Goal: Task Accomplishment & Management: Manage account settings

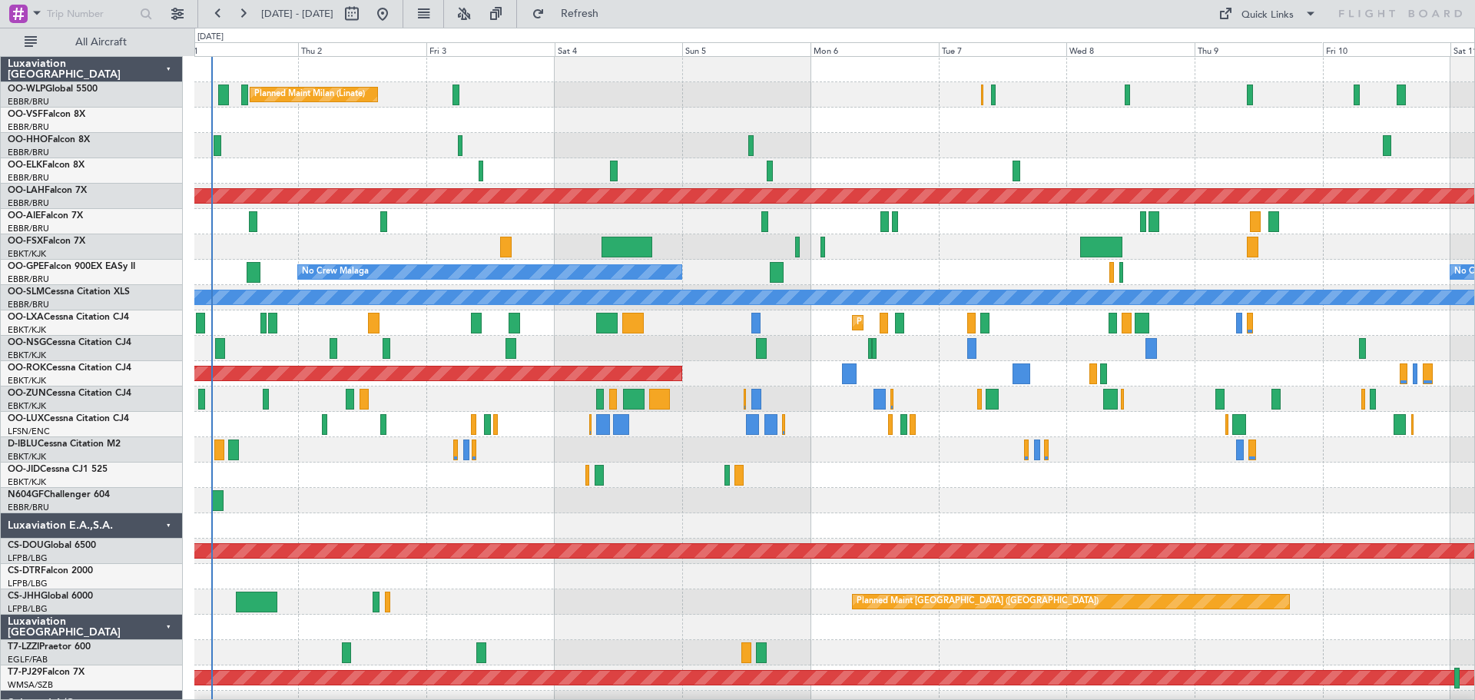
click at [598, 128] on div at bounding box center [834, 120] width 1280 height 25
click at [526, 238] on div at bounding box center [834, 246] width 1280 height 25
click at [476, 12] on button at bounding box center [464, 14] width 25 height 25
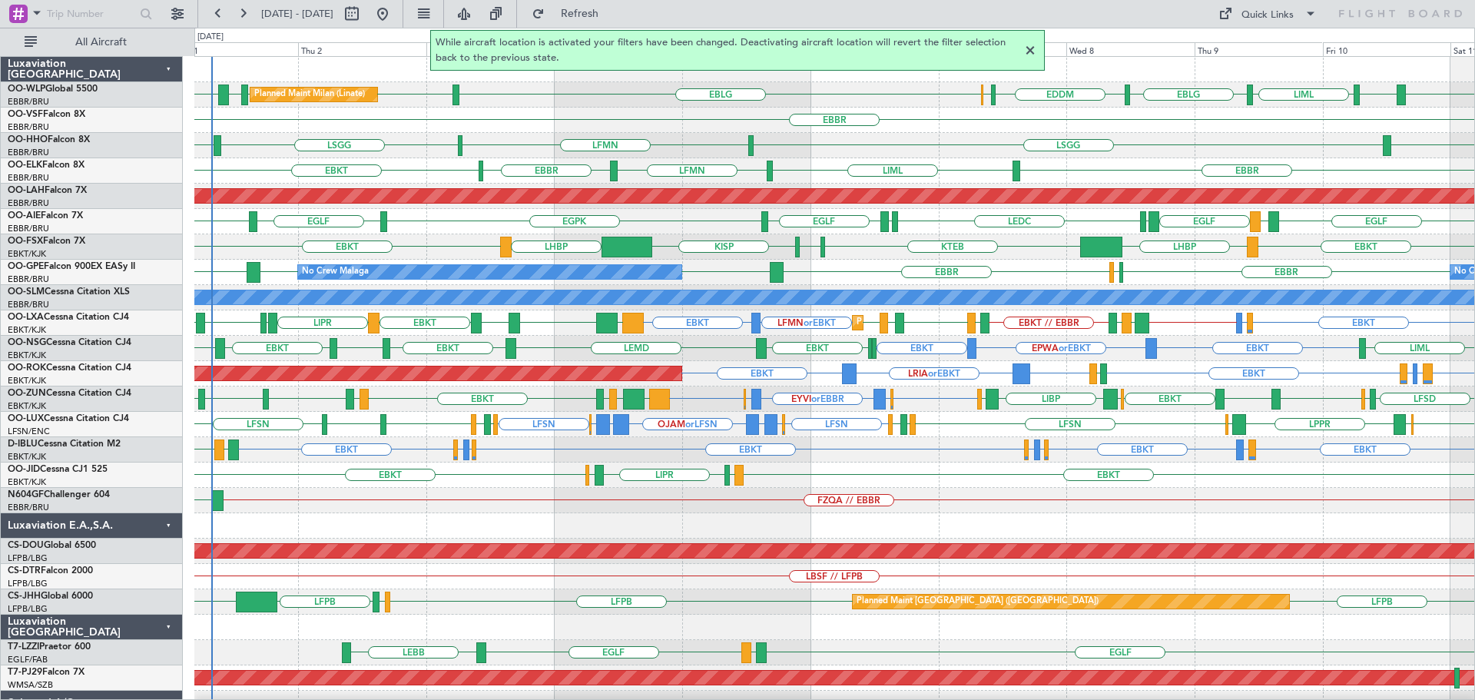
click at [1028, 48] on div at bounding box center [1030, 50] width 18 height 18
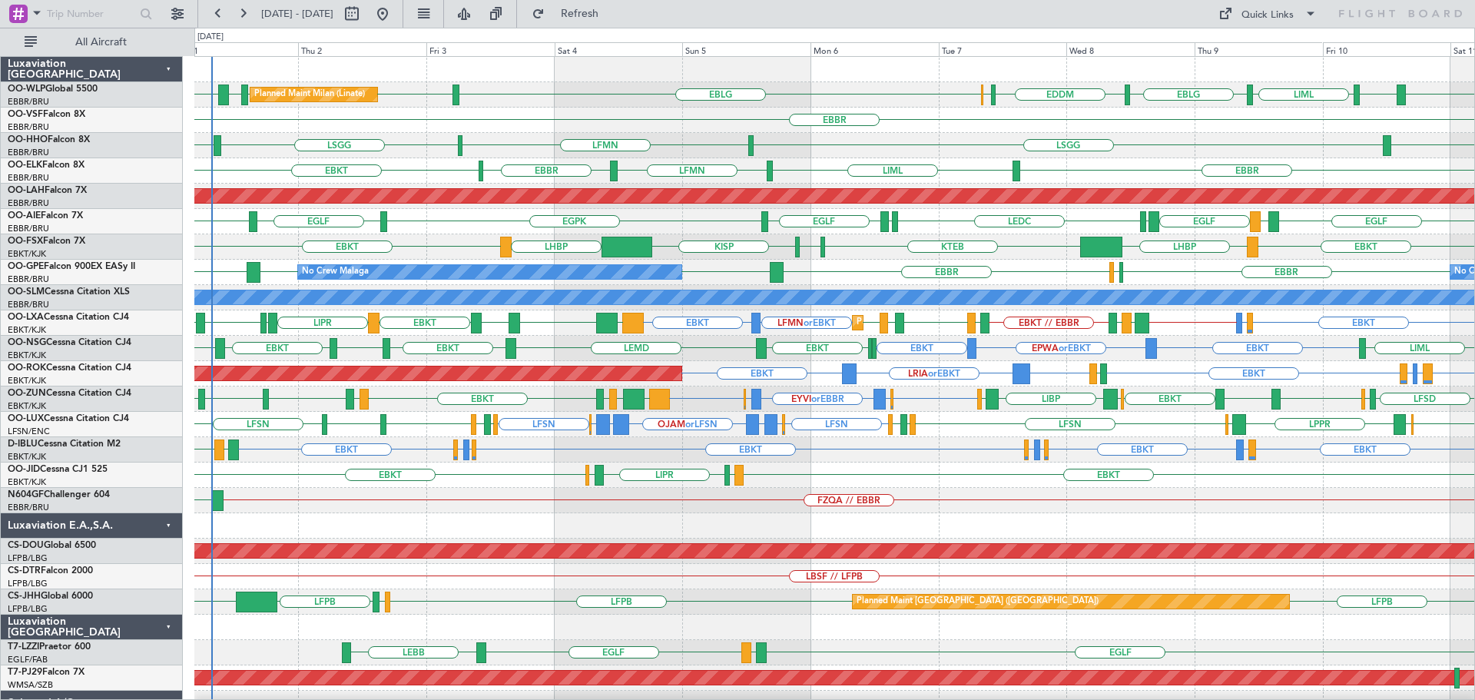
click at [843, 139] on div "EGGD [GEOGRAPHIC_DATA] LFMN [GEOGRAPHIC_DATA] [GEOGRAPHIC_DATA]" at bounding box center [834, 145] width 1280 height 25
click at [638, 114] on div "EBBR" at bounding box center [834, 120] width 1280 height 25
click at [419, 118] on div "EBBR" at bounding box center [834, 120] width 1280 height 25
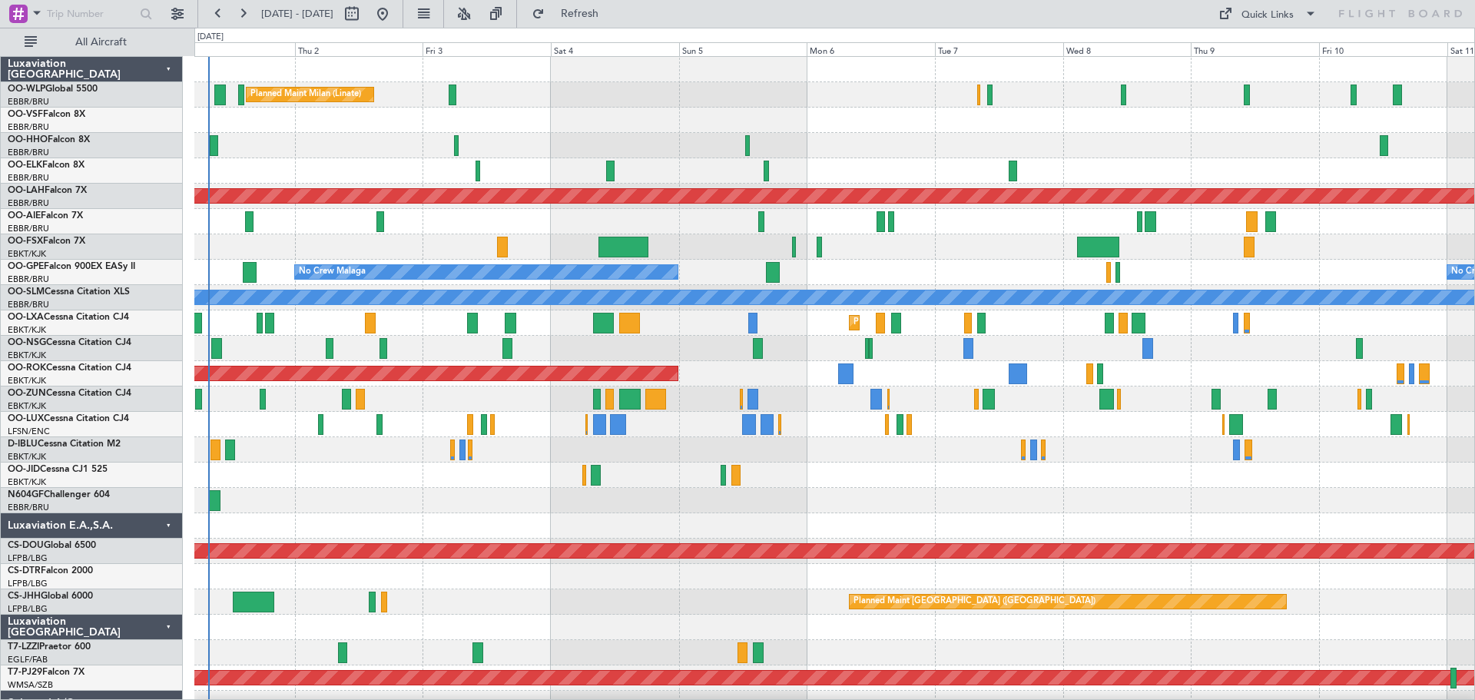
click at [393, 262] on div "Planned Maint Milan (Linate) Planned Maint Kortrijk-Wevelgem Planned Maint Alto…" at bounding box center [834, 500] width 1280 height 887
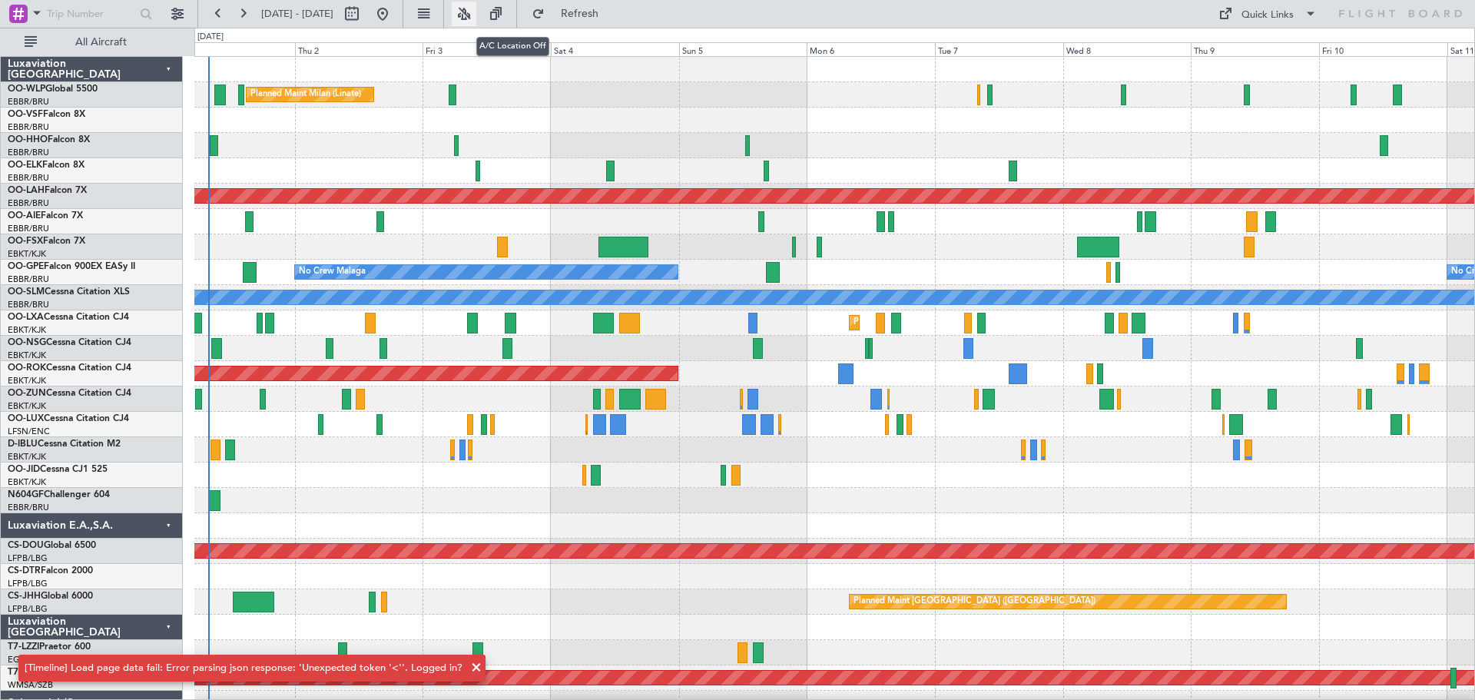
click at [476, 12] on button at bounding box center [464, 14] width 25 height 25
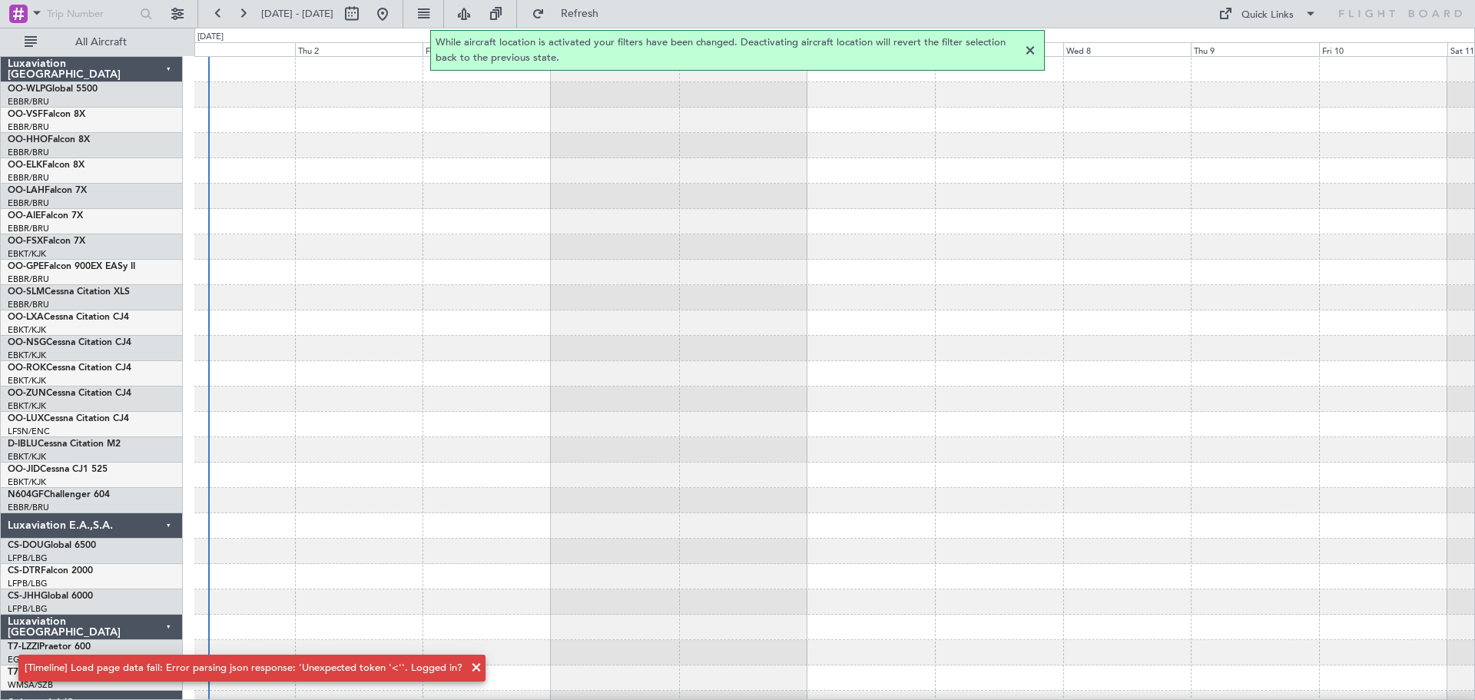
click at [1030, 48] on div at bounding box center [1030, 50] width 18 height 18
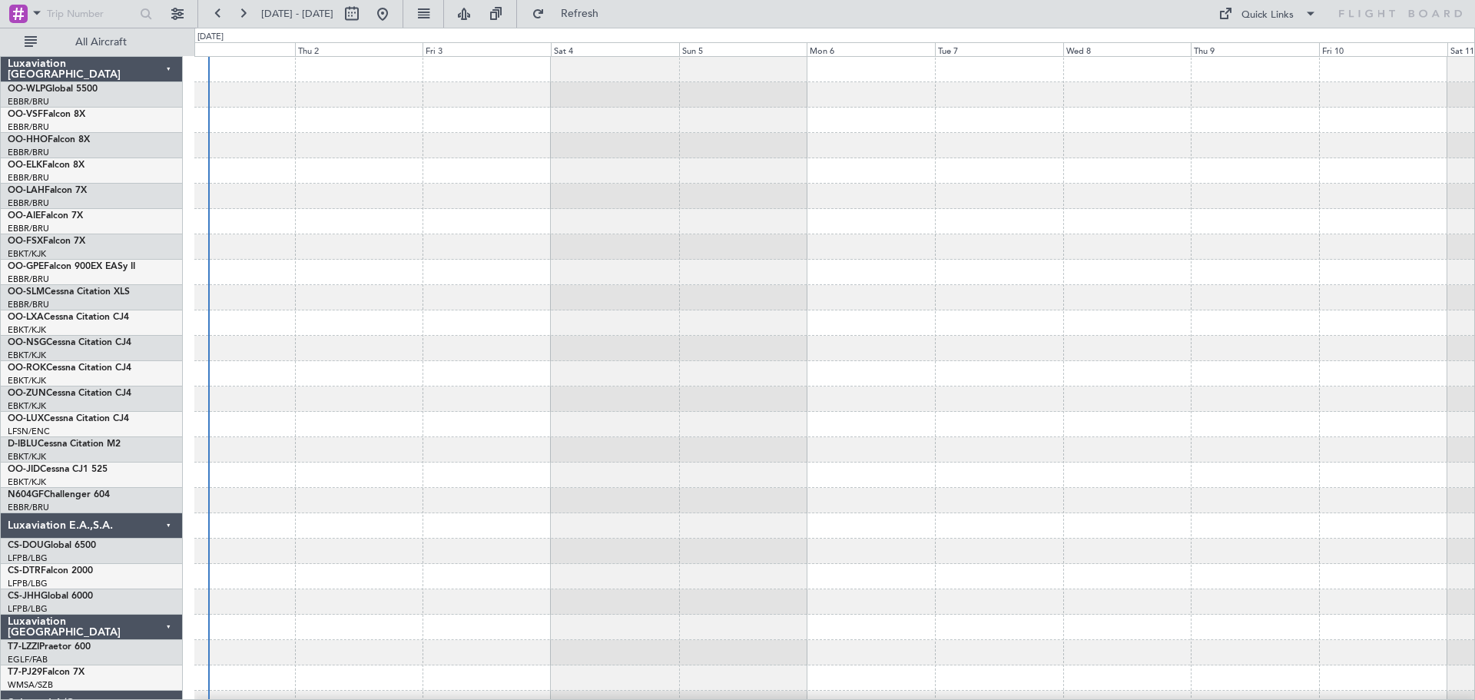
click at [584, 406] on div at bounding box center [834, 398] width 1280 height 25
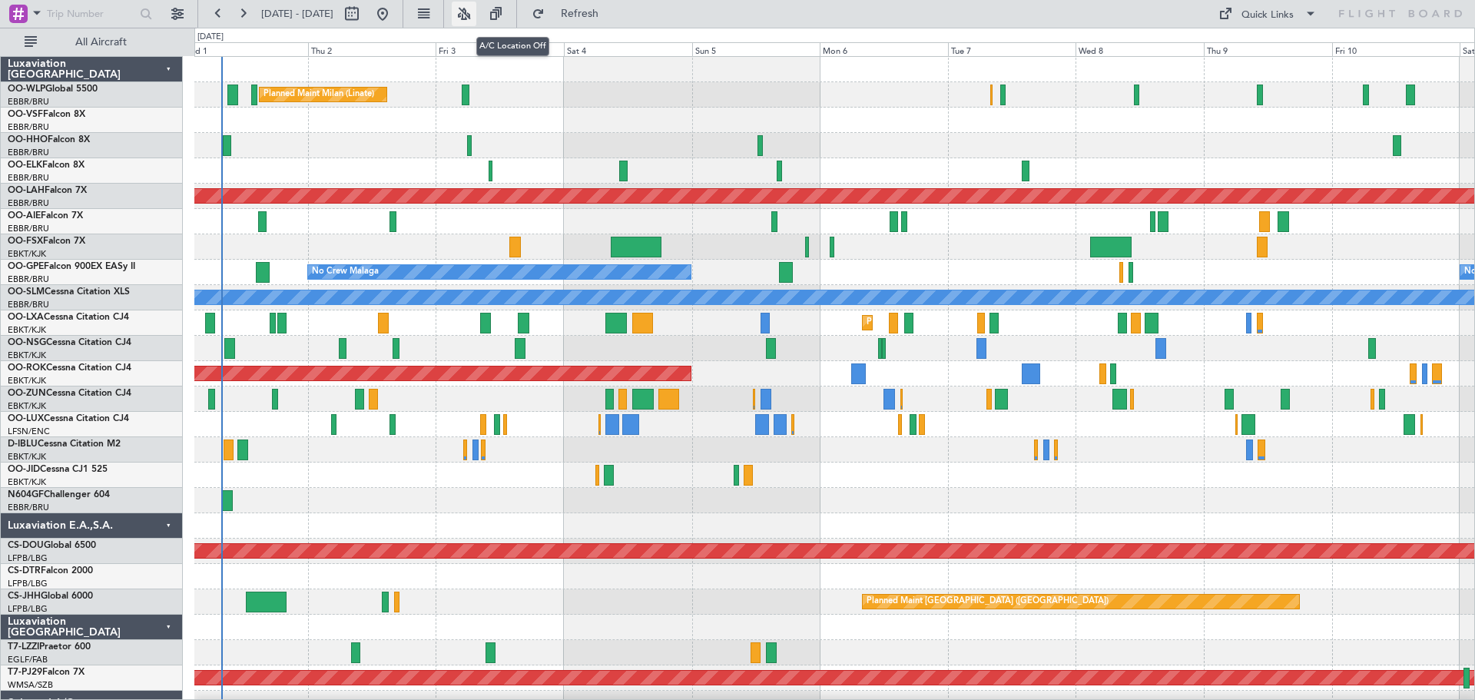
click at [476, 12] on button at bounding box center [464, 14] width 25 height 25
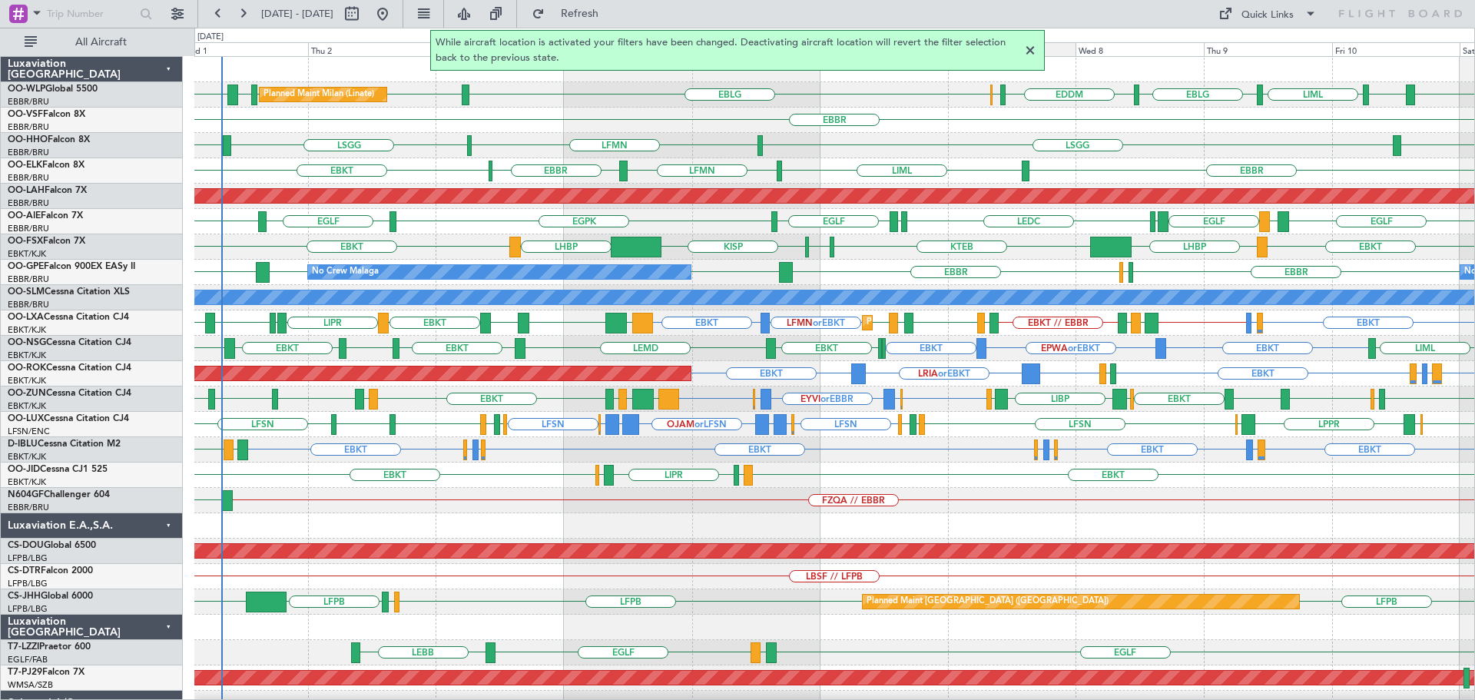
click at [1030, 50] on div at bounding box center [1030, 50] width 18 height 18
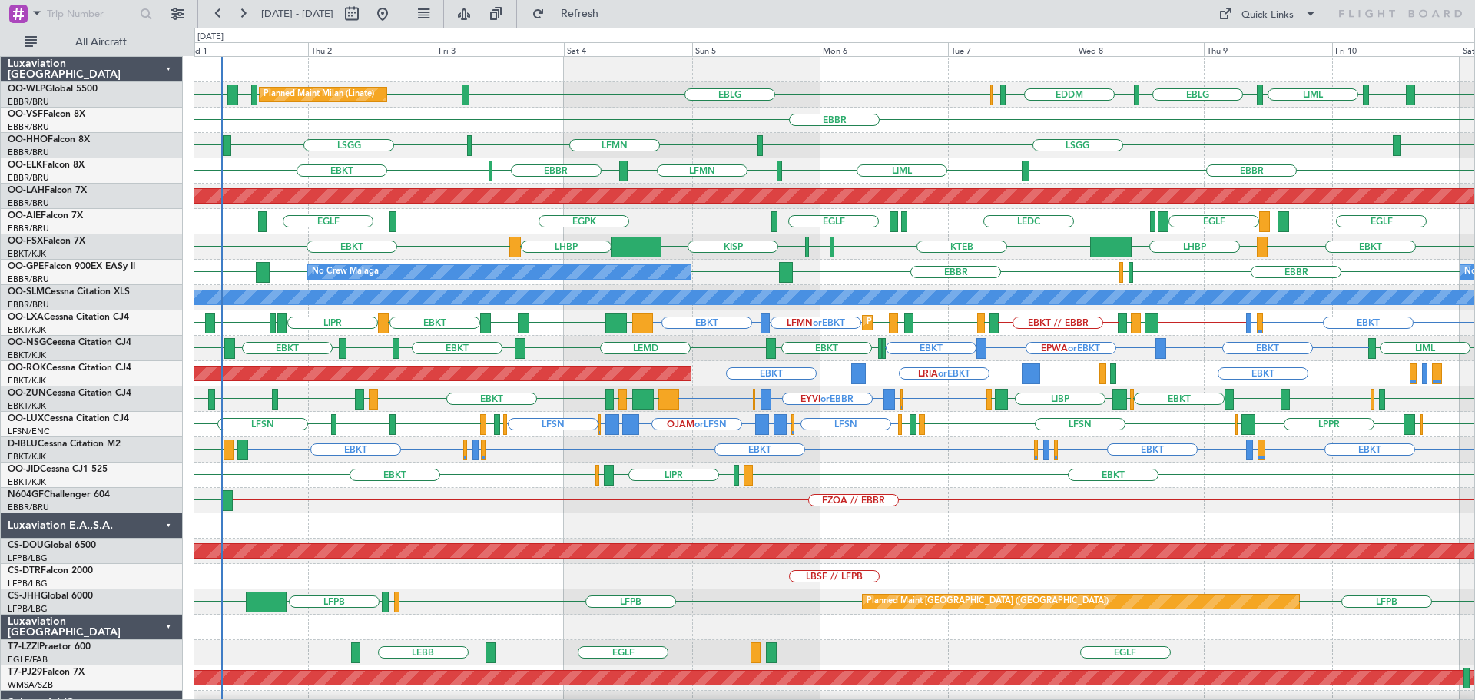
click at [744, 109] on div "EBBR" at bounding box center [834, 120] width 1280 height 25
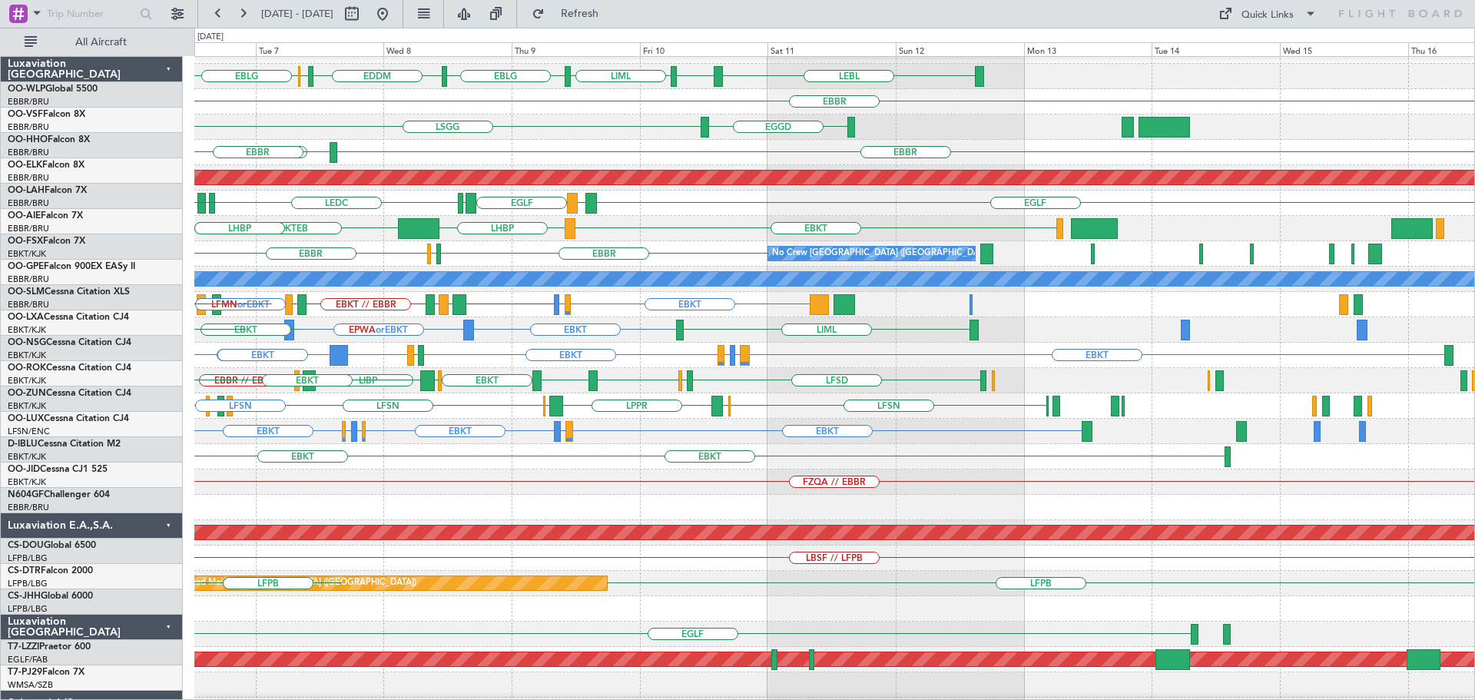
scroll to position [18, 0]
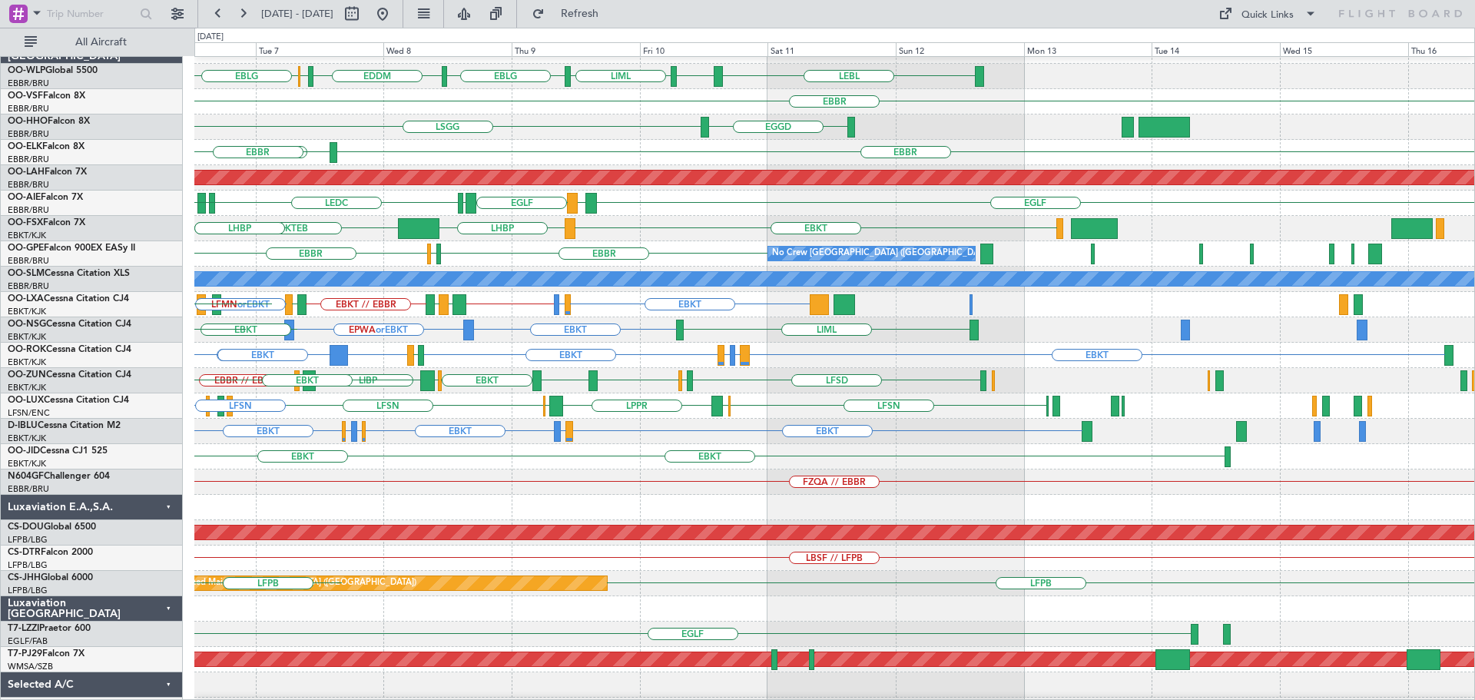
click at [429, 492] on div "FZQA // EBBR" at bounding box center [834, 481] width 1280 height 25
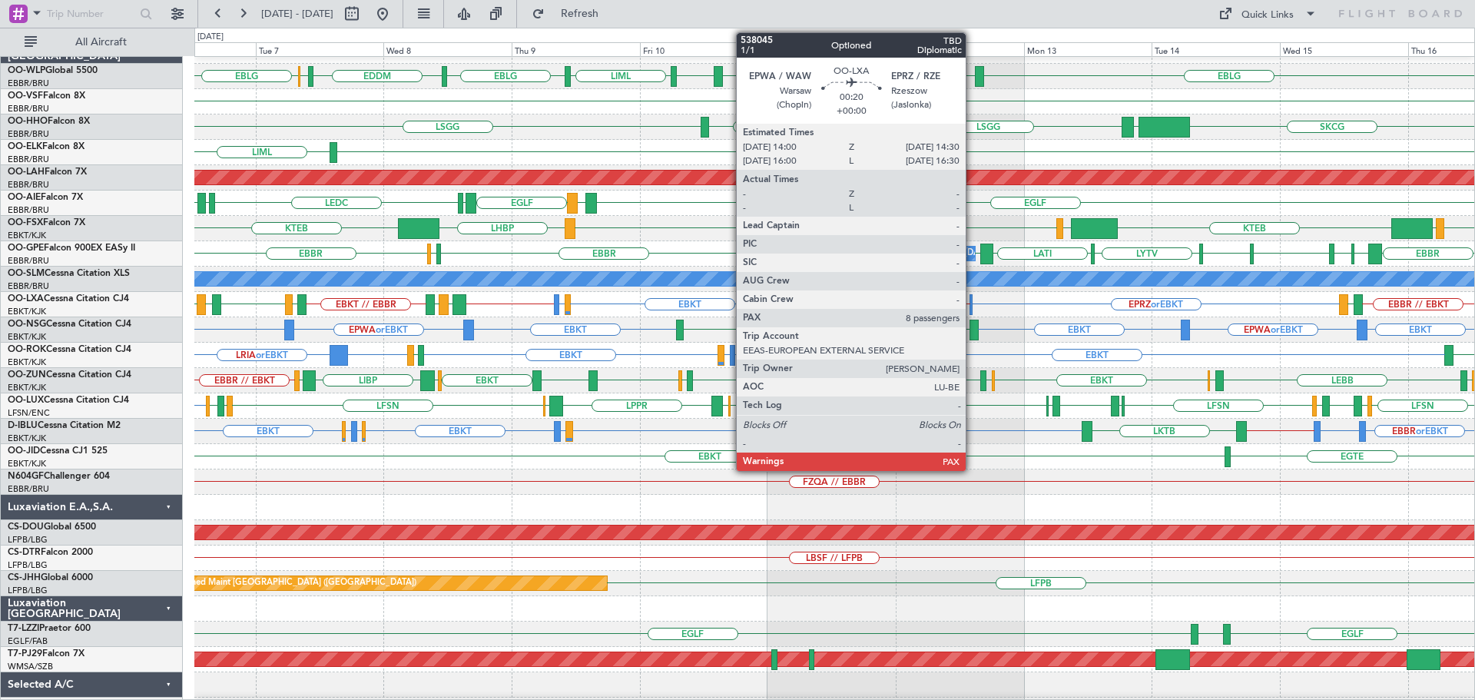
click at [972, 300] on div at bounding box center [970, 304] width 3 height 21
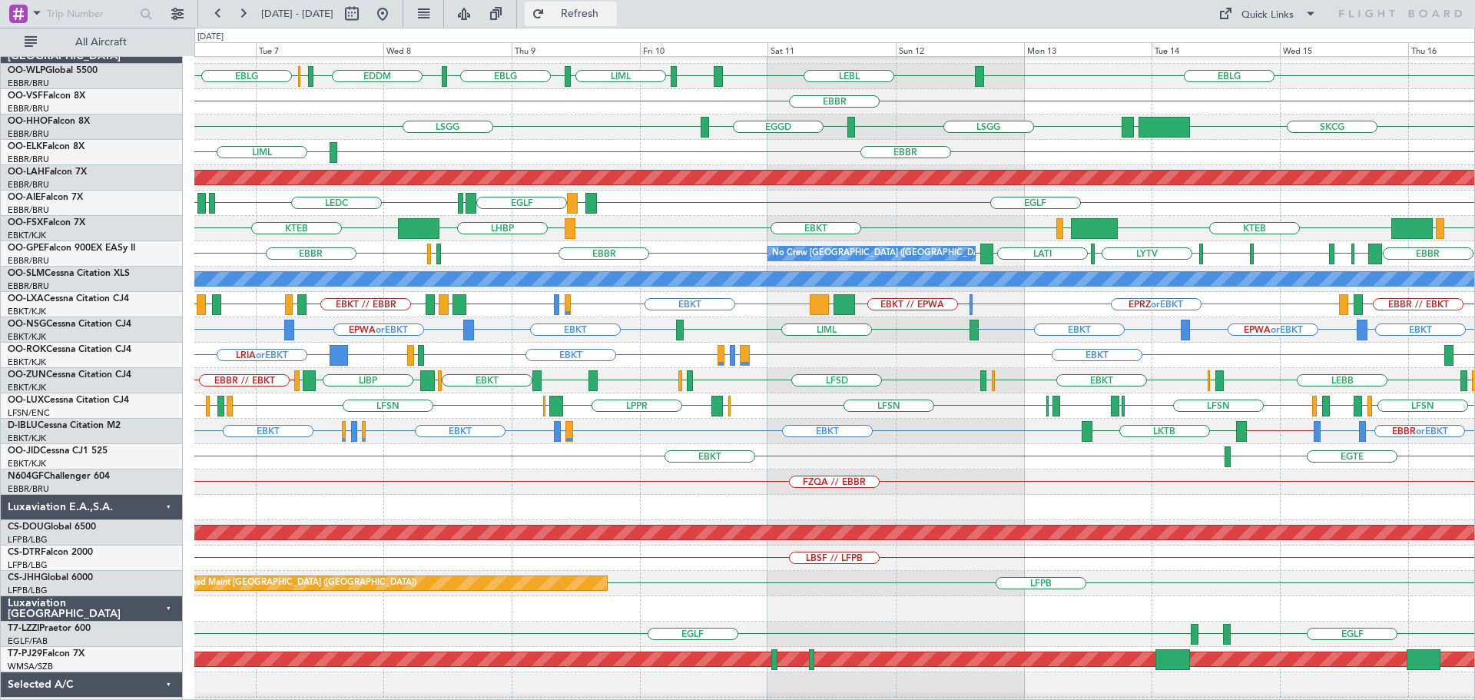
click at [612, 8] on span "Refresh" at bounding box center [580, 13] width 65 height 11
click at [466, 250] on div "EBBR LWSK BKPR LYBE LQSA LYTV LATI EBBR EBBR LFST EBBR No Crew Brussels (Brusse…" at bounding box center [834, 253] width 1280 height 25
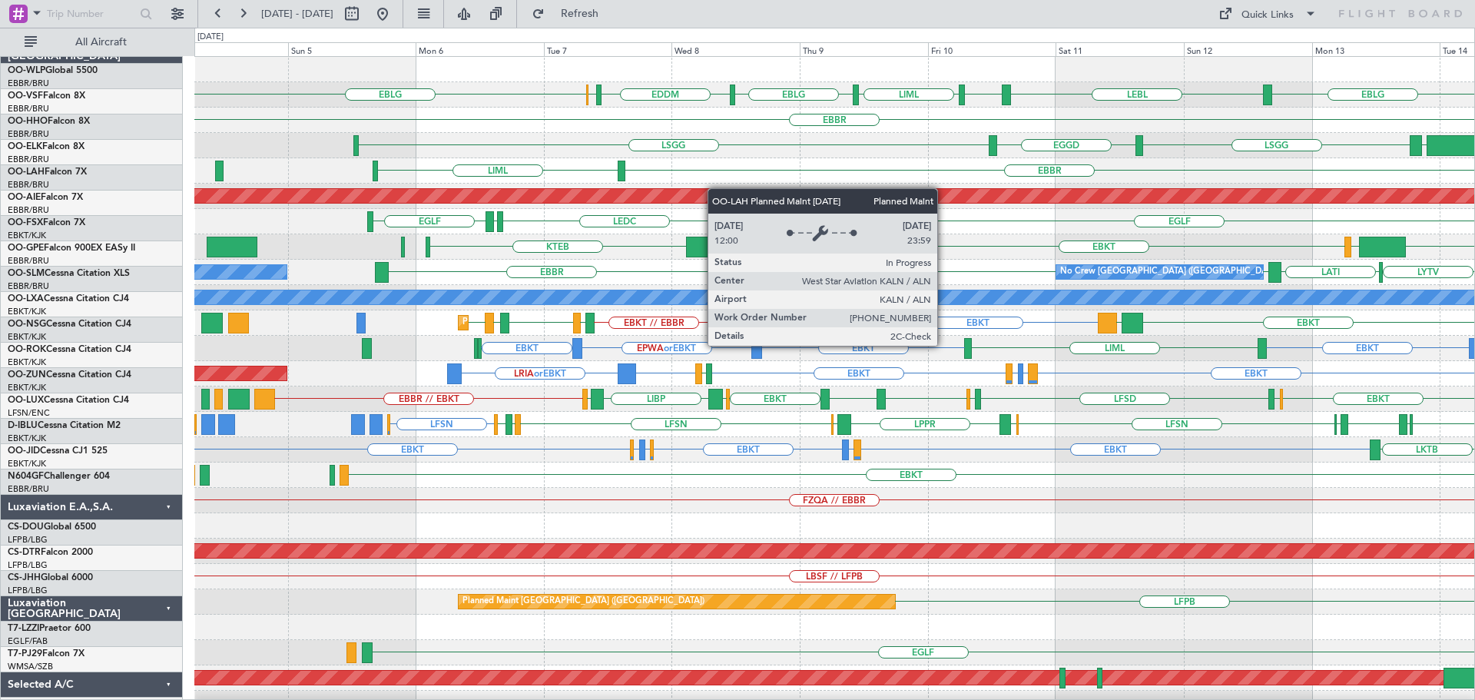
scroll to position [0, 0]
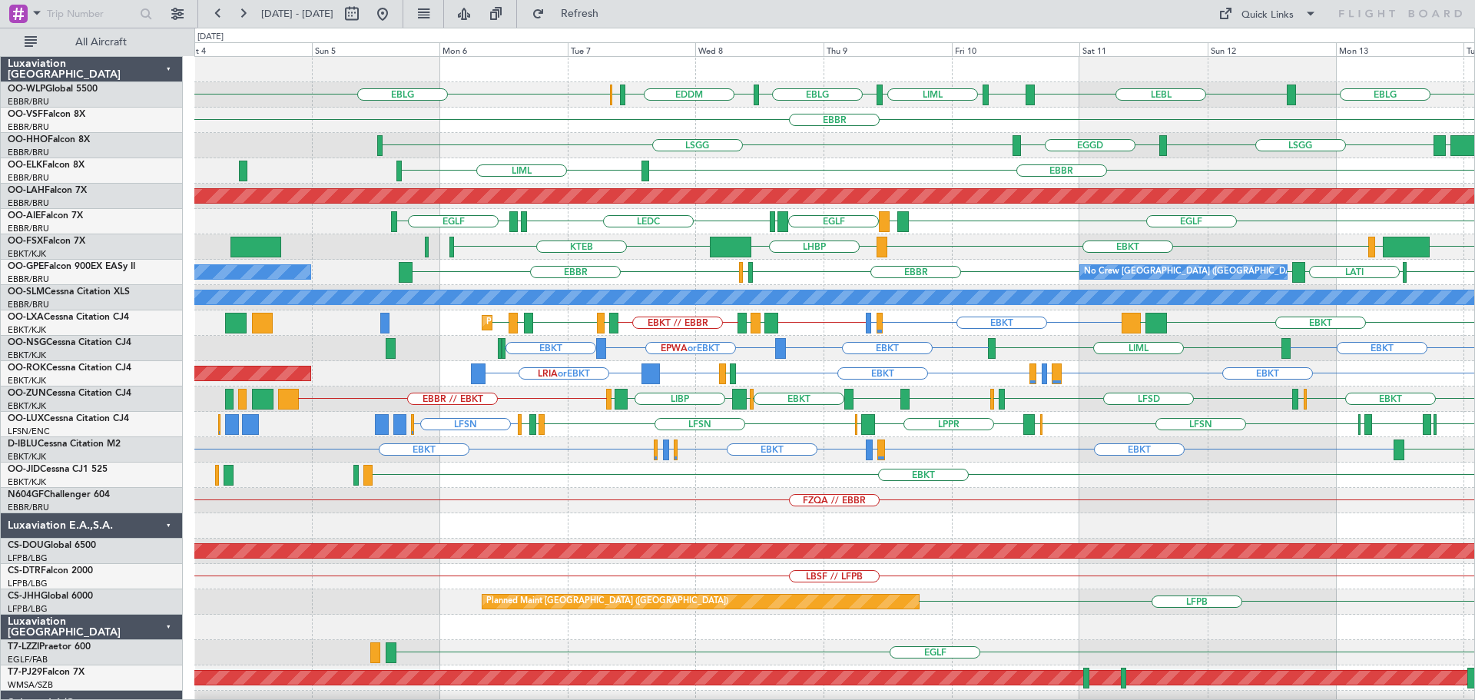
click at [740, 177] on div "EBBR LIML" at bounding box center [834, 170] width 1280 height 25
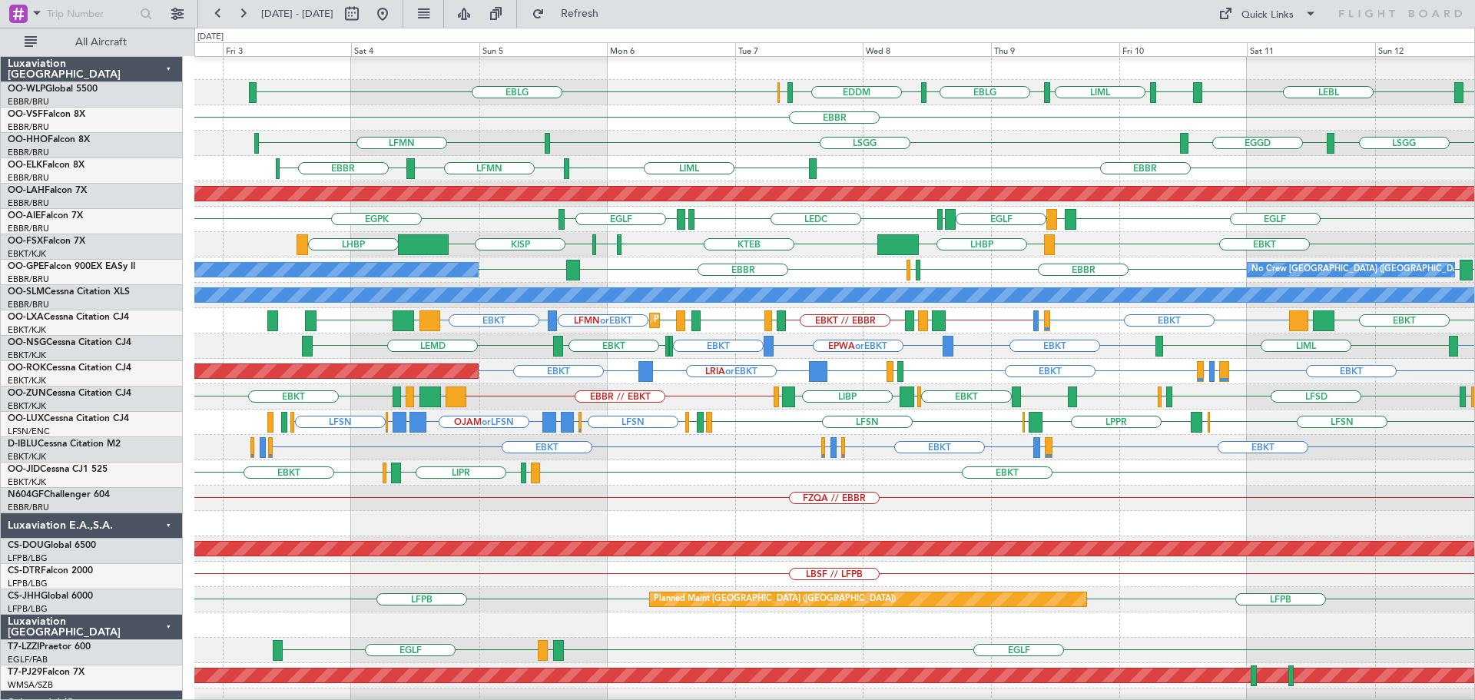
scroll to position [3, 0]
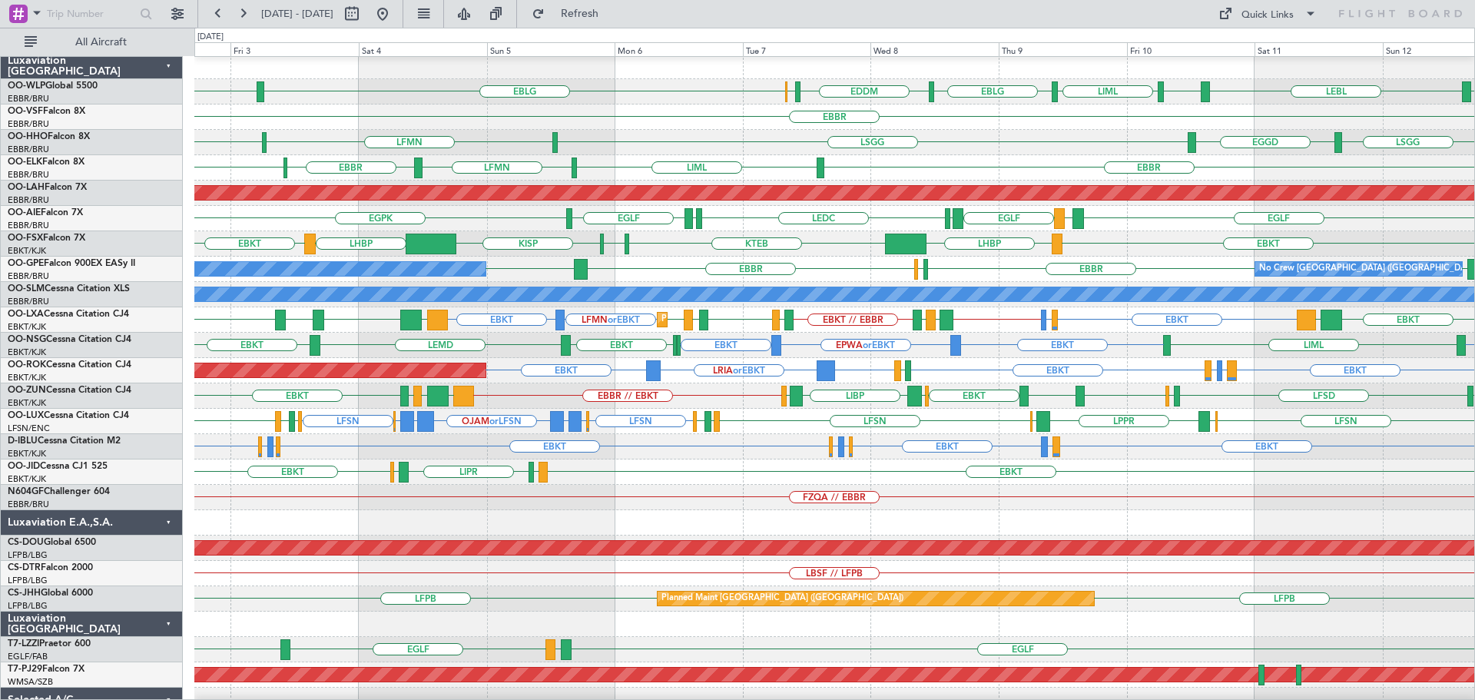
click at [1208, 482] on div "EBKT LIML LIPR LFPB EBKT" at bounding box center [834, 471] width 1280 height 25
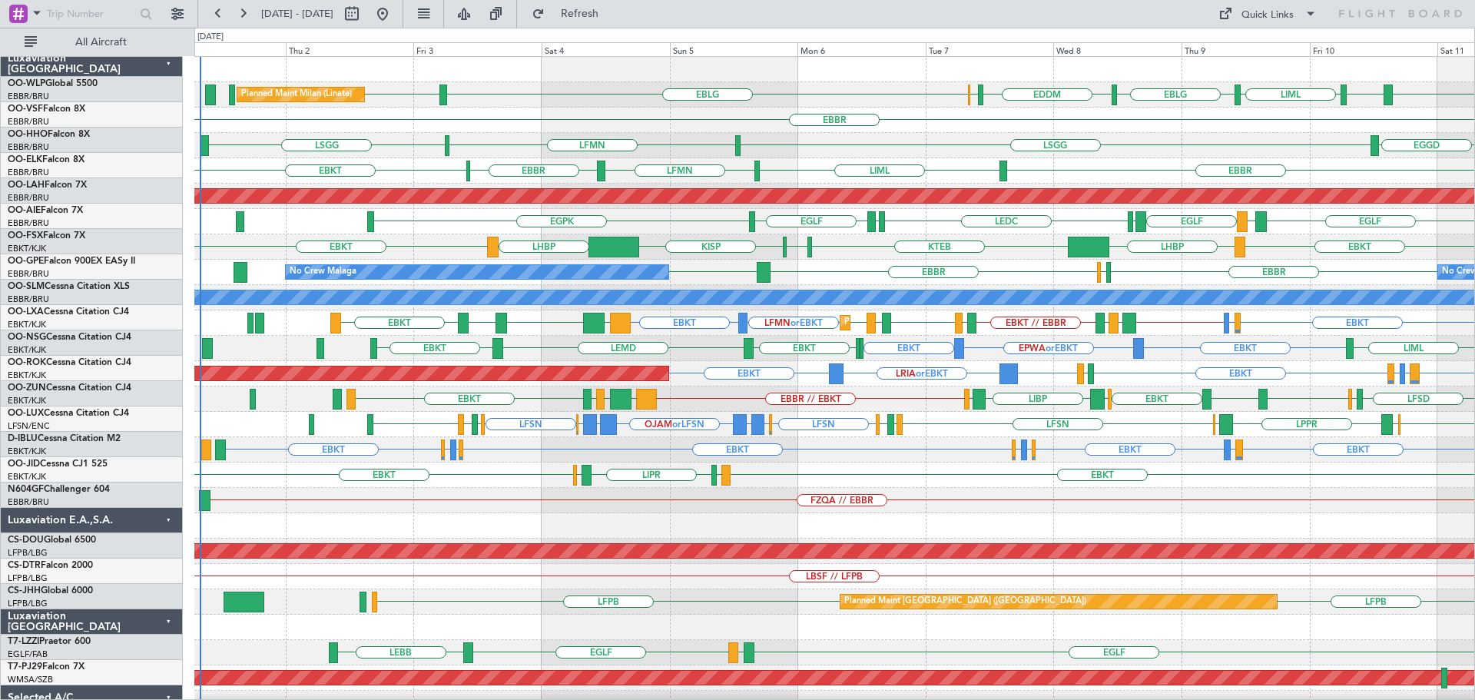
scroll to position [0, 0]
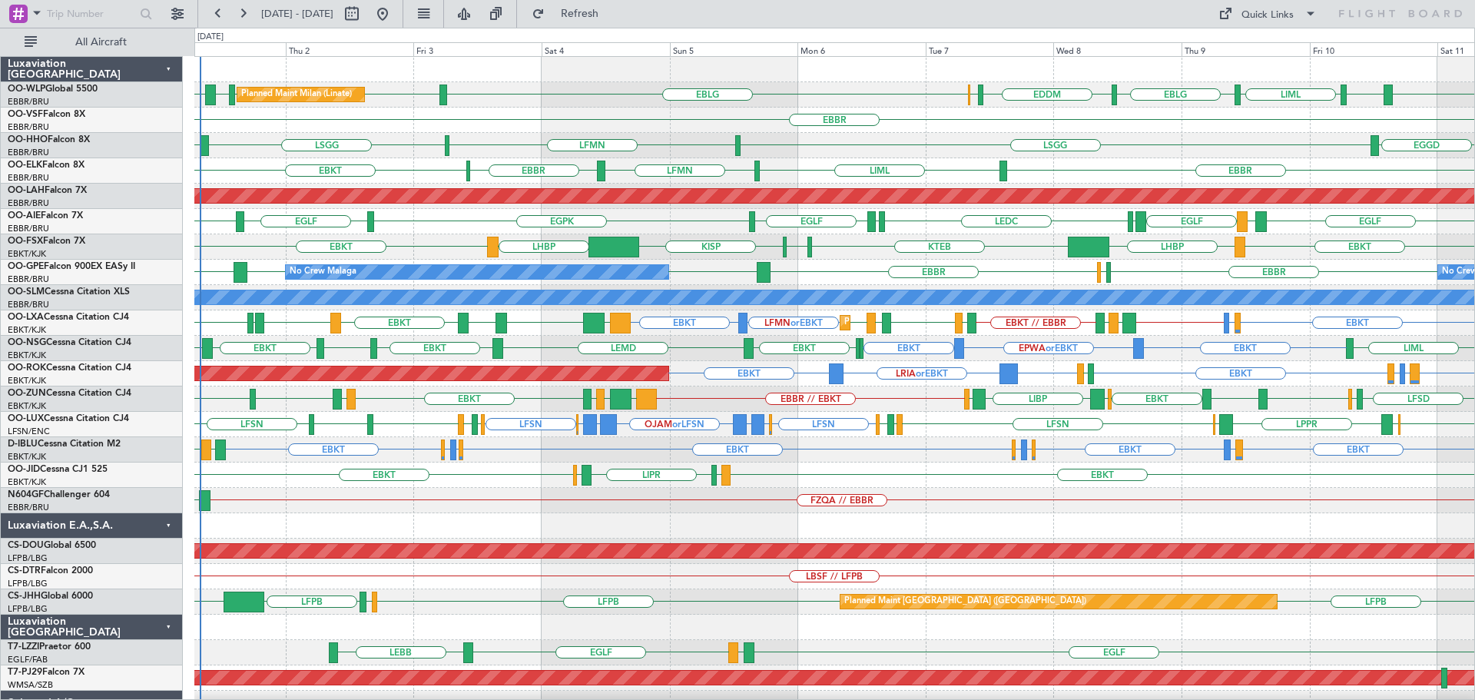
click at [830, 506] on div "FZQA // EBBR FZAA" at bounding box center [834, 500] width 1280 height 25
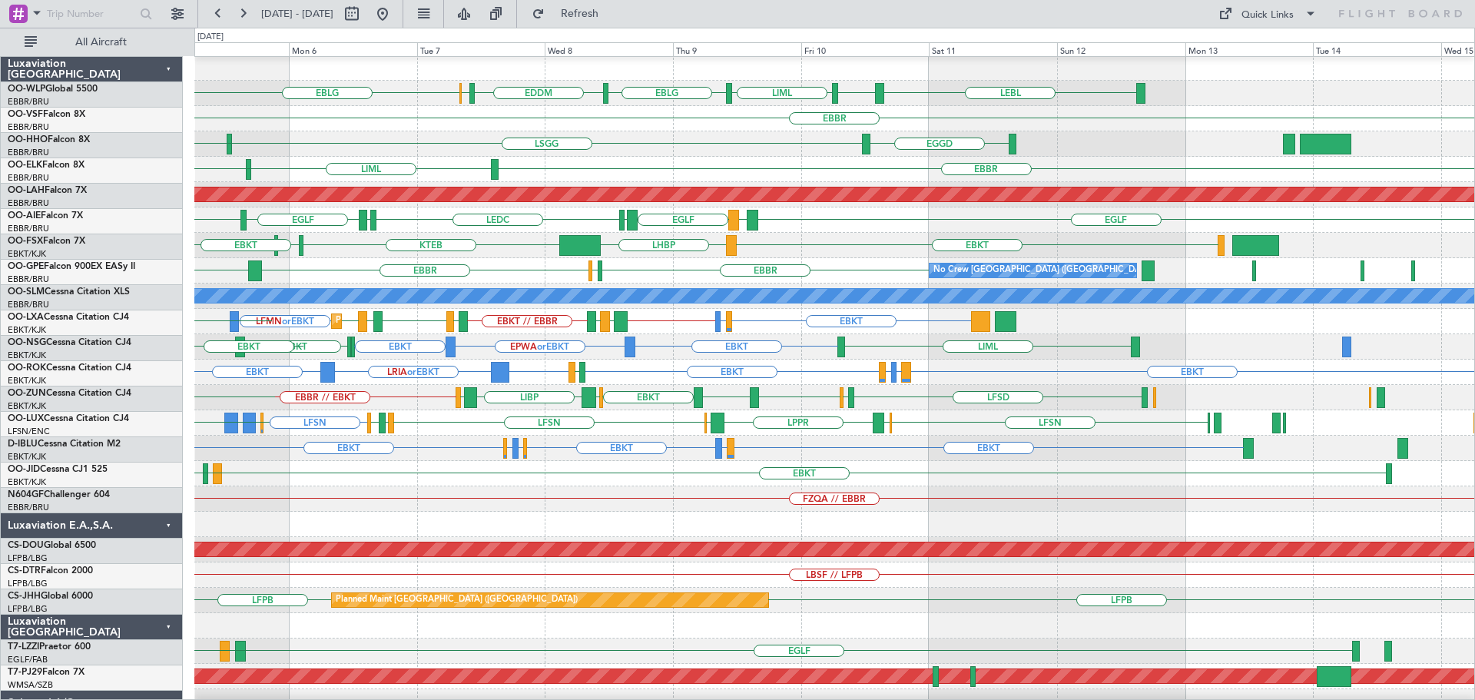
scroll to position [2, 0]
click at [730, 494] on div "FZQA // EBBR" at bounding box center [834, 498] width 1280 height 25
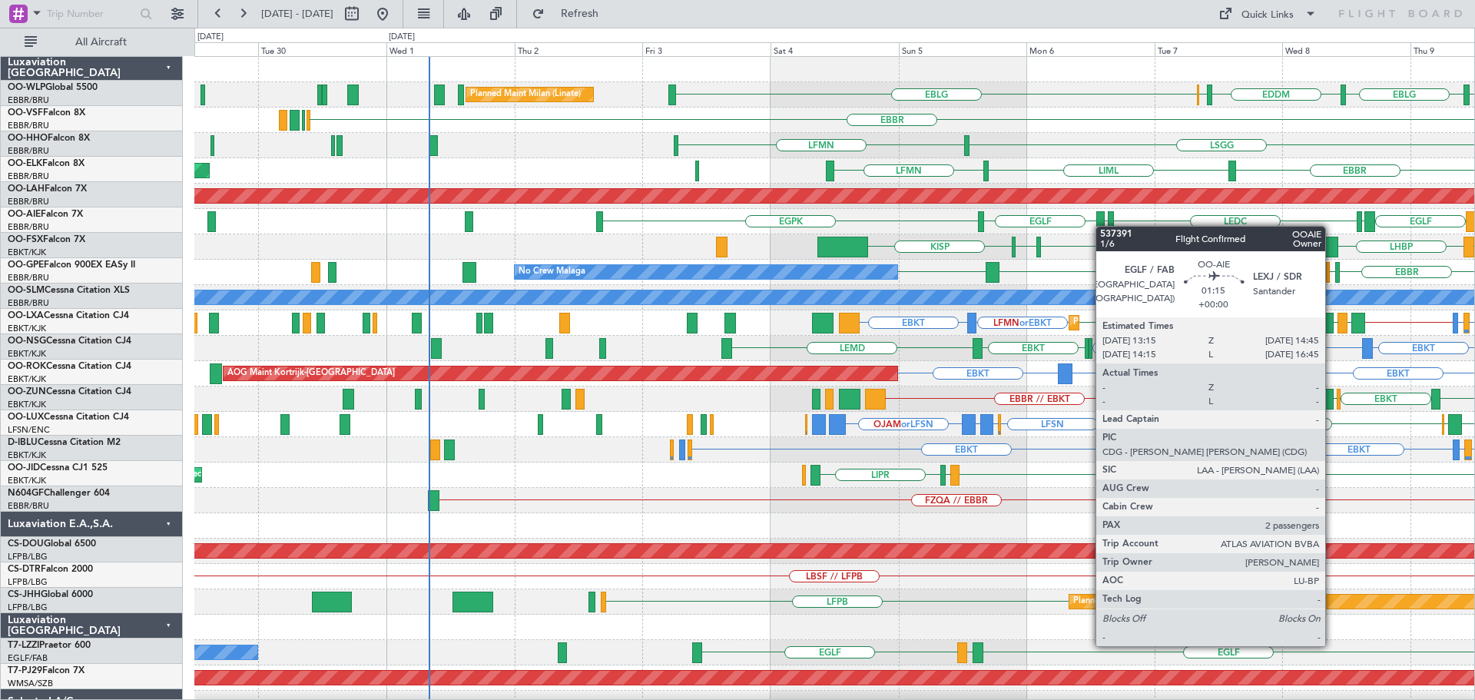
scroll to position [0, 0]
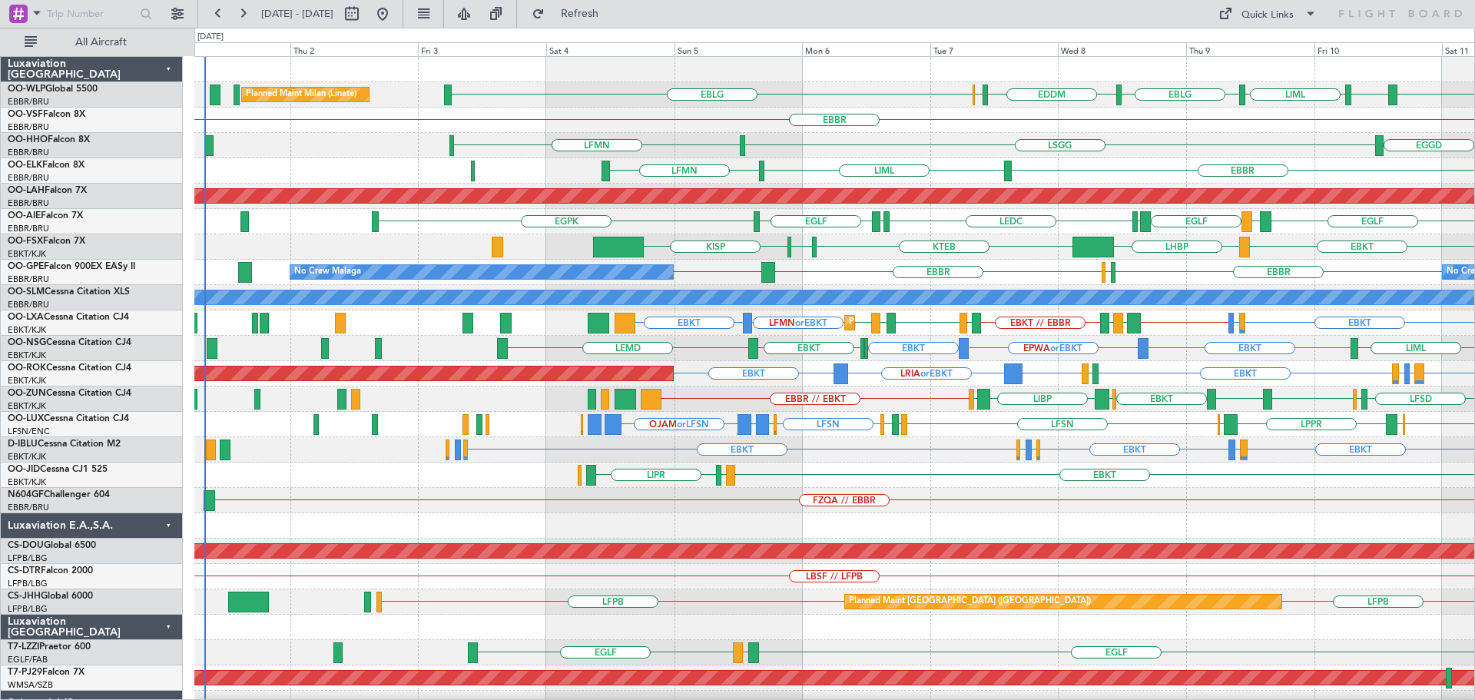
click at [879, 310] on div "LIML EBLG EDDM ELLX EBLG Planned Maint Milan (Linate) EBLG LEBL EBLG EBBR LSGG …" at bounding box center [834, 475] width 1280 height 836
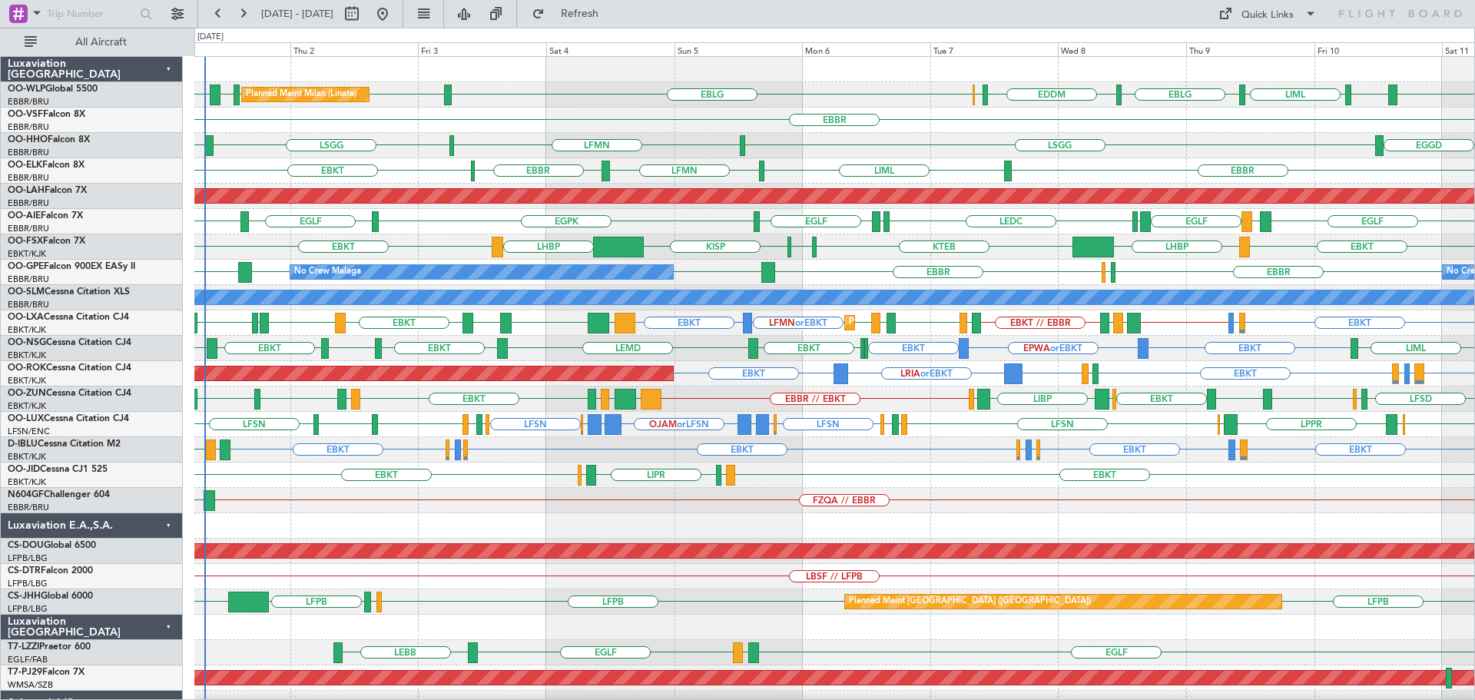
click at [364, 495] on div "FZQA // EBBR FZAA" at bounding box center [834, 500] width 1280 height 25
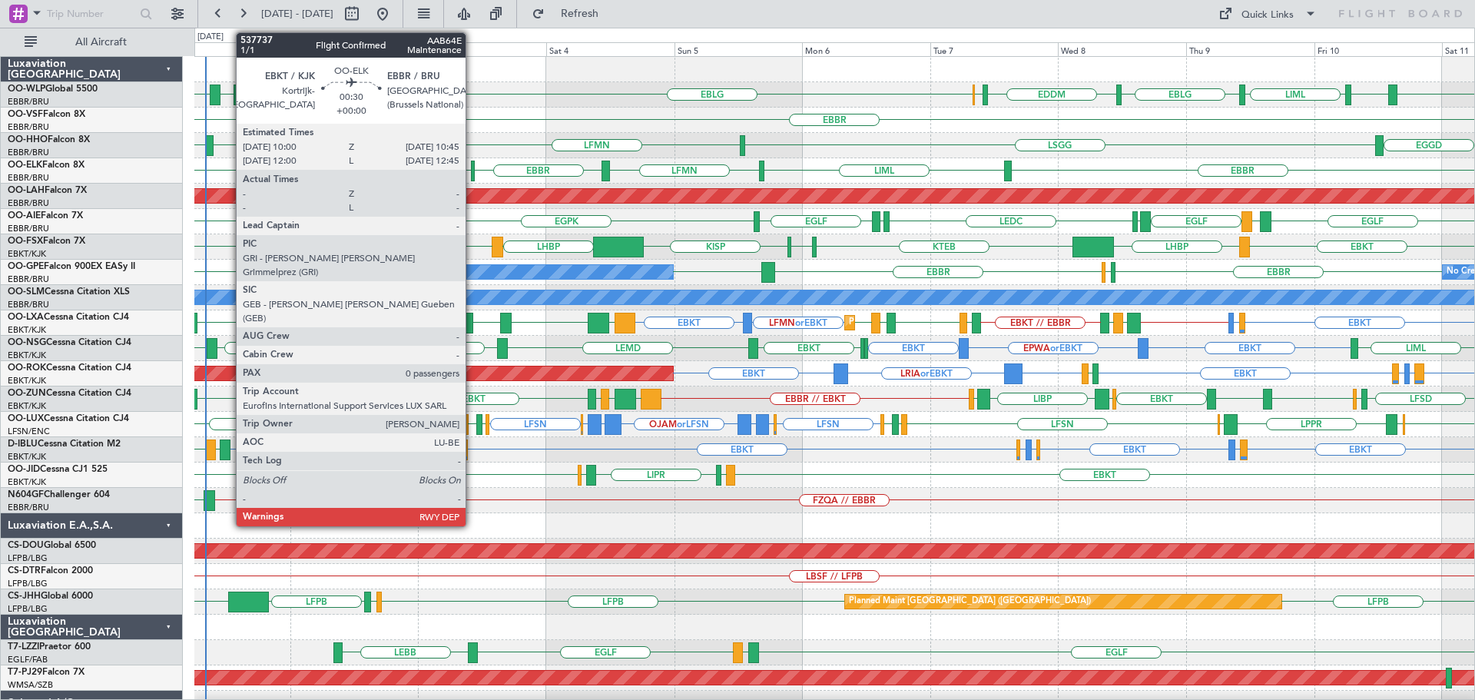
click at [472, 167] on div at bounding box center [473, 171] width 5 height 21
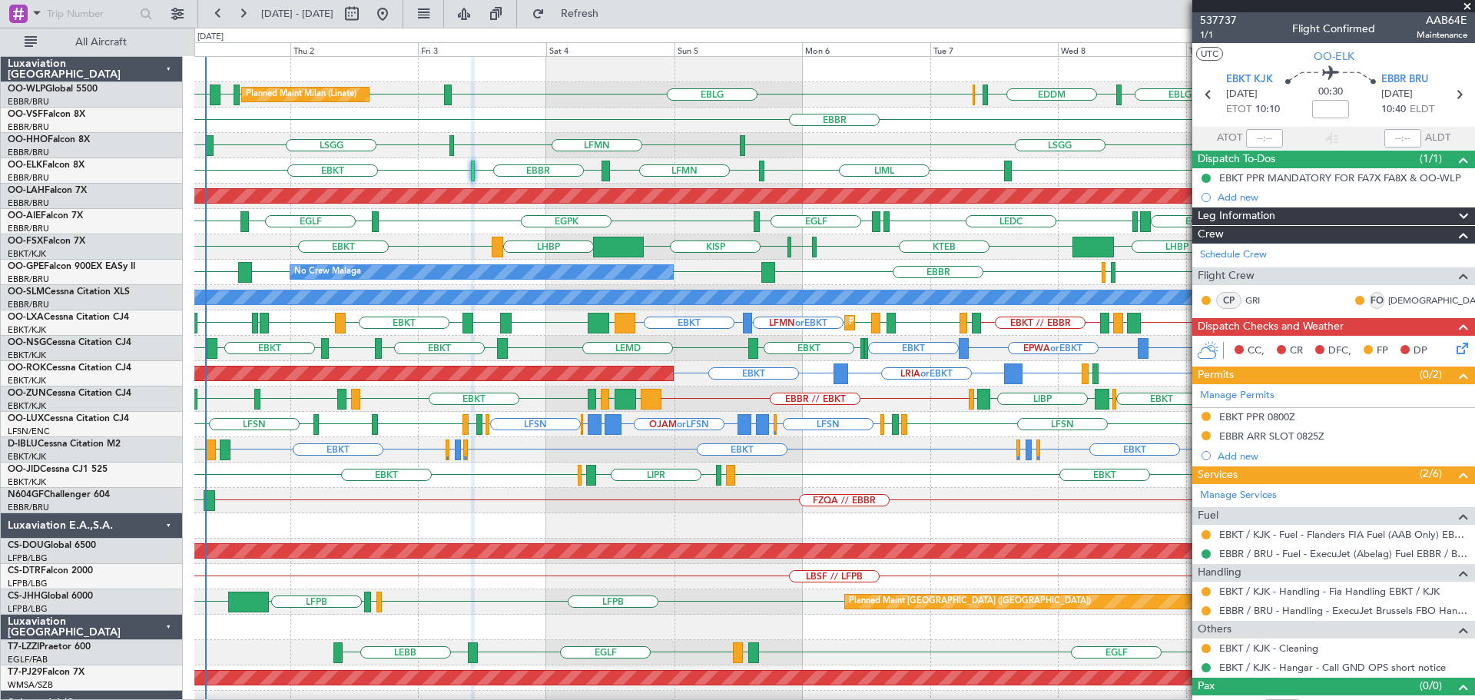
click at [666, 121] on div "EBBR" at bounding box center [834, 120] width 1280 height 25
click at [1471, 3] on span at bounding box center [1466, 7] width 15 height 14
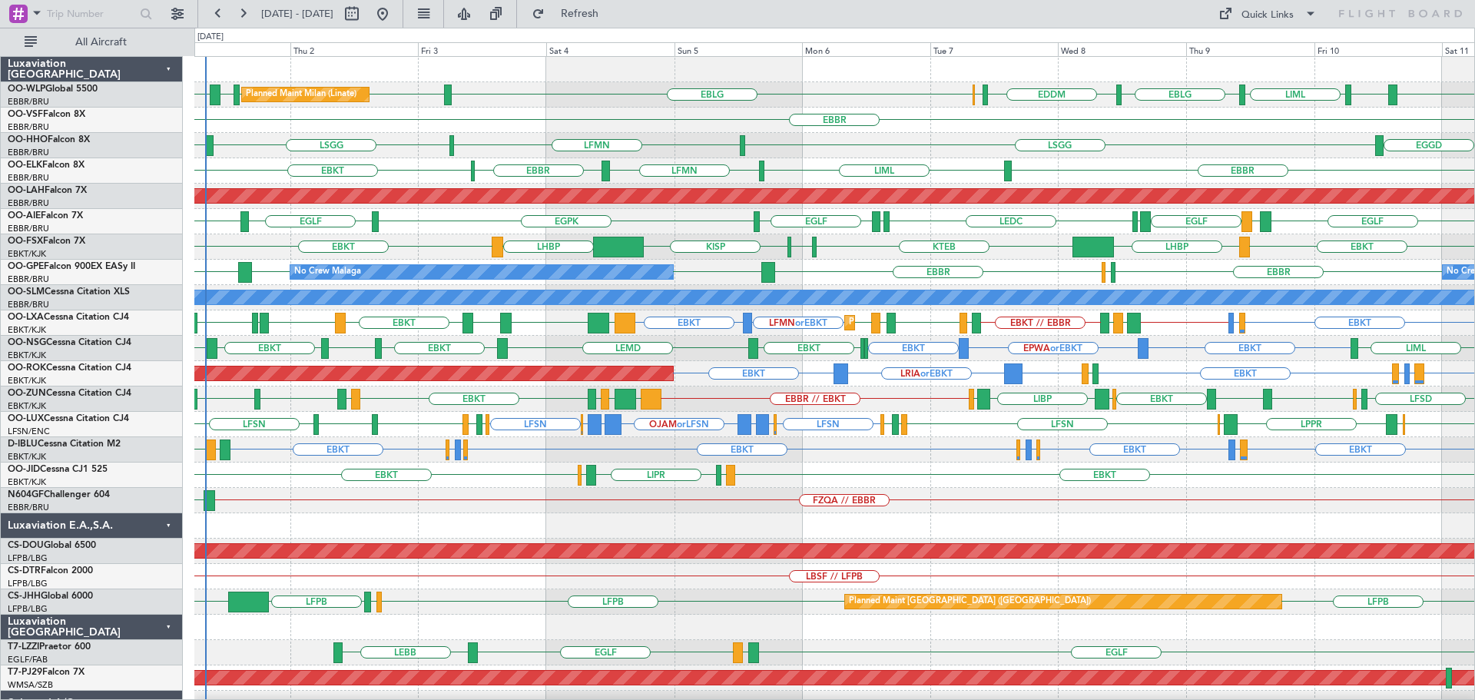
click at [540, 107] on div "EDDM ELLX EBLG LEBL EBLG LIML EBLG LIML LIML EBLG LHDC Planned Maint Milan (Lin…" at bounding box center [834, 94] width 1280 height 25
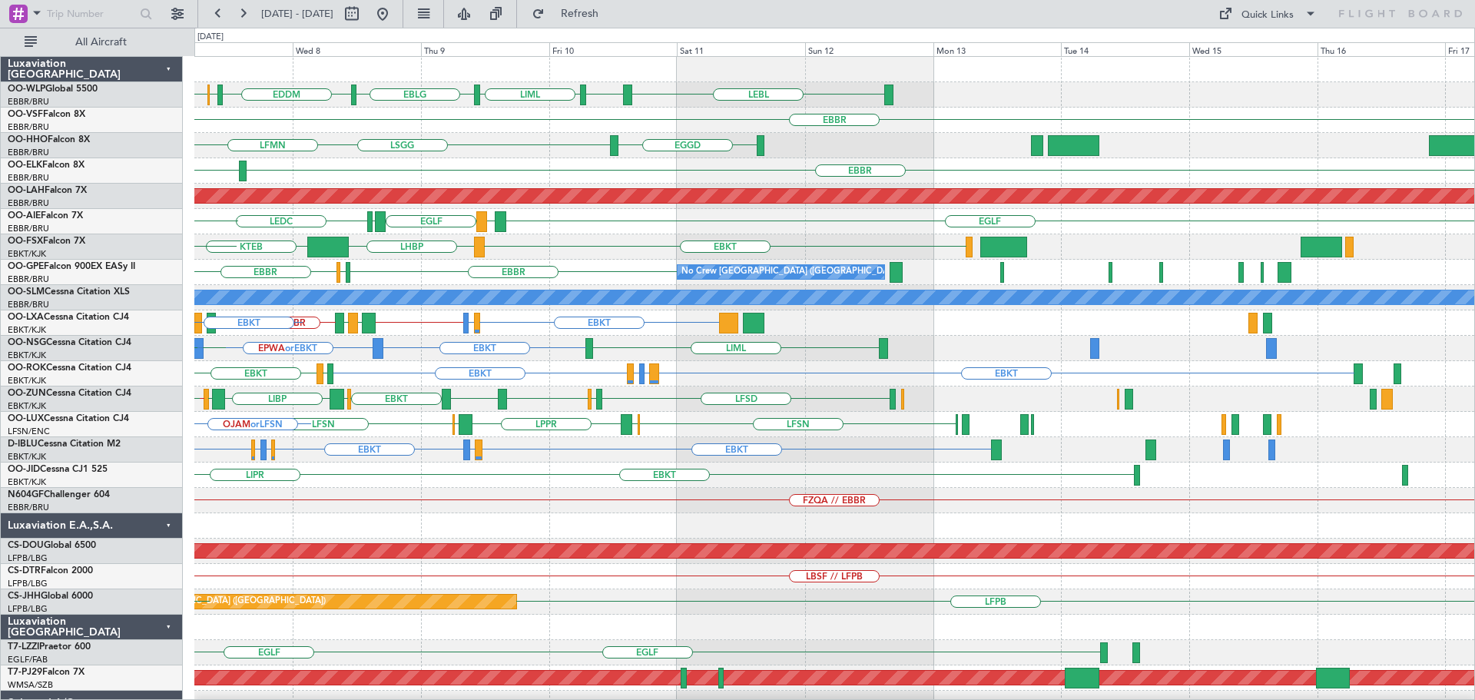
click at [568, 360] on div "EBLG LEBL EBLG LIML EBLG EDDM ELLX EBBR EGGD LSGG LFMN EBBR LIML LFMN Planned M…" at bounding box center [834, 475] width 1280 height 836
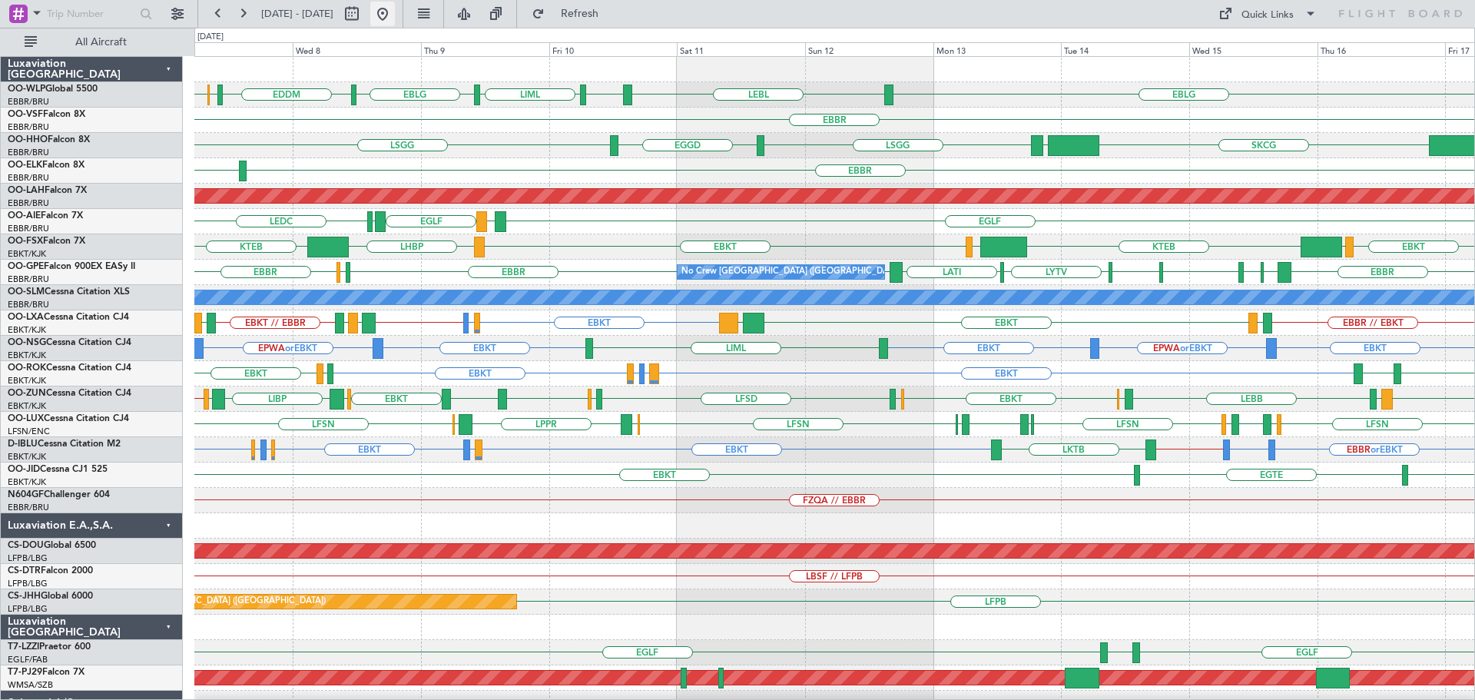
click at [395, 13] on button at bounding box center [382, 14] width 25 height 25
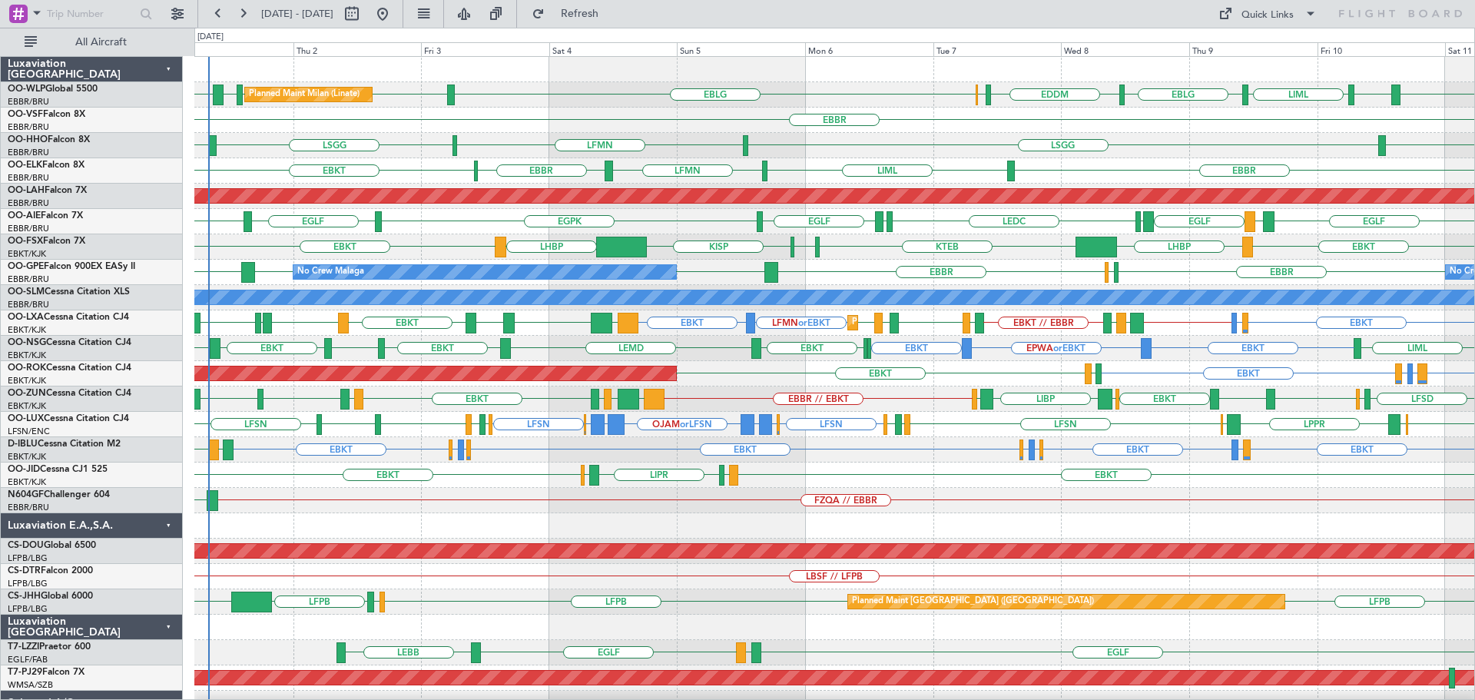
click at [891, 264] on div "No Crew Malaga No Crew Brussels (Brussels National) LEMG EBBR EBBR LFST EBBR LE…" at bounding box center [834, 272] width 1280 height 25
click at [890, 264] on div "No Crew Malaga No Crew Brussels (Brussels National) LEMG EBBR EBBR LFST EBBR LE…" at bounding box center [834, 272] width 1280 height 25
click at [902, 261] on div "No Crew Malaga No Crew Brussels (Brussels National) LEMG EBBR EBBR LFST EBBR LE…" at bounding box center [834, 272] width 1280 height 25
click at [846, 249] on div "EBKT EBKT LHBP KTEB KPVD [GEOGRAPHIC_DATA] LHBP" at bounding box center [834, 246] width 1280 height 25
click at [490, 514] on div at bounding box center [834, 525] width 1280 height 25
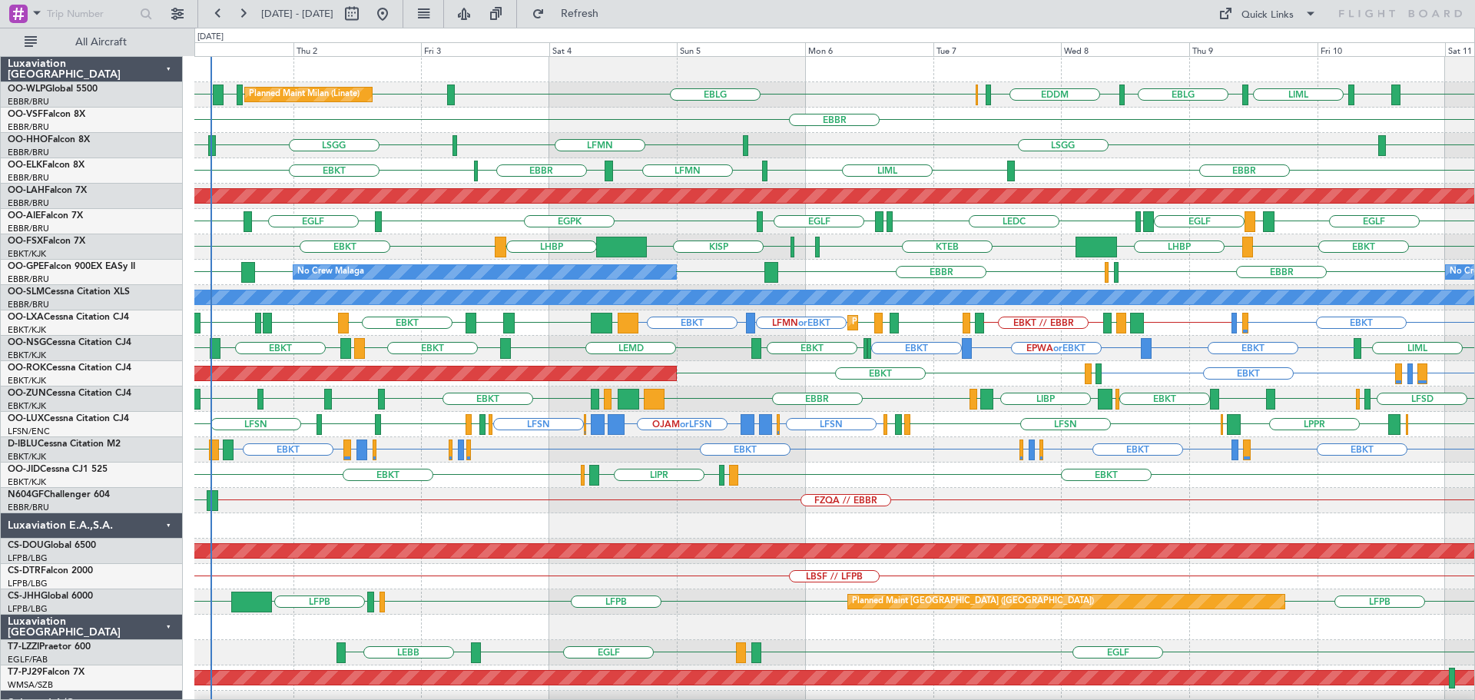
click at [1204, 507] on div "FZQA // EBBR FZAA" at bounding box center [834, 500] width 1280 height 25
click at [823, 470] on div "EBKT LIML LIPR LFPB EBKT Planned Maint Kortrijk-Wevelgem" at bounding box center [834, 474] width 1280 height 25
click at [894, 468] on div "EBKT LIML LIPR LFPB EBKT Planned Maint Kortrijk-Wevelgem" at bounding box center [834, 474] width 1280 height 25
click at [487, 508] on div "FZQA // EBBR FZAA" at bounding box center [834, 500] width 1280 height 25
click at [525, 507] on div "FZQA // EBBR FZAA" at bounding box center [834, 500] width 1280 height 25
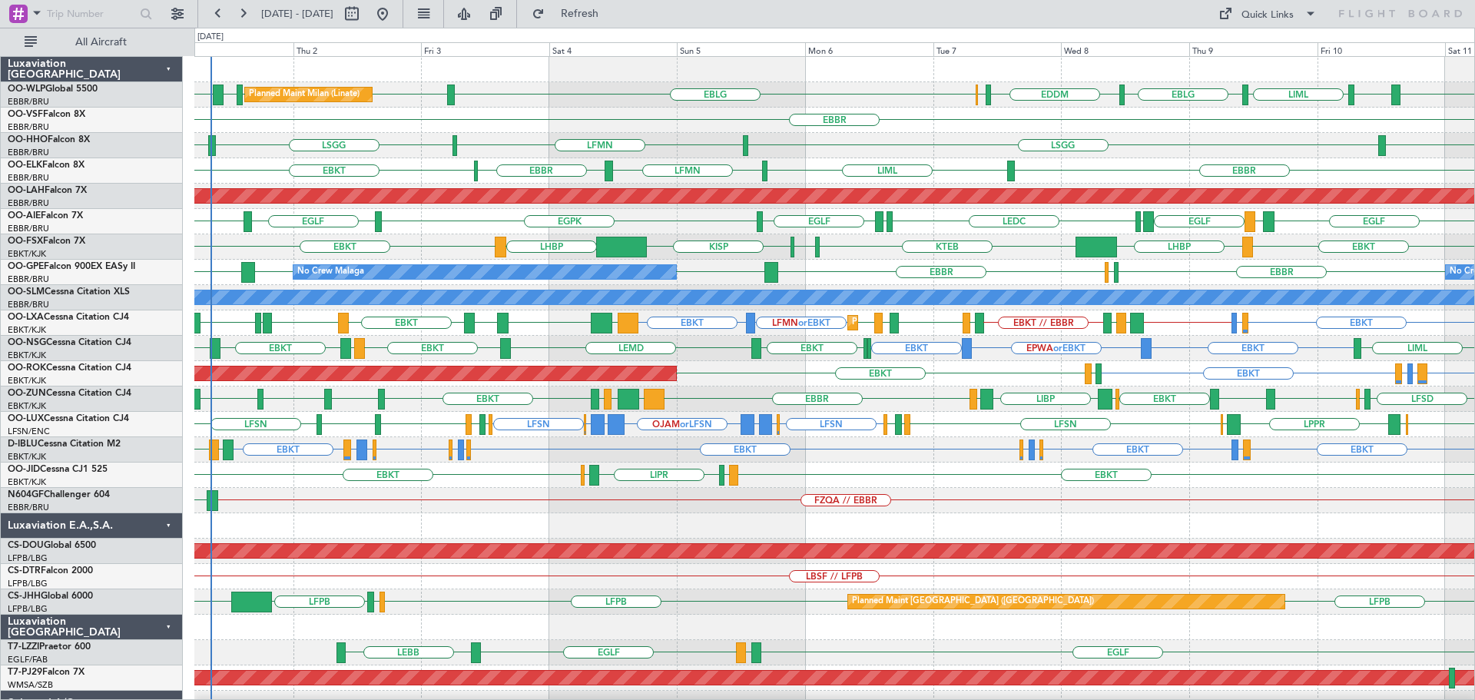
click at [810, 373] on div "EBKT EBKT LEPA or EBKT LFMQ or EBKT LFBD EBKT AOG Maint Kortrijk-Wevelgem" at bounding box center [834, 373] width 1280 height 25
click at [1071, 518] on div at bounding box center [834, 525] width 1280 height 25
click at [1246, 485] on div "EBKT LIML LIPR LFPB EBKT Planned Maint Kortrijk-Wevelgem" at bounding box center [834, 474] width 1280 height 25
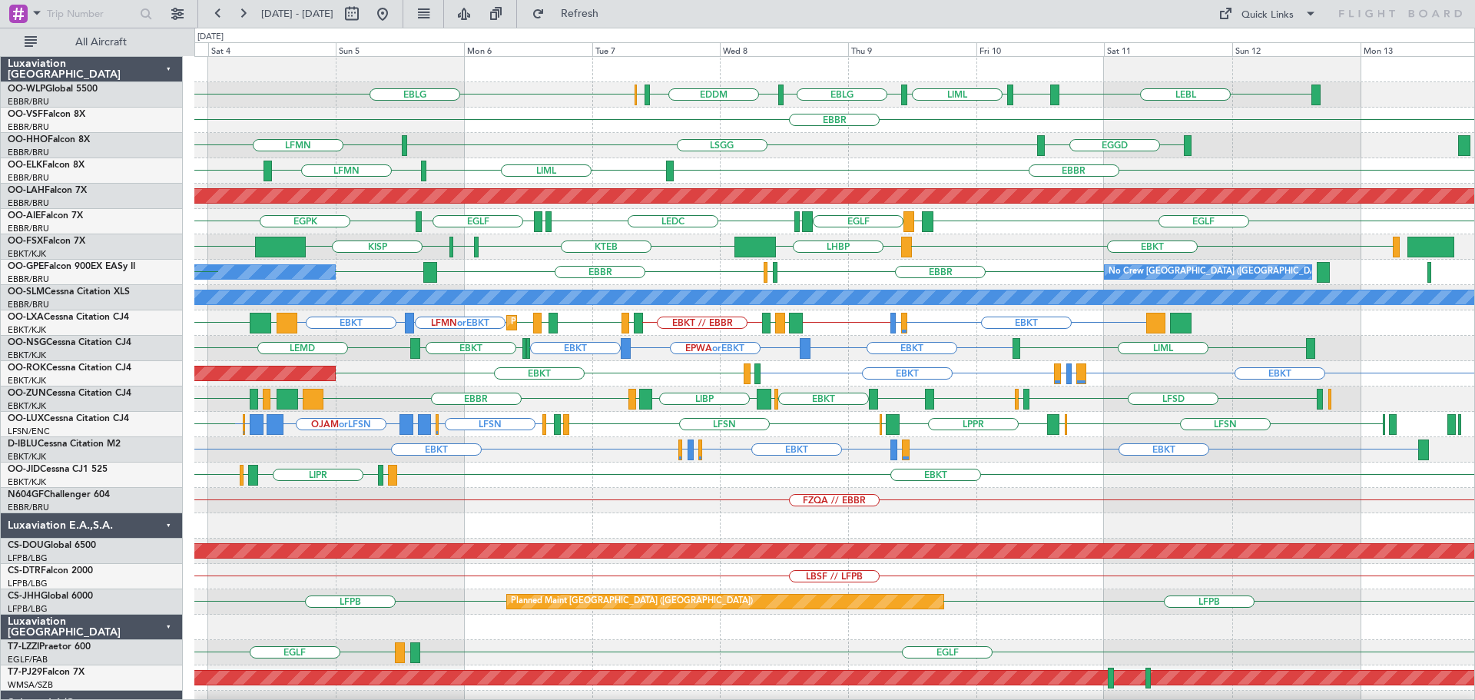
click at [909, 522] on div "EDDM ELLX EBLG LEBL EBLG LIML EBLG LIML EBLG Planned Maint Milan (Linate) LIML …" at bounding box center [834, 475] width 1280 height 836
click at [1141, 512] on div "FZQA // EBBR" at bounding box center [834, 500] width 1280 height 25
click at [749, 489] on div "FZQA // EBBR" at bounding box center [834, 500] width 1280 height 25
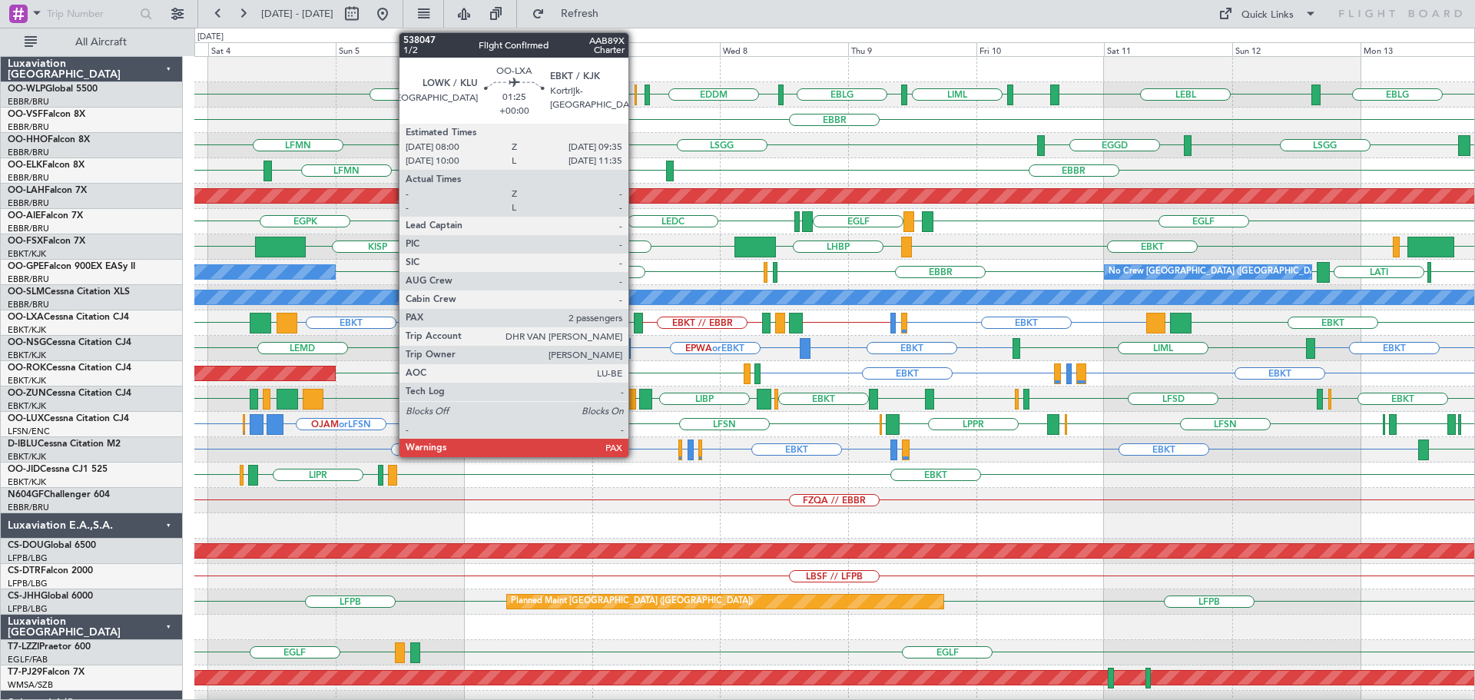
click at [635, 318] on div at bounding box center [638, 323] width 8 height 21
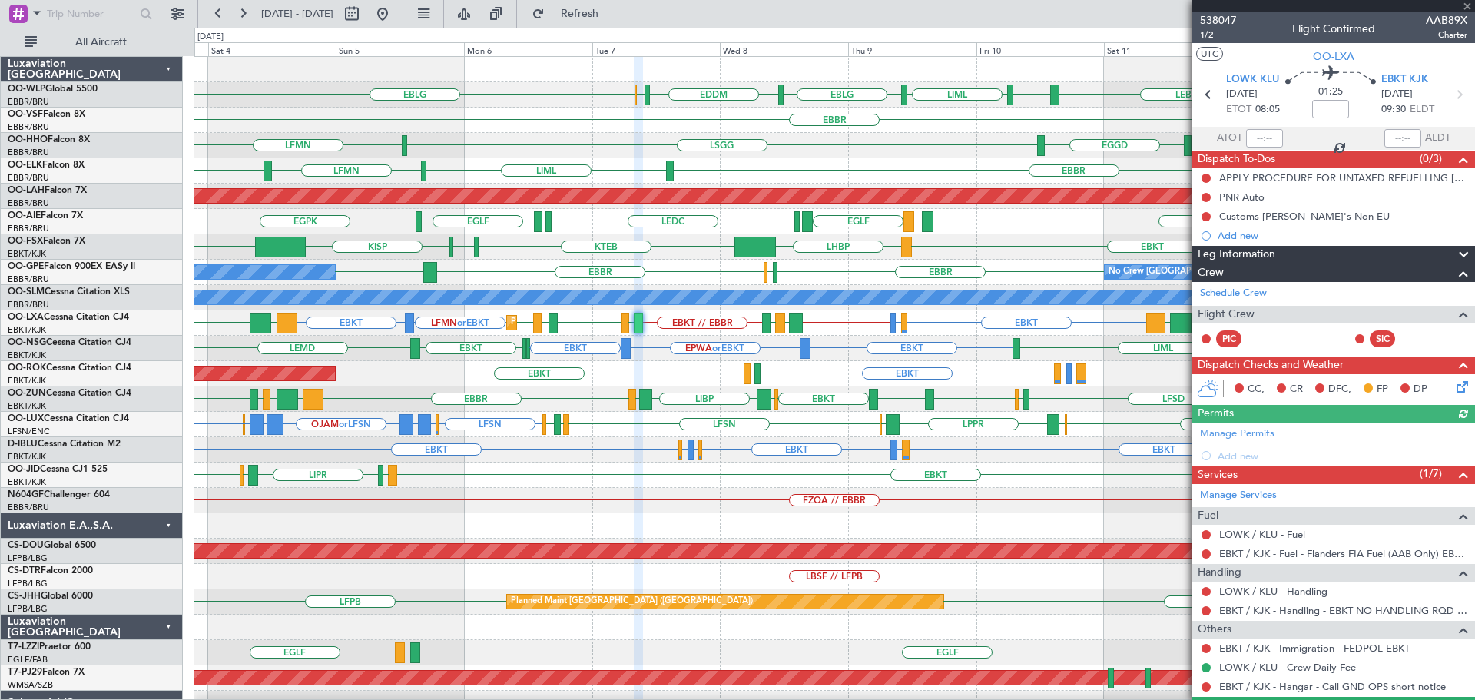
scroll to position [108, 0]
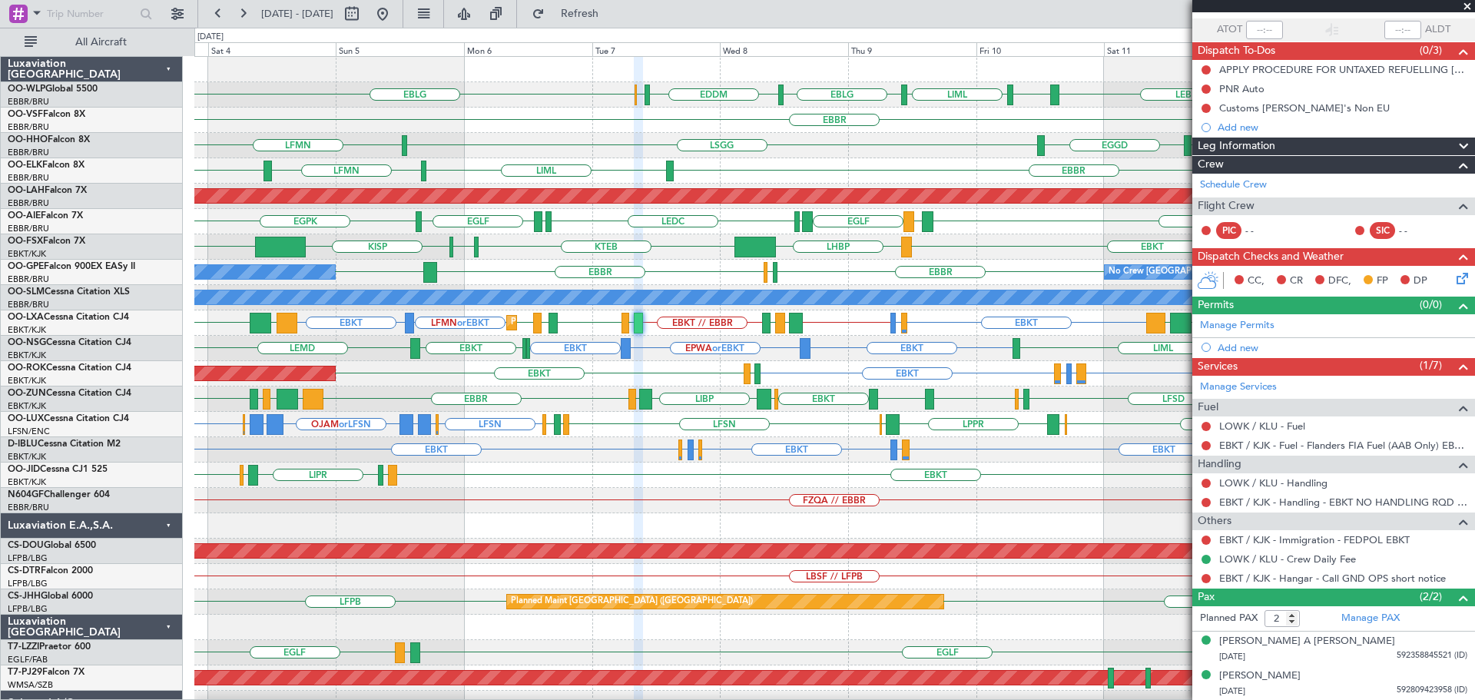
click at [1470, 2] on span at bounding box center [1466, 7] width 15 height 14
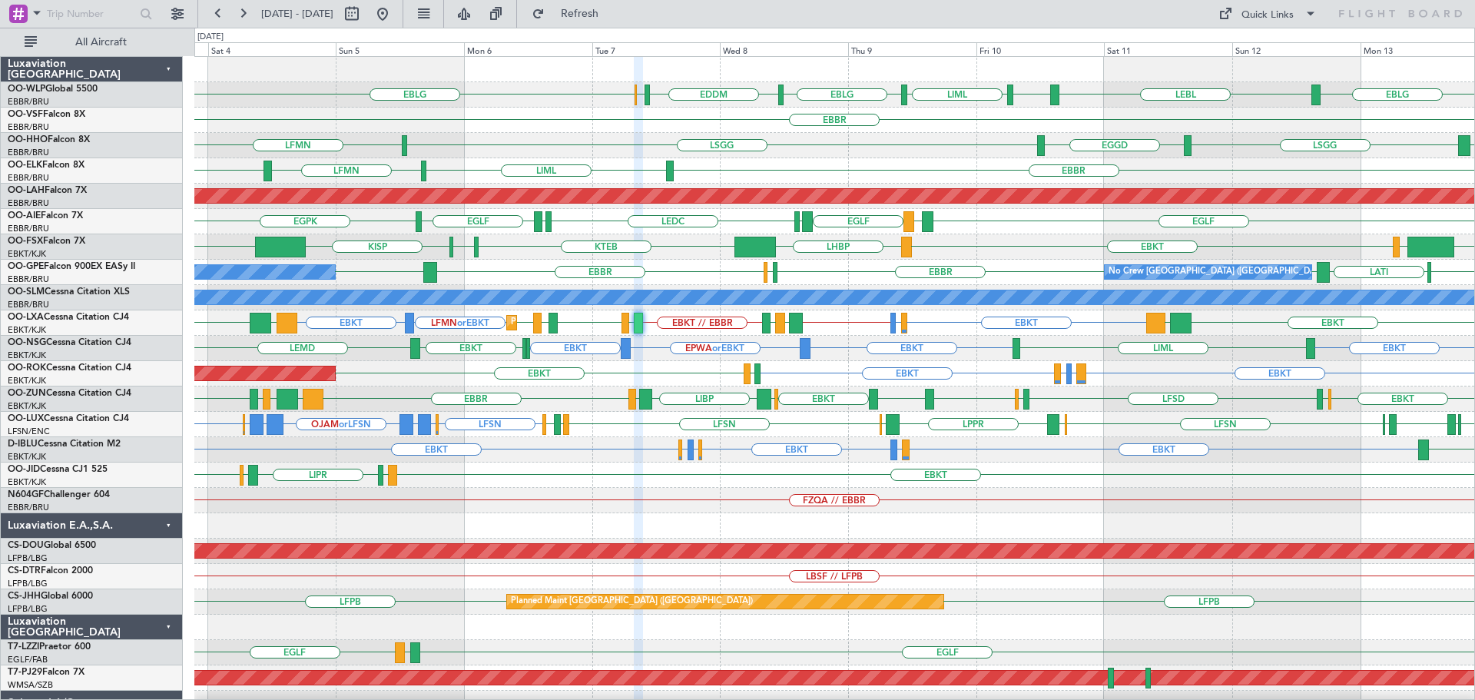
type input "0"
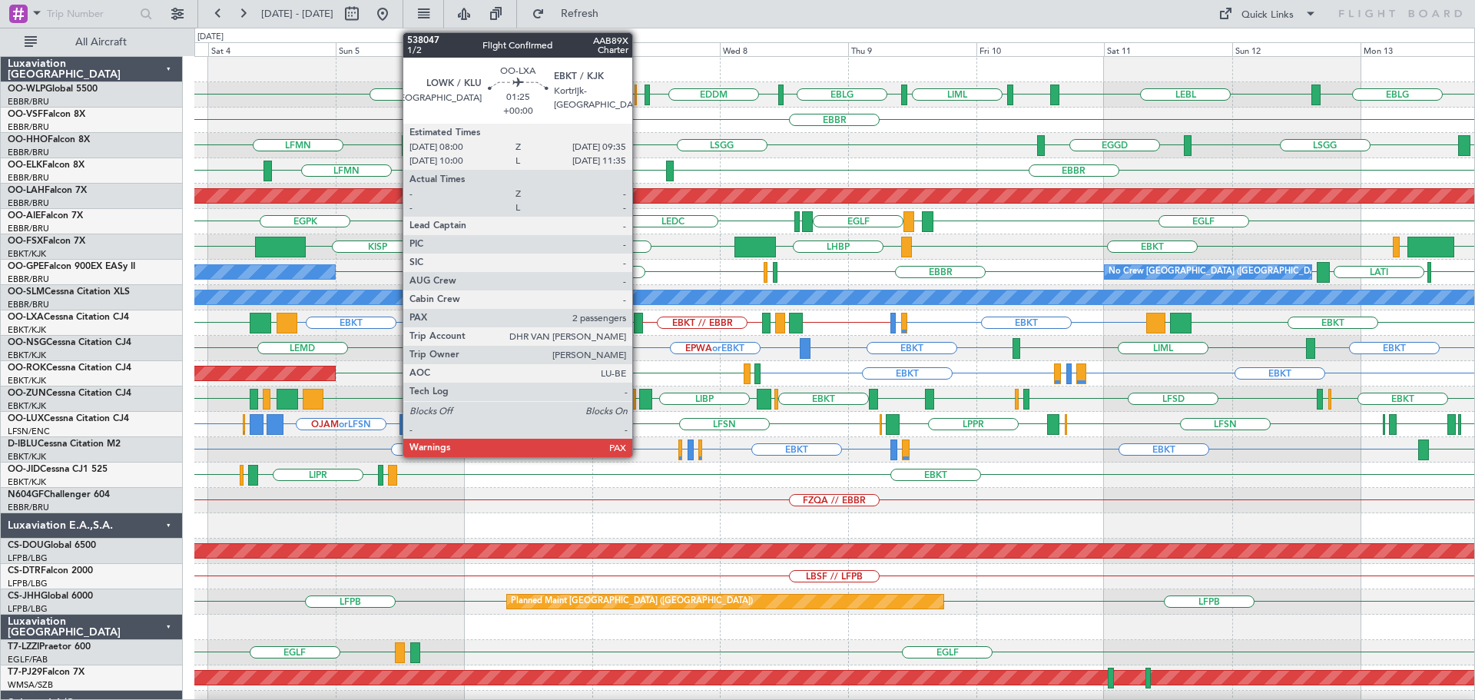
click at [639, 319] on div at bounding box center [638, 323] width 8 height 21
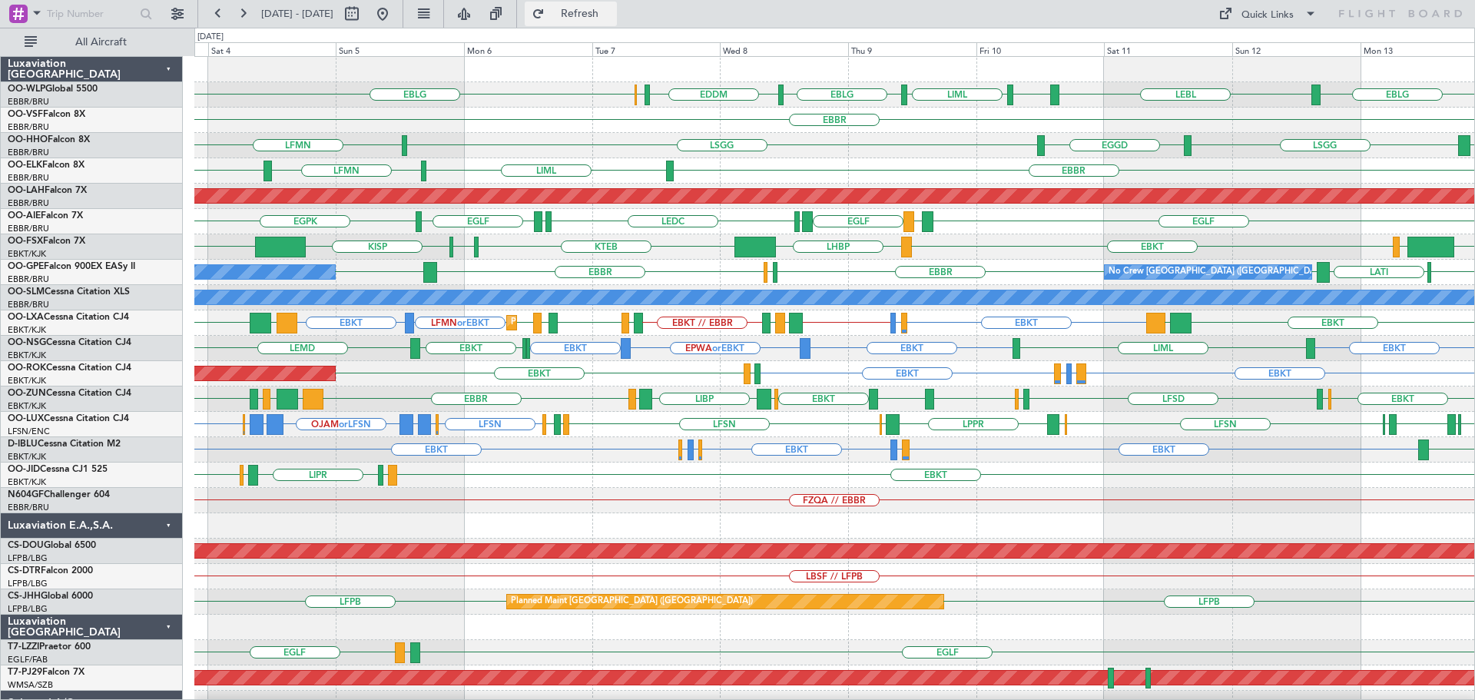
click at [612, 11] on span "Refresh" at bounding box center [580, 13] width 65 height 11
click at [719, 233] on div "EGLF LEMD EGLF LEMD LEDC LEXJ EGLF EGPK" at bounding box center [834, 221] width 1280 height 25
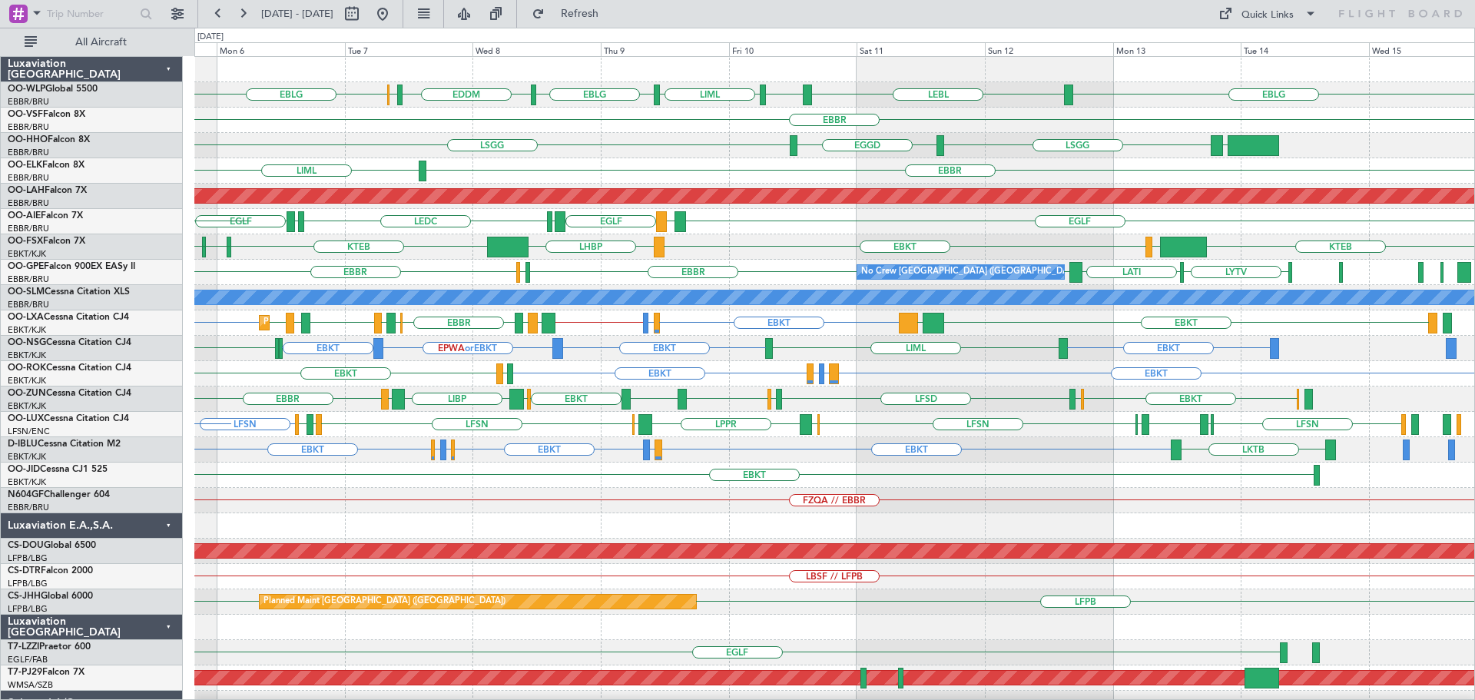
click at [871, 460] on div "EBLG LEBL EBLG LIML EBLG EDDM ELLX EBLG EBBR LSGG EGGD LSGG LEZL LFMN EBBR LIML…" at bounding box center [834, 475] width 1280 height 836
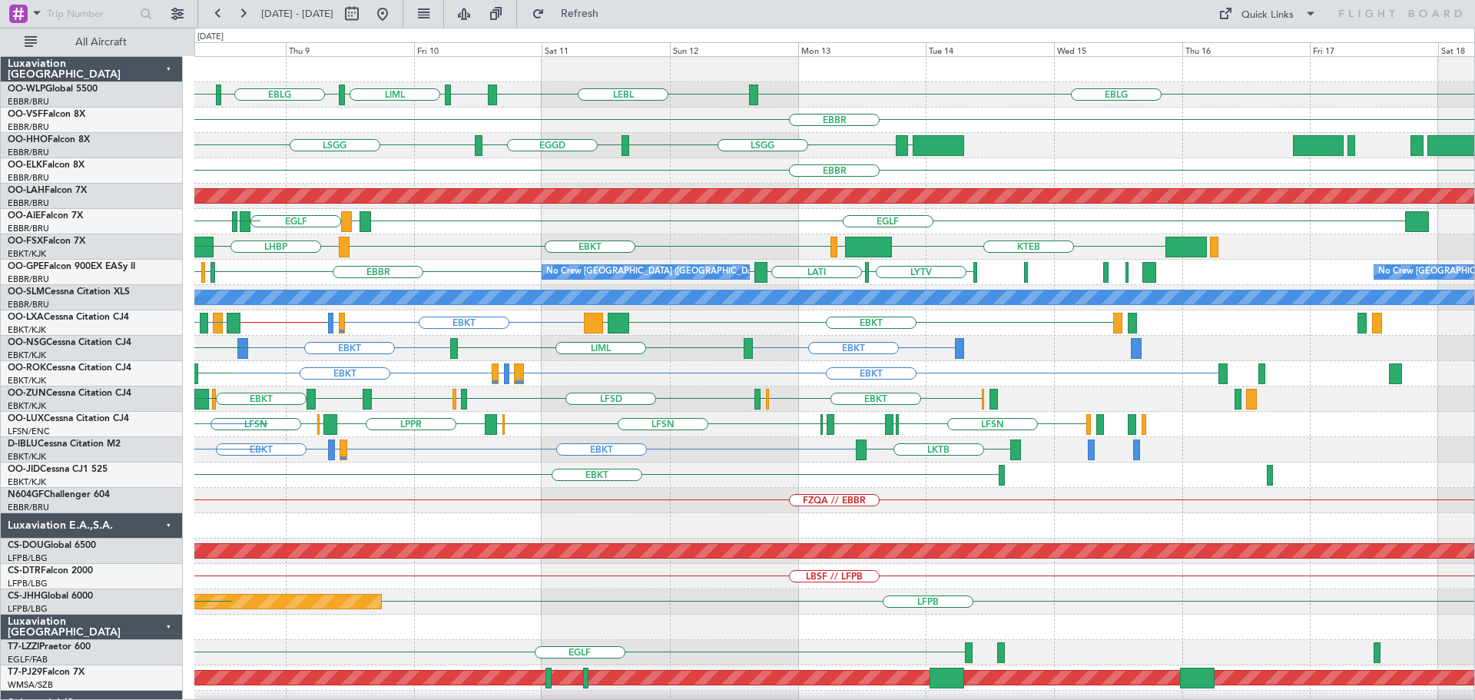
click at [735, 530] on div "EBLG LEBL EBLG LIML EBLG EDDM ELLX EBLG EBBR LSGG EGGD LSGG LEZL EBBR LIML Plan…" at bounding box center [834, 475] width 1280 height 836
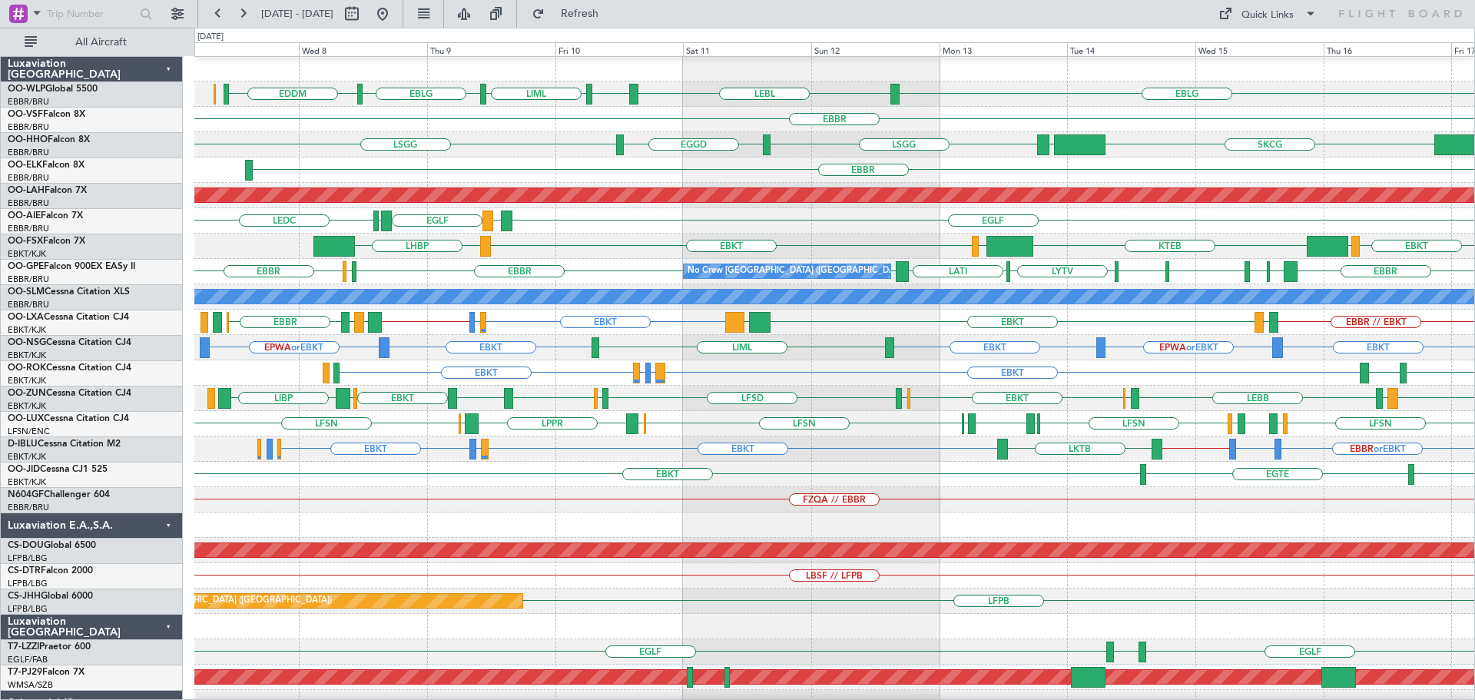
scroll to position [1, 0]
click at [833, 484] on div "EBKT EBKT EGTE" at bounding box center [834, 474] width 1280 height 25
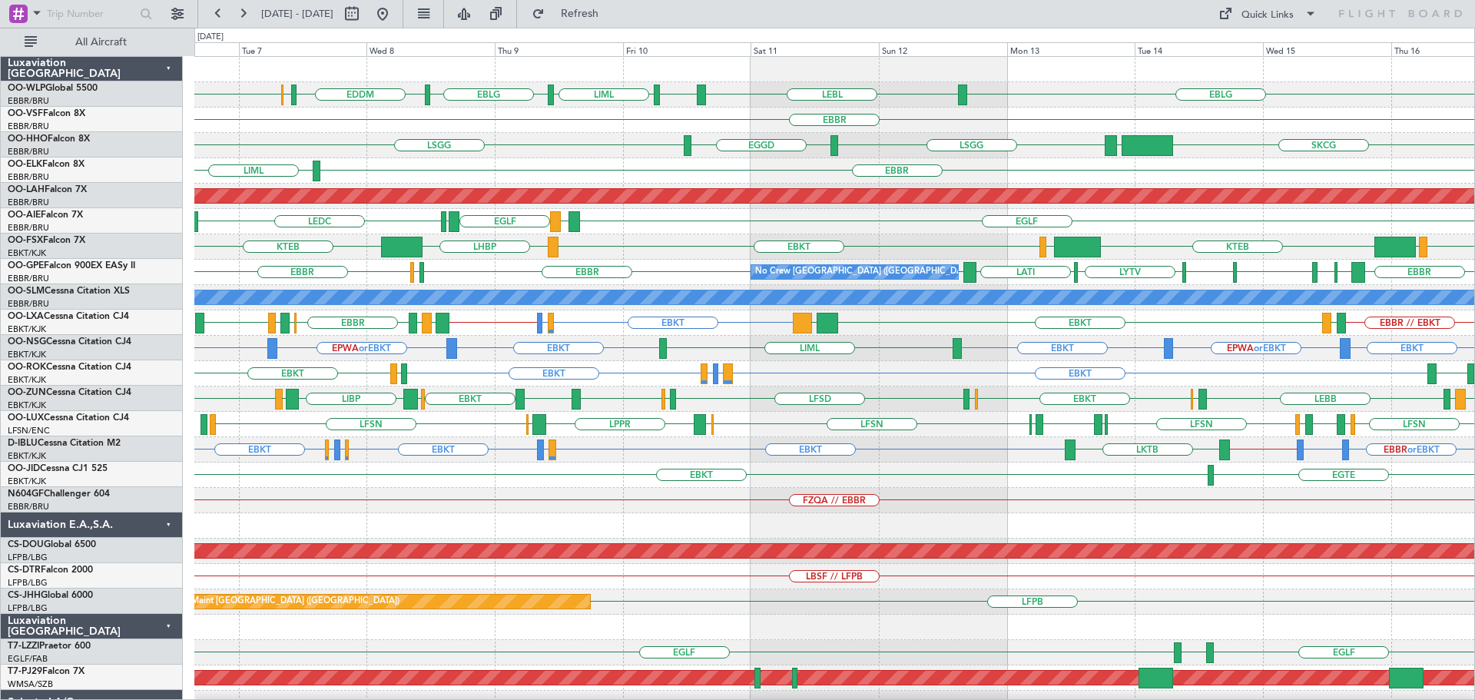
scroll to position [0, 0]
click at [753, 489] on div "EBLG LEBL EBLG LIML EBLG EDDM ELLX EBLG EBBR LSGG EGGD LSGG SKCG LEZL EBBR LIML…" at bounding box center [834, 513] width 1280 height 912
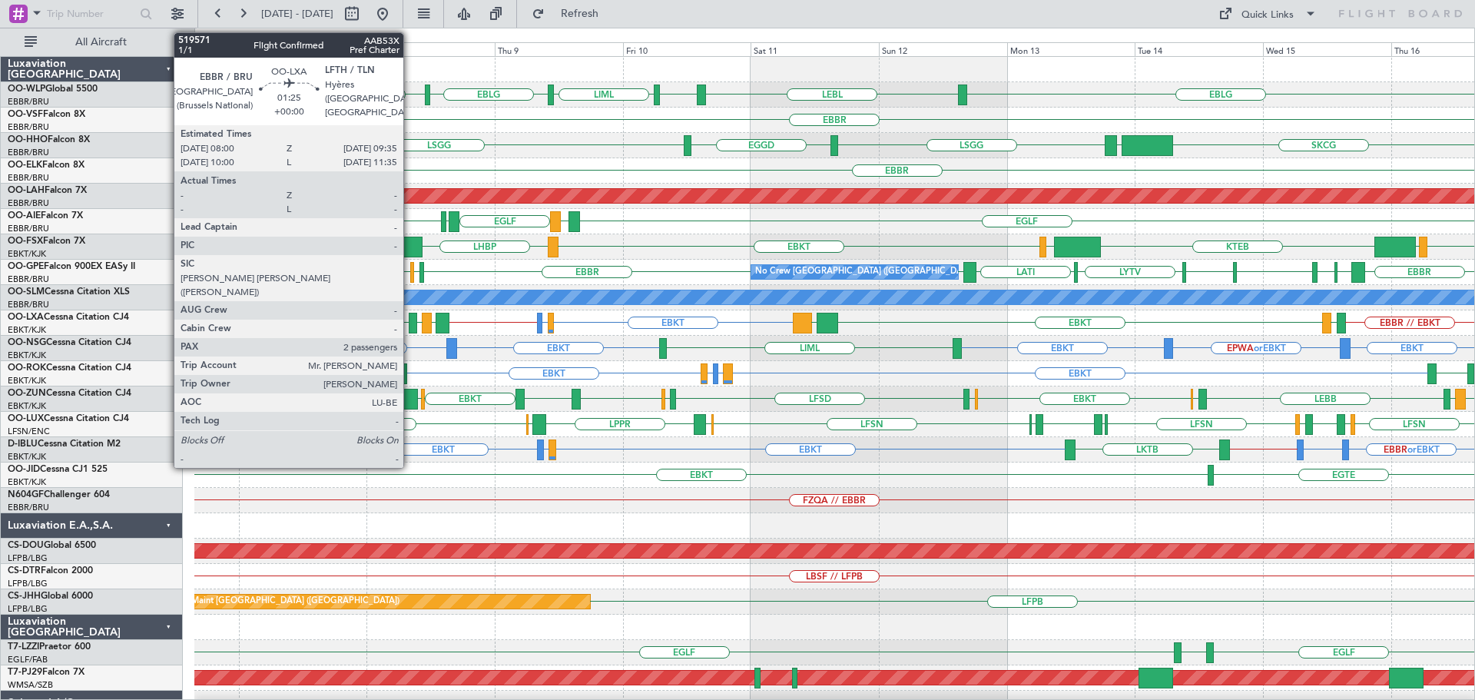
click at [410, 316] on div at bounding box center [413, 323] width 8 height 21
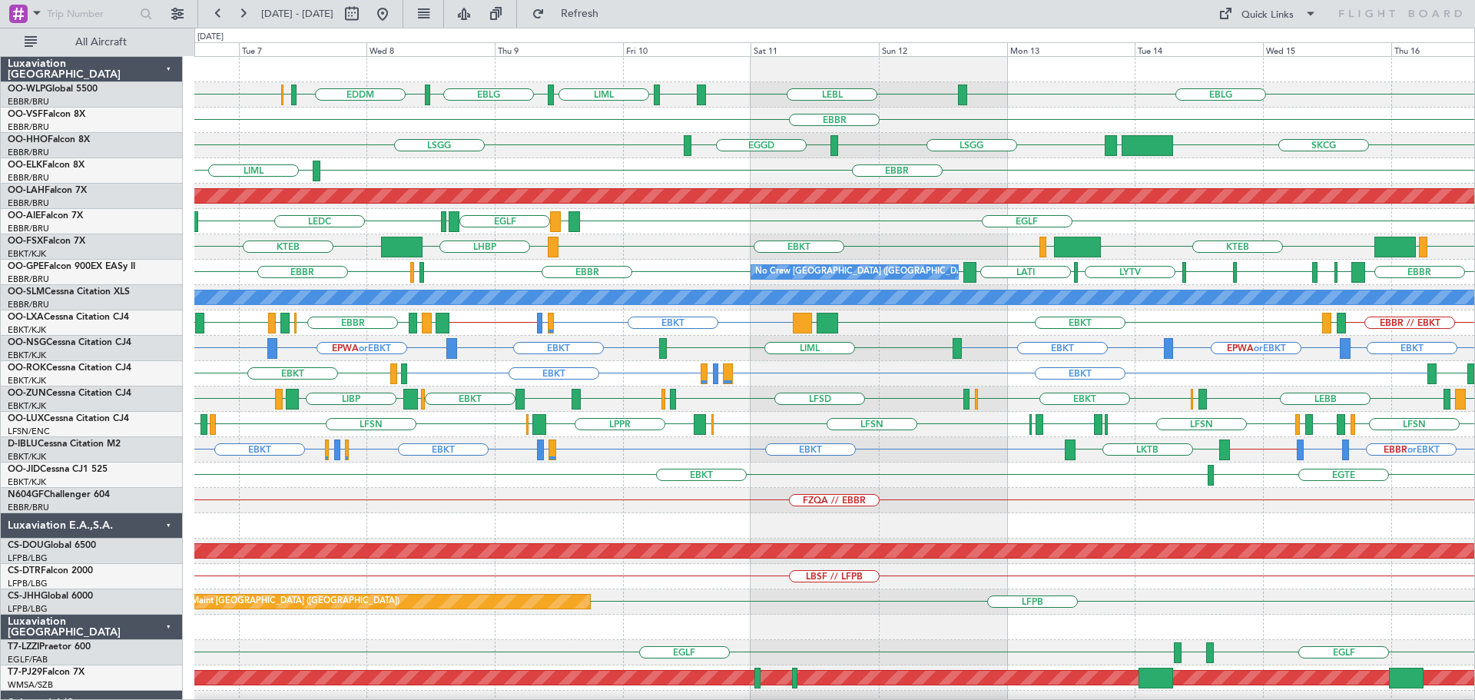
click at [788, 369] on div "EBKT LEPA or EBKT LFMQ or EBKT EBKT LPPT LERJ LFBD EBKT AOG Maint Kortrijk-Weve…" at bounding box center [834, 373] width 1280 height 25
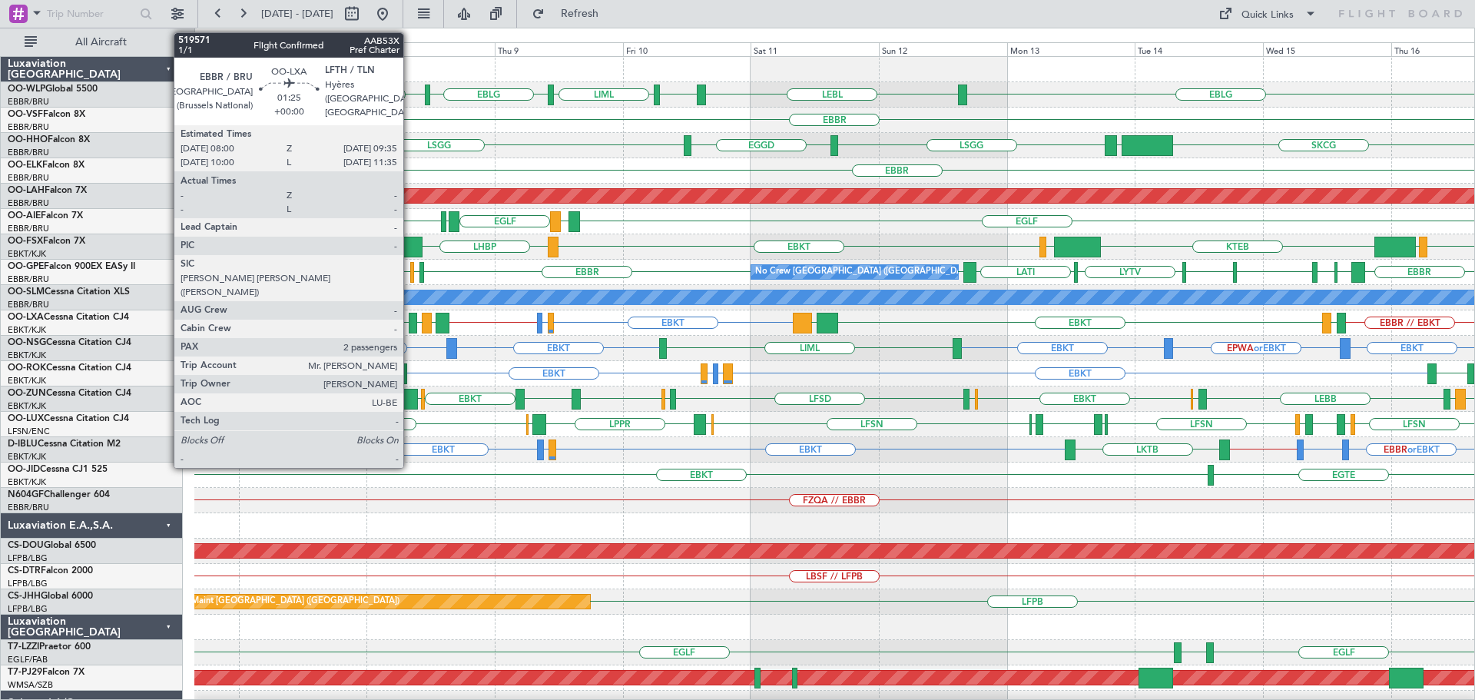
click at [410, 316] on div at bounding box center [413, 323] width 8 height 21
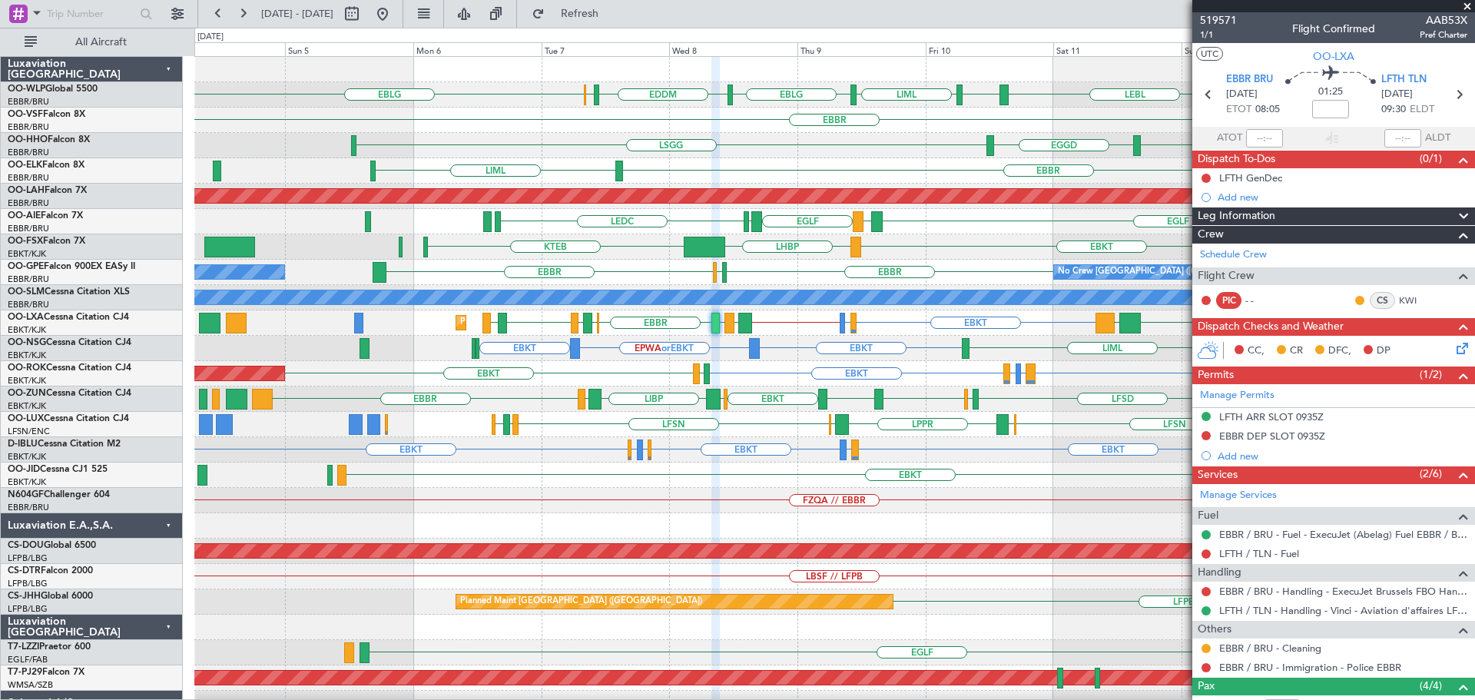
click at [780, 495] on div "EBLG LEBL EBLG LIML EBLG EDDM ELLX EBLG Planned Maint Milan (Linate) EBBR LSGG …" at bounding box center [834, 513] width 1280 height 912
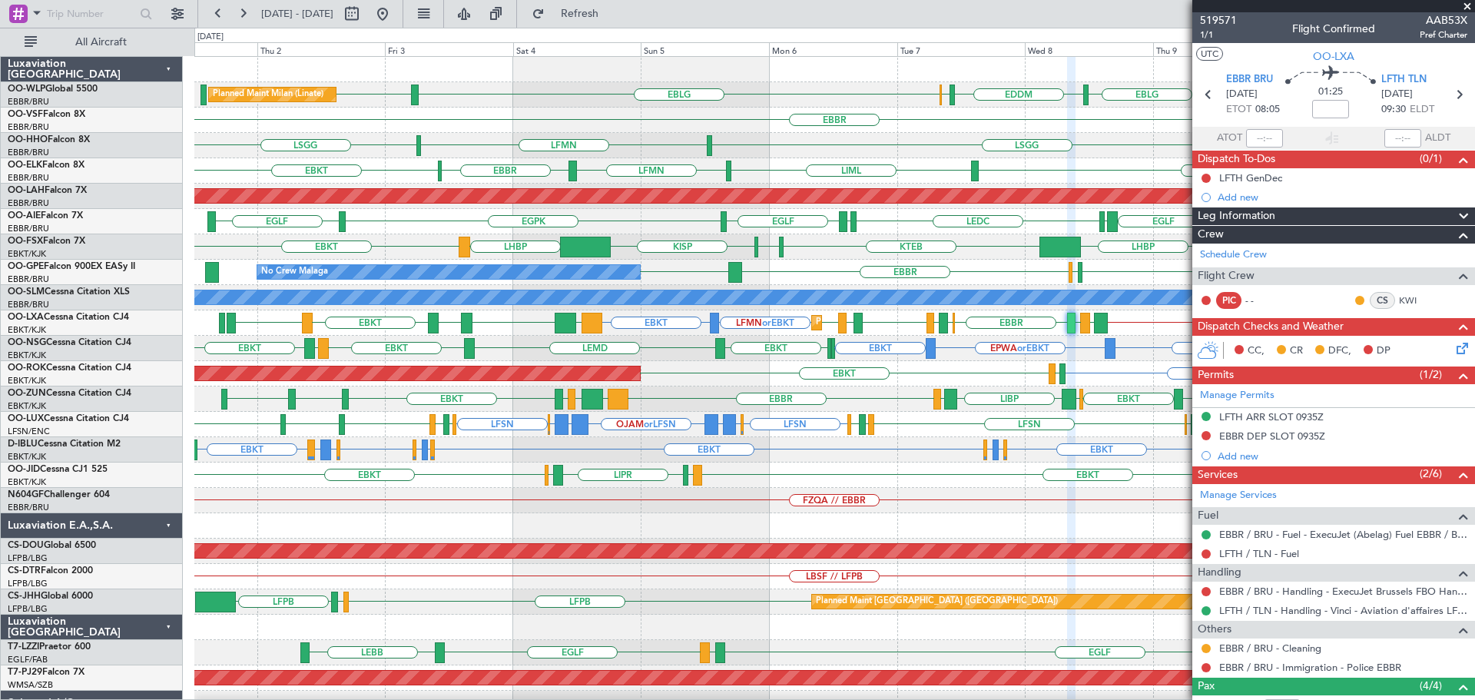
click at [394, 518] on div "Planned Maint Milan (Linate) LEBL EBLG LIML EBLG EDDM ELLX EBLG LIML EBBR EGGD …" at bounding box center [834, 475] width 1280 height 836
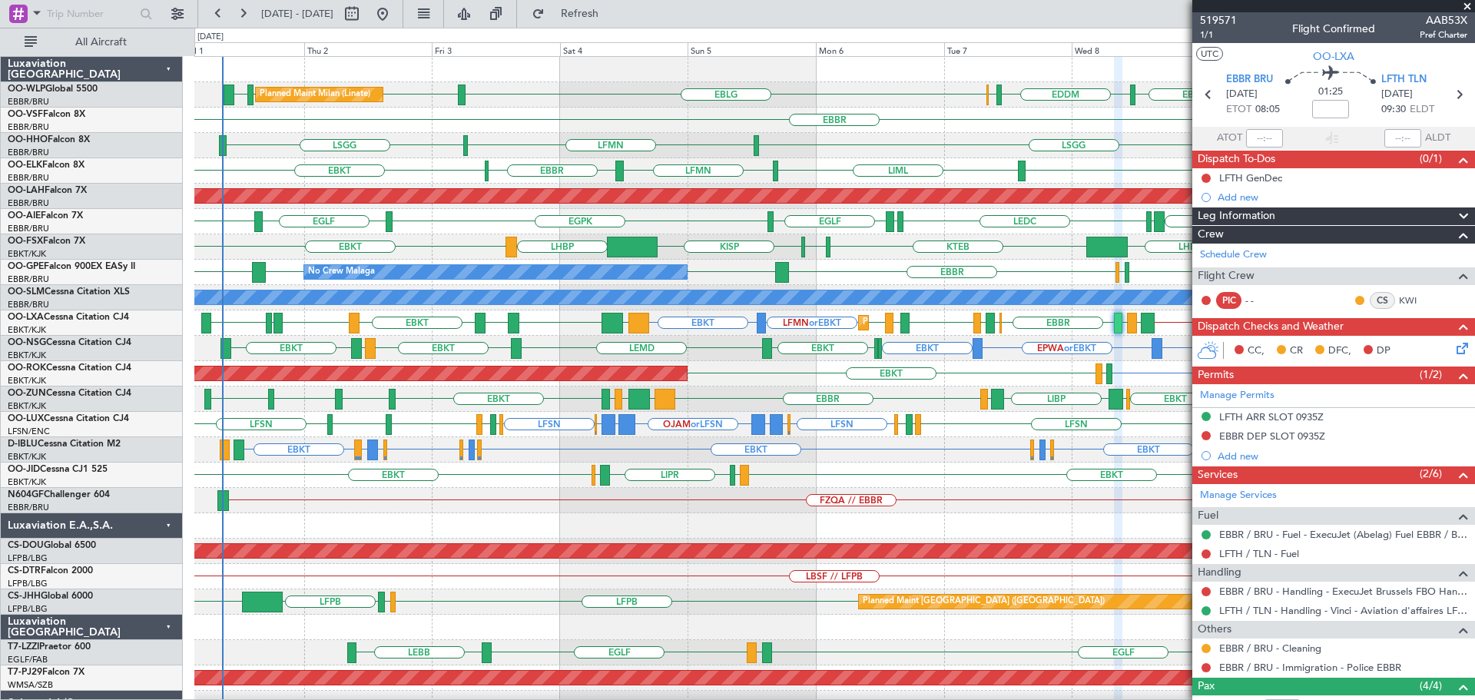
click at [363, 515] on div "Planned Maint Milan (Linate) LEBL EBLG LIML EBLG EDDM ELLX EBLG LIML LIML EBLG …" at bounding box center [834, 475] width 1280 height 836
click at [397, 521] on div at bounding box center [834, 525] width 1280 height 25
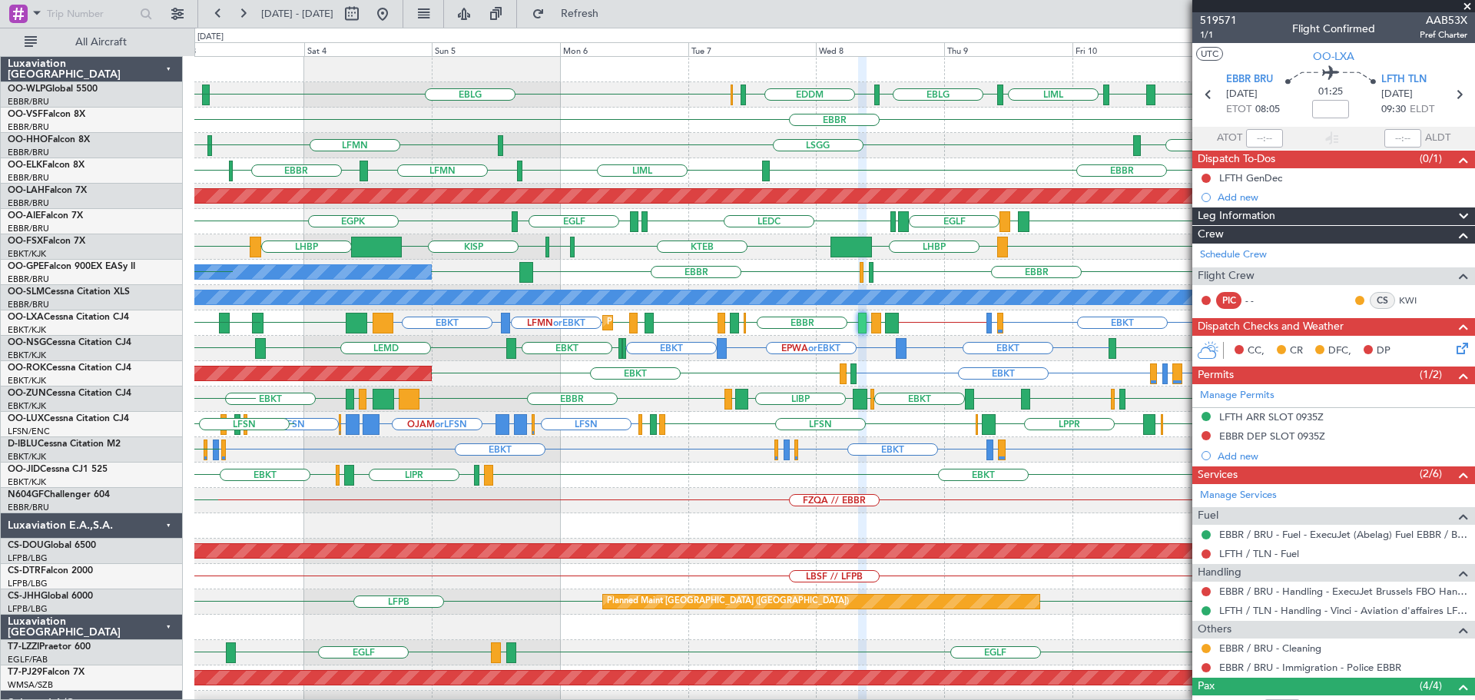
click at [750, 537] on div "LEBL EBLG LIML EBLG EDDM ELLX EBLG LIML LIML EBLG LHDC Planned Maint Milan (Lin…" at bounding box center [834, 475] width 1280 height 836
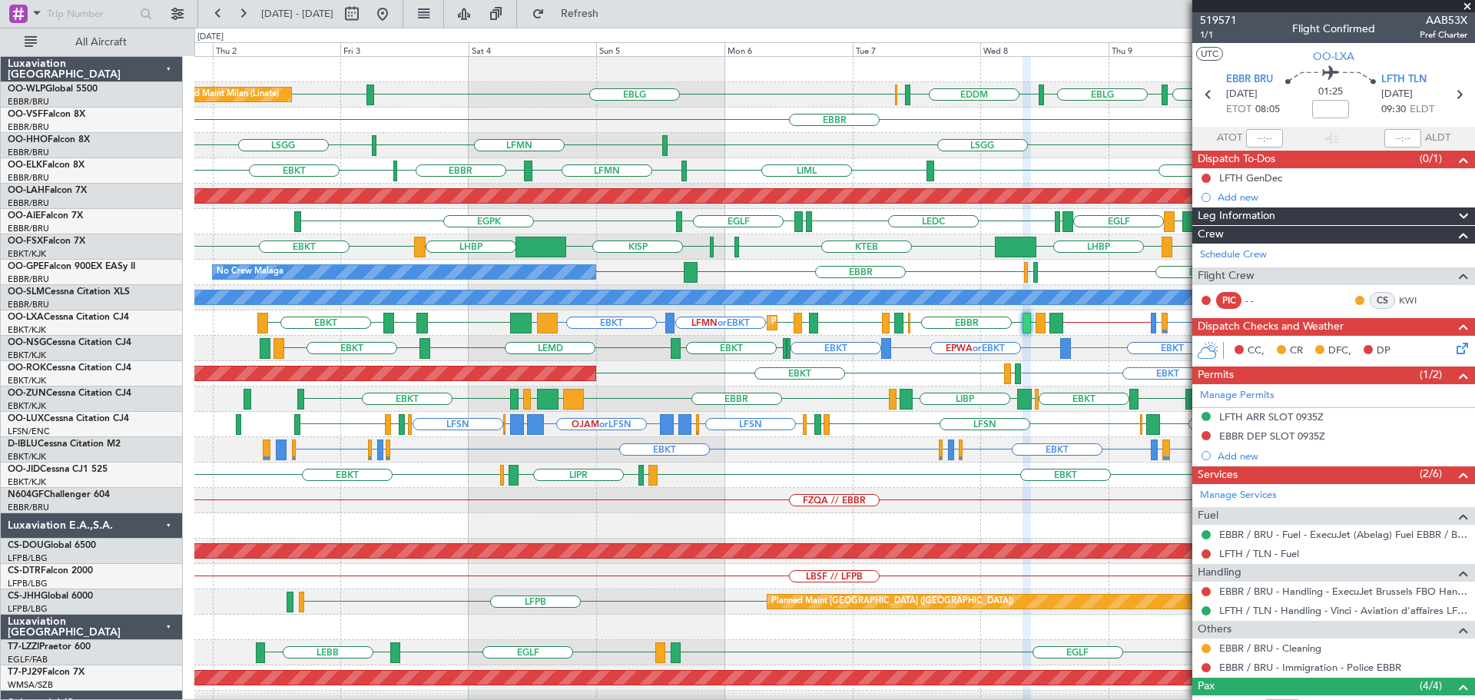
click at [729, 498] on div "FZQA // EBBR" at bounding box center [834, 500] width 1280 height 25
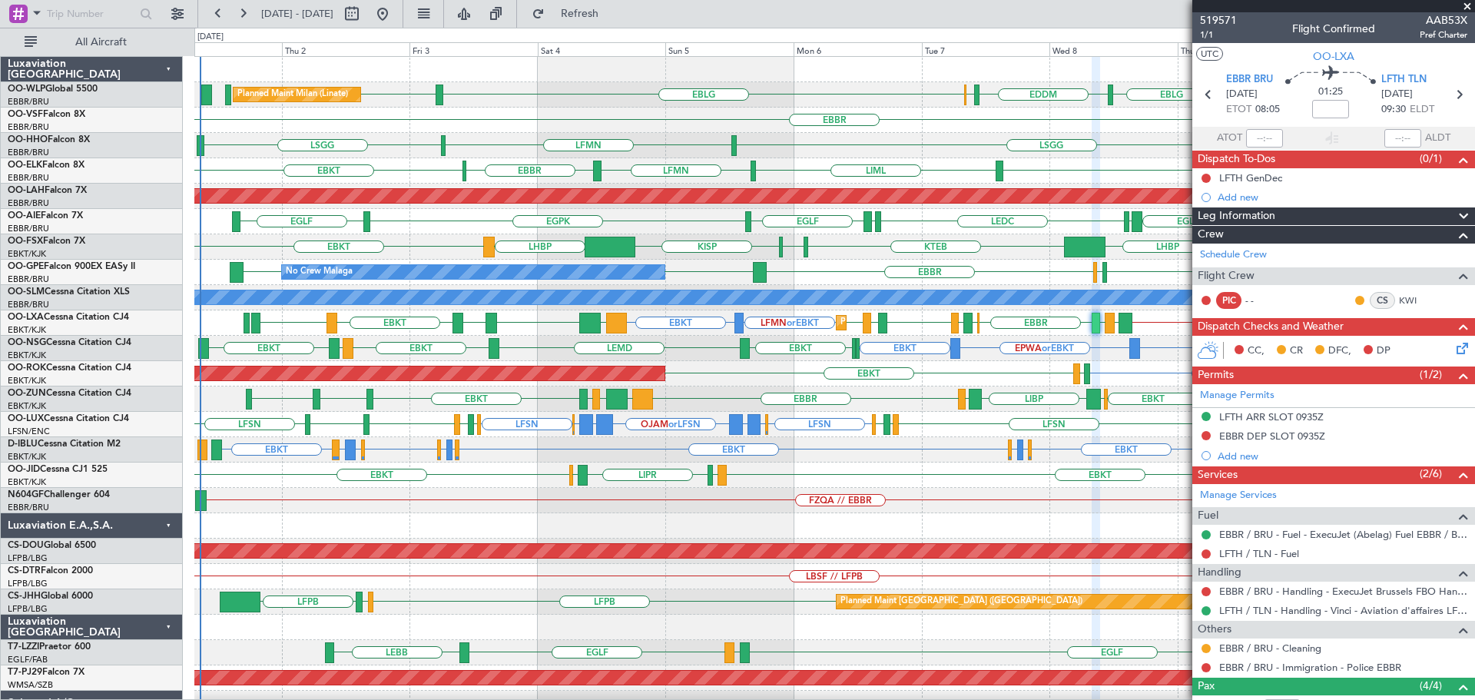
click at [452, 521] on div "Planned Maint Milan (Linate) EBLG LIML EBLG EDDM ELLX EBLG LIML LEBL EBBR LSGG …" at bounding box center [834, 475] width 1280 height 836
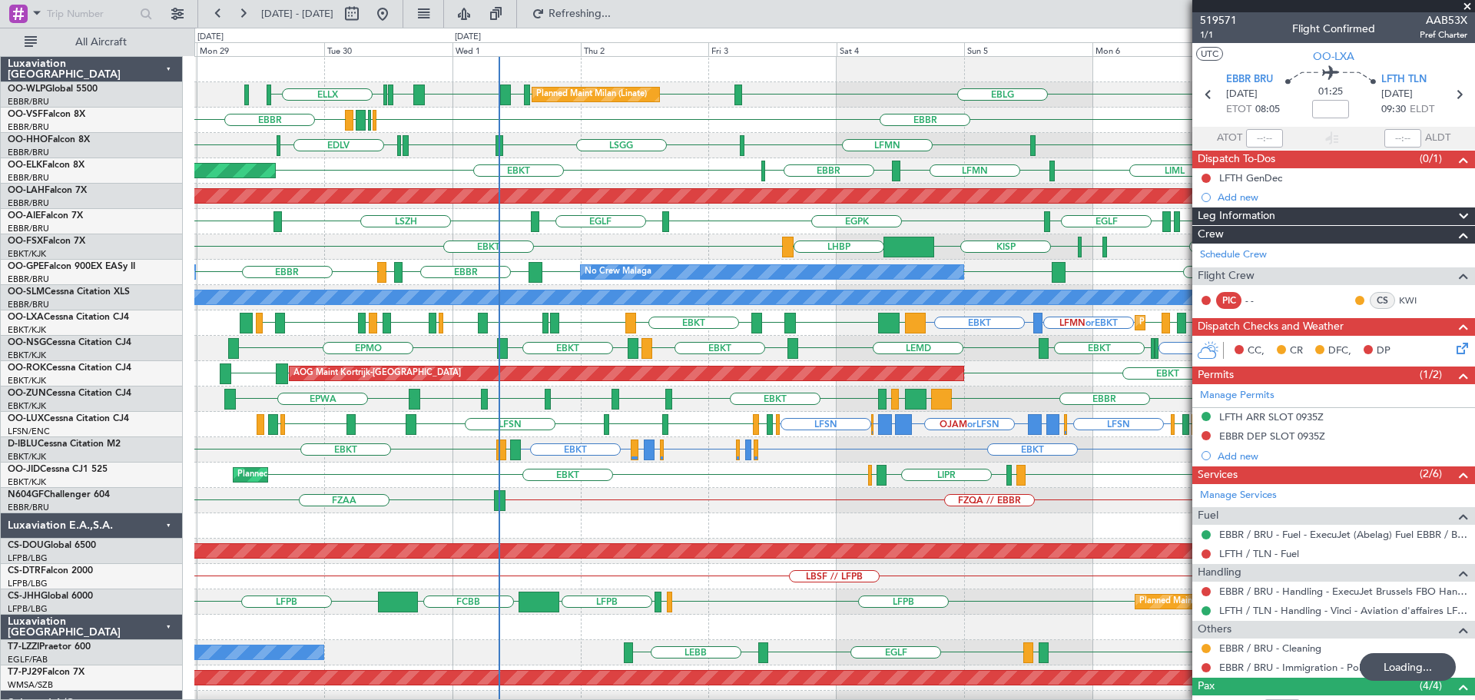
click at [586, 519] on div at bounding box center [834, 525] width 1280 height 25
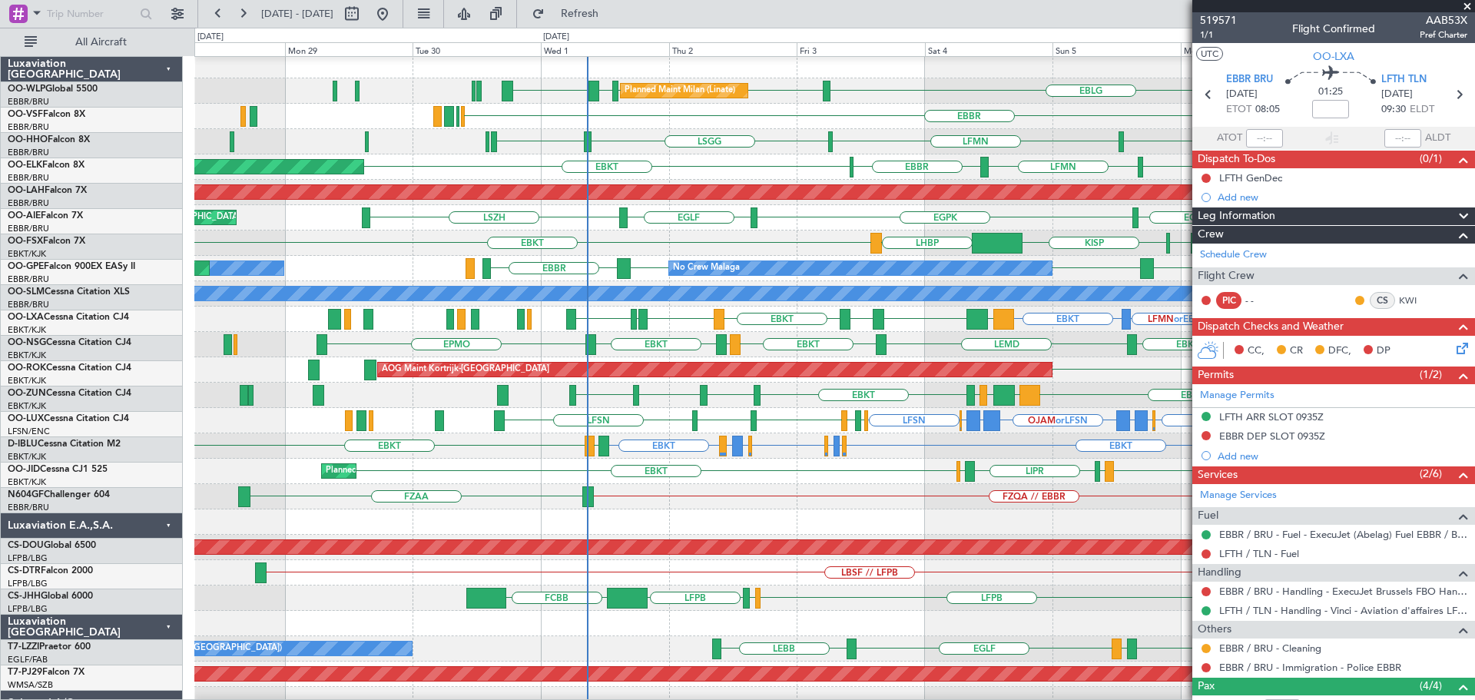
scroll to position [3, 0]
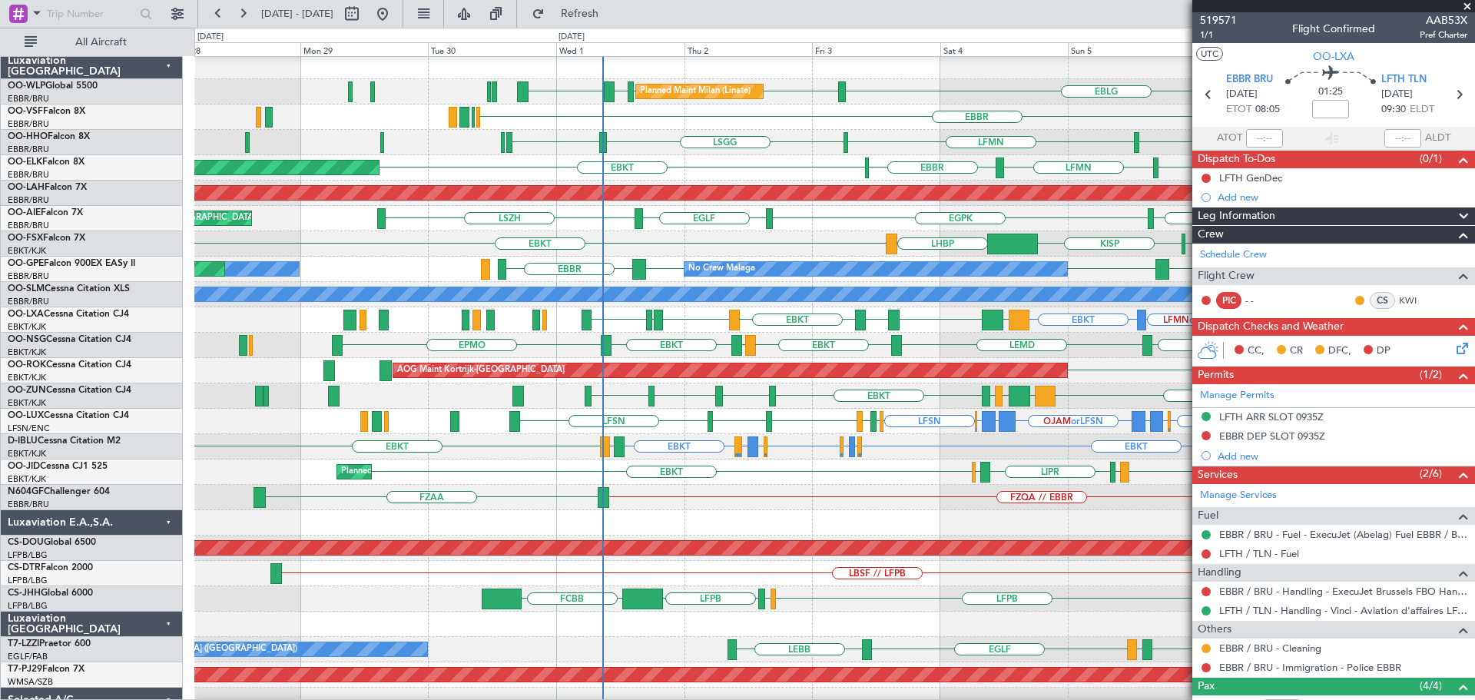
click at [675, 505] on div "FZQA // EBBR FZAA" at bounding box center [834, 497] width 1280 height 25
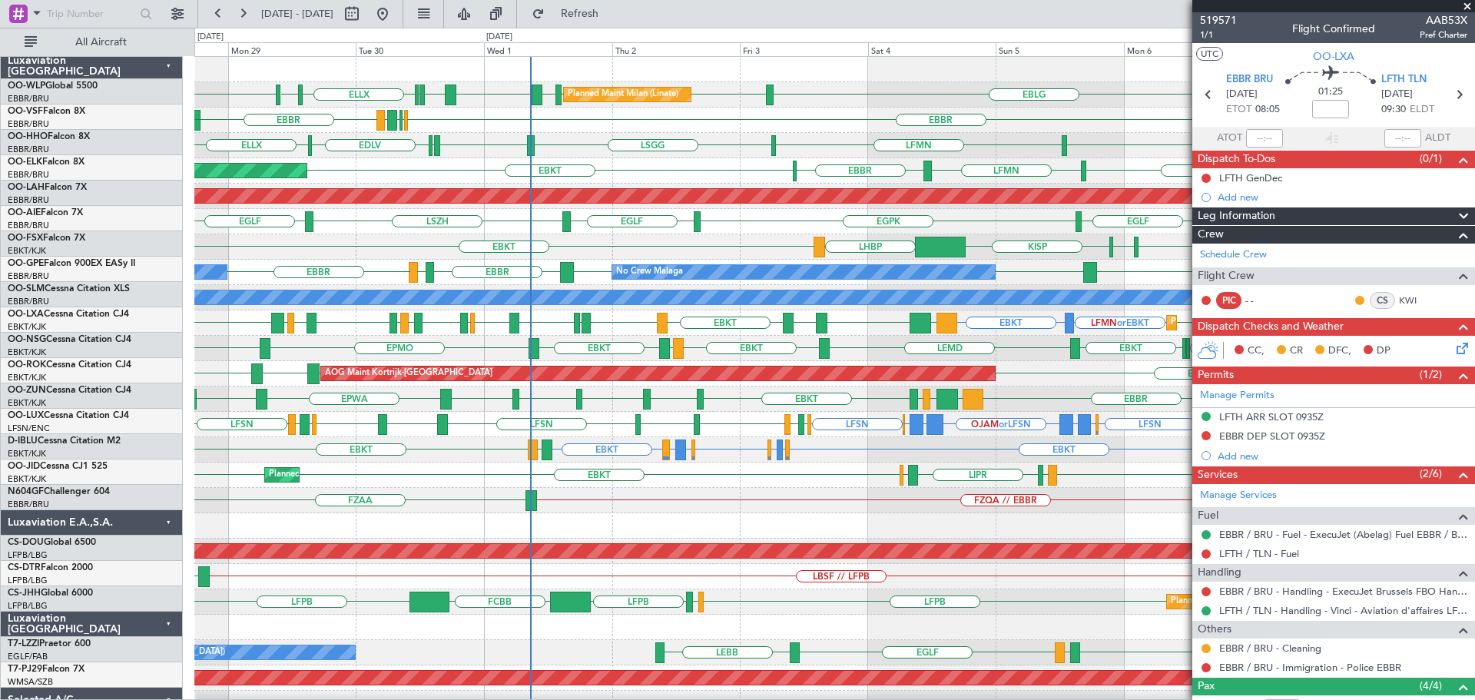
scroll to position [0, 0]
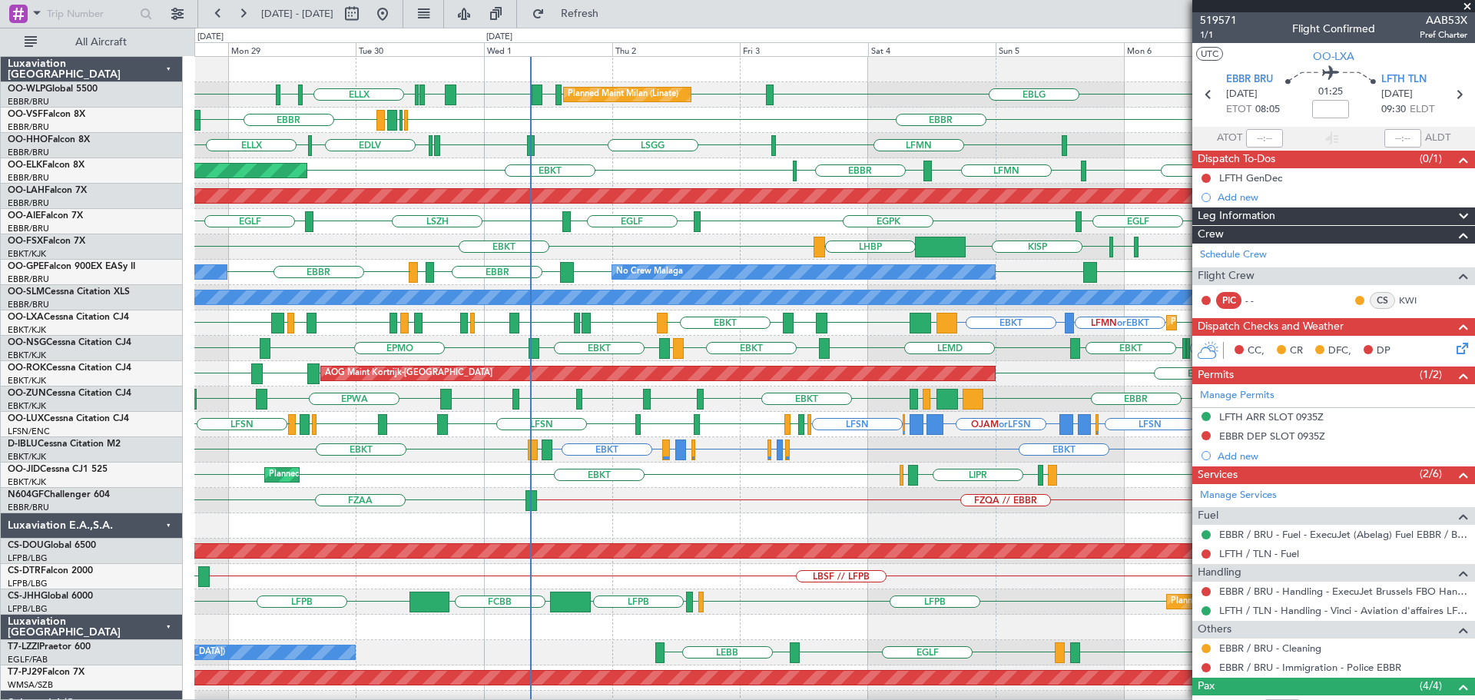
click at [734, 501] on div "Planned Maint Milan (Linate) EBLG EBLG LIML LIML EBLG LHDC EGWU EBBR ELLX LFPB …" at bounding box center [834, 475] width 1280 height 836
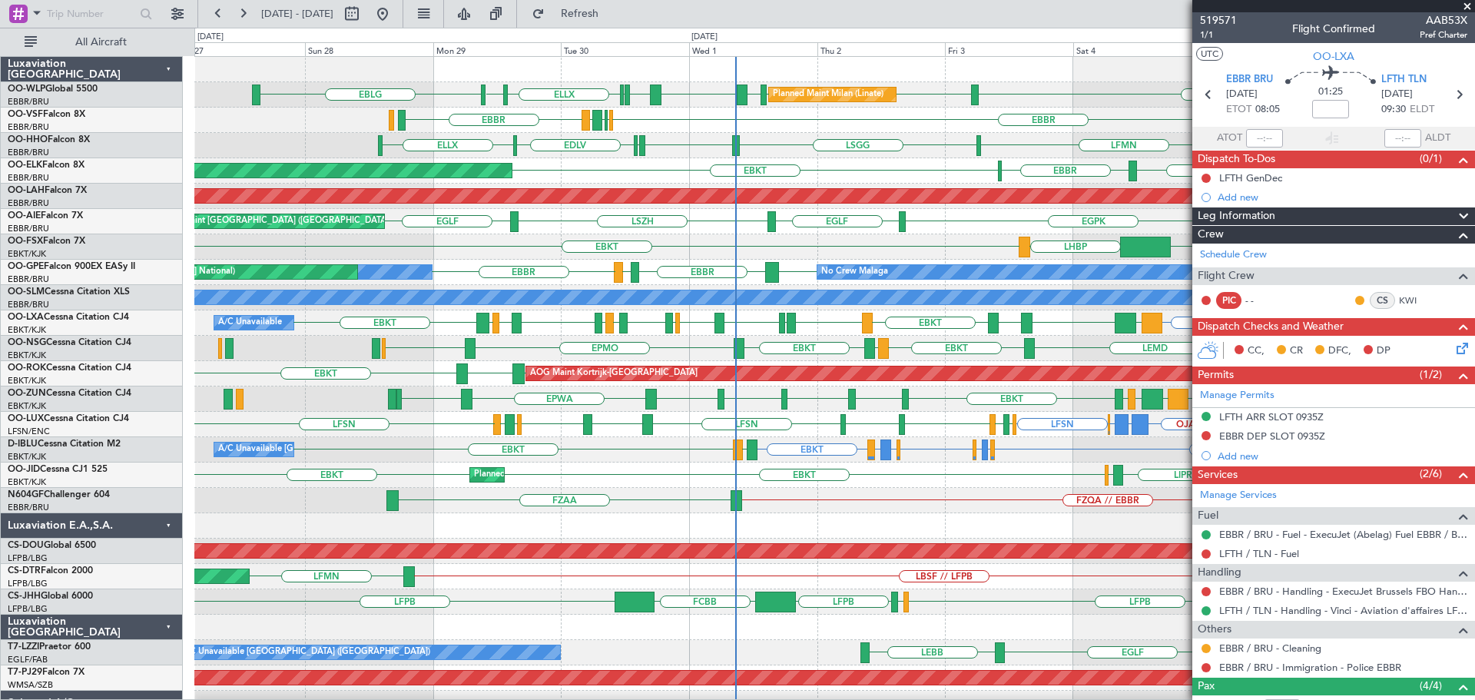
click at [543, 339] on div "Planned Maint Milan (Linate) EBLG EBLG LIML LIML EBLG LHDC EGWU EBBR ELLX LFPB …" at bounding box center [834, 475] width 1280 height 836
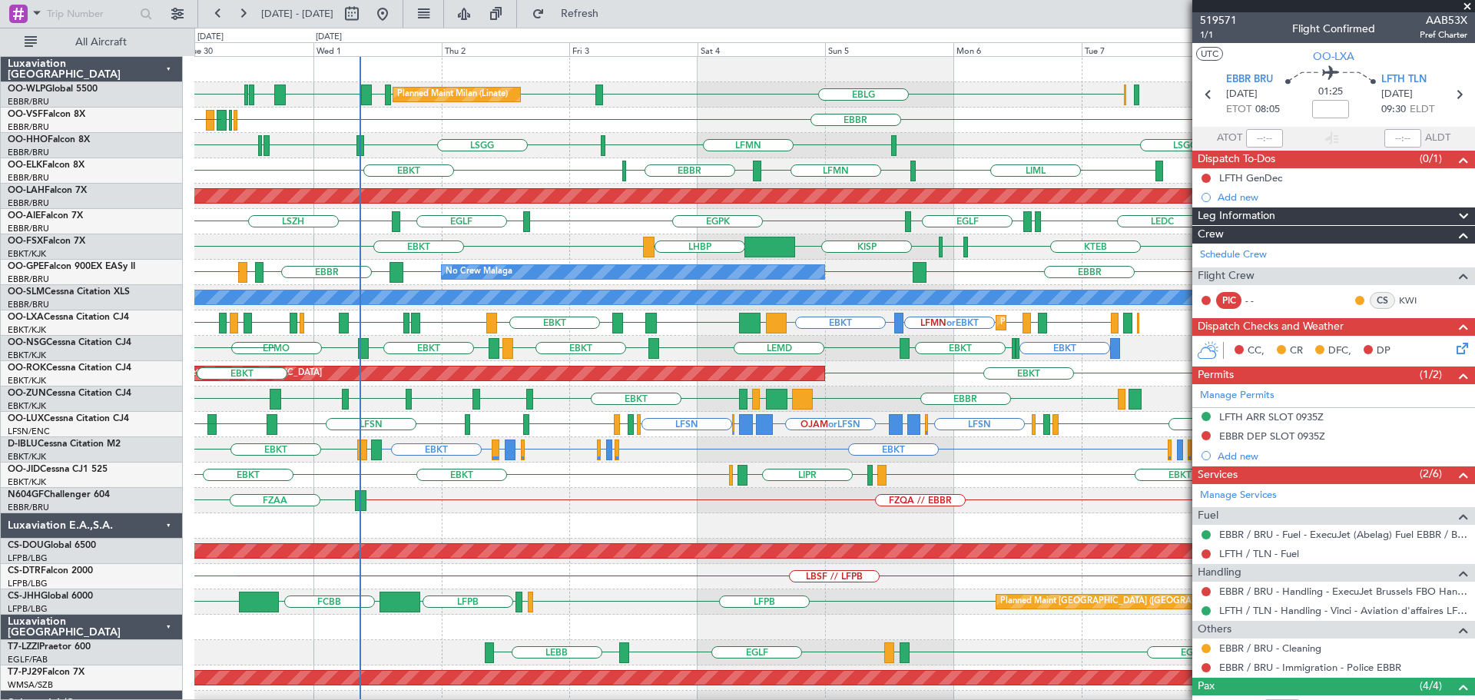
click at [685, 535] on div "Planned Maint Milan (Linate) EBLG LIML LIML EBLG LHDC EGWU EBBR ELLX LFPB EBLG …" at bounding box center [834, 500] width 1280 height 887
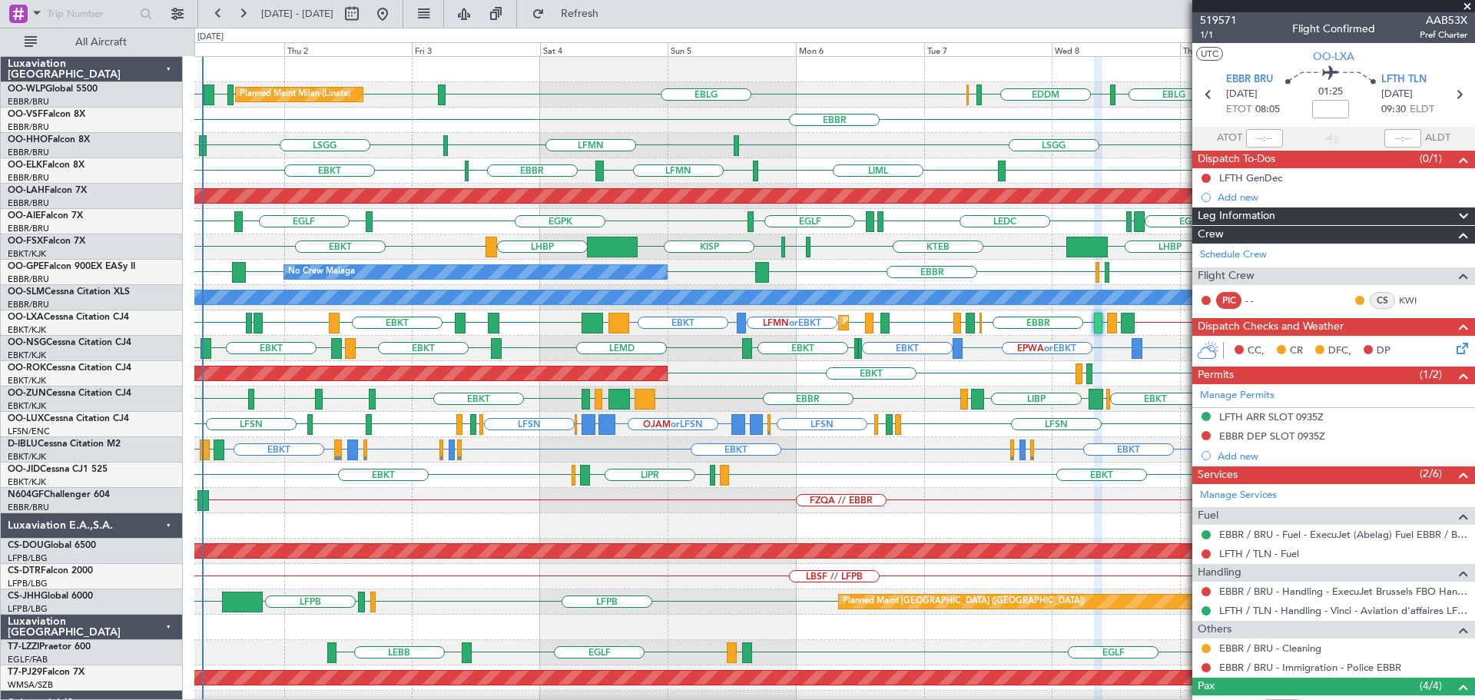
click at [1469, 3] on span at bounding box center [1466, 7] width 15 height 14
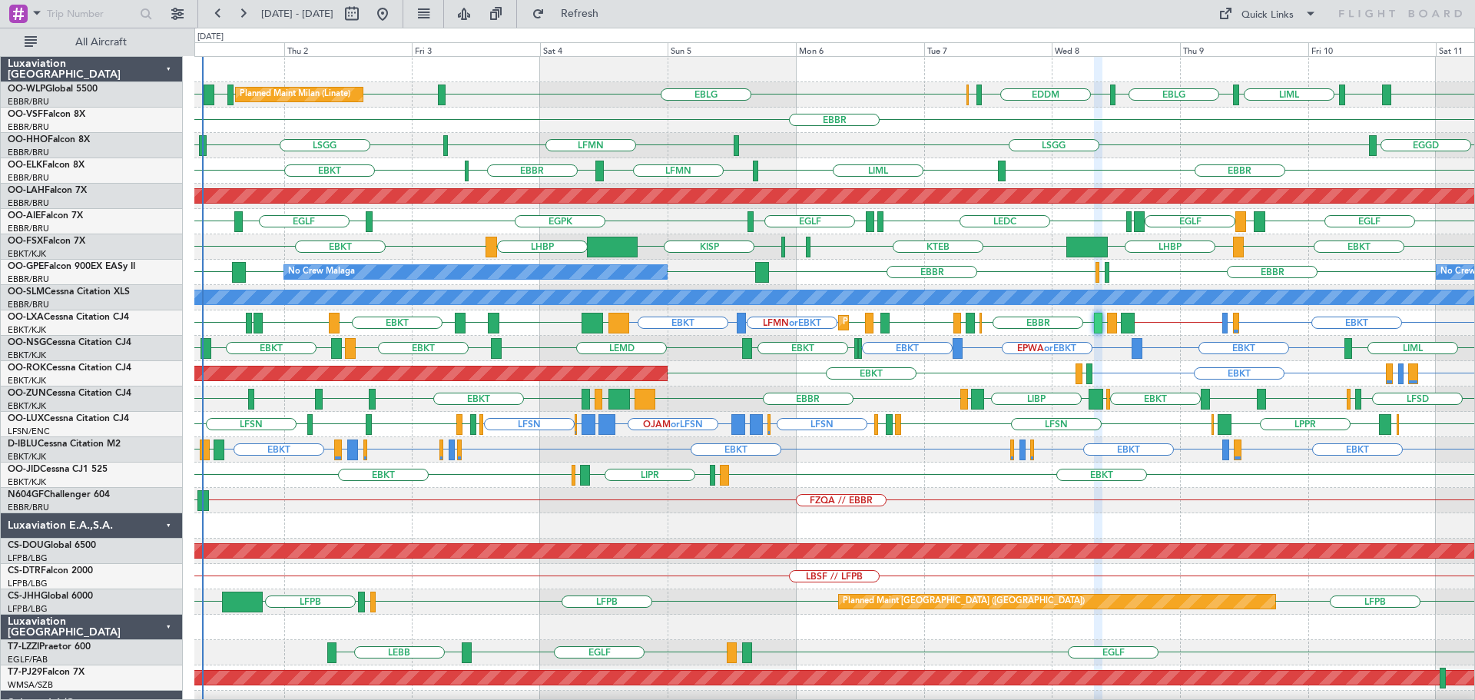
type input "0"
click at [777, 141] on div "LFMN LSGG EGWU LSGG EGGD" at bounding box center [834, 145] width 1280 height 25
click at [702, 164] on div "EBKT EBBR LIML LFMN EBBR Planned Maint Kortrijk-Wevelgem" at bounding box center [834, 170] width 1280 height 25
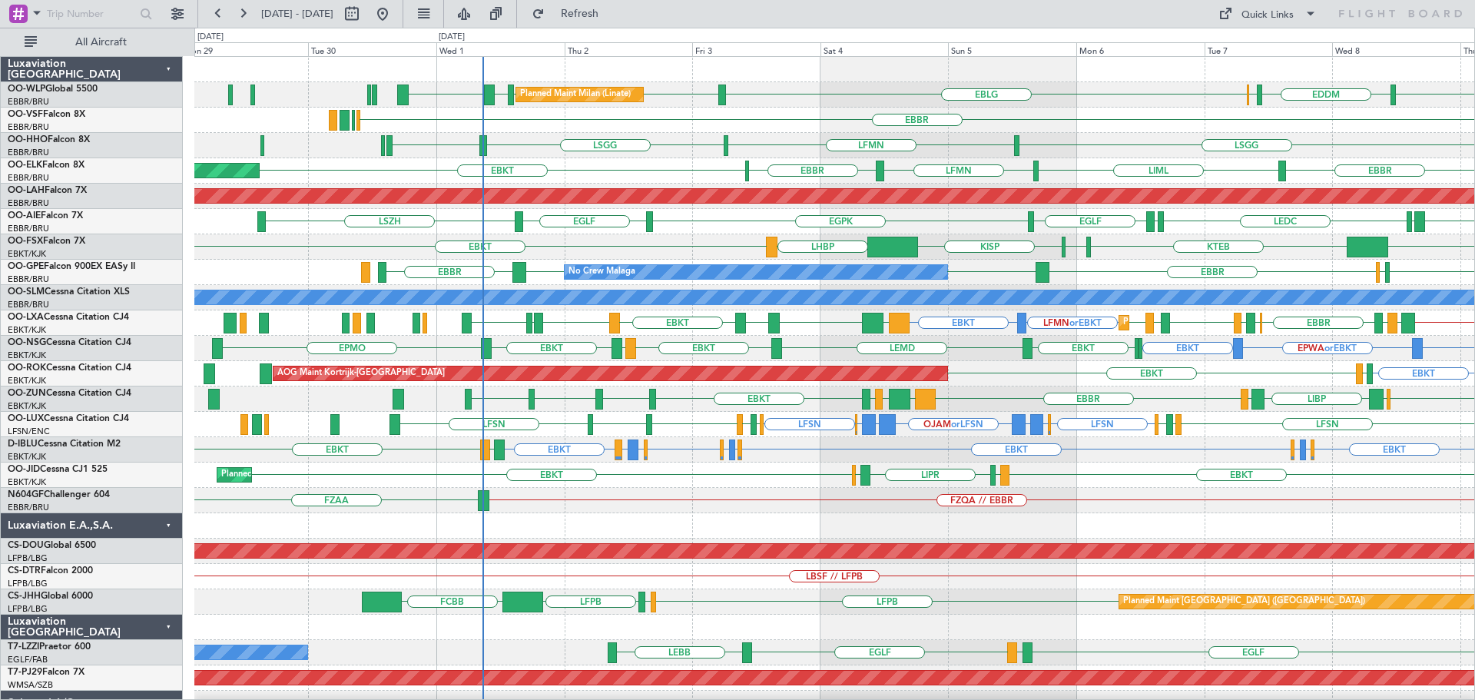
click at [747, 528] on div at bounding box center [834, 525] width 1280 height 25
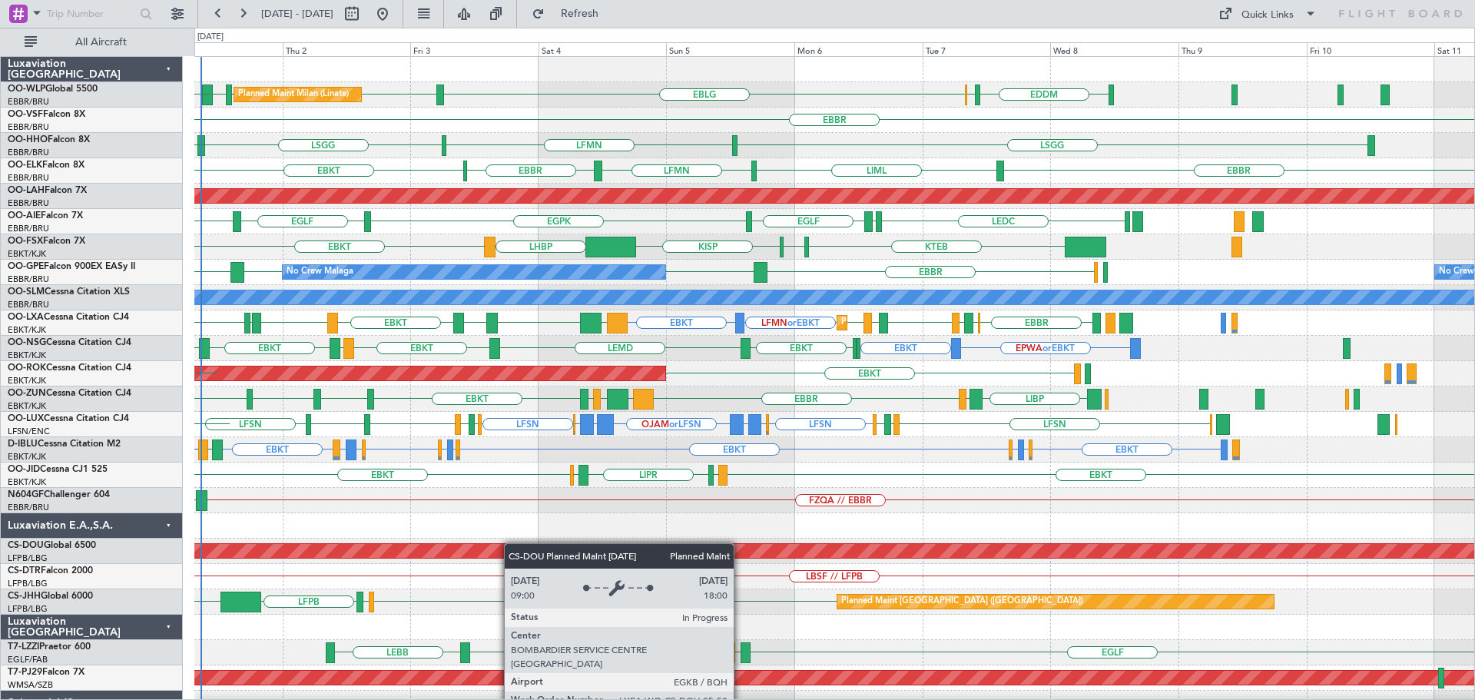
click at [472, 549] on div "EBLG LIML LIML EBLG LHDC EDDM ELLX Planned Maint Milan (Linate) EGWU EBBR ELLX …" at bounding box center [834, 475] width 1280 height 836
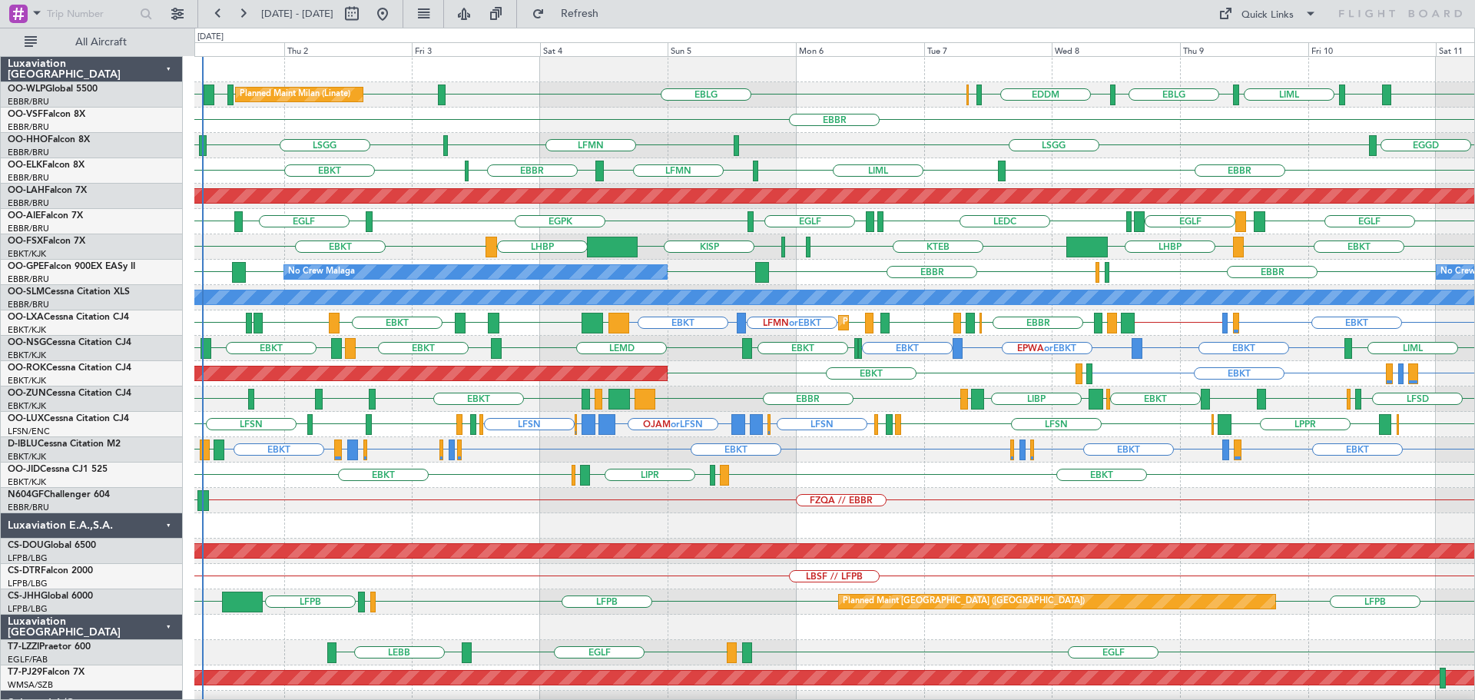
click at [511, 479] on div "EBKT EBKT LIML LIPR LFPB Planned Maint Kortrijk-Wevelgem" at bounding box center [834, 474] width 1280 height 25
click at [483, 497] on div "FZQA // EBBR FZAA" at bounding box center [834, 500] width 1280 height 25
click at [316, 505] on div "FZQA // EBBR FZAA" at bounding box center [834, 500] width 1280 height 25
click at [354, 512] on div "FZQA // EBBR FZAA" at bounding box center [834, 500] width 1280 height 25
click at [359, 513] on div "Planned Maint Milan (Linate) EBLG LIML LIML EBLG LHDC EDDM ELLX LEBL EBLG LIML …" at bounding box center [834, 475] width 1280 height 836
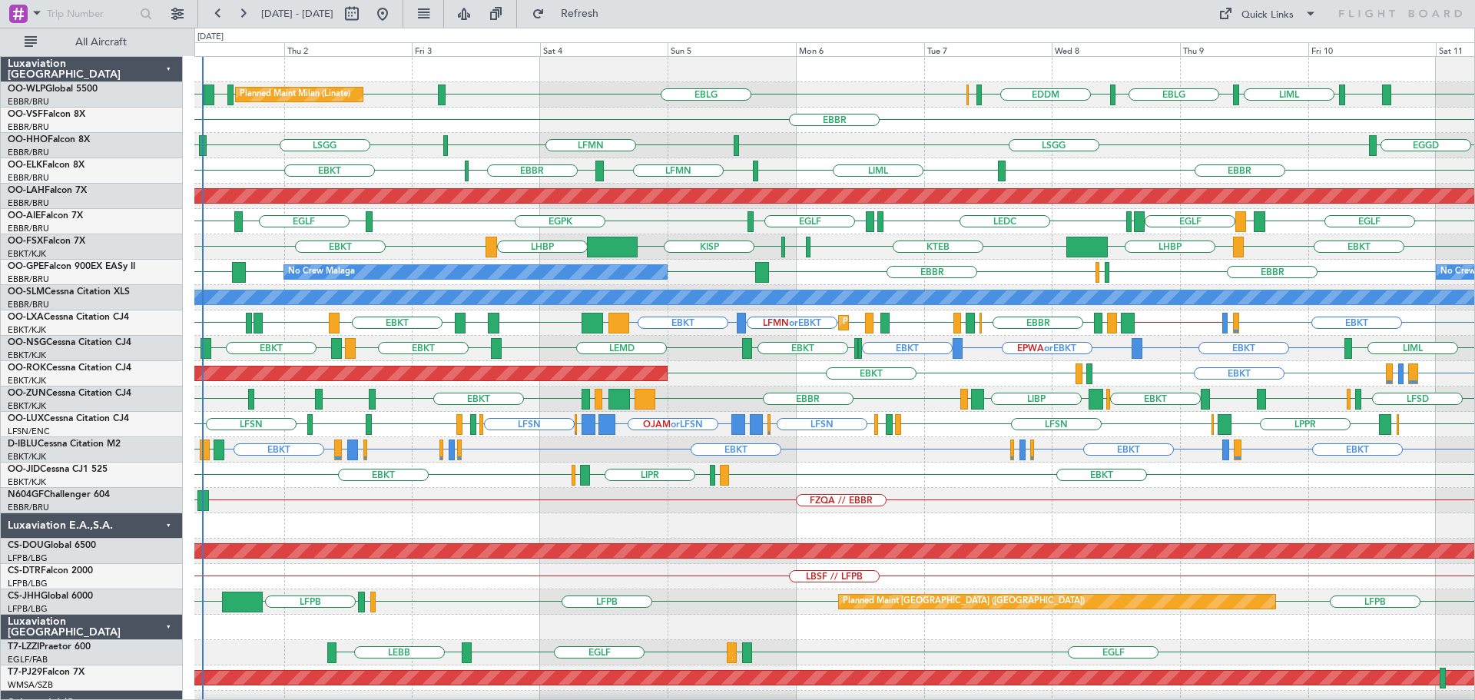
click at [462, 509] on div "FZQA // EBBR FZAA" at bounding box center [834, 500] width 1280 height 25
click at [452, 502] on div "FZQA // EBBR FZAA" at bounding box center [834, 500] width 1280 height 25
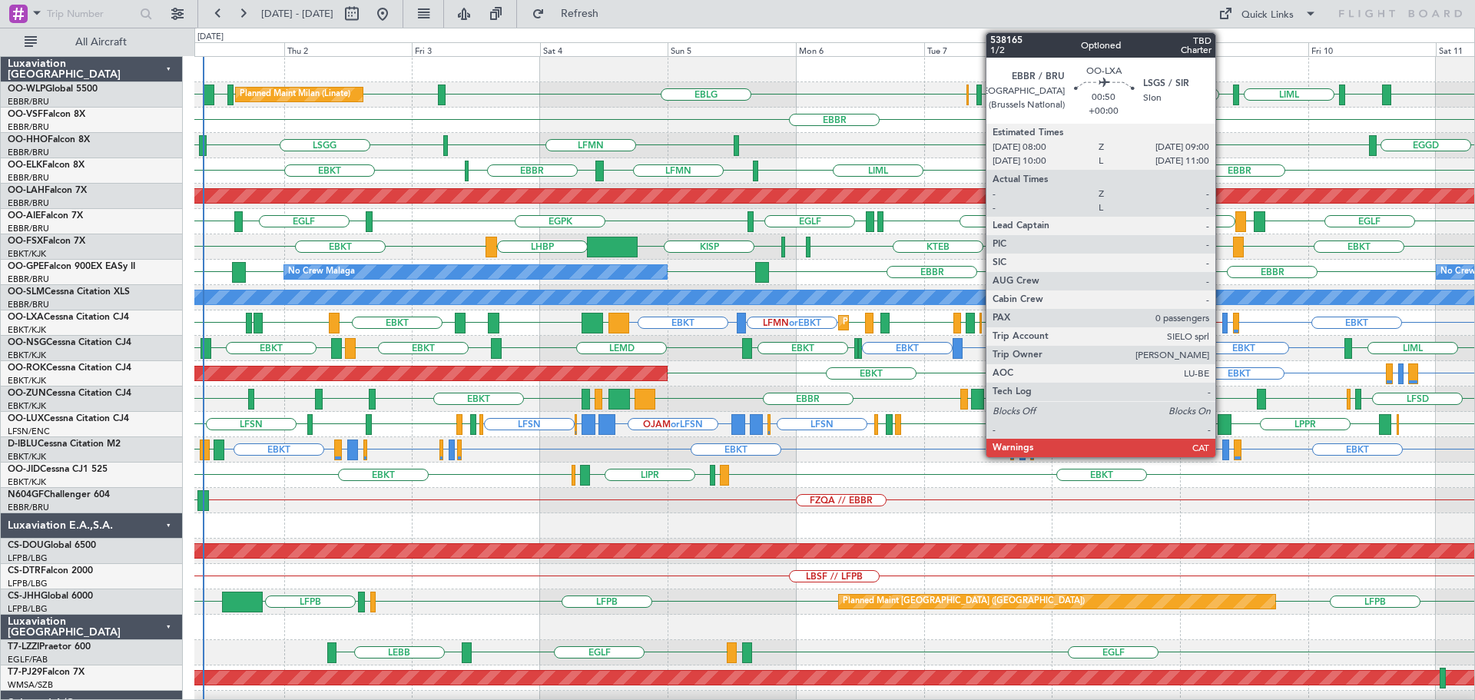
click at [1222, 321] on div at bounding box center [1224, 323] width 5 height 21
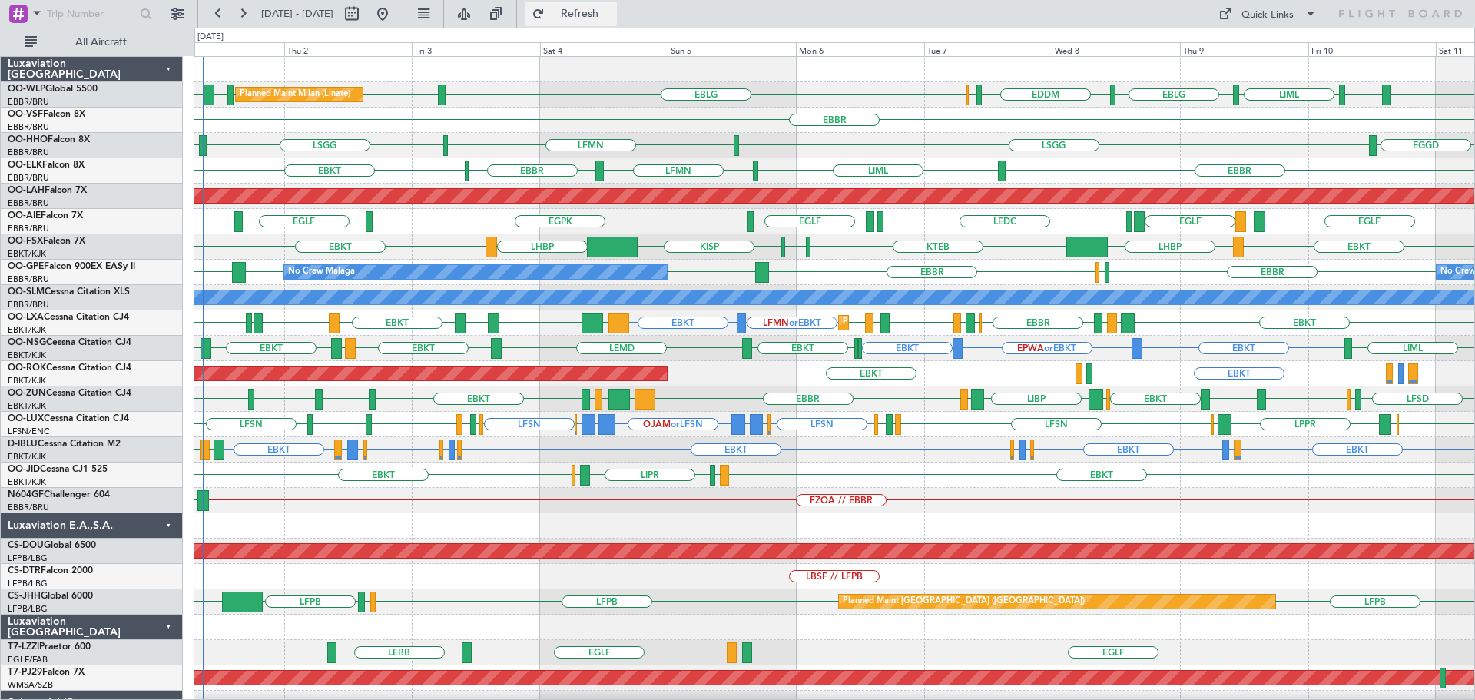
click at [594, 18] on button "Refresh" at bounding box center [571, 14] width 92 height 25
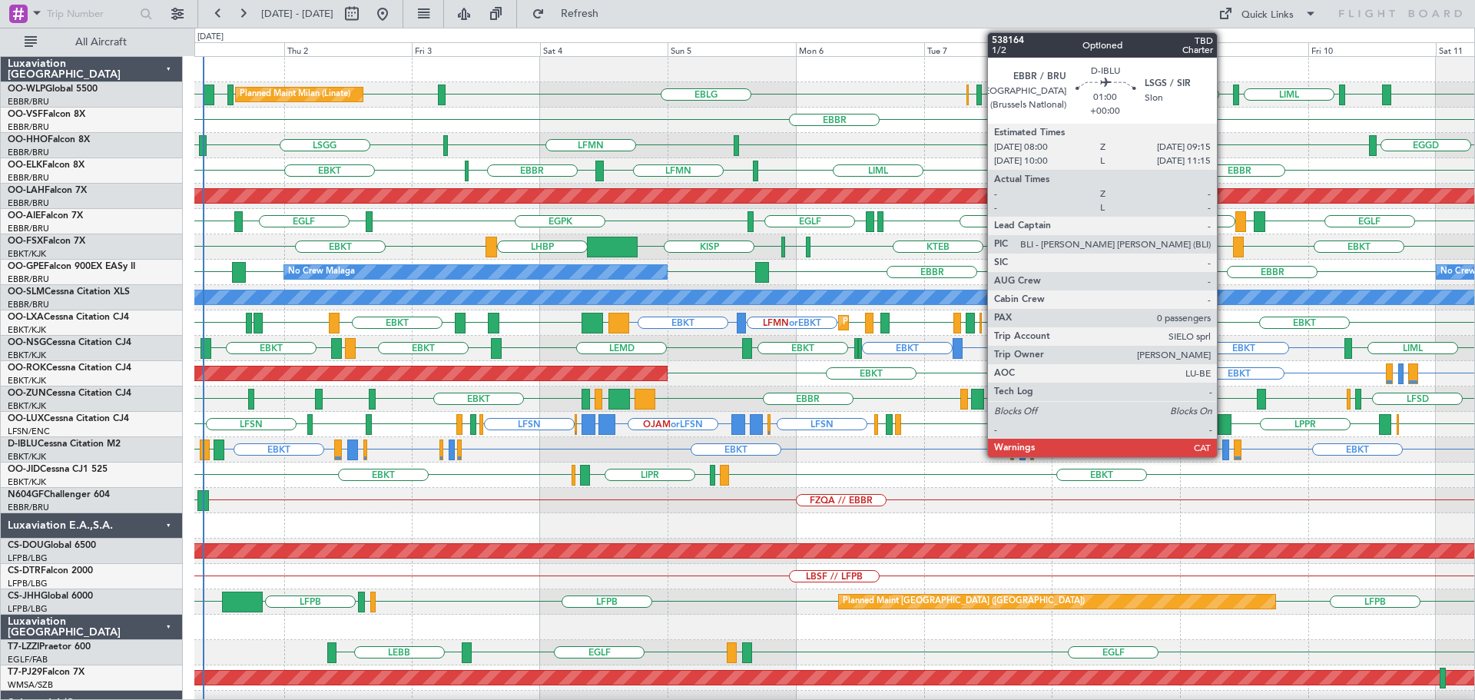
click at [1224, 444] on div at bounding box center [1225, 449] width 7 height 21
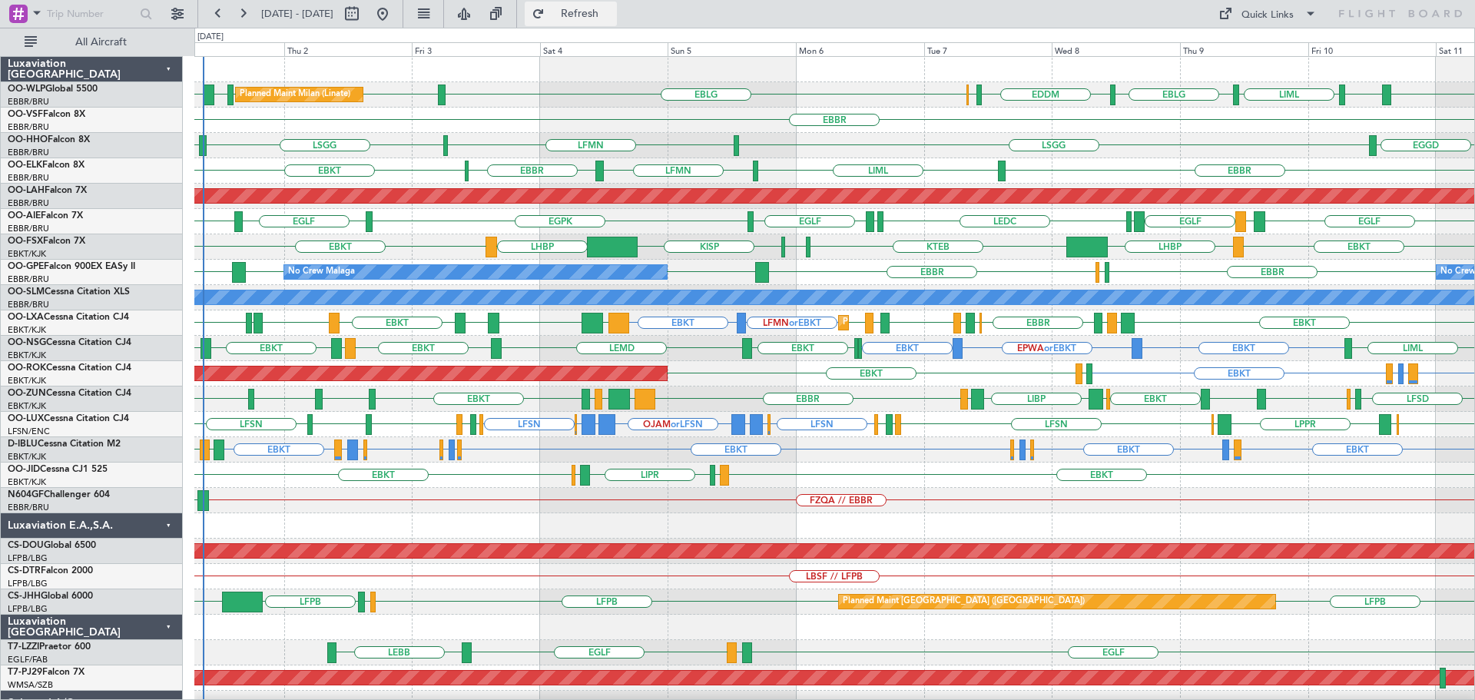
drag, startPoint x: 607, startPoint y: 7, endPoint x: 609, endPoint y: 18, distance: 11.7
click at [607, 9] on button "Refresh" at bounding box center [571, 14] width 92 height 25
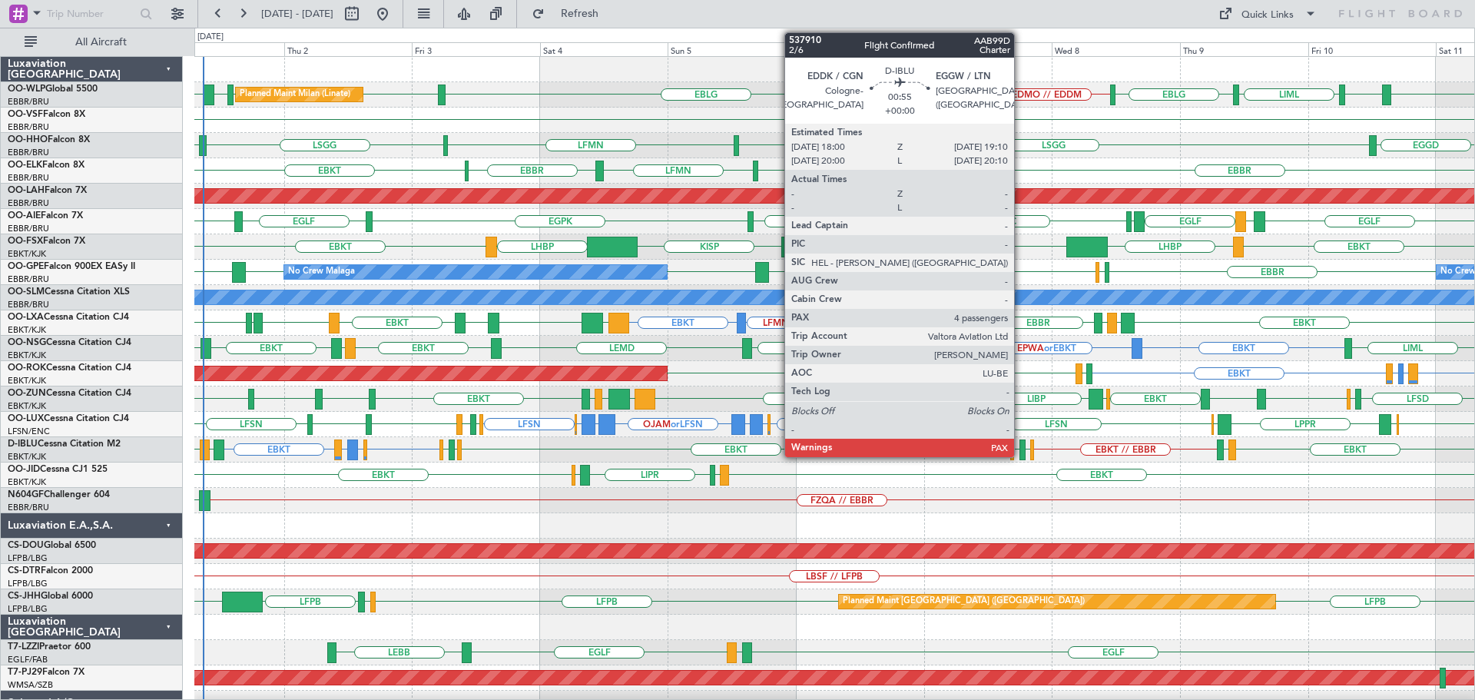
click at [1021, 447] on div at bounding box center [1022, 449] width 7 height 21
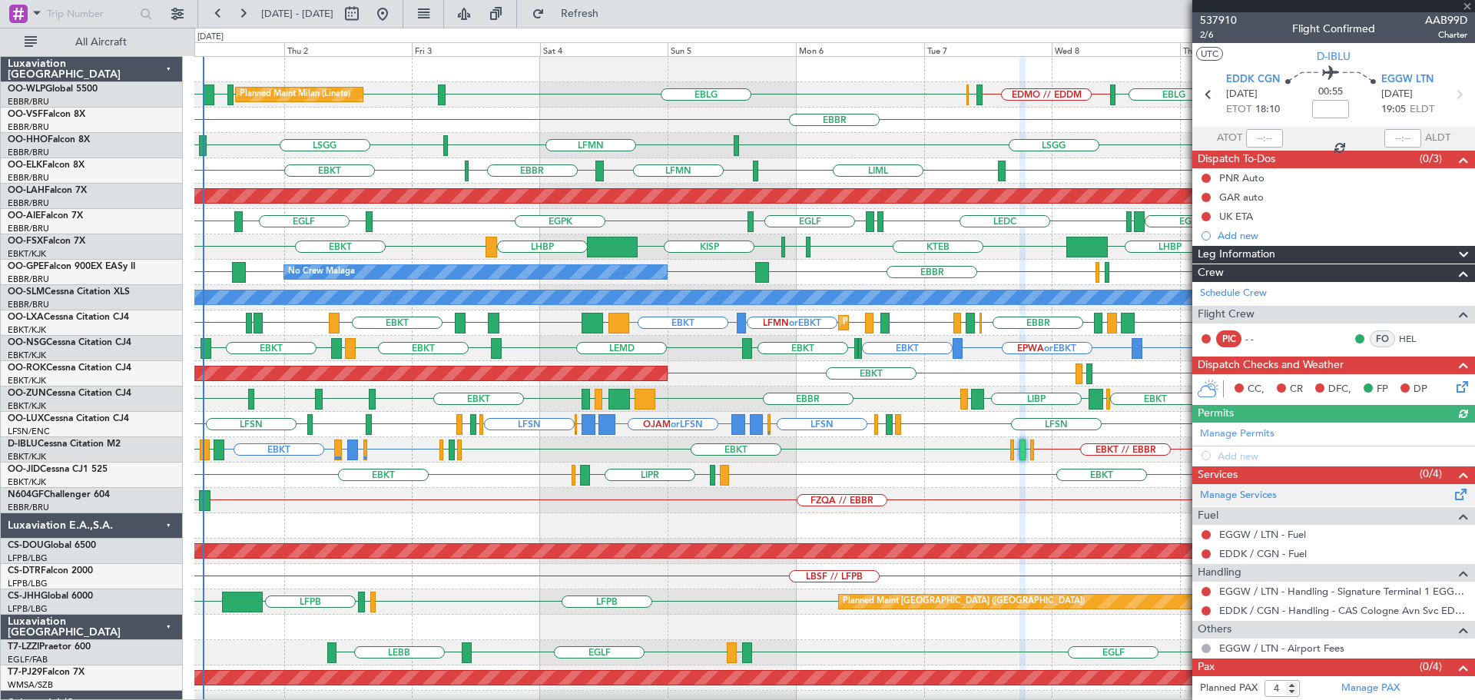
scroll to position [21, 0]
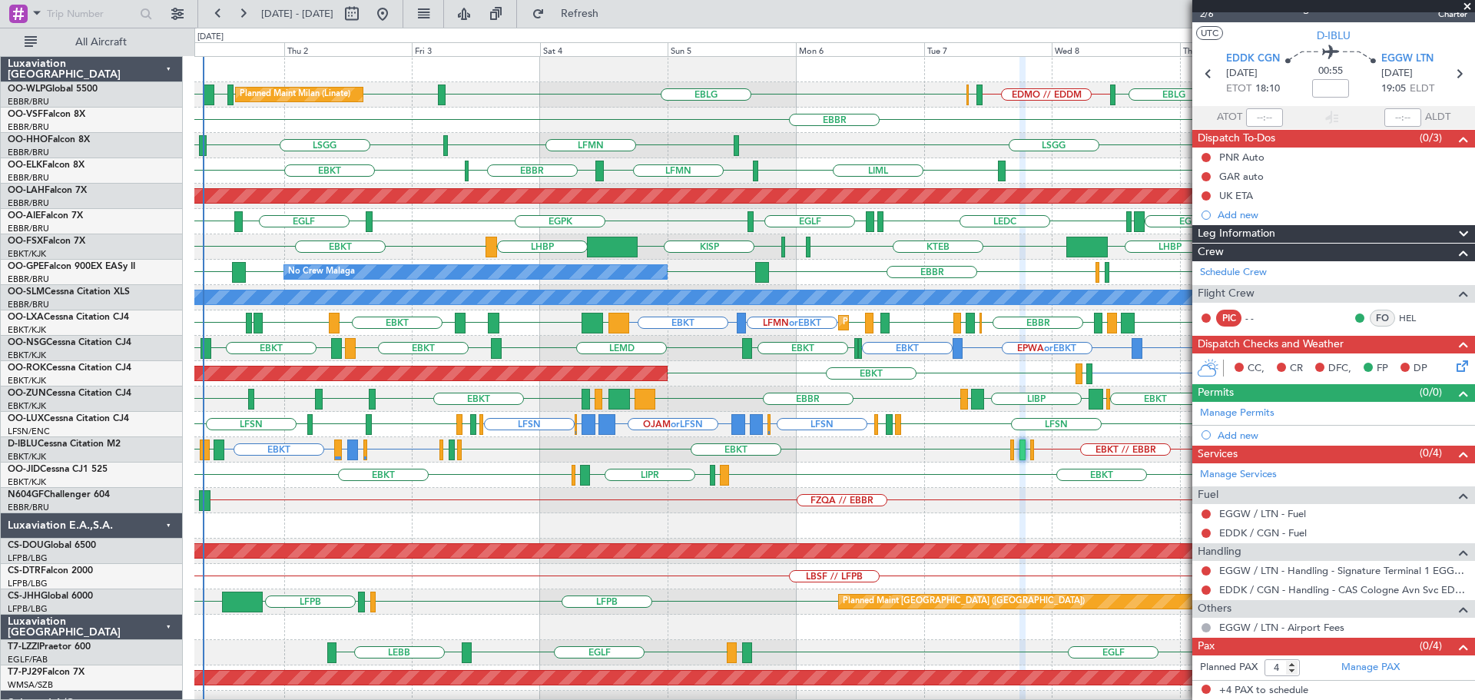
click at [1469, 3] on span at bounding box center [1466, 7] width 15 height 14
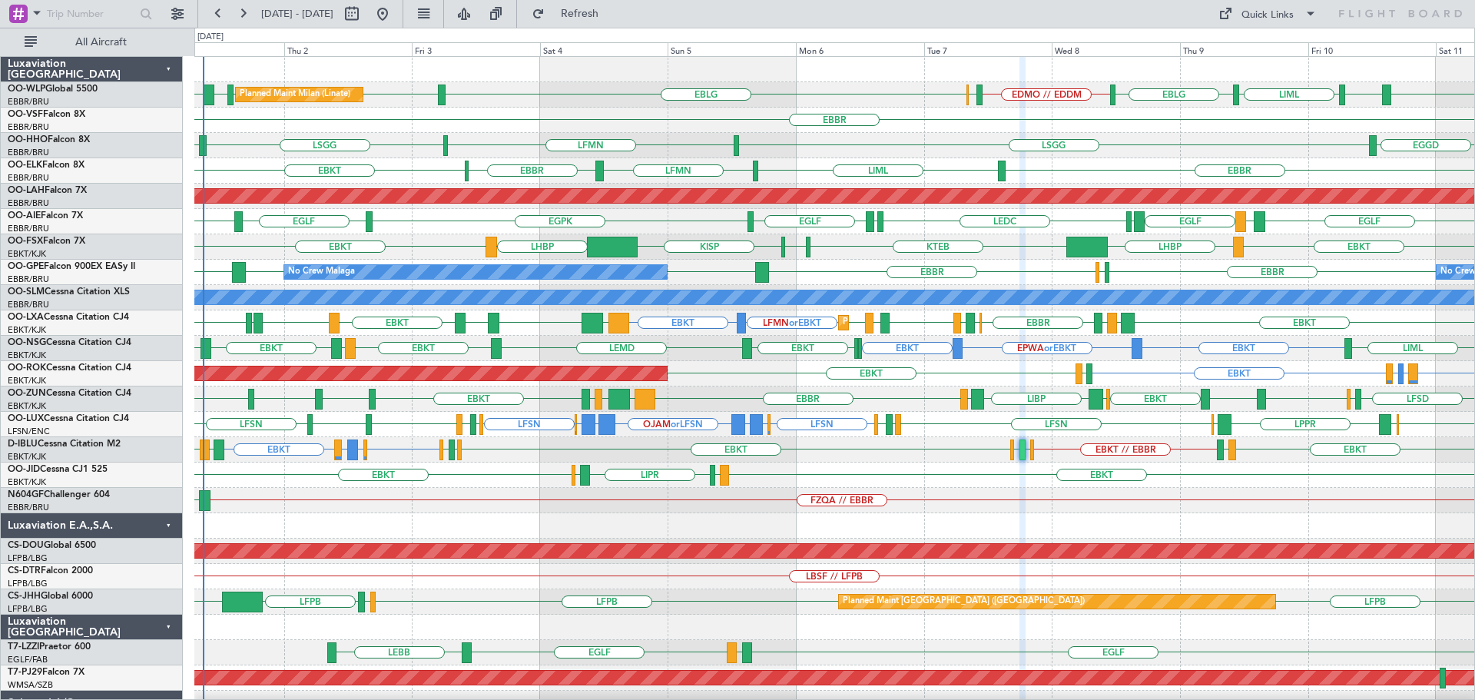
type input "0"
click at [1029, 510] on div "FZQA // EBBR FZAA" at bounding box center [834, 500] width 1280 height 25
click at [500, 488] on div "FZQA // EBBR FZAA" at bounding box center [834, 500] width 1280 height 25
click at [909, 483] on div "EBKT EBKT LIML LIPR LFPB Planned Maint Kortrijk-Wevelgem" at bounding box center [834, 474] width 1280 height 25
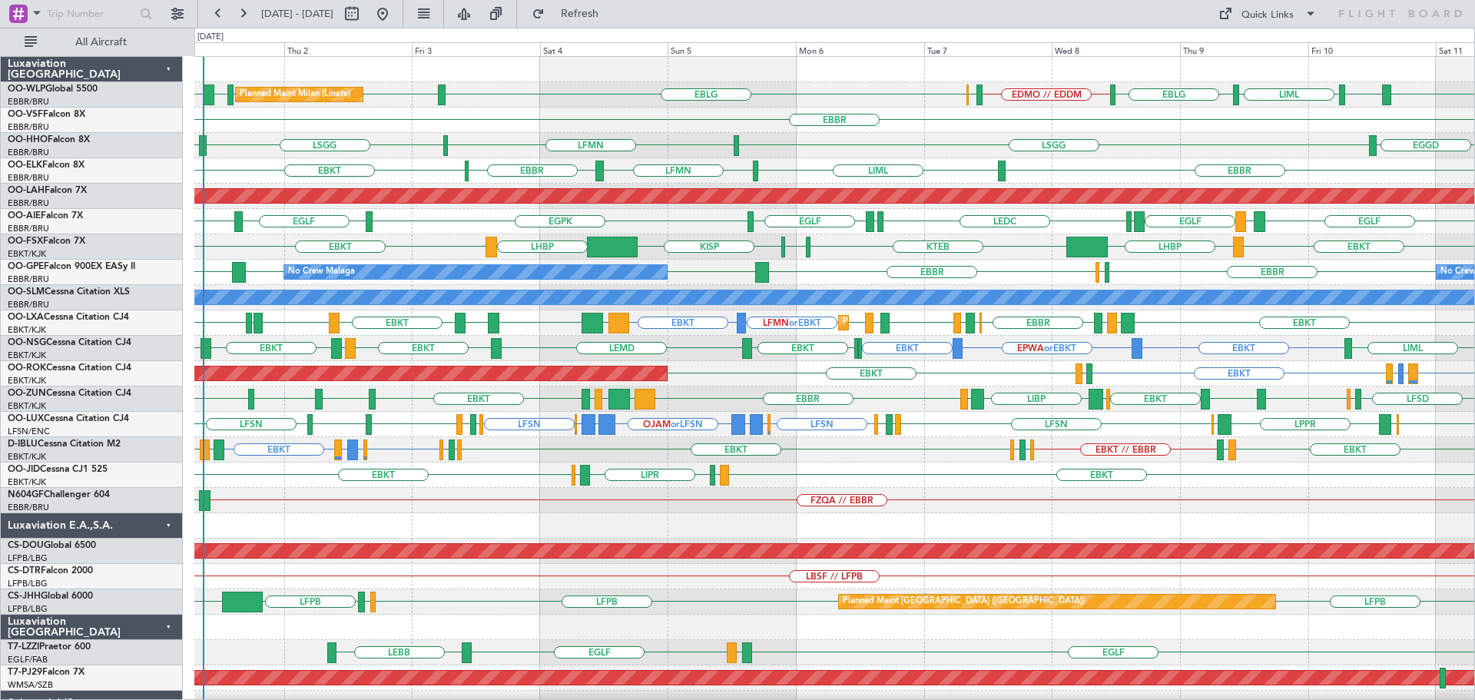
click at [1010, 492] on div "FZQA // EBBR FZAA" at bounding box center [834, 500] width 1280 height 25
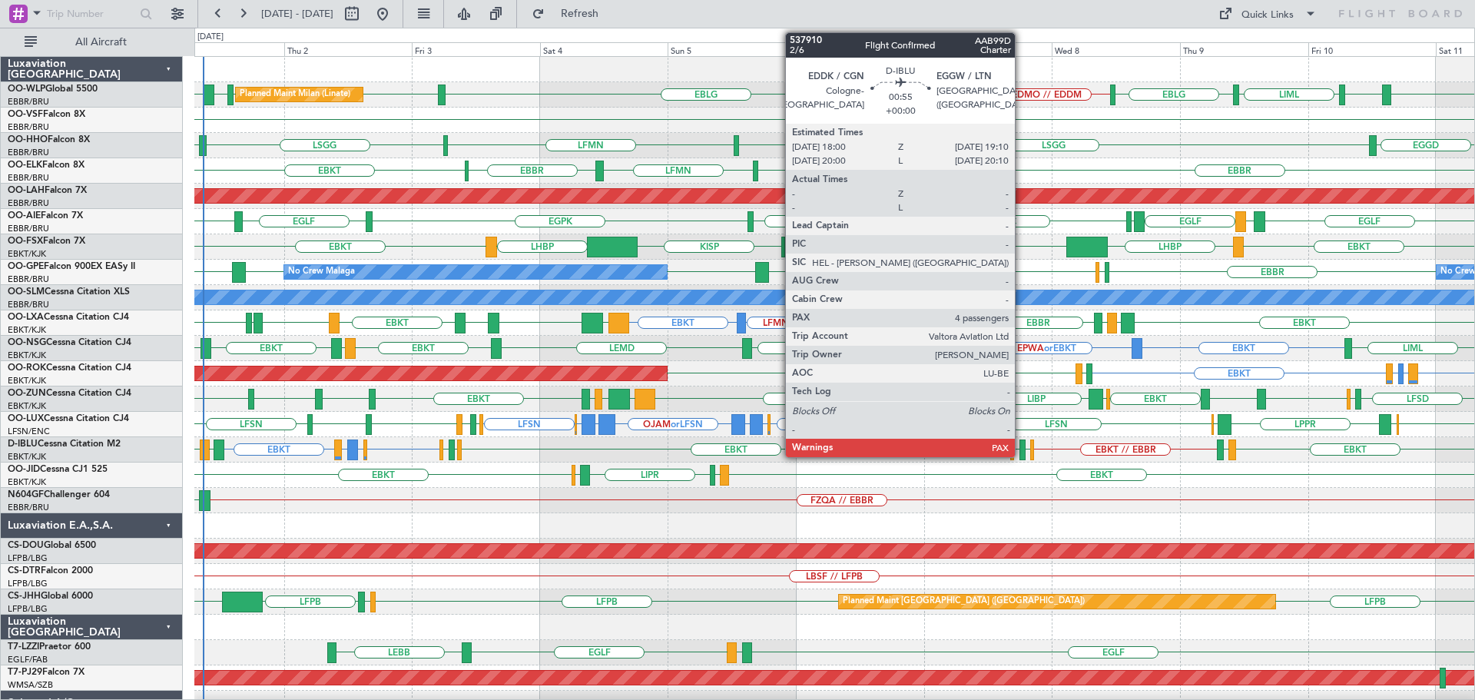
click at [1022, 450] on div at bounding box center [1022, 449] width 7 height 21
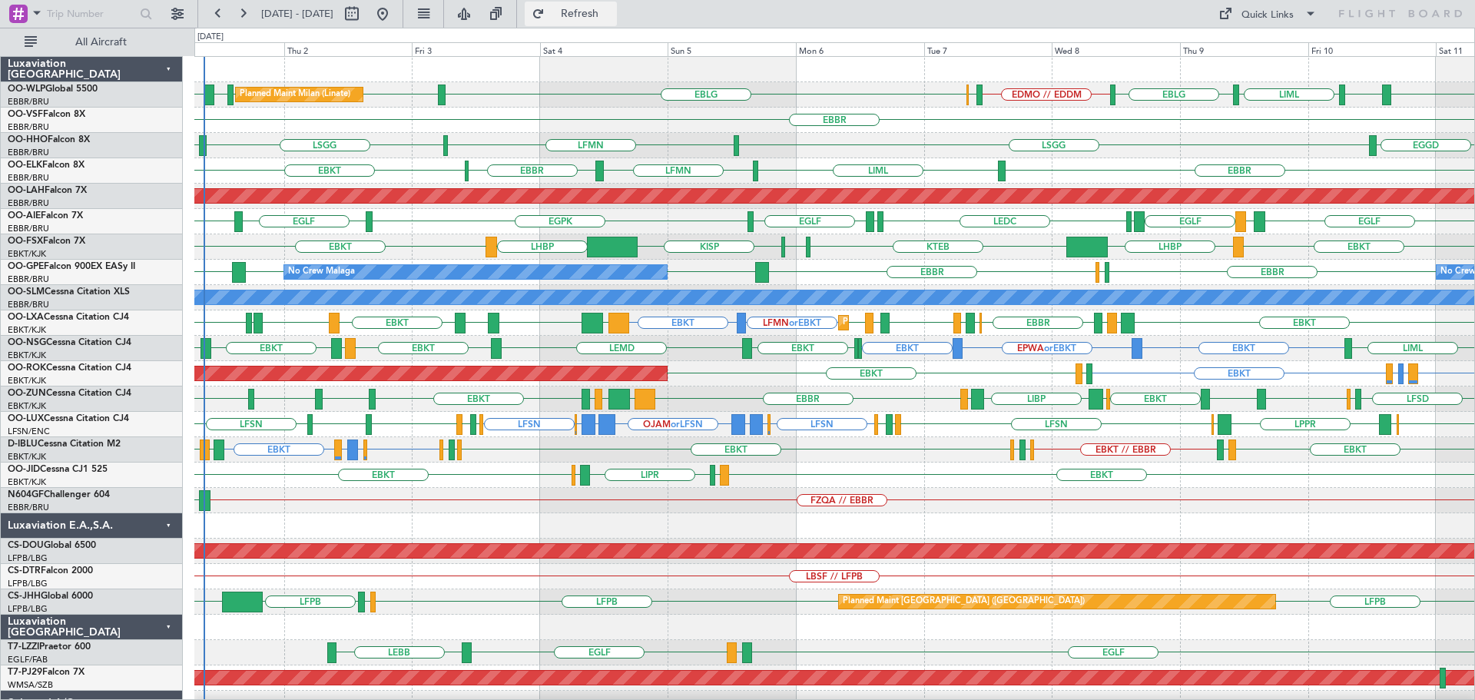
click at [612, 15] on span "Refresh" at bounding box center [580, 13] width 65 height 11
click at [1061, 507] on div "FZQA // EBBR FZAA" at bounding box center [834, 500] width 1280 height 25
click at [82, 468] on link "OO-JID Cessna CJ1 525" at bounding box center [58, 469] width 100 height 9
click at [512, 502] on div "FZQA // EBBR FZAA" at bounding box center [834, 500] width 1280 height 25
click at [114, 439] on link "D-IBLU Cessna Citation M2" at bounding box center [64, 443] width 113 height 9
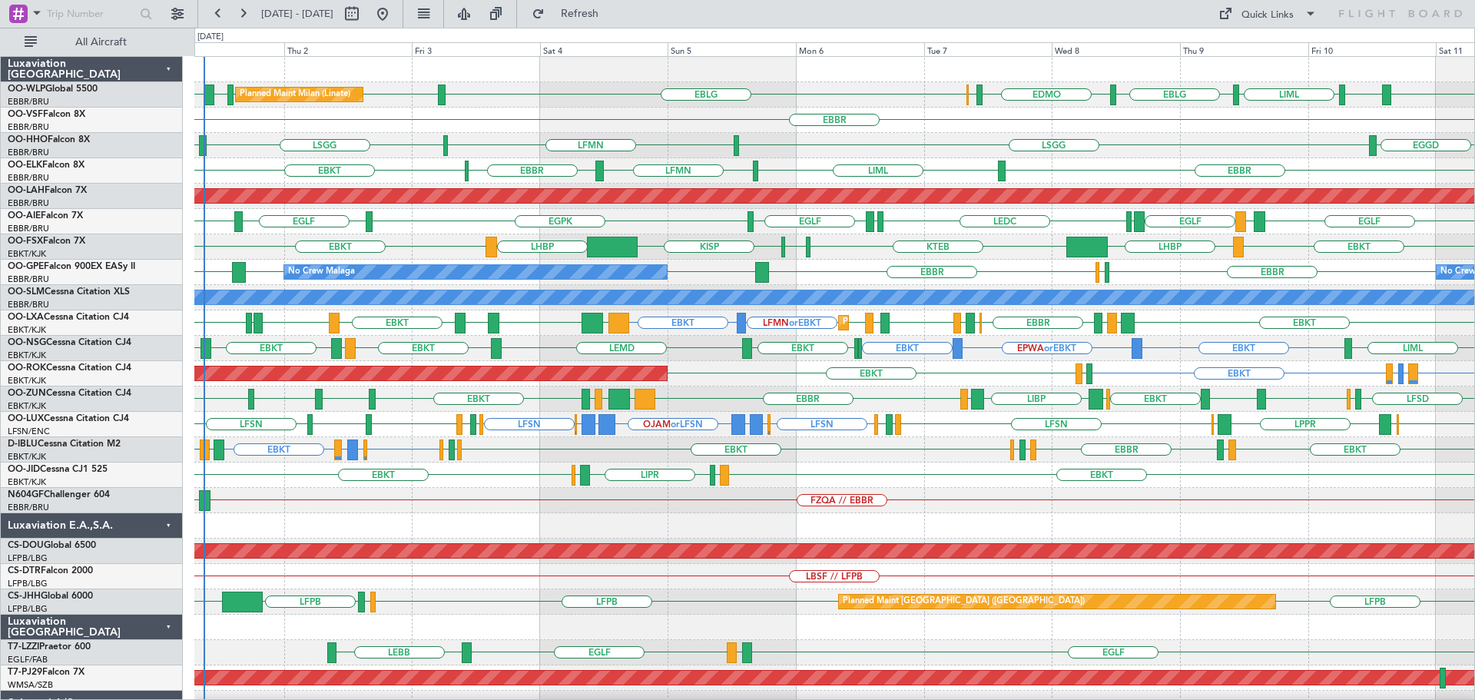
click at [580, 83] on div "EBLG LIML LIML EBLG LHDC LEBL EBLG LIML EBLG EDMO ELLX Planned Maint Milan (Lin…" at bounding box center [834, 94] width 1280 height 25
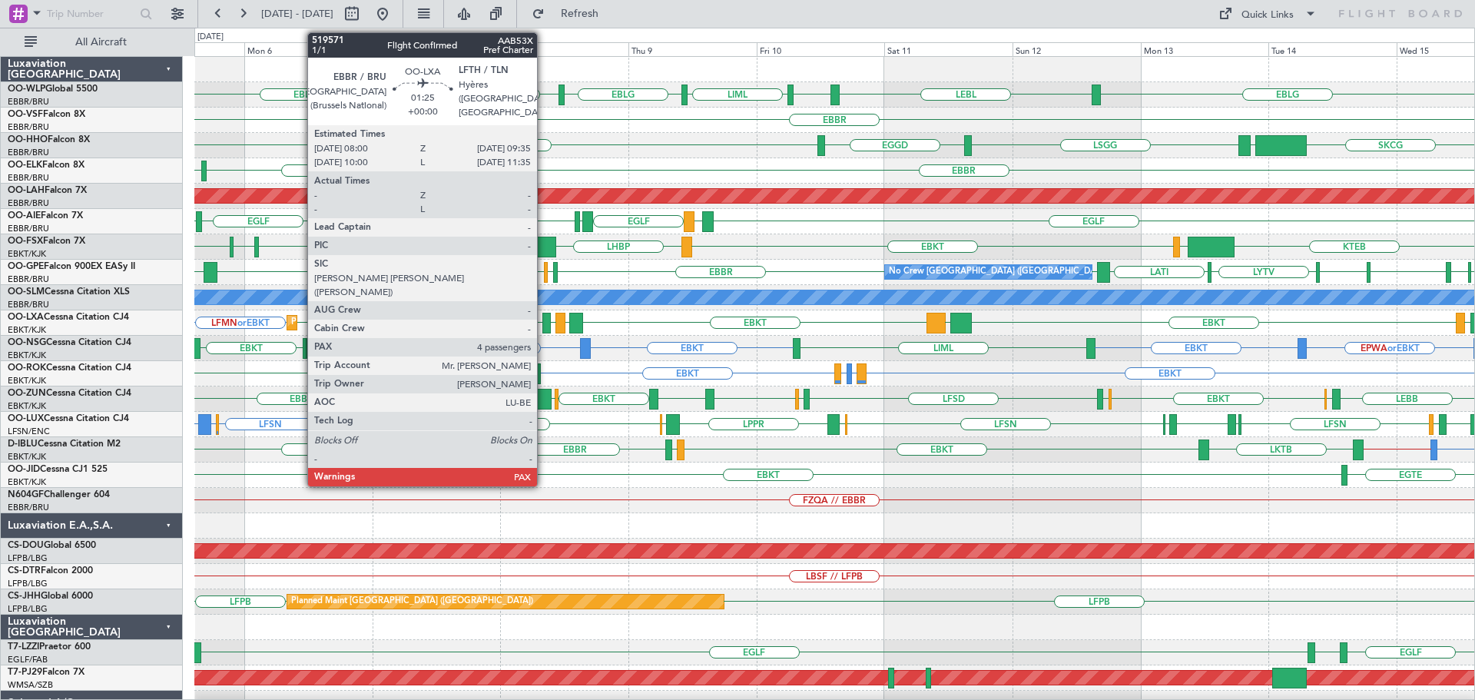
click at [544, 321] on div at bounding box center [546, 323] width 8 height 21
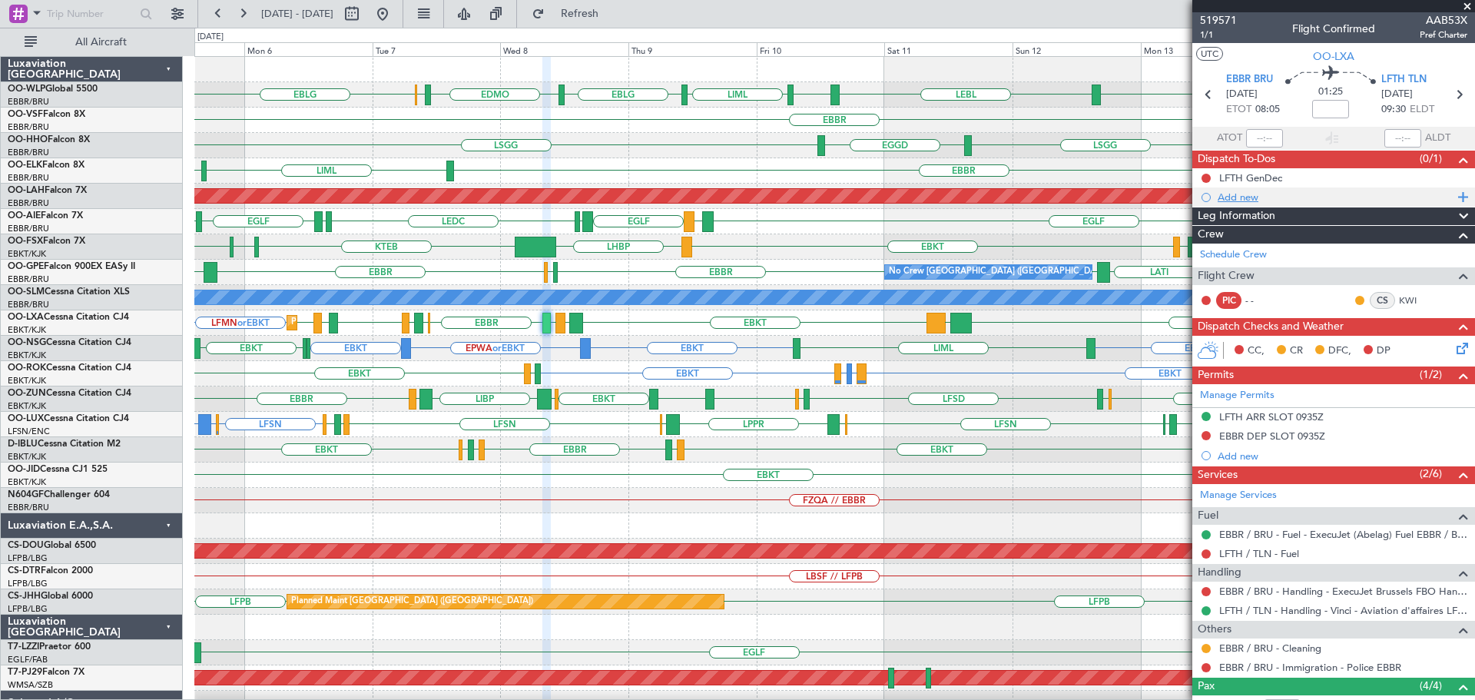
click at [1232, 194] on div "Add new" at bounding box center [1335, 196] width 236 height 13
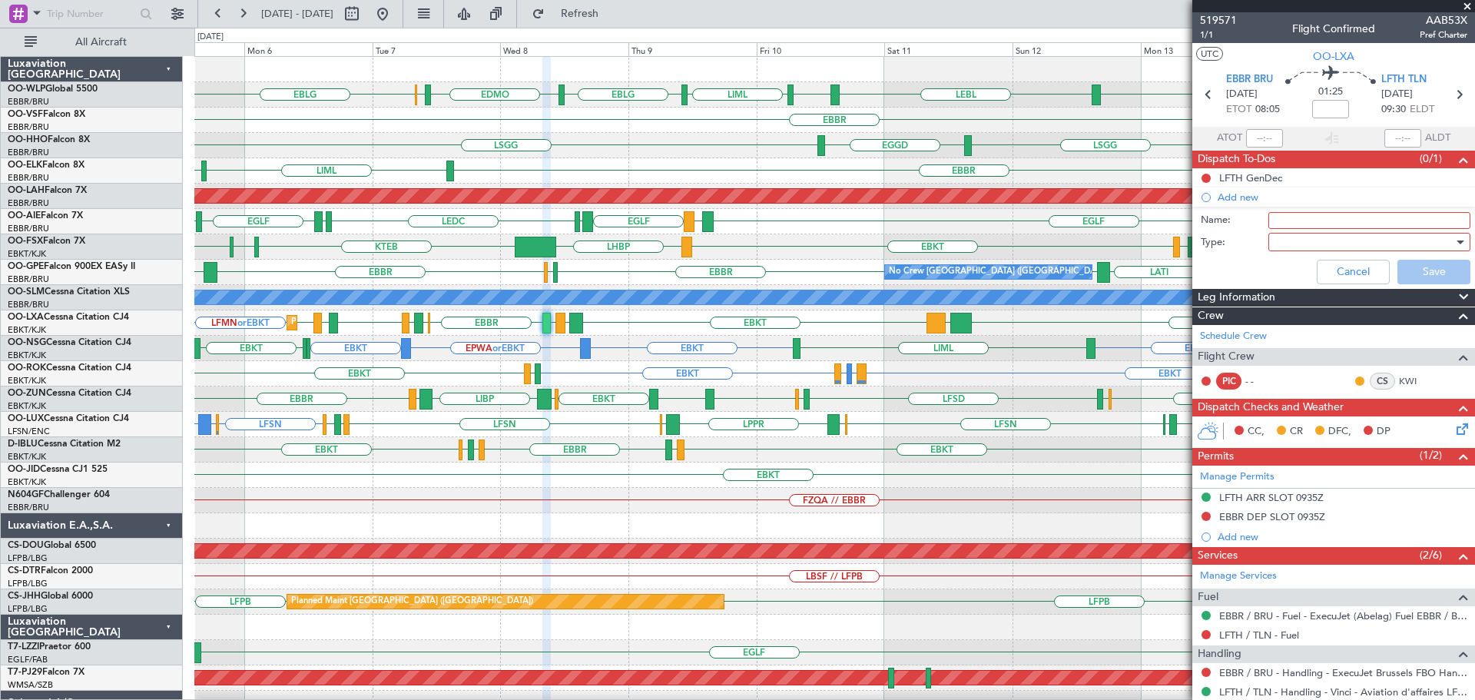
click at [1289, 218] on input "Name:" at bounding box center [1369, 220] width 202 height 17
type input "DOG on board"
click at [1294, 243] on div at bounding box center [1363, 241] width 179 height 23
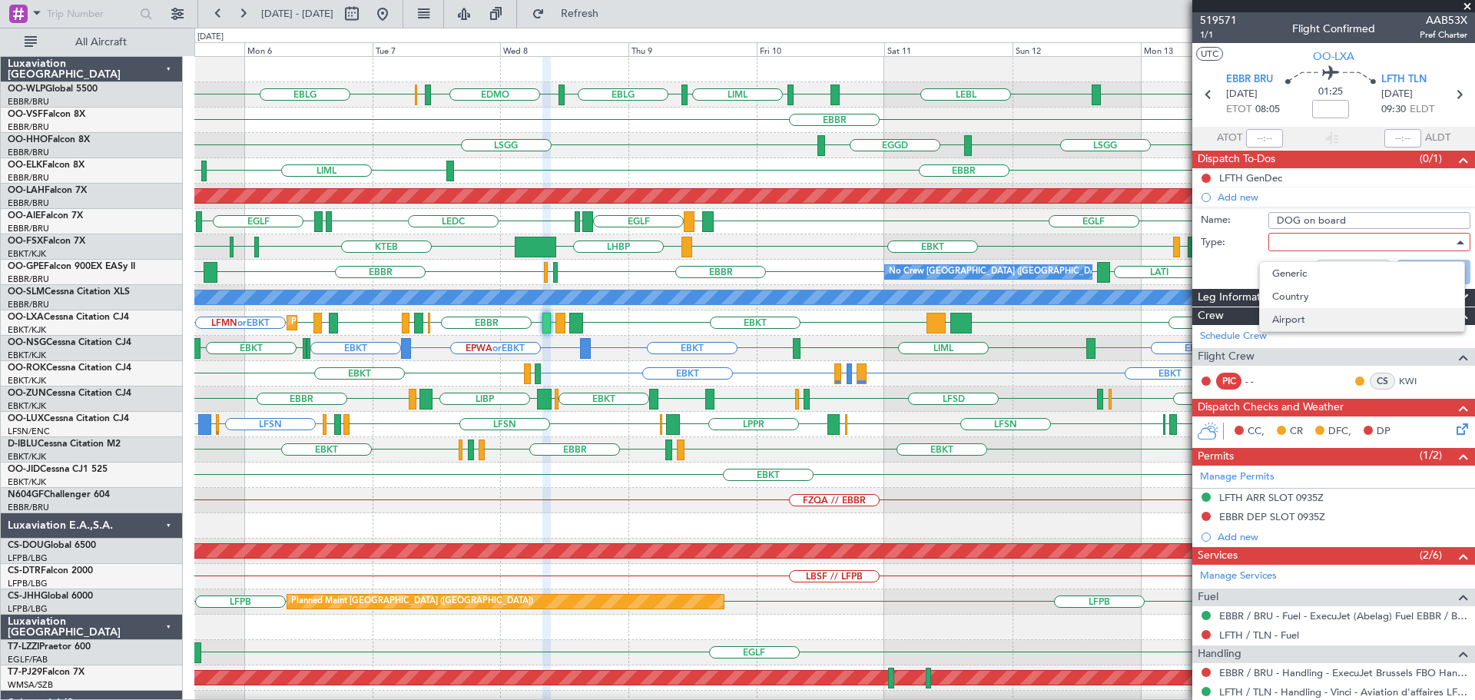
click at [1290, 317] on span "Airport" at bounding box center [1362, 319] width 180 height 23
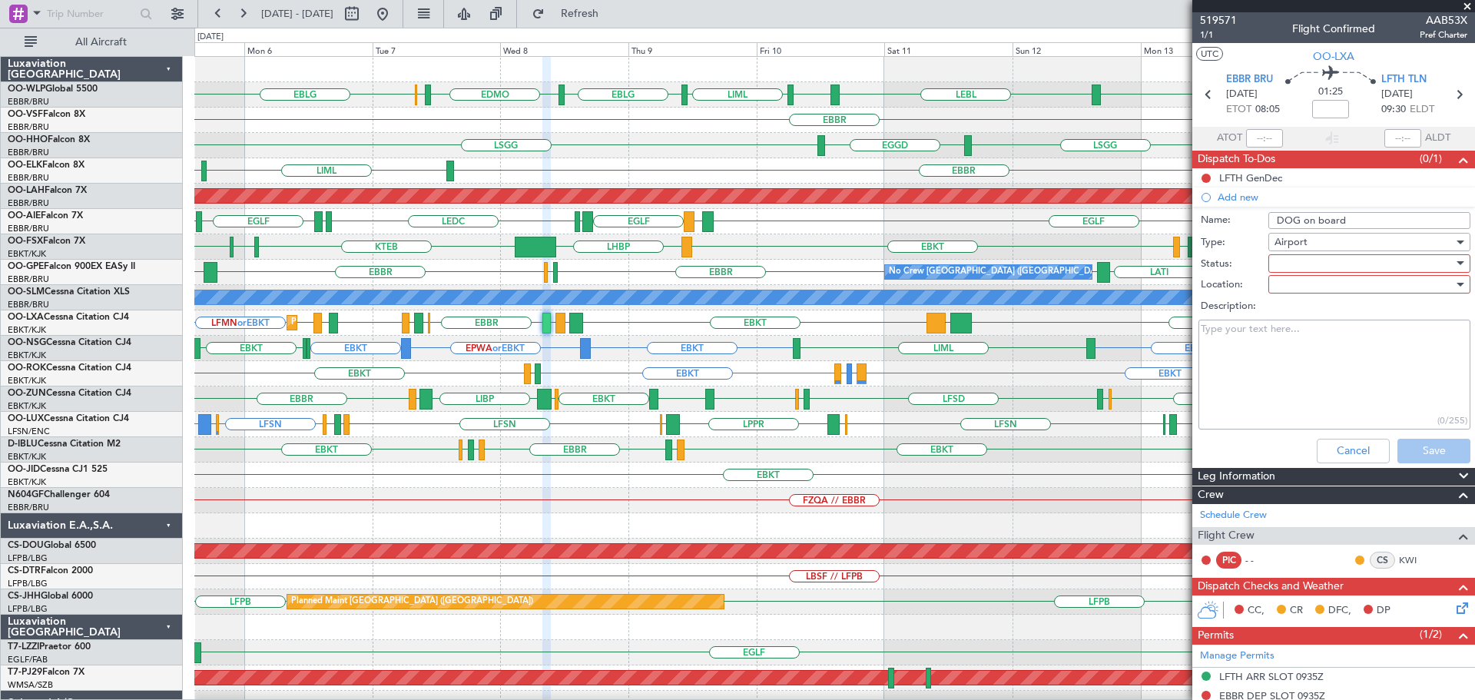
click at [1310, 260] on div at bounding box center [1363, 263] width 179 height 23
click at [1300, 295] on span "Not Started" at bounding box center [1362, 294] width 180 height 23
click at [1299, 285] on div at bounding box center [1363, 284] width 179 height 23
click at [1296, 319] on span "Arrival" at bounding box center [1362, 315] width 180 height 23
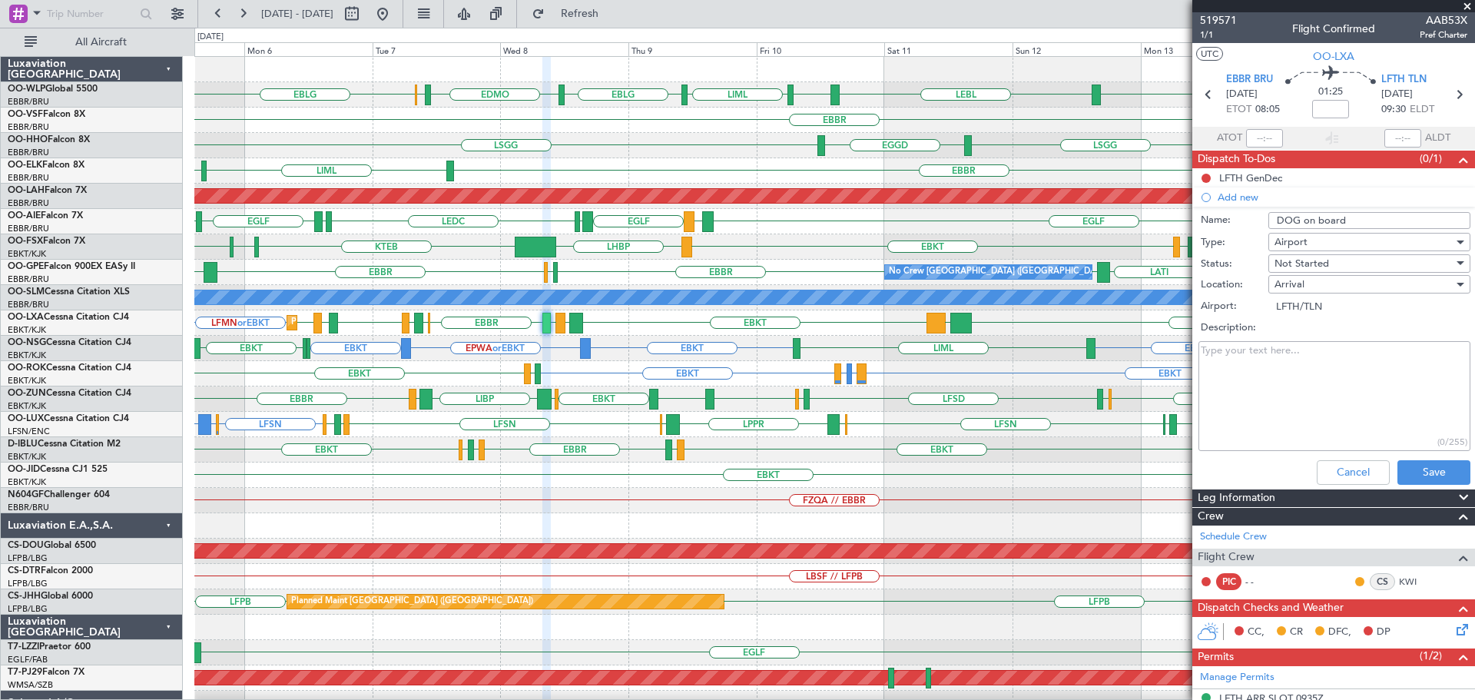
click at [1285, 355] on textarea "Description:" at bounding box center [1334, 396] width 272 height 110
type textarea "D"
drag, startPoint x: 1299, startPoint y: 362, endPoint x: 1320, endPoint y: 395, distance: 39.0
click at [1320, 395] on textarea "Small dog on board - Lily Rose (Ops has a copy of the passport from previeous f…" at bounding box center [1334, 396] width 272 height 110
click at [1294, 364] on textarea "Small dog on board - Lily Rose (Ops has a copy of the passport from previeous f…" at bounding box center [1334, 396] width 272 height 110
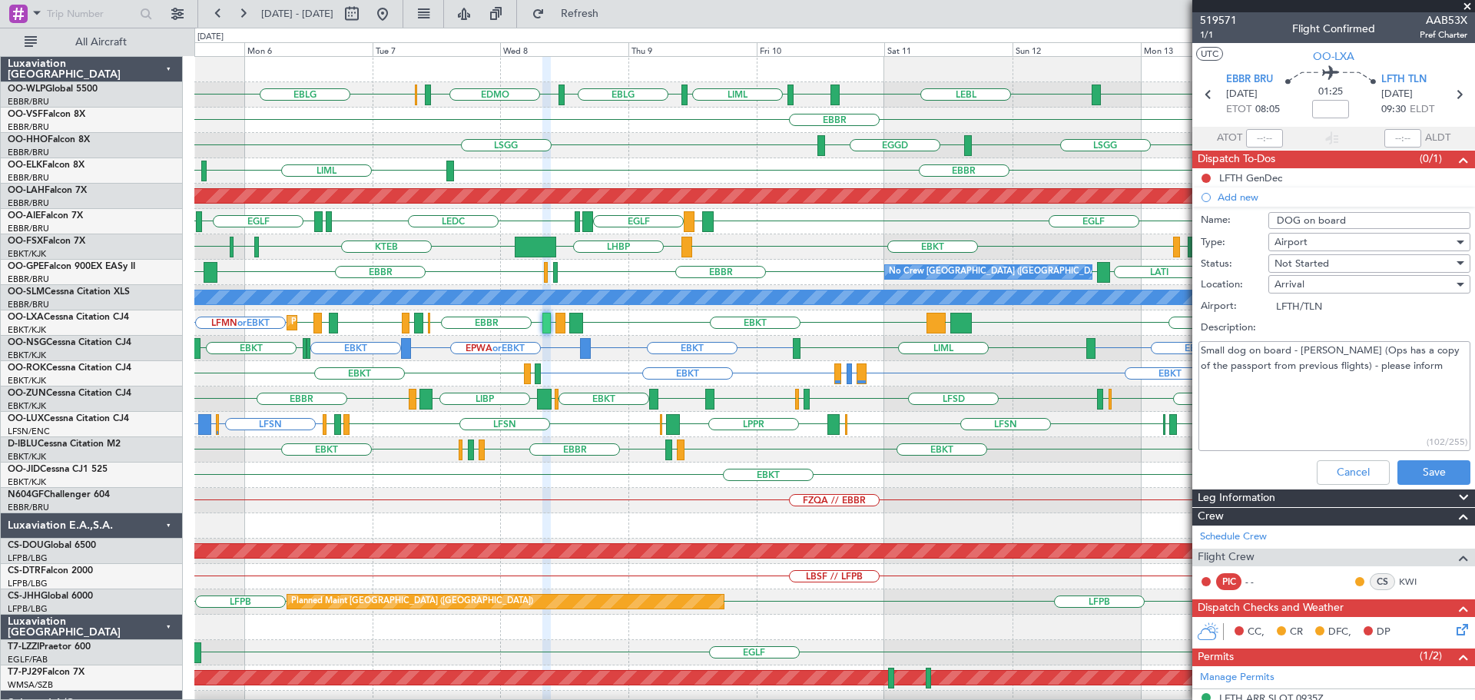
click at [1416, 369] on textarea "Small dog on board - Lily Rose (Ops has a copy of the passport from previous fl…" at bounding box center [1334, 396] width 272 height 110
click at [1286, 432] on textarea "Small dog on board - Lily Rose (Ops has a copy of the passport from previous fl…" at bounding box center [1334, 396] width 272 height 110
drag, startPoint x: 1227, startPoint y: 378, endPoint x: 1237, endPoint y: 410, distance: 33.8
click at [1237, 410] on textarea "Small dog on board - Lily Rose (Ops has a copy of the passport from previous fl…" at bounding box center [1334, 396] width 272 height 110
drag, startPoint x: 1218, startPoint y: 382, endPoint x: 1197, endPoint y: 349, distance: 38.3
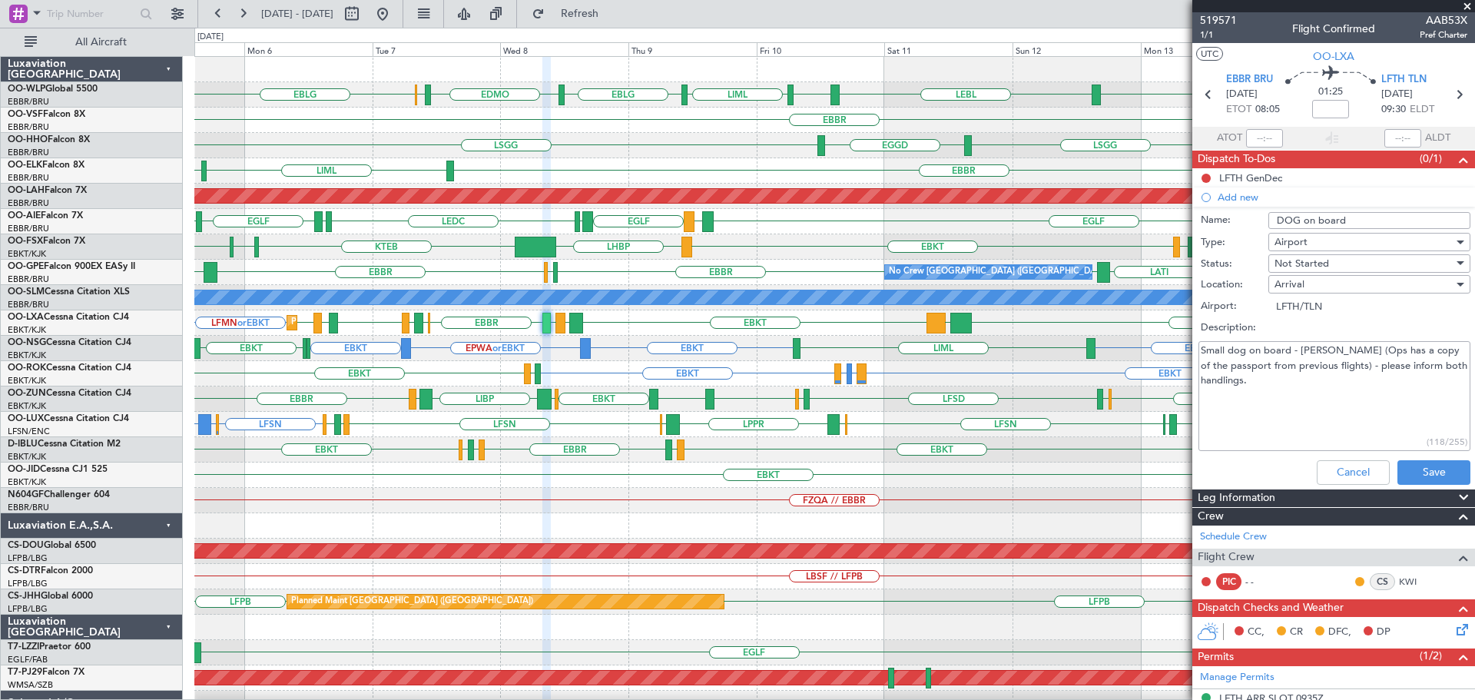
click at [1197, 349] on div "Small dog on board - Lily Rose (Ops has a copy of the passport from previous fl…" at bounding box center [1333, 396] width 298 height 116
type textarea "Small dog on board - Lily Rose (Ops has a copy of the passport from previous fl…"
click at [1419, 470] on button "Save" at bounding box center [1433, 472] width 73 height 25
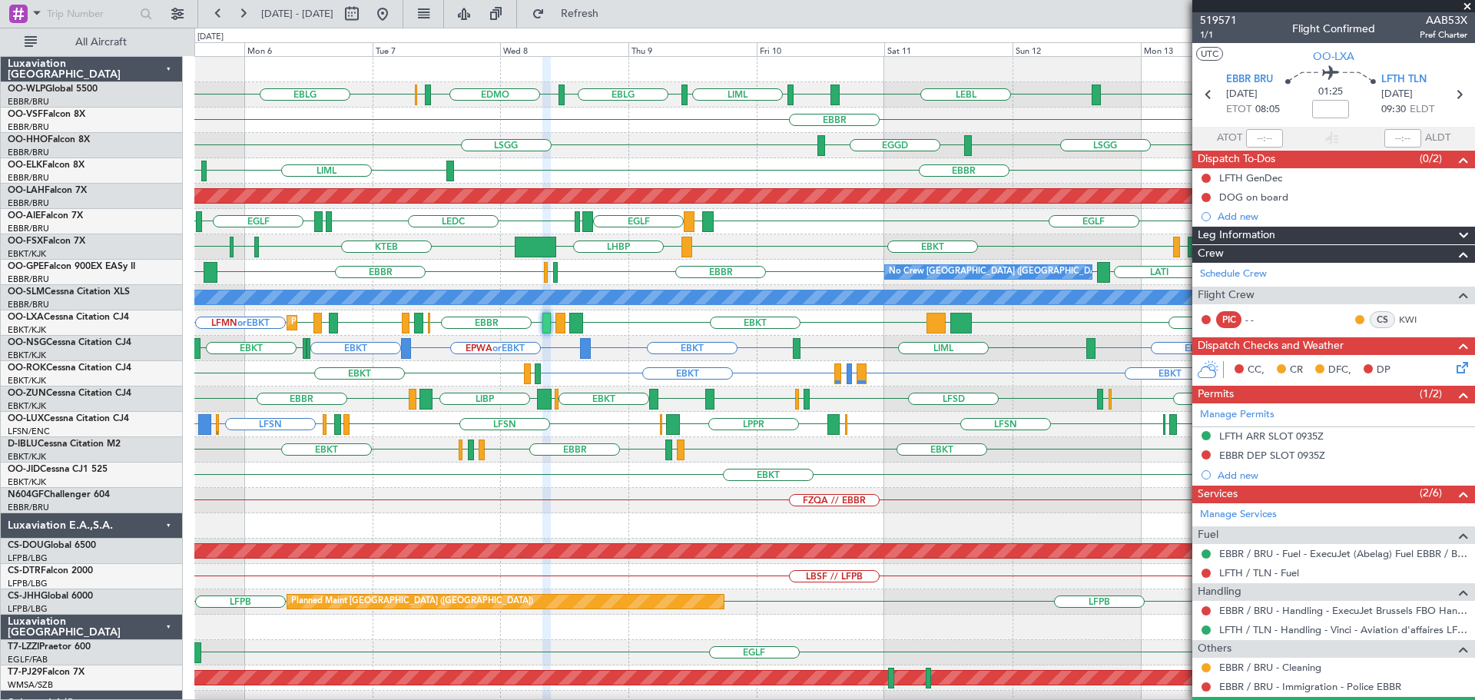
click at [1469, 4] on span at bounding box center [1466, 7] width 15 height 14
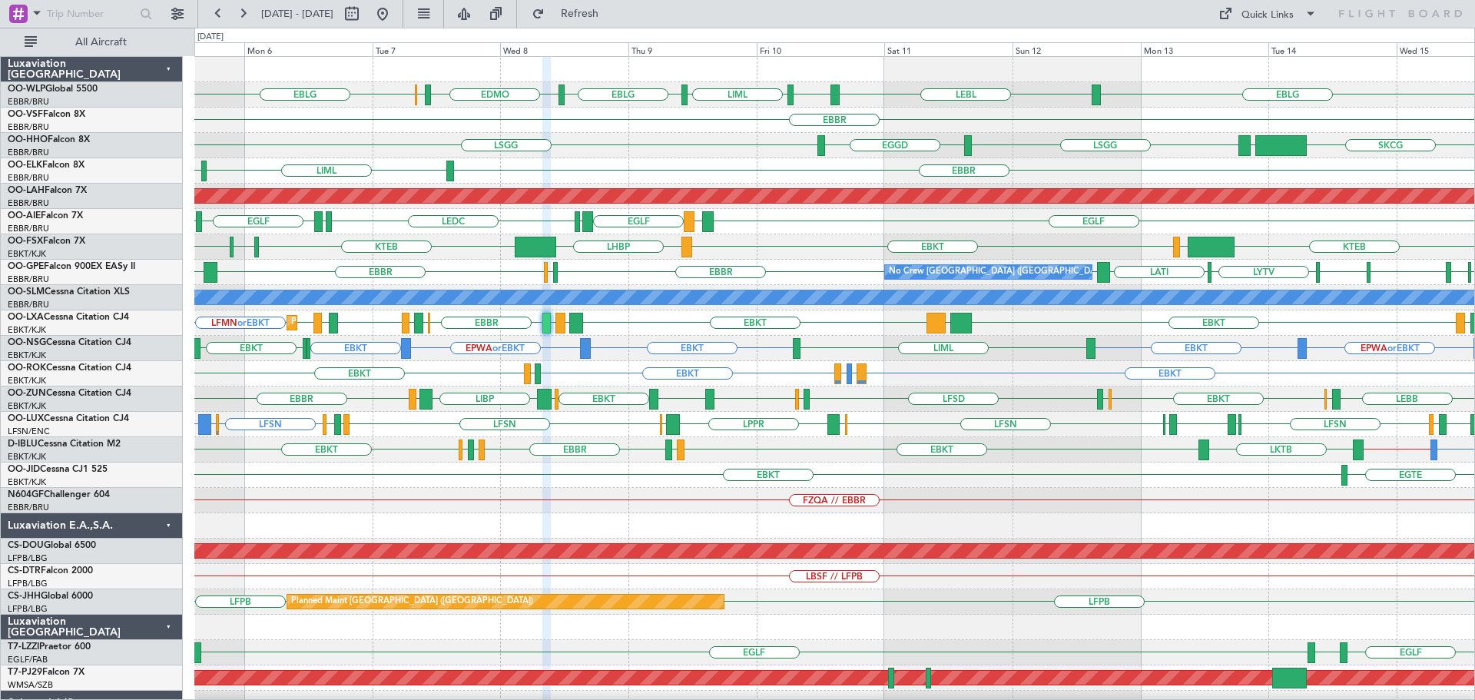
type input "0"
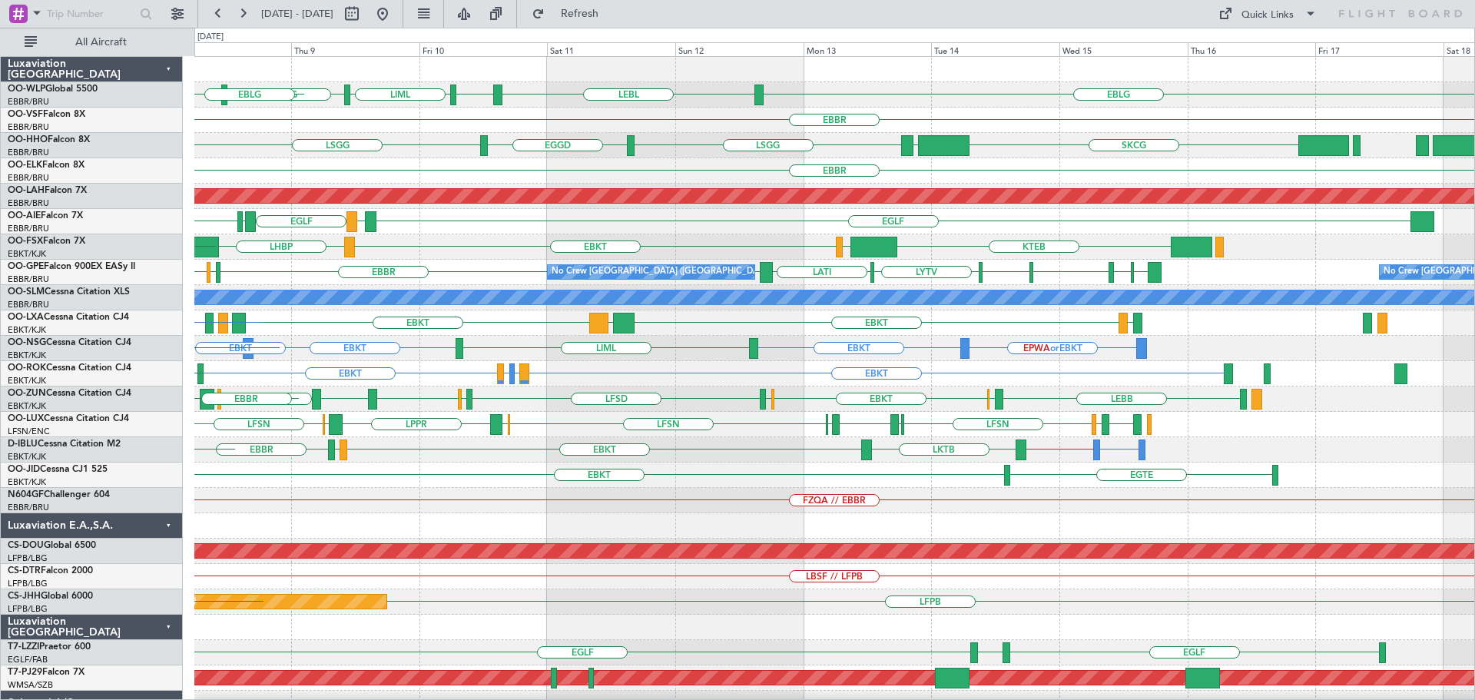
click at [957, 379] on div "EBLG LEBL EBLG LIML EBLG EDMO ELLX EBLG EBBR SKCG LEZL LSGG EGGD LSGG EBBR LIML…" at bounding box center [834, 500] width 1280 height 887
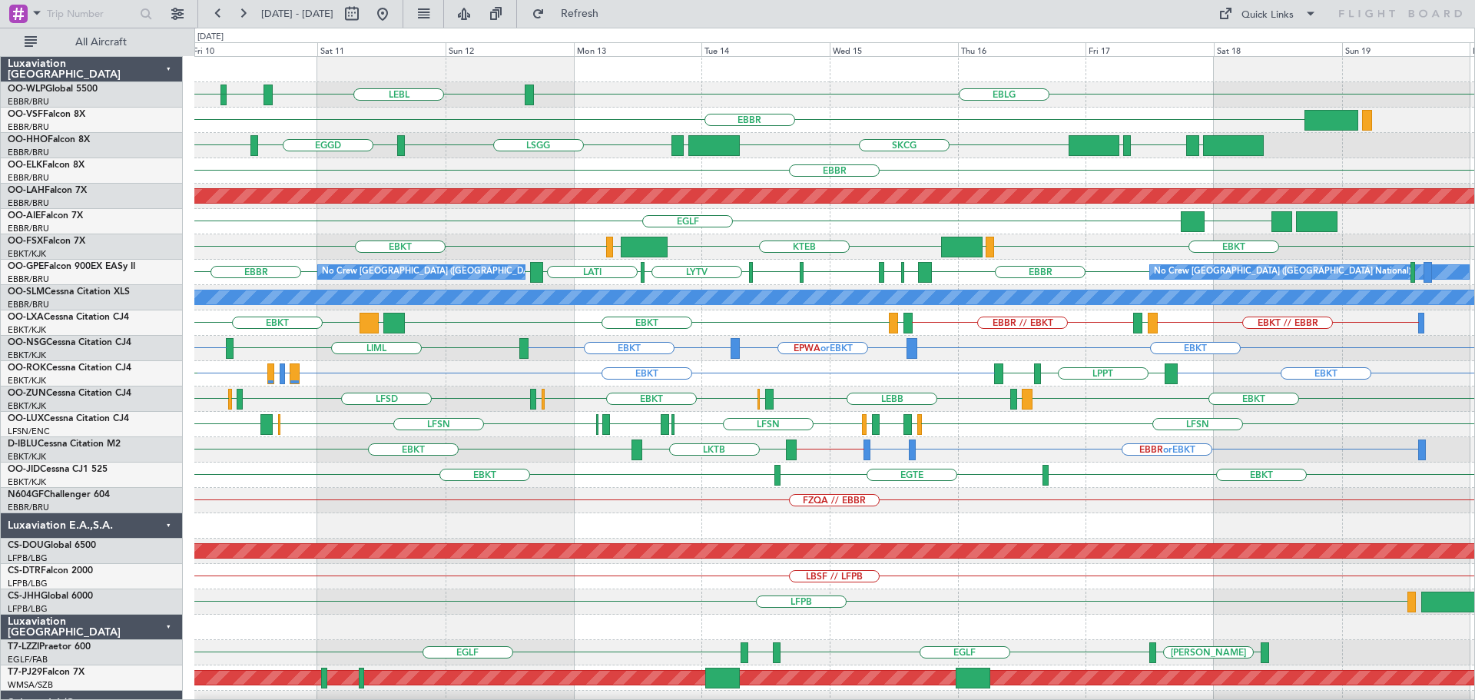
click at [942, 411] on div "EBLG LEBL EBLG LIML EBLG EDMO EBBR LROP LSGG EGGD SKCG LEZL LSGG EGGD LSGG EBBR…" at bounding box center [834, 513] width 1280 height 912
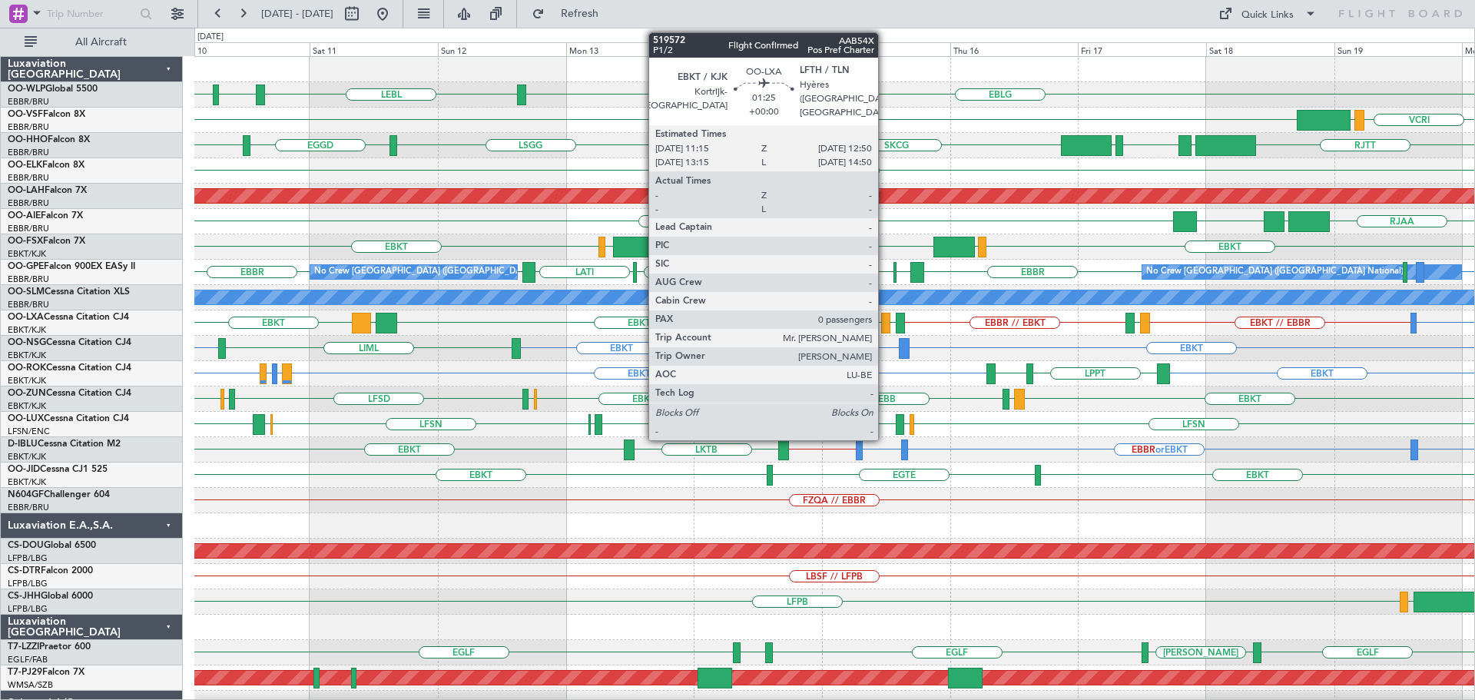
click at [885, 317] on div at bounding box center [885, 323] width 8 height 21
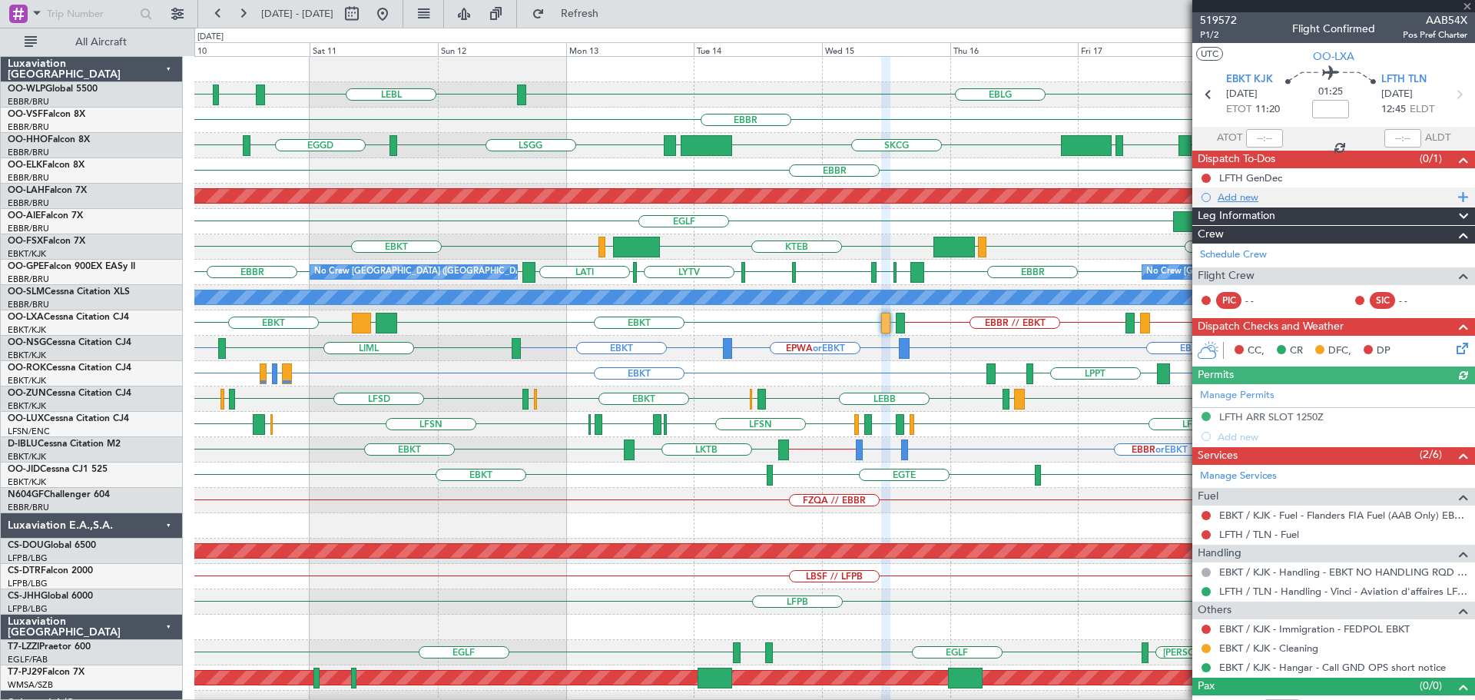
click at [1237, 194] on div "Add new" at bounding box center [1335, 196] width 236 height 13
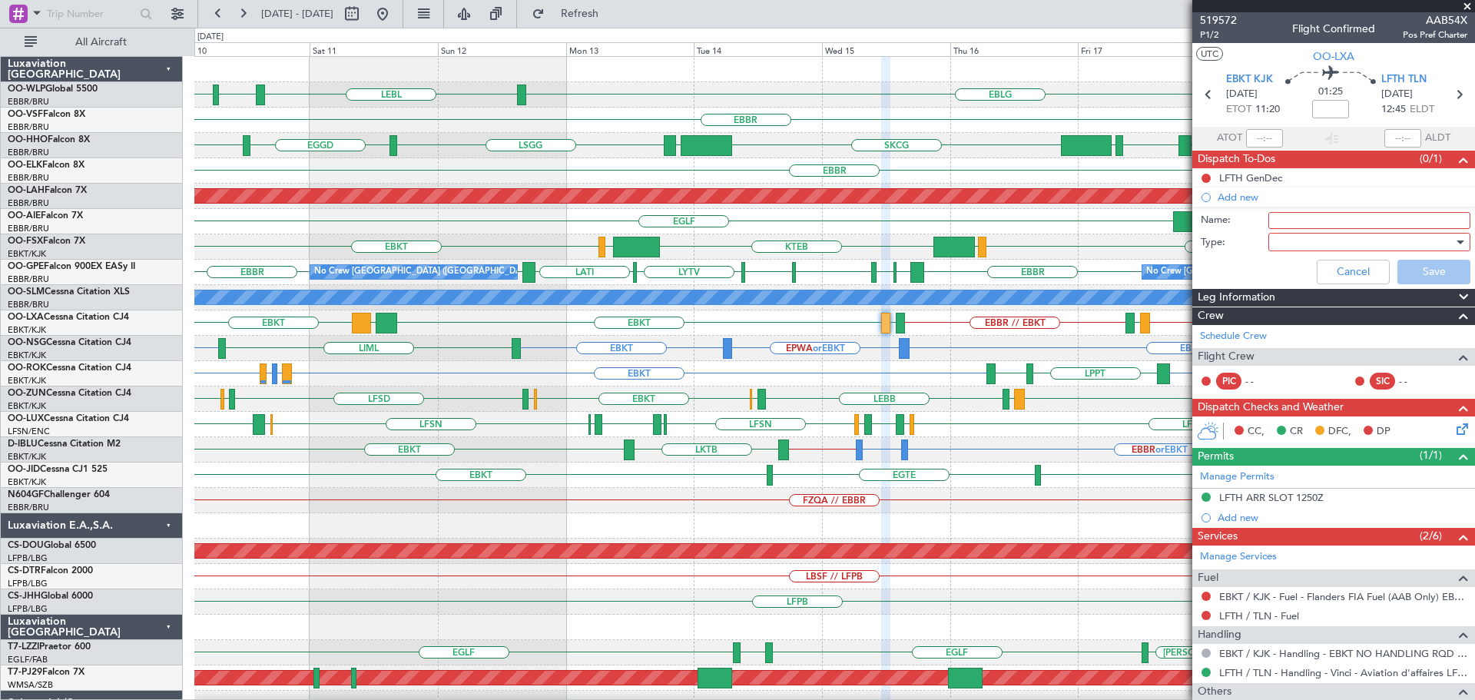
click at [1288, 223] on input "Name:" at bounding box center [1369, 220] width 202 height 17
type input "DOG on board"
click at [1286, 240] on div at bounding box center [1363, 241] width 179 height 23
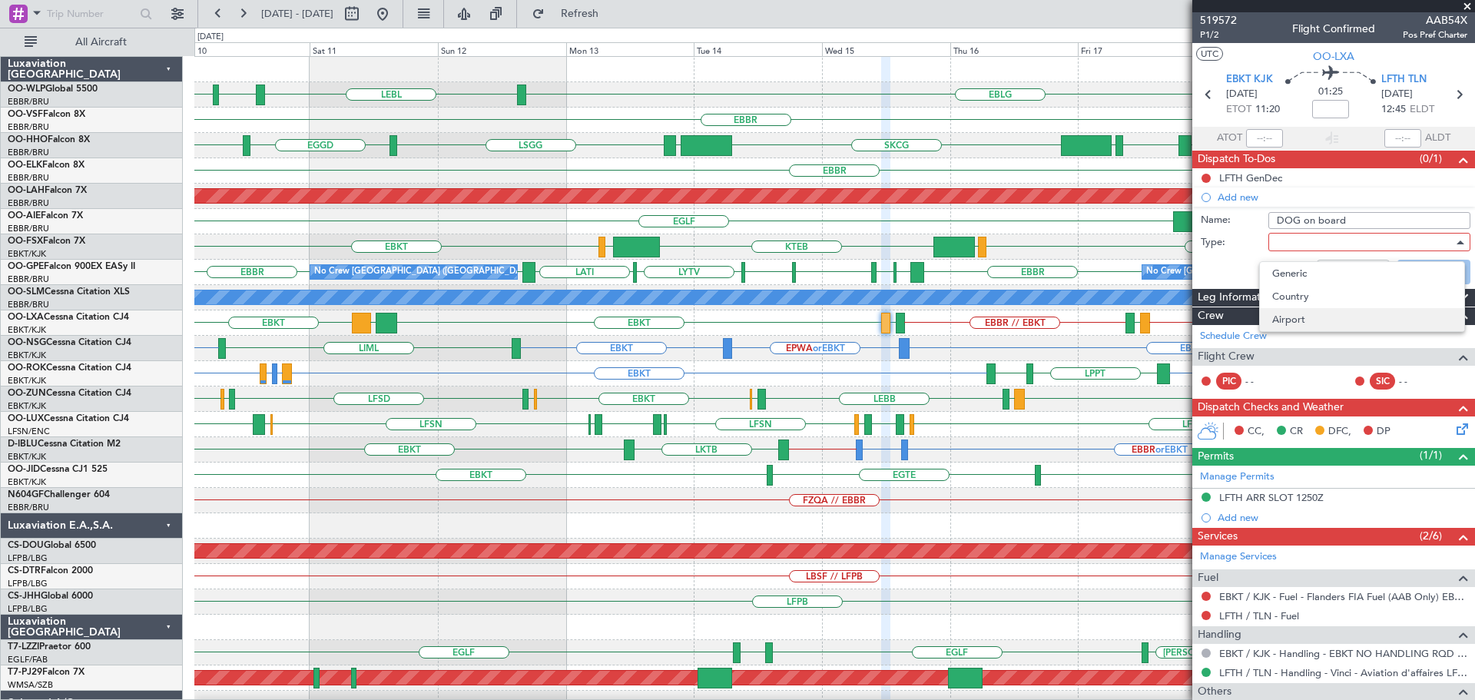
click at [1291, 314] on span "Airport" at bounding box center [1362, 319] width 180 height 23
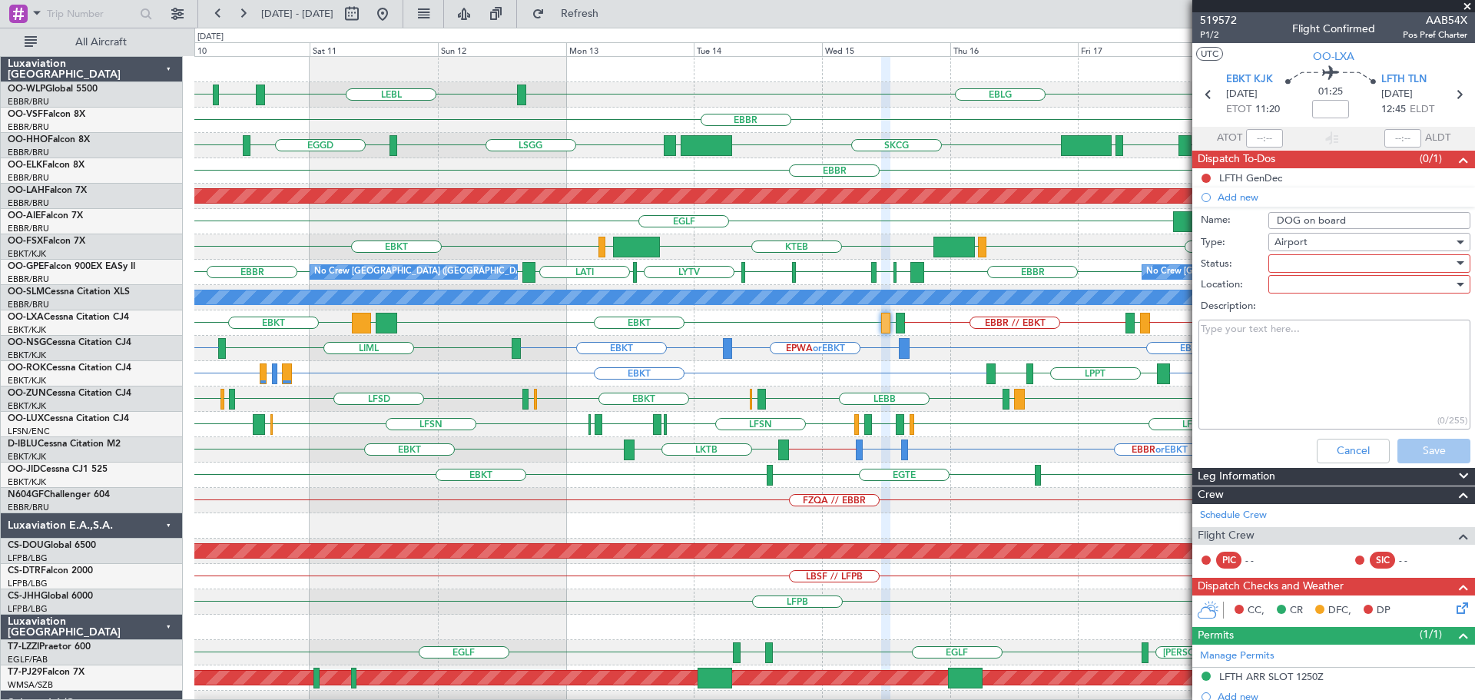
click at [1299, 263] on div at bounding box center [1363, 263] width 179 height 23
click at [1306, 290] on span "Not Started" at bounding box center [1362, 294] width 180 height 23
click at [1301, 287] on div at bounding box center [1363, 284] width 179 height 23
click at [1300, 338] on span "Departure" at bounding box center [1362, 338] width 180 height 23
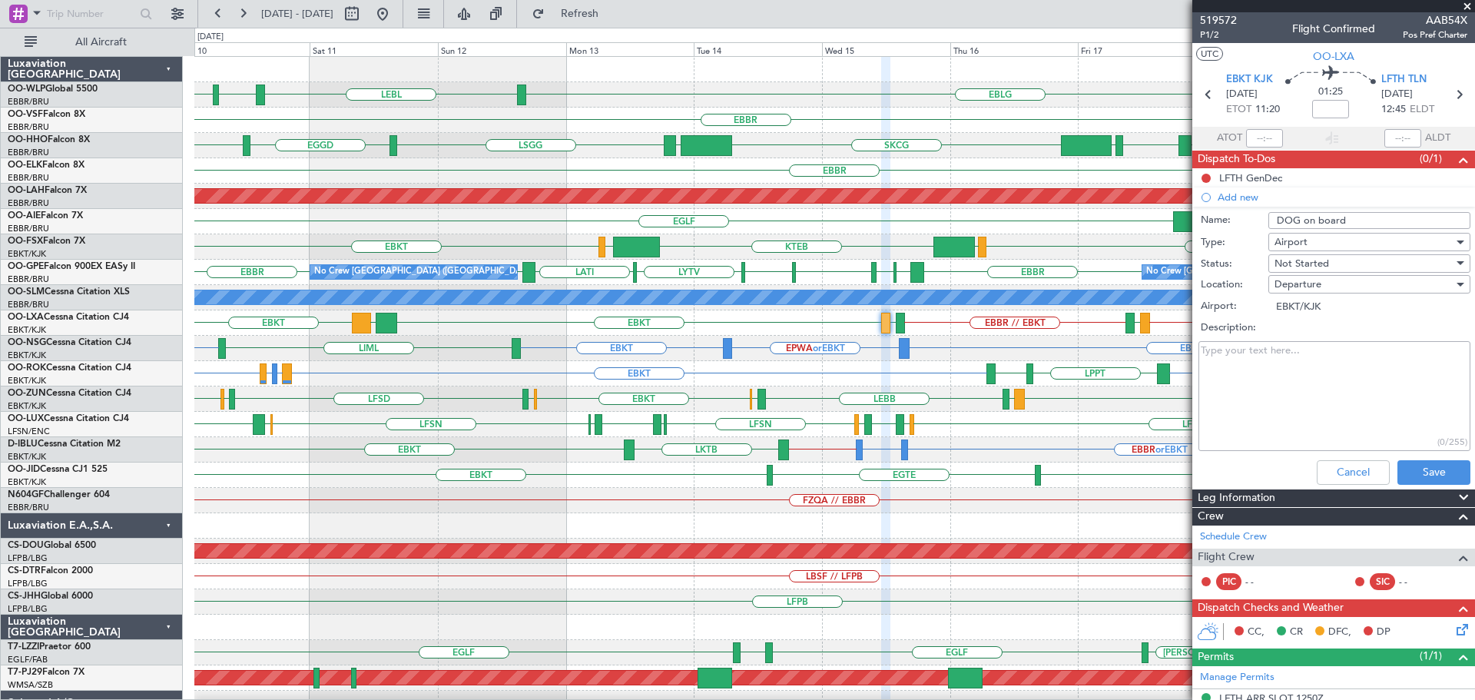
click at [1259, 351] on textarea "Description:" at bounding box center [1334, 396] width 272 height 110
paste textarea "Small dog on board - Lily Rose (Ops has a copy of the passport from previous fl…"
type textarea "Small dog on board - Lily Rose (Ops has a copy of the passport from previous fl…"
click at [1421, 470] on button "Save" at bounding box center [1433, 472] width 73 height 25
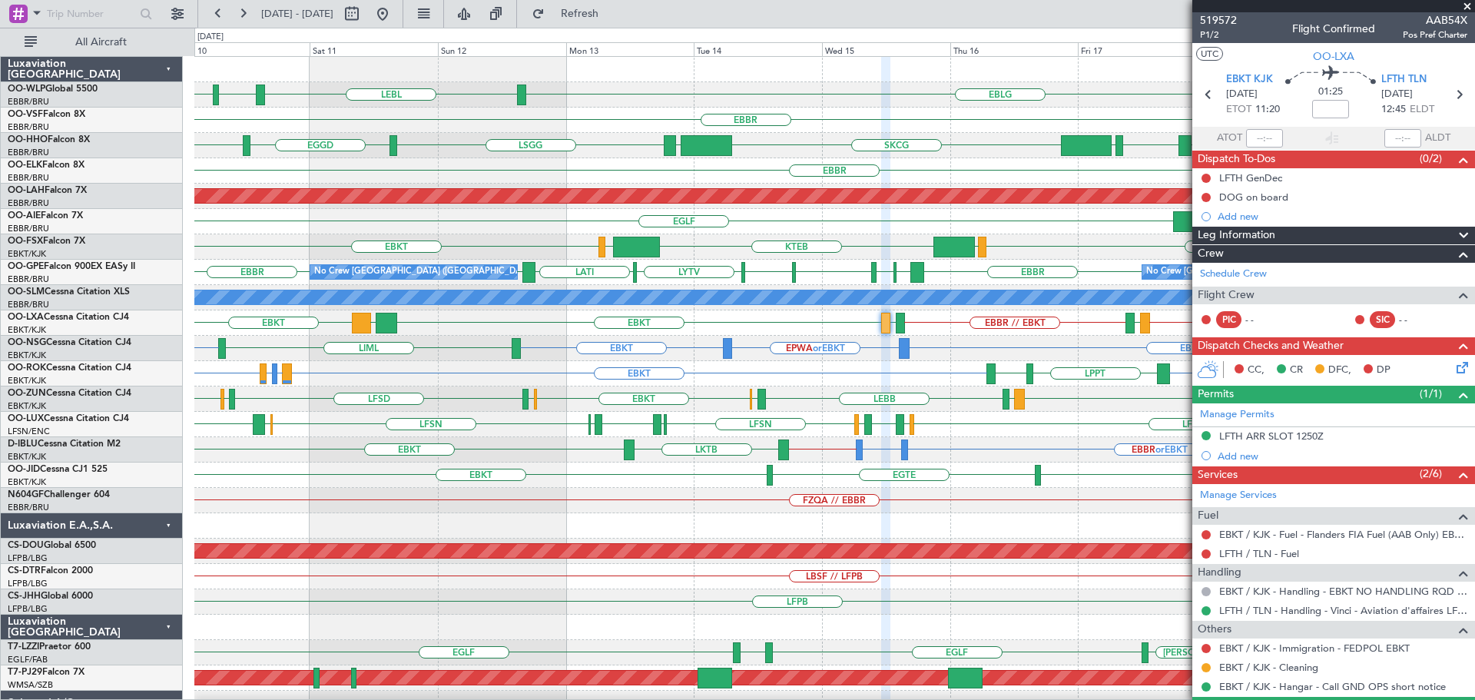
scroll to position [39, 0]
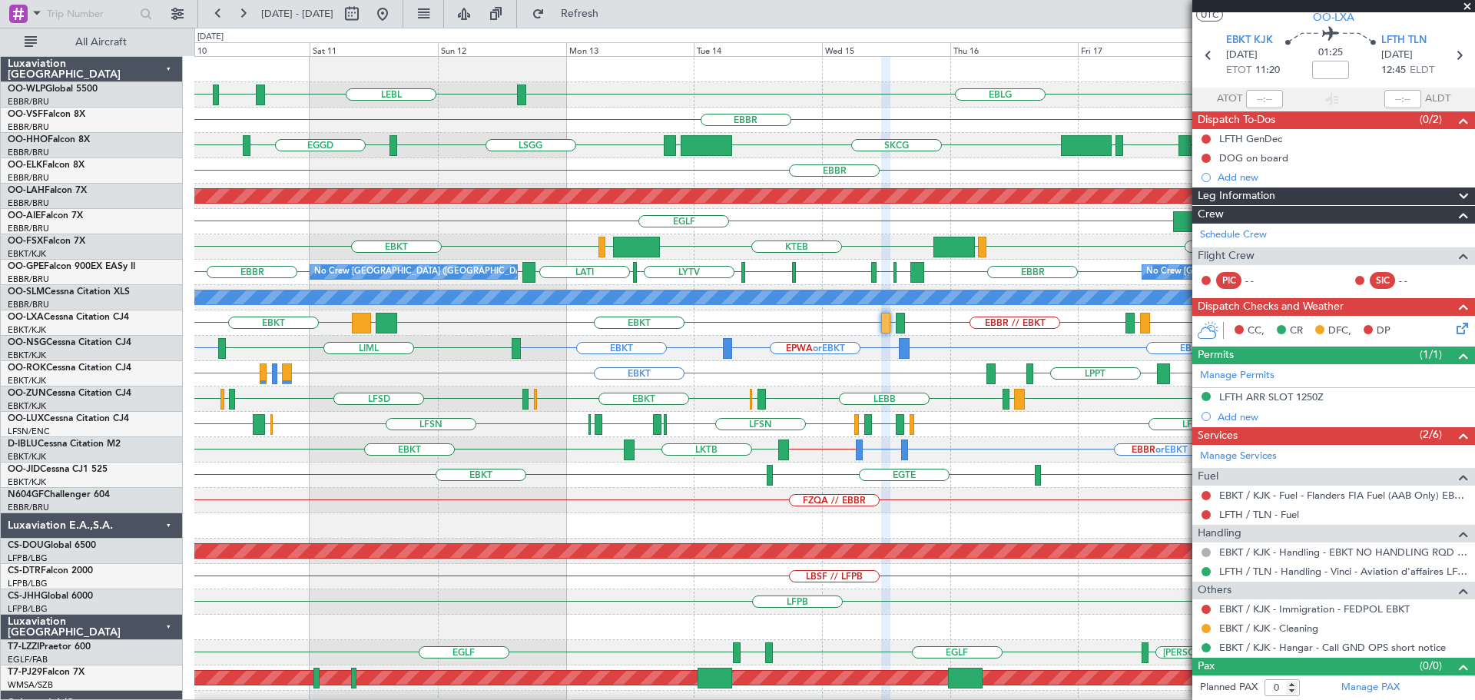
click at [1467, 6] on span at bounding box center [1466, 7] width 15 height 14
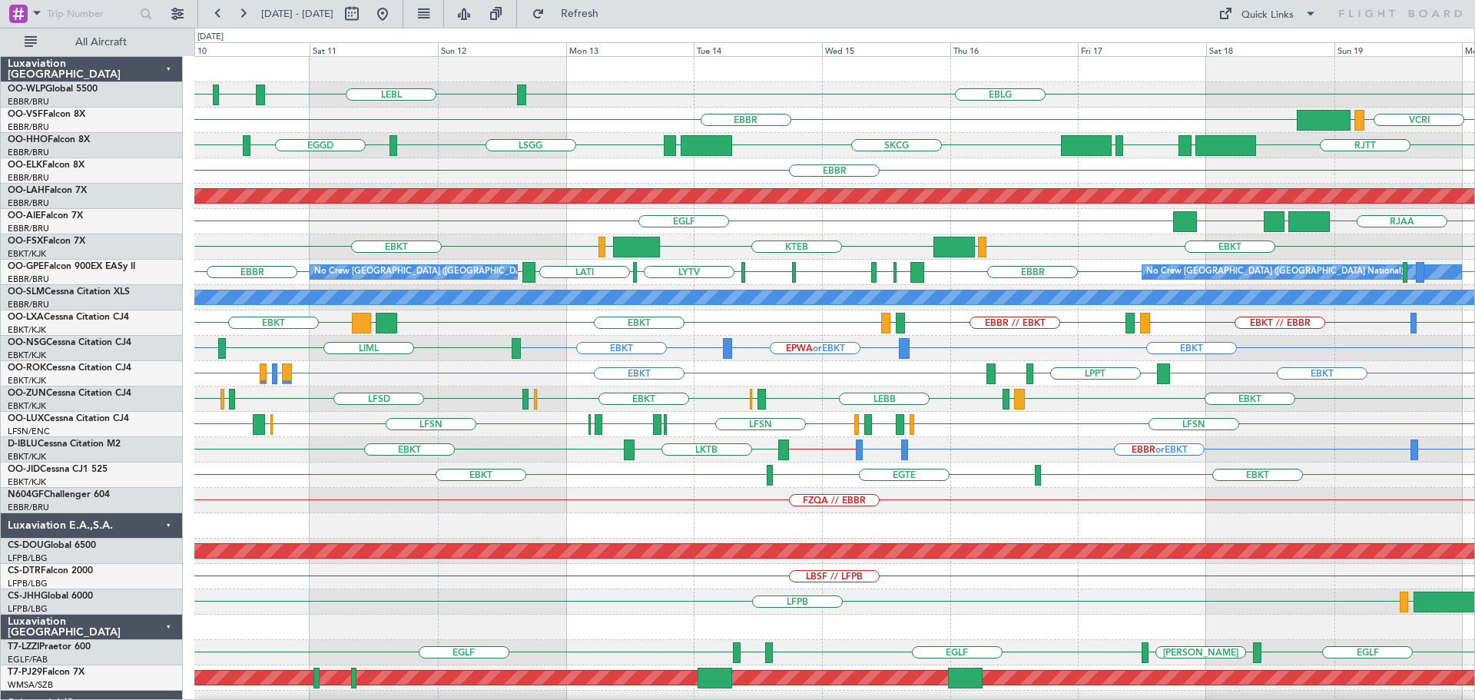
click at [977, 385] on div "EBKT EBKT LEPA or EBKT LFMQ or EBKT EBKT LPPT LERJ" at bounding box center [834, 373] width 1280 height 25
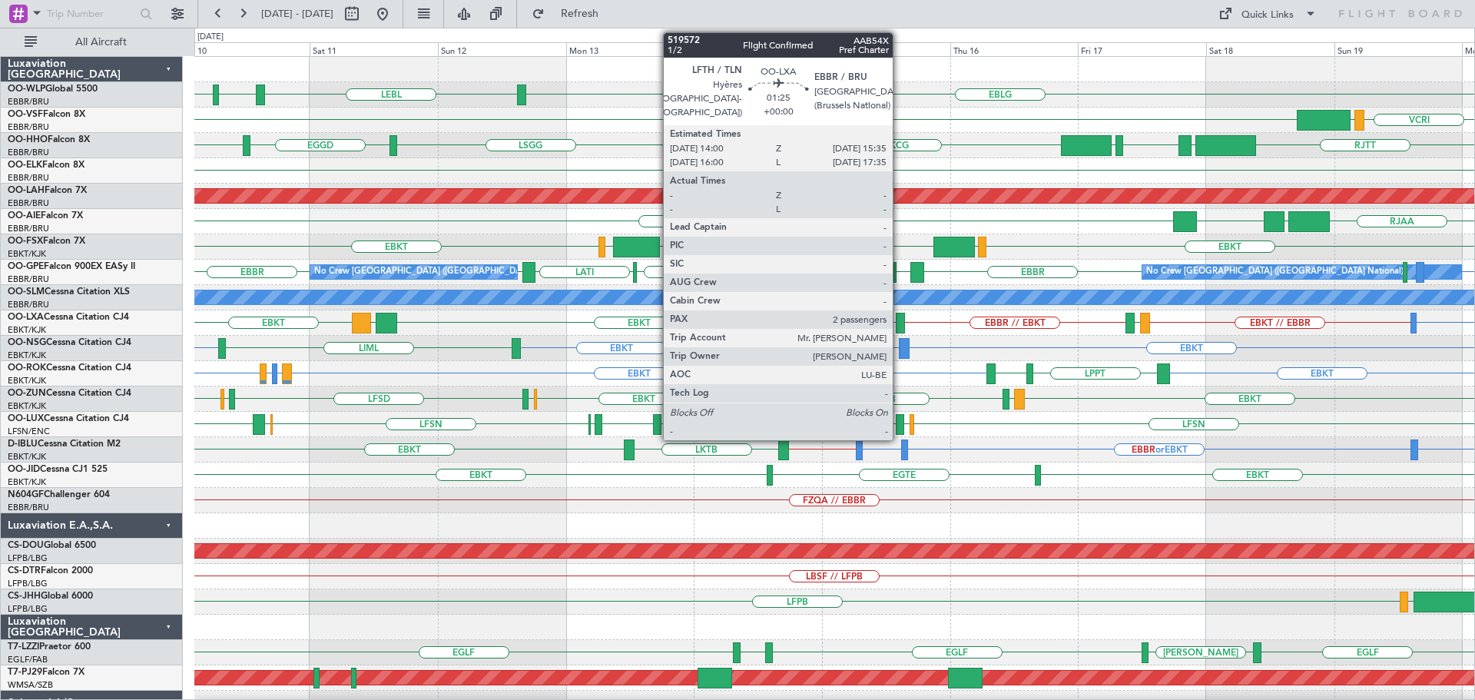
click at [899, 314] on div at bounding box center [900, 323] width 8 height 21
click at [899, 315] on div at bounding box center [900, 323] width 8 height 21
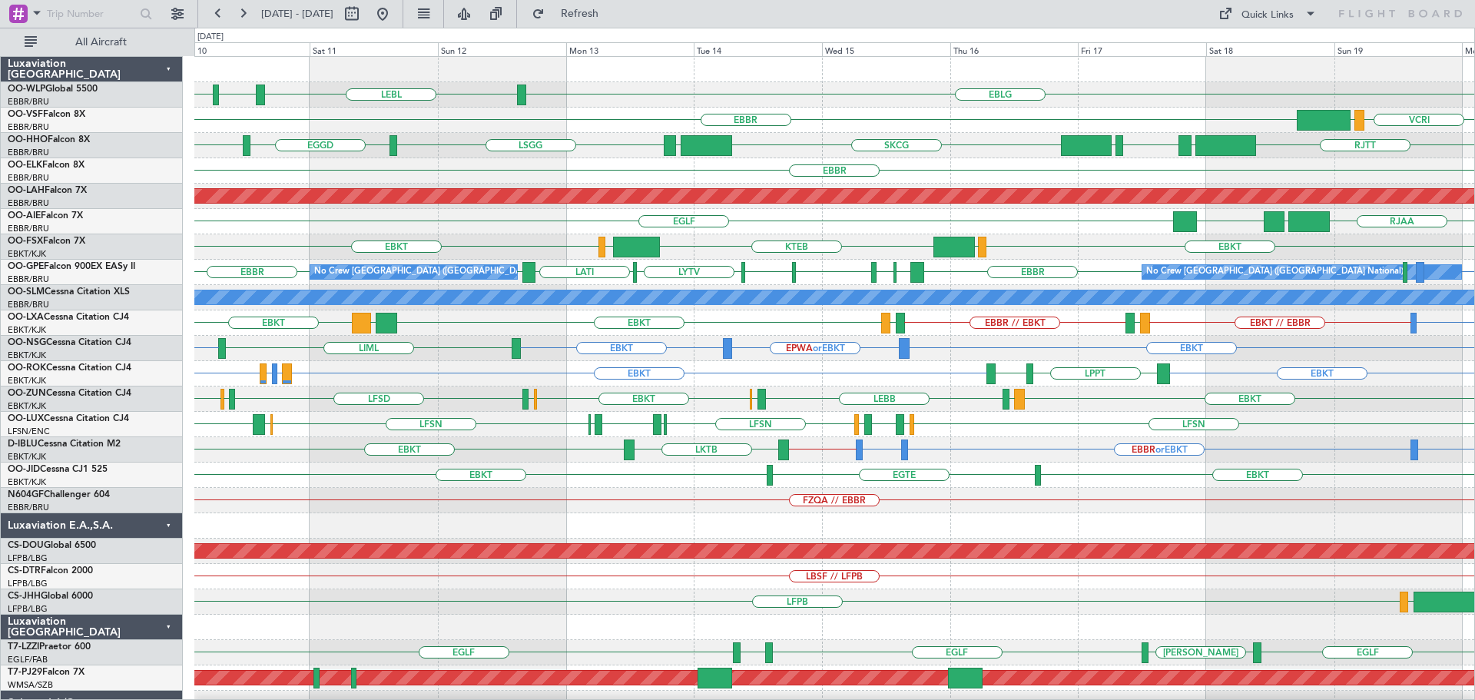
click at [518, 234] on div "EBKT LOWS KTEB LIMC EBKT" at bounding box center [834, 246] width 1280 height 25
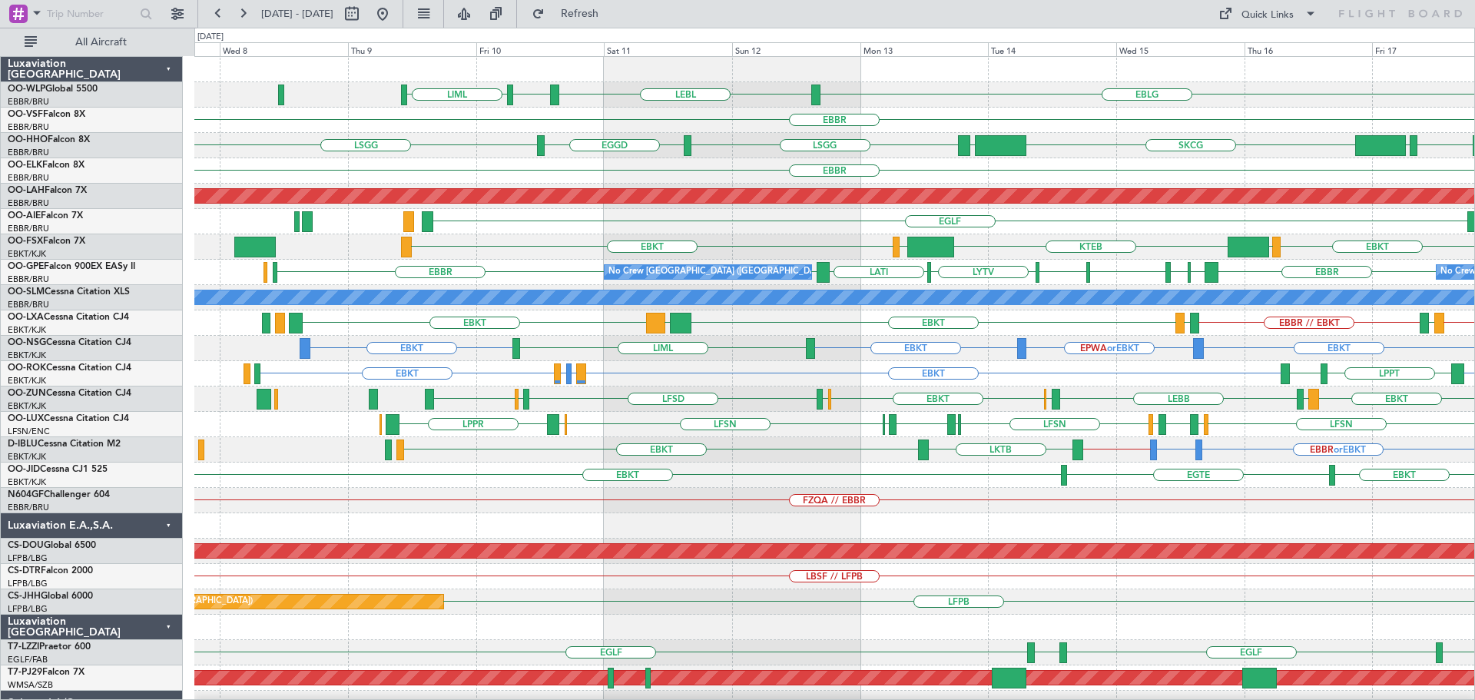
click at [697, 253] on div "EBLG LEBL EBLG LIML EBBR VRMU VCRI LSGG EGGD SKCG LEZL LSGG EGGD LSGG LROP RJTT…" at bounding box center [834, 513] width 1280 height 912
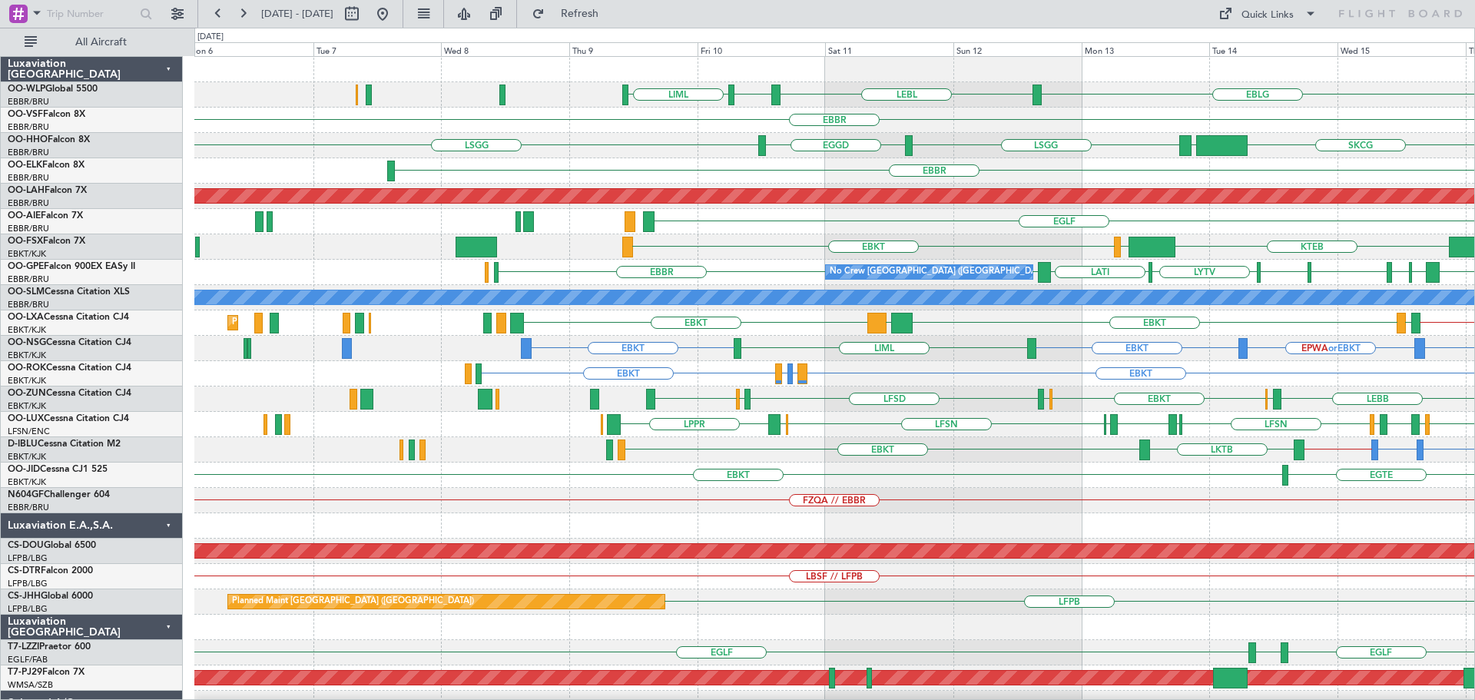
click at [645, 239] on div "KTEB LIMC EBKT LOWS EBKT" at bounding box center [834, 246] width 1280 height 25
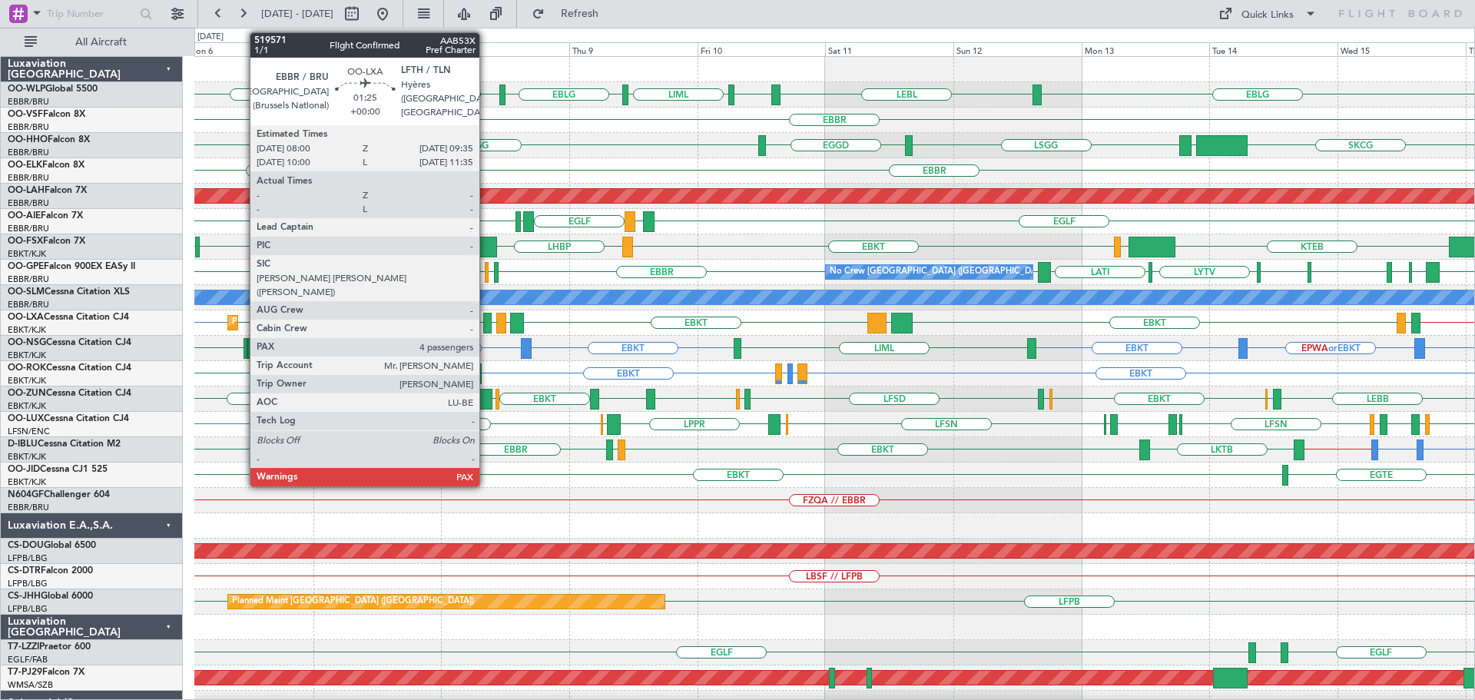
click at [488, 320] on div at bounding box center [487, 323] width 8 height 21
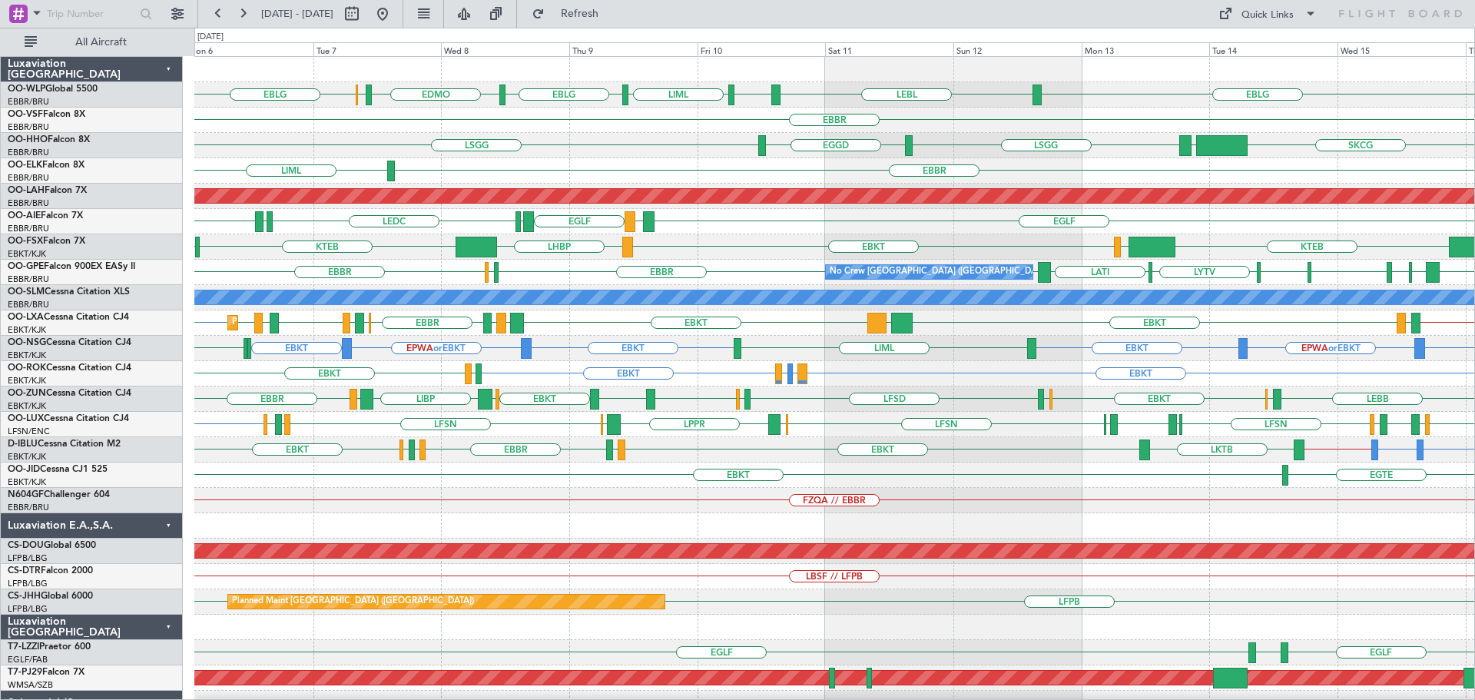
click at [581, 147] on div "SKCG LEZL LSGG EGGD LSGG" at bounding box center [834, 145] width 1280 height 25
click at [617, 22] on button "Refresh" at bounding box center [571, 14] width 92 height 25
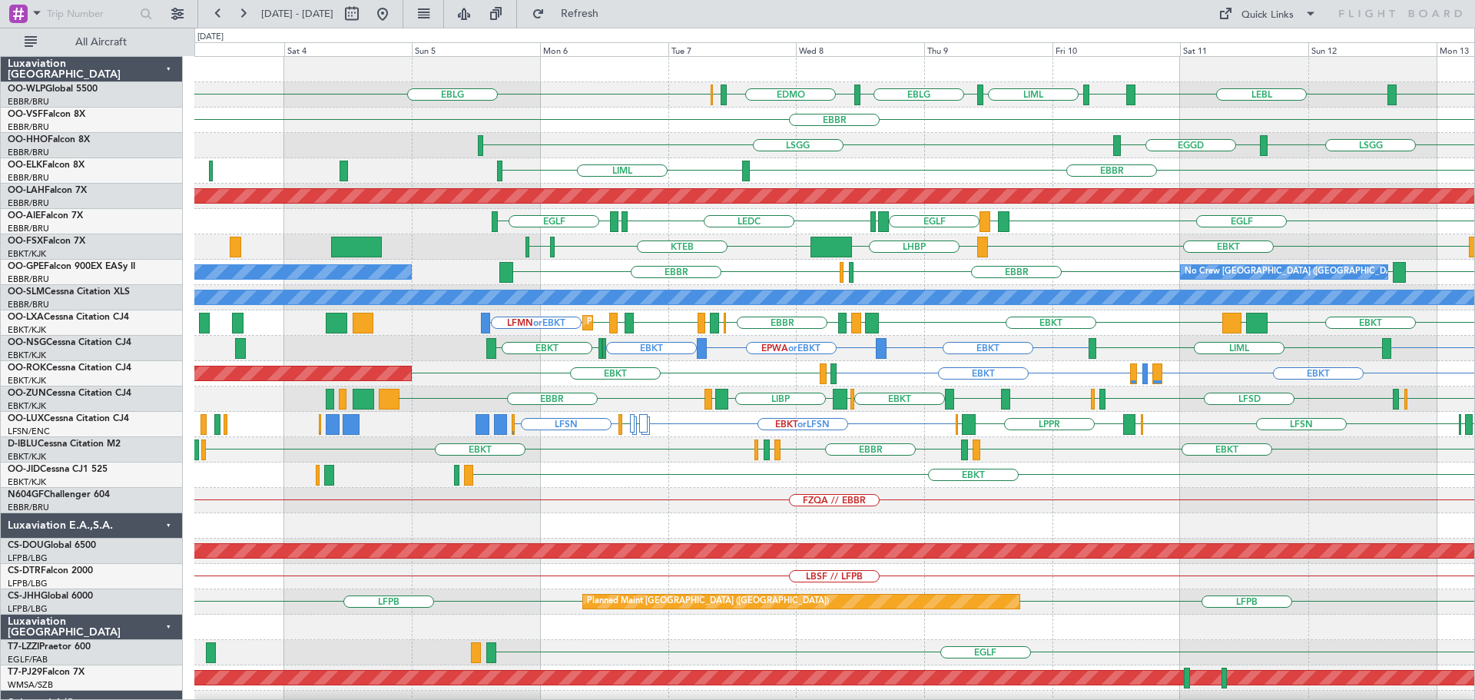
click at [697, 152] on div "EBLG LEBL EBLG LIML EBLG EDMO ELLX EBLG Planned Maint Milan (Linate) EBBR LSGG …" at bounding box center [834, 500] width 1280 height 887
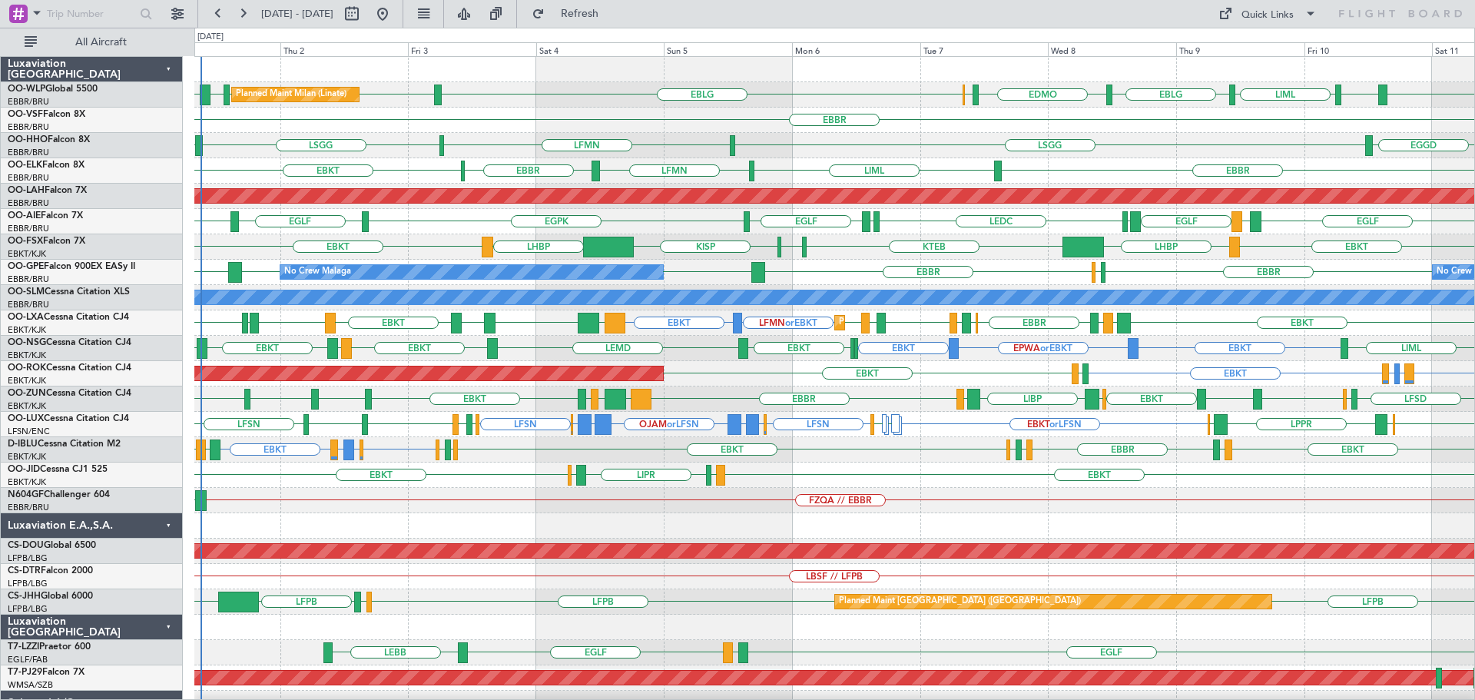
click at [847, 141] on div "EGGD LSGG LFMN LSGG EGWU" at bounding box center [834, 145] width 1280 height 25
click at [863, 145] on div "EGGD LSGG LFMN LSGG EGWU" at bounding box center [834, 145] width 1280 height 25
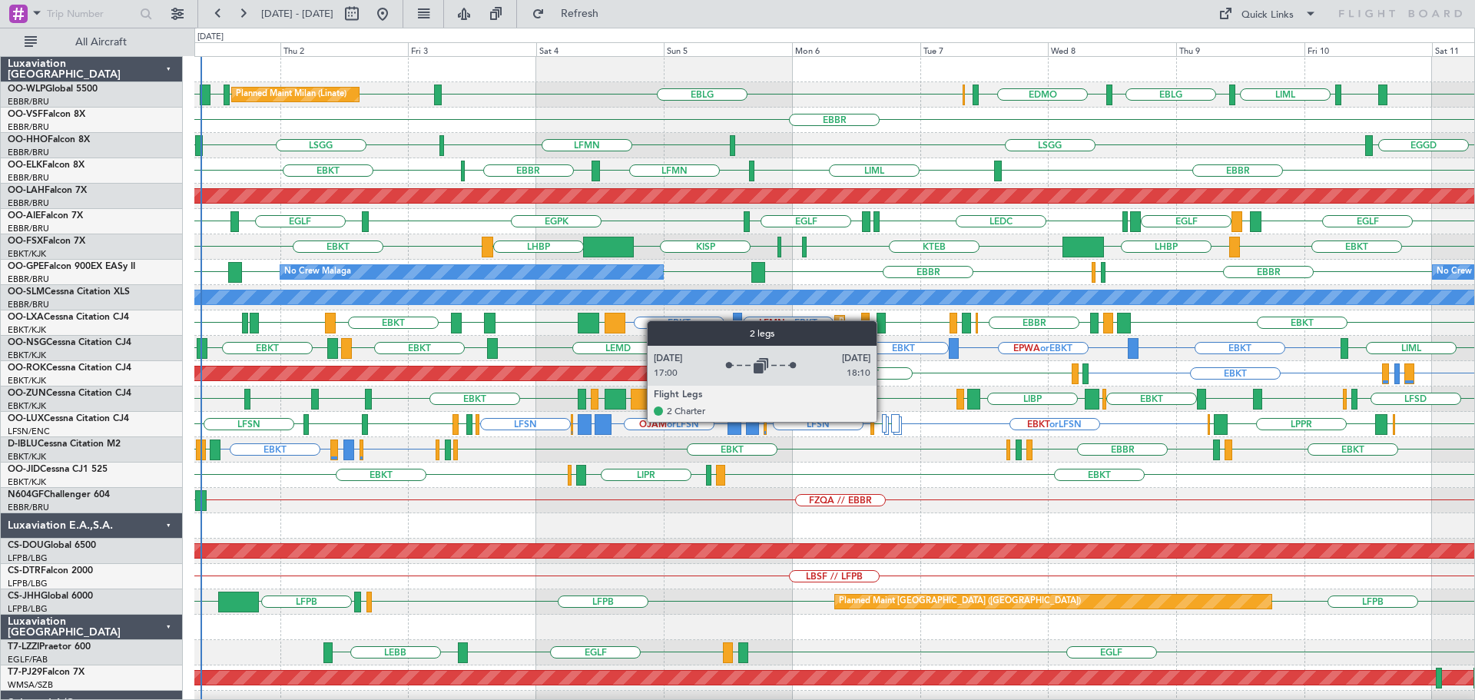
click at [883, 421] on div at bounding box center [884, 423] width 5 height 18
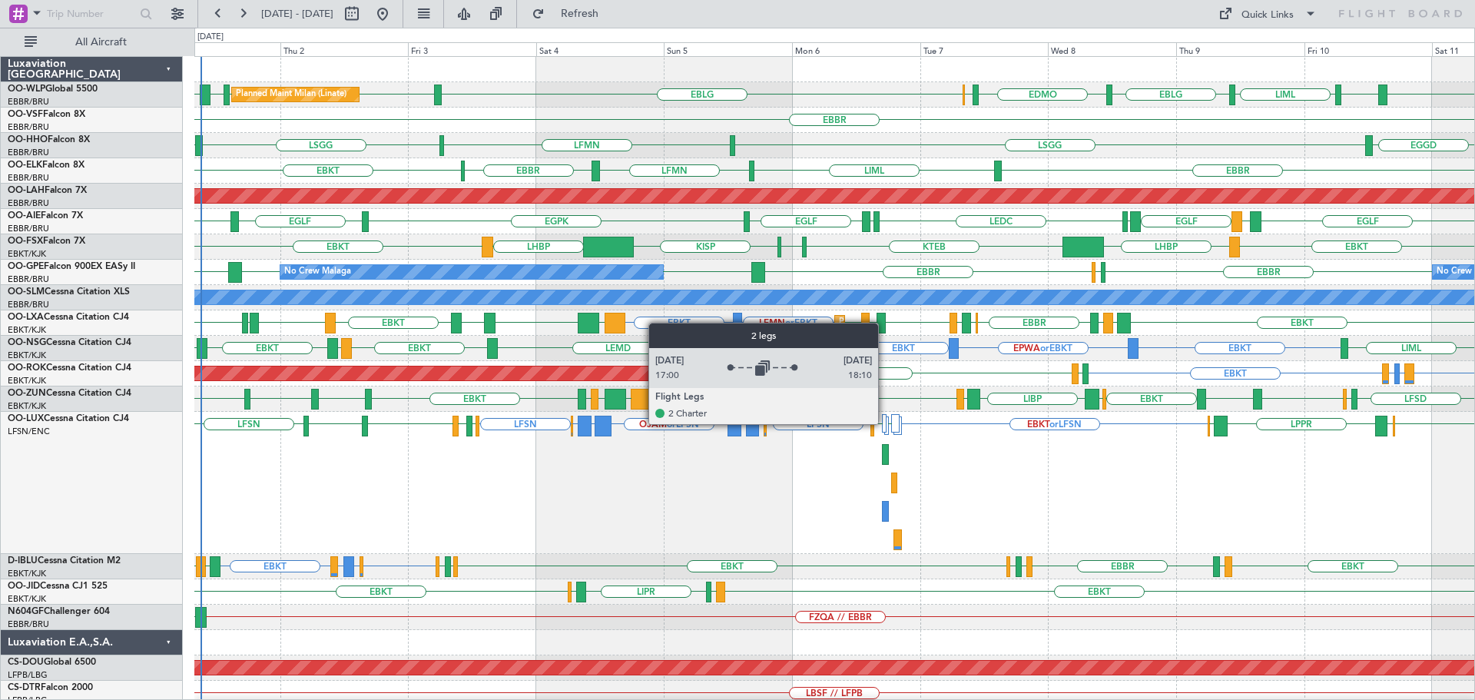
click at [885, 423] on div at bounding box center [884, 423] width 5 height 18
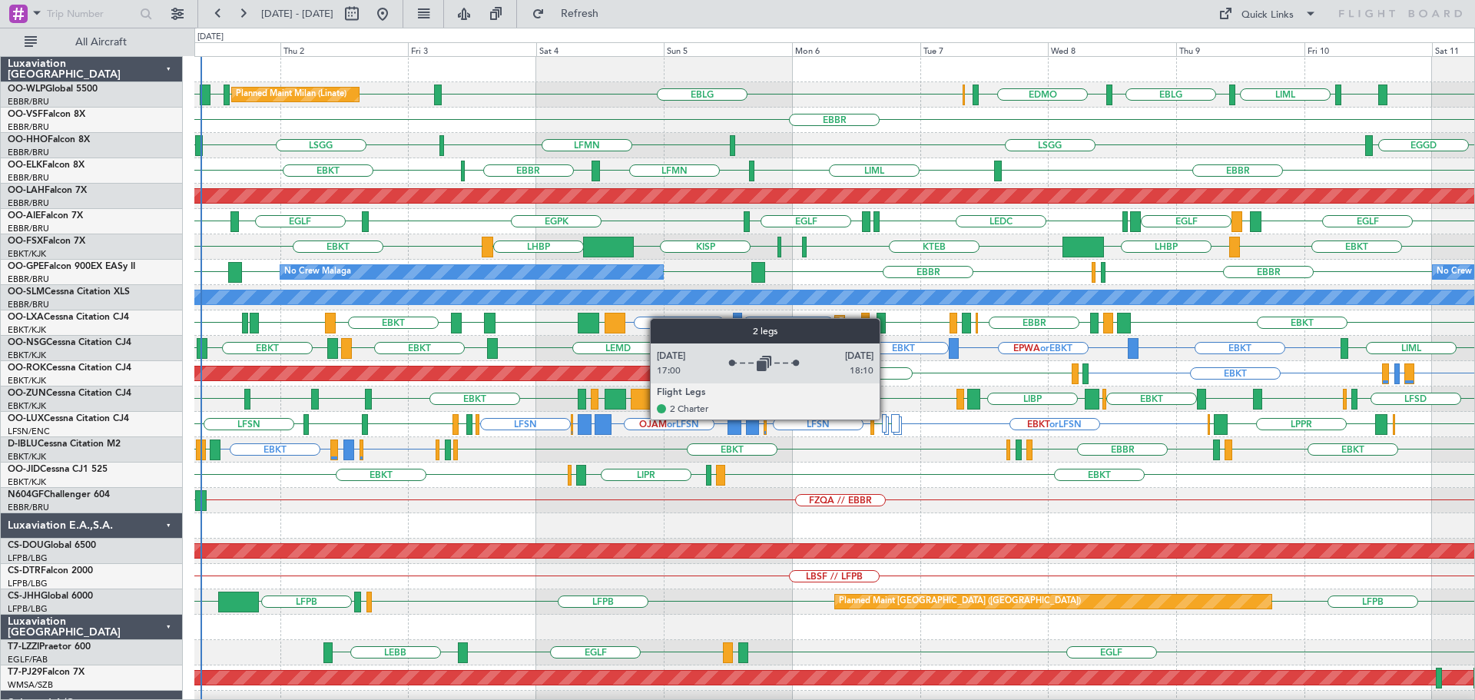
click at [704, 516] on div at bounding box center [834, 525] width 1280 height 25
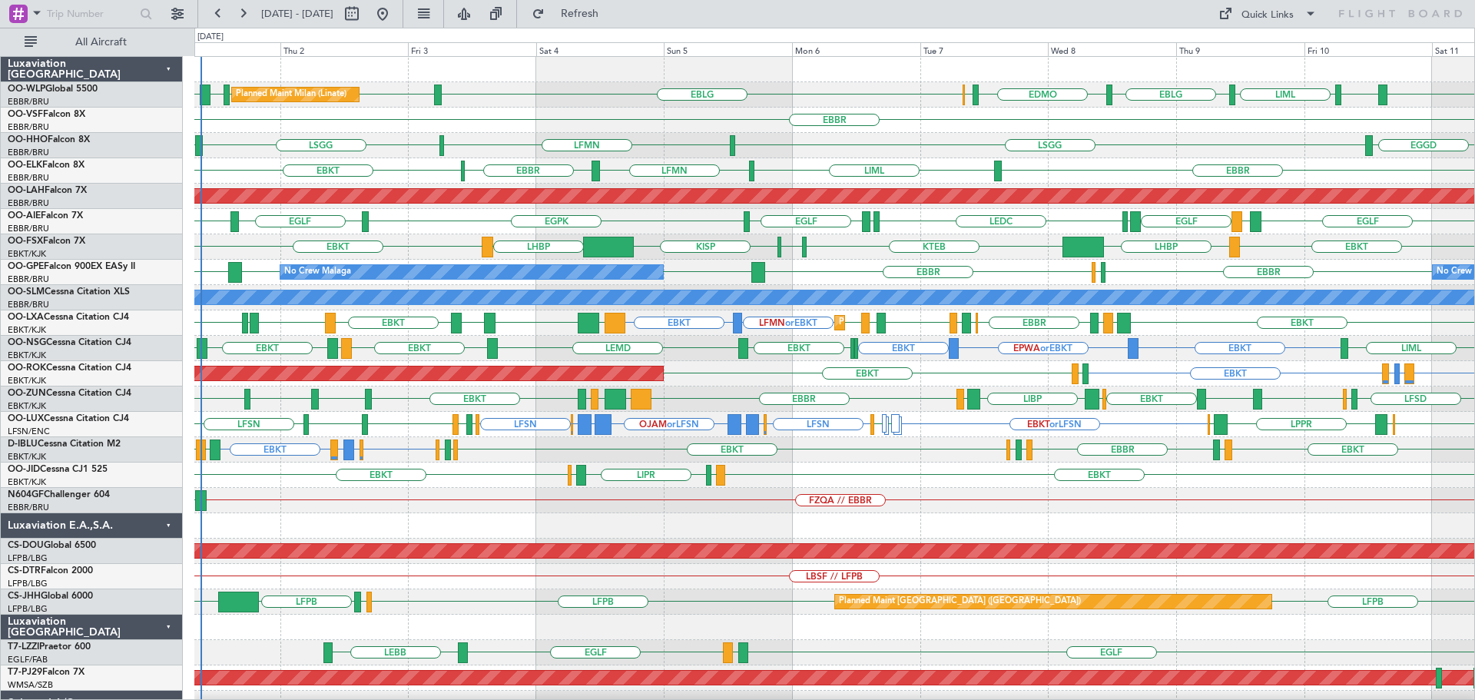
click at [782, 127] on div "EBBR" at bounding box center [834, 120] width 1280 height 25
click at [525, 138] on div "EGGD LSGG LFMN LSGG EGWU" at bounding box center [834, 145] width 1280 height 25
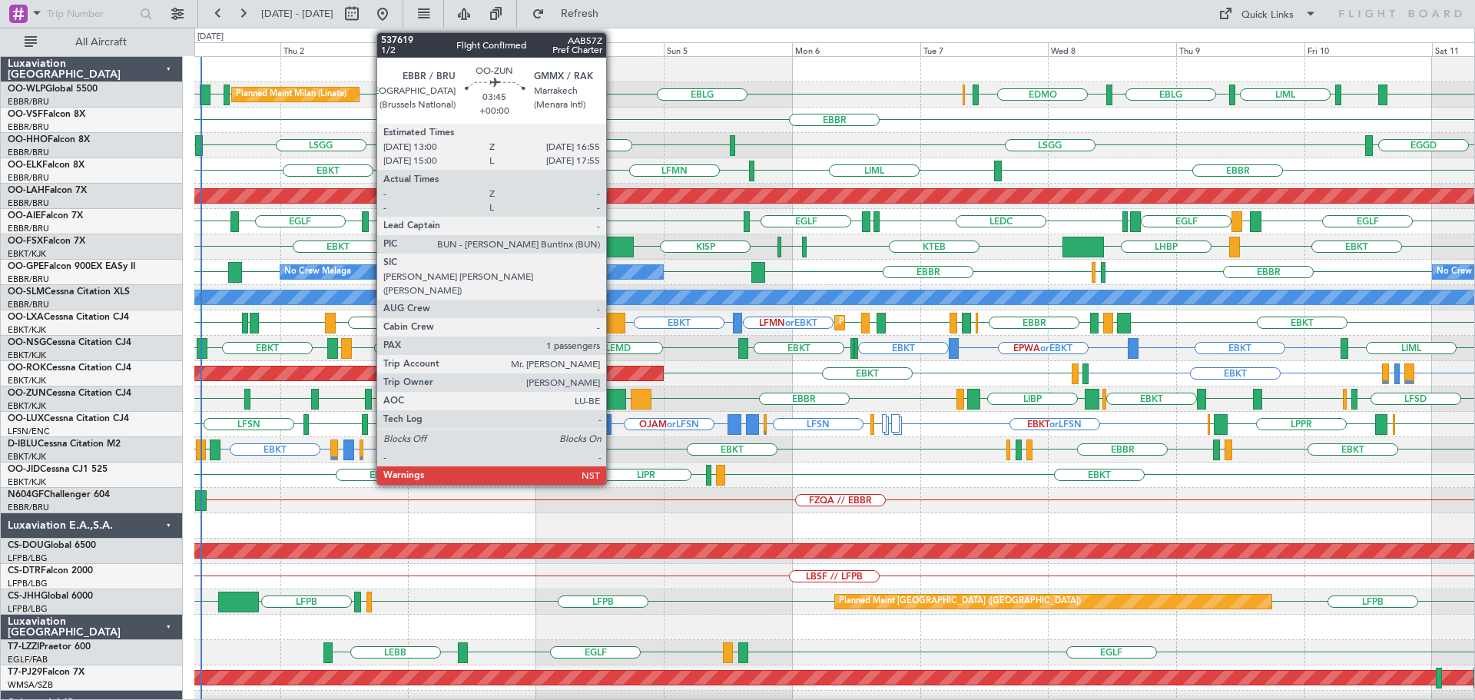
click at [613, 391] on div at bounding box center [615, 399] width 22 height 21
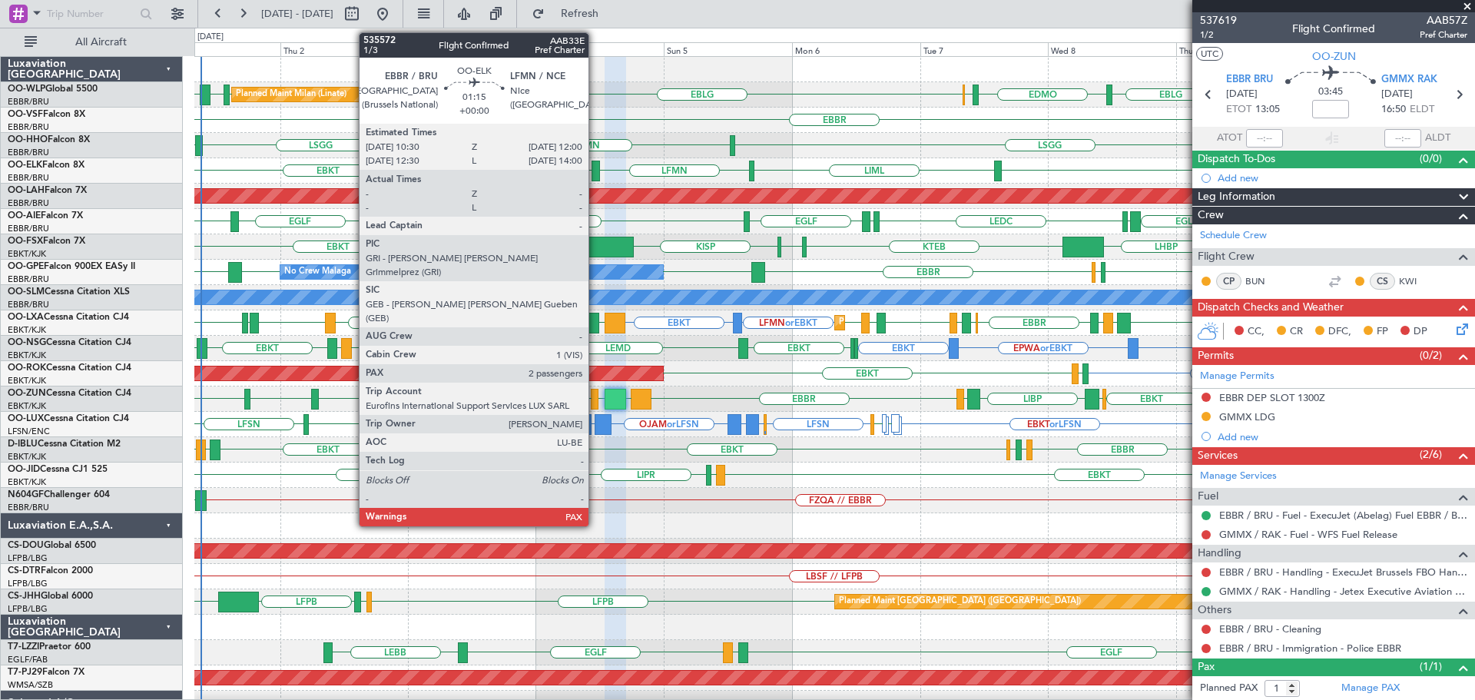
click at [595, 165] on div at bounding box center [595, 171] width 8 height 21
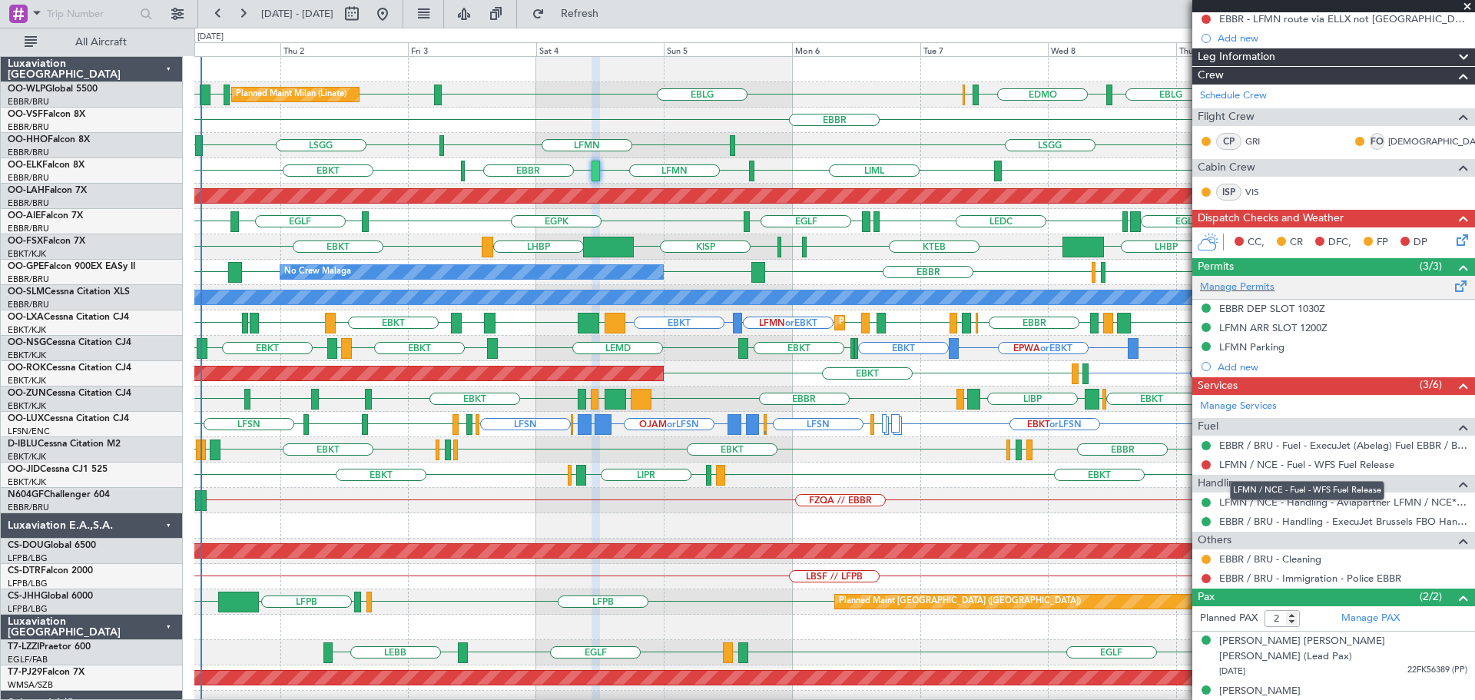
scroll to position [0, 0]
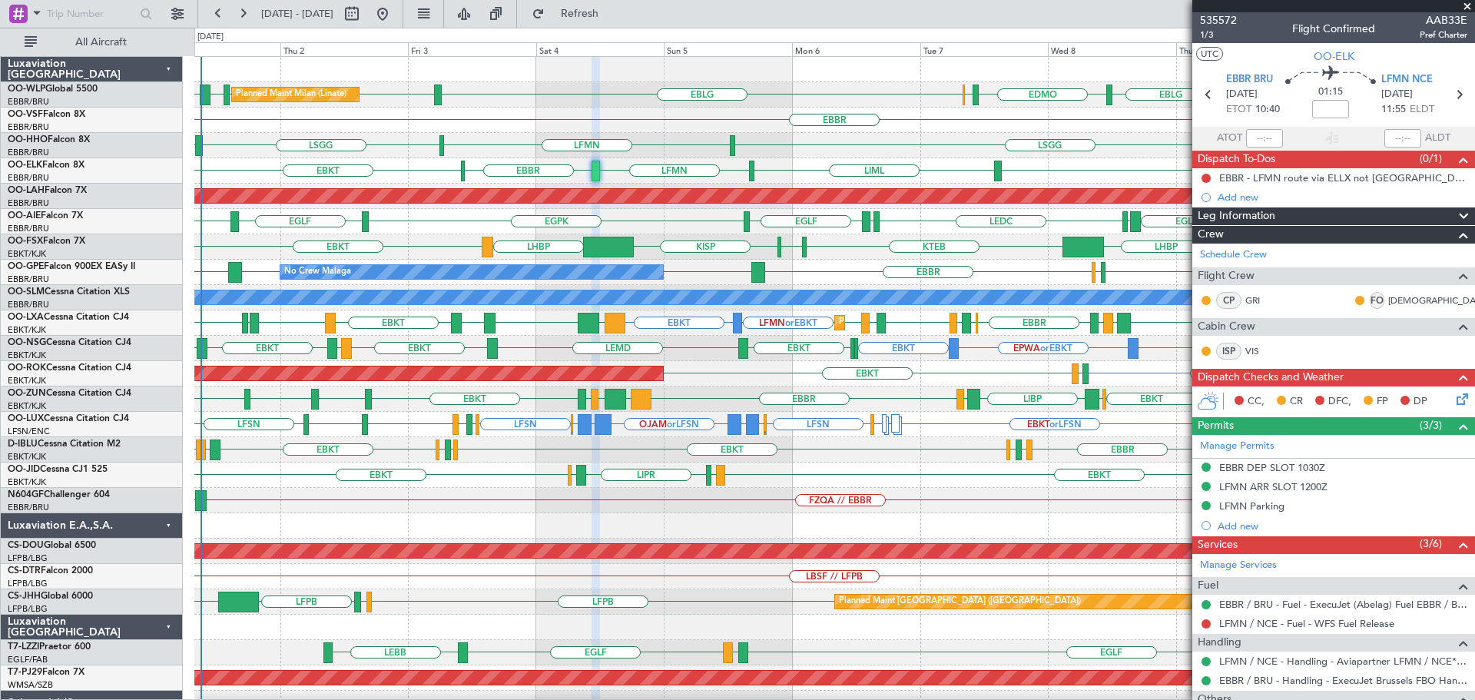
drag, startPoint x: 1469, startPoint y: 5, endPoint x: 1373, endPoint y: 35, distance: 100.6
click at [1469, 6] on span at bounding box center [1466, 7] width 15 height 14
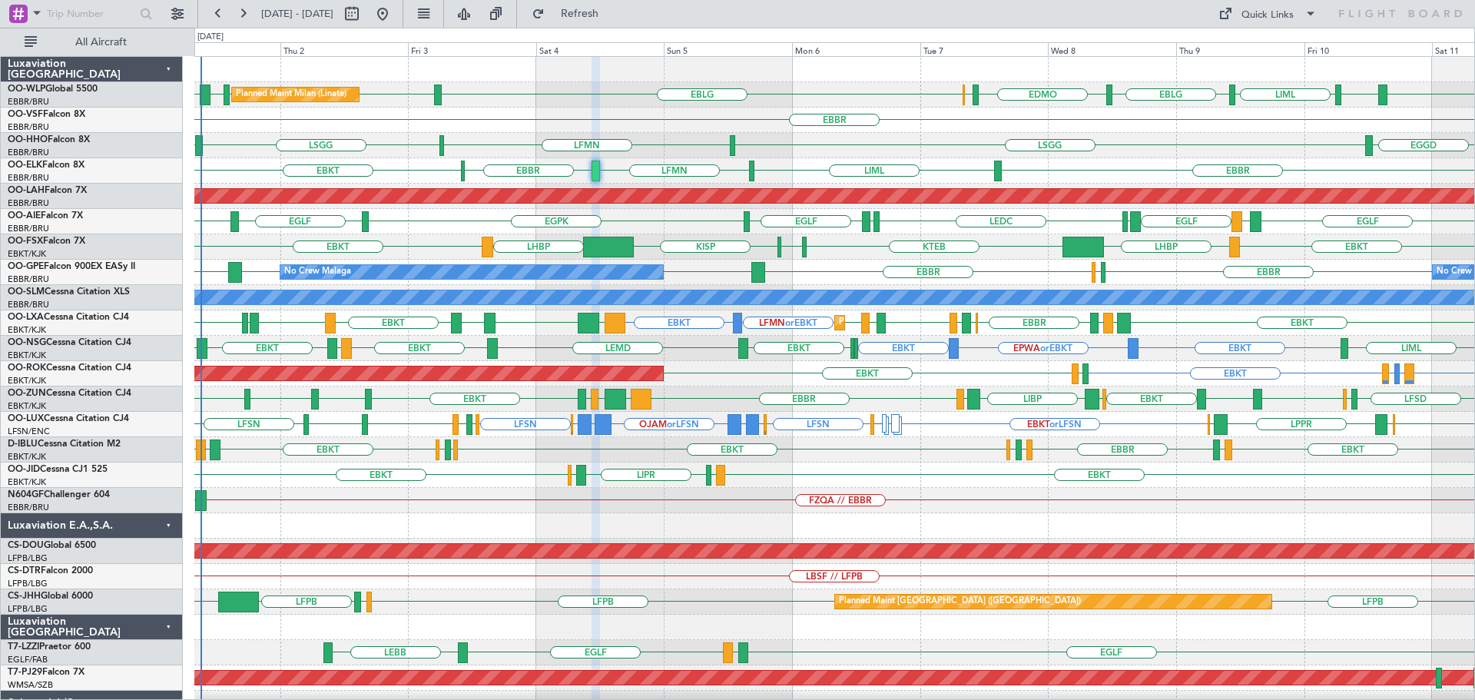
type input "0"
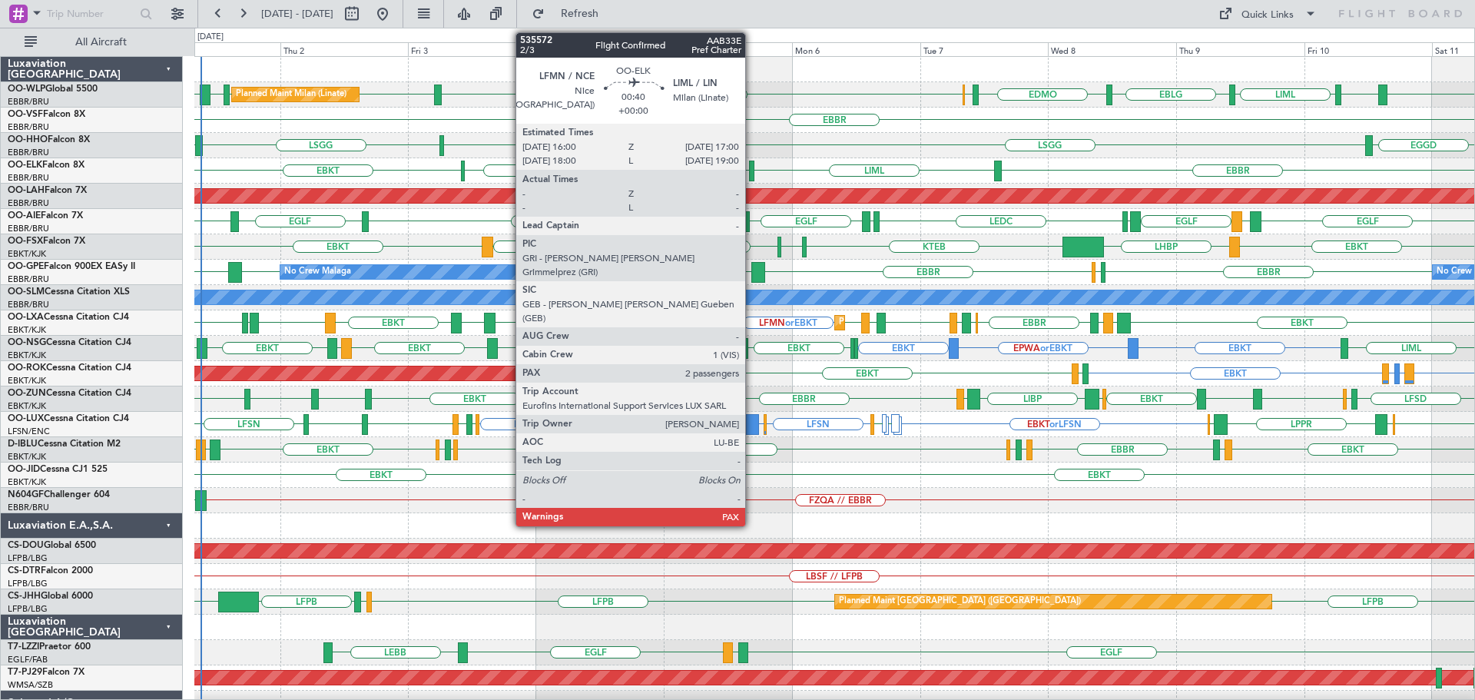
click at [751, 167] on div at bounding box center [751, 171] width 5 height 21
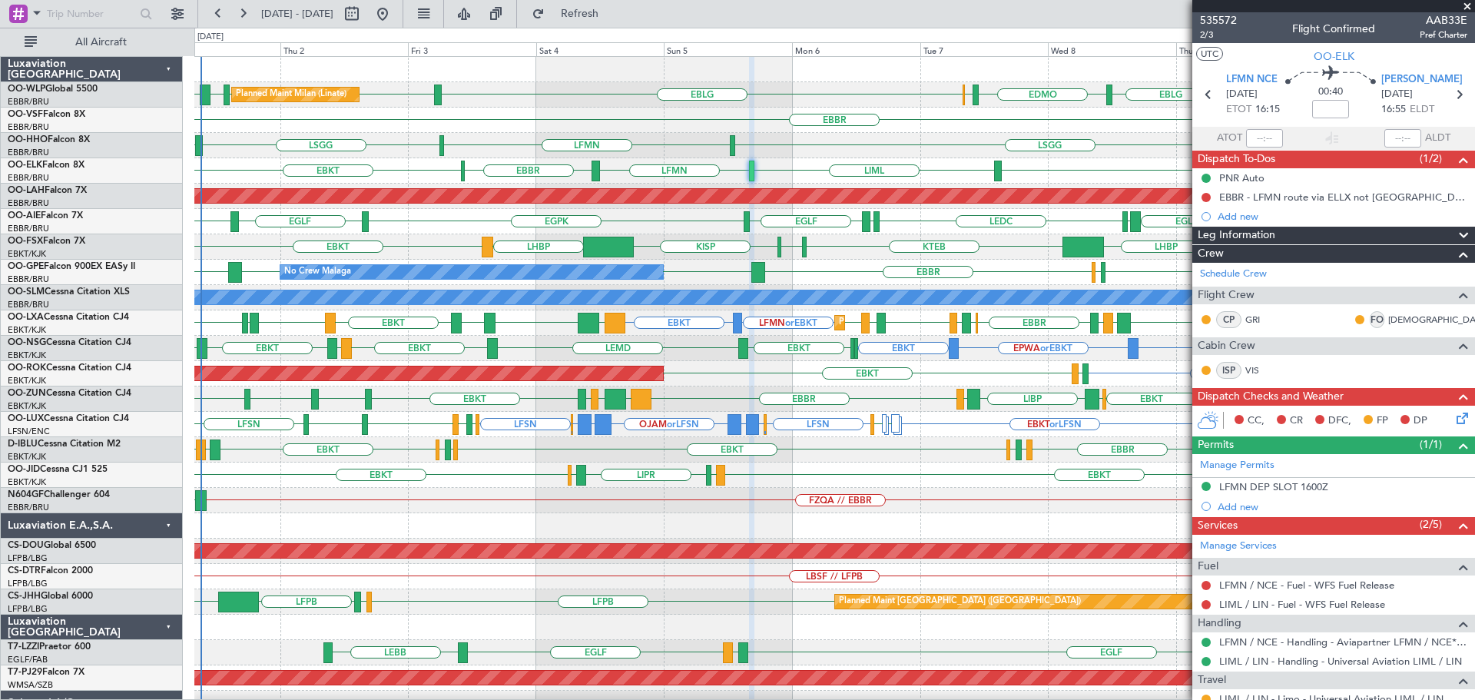
click at [1468, 5] on span at bounding box center [1466, 7] width 15 height 14
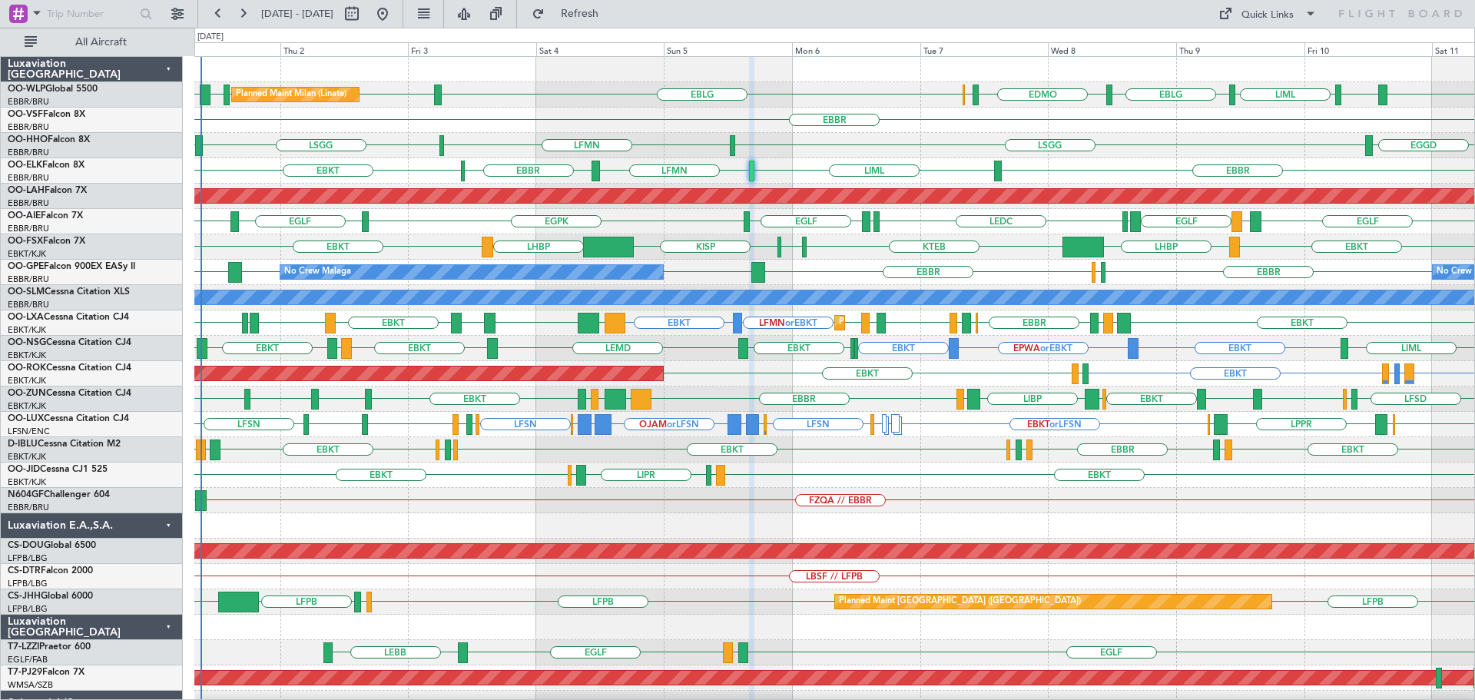
type input "0"
click at [907, 134] on div "LFMN LSGG EGWU LSGG EGGD" at bounding box center [834, 145] width 1280 height 25
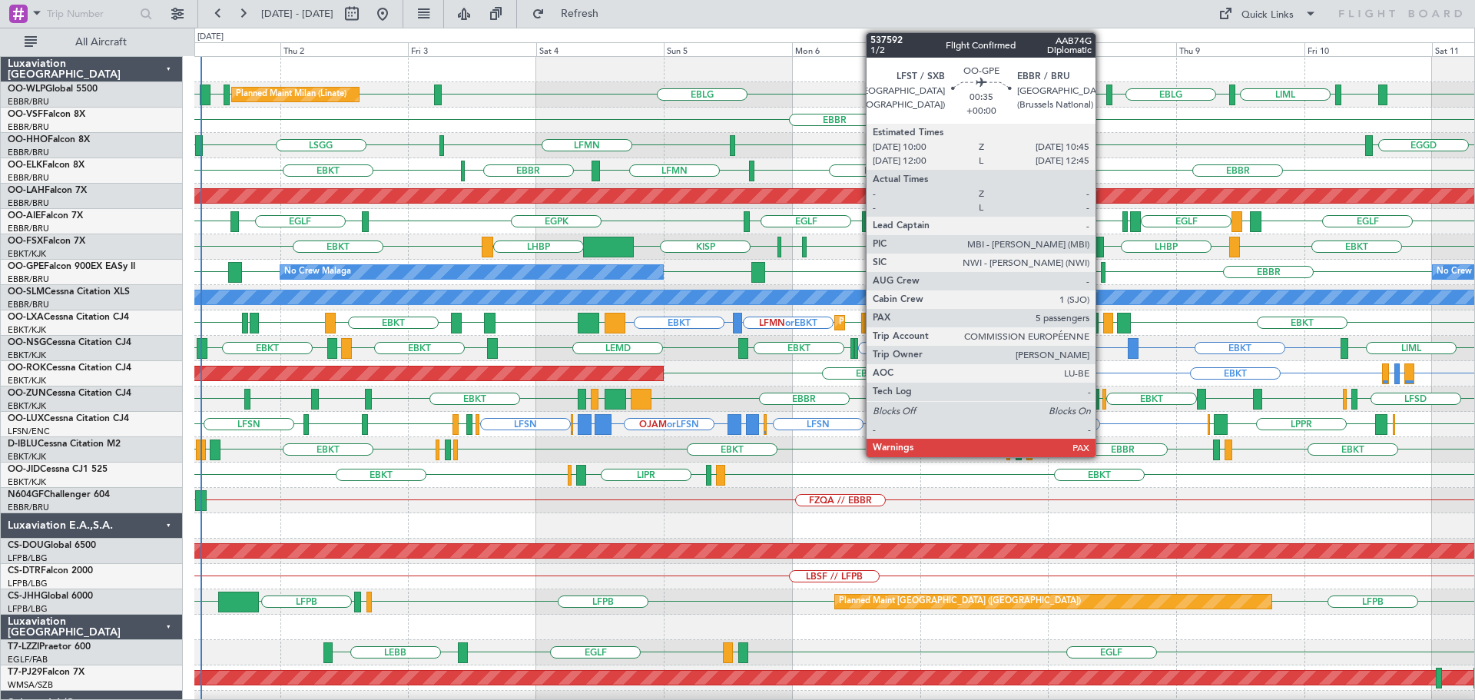
click at [1102, 267] on div at bounding box center [1103, 272] width 5 height 21
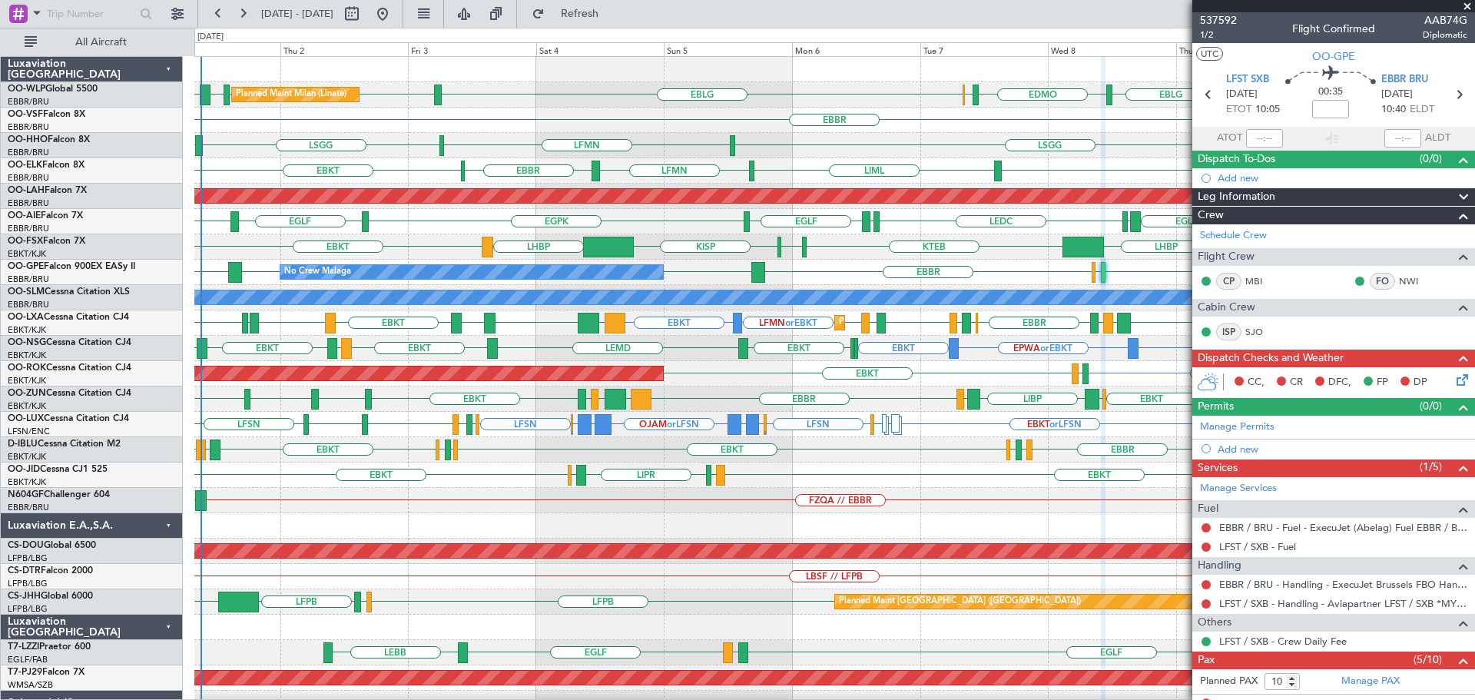
click at [1469, 4] on span at bounding box center [1466, 7] width 15 height 14
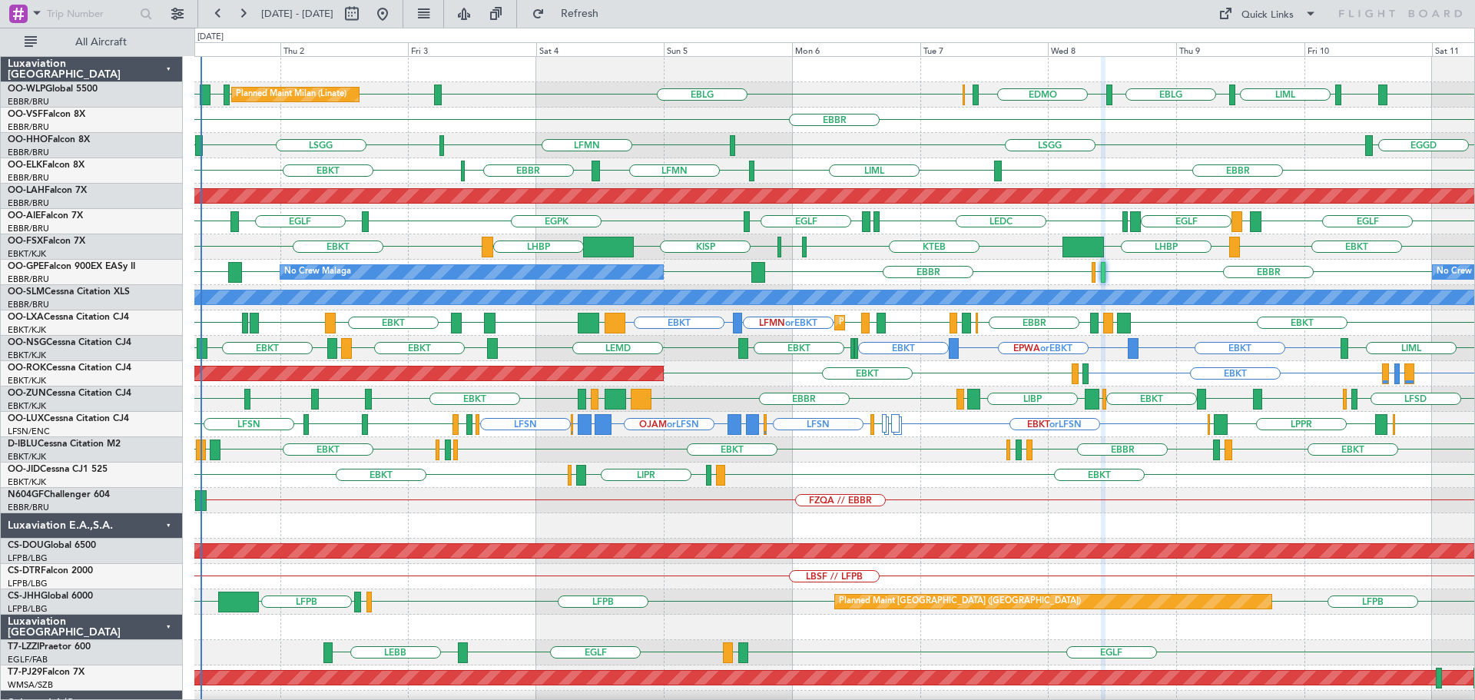
type input "0"
click at [1032, 241] on div "EBKT KTEB KPVD KISP LHBP EBKT LHBP" at bounding box center [834, 246] width 1280 height 25
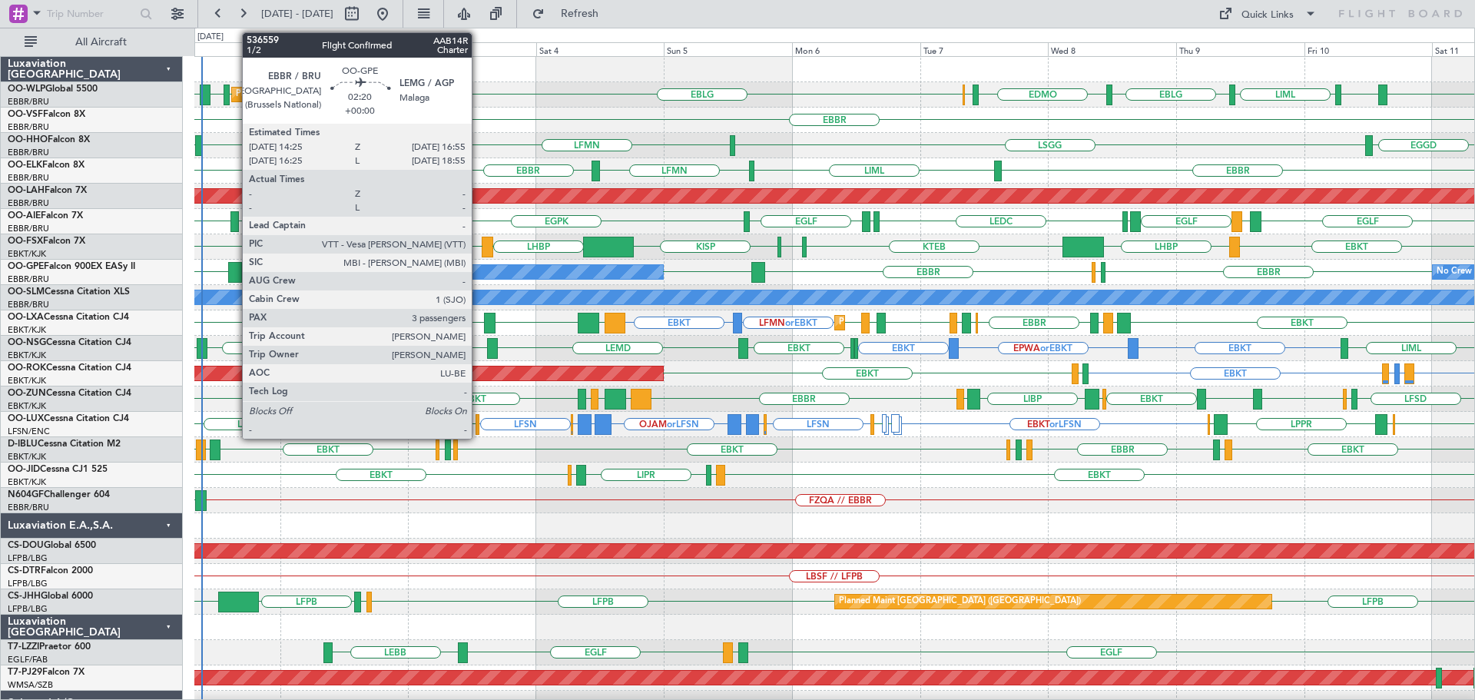
click at [234, 263] on div at bounding box center [235, 272] width 14 height 21
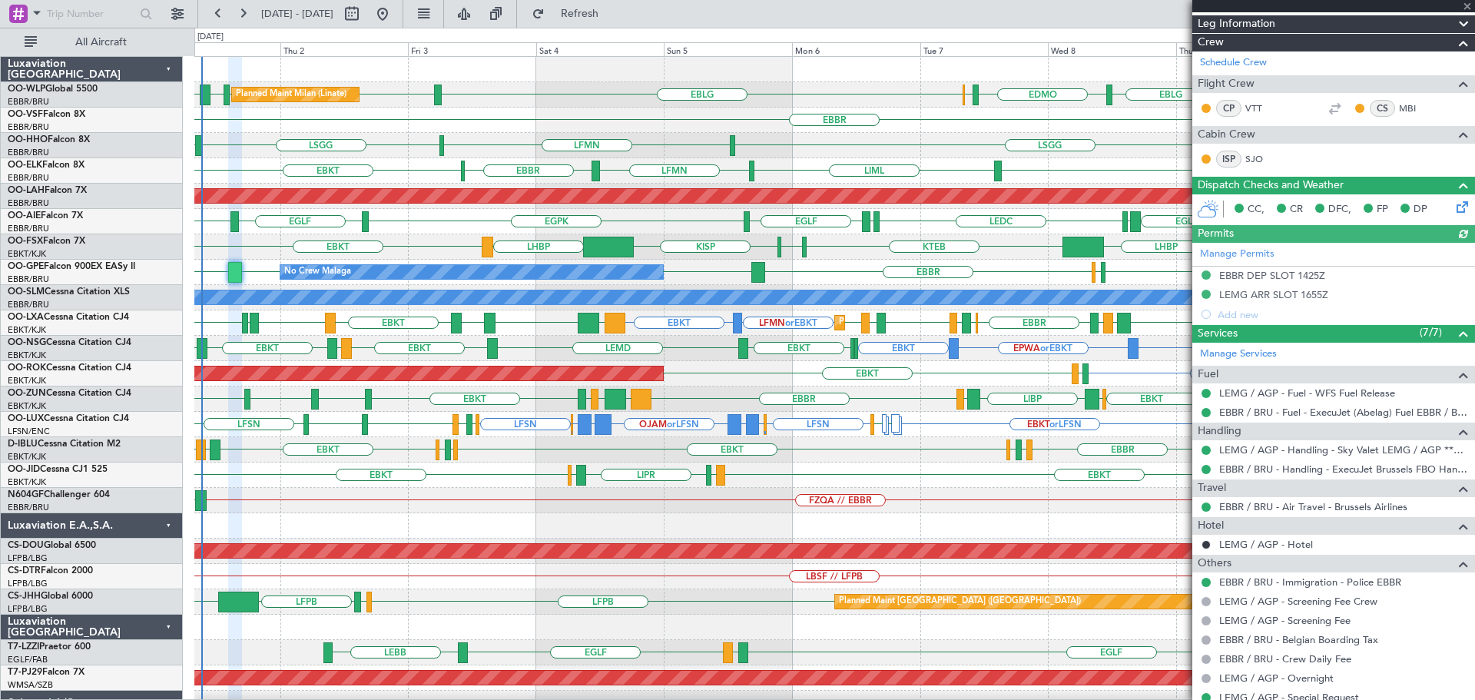
scroll to position [384, 0]
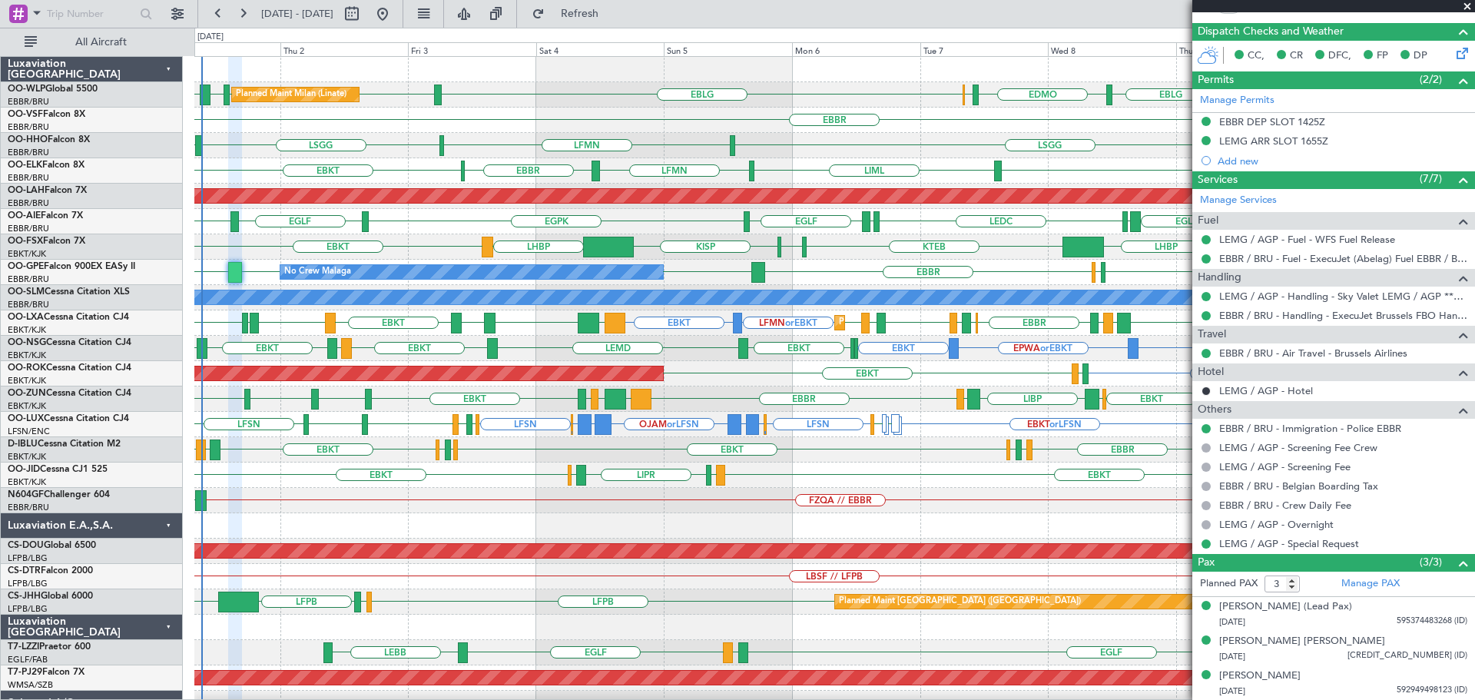
click at [1465, 5] on span at bounding box center [1466, 7] width 15 height 14
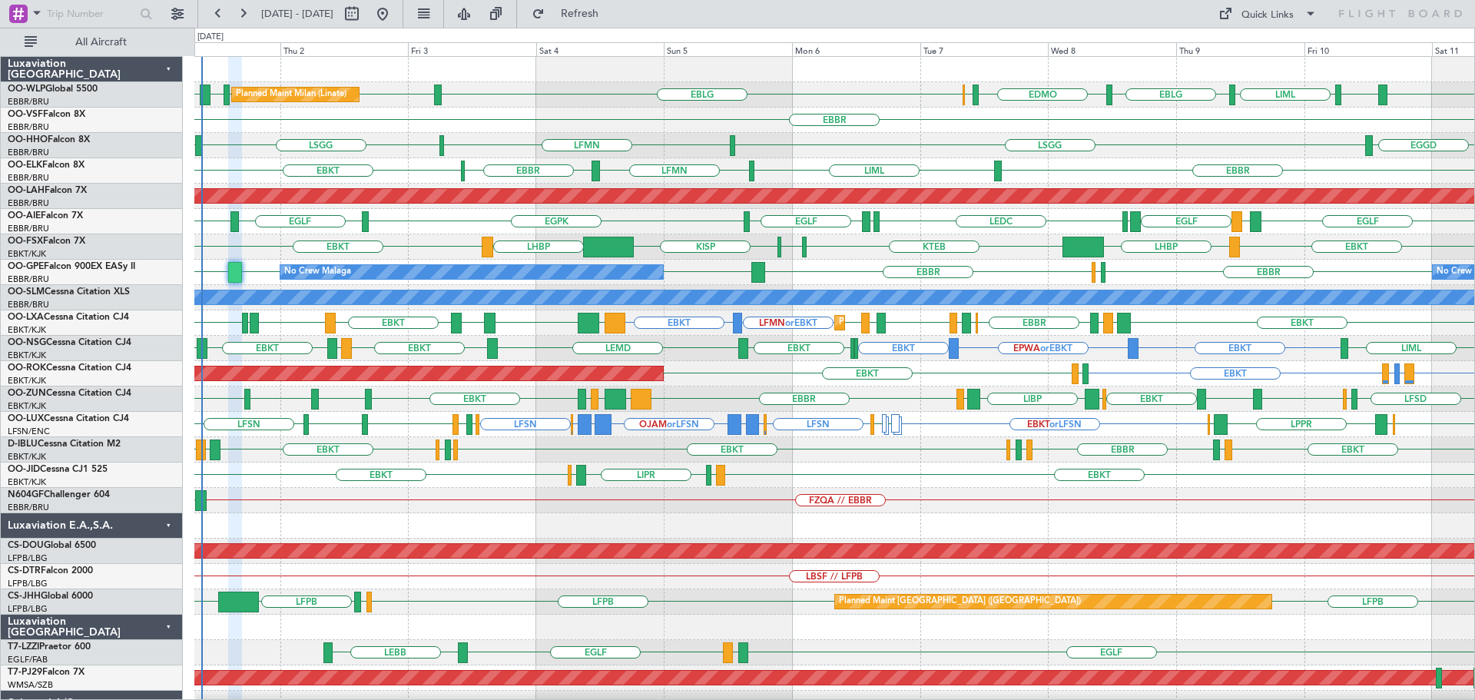
type input "0"
click at [795, 164] on div "EBBR EBKT LIML LFMN EBBR Planned Maint Kortrijk-Wevelgem" at bounding box center [834, 170] width 1280 height 25
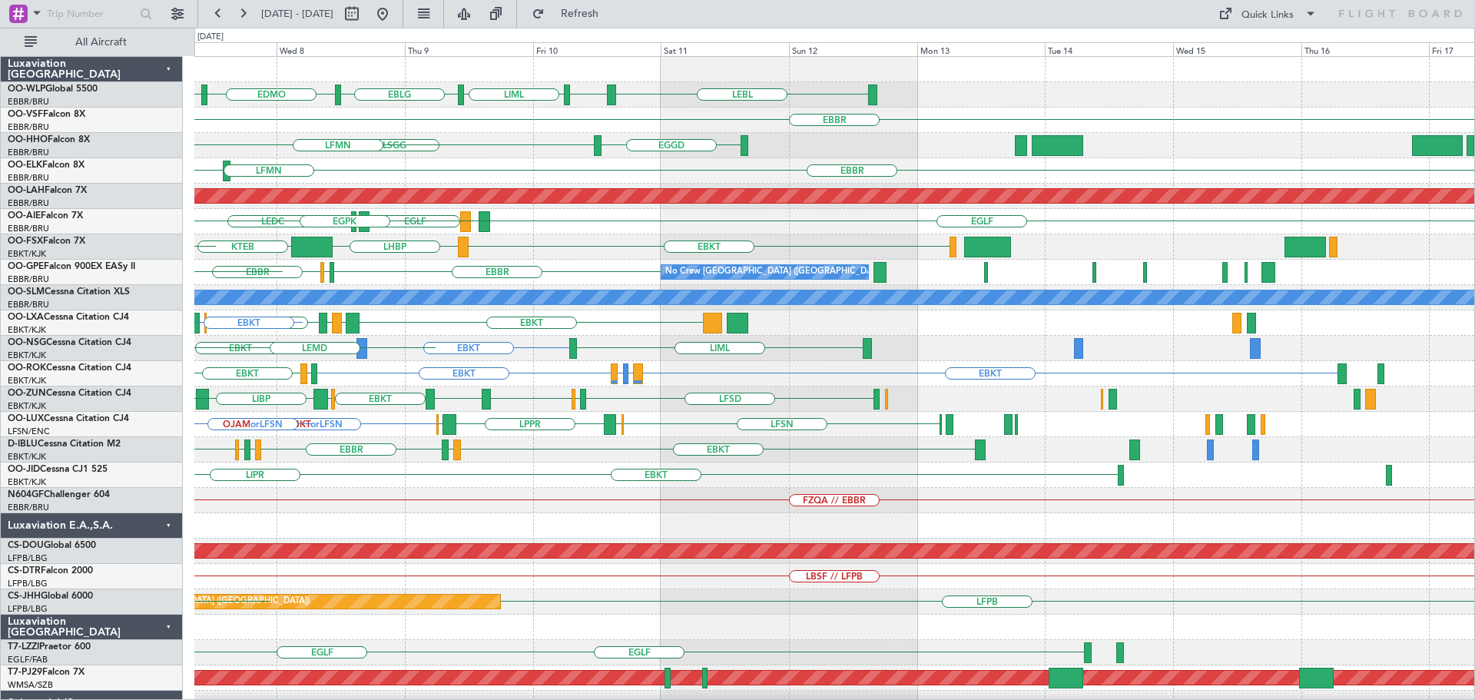
click at [551, 514] on div "EDMO ELLX LEBL EBLG LIML EBLG EBLG EBBR LSGG EGGD LFMN EBBR LIML LFMN Planned M…" at bounding box center [834, 475] width 1280 height 836
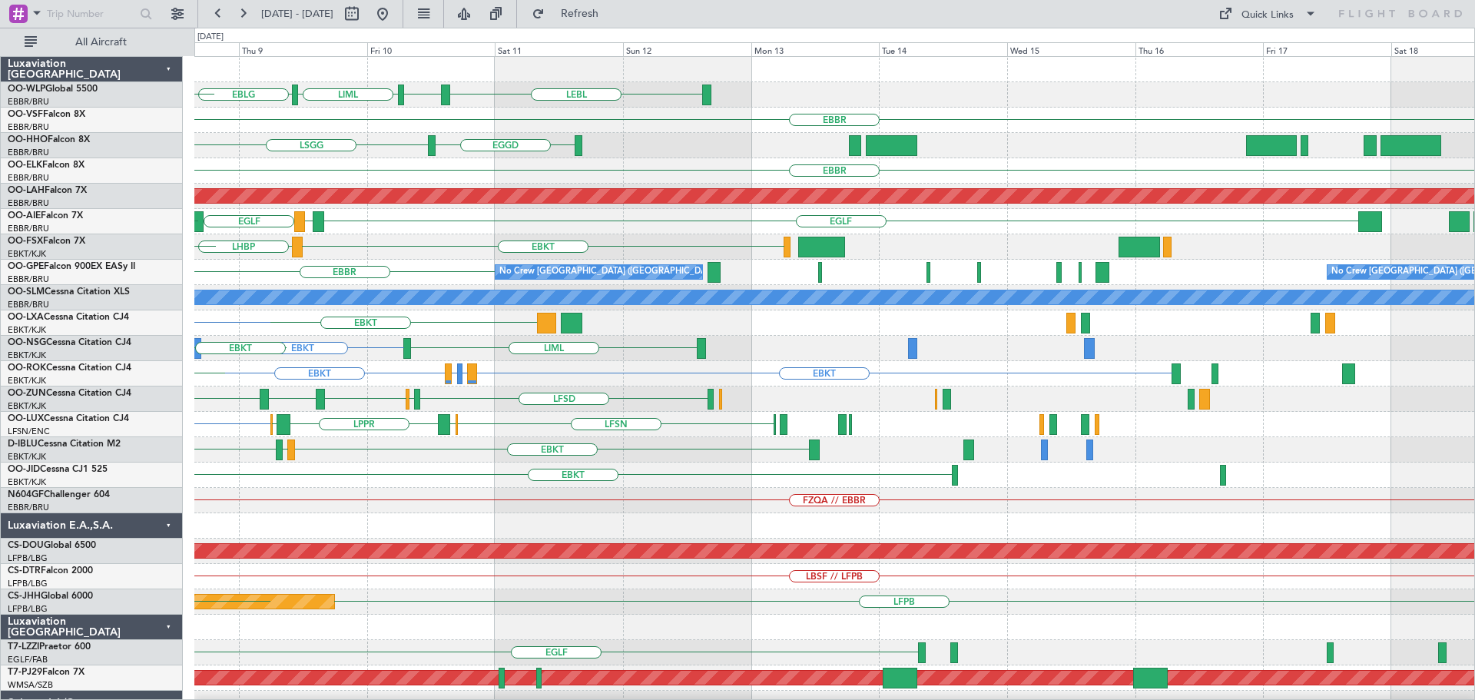
click at [659, 505] on div "FZQA // EBBR" at bounding box center [834, 500] width 1280 height 25
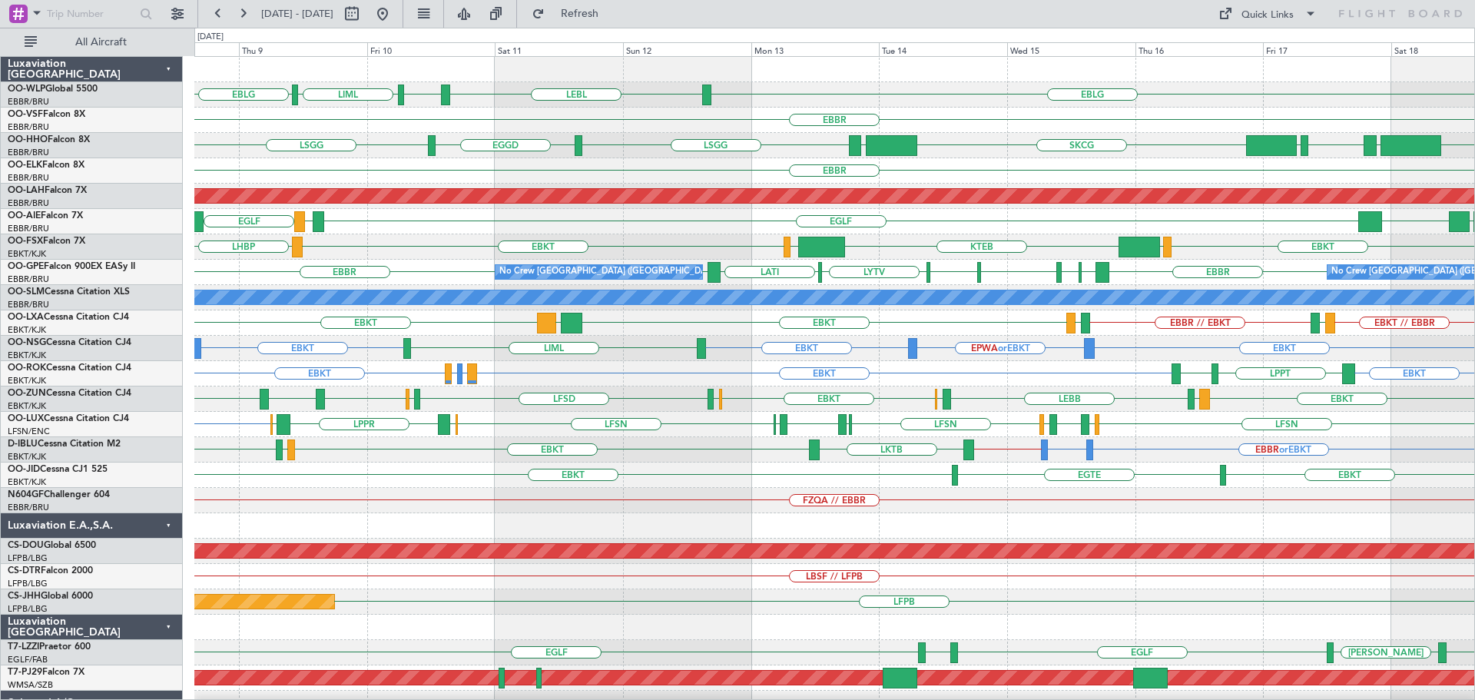
click at [435, 240] on div "EBKT LOWS KTEB LIMC EBKT LHBP" at bounding box center [834, 246] width 1280 height 25
click at [446, 337] on div "EBKT EPWA or EBKT EBKT EBKT LIML" at bounding box center [834, 348] width 1280 height 25
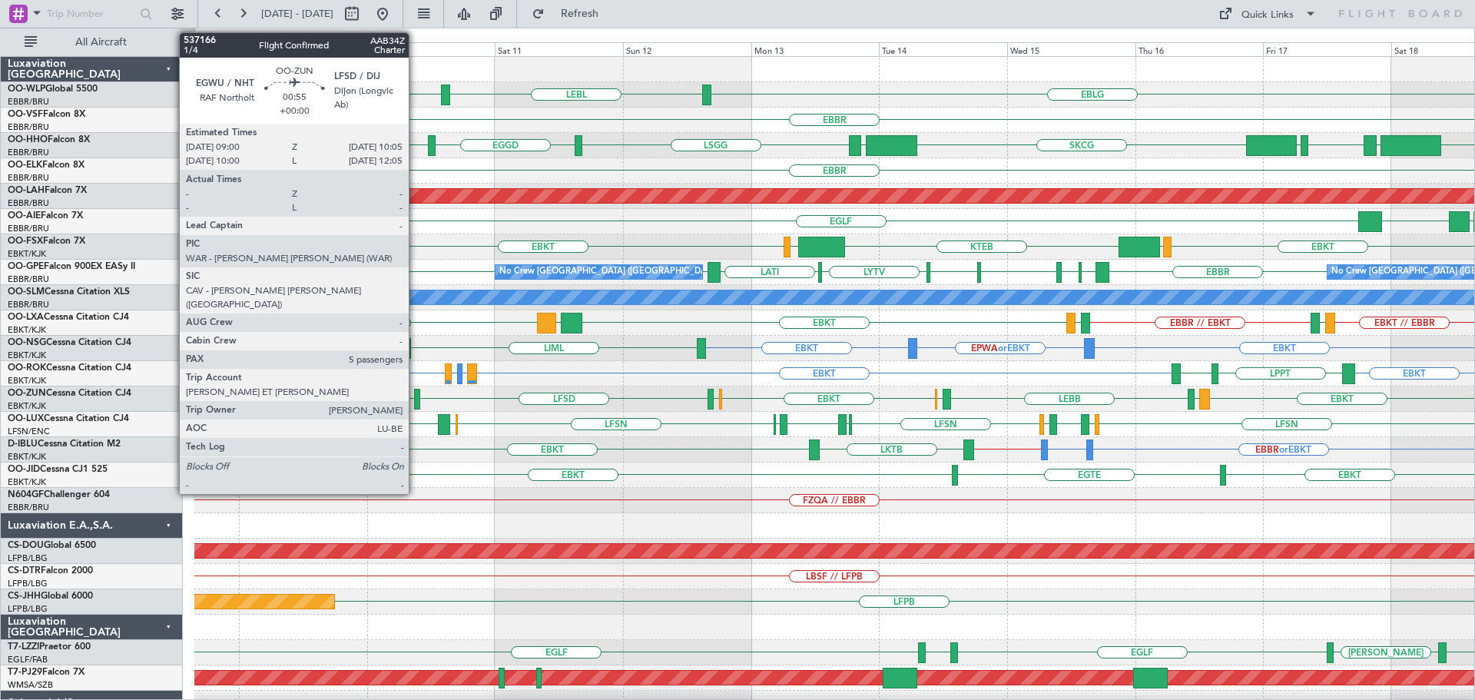
click at [416, 393] on div at bounding box center [417, 399] width 6 height 21
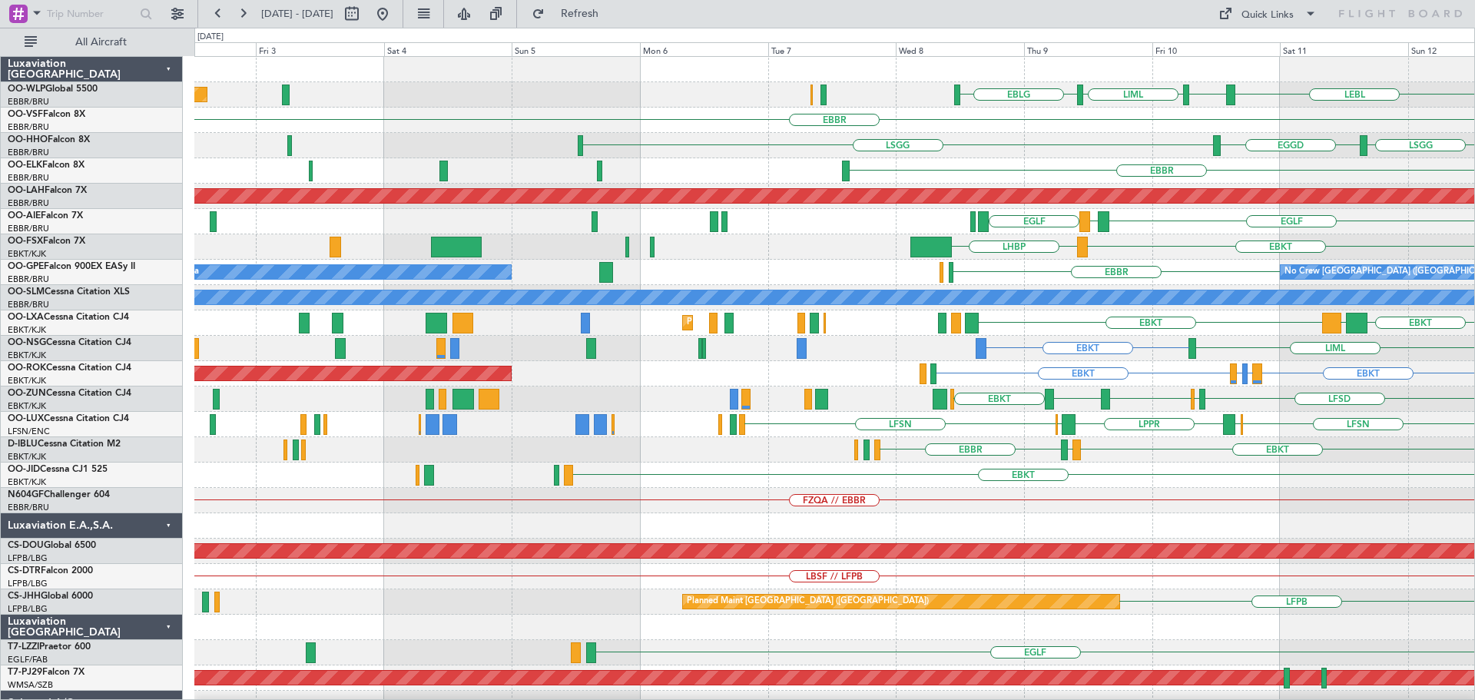
click at [1157, 499] on div "LEBL EBLG LIML EBLG Planned Maint Milan ([GEOGRAPHIC_DATA]) EBLG [GEOGRAPHIC_DA…" at bounding box center [834, 513] width 1280 height 912
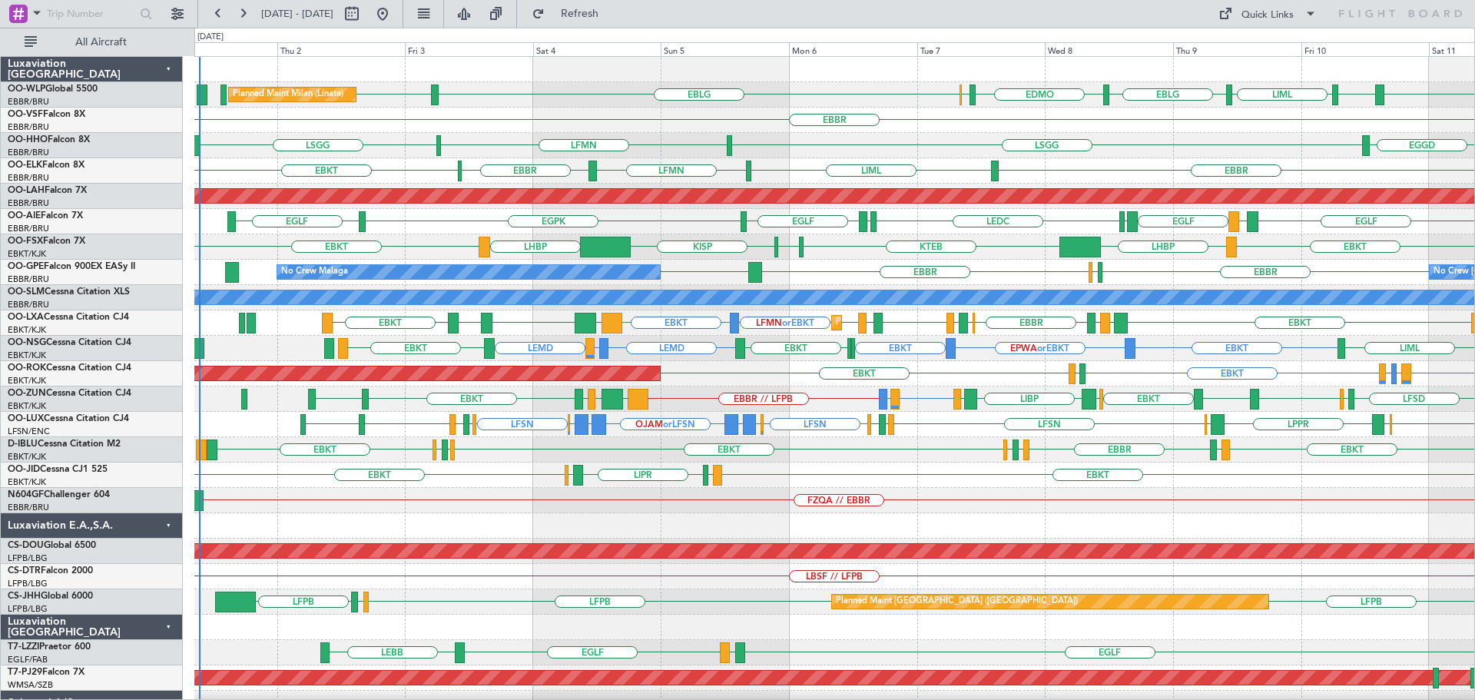
click at [651, 244] on div "Planned Maint Milan (Linate) LIML EBLG EDMO ELLX EBLG LIML EBLG LEBL [GEOGRAPHI…" at bounding box center [834, 475] width 1280 height 836
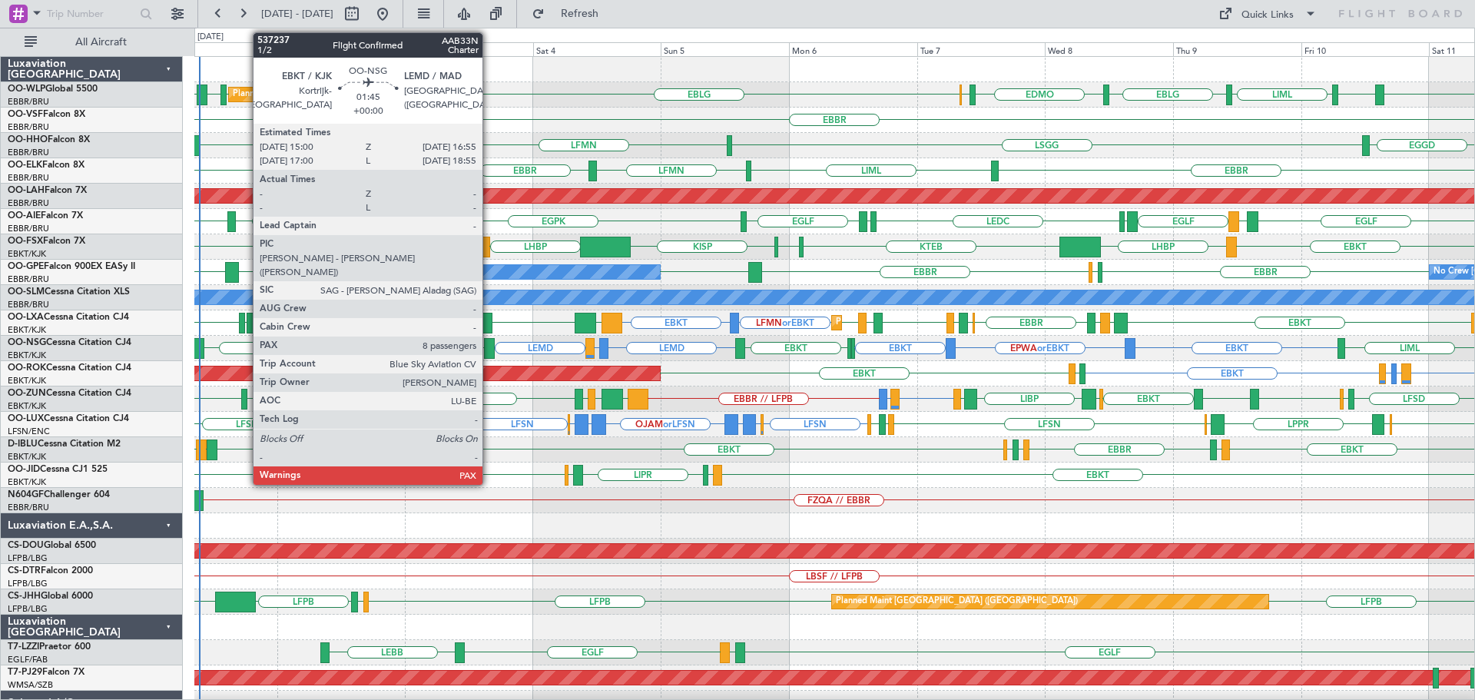
click at [489, 343] on div at bounding box center [489, 348] width 11 height 21
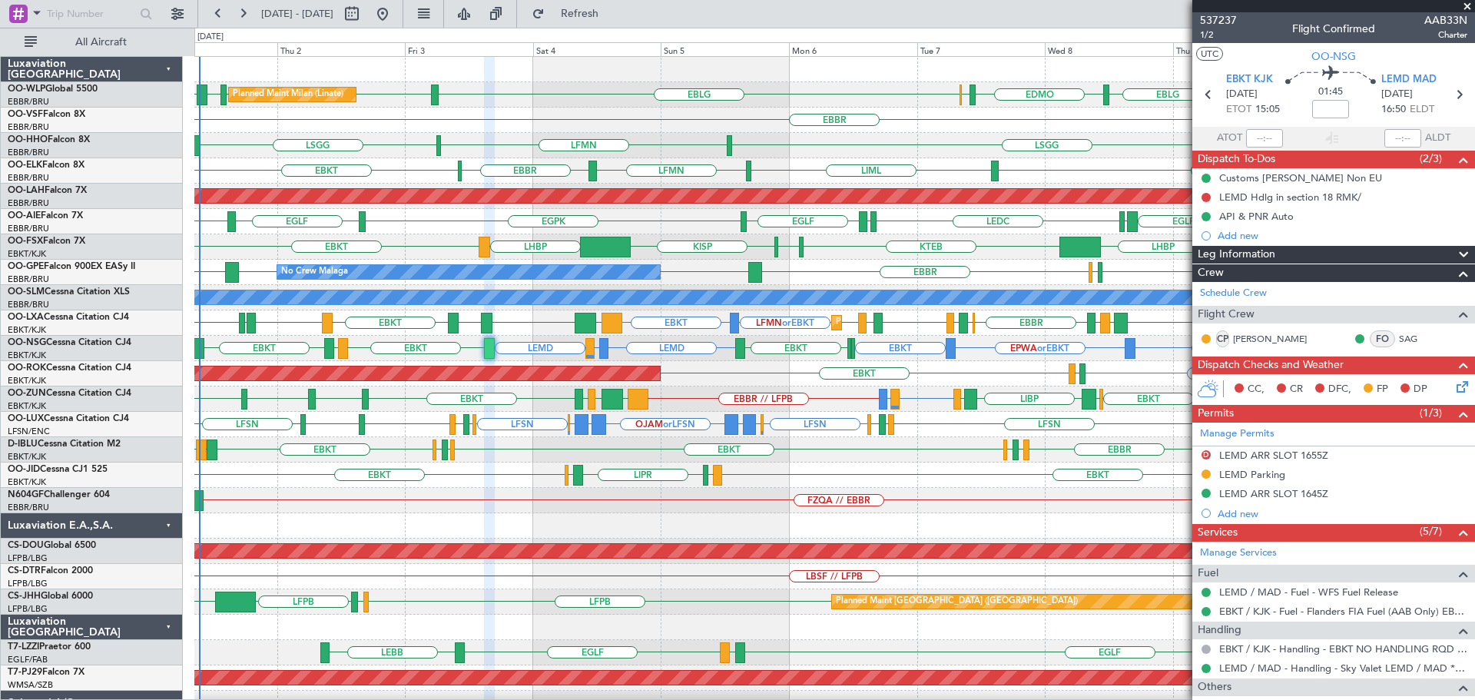
click at [1466, 5] on span at bounding box center [1466, 7] width 15 height 14
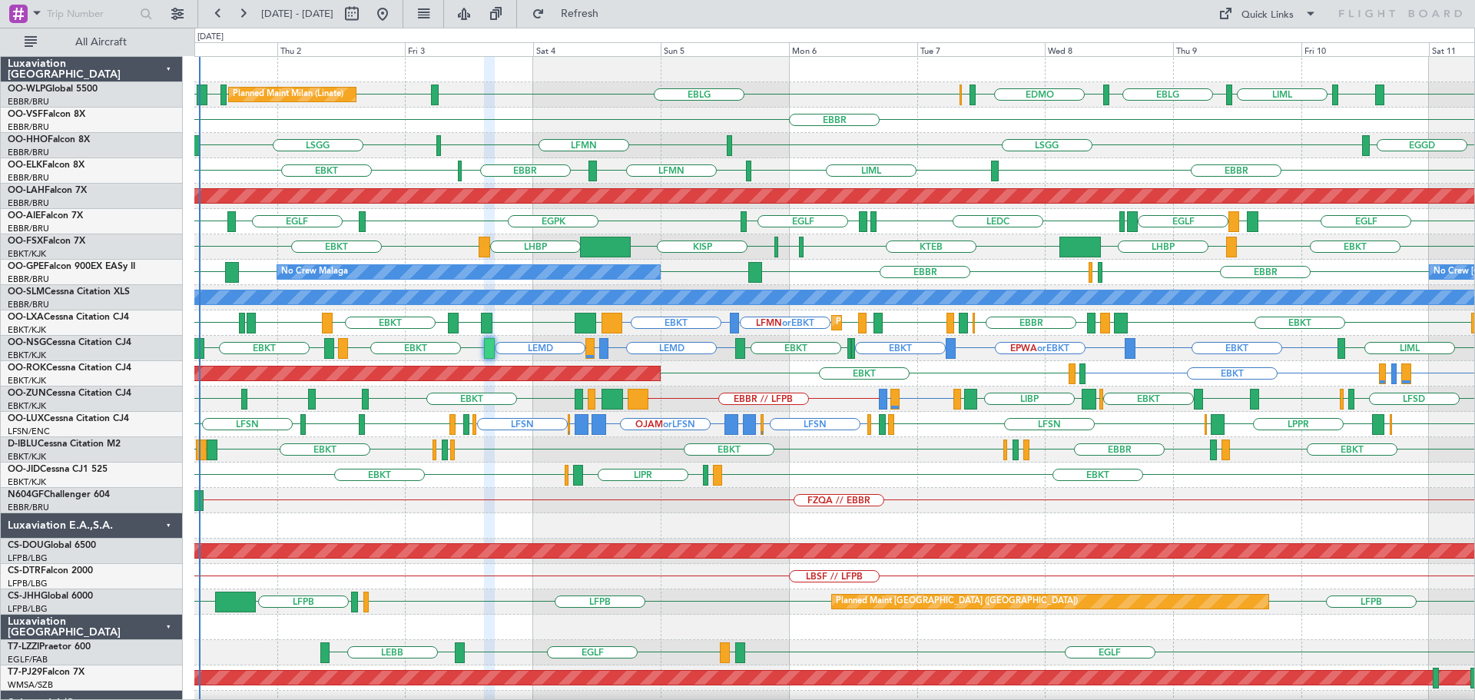
type input "0"
click at [652, 222] on div "EGLF LEMD [GEOGRAPHIC_DATA] LEMD LEDC LEXJ [GEOGRAPHIC_DATA] [GEOGRAPHIC_DATA] …" at bounding box center [834, 221] width 1280 height 25
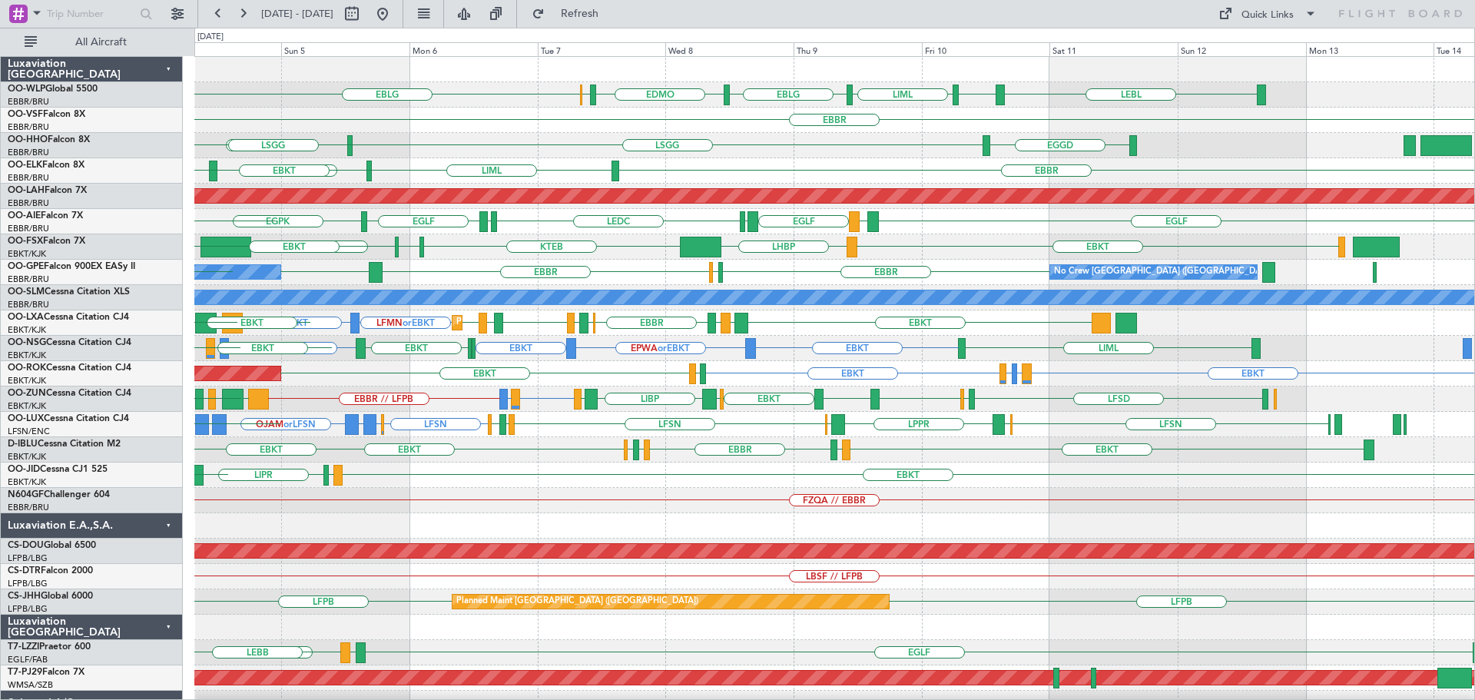
click at [974, 423] on div "LEBL EBLG LIML EBLG EDMO ELLX EBLG LIML Planned Maint Milan (Linate) EBBR EGGD …" at bounding box center [834, 475] width 1280 height 836
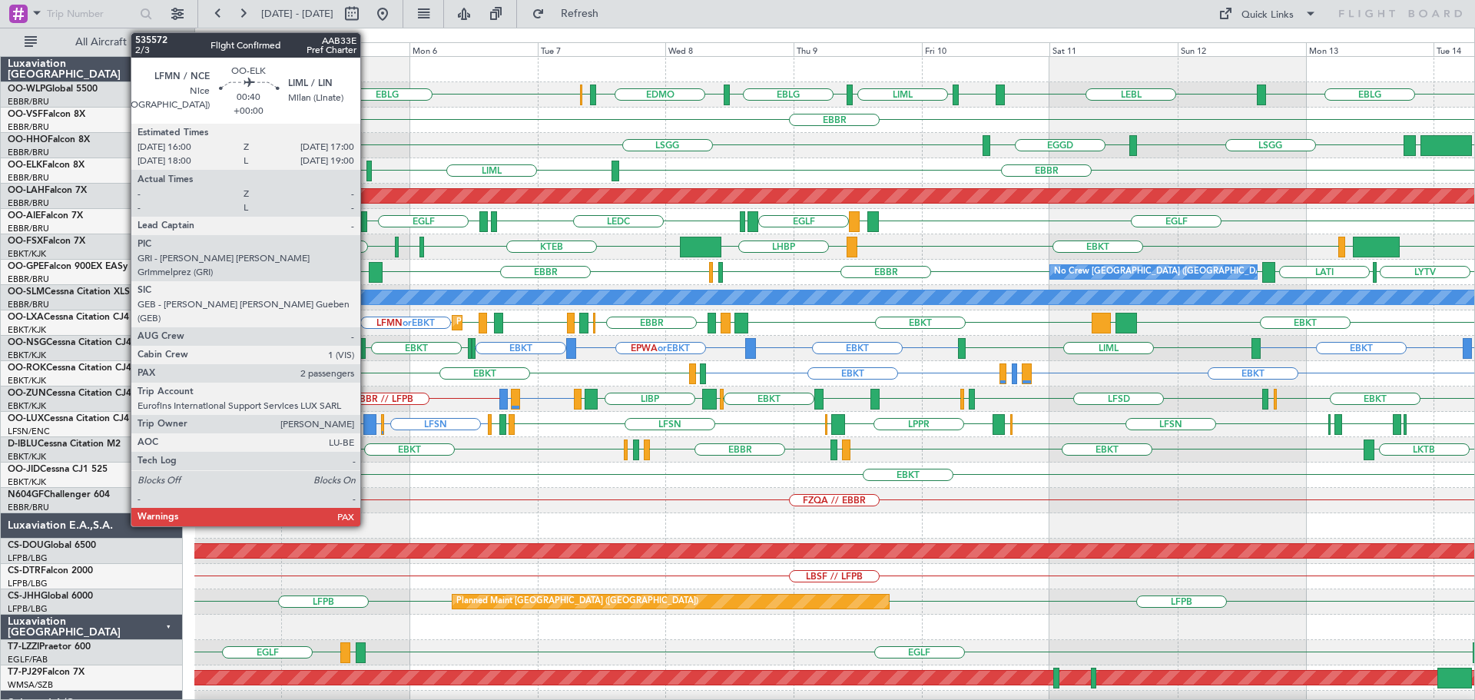
click at [367, 165] on div at bounding box center [368, 171] width 5 height 21
click at [367, 166] on div at bounding box center [368, 171] width 5 height 21
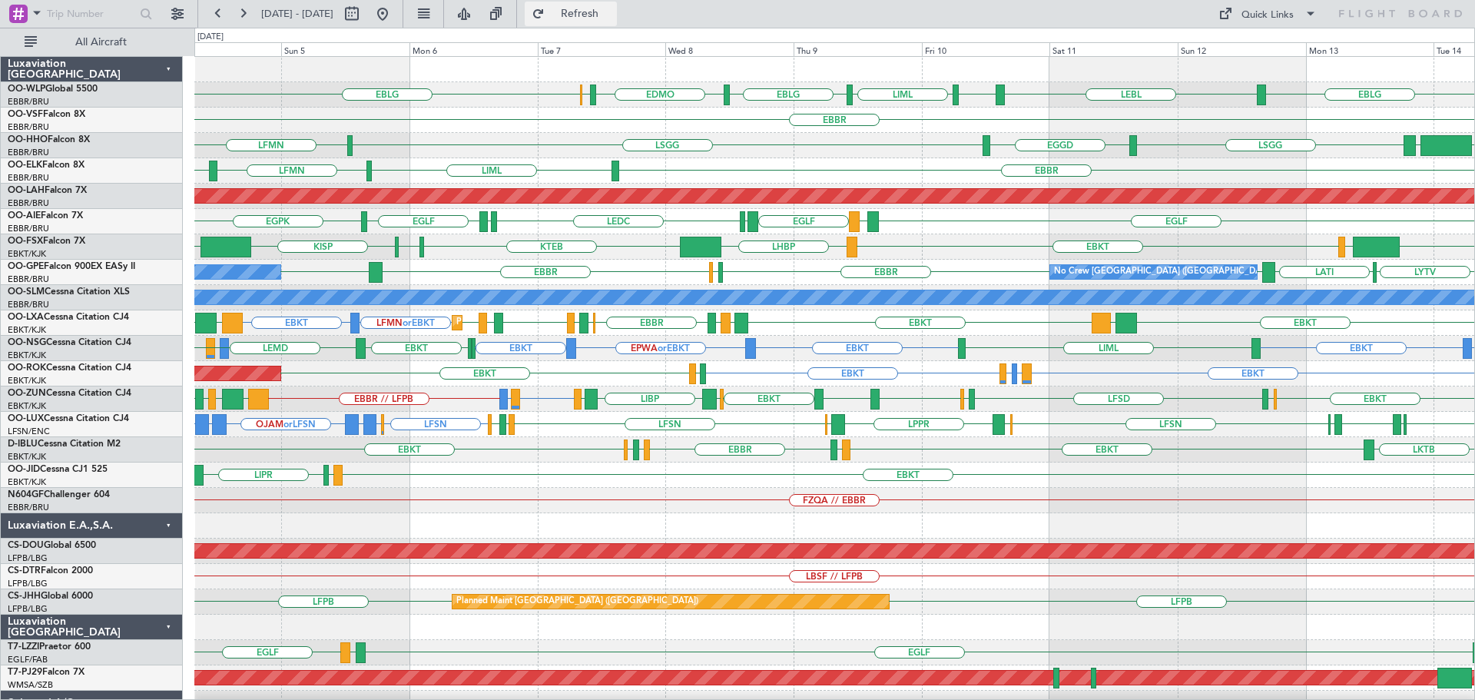
click at [551, 69] on div at bounding box center [834, 69] width 1280 height 25
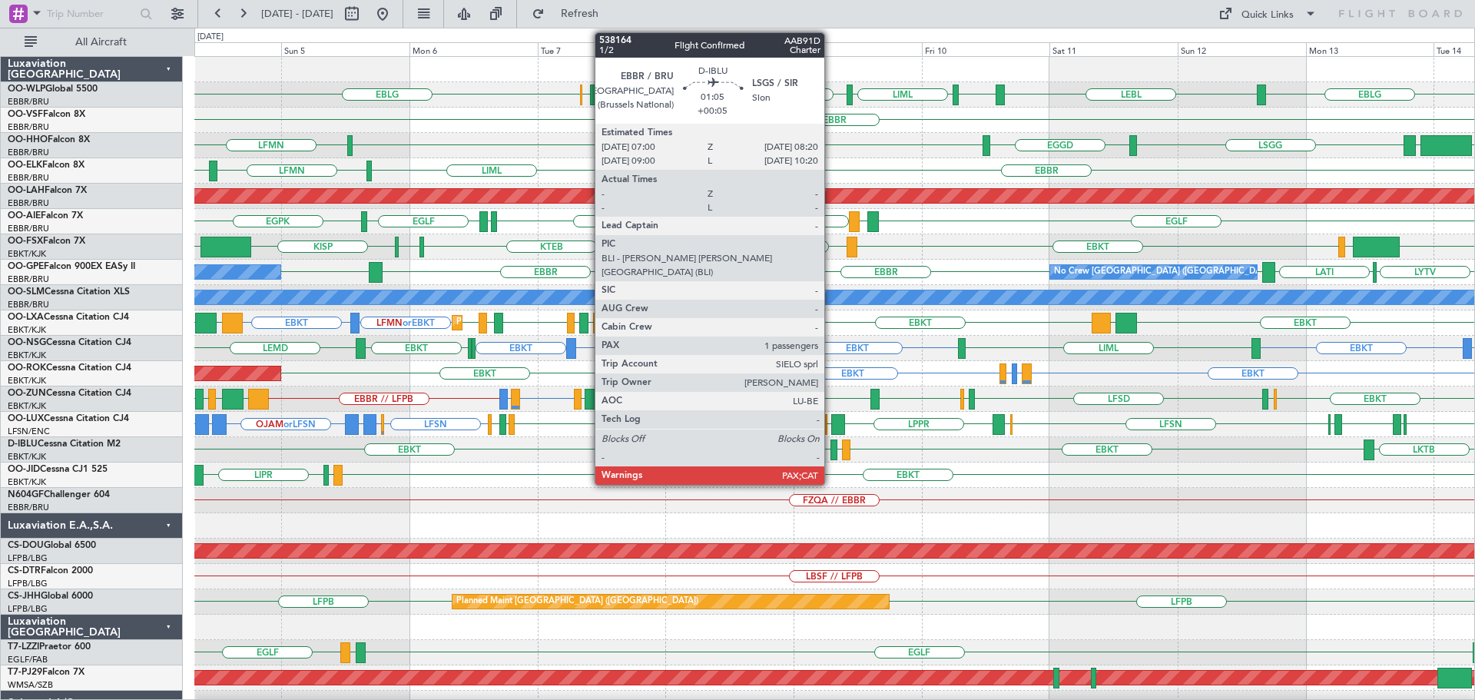
click at [831, 444] on div at bounding box center [834, 449] width 8 height 21
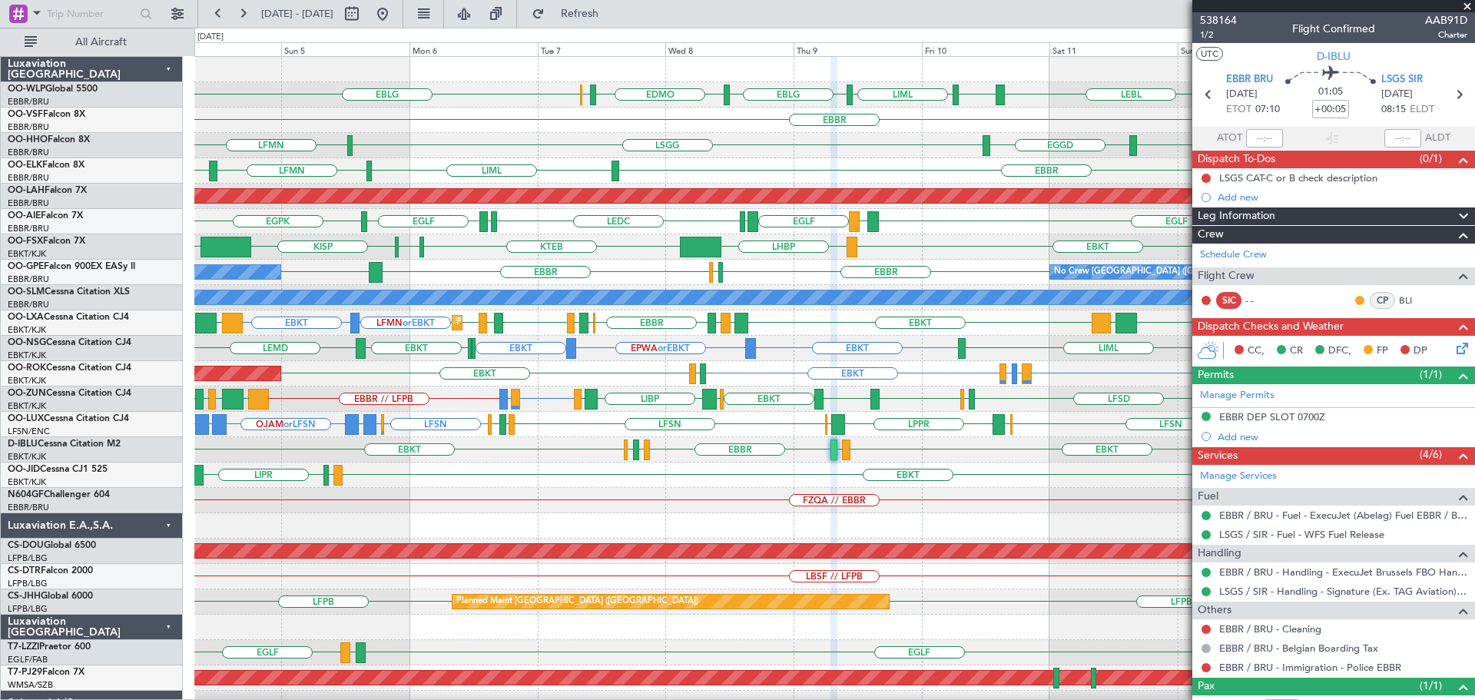
click at [1468, 5] on span at bounding box center [1466, 7] width 15 height 14
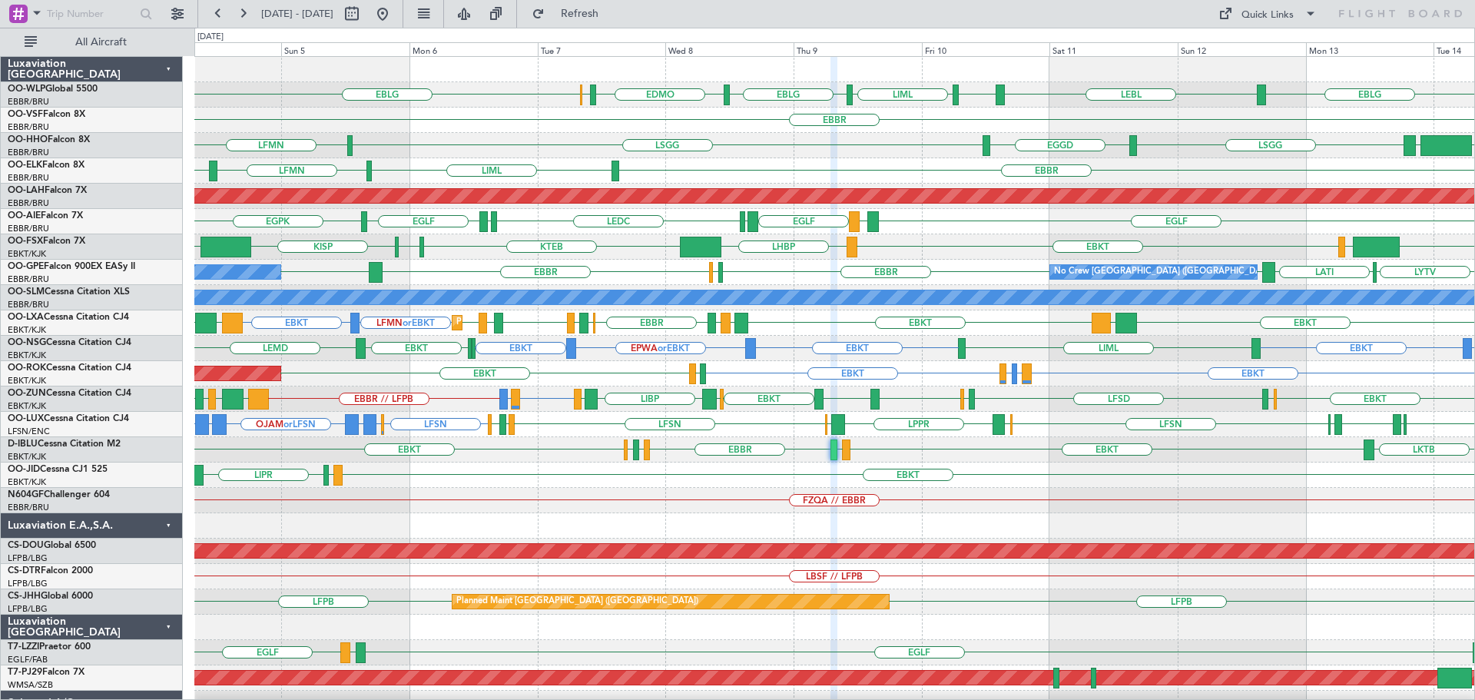
type input "0"
click at [998, 478] on div "EBKT LIML LIPR" at bounding box center [834, 474] width 1280 height 25
click at [943, 240] on div "KTEB LIMC EBKT LHBP KTEB KPVD KISP LHBP" at bounding box center [834, 246] width 1280 height 25
click at [528, 376] on div "EBLG EDMO ELLX EBLG LEBL EBLG LIML EBLG Planned Maint Milan (Linate) EBBR SKCG …" at bounding box center [834, 475] width 1280 height 836
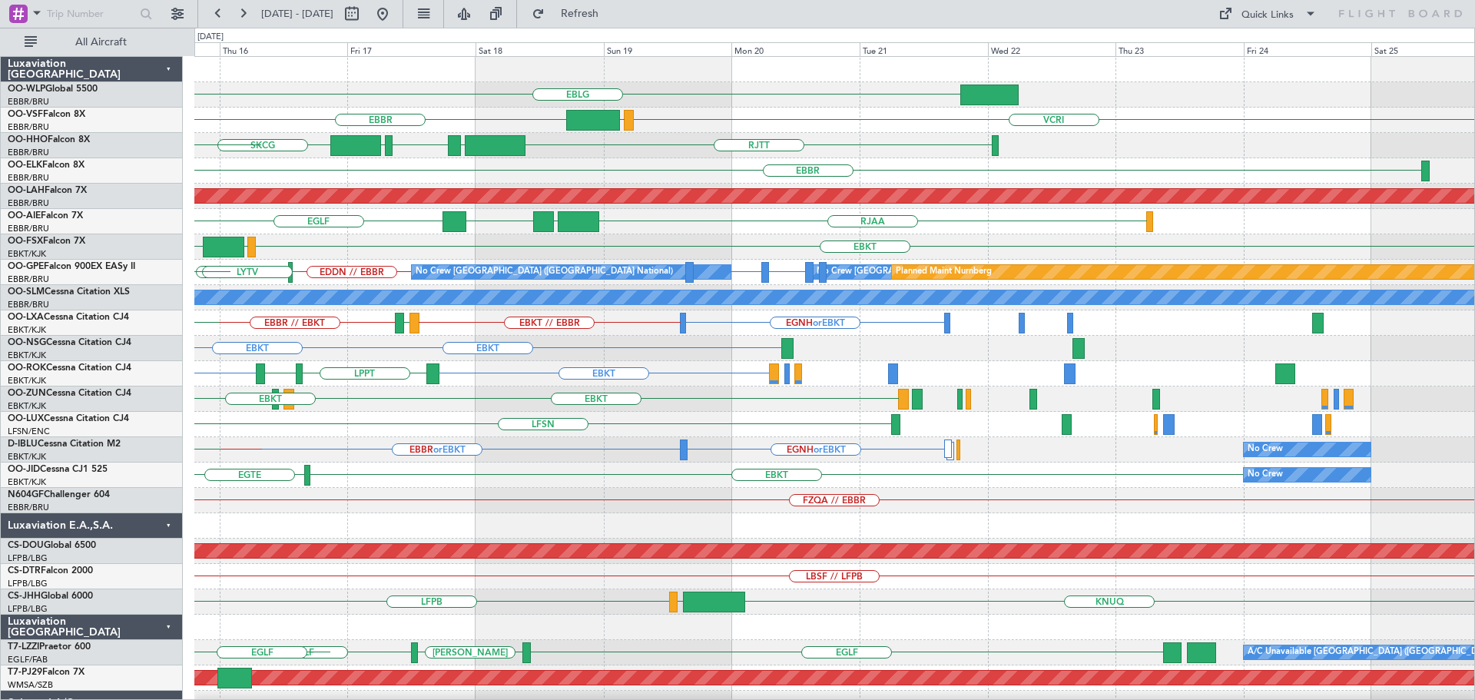
click at [624, 487] on div "EBLG EBBR VCRI VRMU LROP LSGG EGGD SKCG RJTT LEZL LSGG EBBR Planned Maint Alton…" at bounding box center [834, 513] width 1280 height 912
click at [453, 509] on div "EBLG EBBR VCRI VRMU LROP LSGG EGGD SKCG RJTT LEZL LSGG EBBR Planned Maint Alton…" at bounding box center [834, 513] width 1280 height 912
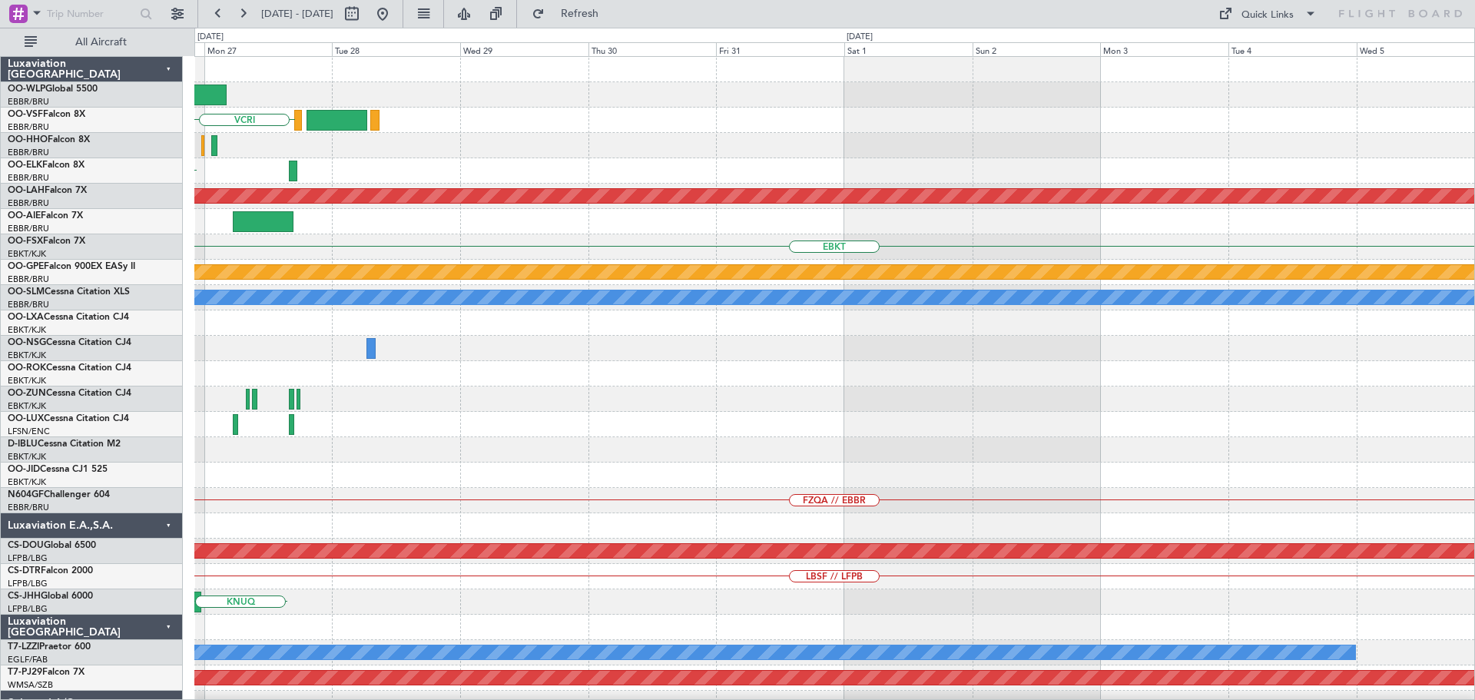
click at [394, 495] on div "VCRI EBBR Planned Maint Alton-st Louis (St Louis Regl) EBKT Planned Maint Nurnb…" at bounding box center [834, 513] width 1280 height 912
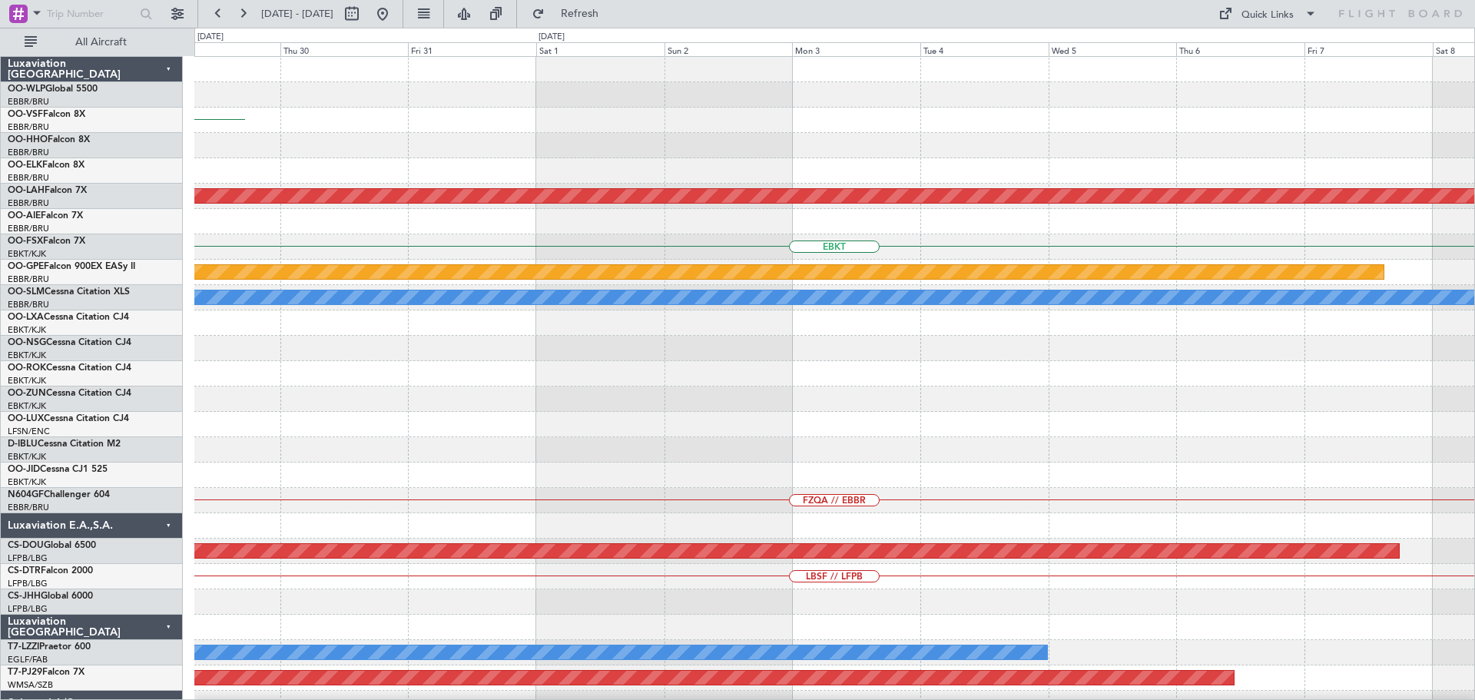
click at [561, 576] on div "VCRI Planned Maint Alton-st Louis (St Louis Regl) EBKT Planned Maint Nurnberg A…" at bounding box center [834, 513] width 1280 height 912
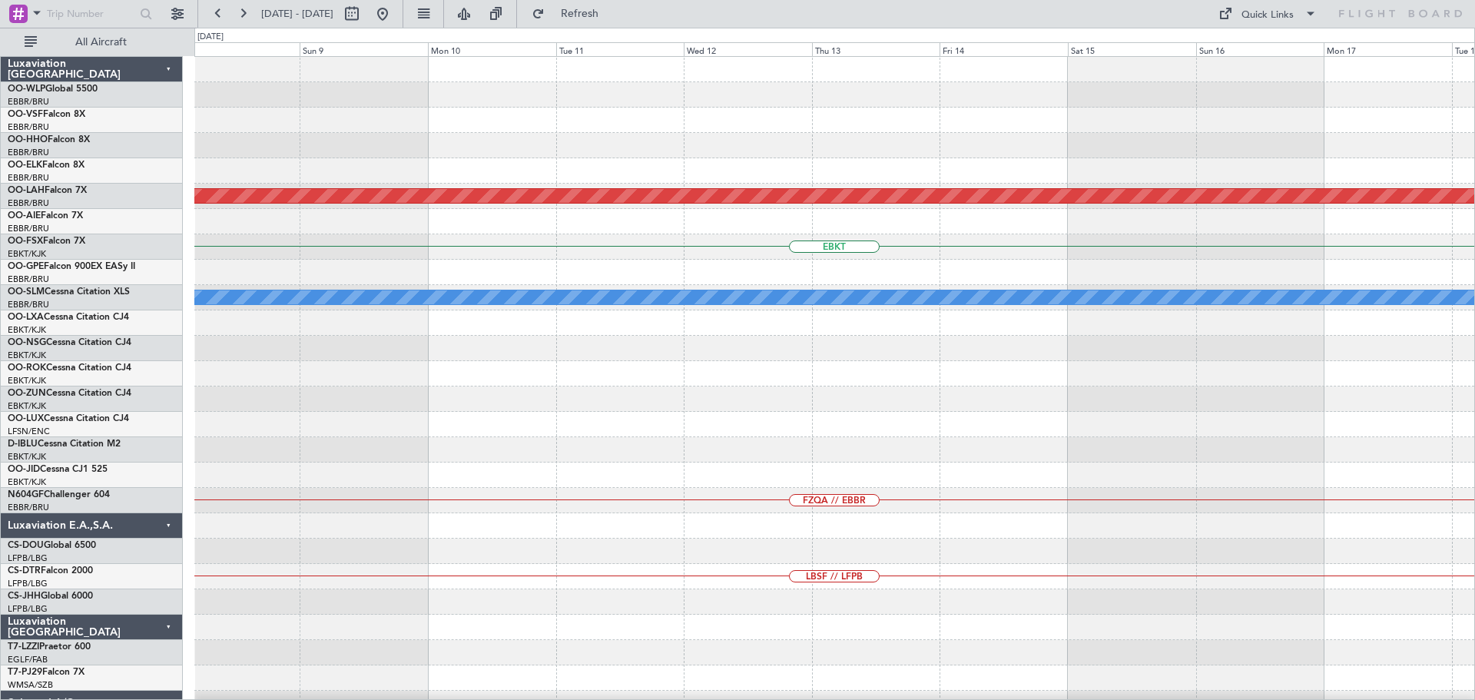
click at [569, 493] on div "Planned Maint Alton-st Louis (St Louis Regl) EBKT Planned Maint Nurnberg A/C Un…" at bounding box center [834, 513] width 1280 height 912
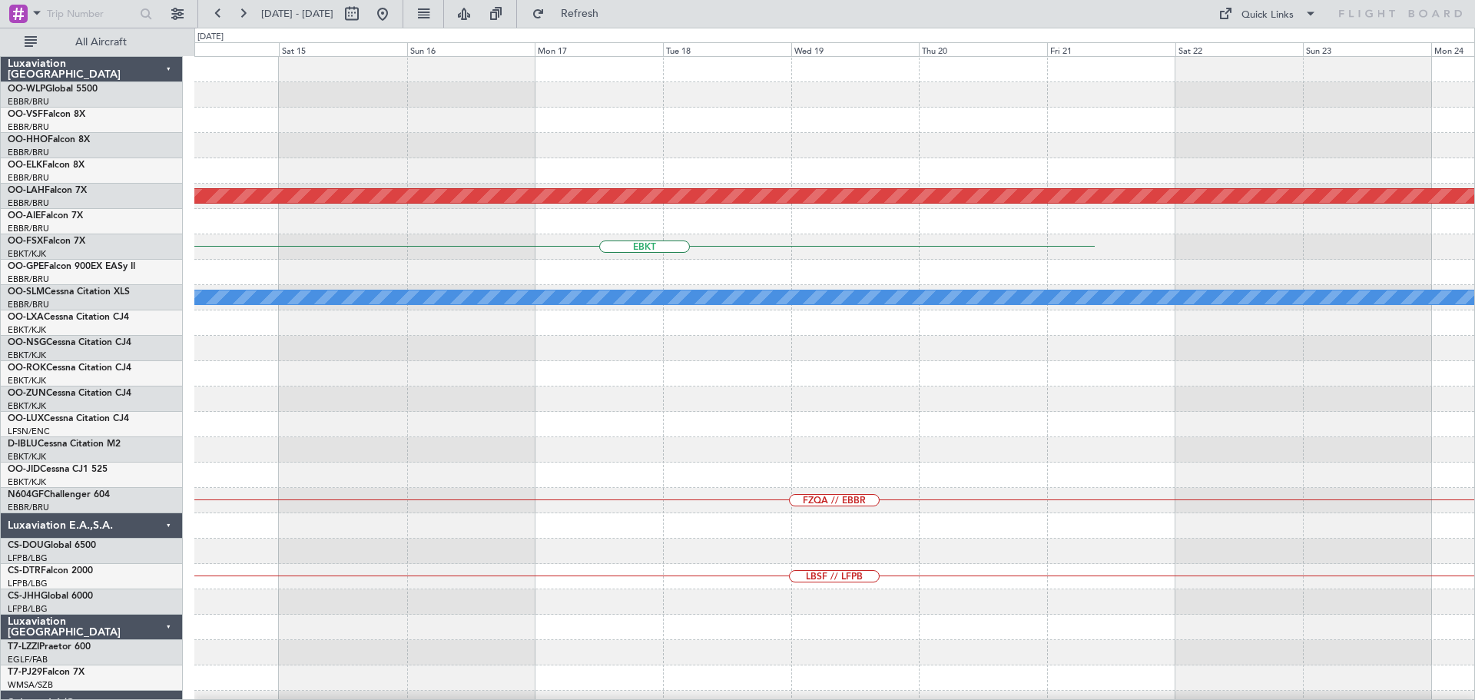
click at [581, 585] on div "Planned Maint Alton-st Louis (St Louis Regl) EBKT A/C Unavailable Monchengladba…" at bounding box center [834, 513] width 1280 height 912
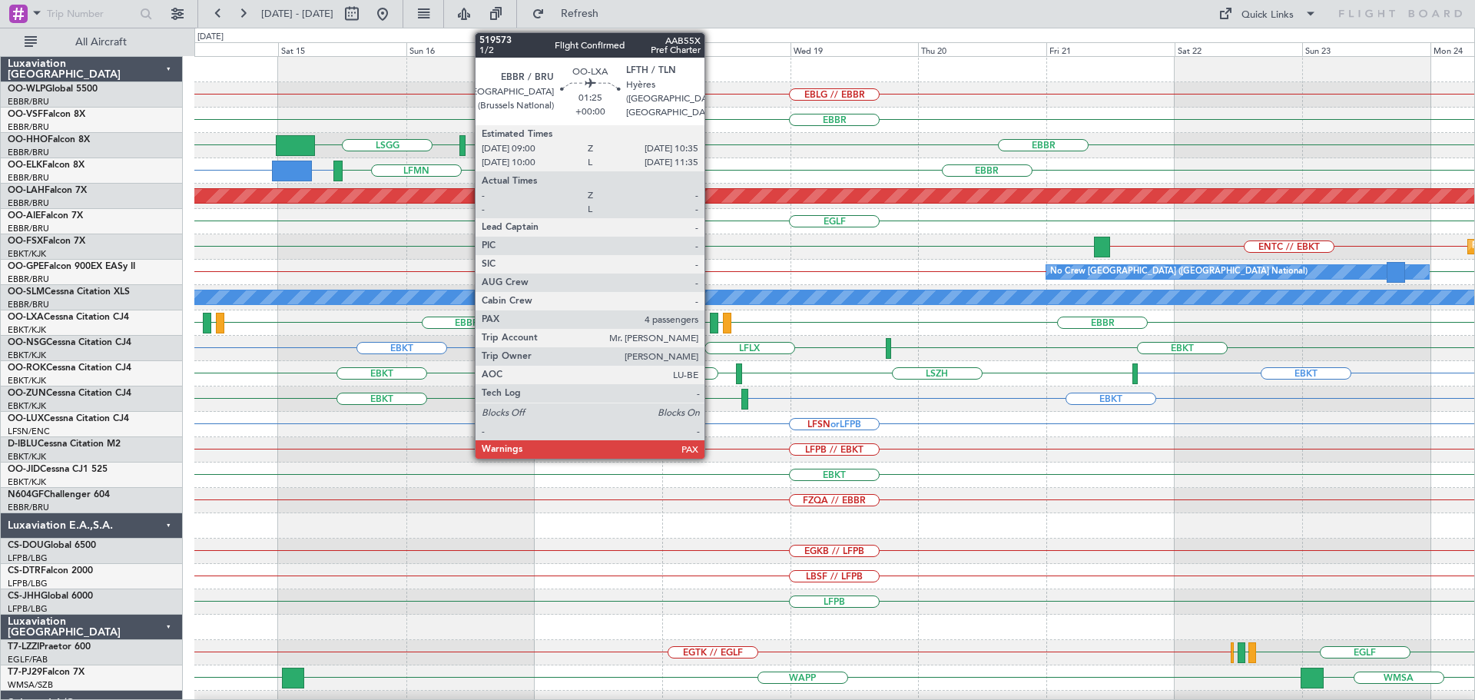
click at [711, 316] on div at bounding box center [714, 323] width 8 height 21
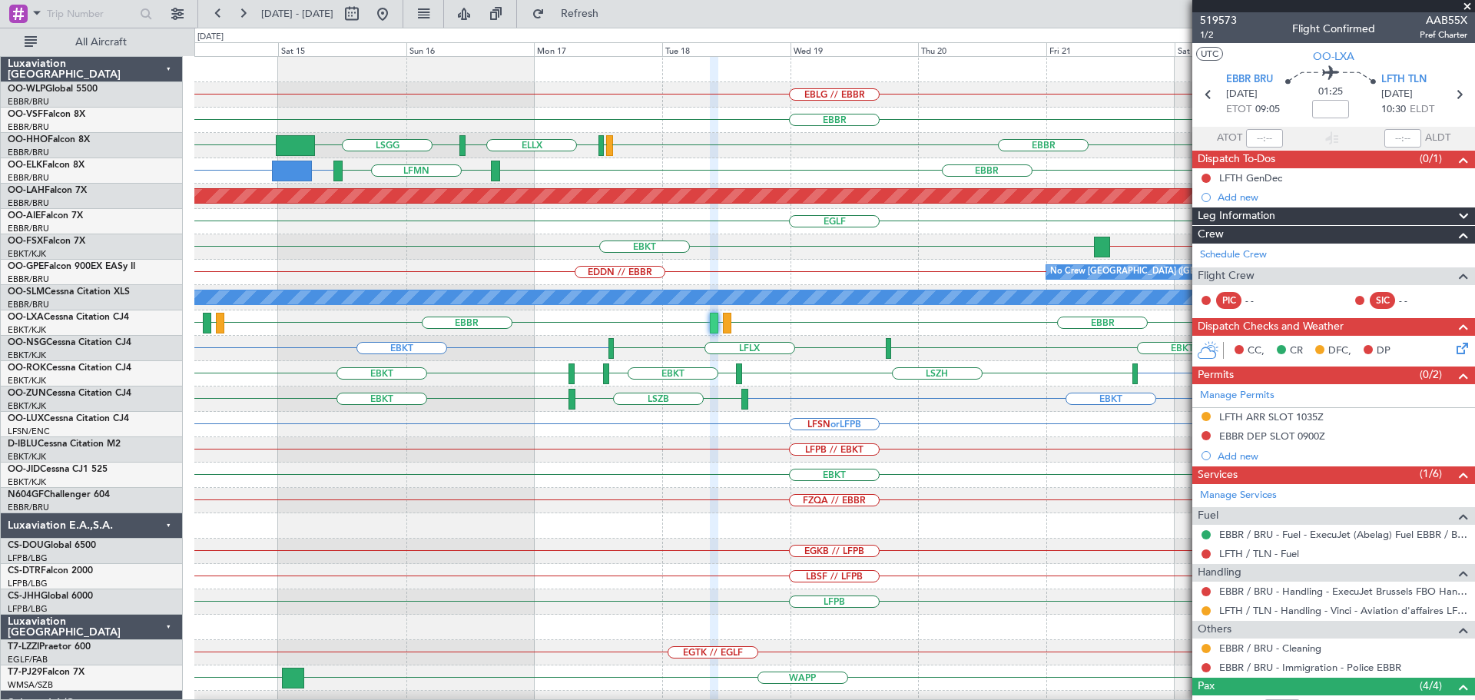
click at [1466, 2] on span at bounding box center [1466, 7] width 15 height 14
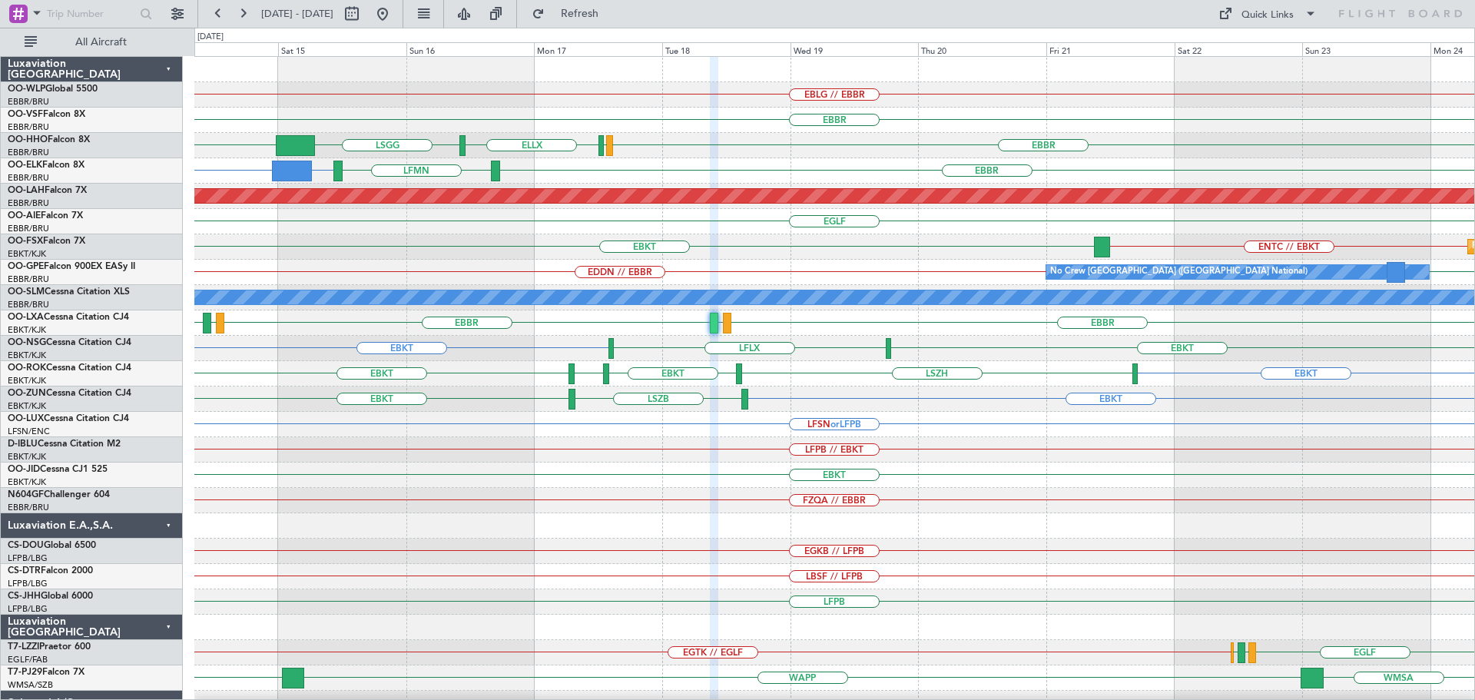
type input "0"
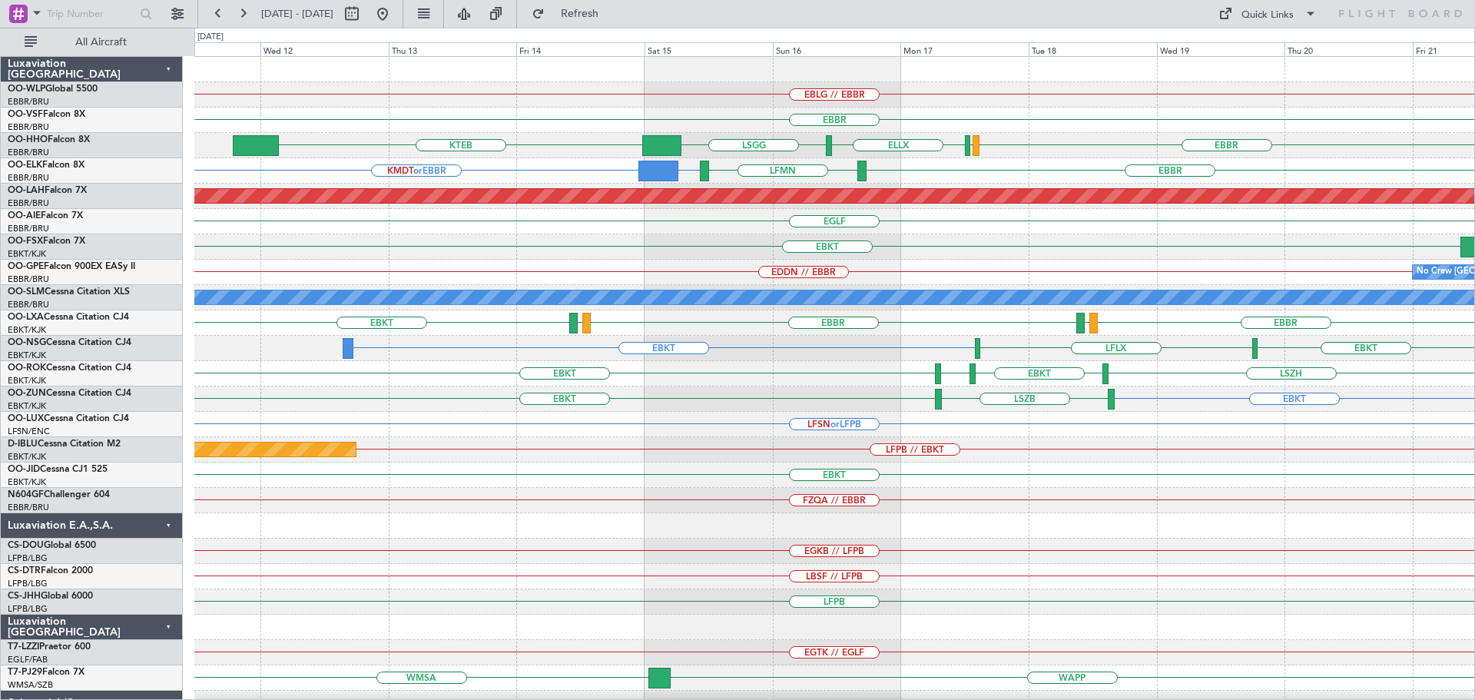
click at [972, 253] on div "EBLG // EBBR EBBR KTEB ELLX LSGG EBBR LSGG KMDT or EBBR EBBR EBBR LFMN Planned …" at bounding box center [834, 475] width 1280 height 836
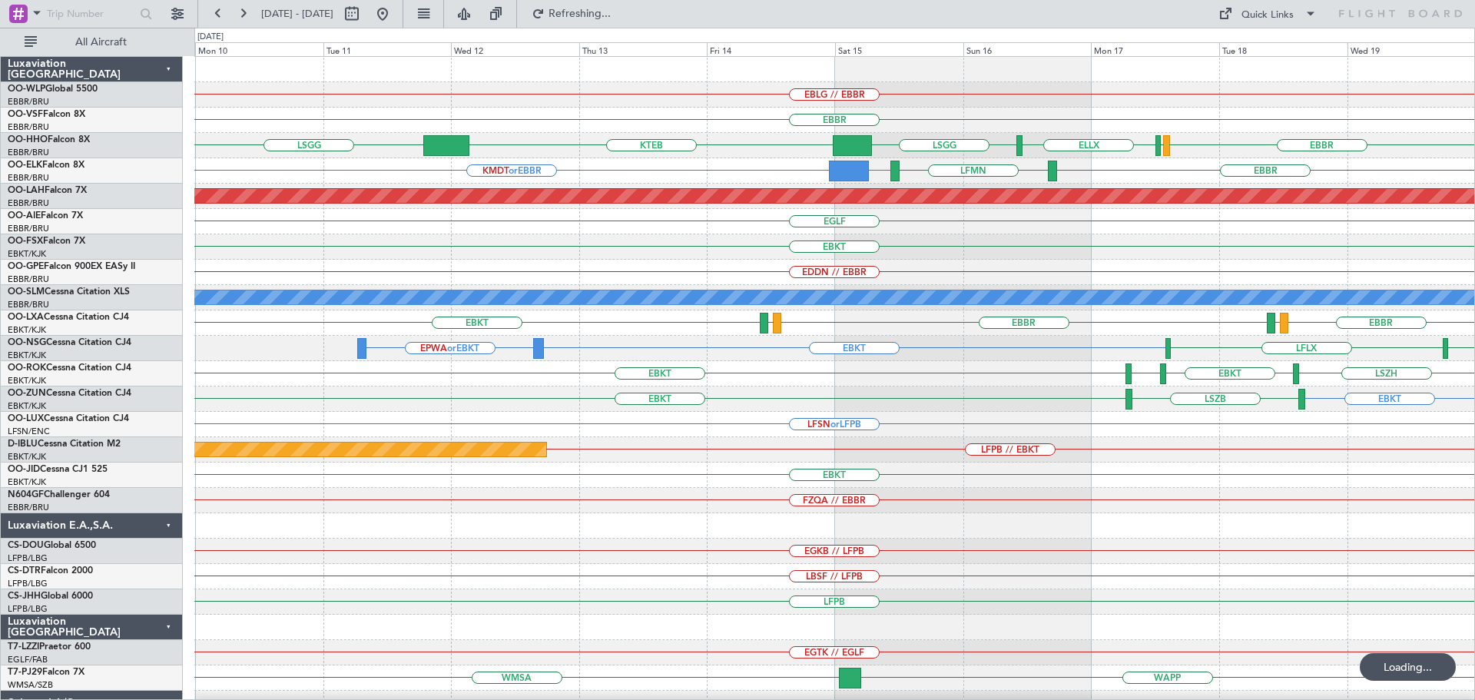
click at [716, 265] on div "EBLG // EBBR EBBR KTEB LSGG ELLX LSGG EBBR LSGG KMDT or EBBR EBBR EBBR LFMN Pla…" at bounding box center [834, 475] width 1280 height 836
click at [899, 314] on div "EBLG // EBBR EBBR KTEB LSGG ELLX LSGG EBBR LSGG KMDT or EBBR EBBR EBBR LFMN Pla…" at bounding box center [834, 475] width 1280 height 836
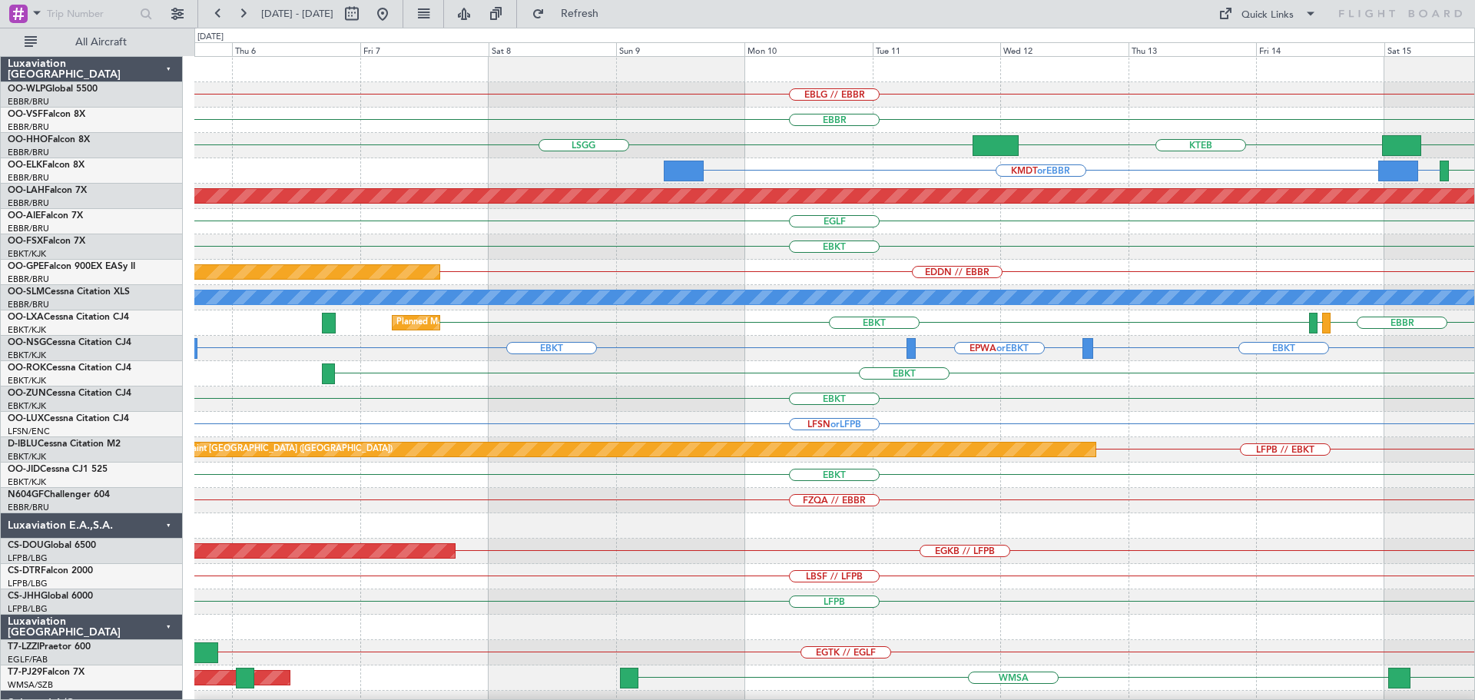
click at [875, 288] on div "EBLG // EBBR EBBR KTEB LSGG LSGG ELLX LSGG EBBR KMDT or EBBR EBBR LFMN EBBR Pla…" at bounding box center [834, 475] width 1280 height 836
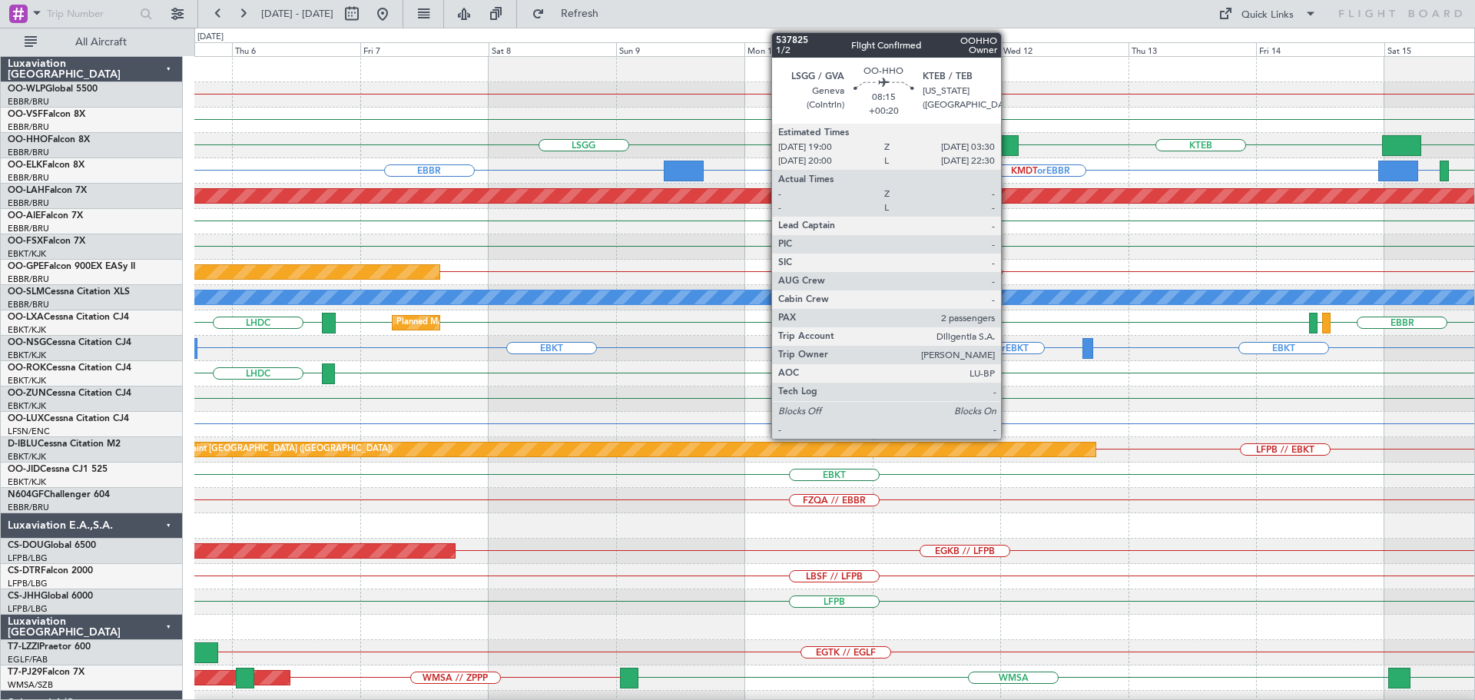
click at [545, 261] on div "EDDN // EBBR Planned Maint Nurnberg" at bounding box center [834, 272] width 1280 height 25
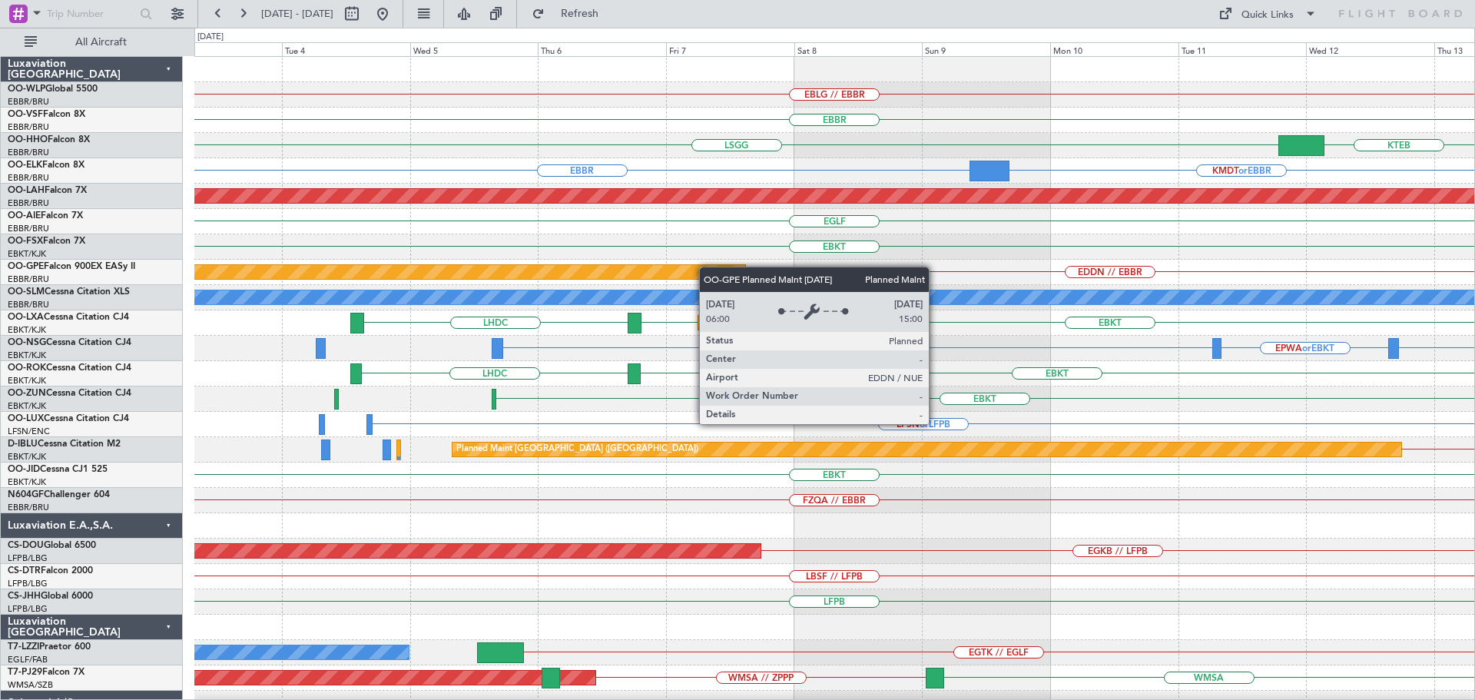
click at [718, 267] on div "EBLG // EBBR EBBR KTEB LSGG LSGG KMDT or EBBR EBBR EBBR LFMN Planned Maint Alto…" at bounding box center [834, 500] width 1280 height 887
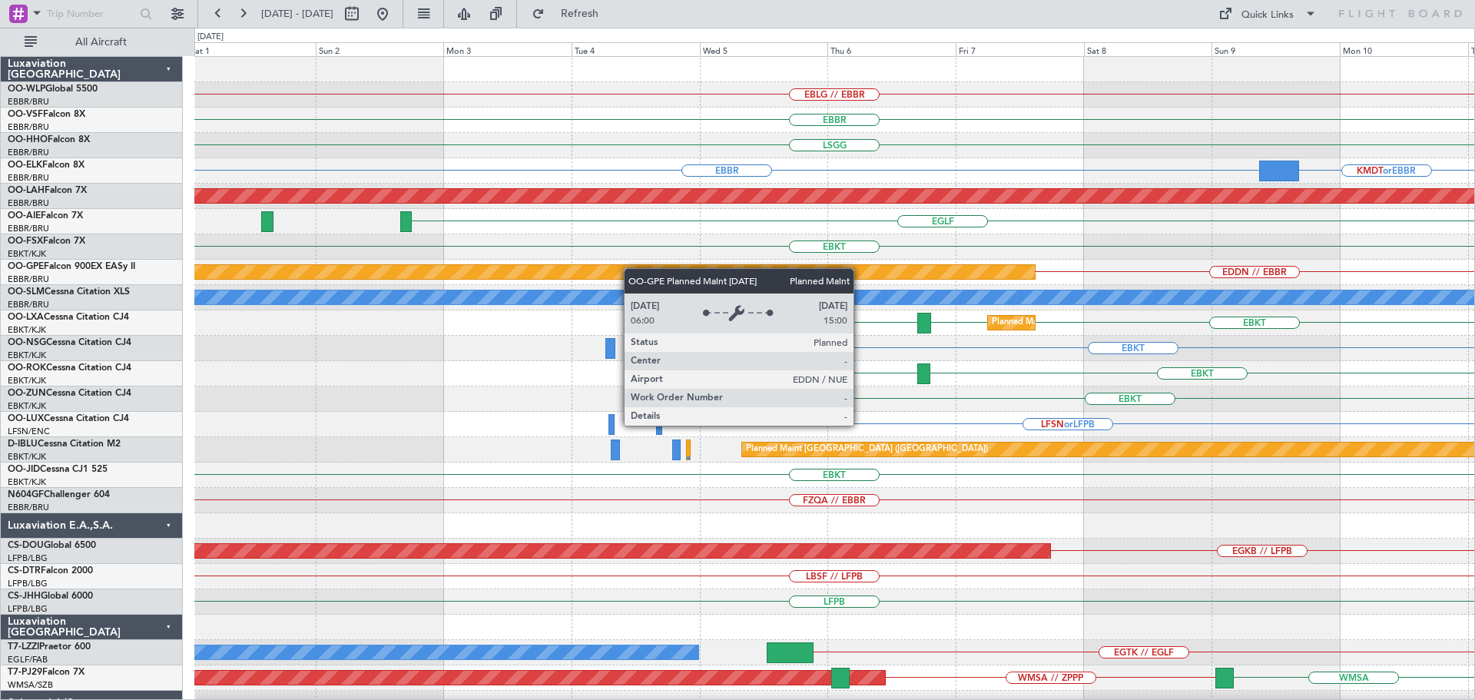
click at [663, 273] on div "EBLG // EBBR EBBR LSGG KTEB KMDT or EBBR EBBR Planned Maint Alton-st Louis (St …" at bounding box center [834, 500] width 1280 height 887
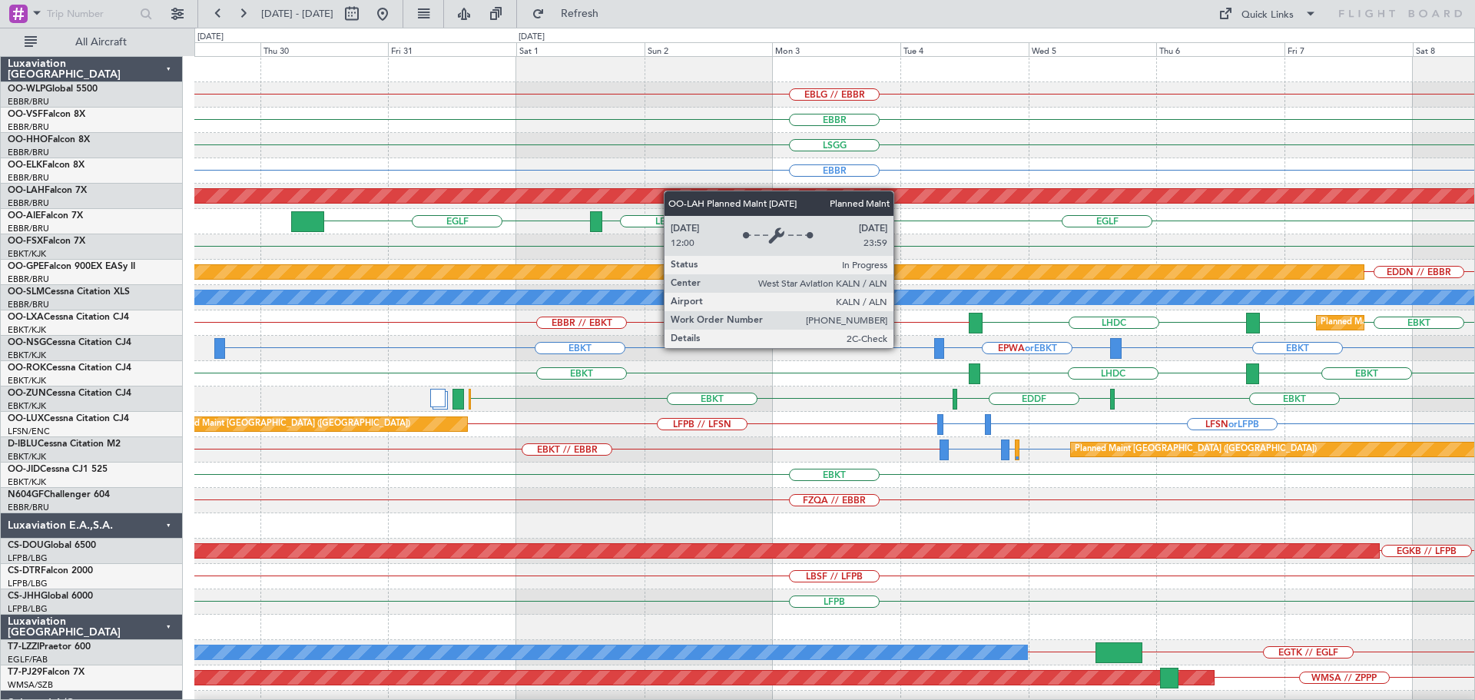
click at [702, 197] on div "EBLG // EBBR EBBR LSGG EBBR KMDT or EBBR Planned Maint Alton-st Louis (St Louis…" at bounding box center [834, 513] width 1280 height 912
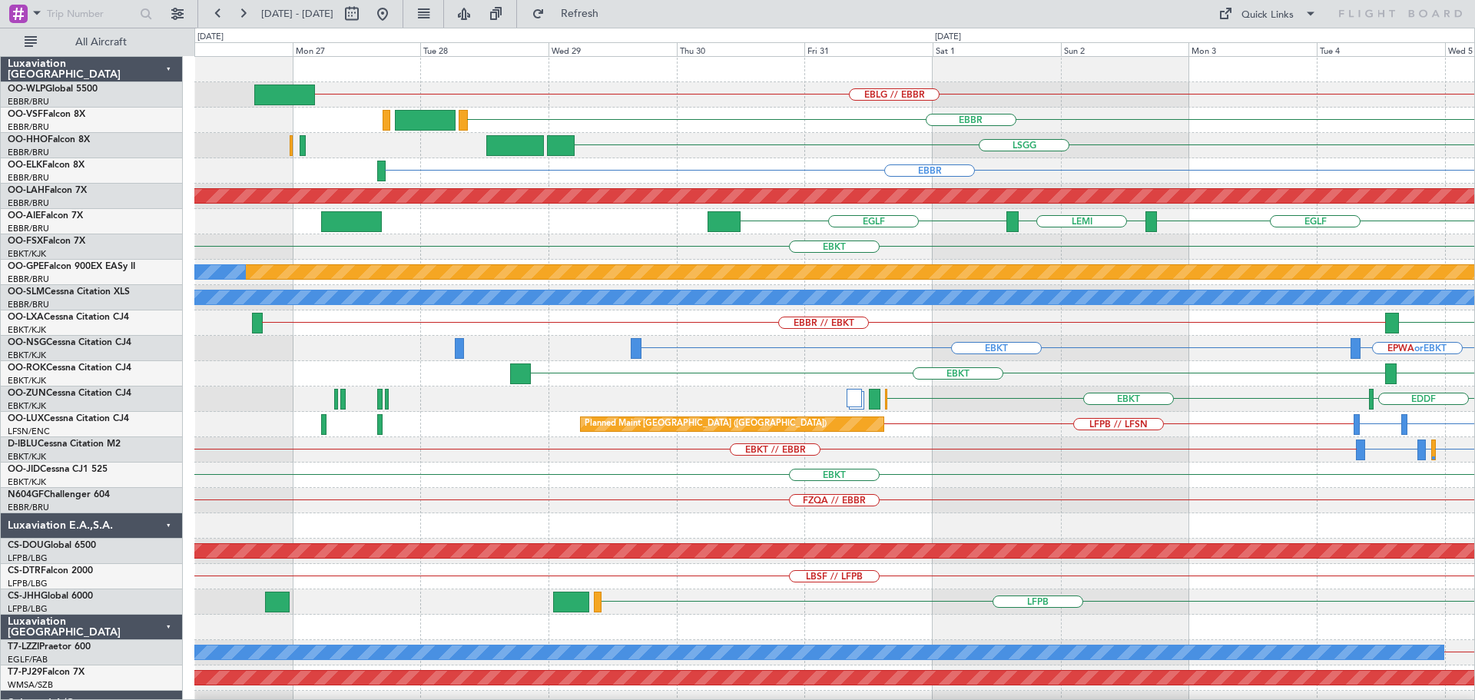
click at [777, 210] on div "EBLG // EBBR EBBR LSGG EBBR Planned Maint Alton-st Louis (St Louis Regl) EGLF L…" at bounding box center [834, 513] width 1280 height 912
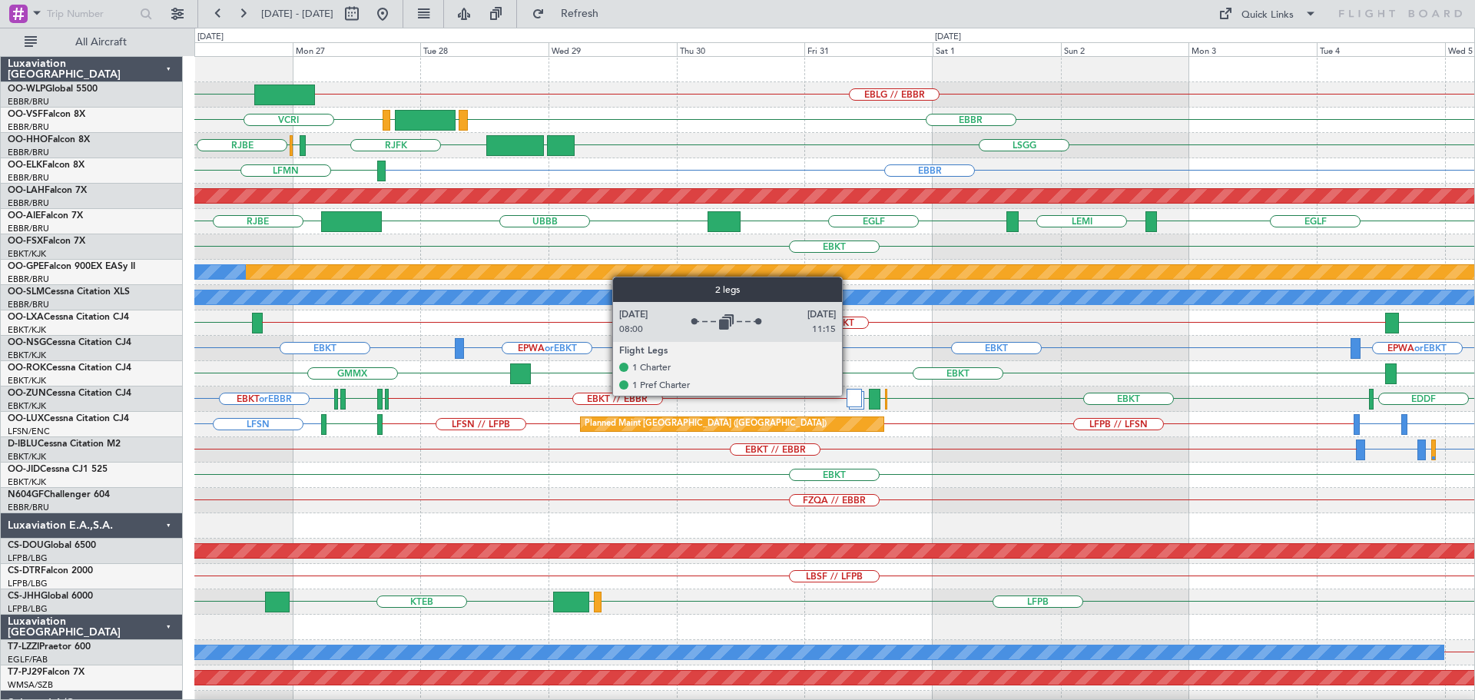
click at [850, 395] on div at bounding box center [853, 398] width 15 height 18
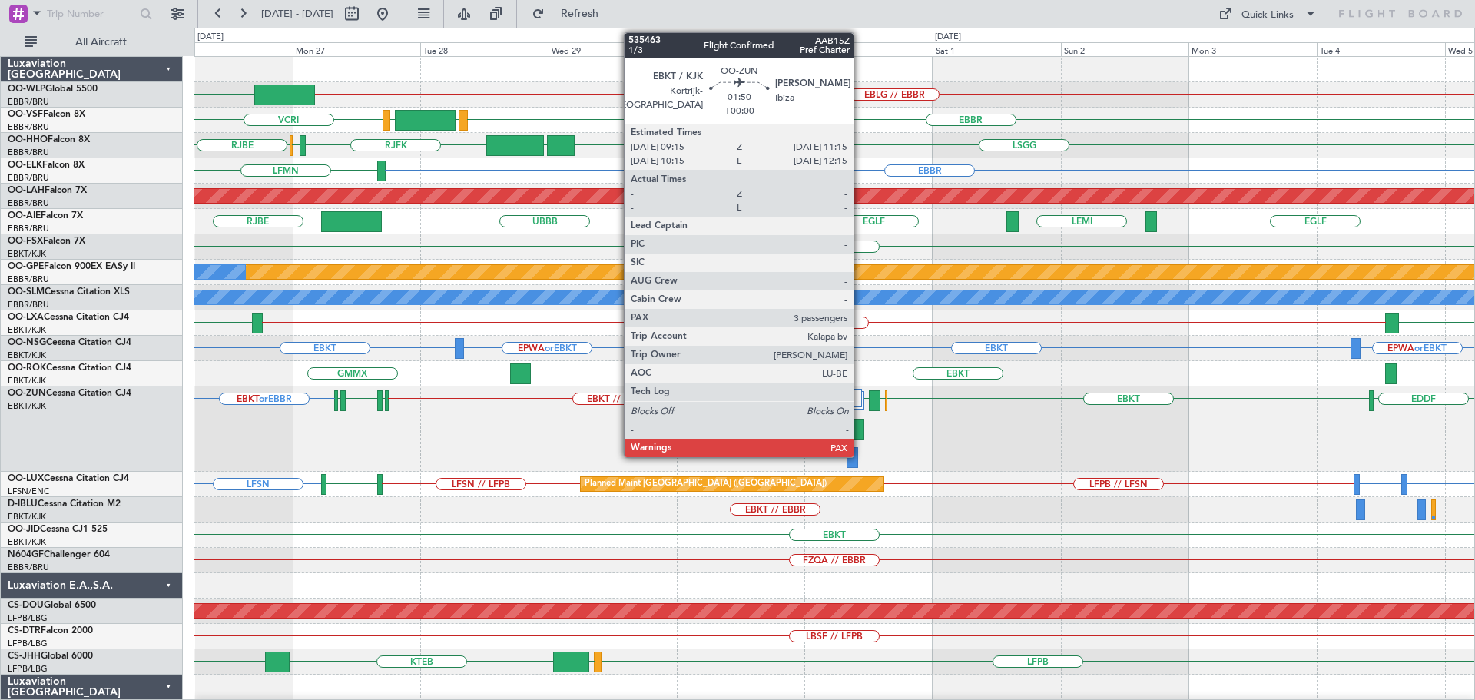
click at [860, 422] on div at bounding box center [858, 429] width 11 height 21
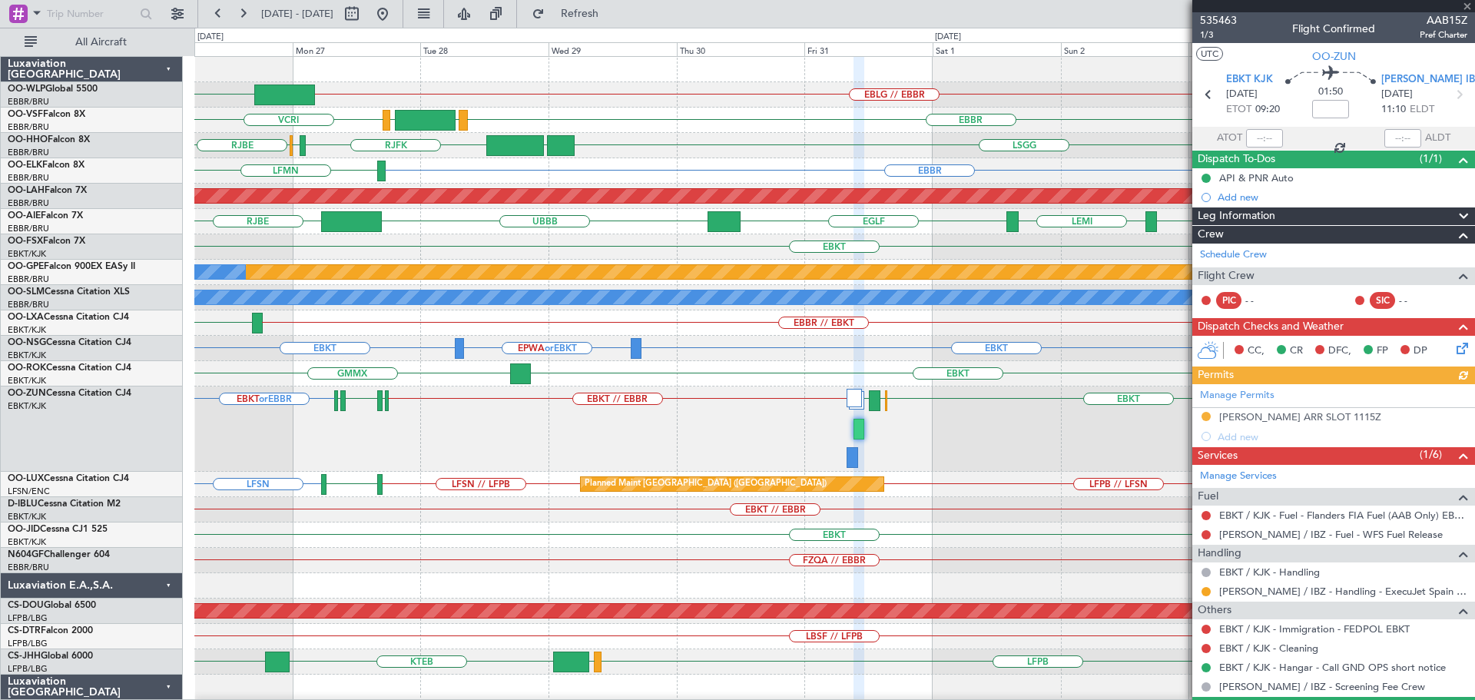
scroll to position [143, 0]
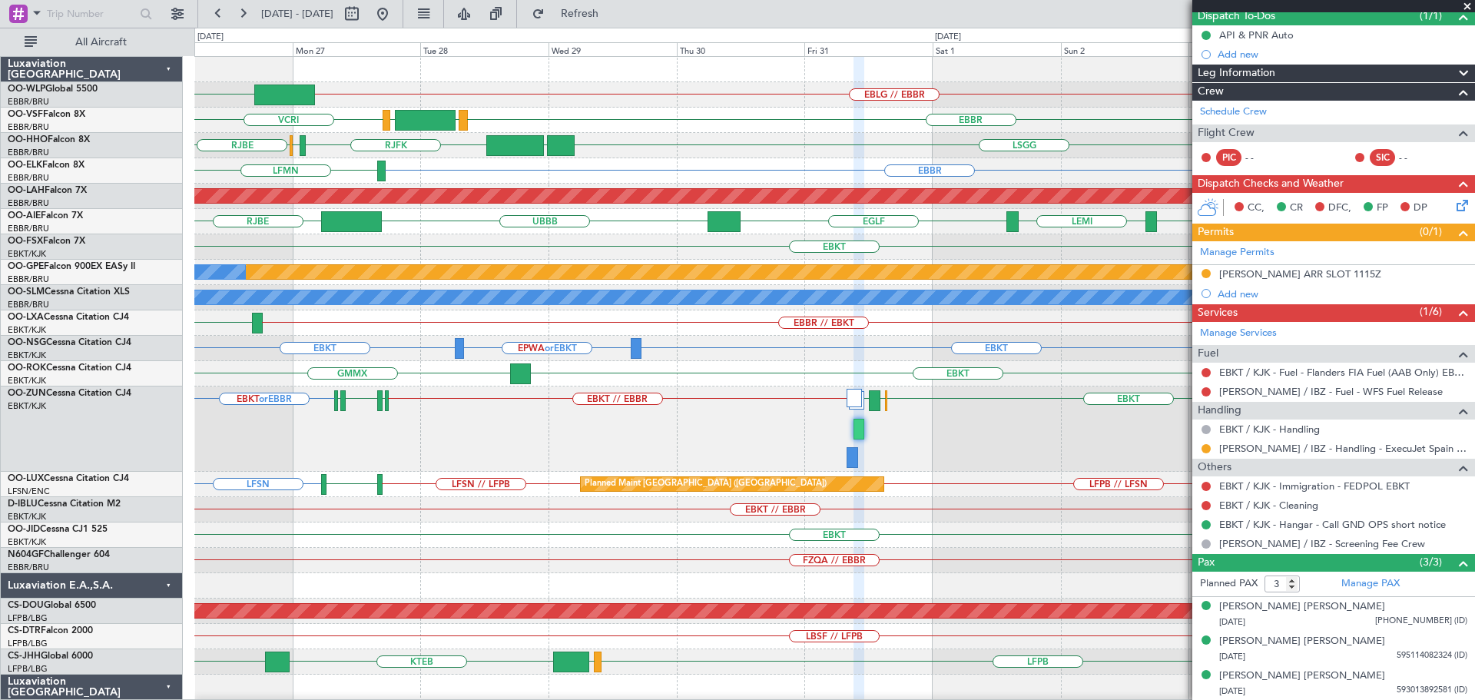
click at [1465, 3] on span at bounding box center [1466, 7] width 15 height 14
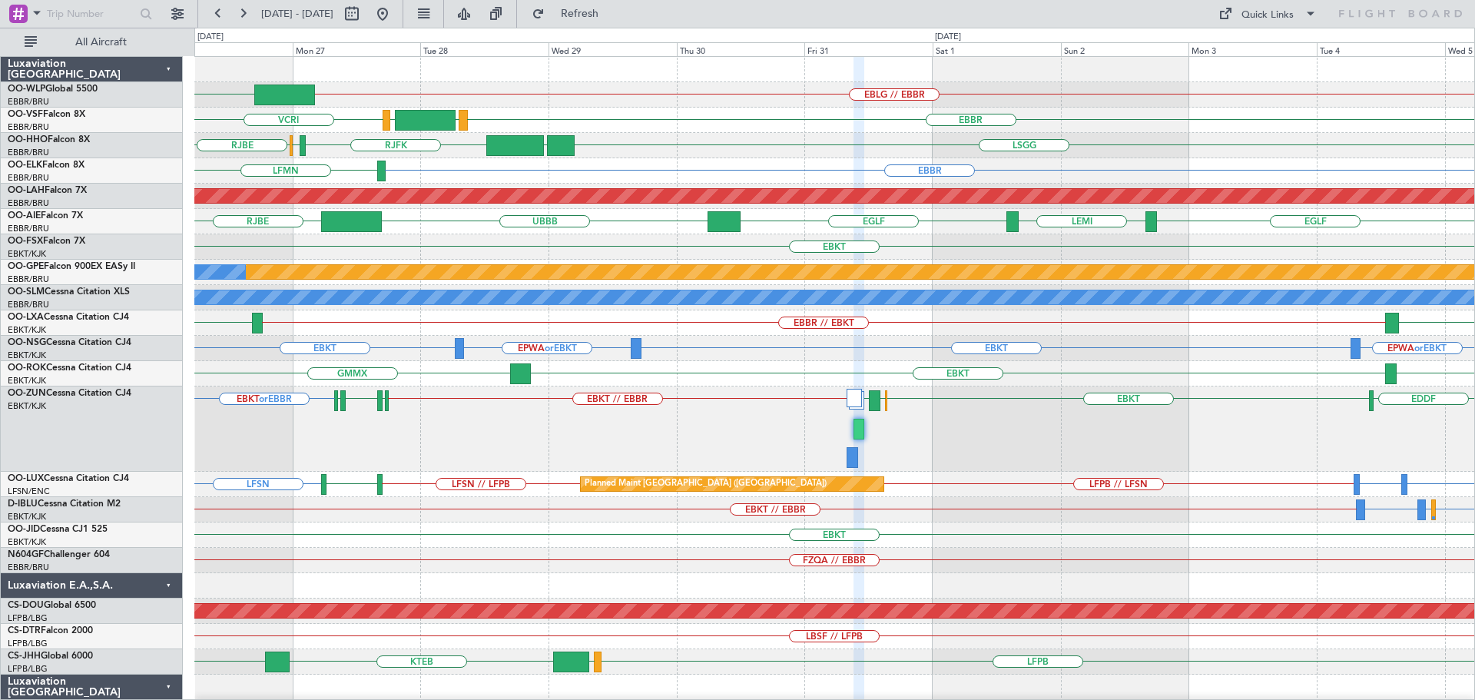
type input "0"
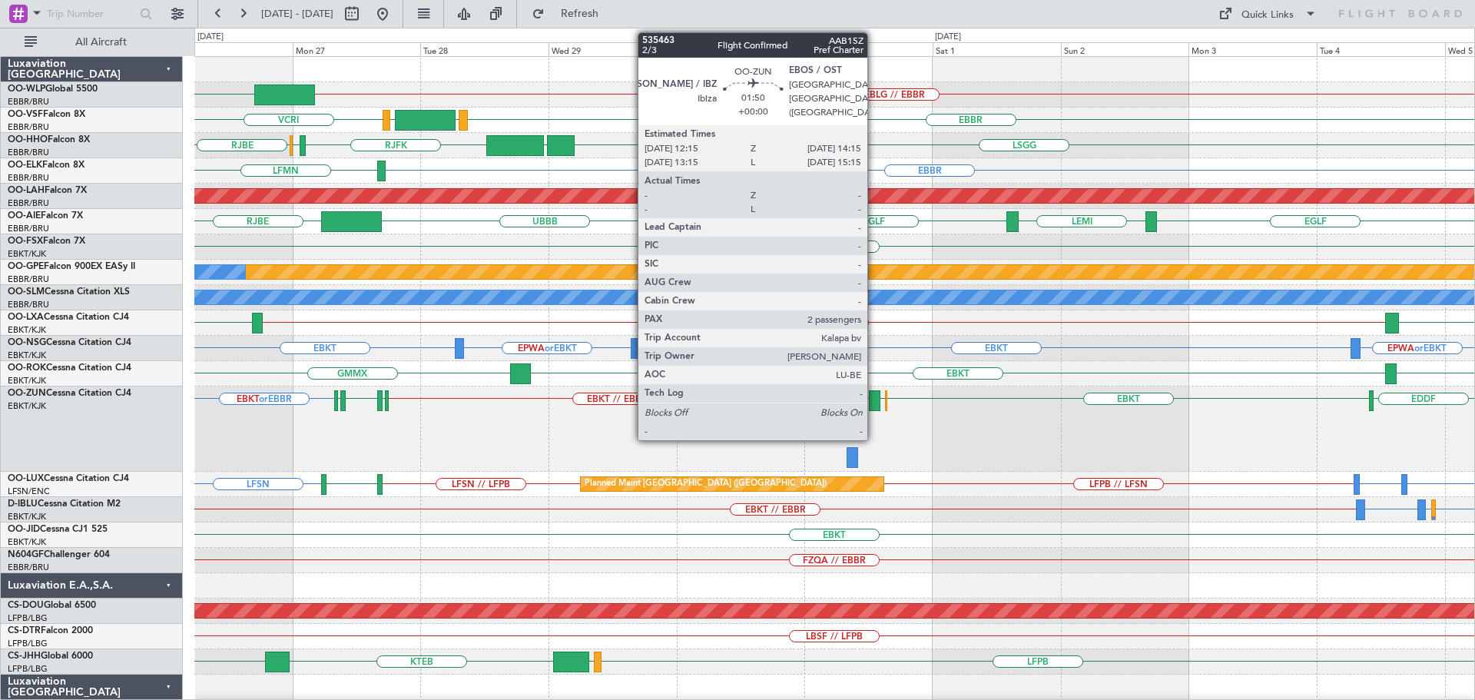
click at [874, 398] on div at bounding box center [874, 400] width 11 height 21
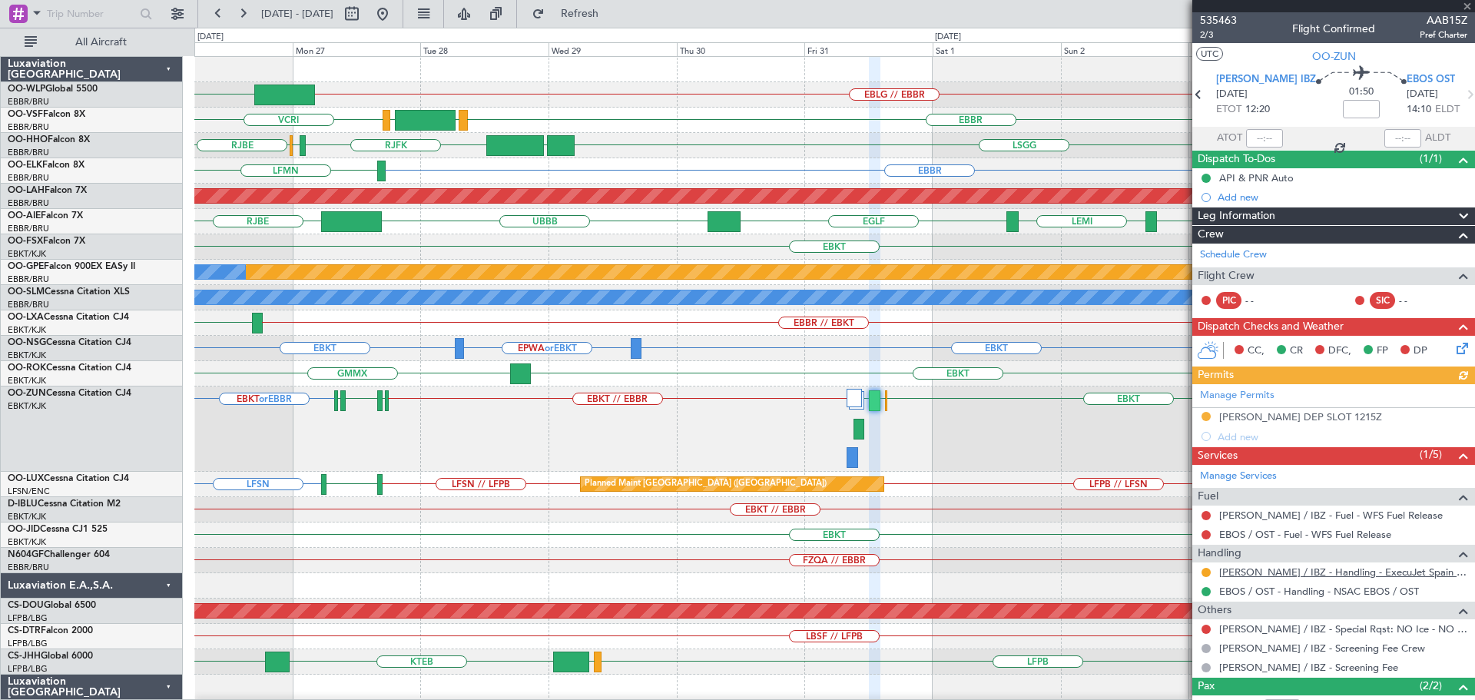
scroll to position [77, 0]
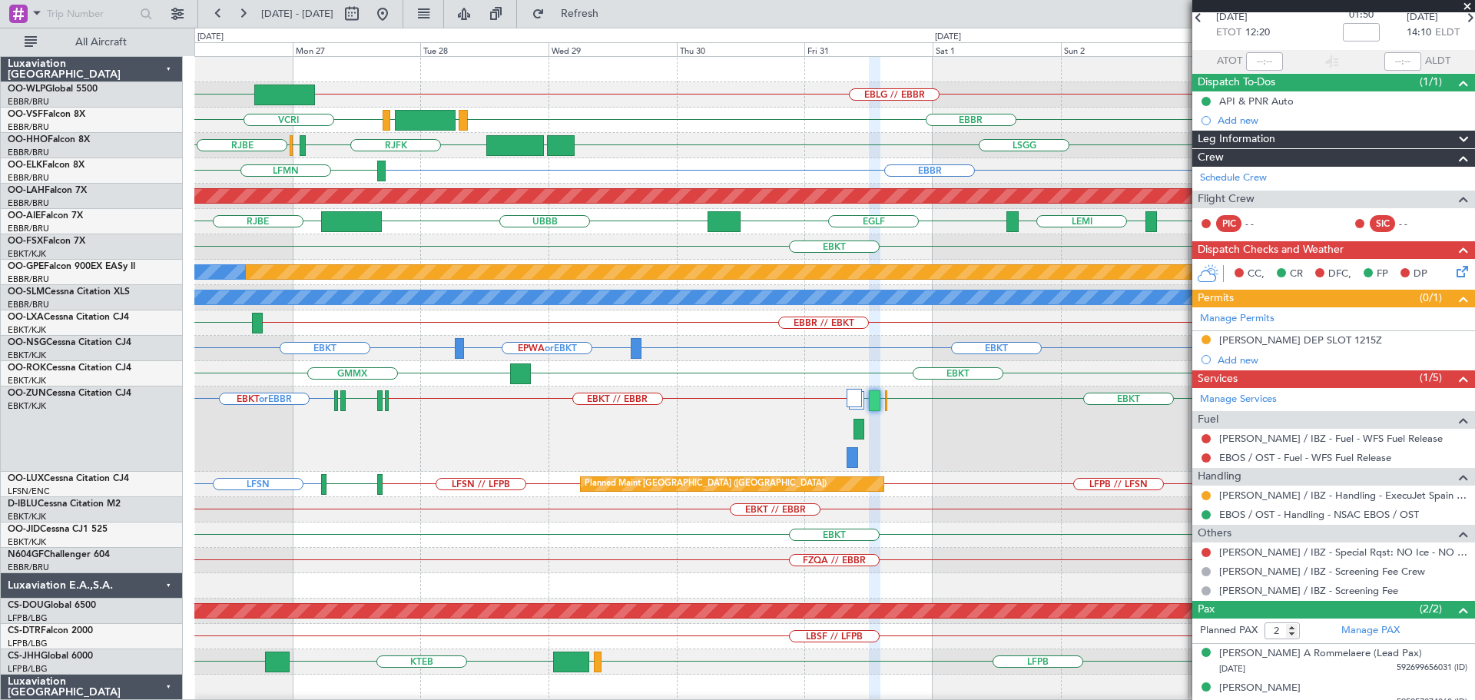
click at [1464, 4] on span at bounding box center [1466, 7] width 15 height 14
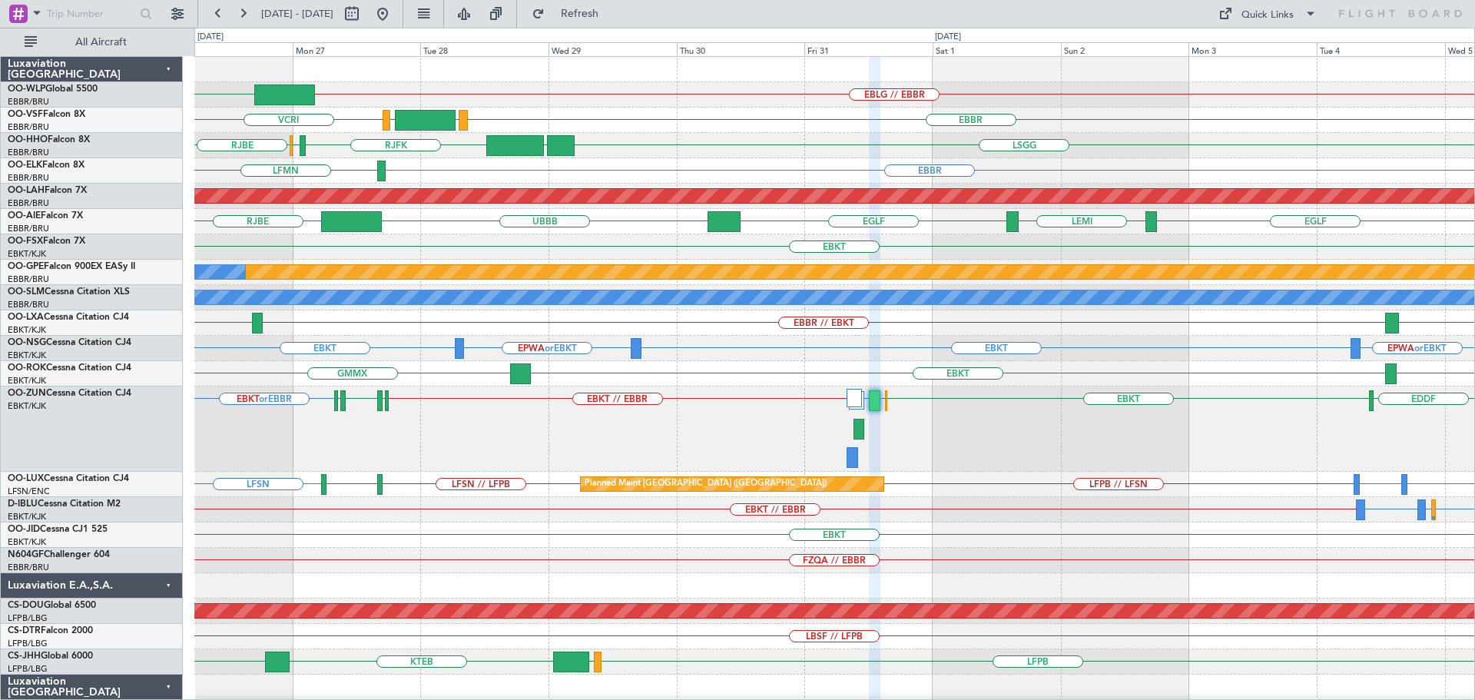
type input "0"
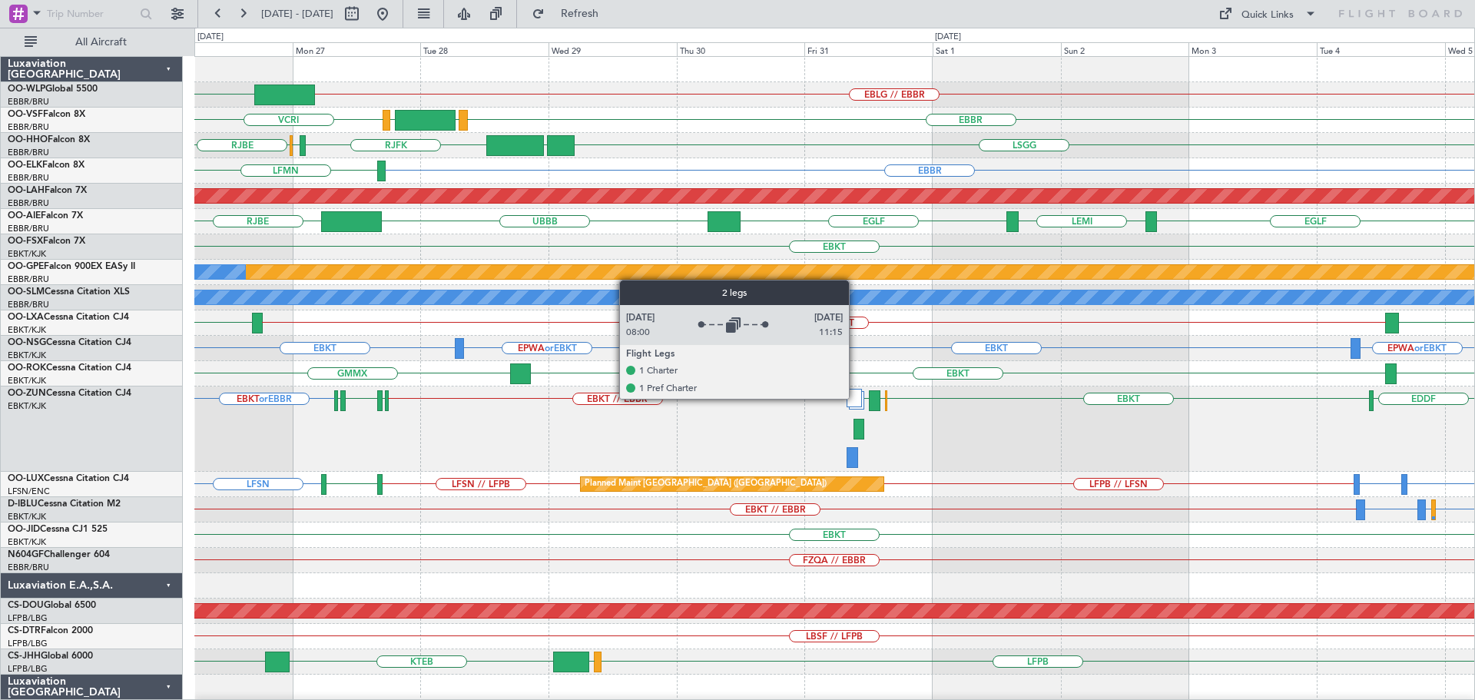
click at [856, 398] on div at bounding box center [853, 398] width 15 height 18
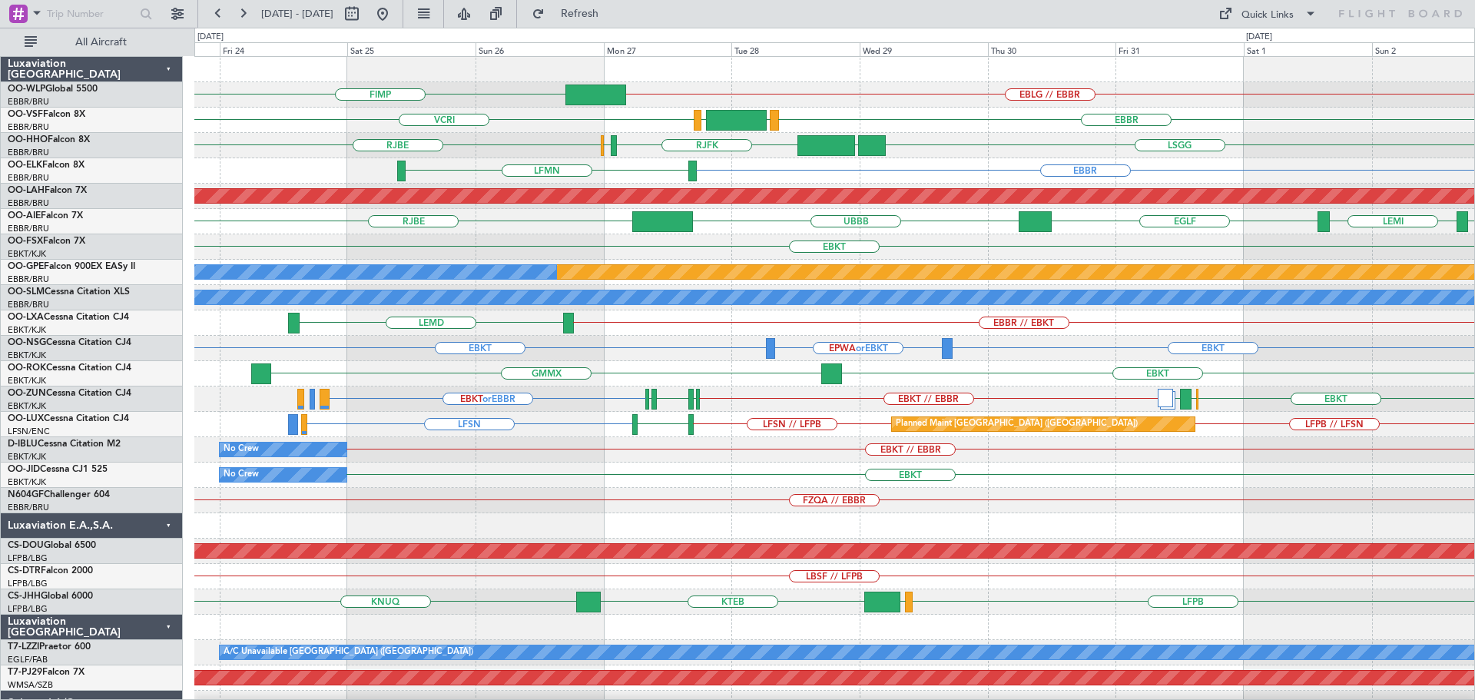
click at [738, 414] on div "EBLG // EBBR FIMP EBBR VCRI LEGE VRMM LSGG UBBB RJFK RJBE RJOB EBBR LFMN Planne…" at bounding box center [834, 500] width 1280 height 887
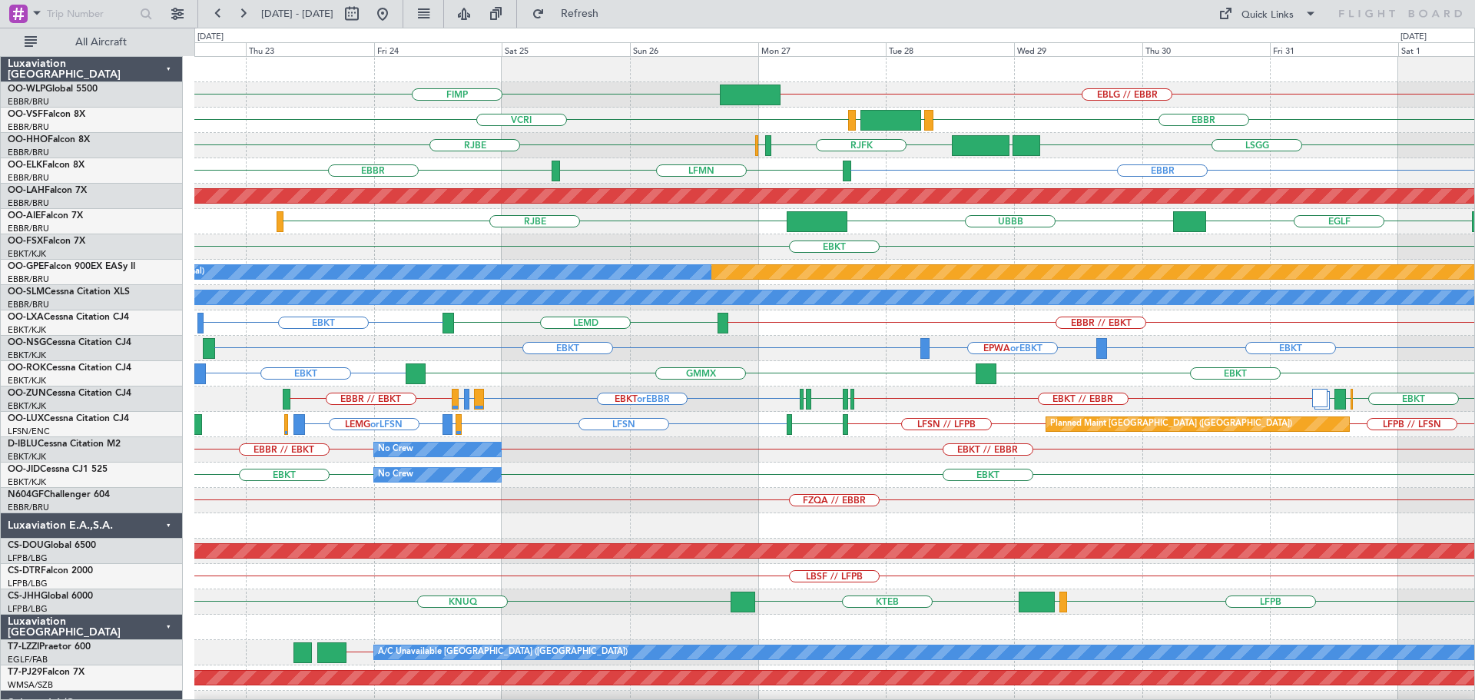
click at [716, 469] on div "EBLG // EBBR FIMP EBBR VCRI LEGE VRMM LSGG UBBB RJFK RJBE RJOB EBBR EBBR LFMN P…" at bounding box center [834, 500] width 1280 height 887
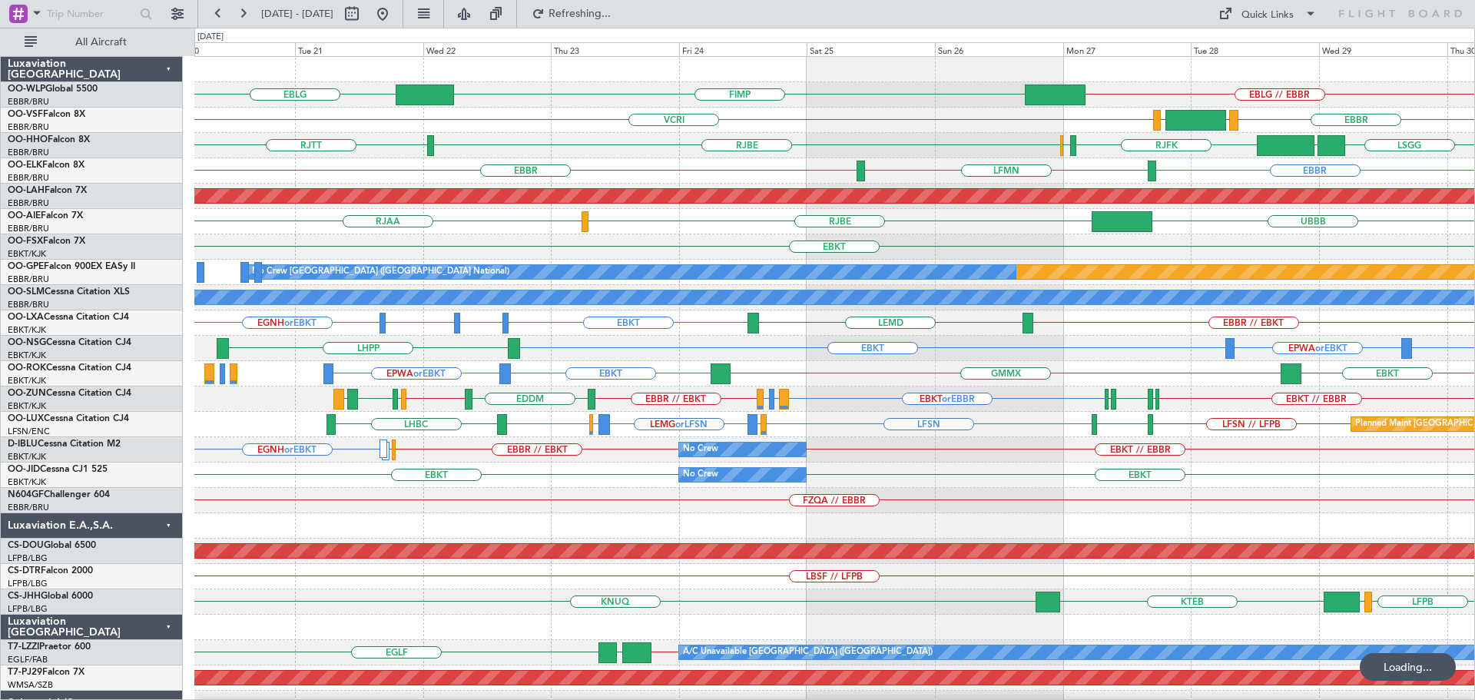
click at [575, 515] on div "EBLG // EBBR EBLG FIMP EBBR VCRI LEGE VRMM LSGG UBBB RJFK RJBE RJOB RJTT EBBR E…" at bounding box center [834, 475] width 1280 height 836
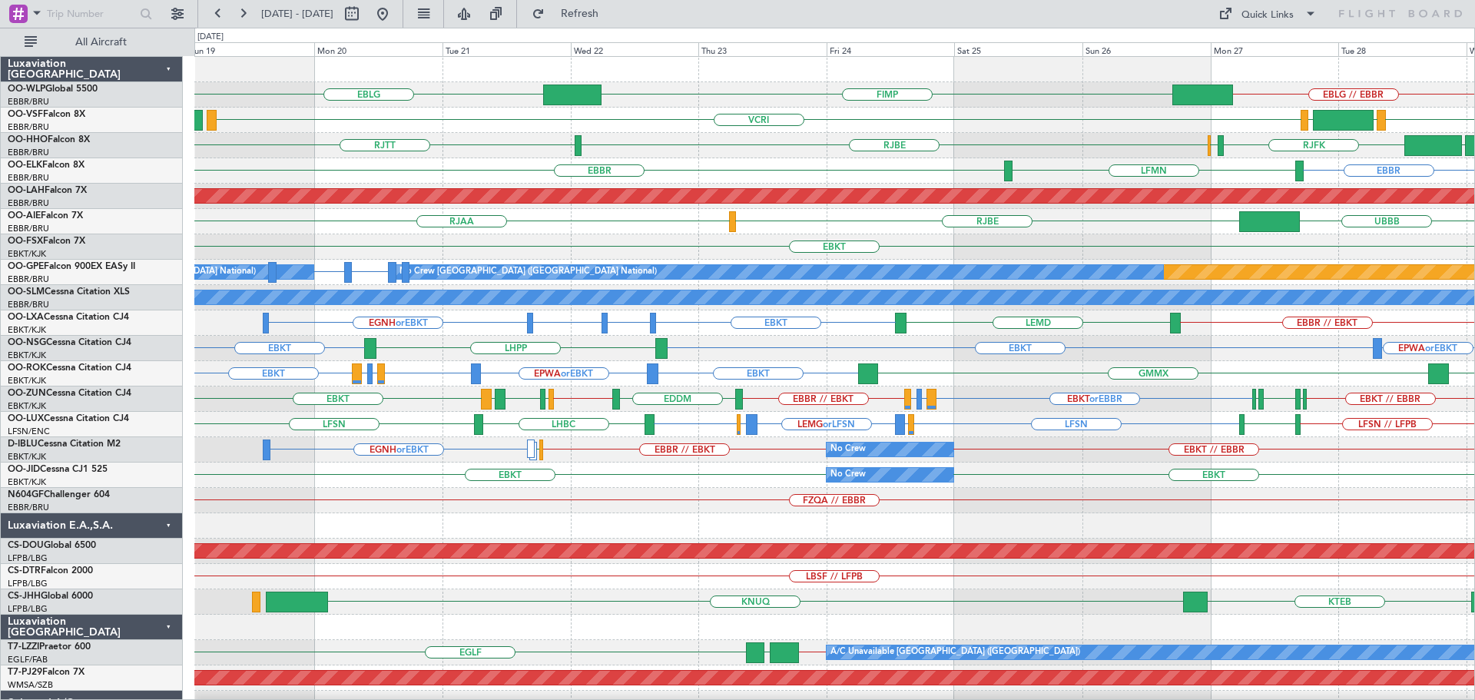
click at [565, 520] on div "EBLG // EBBR EBLG FIMP EBBR VCRI LEGE VRMM UBBB RJFK RJBE RJOB RJTT LSGG EBBR E…" at bounding box center [834, 475] width 1280 height 836
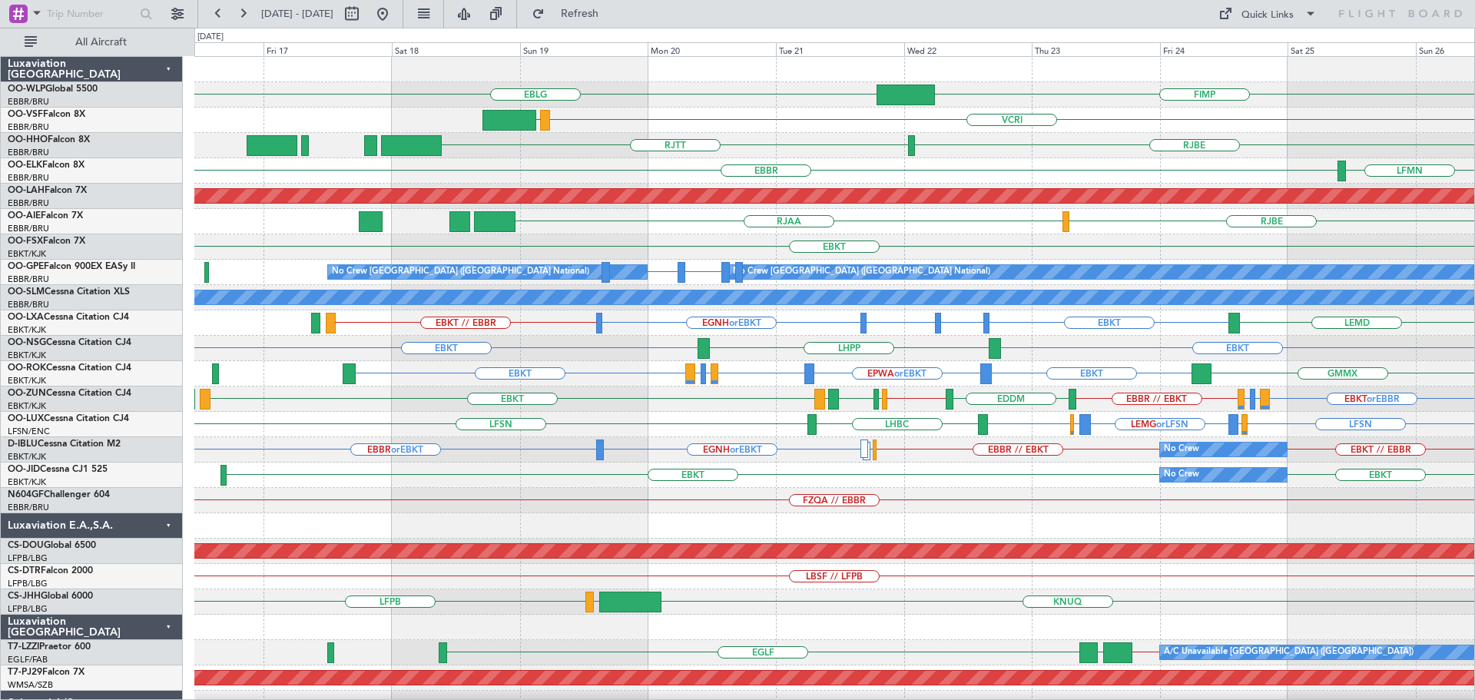
click at [698, 536] on div "EBLG FIMP EBLG // EBBR VCRI VRMU VRMM LEGE EBBR RJBE RJTT RJOB RJFK EBBR LFMN E…" at bounding box center [834, 475] width 1280 height 836
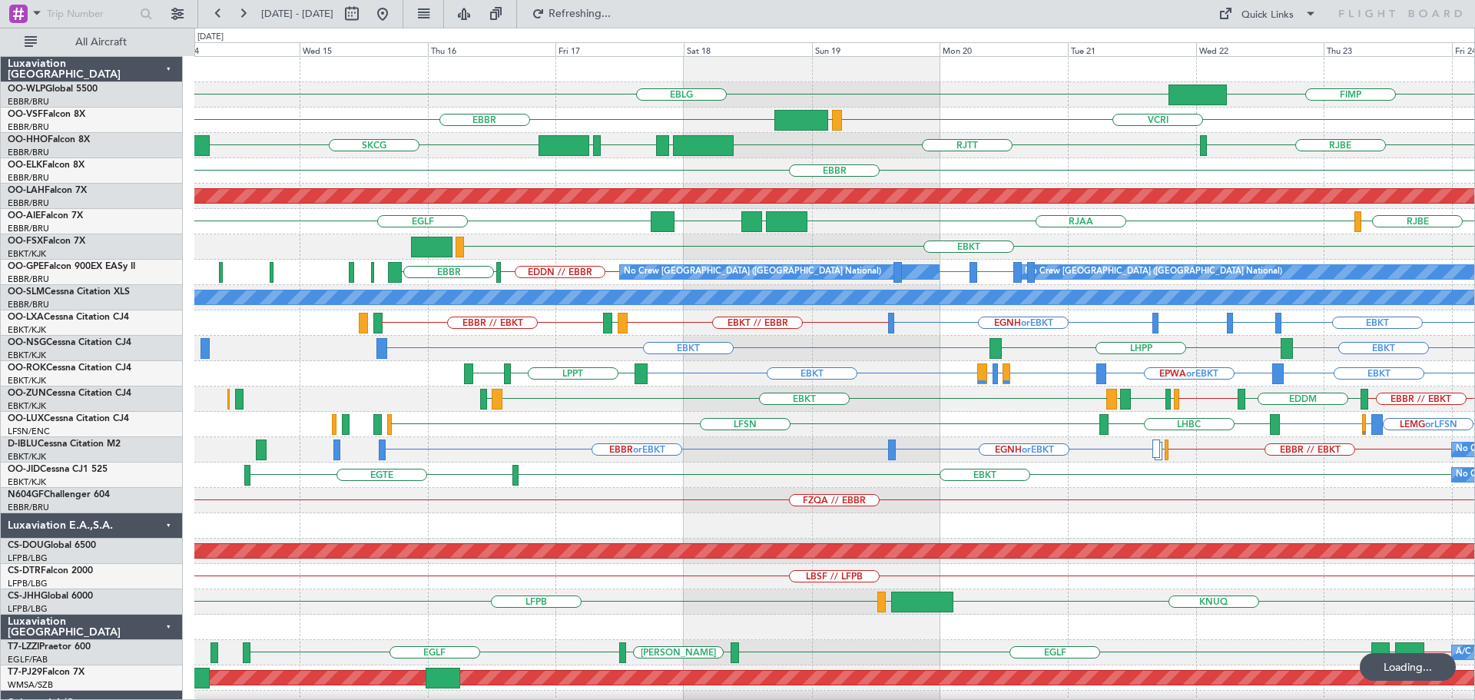
click at [723, 515] on div "EBLG FIMP EBBR VCRI VRMU RJBE RJTT LROP LSGG EGGD SKCG EBBR LFMN Planned Maint …" at bounding box center [834, 513] width 1280 height 912
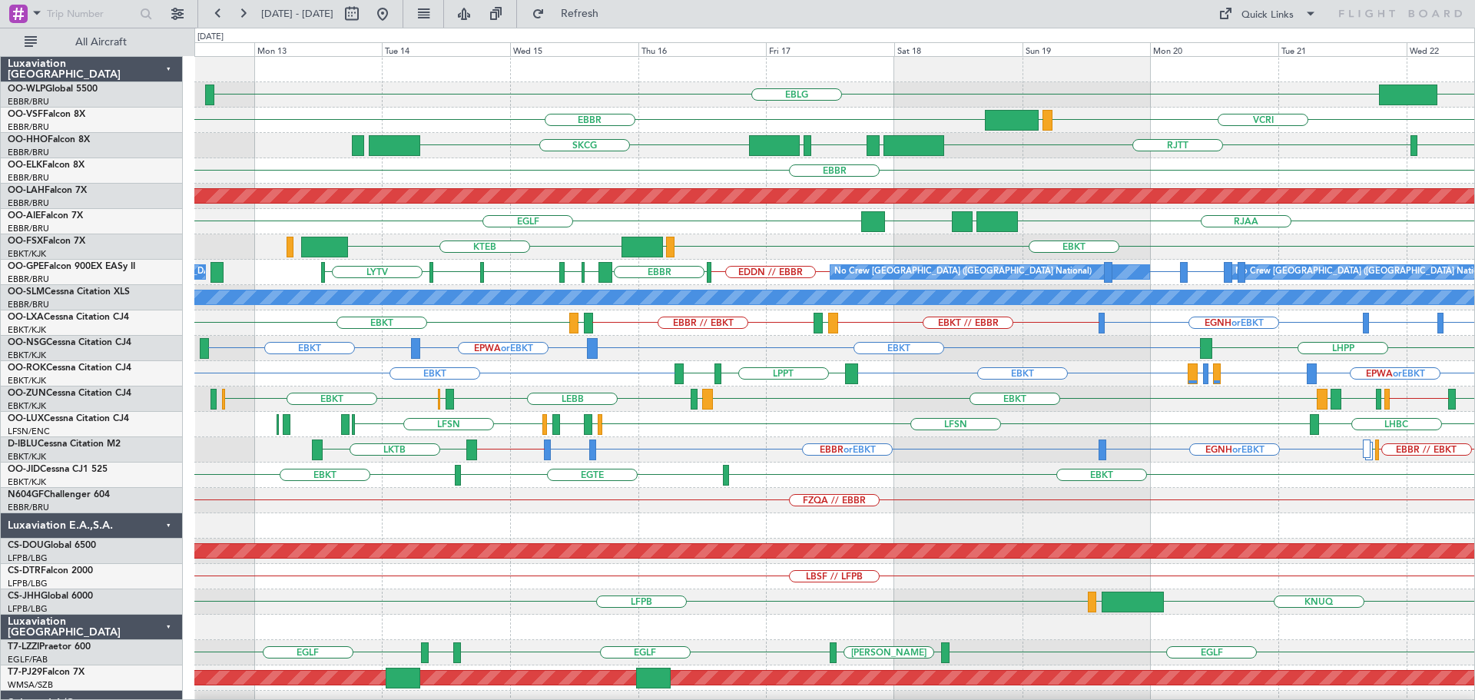
click at [851, 540] on div "EBLG FIMP EBBR VCRI VRMU RJBE RJTT LROP LSGG EGGD SKCG EBBR Planned Maint Alton…" at bounding box center [834, 513] width 1280 height 912
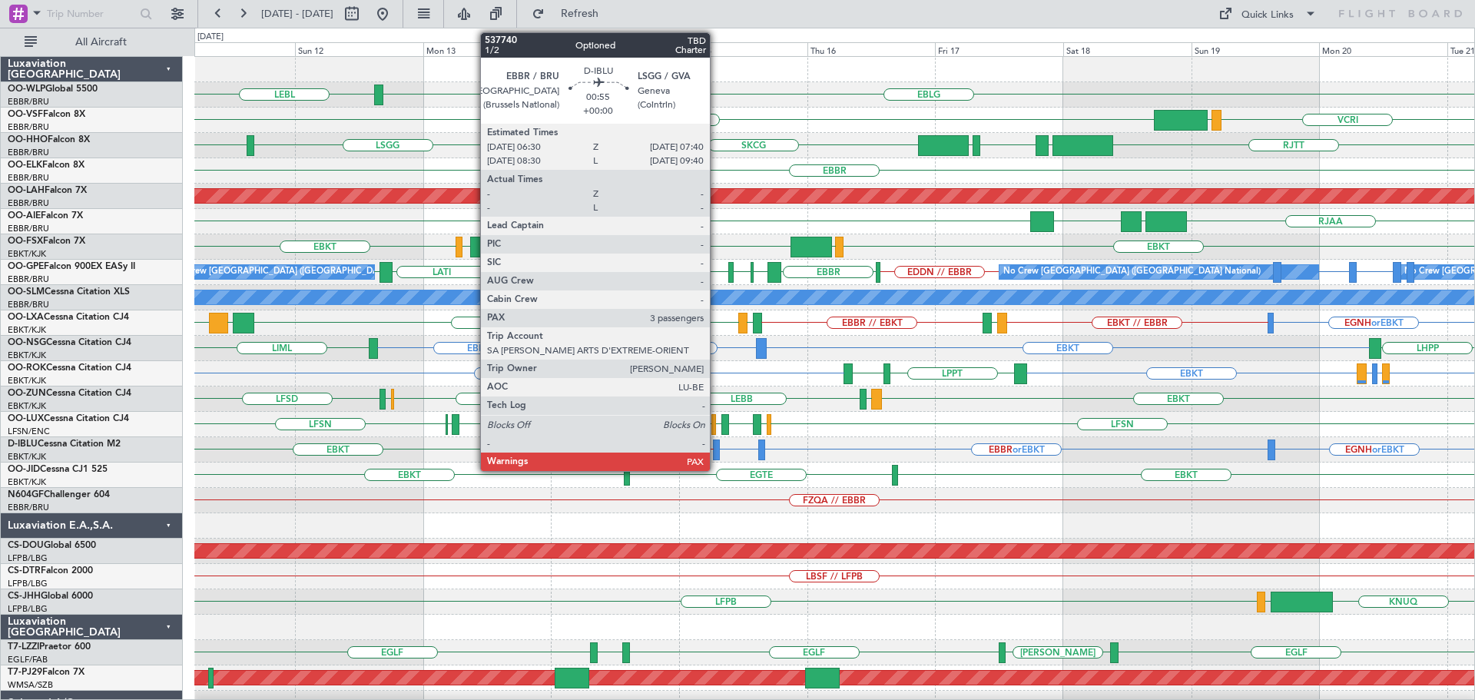
click at [717, 447] on div at bounding box center [716, 449] width 7 height 21
click at [716, 449] on div at bounding box center [716, 449] width 7 height 21
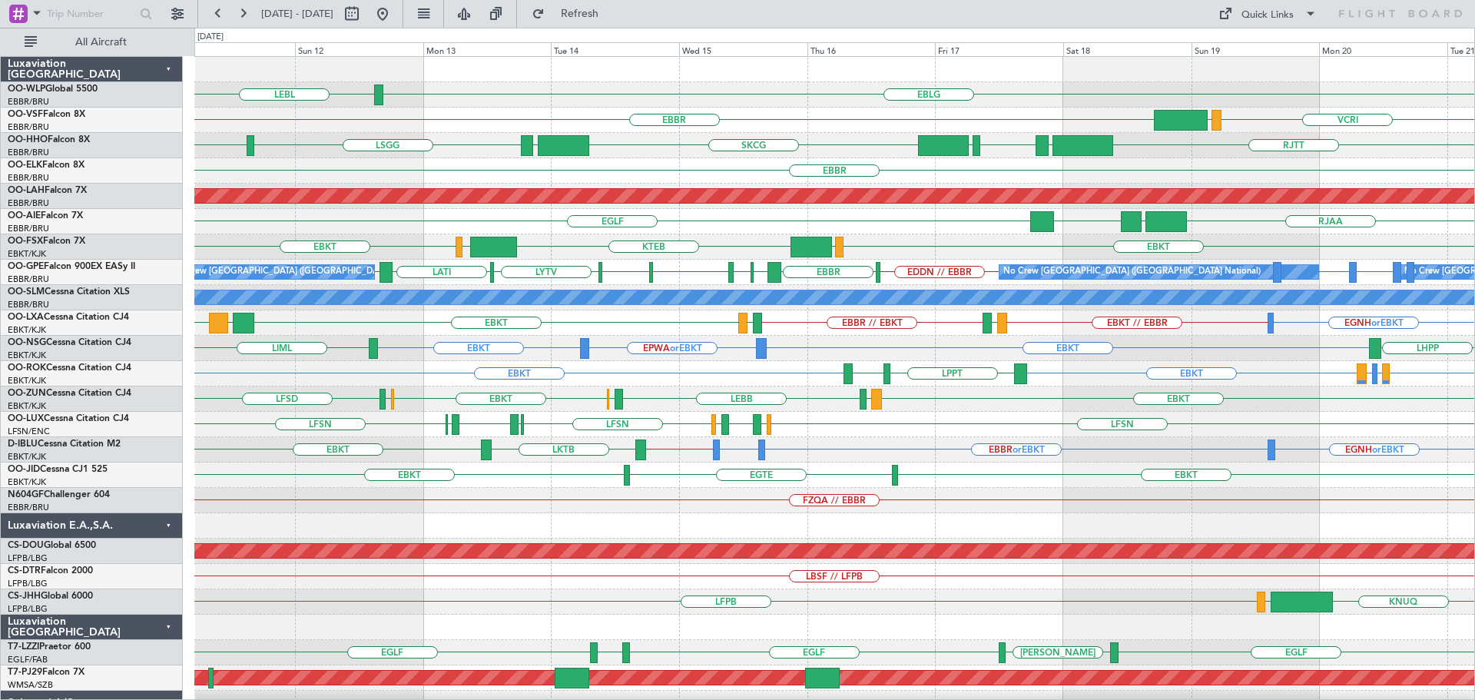
click at [650, 352] on div "EBKT EBKT EPWA or EBKT LHPP LIML" at bounding box center [834, 348] width 1280 height 25
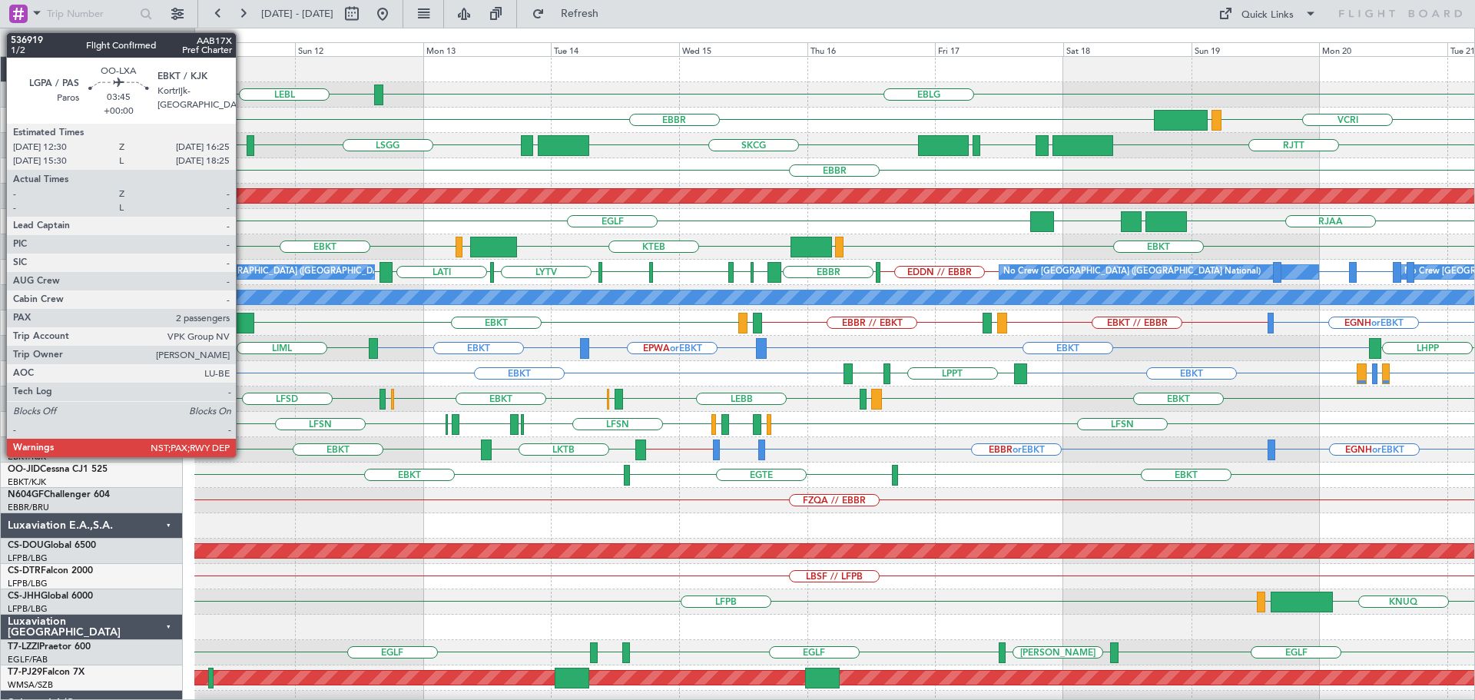
click at [243, 320] on div at bounding box center [244, 323] width 22 height 21
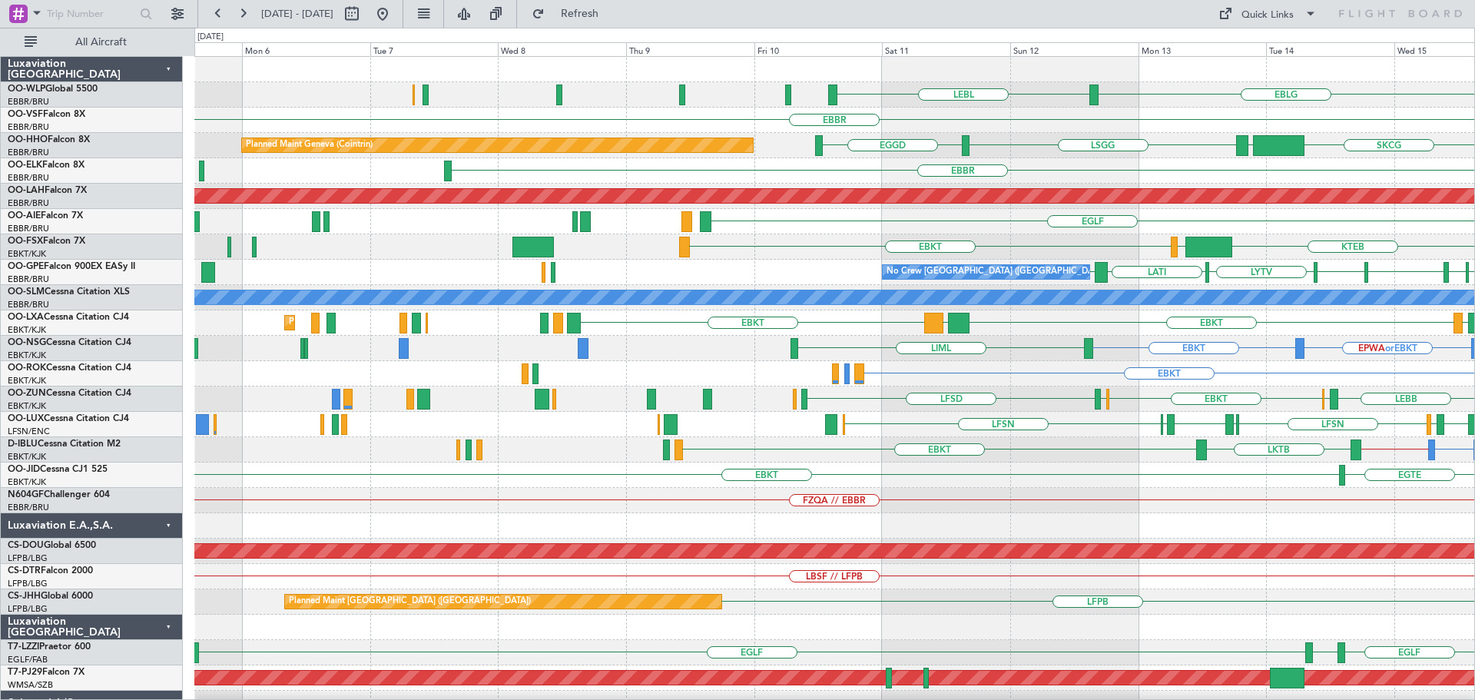
click at [1186, 339] on div "EBLG LEBL EBBR SKCG LEZL LSGG EGGD Planned Maint Geneva (Cointrin) EGGD LSGG LR…" at bounding box center [834, 513] width 1280 height 912
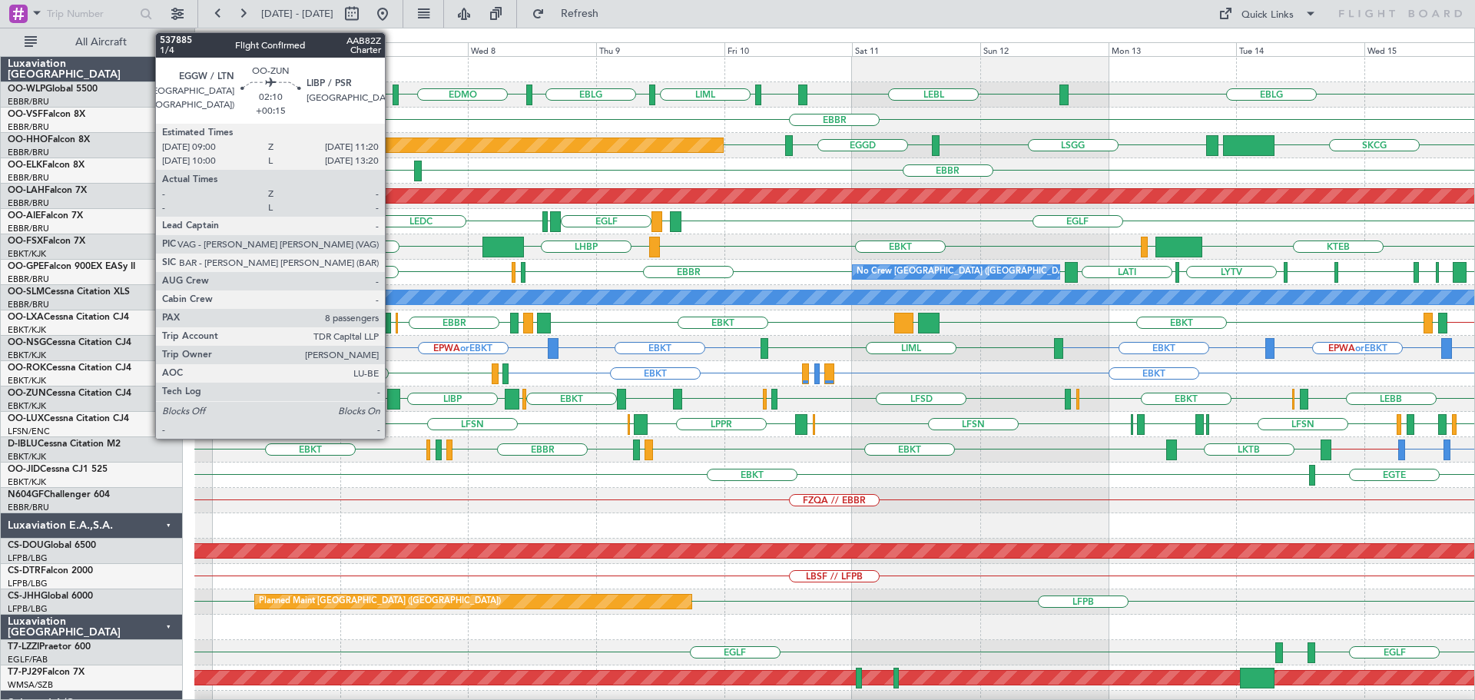
click at [392, 395] on div at bounding box center [393, 399] width 13 height 21
click at [392, 394] on div at bounding box center [393, 399] width 13 height 21
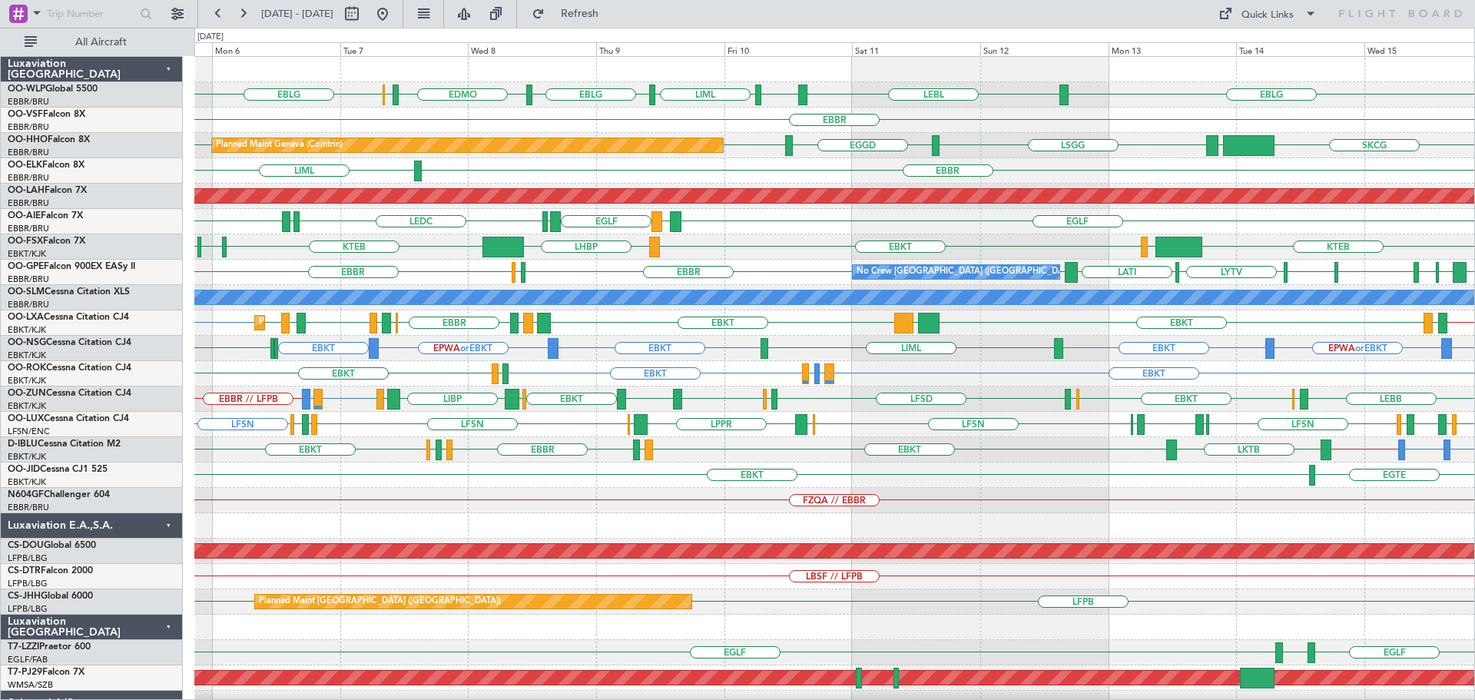
click at [756, 234] on div "KTEB LIMC KTEB KPVD KISP EBKT LHBP" at bounding box center [834, 246] width 1280 height 25
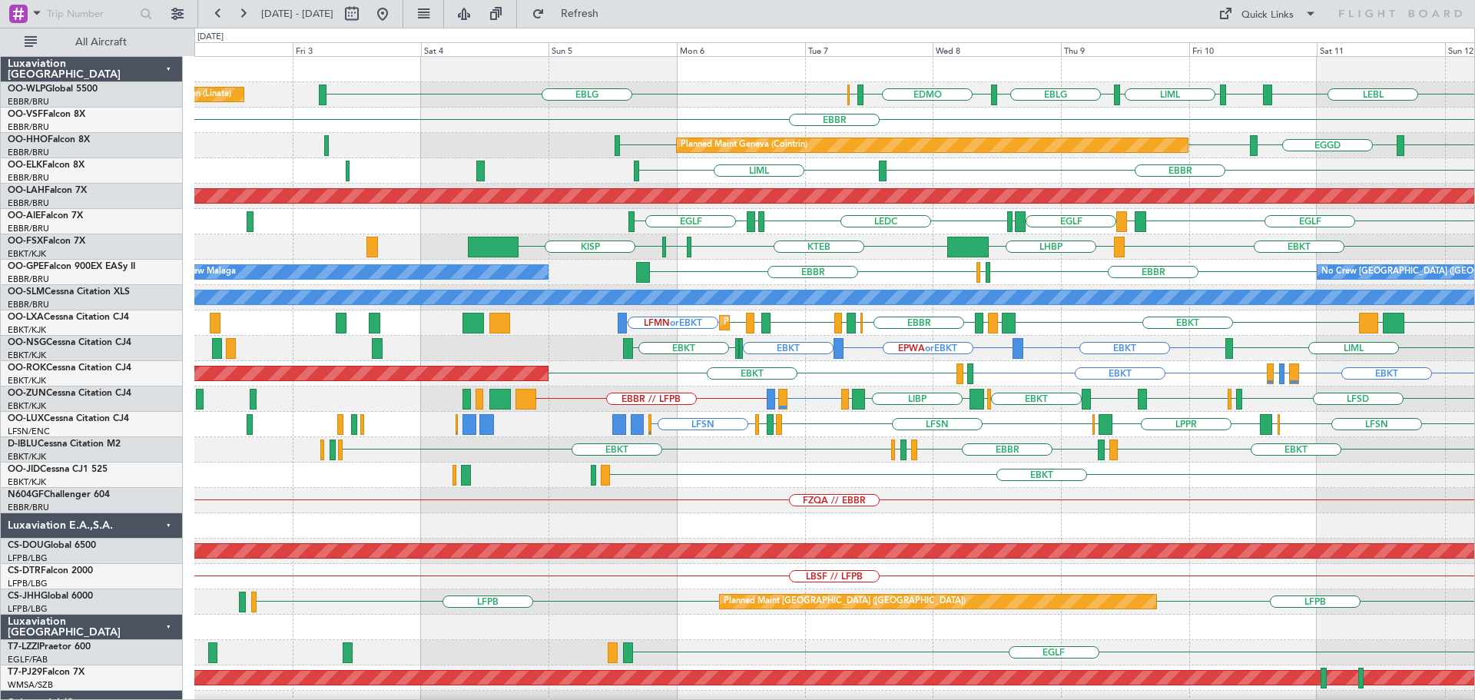
click at [978, 234] on div "EDMO ELLX EBLG LEBL EBLG LIML EBLG Planned Maint Milan (Linate) EBLG EBBR Plann…" at bounding box center [834, 500] width 1280 height 887
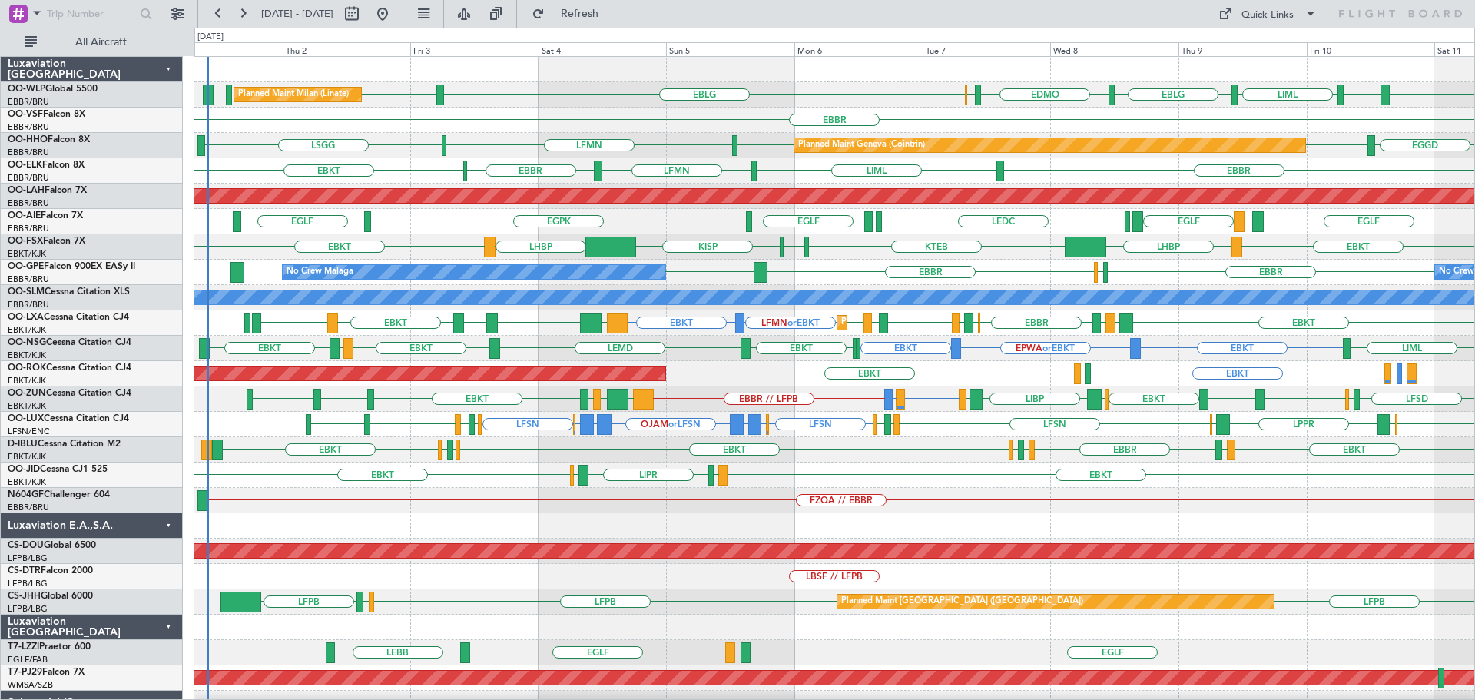
click at [568, 405] on div "EDMO ELLX EBLG LIML Planned Maint Milan (Linate) EBLG LIML EBLG LEBL EBBR LSGG …" at bounding box center [834, 475] width 1280 height 836
click at [577, 75] on div at bounding box center [834, 69] width 1280 height 25
click at [498, 496] on div "FZQA // EBBR FZAA" at bounding box center [834, 500] width 1280 height 25
click at [509, 521] on div at bounding box center [834, 525] width 1280 height 25
click at [604, 7] on button "Refresh" at bounding box center [571, 14] width 92 height 25
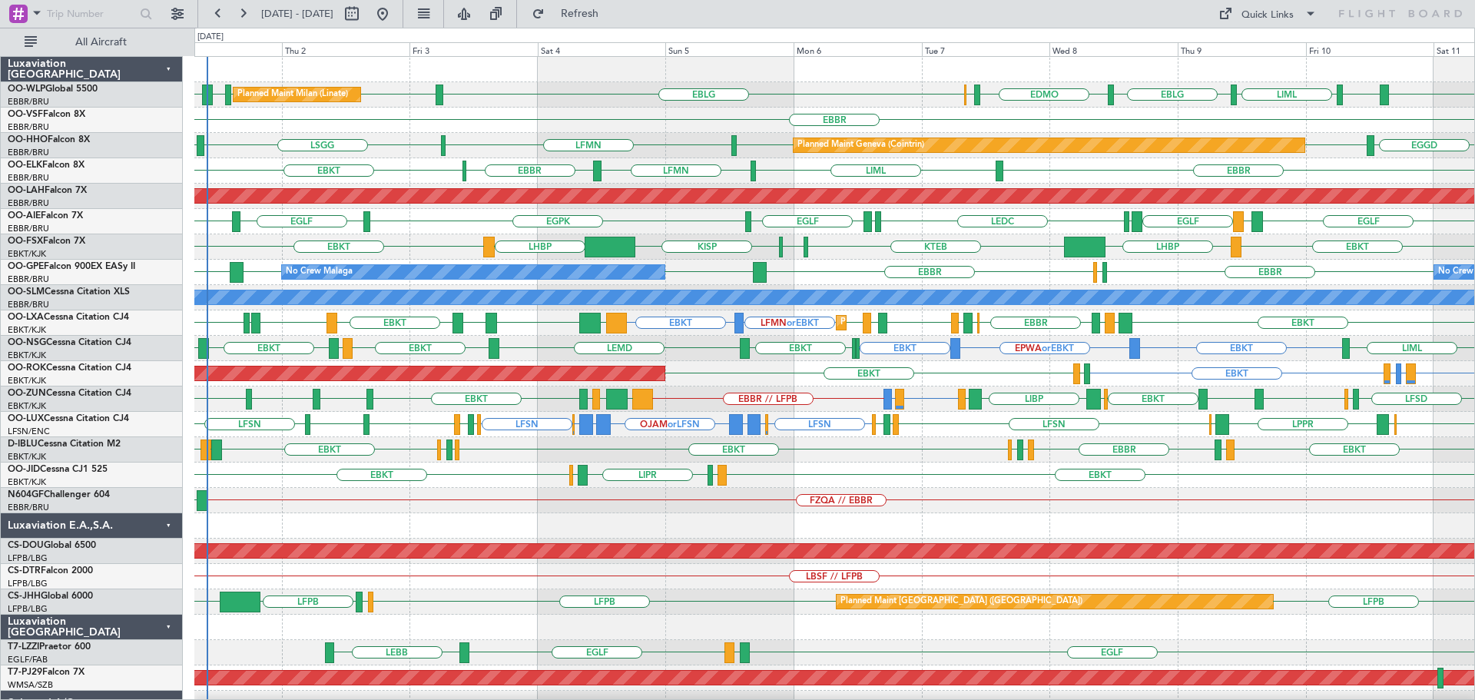
click at [647, 448] on div "EBKT EGGW EBKT LFTH EBKT LSGS EBBR EGGW EDDK EBKT EDDK" at bounding box center [834, 449] width 1280 height 25
click at [465, 521] on div at bounding box center [834, 525] width 1280 height 25
click at [913, 465] on div "EBKT EBKT LIML LIPR LFPB Planned Maint Kortrijk-Wevelgem" at bounding box center [834, 474] width 1280 height 25
click at [982, 259] on div "EBKT EBKT LHBP KTEB KPVD KISP LHBP" at bounding box center [834, 246] width 1280 height 25
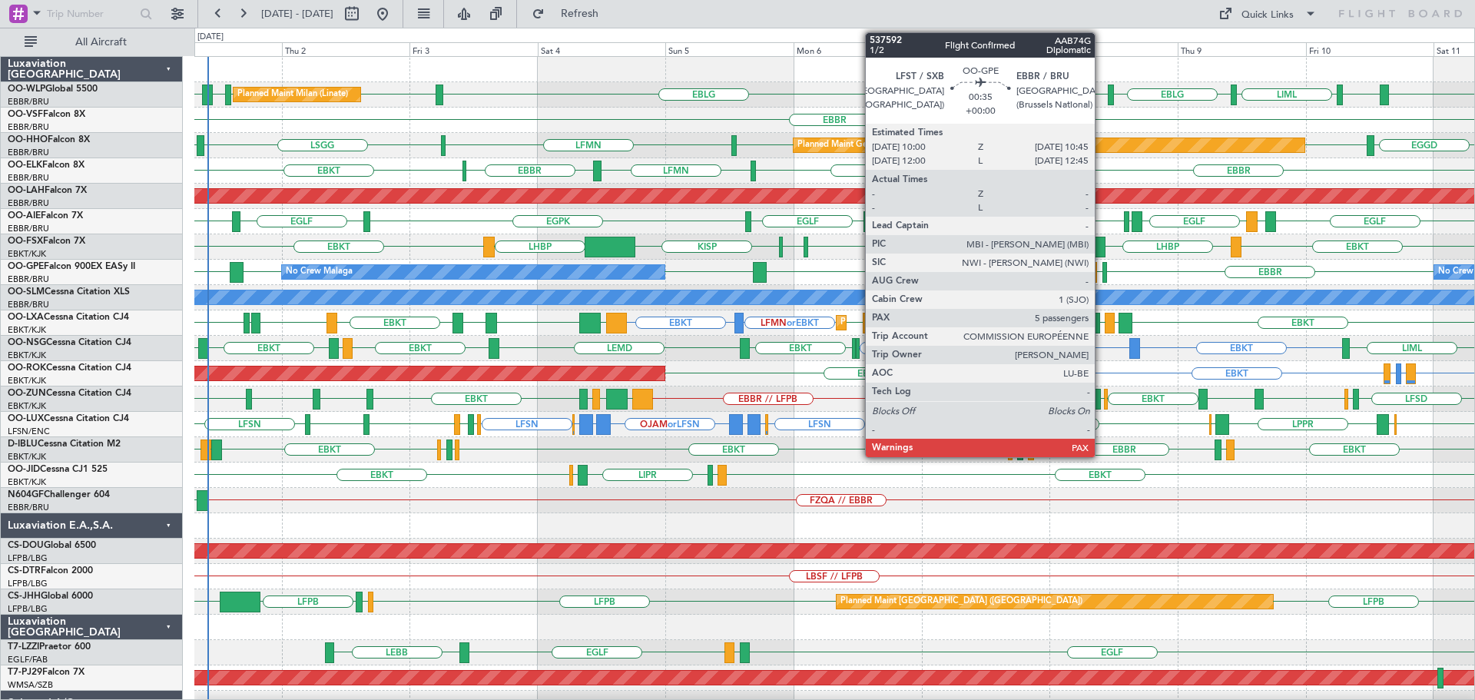
click at [1102, 269] on div at bounding box center [1104, 272] width 5 height 21
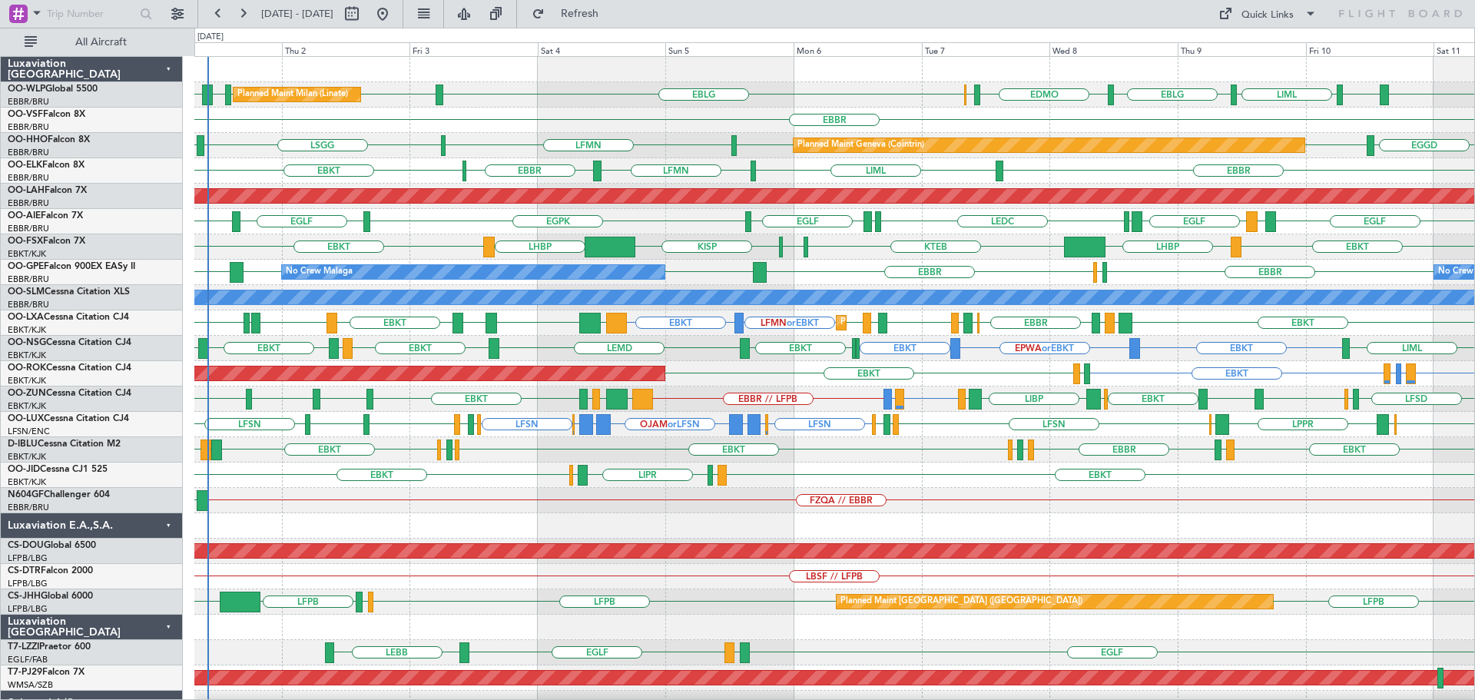
click at [649, 95] on div "LEBL EBLG LIML EBLG EDMO ELLX EBLG LIML LIML EBLG LHDC Planned Maint Milan (Lin…" at bounding box center [834, 94] width 1280 height 25
click at [617, 23] on button "Refresh" at bounding box center [571, 14] width 92 height 25
click at [769, 118] on div "EBBR" at bounding box center [834, 120] width 1280 height 25
click at [780, 177] on div "EBBR LIML LFMN EBBR EBKT Planned Maint Kortrijk-Wevelgem" at bounding box center [834, 170] width 1280 height 25
click at [697, 227] on div "LEDC LEXJ EGLF EGPK EGLF LSZH EGLF LEMD EGLF LEMD" at bounding box center [834, 221] width 1280 height 25
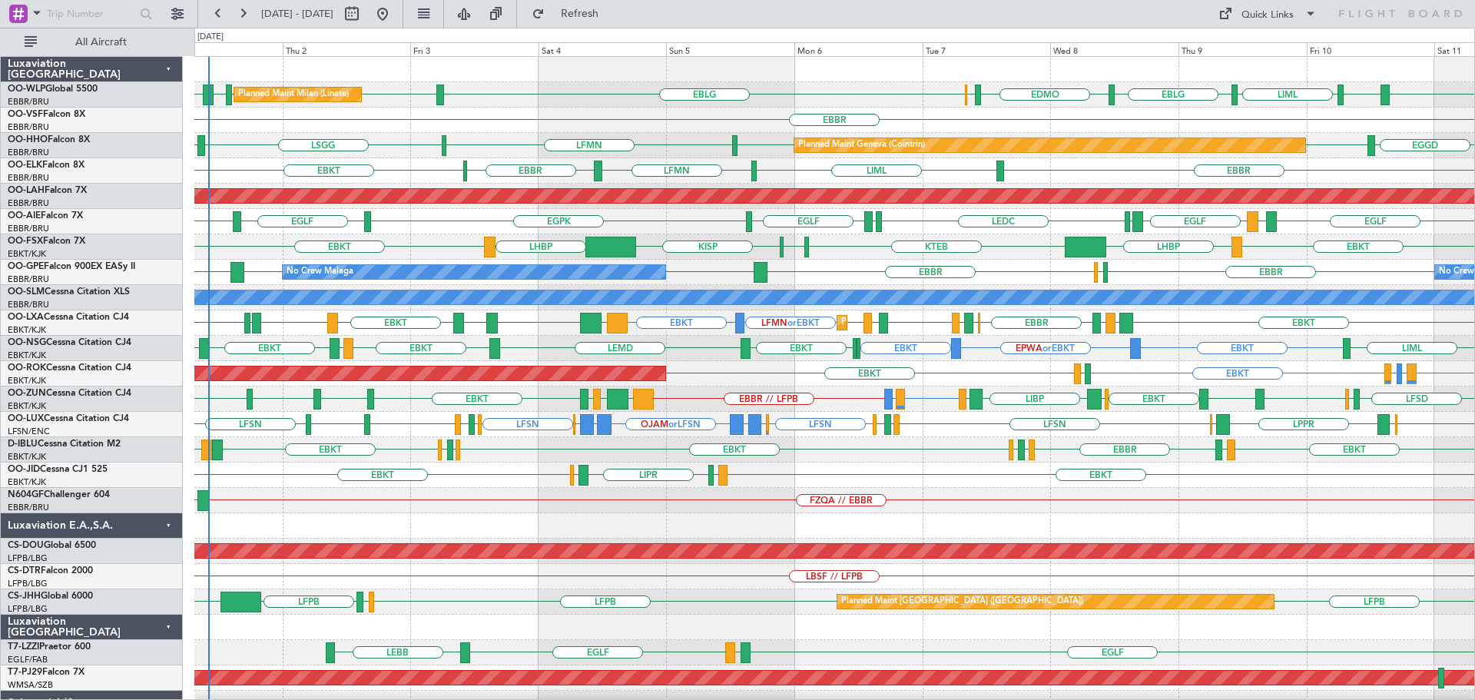
click at [734, 354] on div "EPWA or EBKT EBKT EBKT LFOK EBKT LEMD EBKT LEGE EBKT EPMO LIML" at bounding box center [834, 348] width 1280 height 25
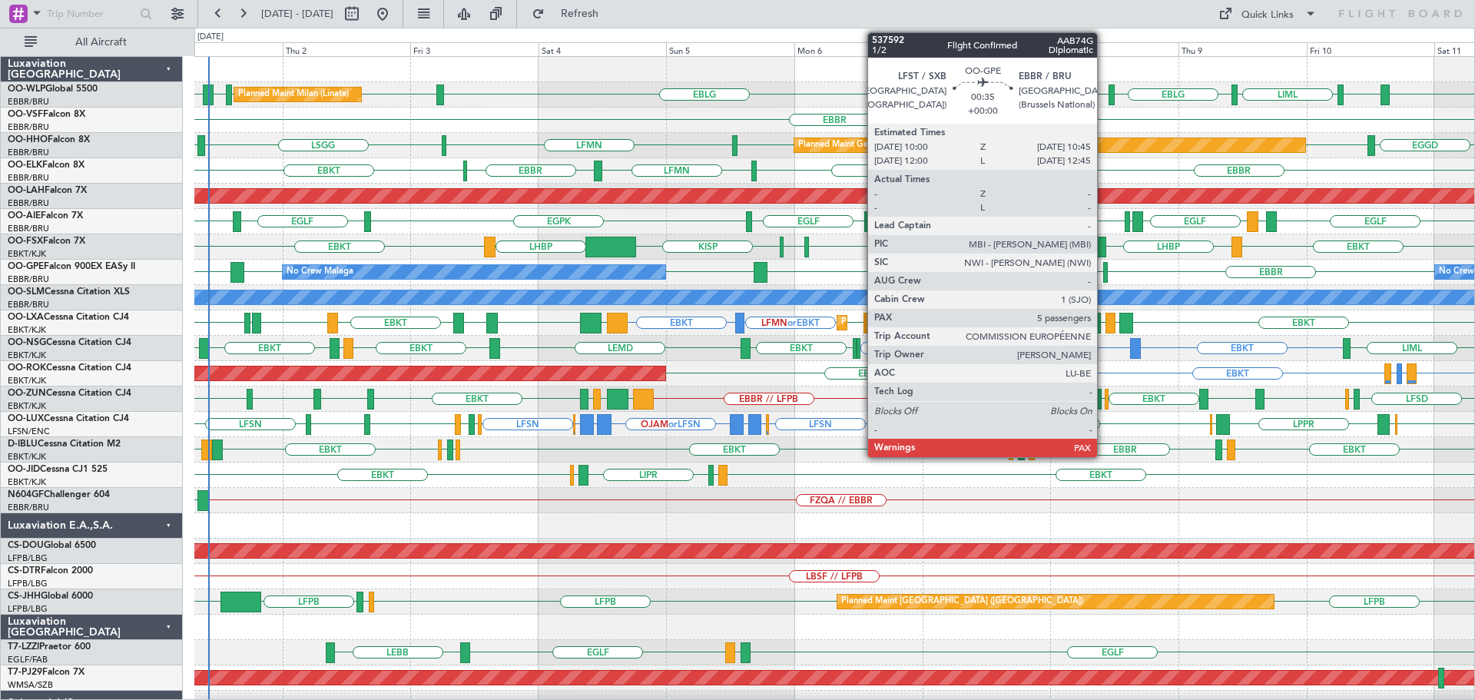
click at [1104, 267] on div at bounding box center [1105, 272] width 5 height 21
click at [1104, 266] on div at bounding box center [1105, 272] width 5 height 21
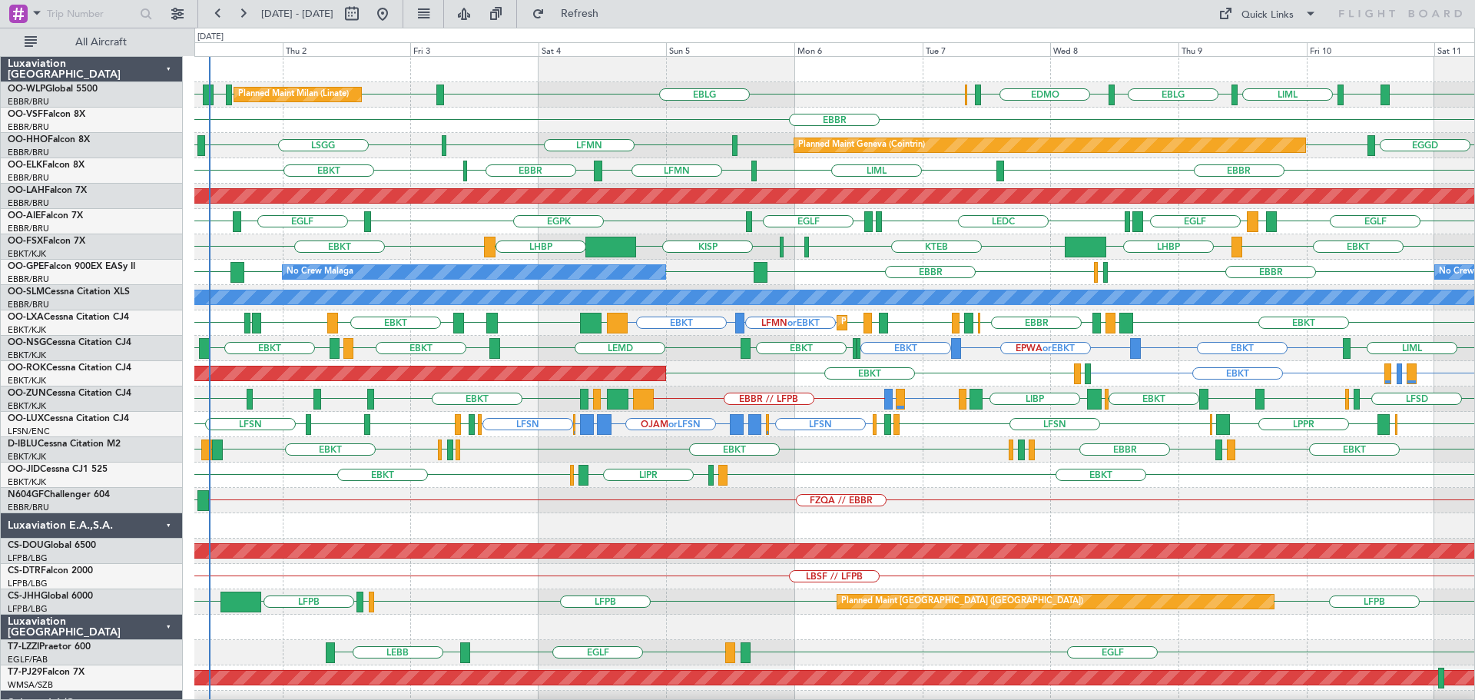
click at [536, 81] on div at bounding box center [834, 69] width 1280 height 25
click at [559, 85] on div "EDMO ELLX EBLG LIML LIML EBLG LHDC LEBL EBLG LIML EBLG Planned Maint Milan (Lin…" at bounding box center [834, 94] width 1280 height 25
click at [592, 14] on button "Refresh" at bounding box center [571, 14] width 92 height 25
click at [653, 571] on div "EBLG LIML LIML EBLG LHDC EDMO ELLX LEBL EBLG LIML EBLG Planned Maint Milan (Lin…" at bounding box center [834, 475] width 1280 height 836
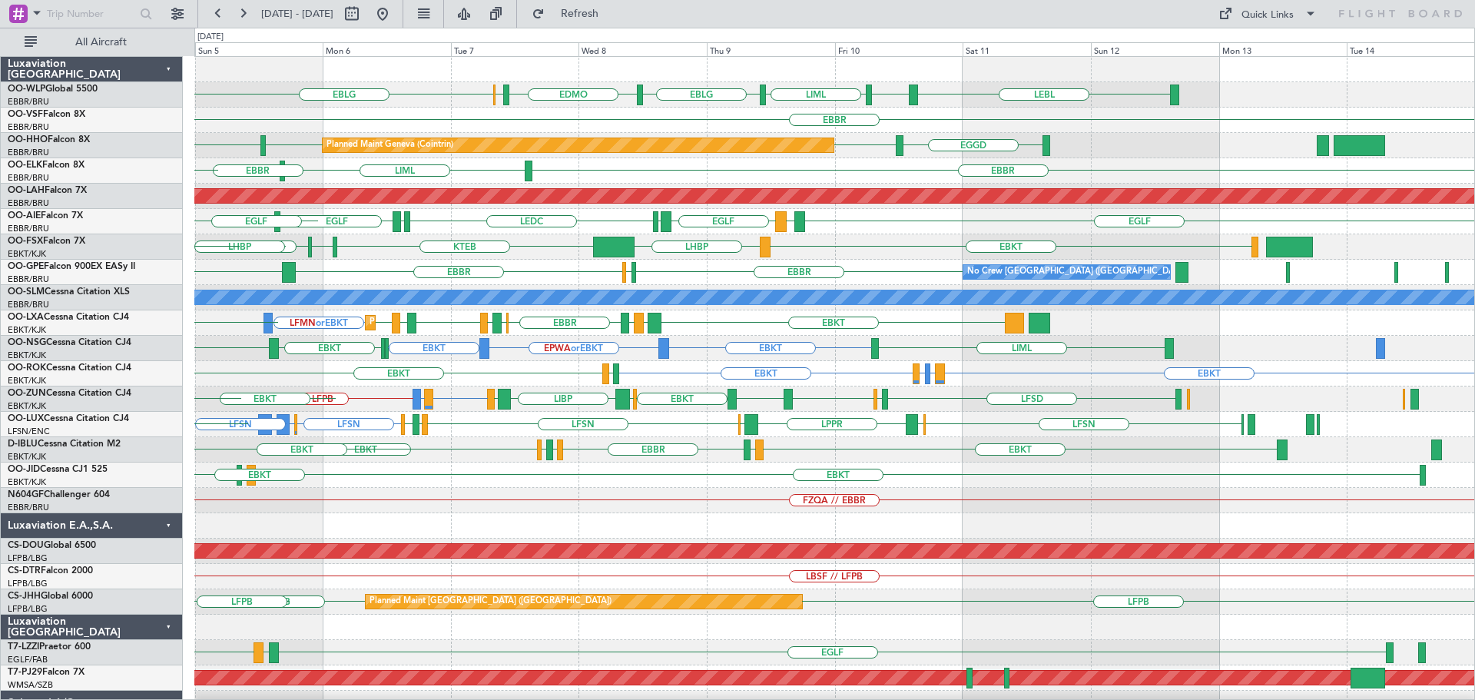
click at [451, 464] on div "EBLG EDMO ELLX LEBL EBLG LIML EBLG LIML Planned Maint Milan (Linate) EBBR LFMN …" at bounding box center [834, 475] width 1280 height 836
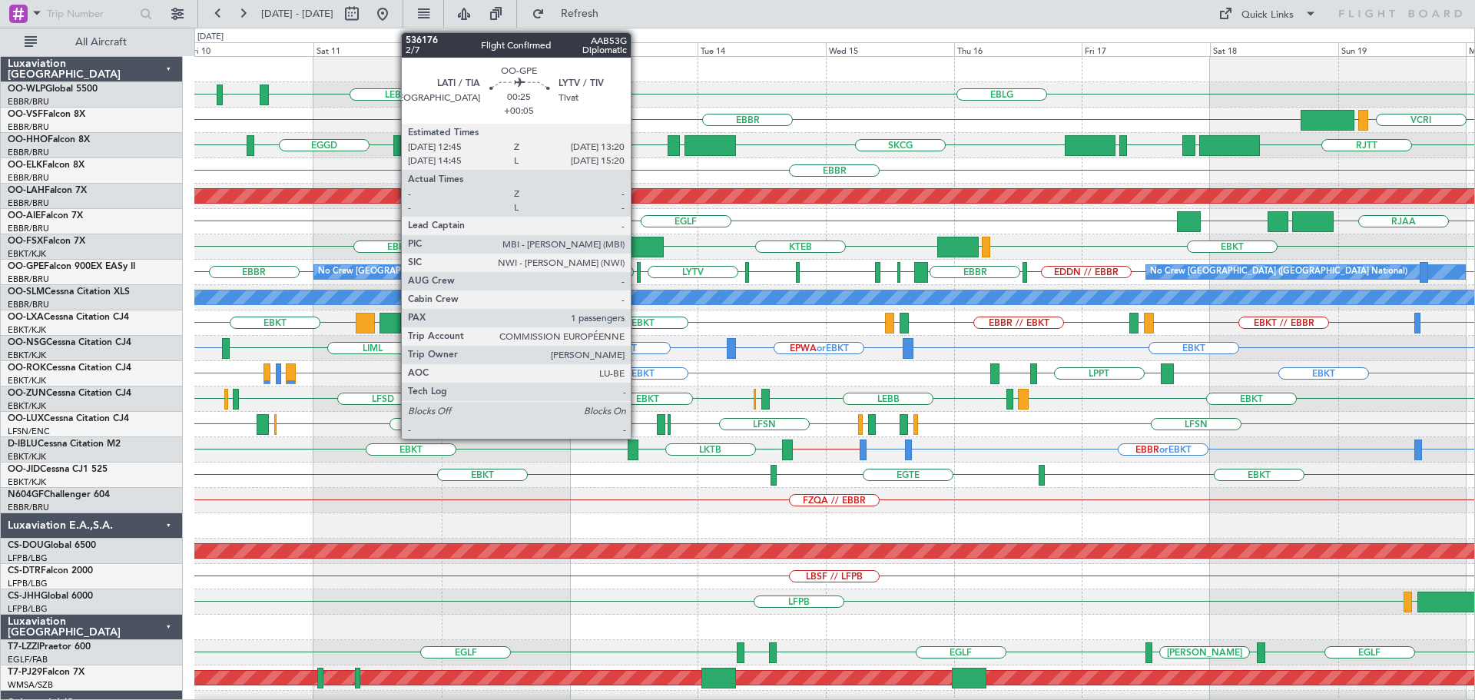
click at [637, 270] on div at bounding box center [639, 272] width 4 height 21
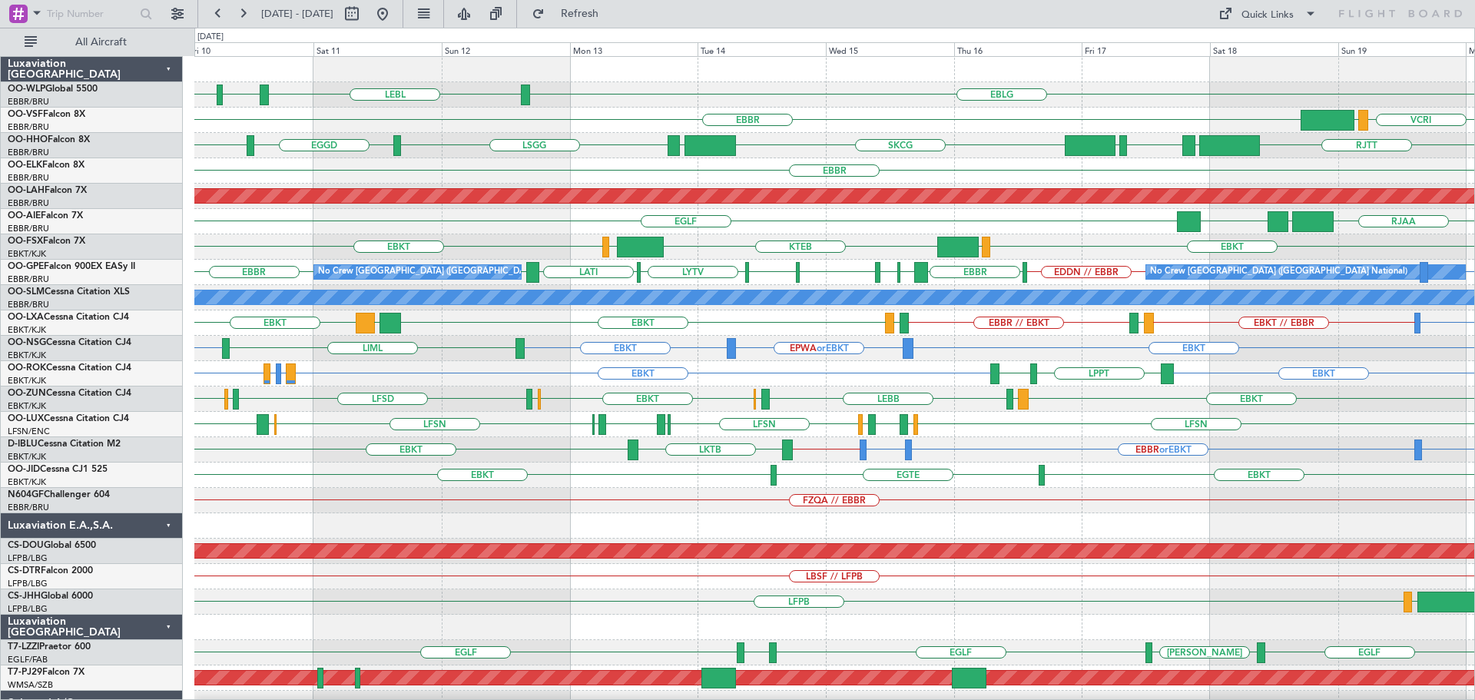
click at [676, 166] on div "EBBR" at bounding box center [834, 170] width 1280 height 25
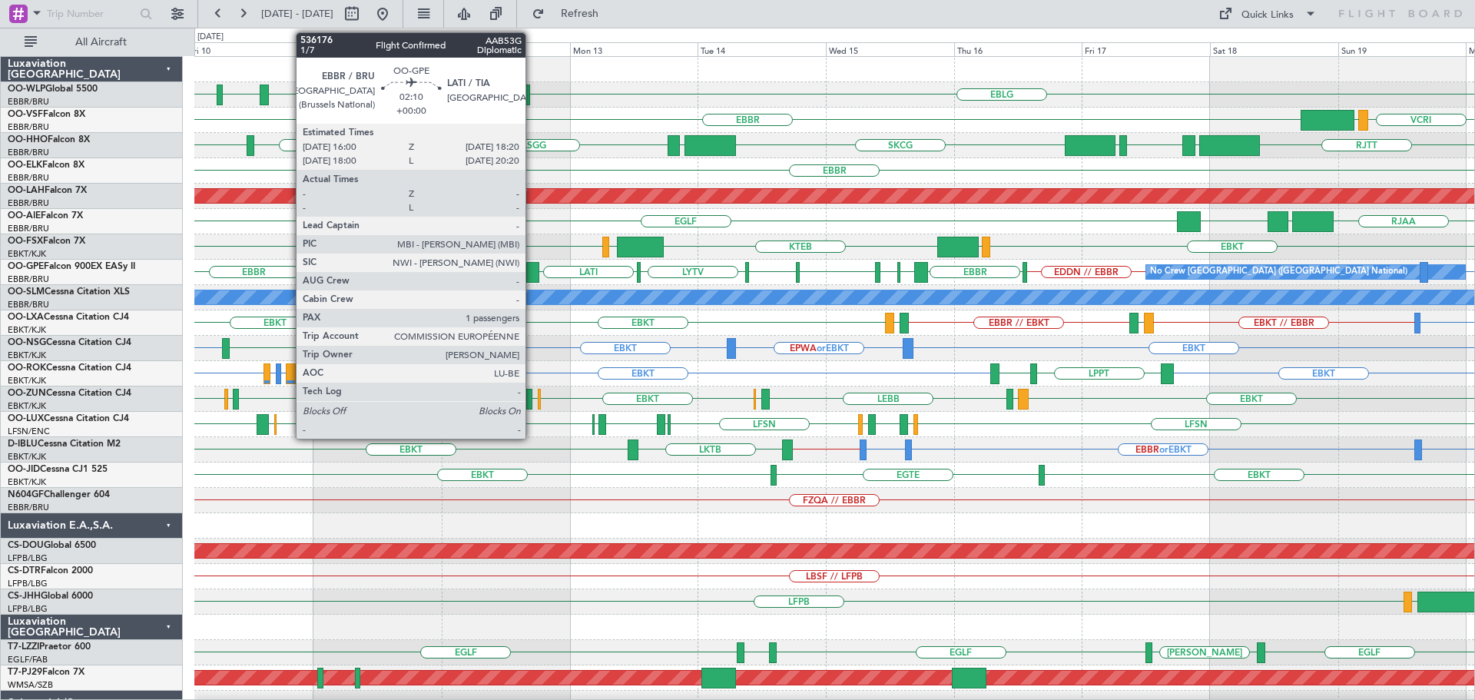
click at [532, 269] on div at bounding box center [532, 272] width 13 height 21
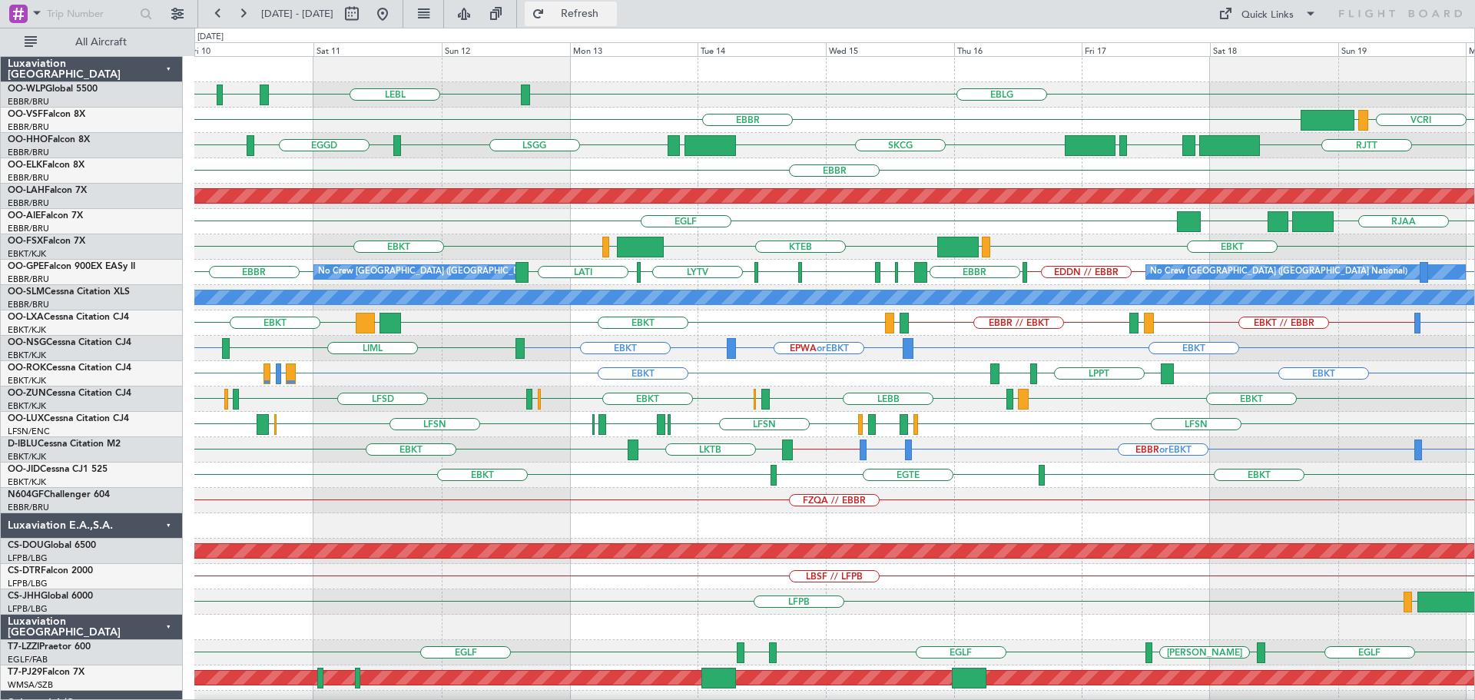
click at [612, 12] on span "Refresh" at bounding box center [580, 13] width 65 height 11
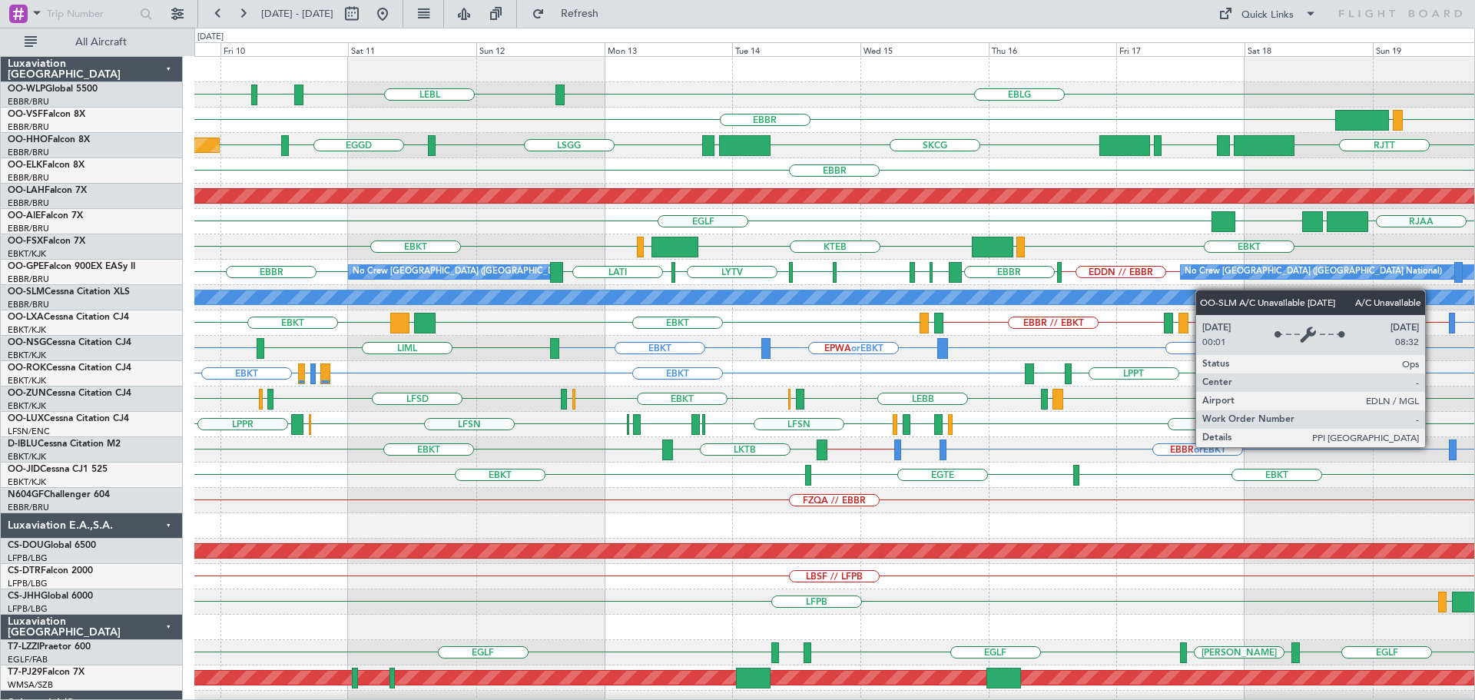
click at [1219, 291] on div "EBLG LEBL EBLG LIML EBBR VCRI VRMU LSGG LROP LSGG EGGD SKCG LEZL RJTT EGGD LSGG…" at bounding box center [834, 513] width 1280 height 912
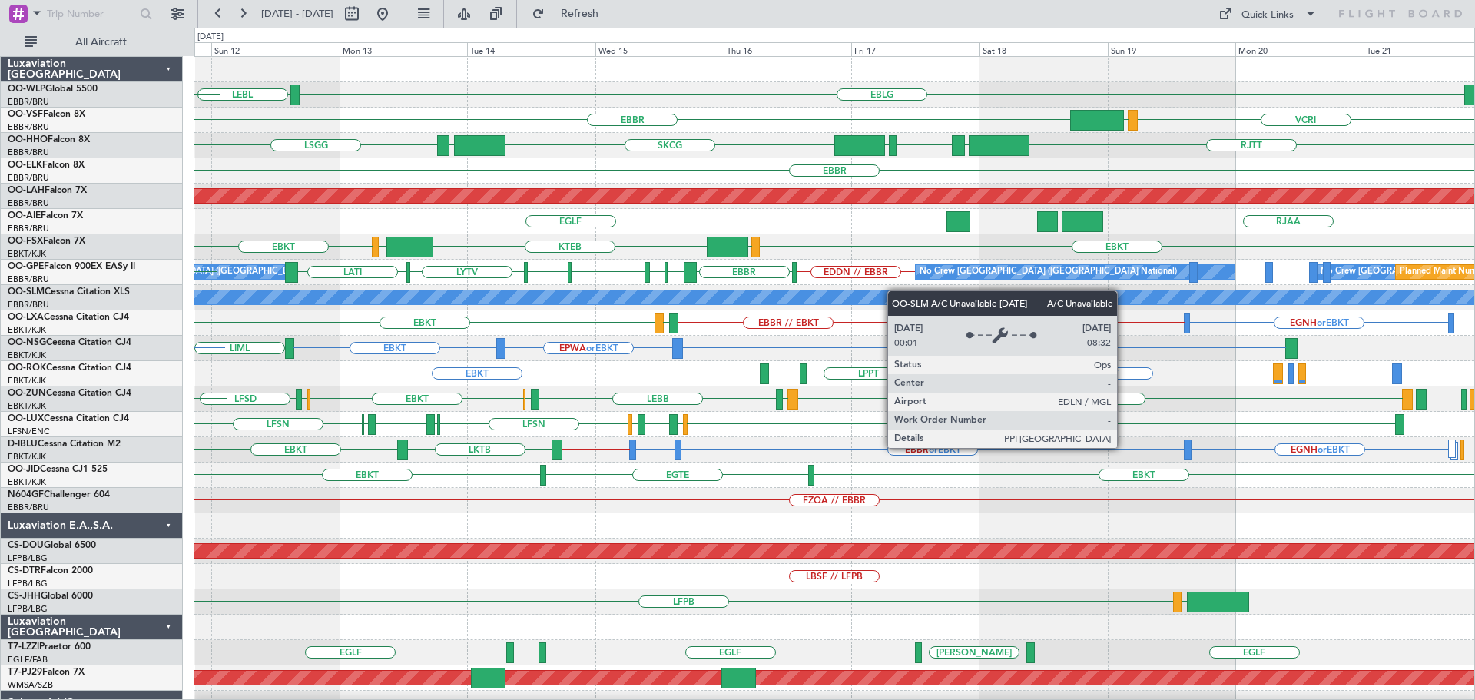
click at [891, 291] on div "EBLG LEBL LIML EBLG EBBR VCRI VRMU LSGG LROP LSGG EGGD SKCG LEZL RJTT EGGD LSGG…" at bounding box center [834, 513] width 1280 height 912
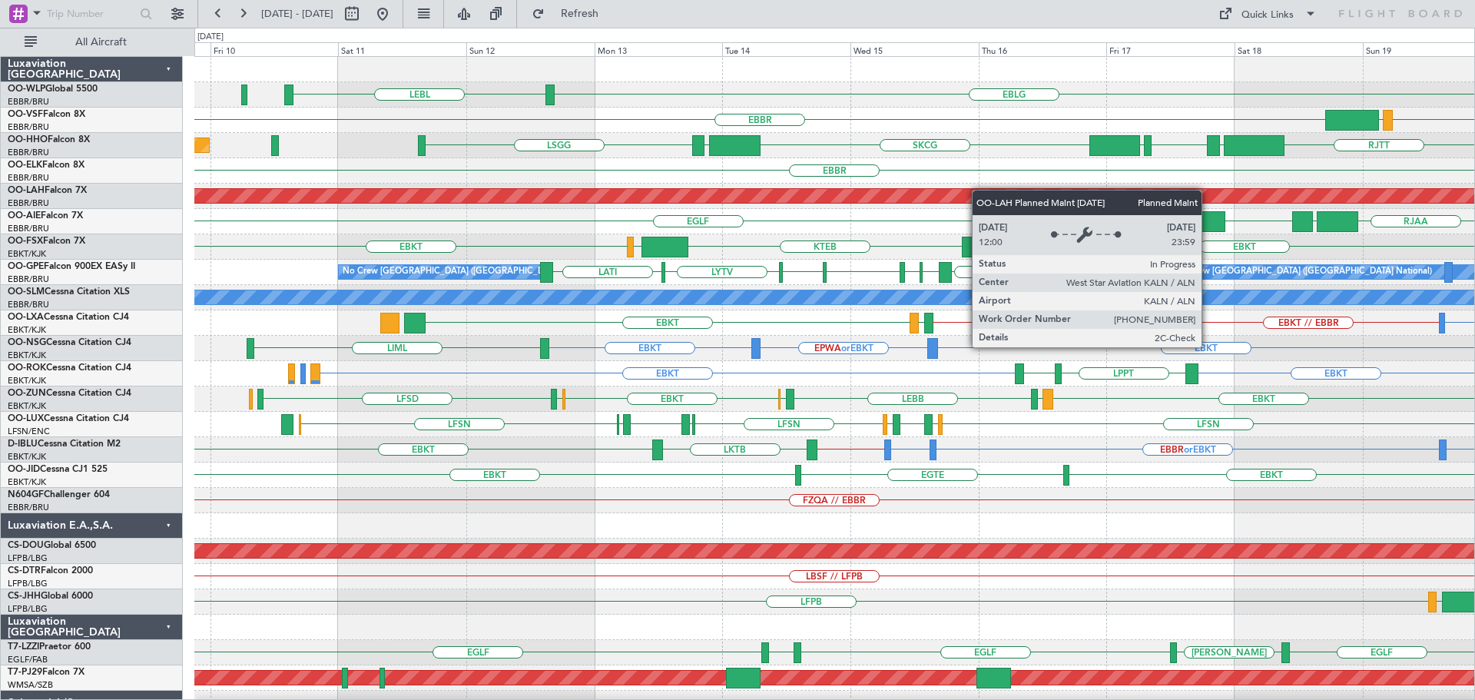
click at [983, 190] on div "EBLG LEBL EBBR VCRI VRMU LSGG LROP LSGG EGGD SKCG LEZL RJTT Planned Maint Genev…" at bounding box center [834, 513] width 1280 height 912
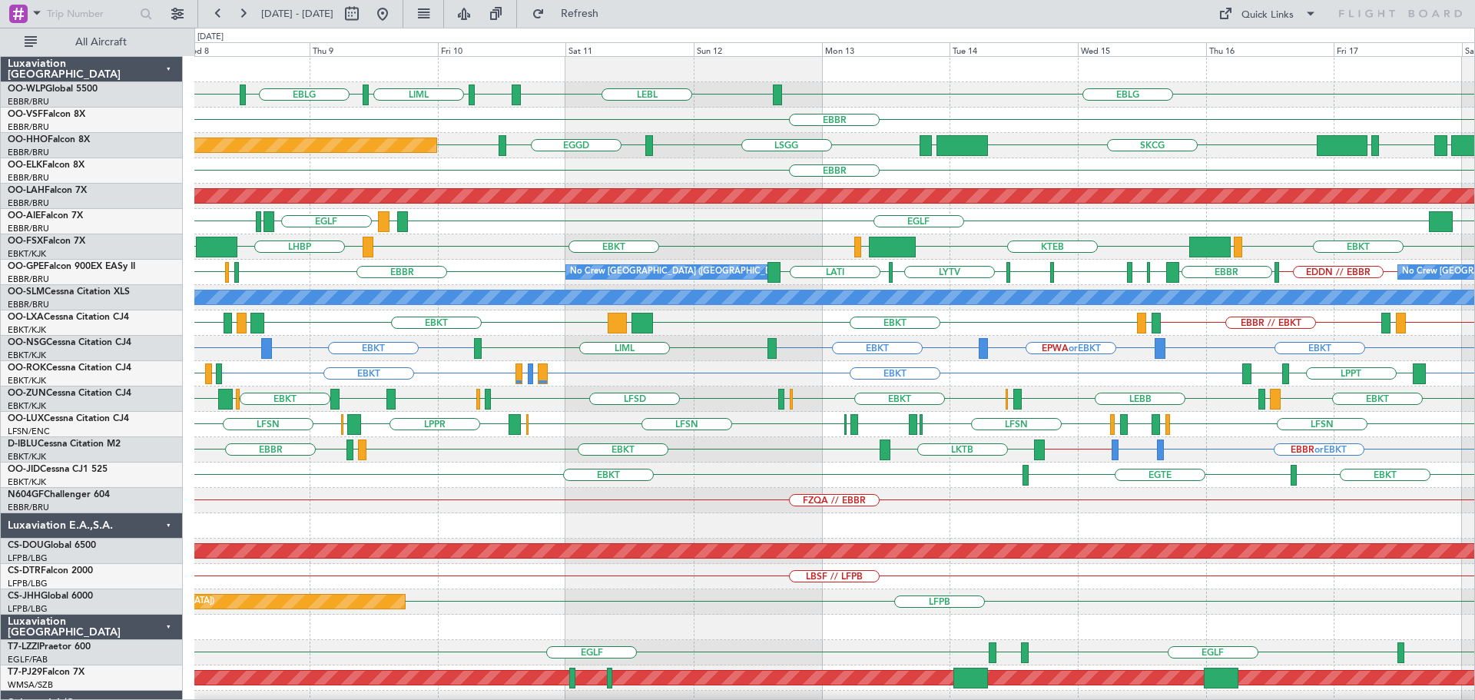
click at [699, 227] on div "EGLF LEMD [GEOGRAPHIC_DATA] LEMD LEDC LLBG" at bounding box center [834, 221] width 1280 height 25
click at [511, 268] on div "LATI [GEOGRAPHIC_DATA] LFST [GEOGRAPHIC_DATA] EDDN // EBBR [GEOGRAPHIC_DATA] LW…" at bounding box center [834, 272] width 1280 height 25
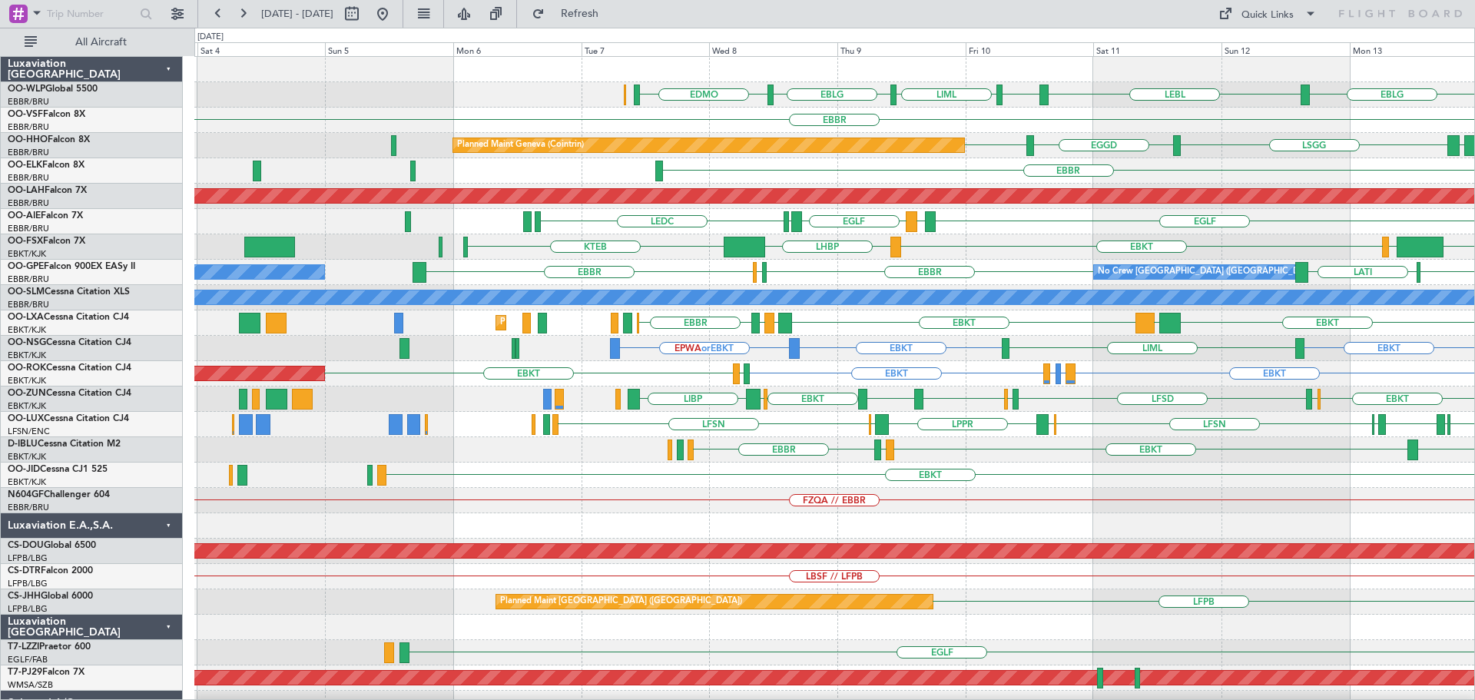
click at [918, 324] on div "EBLG LEBL EBLG LIML EBLG EDMO Planned Maint Milan ([GEOGRAPHIC_DATA]) [GEOGRAPH…" at bounding box center [834, 513] width 1280 height 912
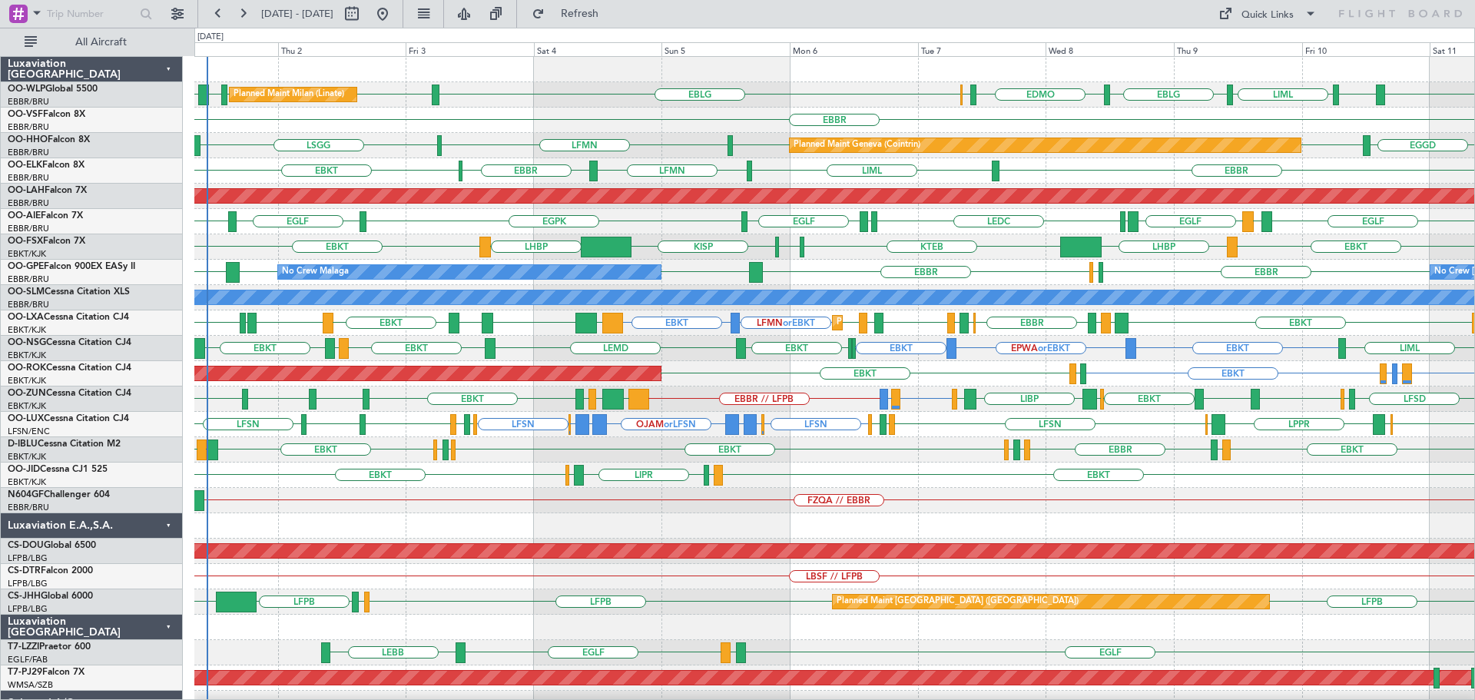
click at [810, 516] on div at bounding box center [834, 525] width 1280 height 25
click at [722, 256] on div "EBKT LHBP KTEB KPVD [GEOGRAPHIC_DATA] LHBP EBKT" at bounding box center [834, 246] width 1280 height 25
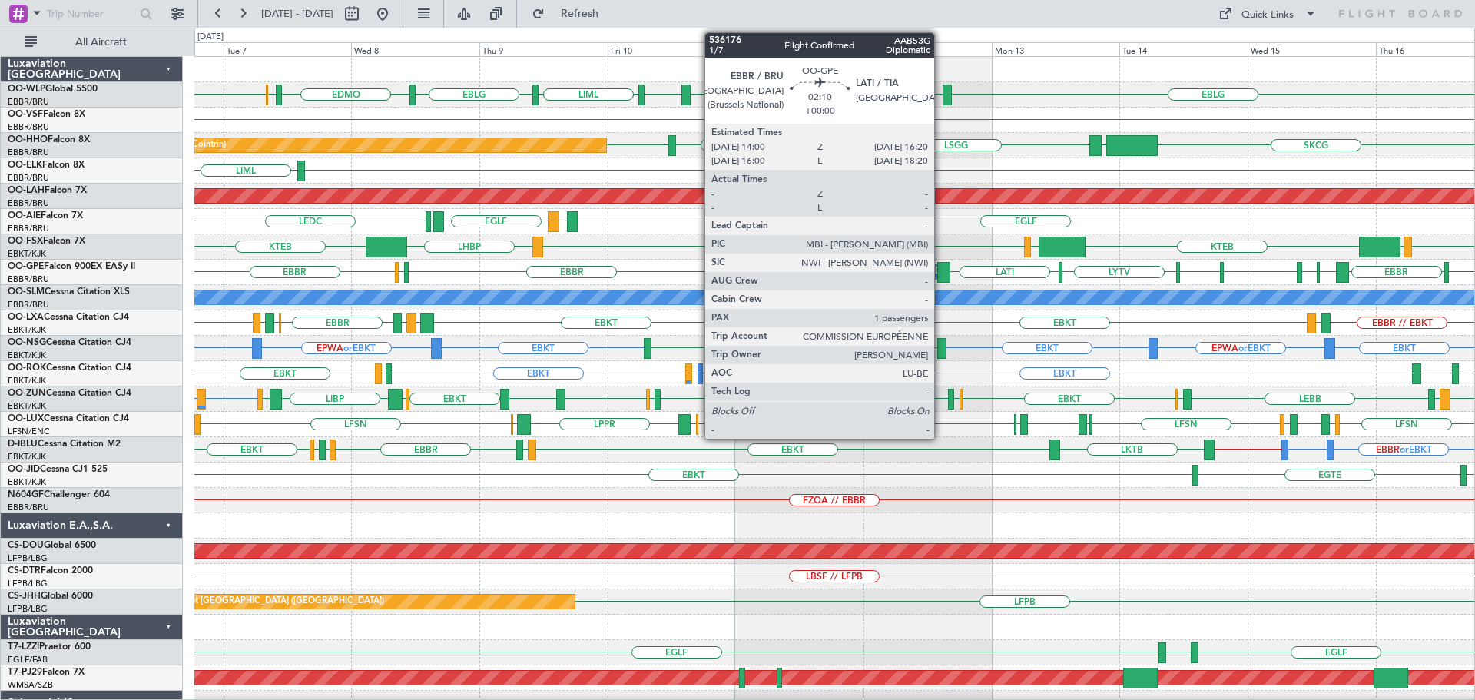
click at [941, 265] on div at bounding box center [943, 272] width 13 height 21
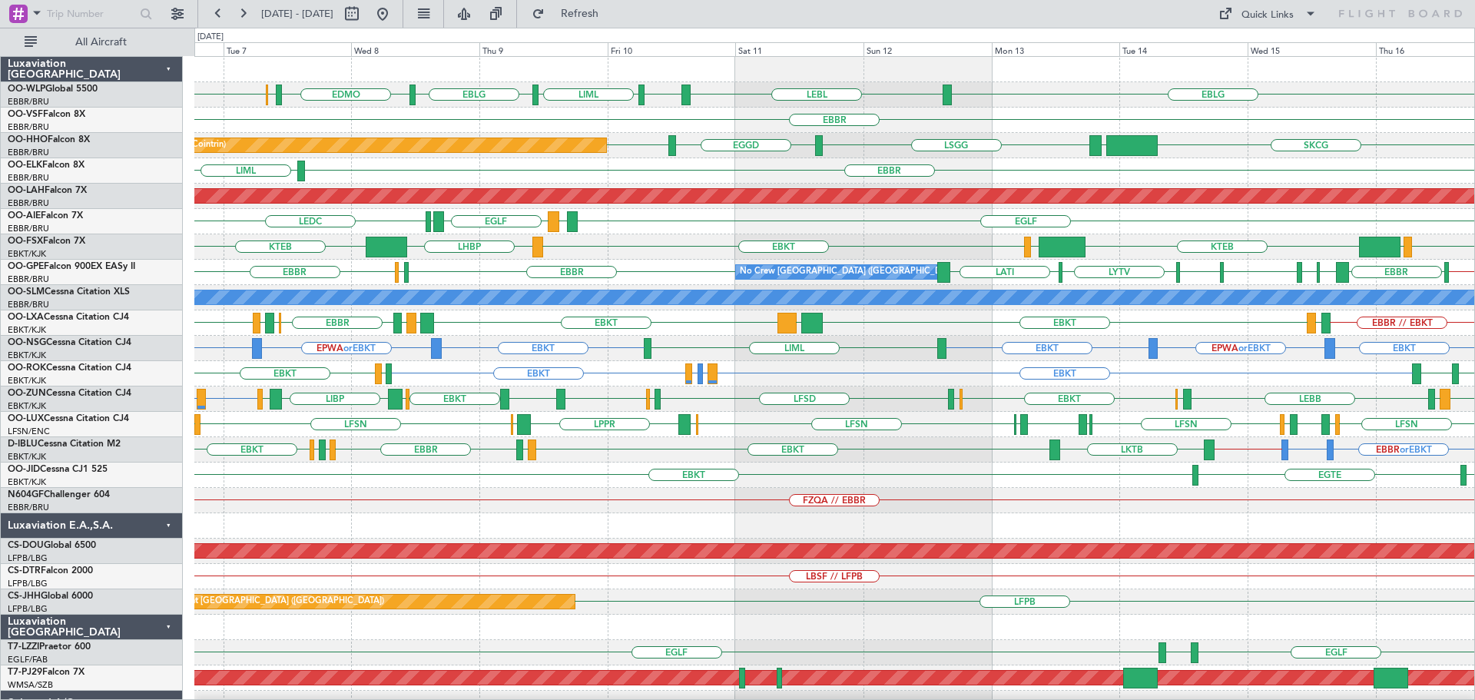
click at [644, 248] on div "EBKT LIMC EBKT LHBP KTEB LOWS KTEB" at bounding box center [834, 246] width 1280 height 25
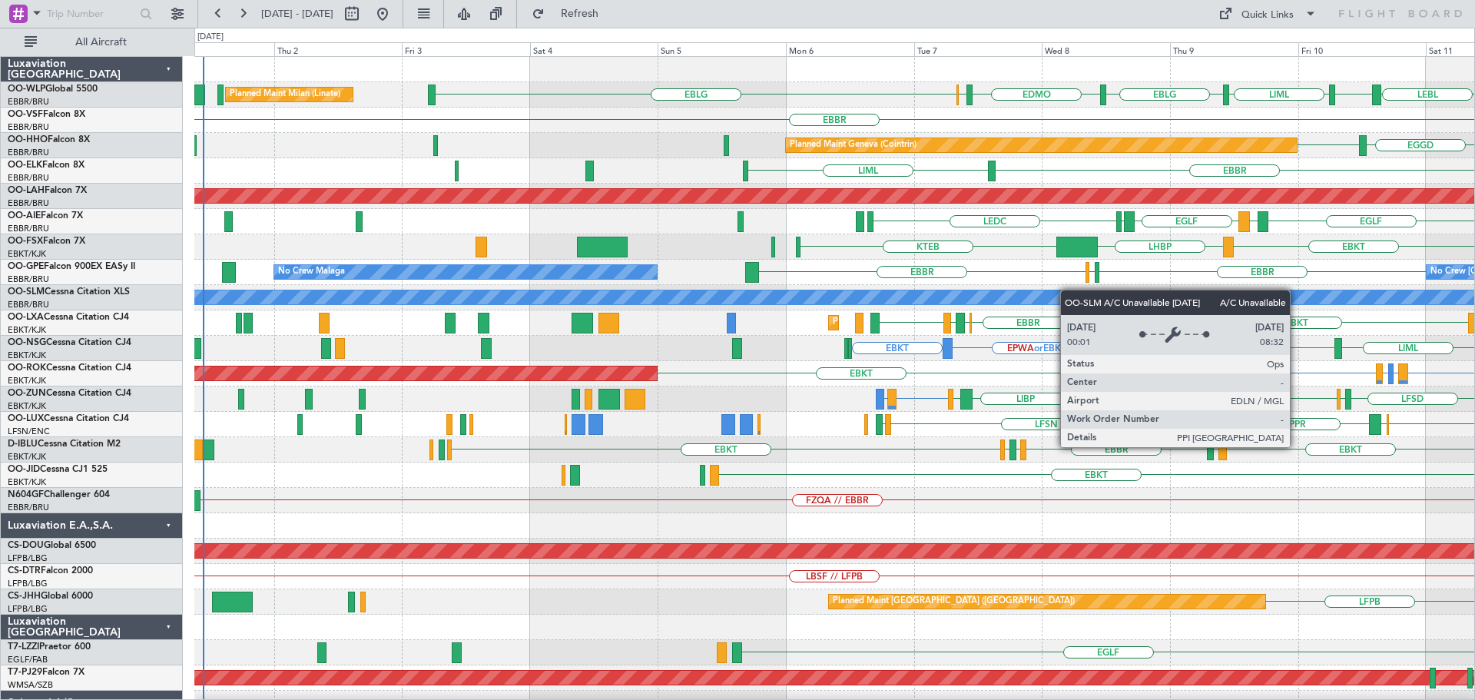
click at [1060, 292] on div "LIML EBLG EDMO ELLX EBLG Planned Maint Milan (Linate) EBLG LEBL EBLG EBBR Plann…" at bounding box center [834, 513] width 1280 height 912
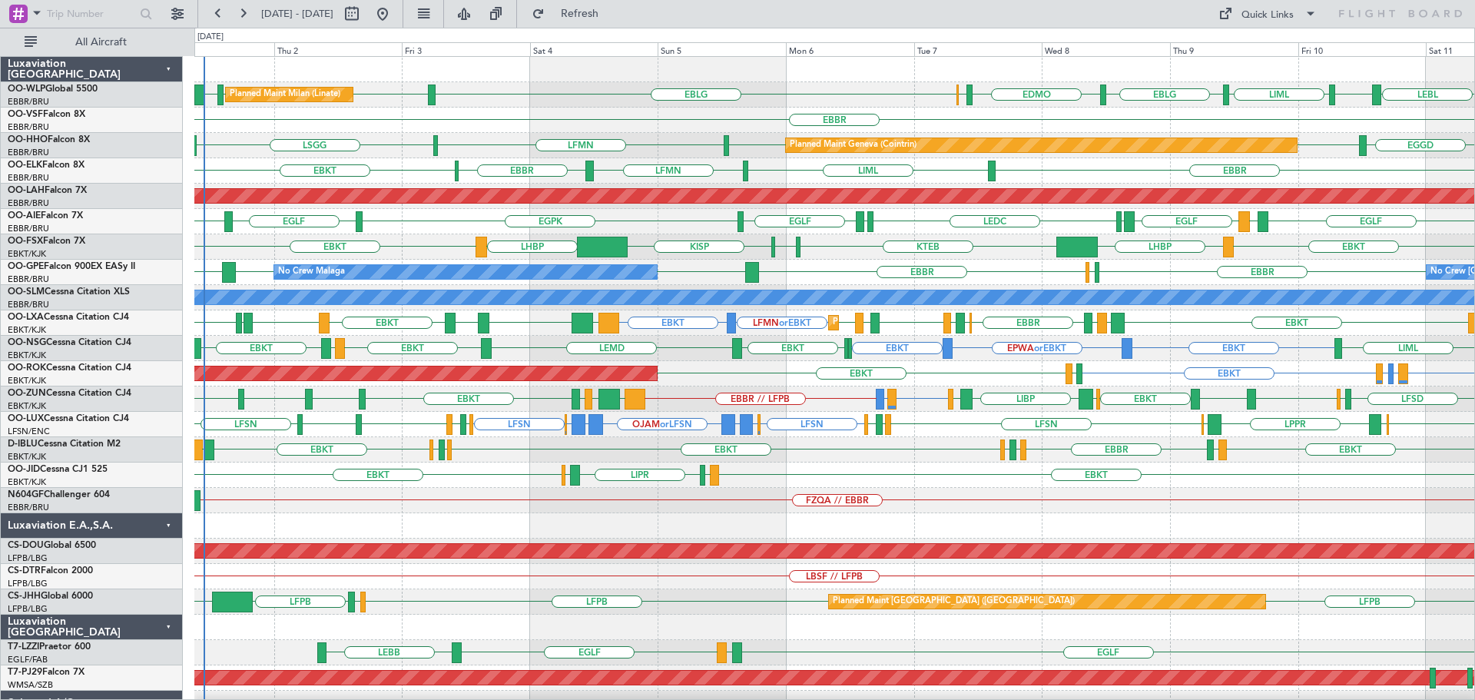
click at [912, 480] on div "EBKT LIML LIPR LFPB EBKT Planned Maint Kortrijk-Wevelgem" at bounding box center [834, 474] width 1280 height 25
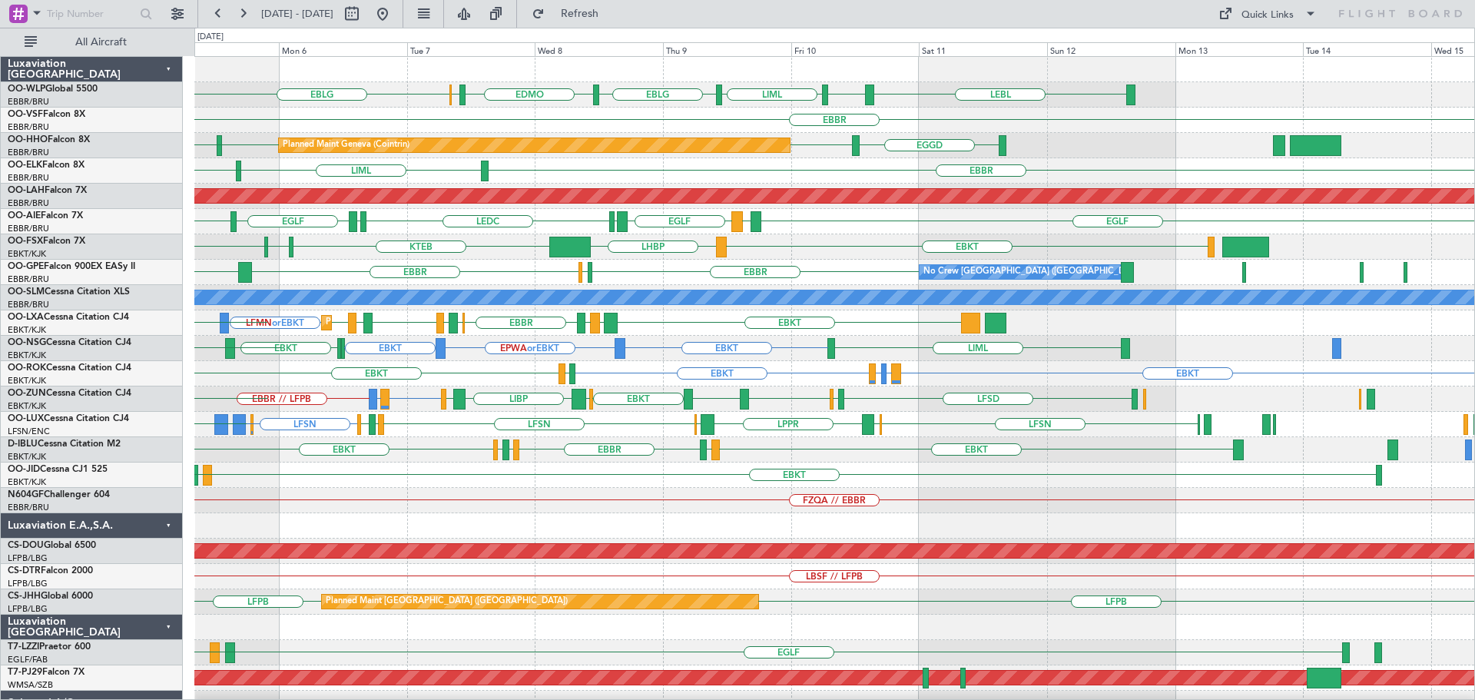
click at [658, 360] on div "LEBL EBLG LIML EBLG EDMO ELLX EBLG LIML EBBR EGGD LSGG LSGG LFMN Planned Maint …" at bounding box center [834, 475] width 1280 height 836
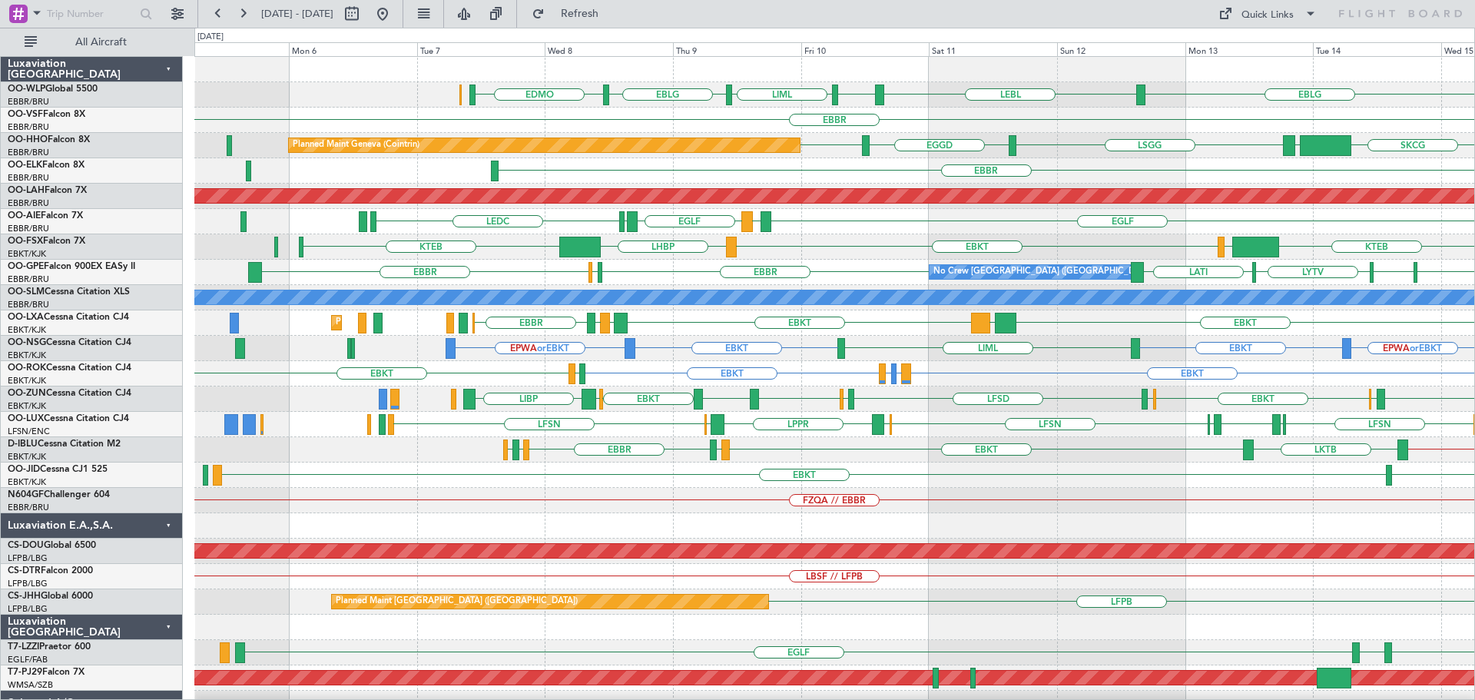
click at [1078, 449] on div "EBLG LEBL EBLG LIML EBLG EDMO EBBR Planned Maint Geneva (Cointrin) SKCG LEZL LS…" at bounding box center [834, 513] width 1280 height 912
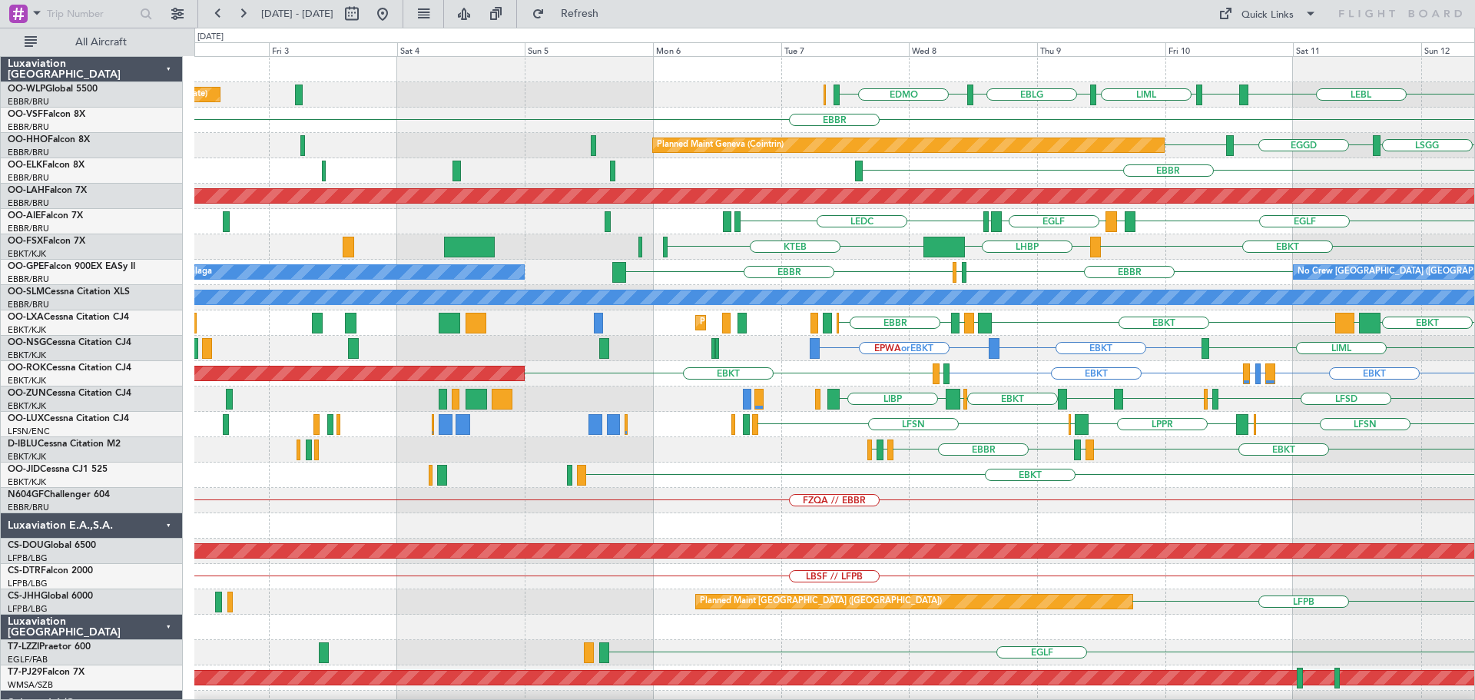
click at [804, 486] on div "LEBL EBLG LIML EBLG EDMO Planned Maint Milan (Linate) EBLG EBBR Planned Maint G…" at bounding box center [834, 513] width 1280 height 912
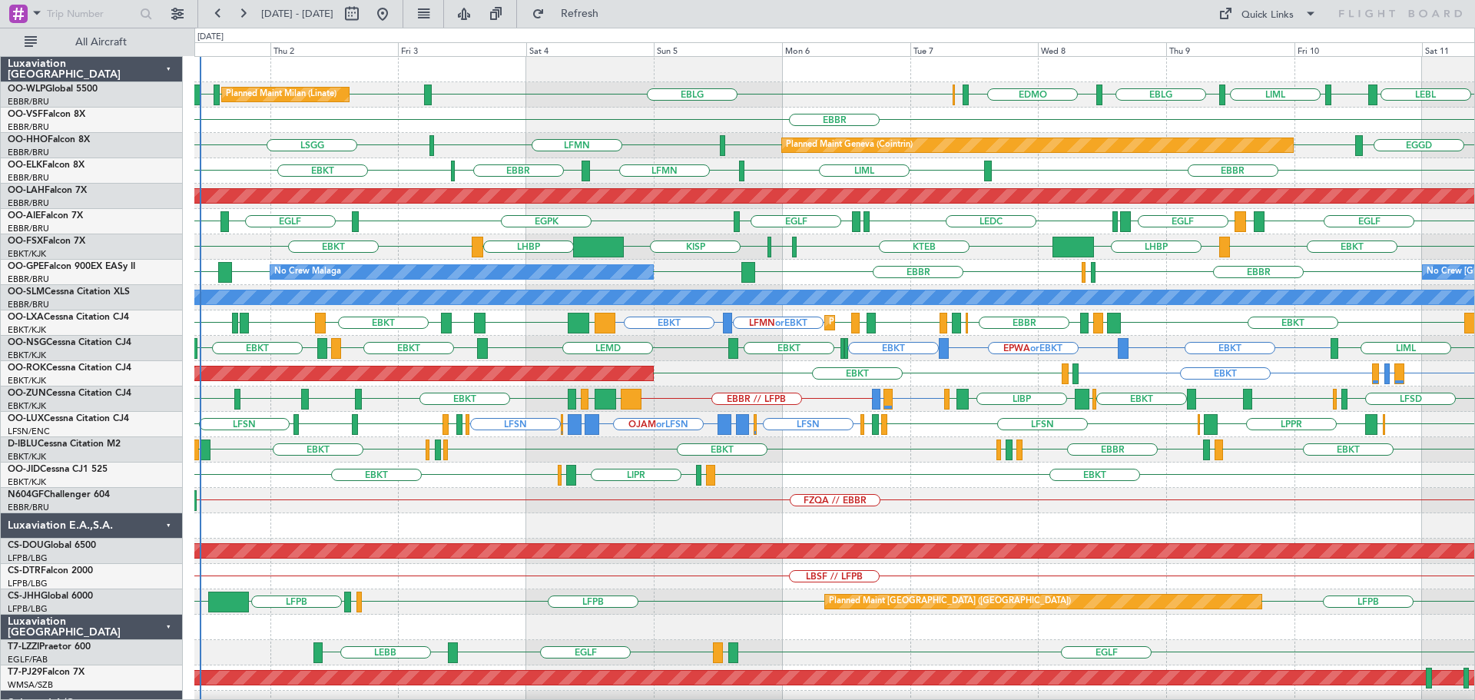
click at [668, 517] on div at bounding box center [834, 525] width 1280 height 25
click at [455, 500] on div "FZQA // EBBR" at bounding box center [834, 500] width 1280 height 25
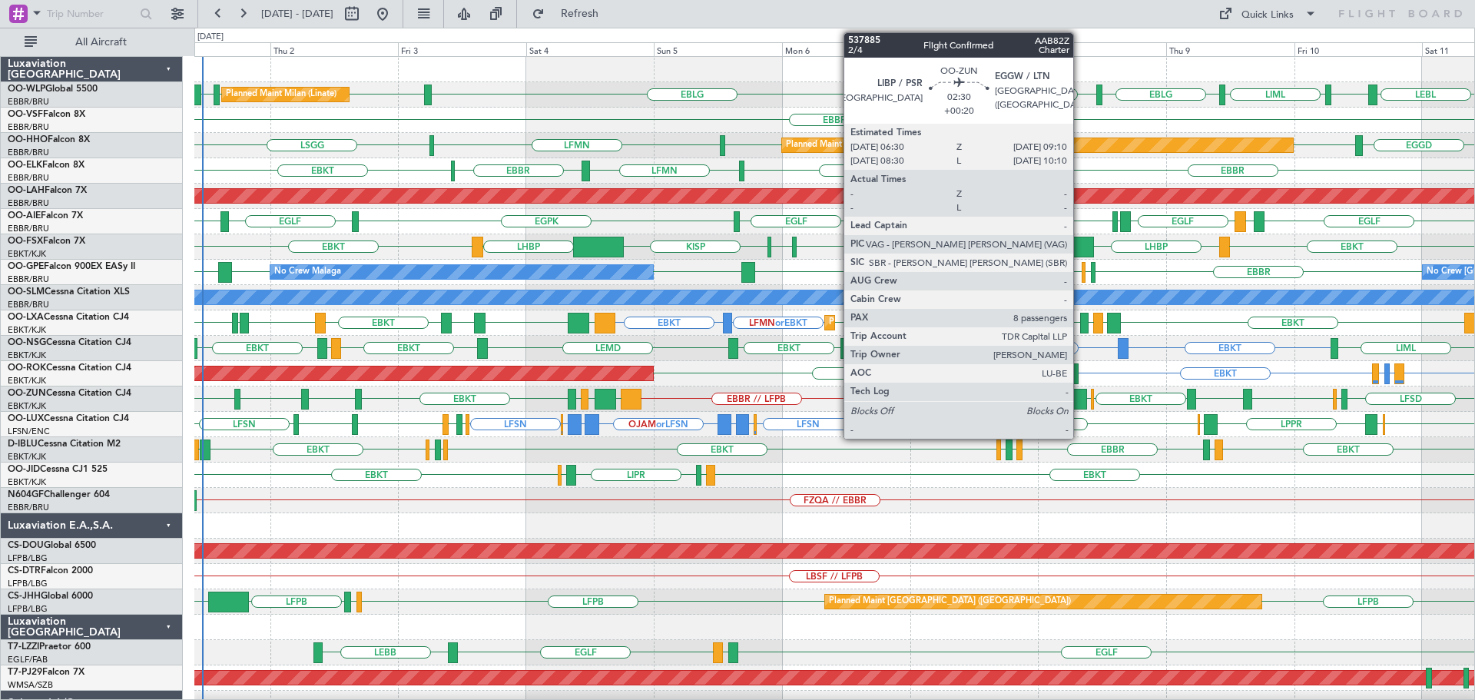
click at [662, 466] on div "LEBL EBLG LIML EBLG EDMO ELLX EBLG LIML LIML EBLG Planned Maint Milan (Linate) …" at bounding box center [834, 475] width 1280 height 836
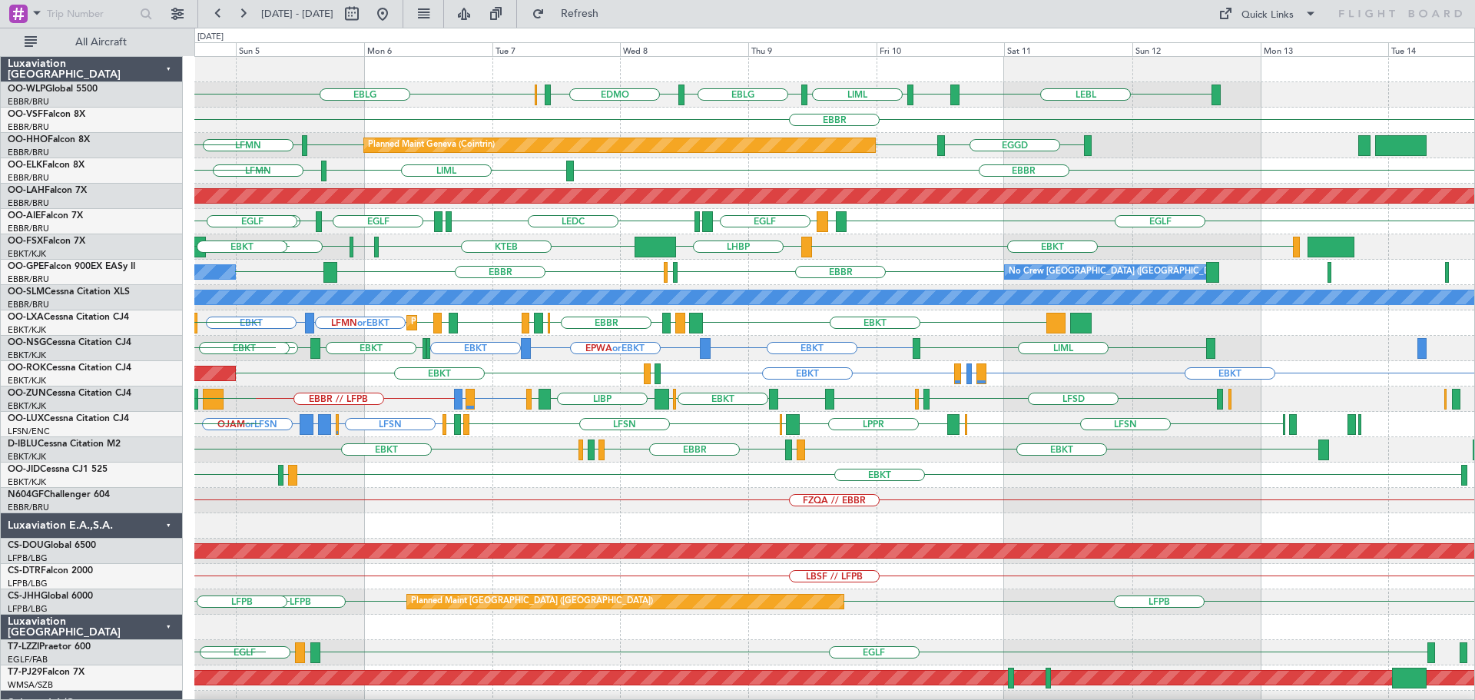
click at [522, 495] on div "LEBL EBLG LIML EBLG EDMO ELLX EBLG LIML Planned Maint Milan (Linate) EBBR EGGD …" at bounding box center [834, 475] width 1280 height 836
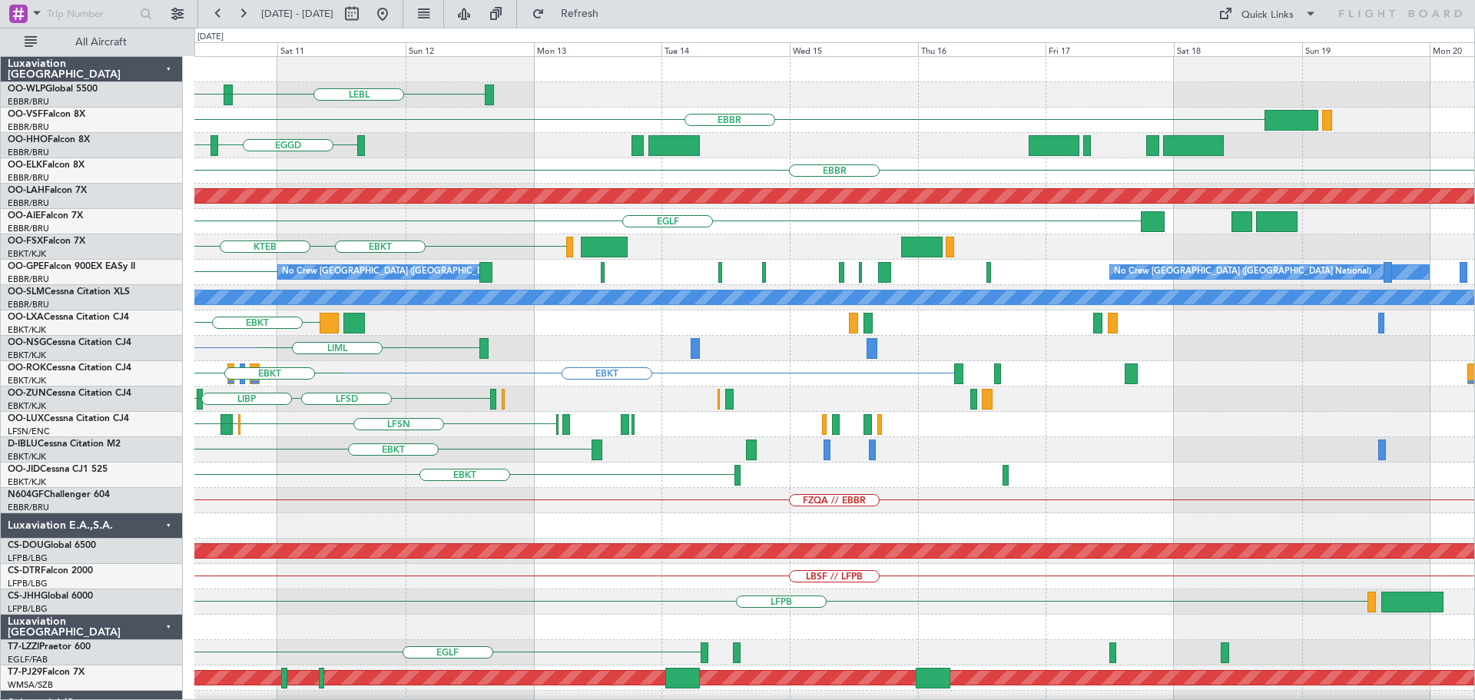
click at [607, 478] on div "EBKT" at bounding box center [834, 474] width 1280 height 25
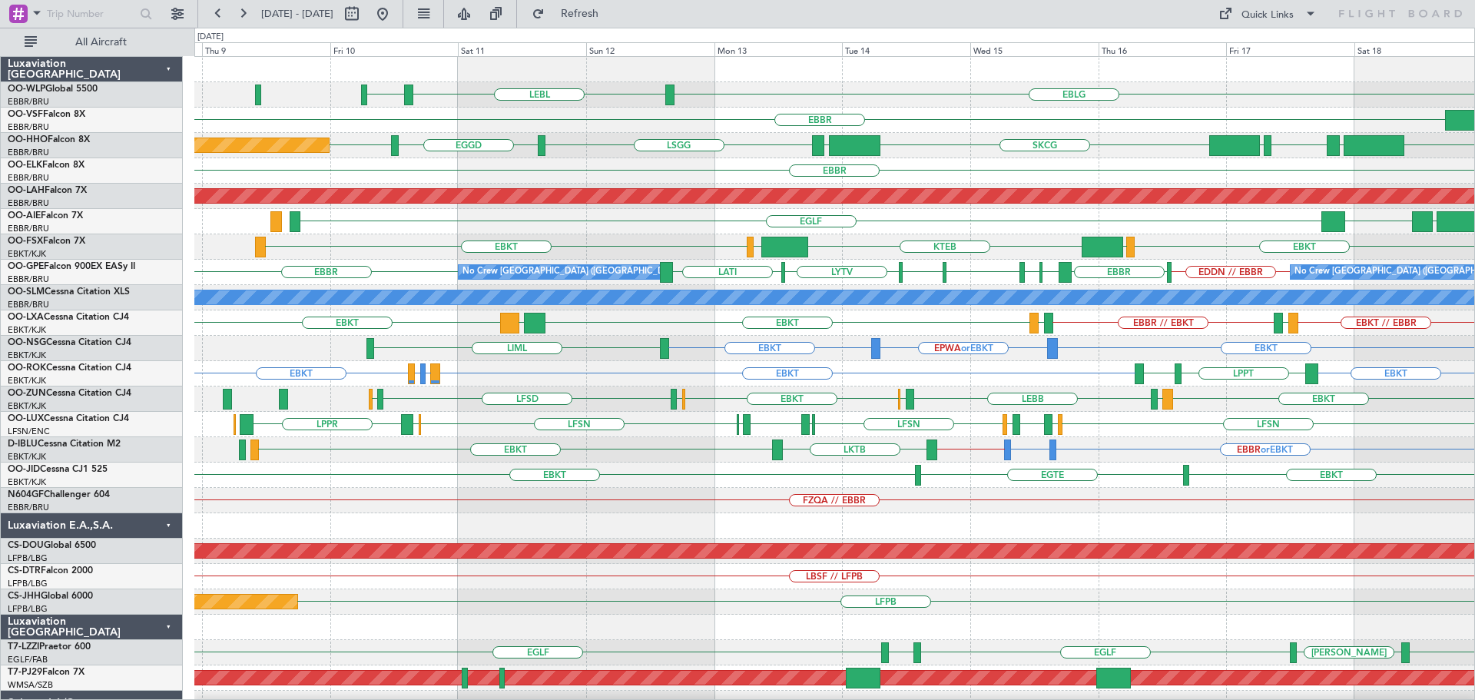
click at [654, 233] on div "LLBG EGLF UTSA RJAA" at bounding box center [834, 221] width 1280 height 25
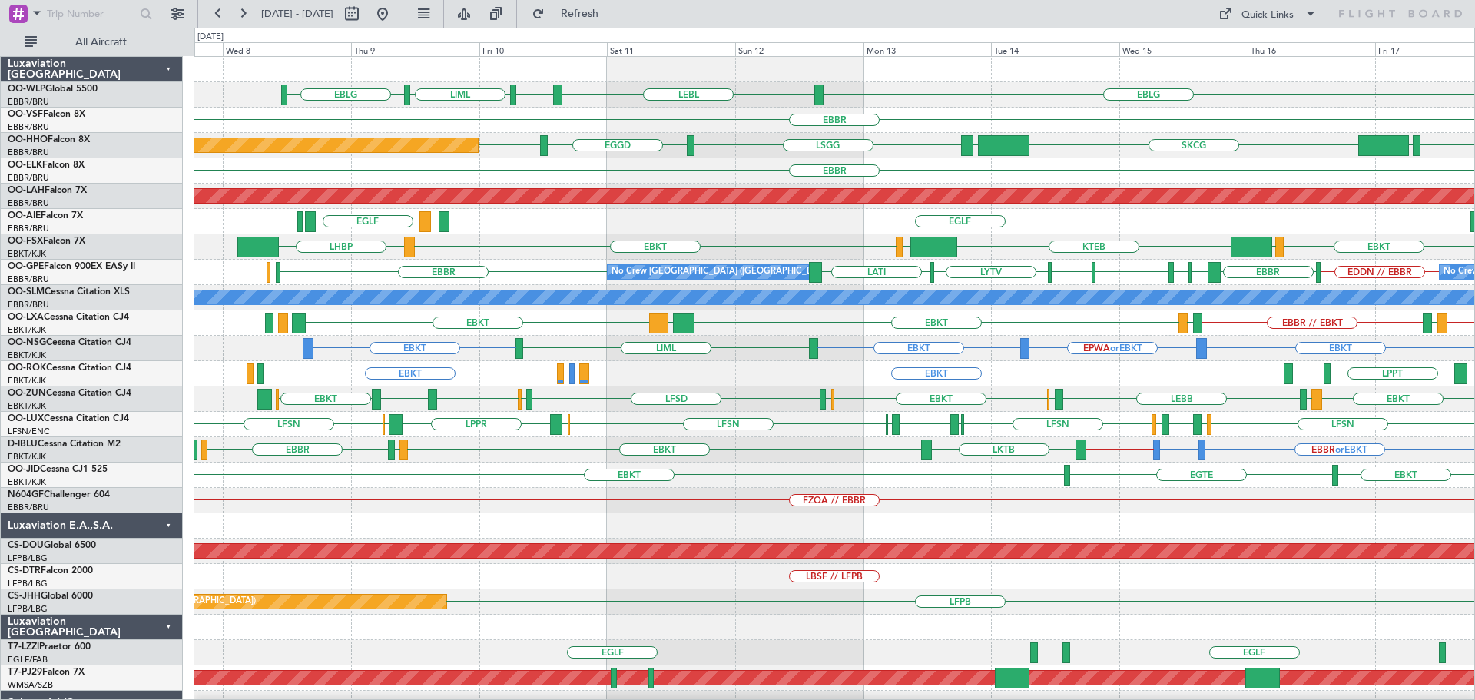
click at [563, 245] on div "EBLG LEBL EBLG LIML EBLG EBBR Planned Maint Geneva (Cointrin) LSGG EGGD SKCG LE…" at bounding box center [834, 513] width 1280 height 912
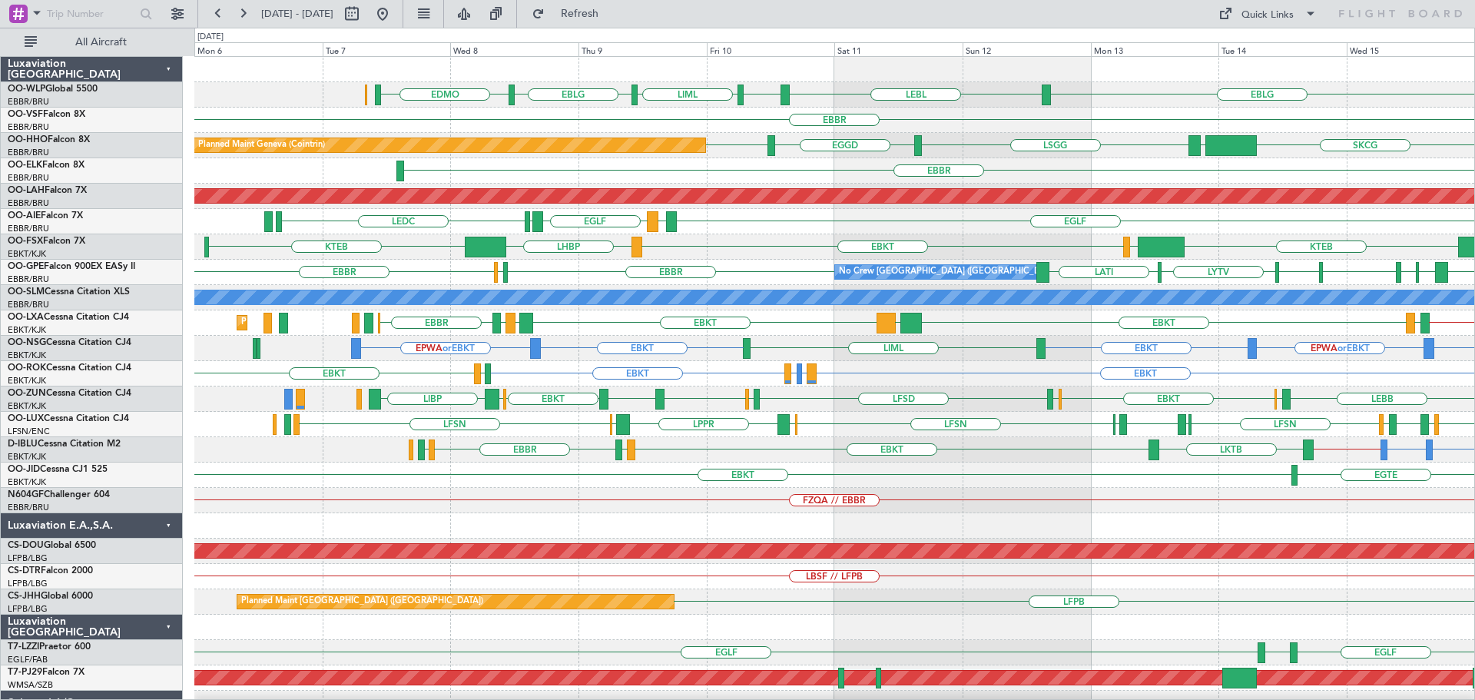
click at [763, 248] on div "EBLG LEBL EBLG LIML EBLG EDMO EBBR Planned Maint Geneva (Cointrin) SKCG LEZL LS…" at bounding box center [834, 513] width 1280 height 912
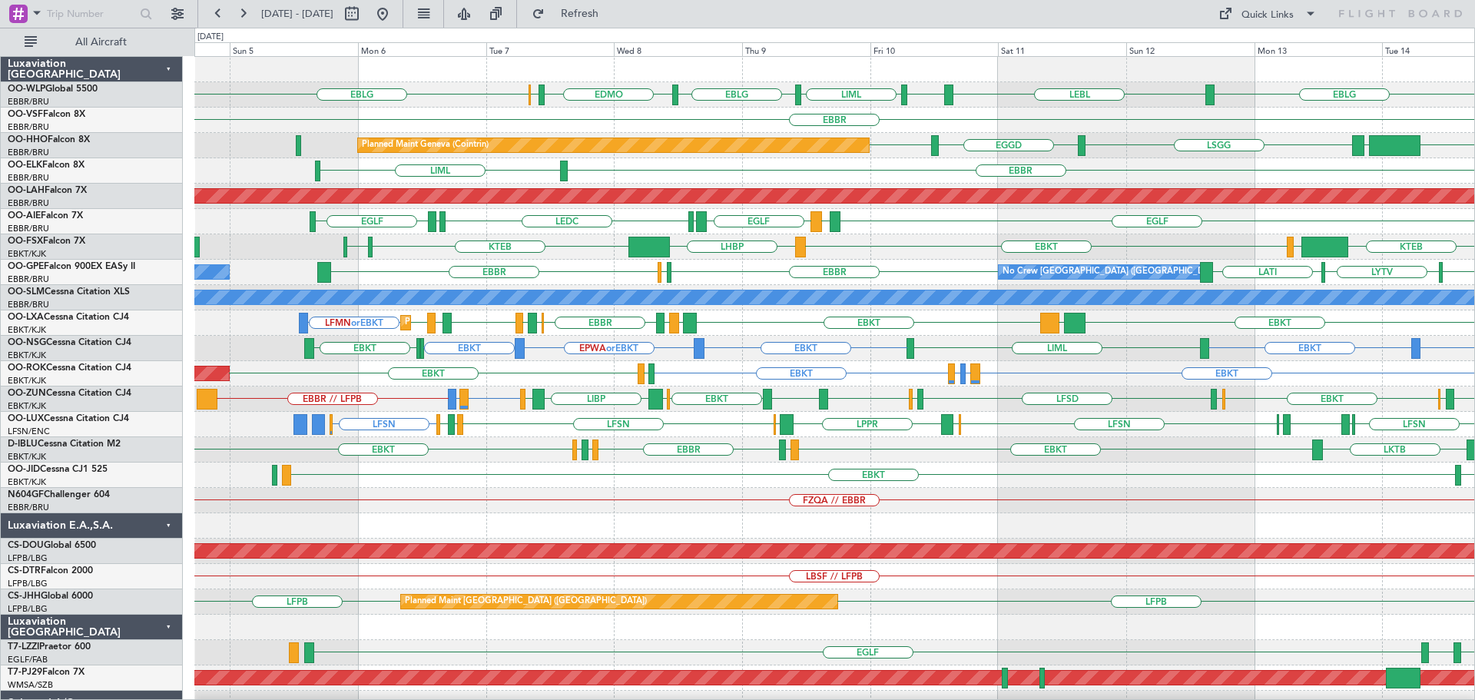
click at [881, 240] on div "EBLG LEBL EBLG LIML EBLG EDMO ELLX EBLG Planned Maint Milan (Linate) EBBR Plann…" at bounding box center [834, 500] width 1280 height 887
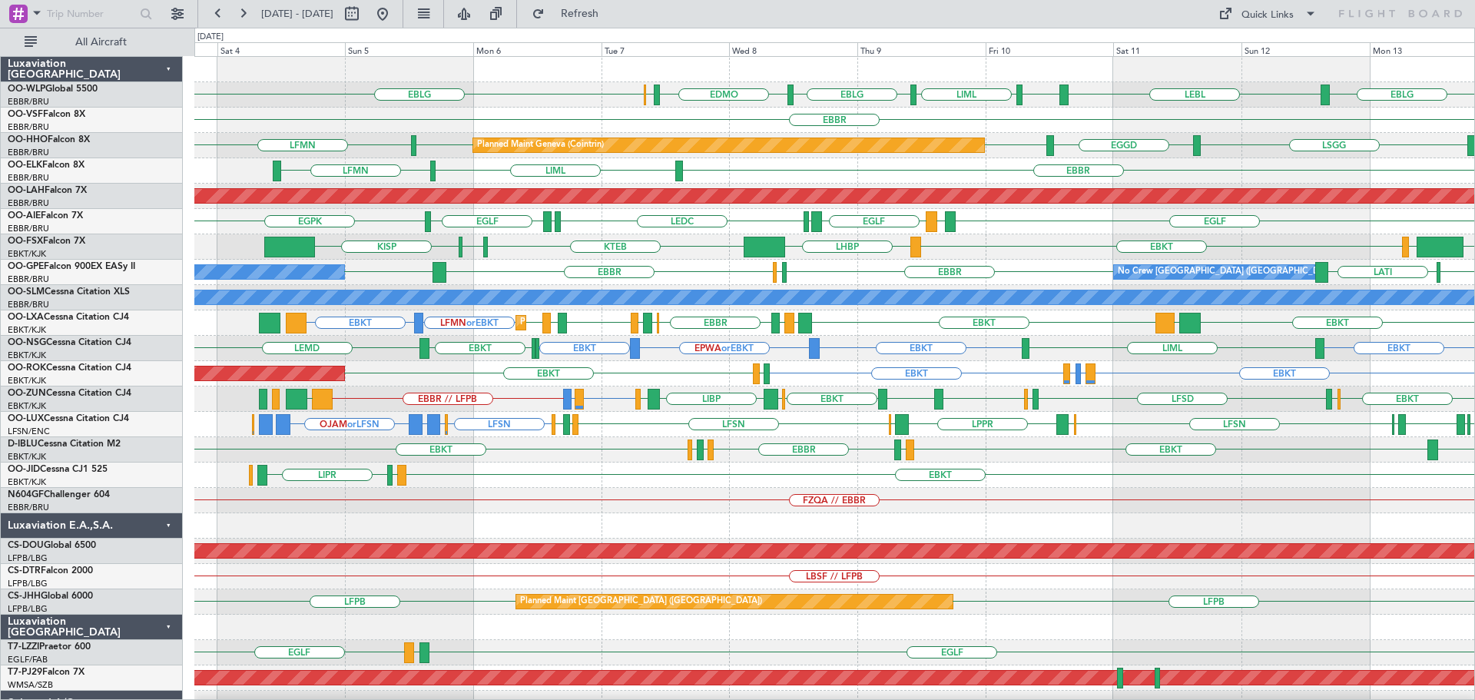
click at [742, 164] on div "EBBR LIML LFMN" at bounding box center [834, 170] width 1280 height 25
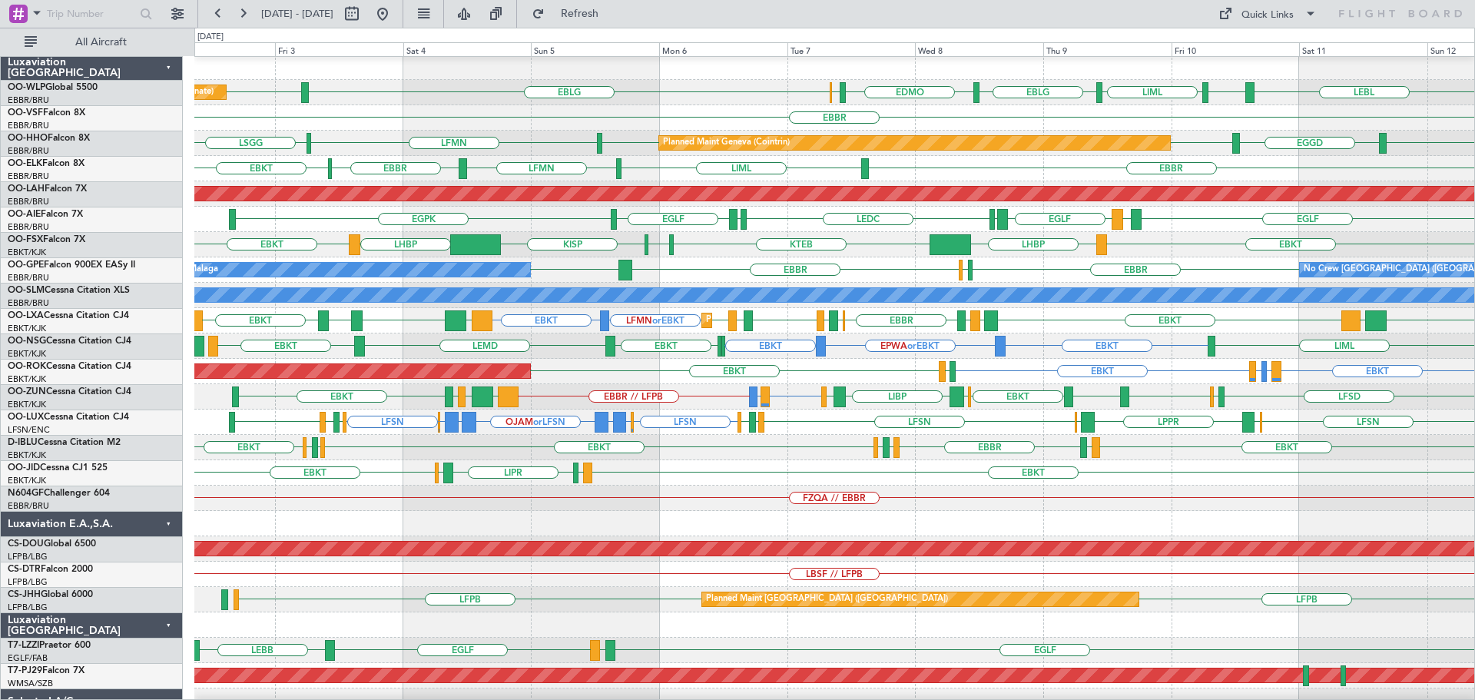
scroll to position [2, 0]
click at [492, 140] on div "Planned Maint Geneva (Cointrin) LSGG EGGD LSGG LSGG LFMN LSGG" at bounding box center [834, 143] width 1280 height 25
click at [838, 288] on div "Planned Maint Milan (Linate) LEBL EBLG LIML EBLG EDMO ELLX EBLG LIML EBBR Plann…" at bounding box center [834, 473] width 1280 height 836
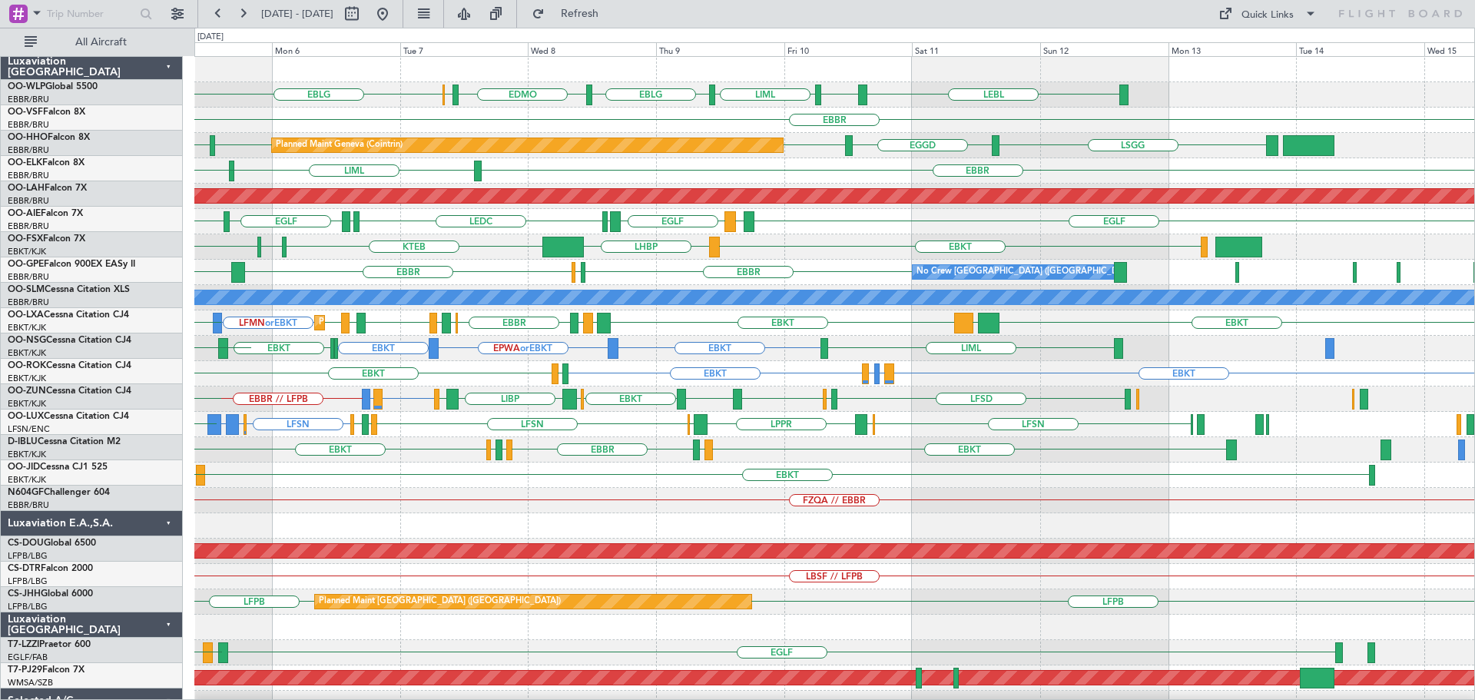
scroll to position [0, 0]
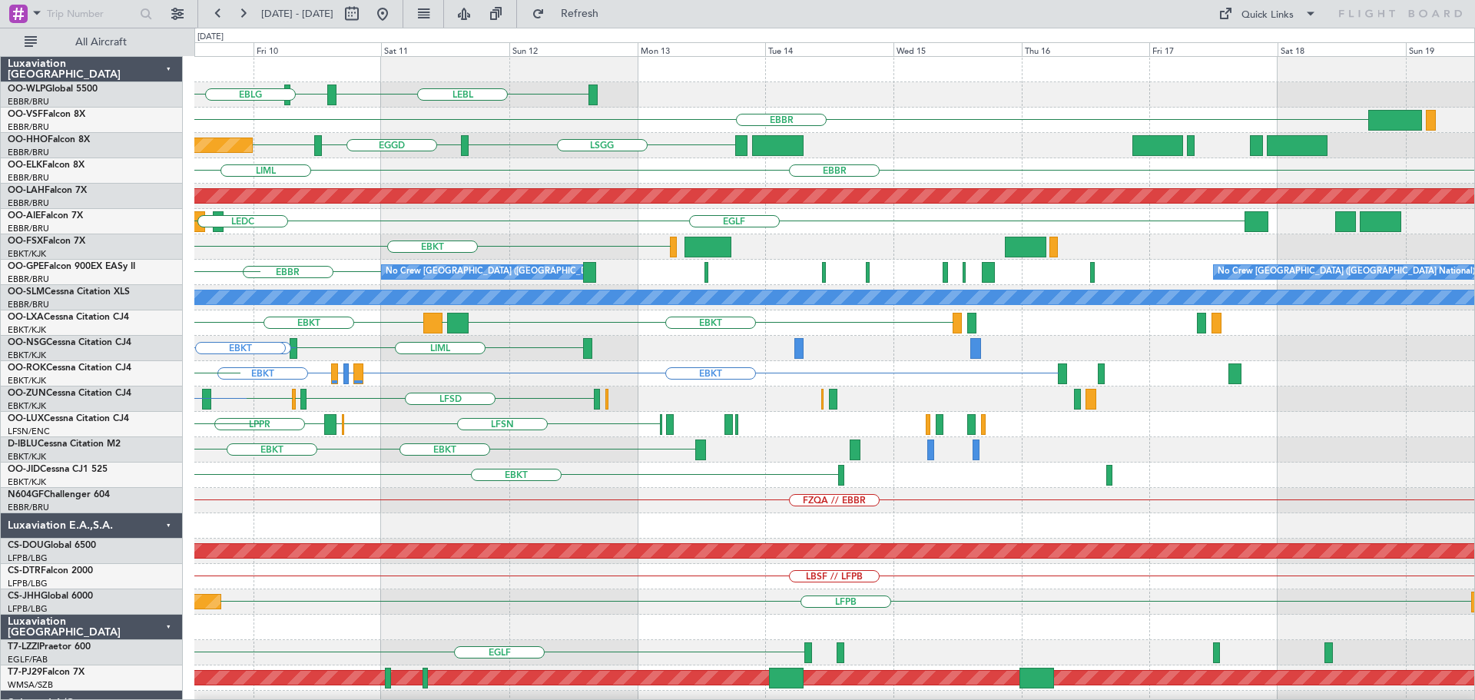
click at [512, 288] on div "LEBL EBLG LIML EBLG EDMO ELLX EBLG EBBR Planned Maint Geneva (Cointrin) LSGG EG…" at bounding box center [834, 475] width 1280 height 836
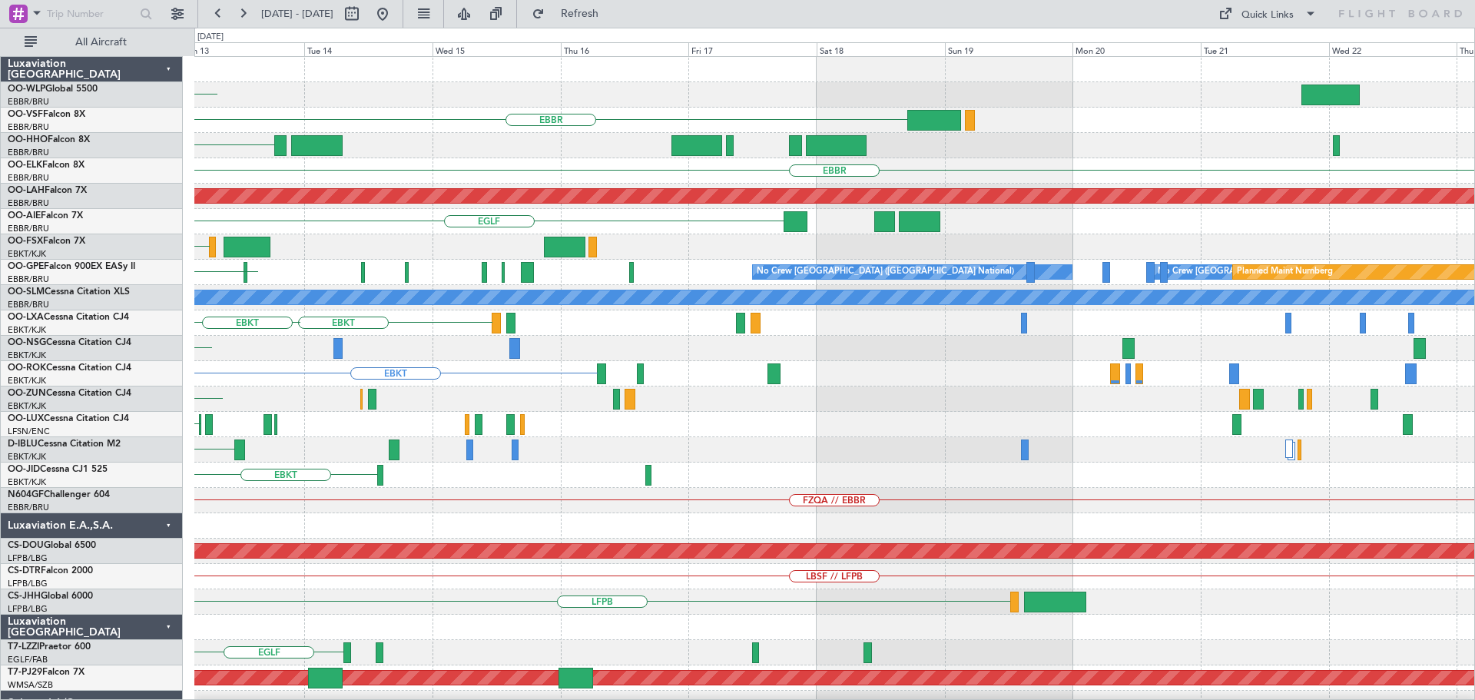
click at [473, 276] on div "LEBL EBBR LSGG EGGD EBBR Planned Maint Alton-st Louis (St Louis Regl) EGLF EBKT…" at bounding box center [834, 475] width 1280 height 836
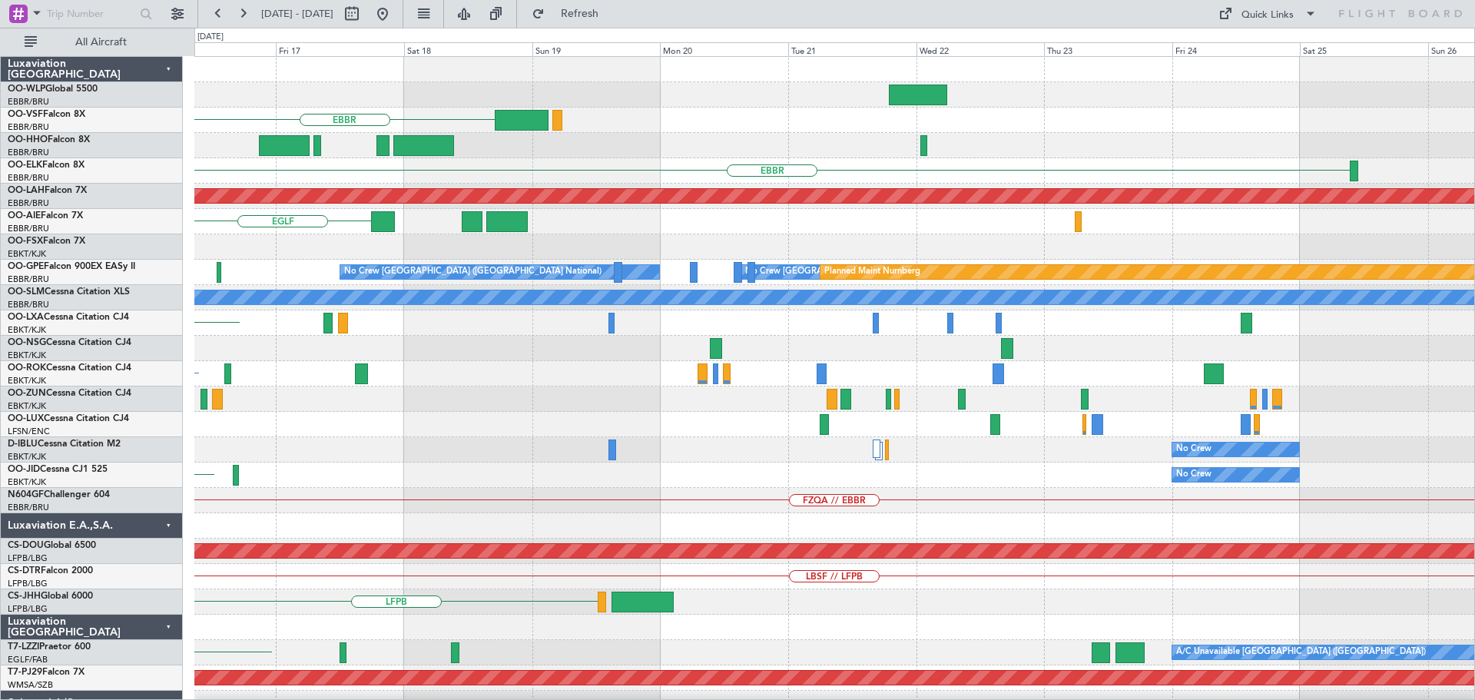
click at [402, 342] on div "EBBR EBBR Planned Maint Alton-st Louis (St Louis Regl) EGLF No Crew Brussels (B…" at bounding box center [834, 475] width 1280 height 836
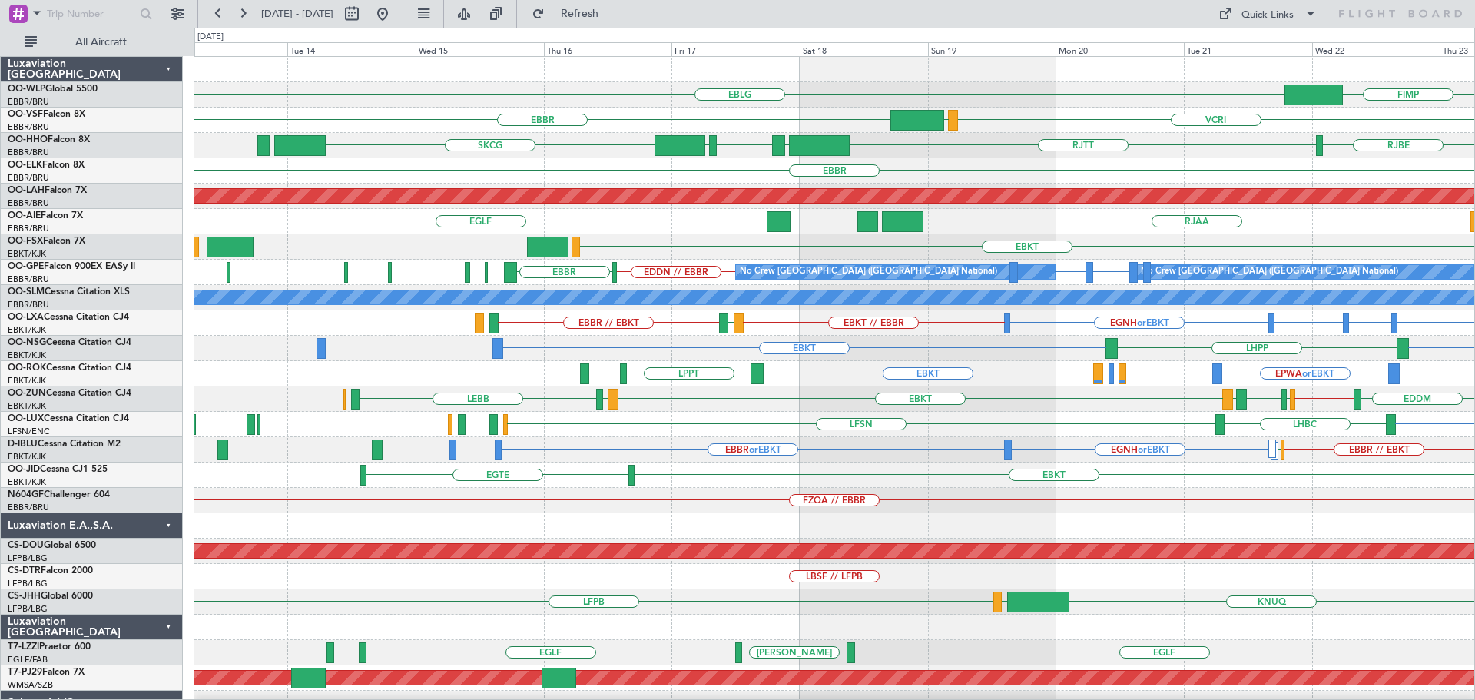
click at [709, 456] on div "EBBR or EBKT EGNH or EBKT EBBR // EBKT LFPB No Crew EBKT // EBBR" at bounding box center [834, 449] width 1280 height 25
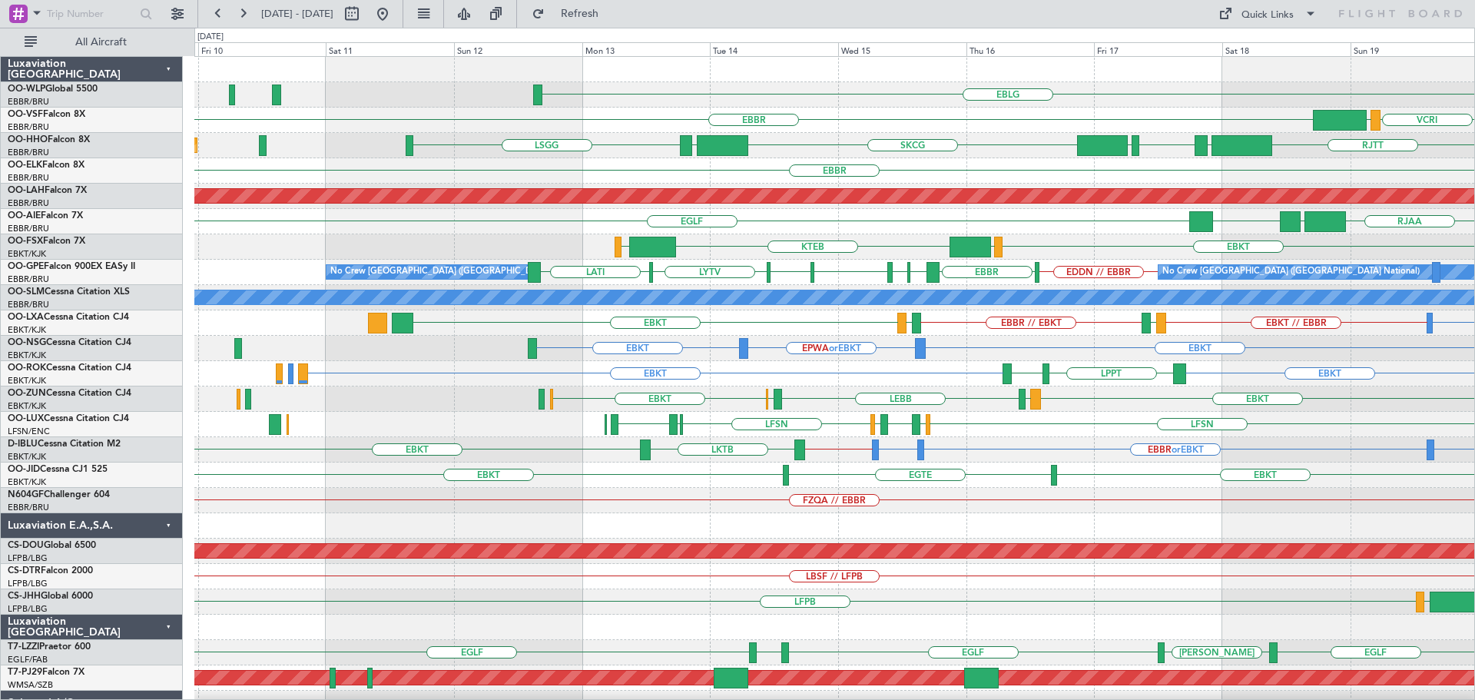
click at [762, 212] on div "EBLG FIMP EBBR VCRI VRMU LROP LSGG EGGD SKCG LEZL LSGG RJTT Planned Maint Genev…" at bounding box center [834, 513] width 1280 height 912
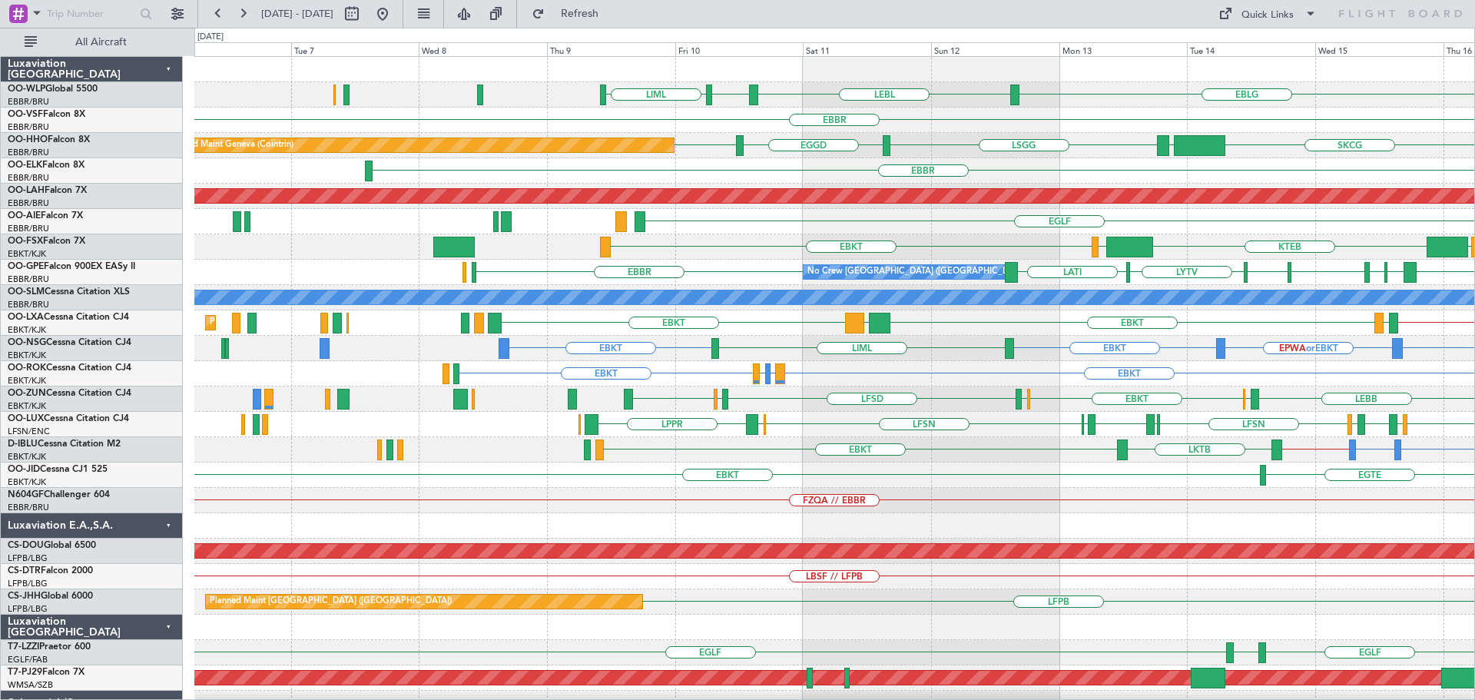
click at [825, 248] on div "EBLG LEBL EBLG LIML EBBR Planned Maint Geneva (Cointrin) SKCG LEZL LSGG EGGD LS…" at bounding box center [834, 513] width 1280 height 912
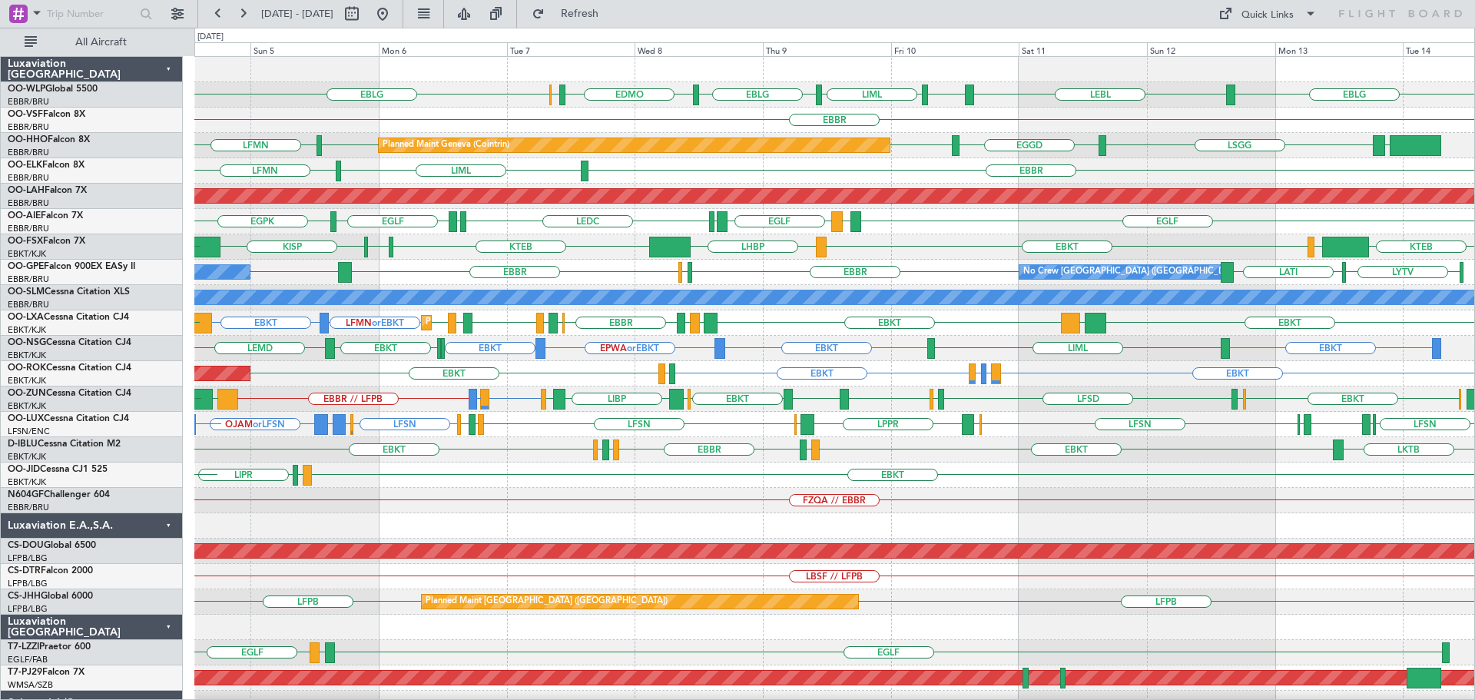
click at [1145, 498] on div "FZQA // EBBR" at bounding box center [834, 500] width 1280 height 25
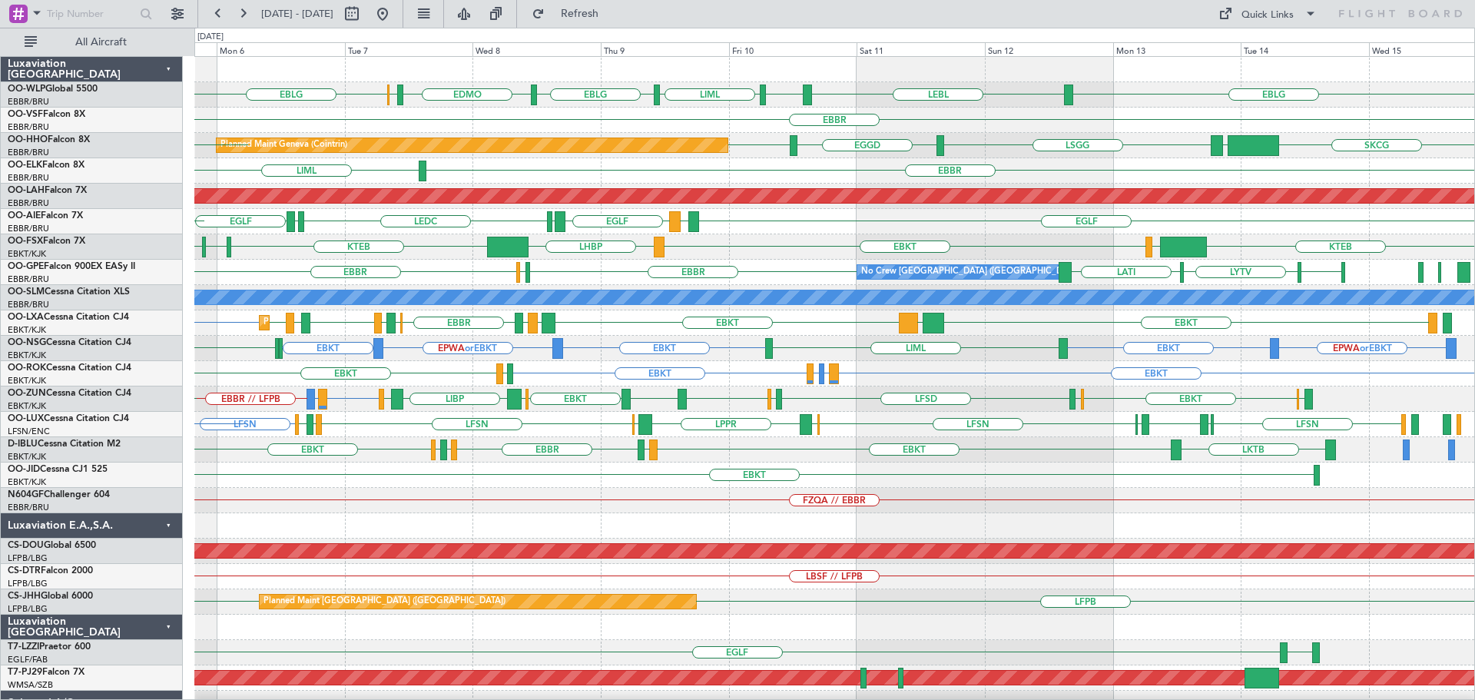
click at [902, 515] on div "EBLG LEBL EBLG LIML EBLG EDMO ELLX EBLG EBBR Planned Maint Geneva (Cointrin) SK…" at bounding box center [834, 475] width 1280 height 836
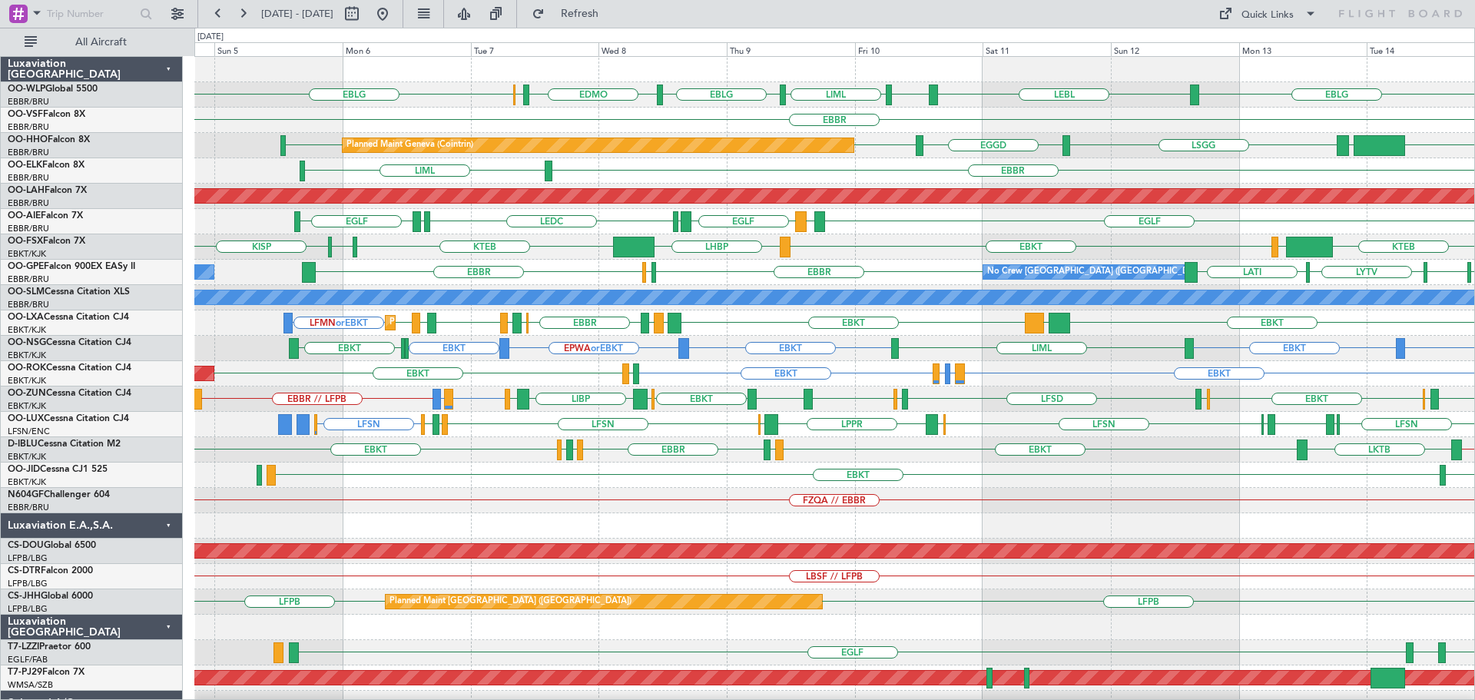
click at [1045, 512] on div "FZQA // EBBR" at bounding box center [834, 500] width 1280 height 25
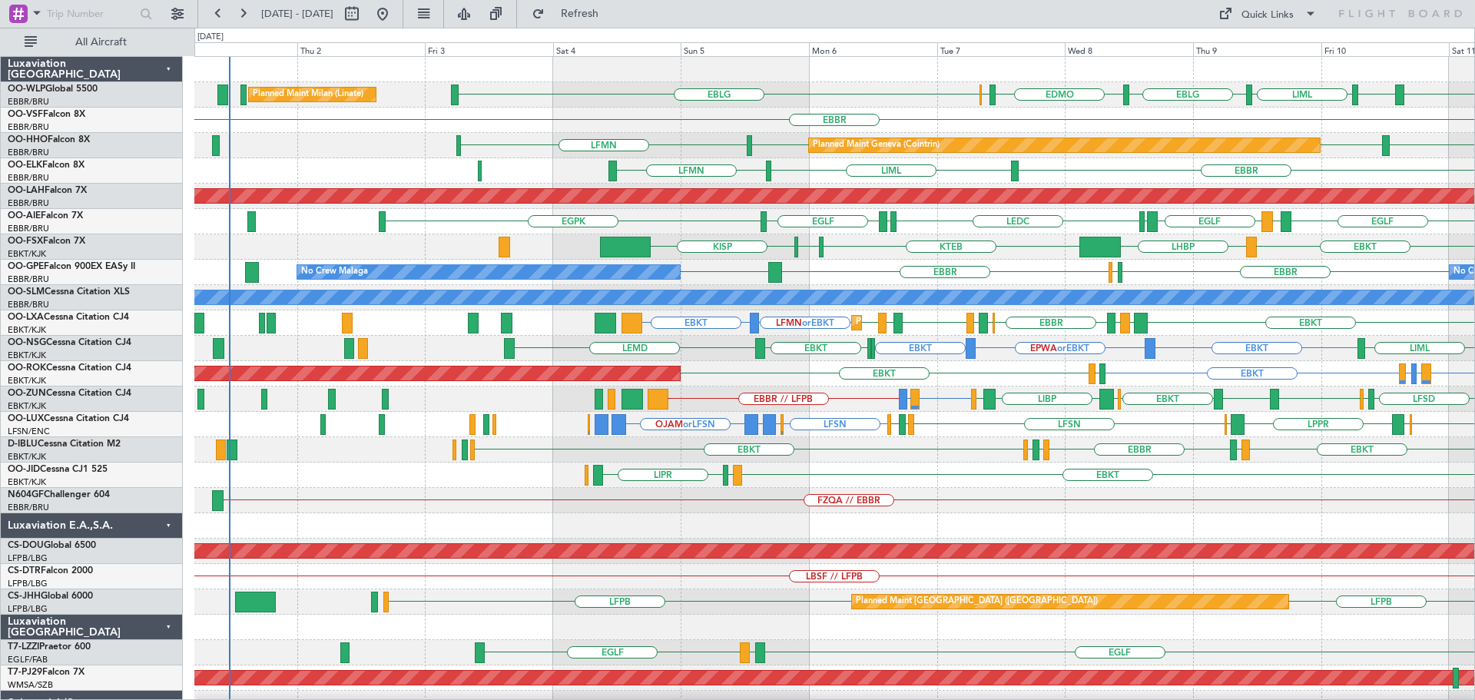
click at [979, 515] on div "LEBL EBLG LIML EBLG EDMO ELLX EBLG Planned Maint Milan (Linate) EBLG EBBR Plann…" at bounding box center [834, 475] width 1280 height 836
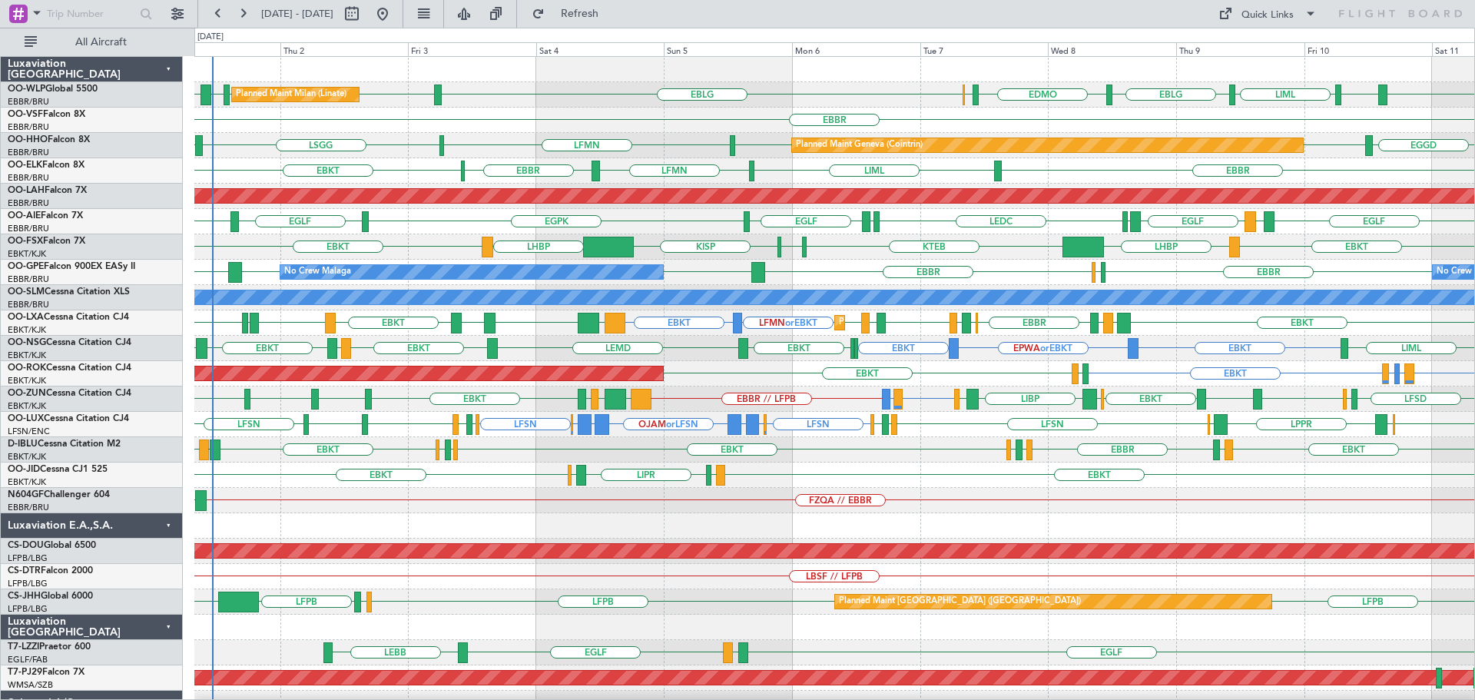
click at [669, 225] on div "EGLF LEMD [GEOGRAPHIC_DATA] LEMD LEDC LEXJ [GEOGRAPHIC_DATA] [GEOGRAPHIC_DATA] …" at bounding box center [834, 221] width 1280 height 25
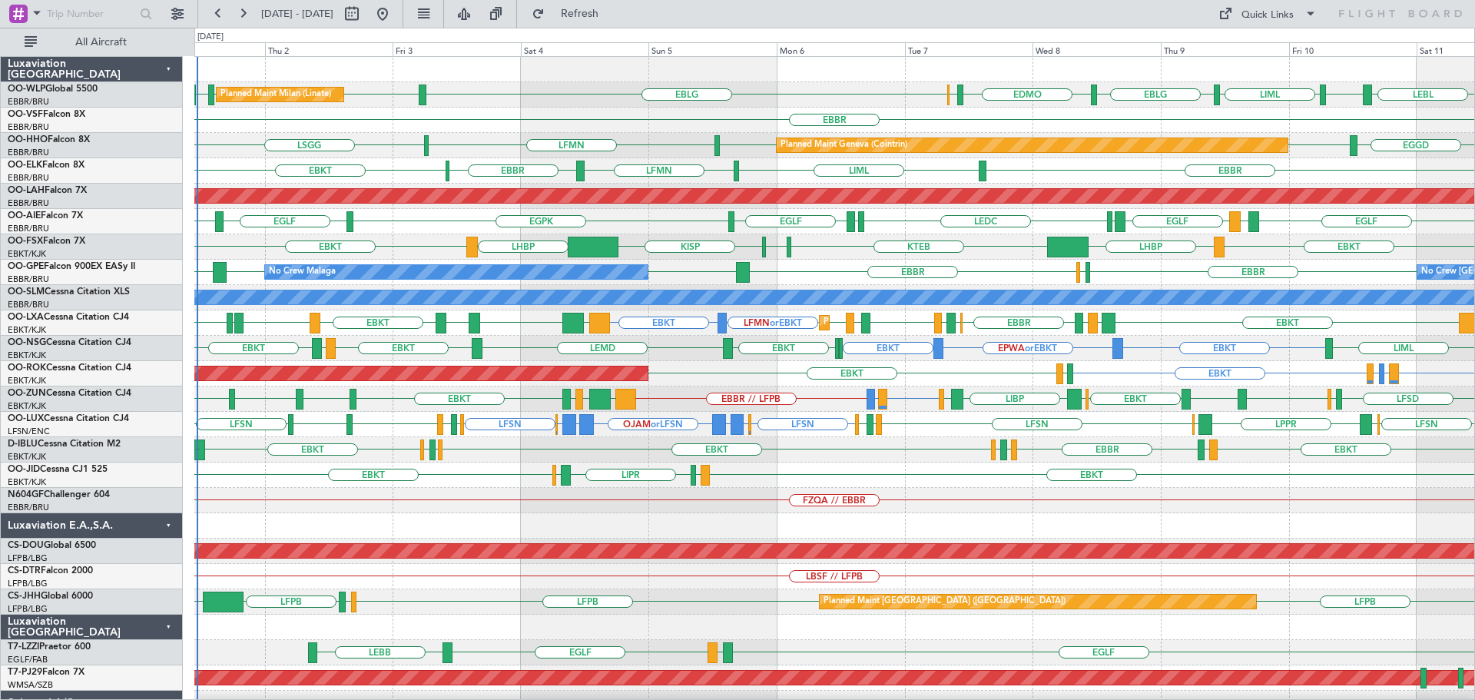
click at [804, 267] on div "No Crew Brussels (Brussels National) No Crew Malaga EBBR LFST EBBR LEMG LEMG EB…" at bounding box center [834, 272] width 1280 height 25
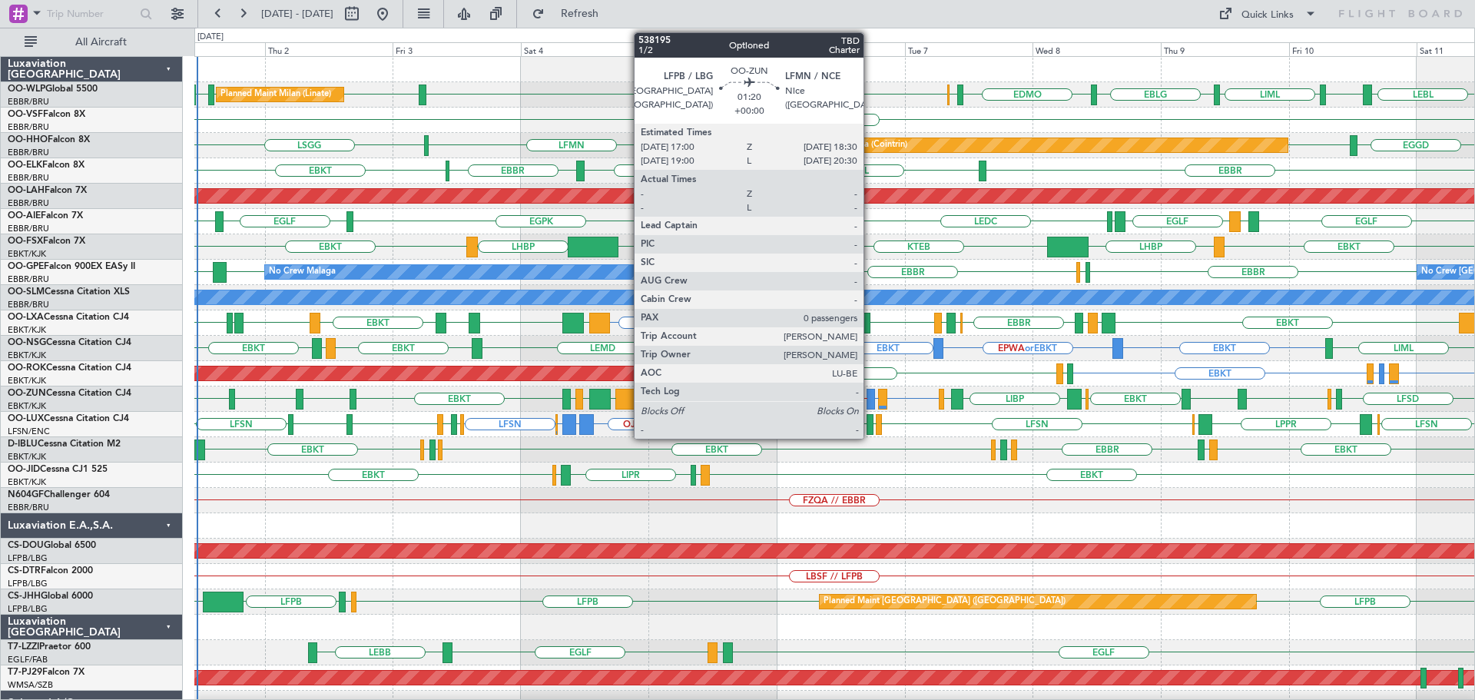
click at [925, 468] on div "EBKT EBKT LIML LIPR LFPB Planned Maint [GEOGRAPHIC_DATA]-[GEOGRAPHIC_DATA]" at bounding box center [834, 474] width 1280 height 25
click at [547, 503] on div "FZQA // EBBR" at bounding box center [834, 500] width 1280 height 25
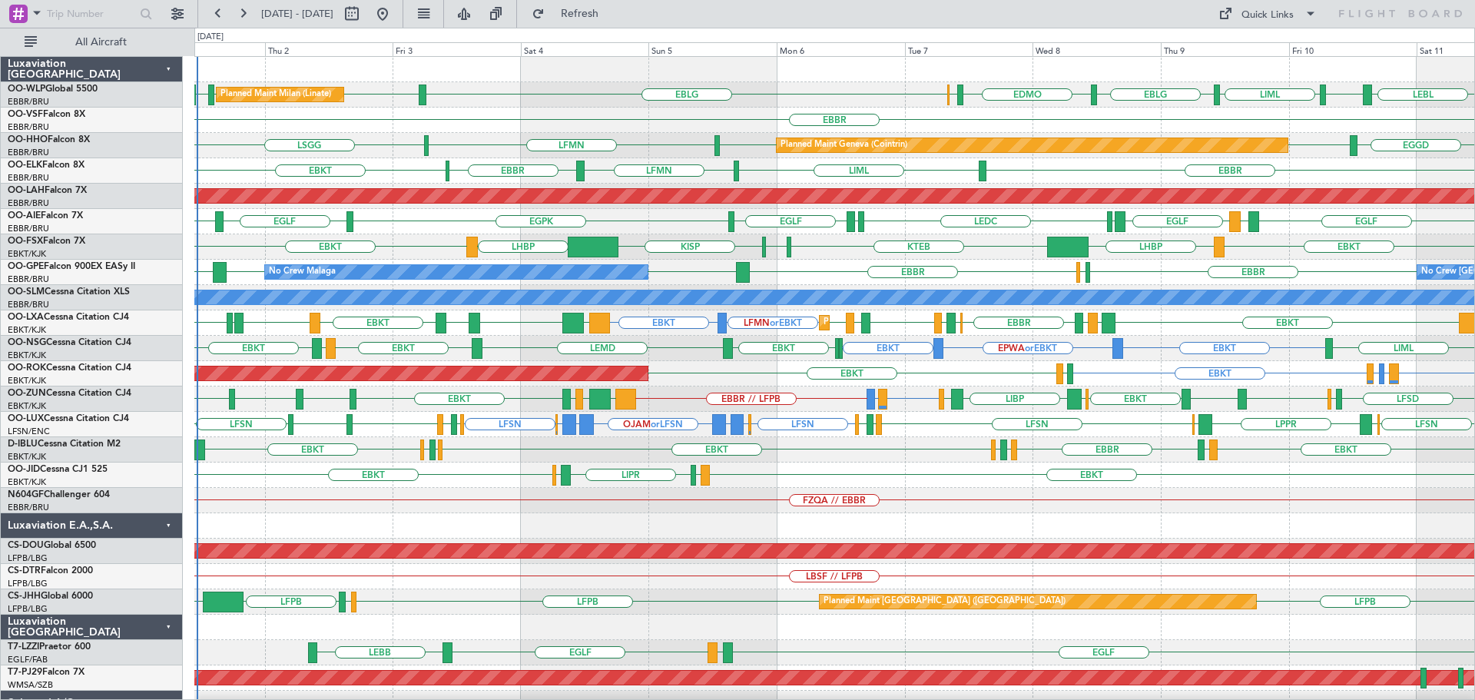
click at [880, 448] on div "EBKT EGGW EBKT LFTH LSGS EBBR EGGW EDDK EBKT EDDK" at bounding box center [834, 449] width 1280 height 25
click at [611, 89] on div "EBLG LIML LIML EBLG EDMO ELLX LEBL EBLG LIML EBLG Planned Maint Milan (Linate)" at bounding box center [834, 94] width 1280 height 25
click at [497, 82] on div "LEBL EBLG LIML EBLG EDMO ELLX EBLG LIML LIML EBLG Planned Maint Milan (Linate)" at bounding box center [834, 94] width 1280 height 25
click at [435, 120] on div "EBBR" at bounding box center [834, 120] width 1280 height 25
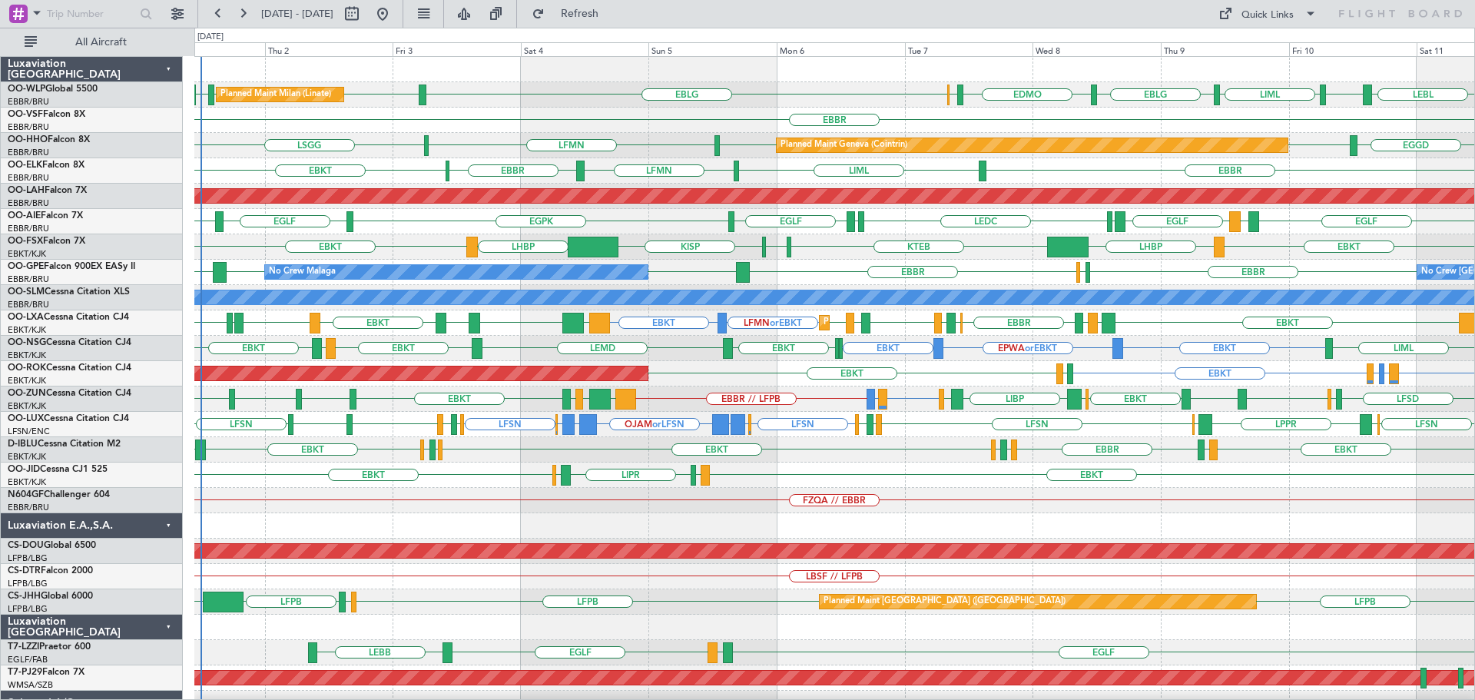
click at [1024, 168] on div "EBBR EBKT LIML LFMN EBBR Planned Maint Kortrijk-Wevelgem" at bounding box center [834, 170] width 1280 height 25
click at [593, 127] on div "EBBR" at bounding box center [834, 120] width 1280 height 25
click at [681, 379] on div "EBKT EBKT LEPA or EBKT LFMQ or EBKT LFBD EBKT AOG Maint Kortrijk-Wevelgem" at bounding box center [834, 373] width 1280 height 25
click at [649, 341] on div "EPWA or EBKT EBKT EBKT EBKT LEGE EBKT LFOK EBKT LEMD LIML" at bounding box center [834, 348] width 1280 height 25
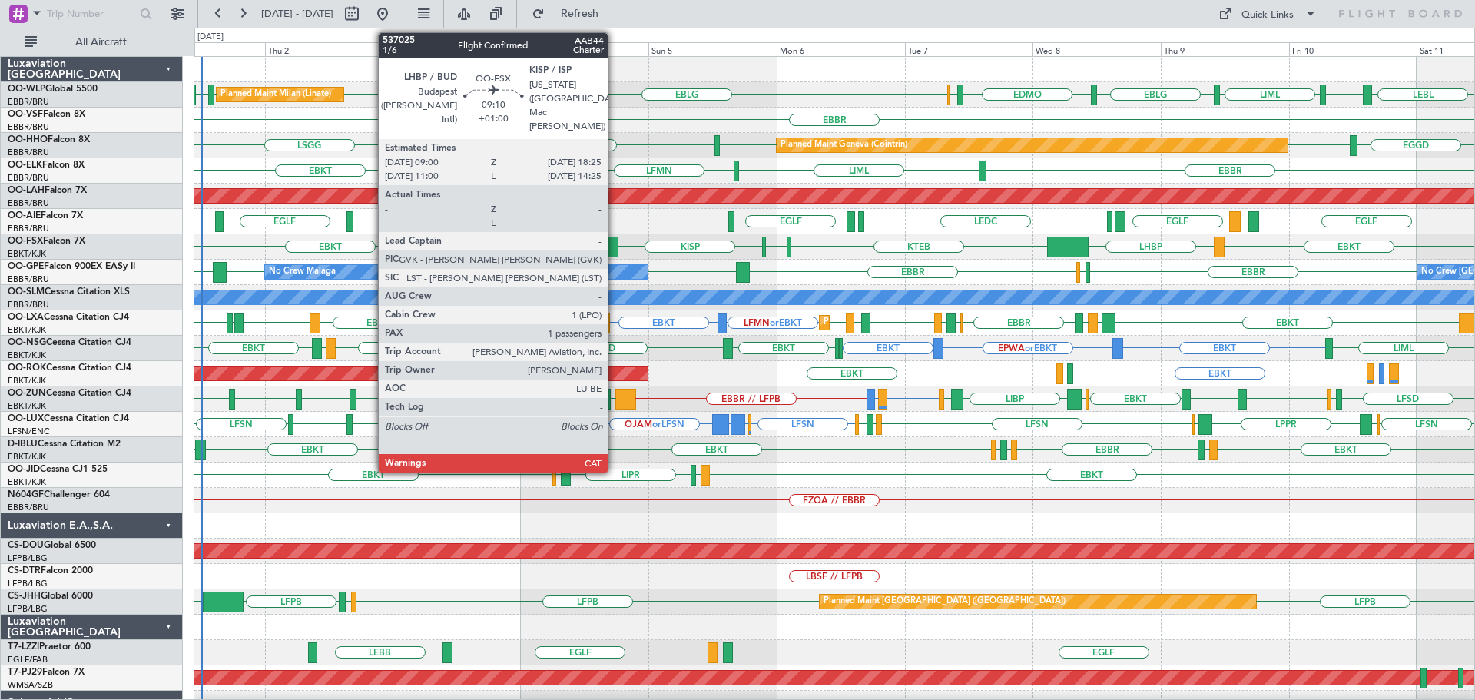
click at [1472, 323] on div "EBLG LIML LIML EBLG EDMO ELLX LEBL EBLG LIML EBLG Planned Maint Milan (Linate) …" at bounding box center [834, 475] width 1280 height 836
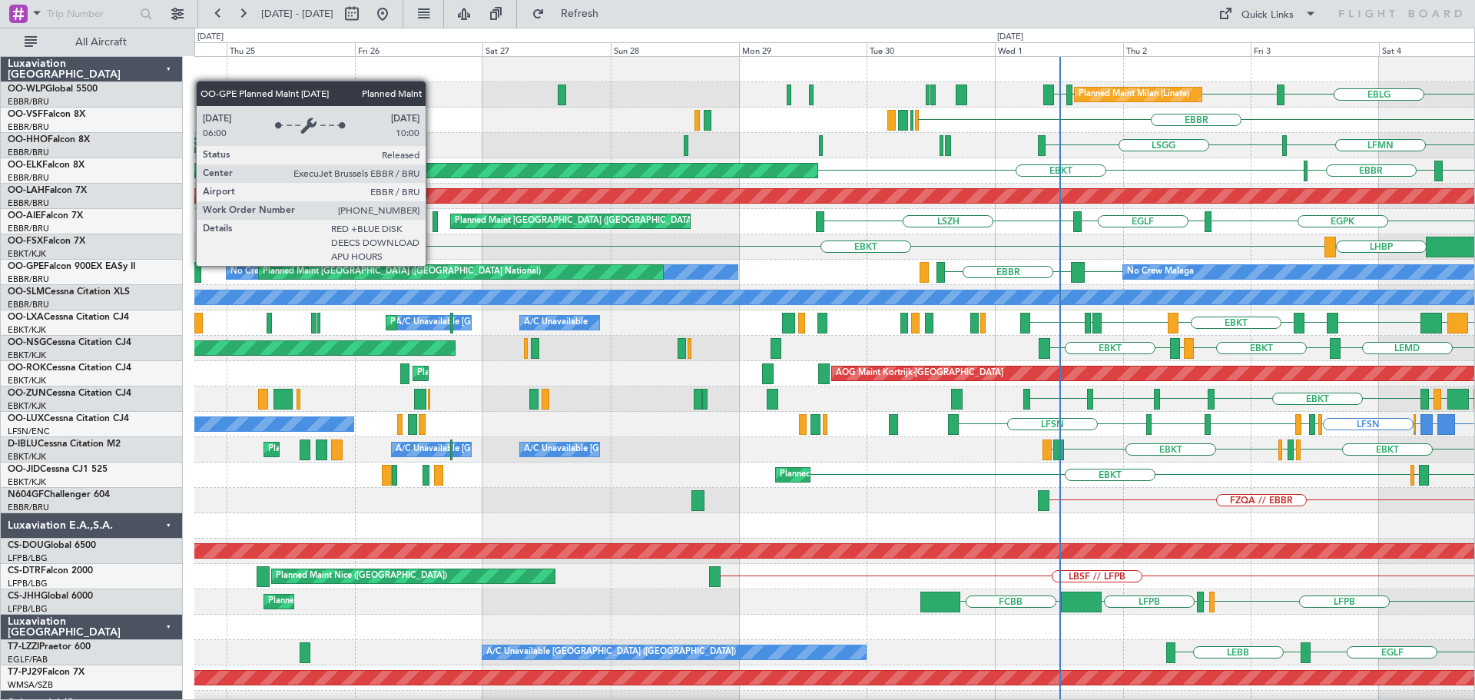
click at [1316, 351] on div "EBLG LIML LIML EBLG Planned Maint Milan (Linate) EBBR LFMN LSGG Planned Maint G…" at bounding box center [834, 475] width 1280 height 836
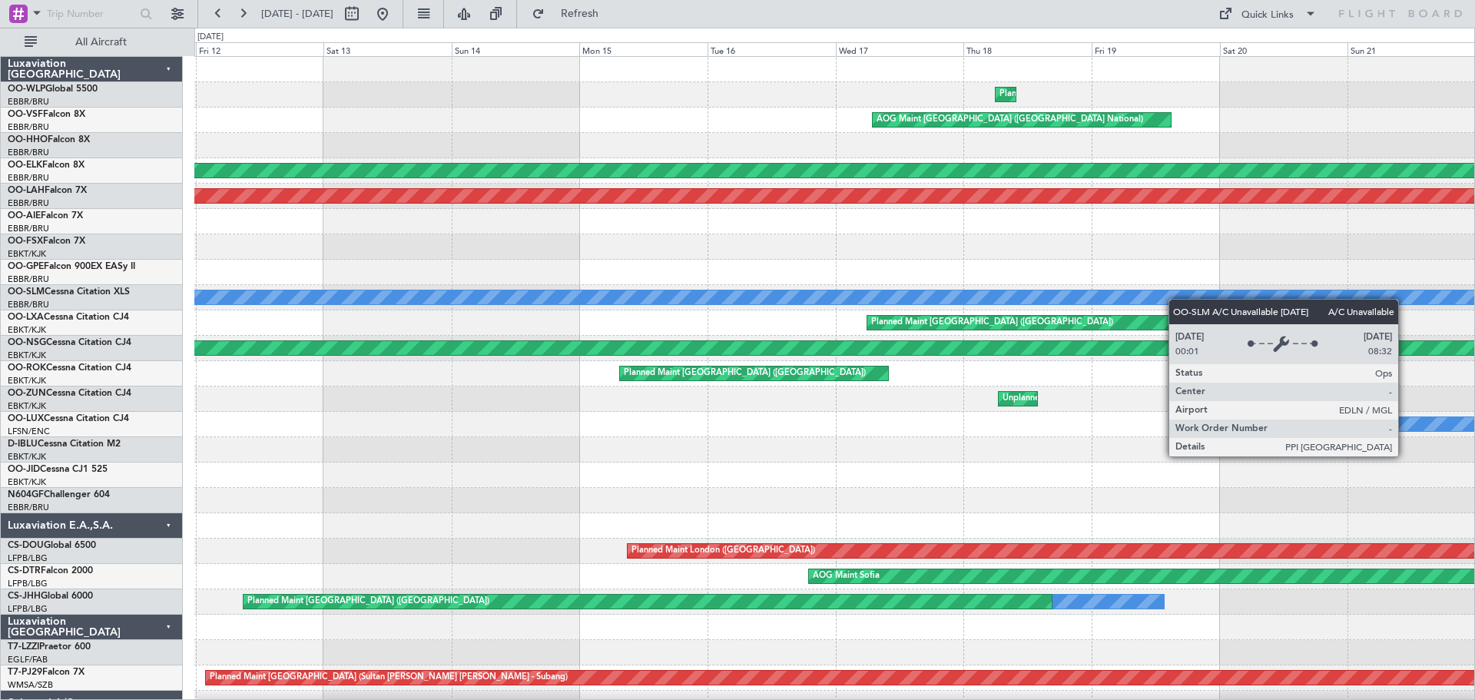
click at [1233, 300] on div "Planned Maint Liege AOG Maint Brussels (Brussels National) Planned Maint Geneva…" at bounding box center [834, 475] width 1280 height 836
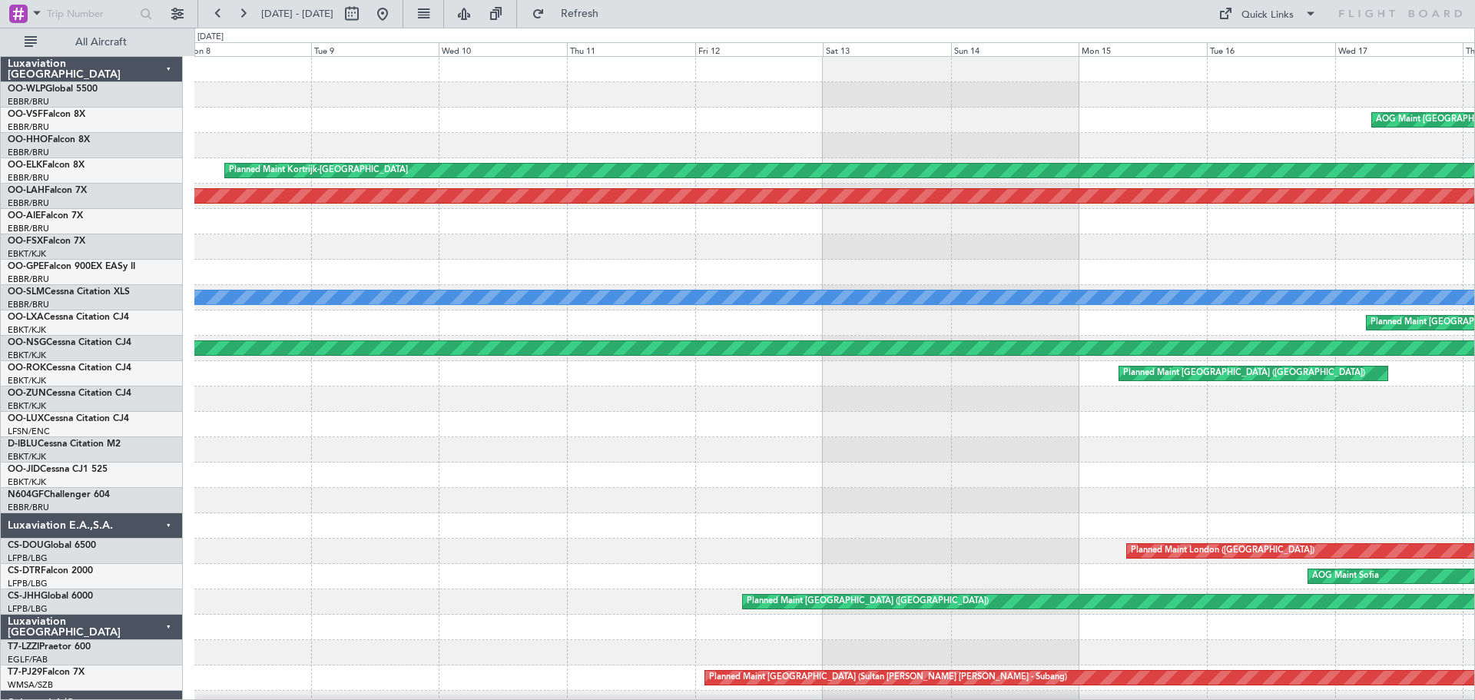
click at [1207, 316] on div "Planned Maint Liege AOG Maint Brussels (Brussels National) Planned Maint Kortri…" at bounding box center [834, 475] width 1280 height 836
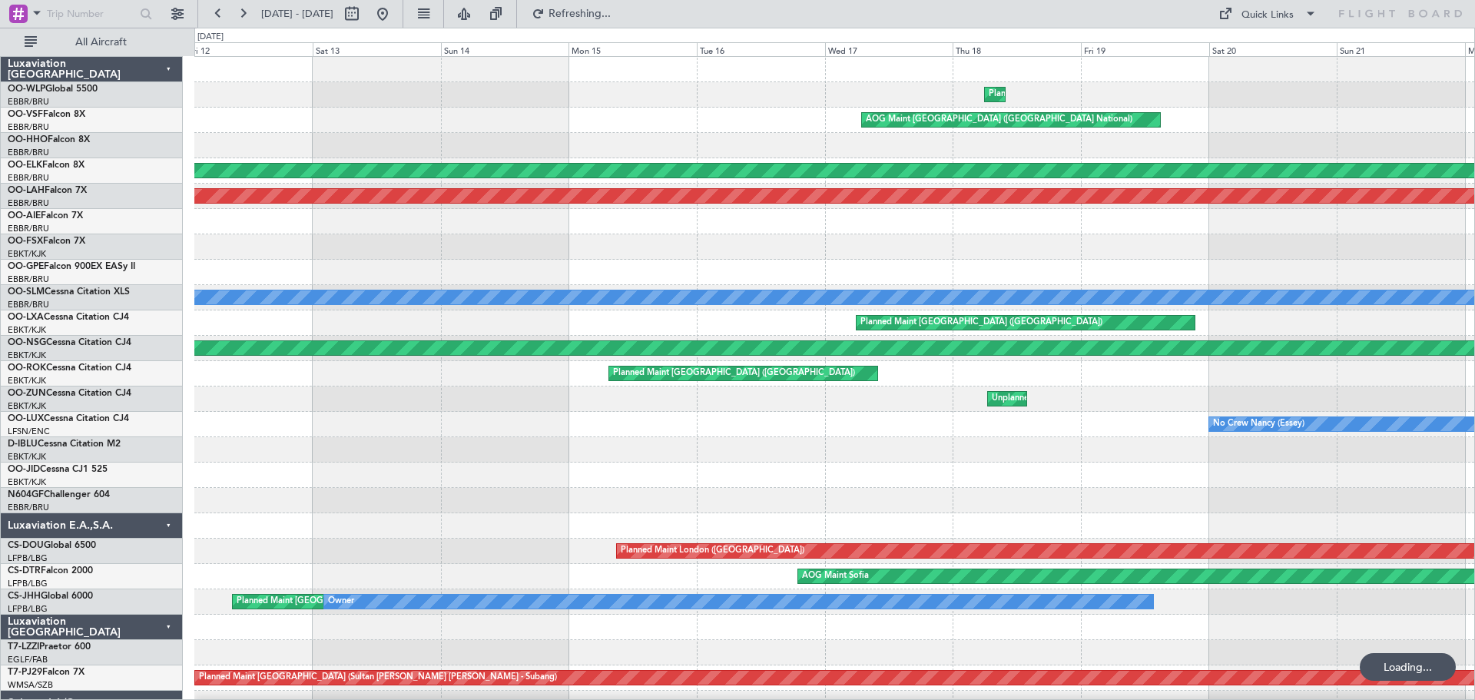
click at [591, 283] on div "Planned Maint Liege AOG Maint Brussels (Brussels National) Planned Maint Geneva…" at bounding box center [834, 475] width 1280 height 836
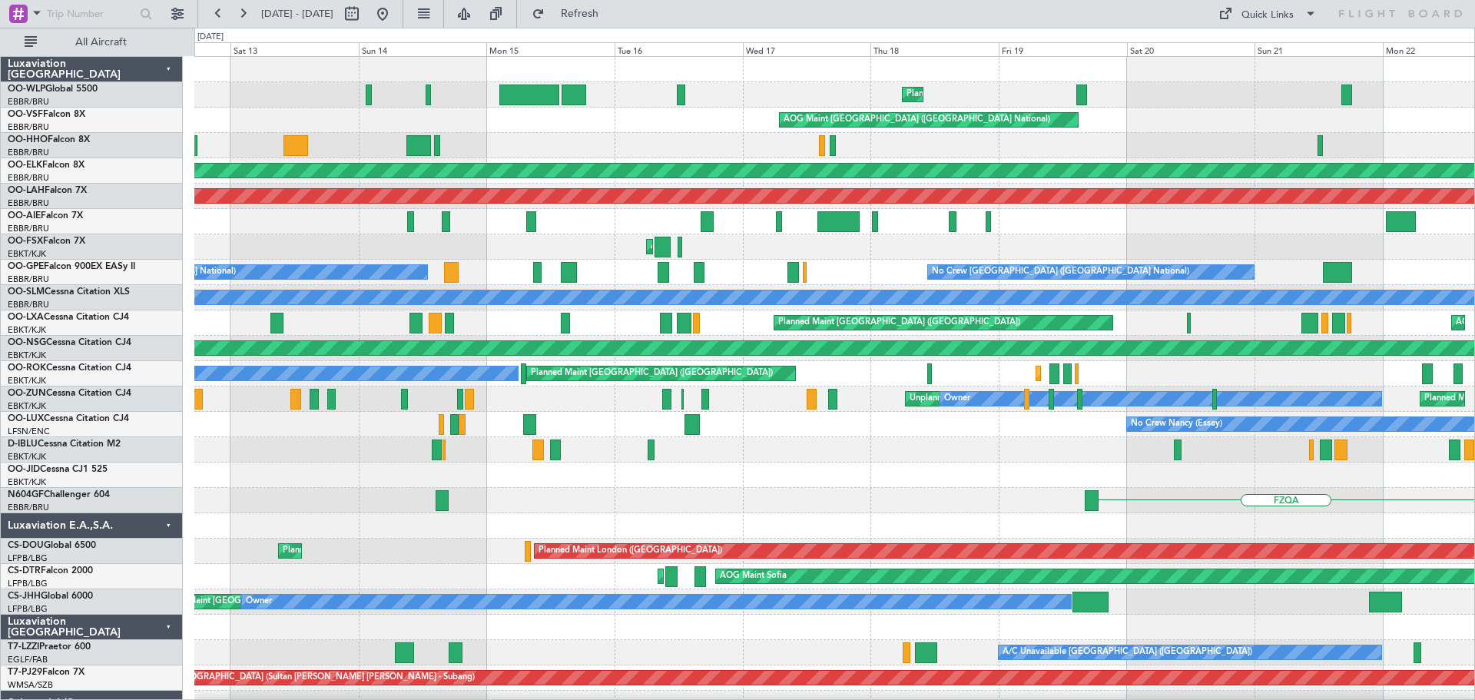
click at [624, 131] on div "AOG Maint Brussels (Brussels National)" at bounding box center [834, 120] width 1280 height 25
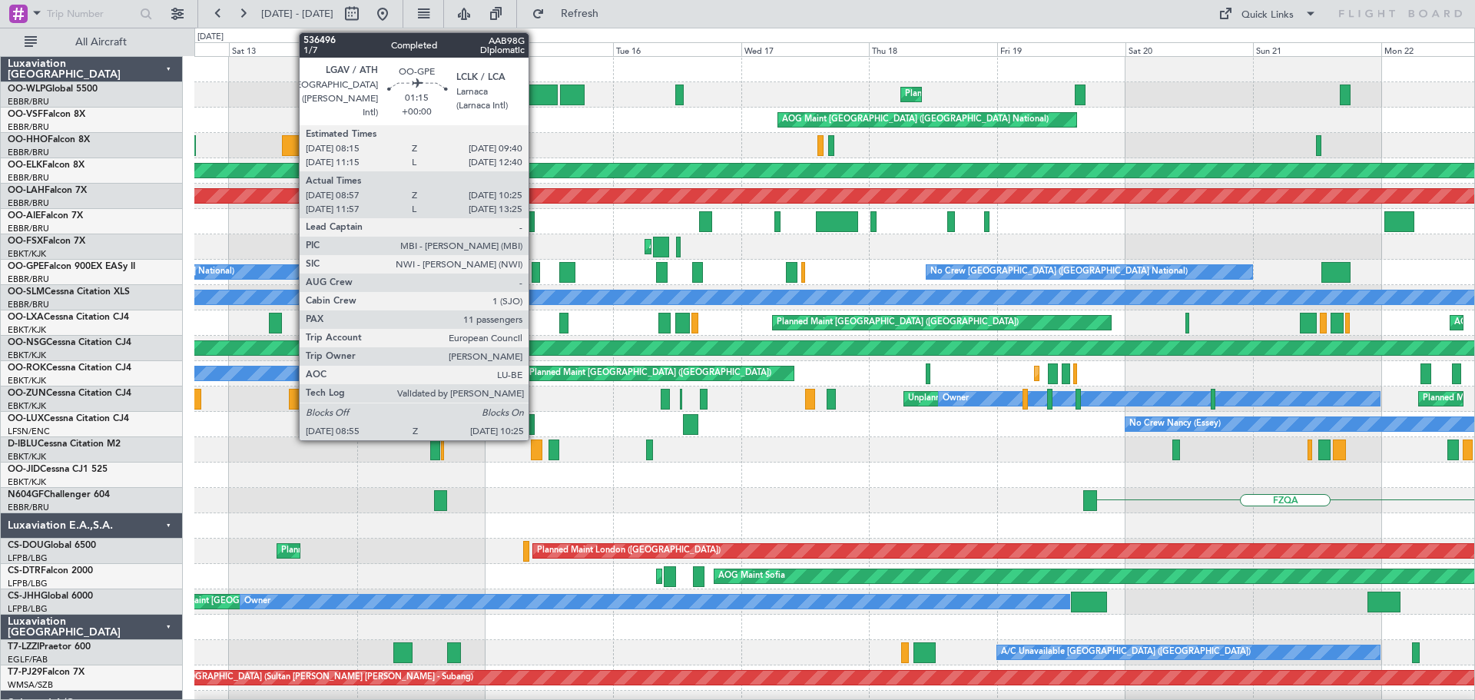
click at [535, 266] on div at bounding box center [535, 272] width 8 height 21
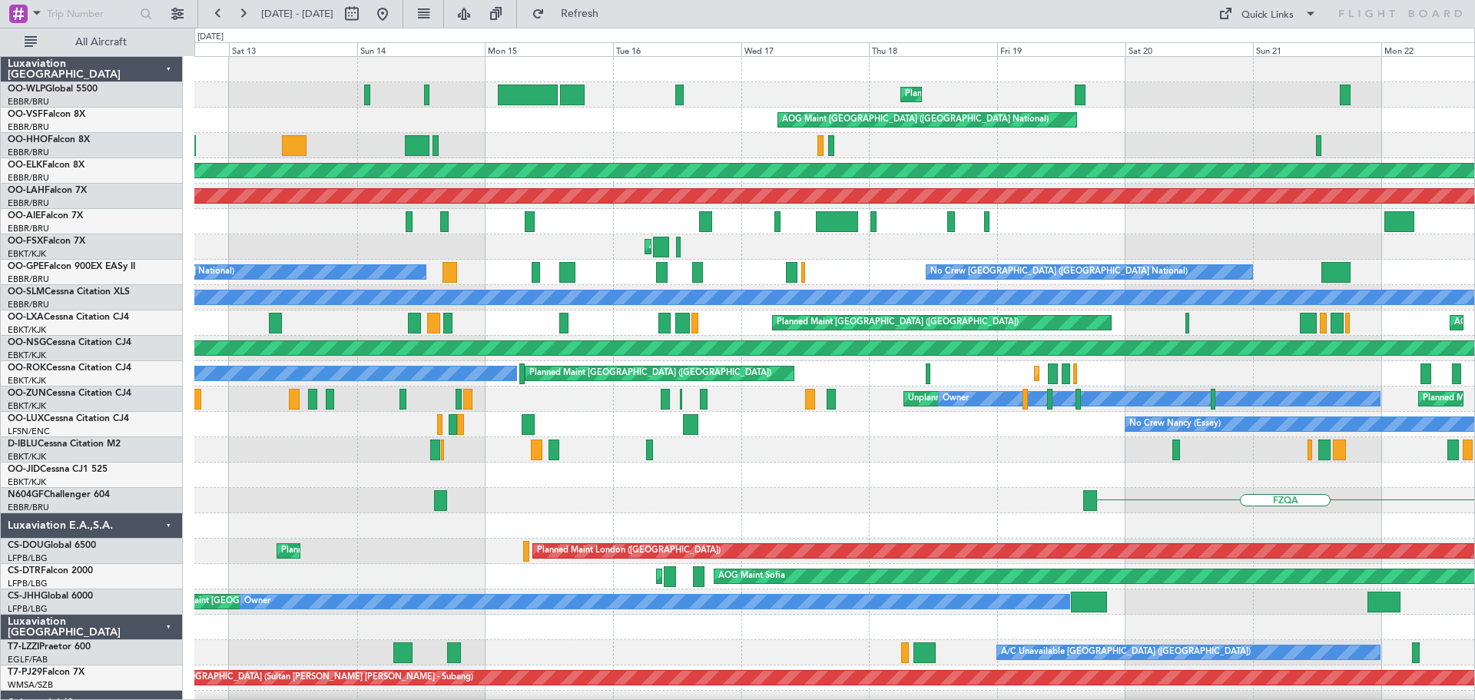
click at [622, 145] on div "Planned Maint Geneva (Cointrin) Planned Maint Geneva ([GEOGRAPHIC_DATA]) AOG Ma…" at bounding box center [834, 145] width 1280 height 25
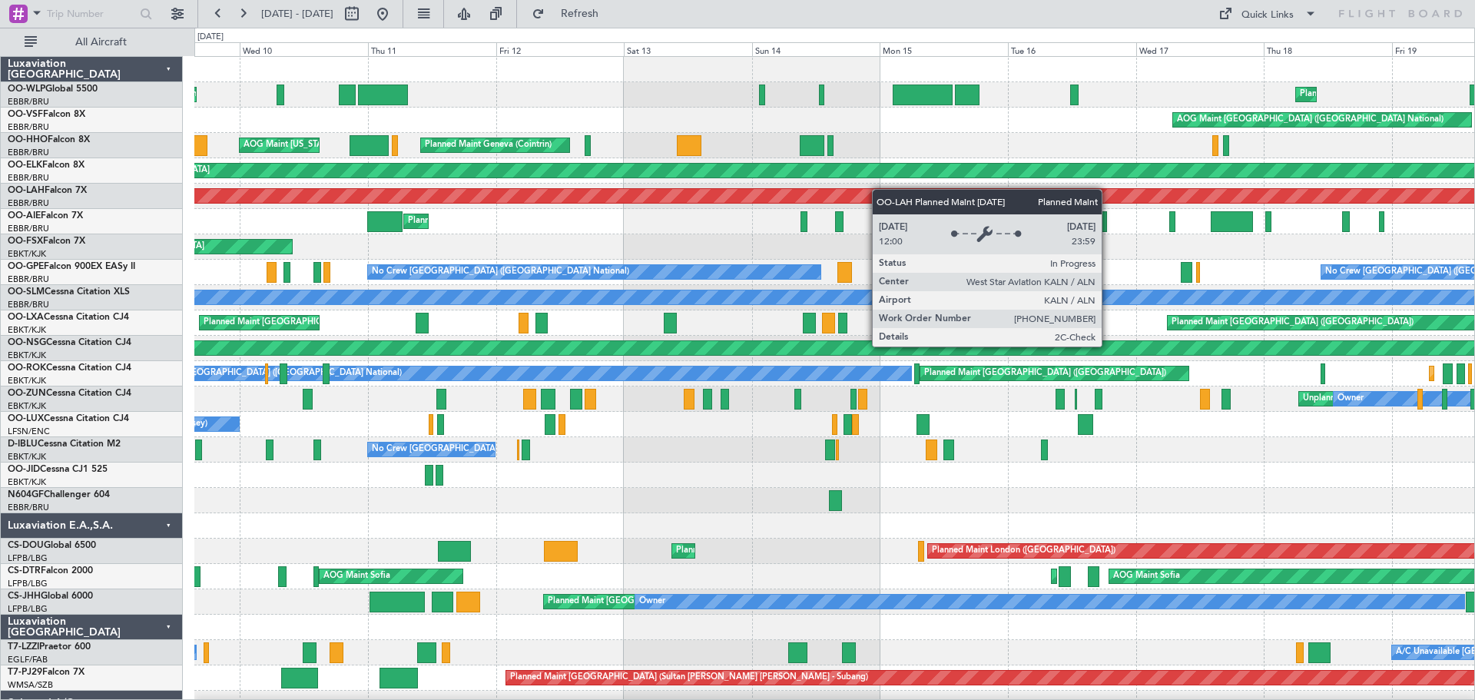
click at [897, 192] on div "Planned Maint Liege Planned Maint Liege AOG Maint [GEOGRAPHIC_DATA] ([GEOGRAPHI…" at bounding box center [834, 513] width 1280 height 912
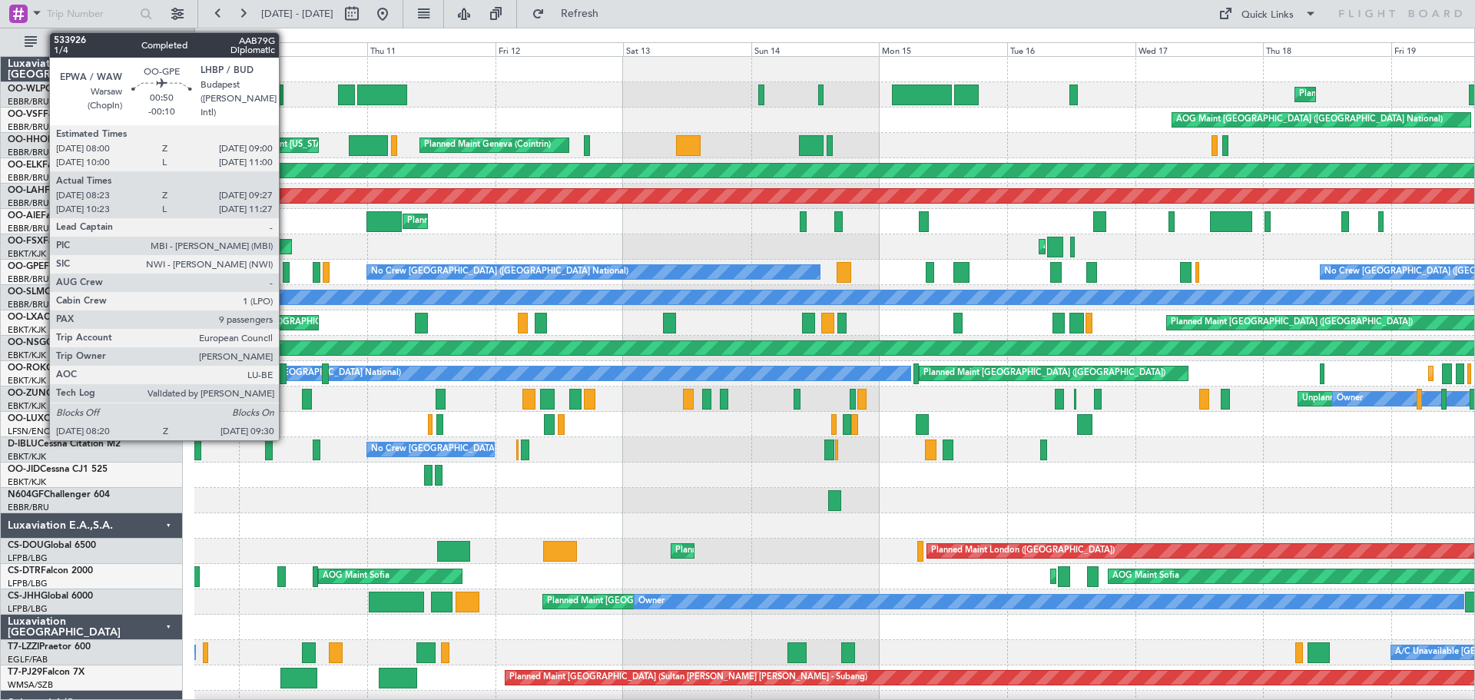
click at [286, 269] on div at bounding box center [286, 272] width 7 height 21
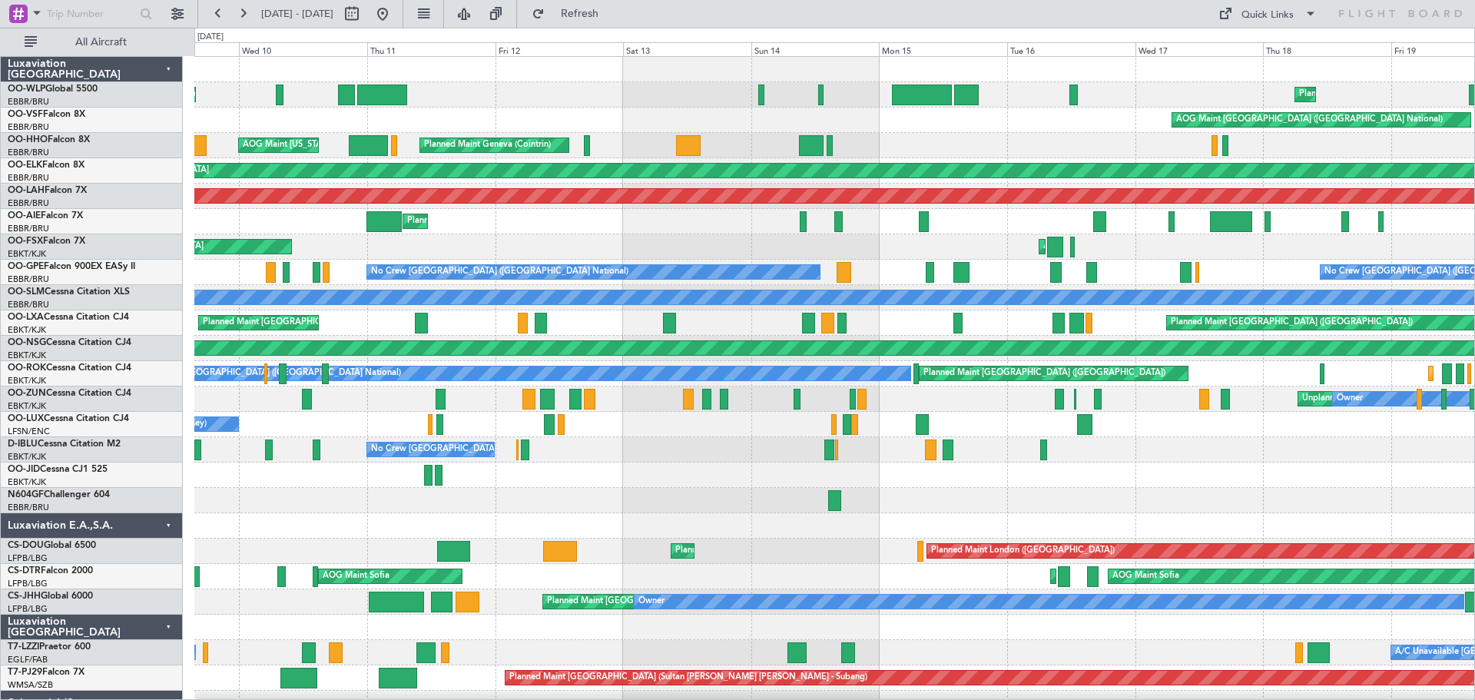
click at [702, 87] on div "Planned Maint Liege Planned Maint Liege" at bounding box center [834, 94] width 1280 height 25
click at [612, 19] on span "Refresh" at bounding box center [580, 13] width 65 height 11
click at [917, 139] on div "Planned Maint Geneva (Cointrin) AOG Maint [US_STATE] ([GEOGRAPHIC_DATA])" at bounding box center [834, 145] width 1280 height 25
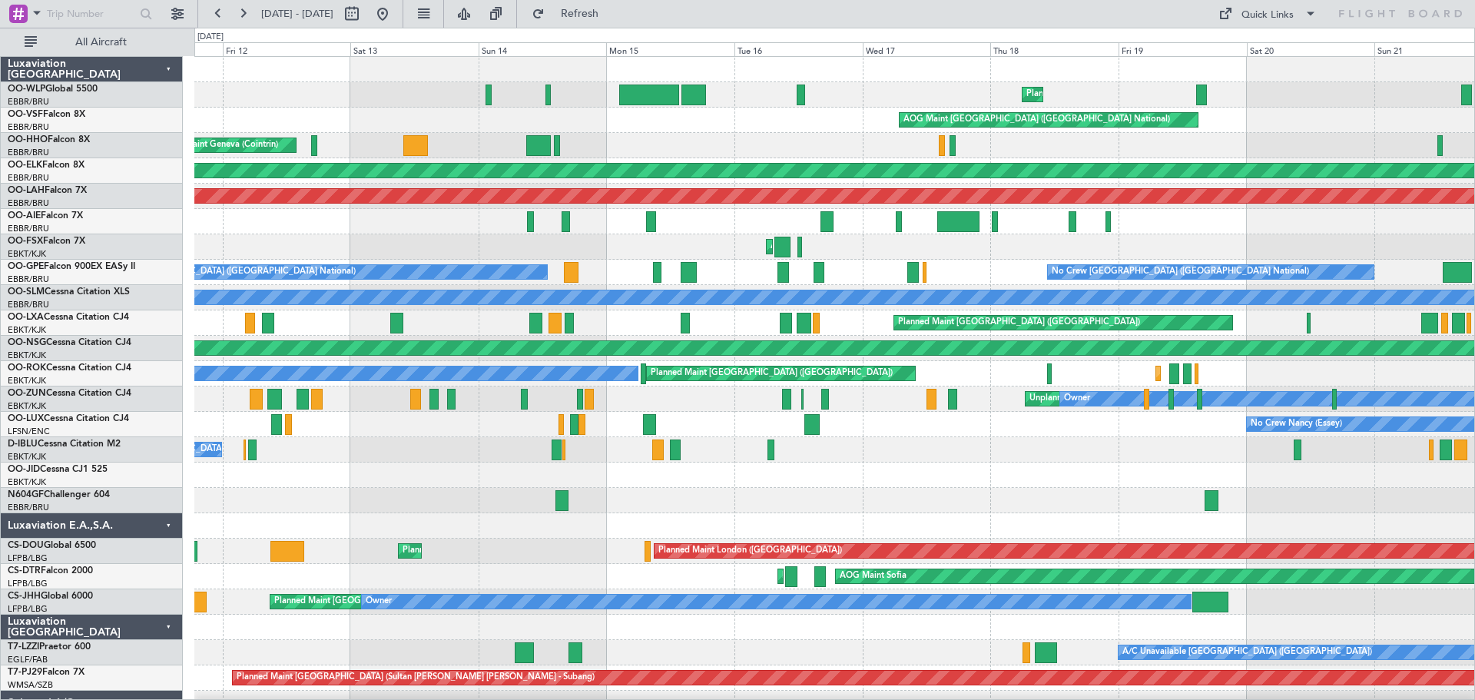
click at [596, 263] on div "Planned Maint Liege Planned Maint Liege AOG Maint [GEOGRAPHIC_DATA] ([GEOGRAPHI…" at bounding box center [834, 551] width 1280 height 988
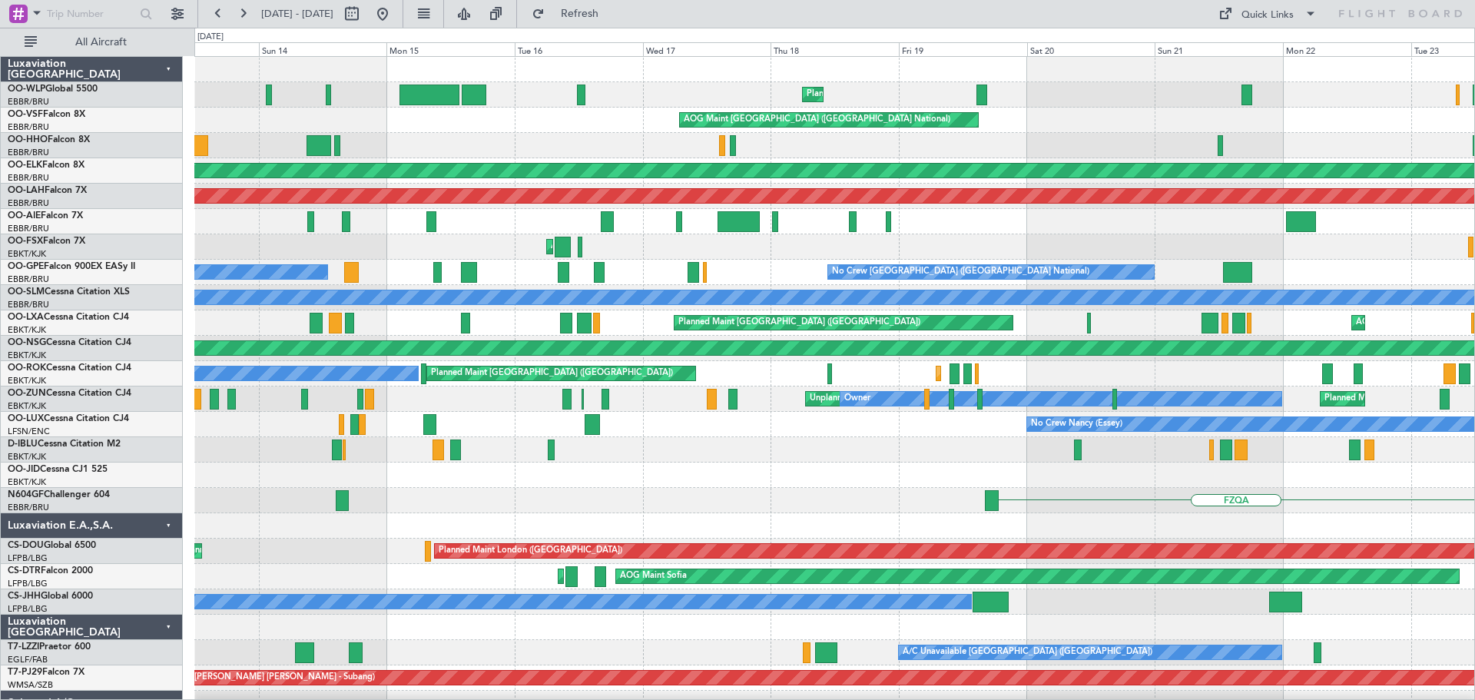
click at [637, 269] on div "Planned Maint Liege AOG Maint [GEOGRAPHIC_DATA] ([GEOGRAPHIC_DATA]) Planned Mai…" at bounding box center [834, 513] width 1280 height 912
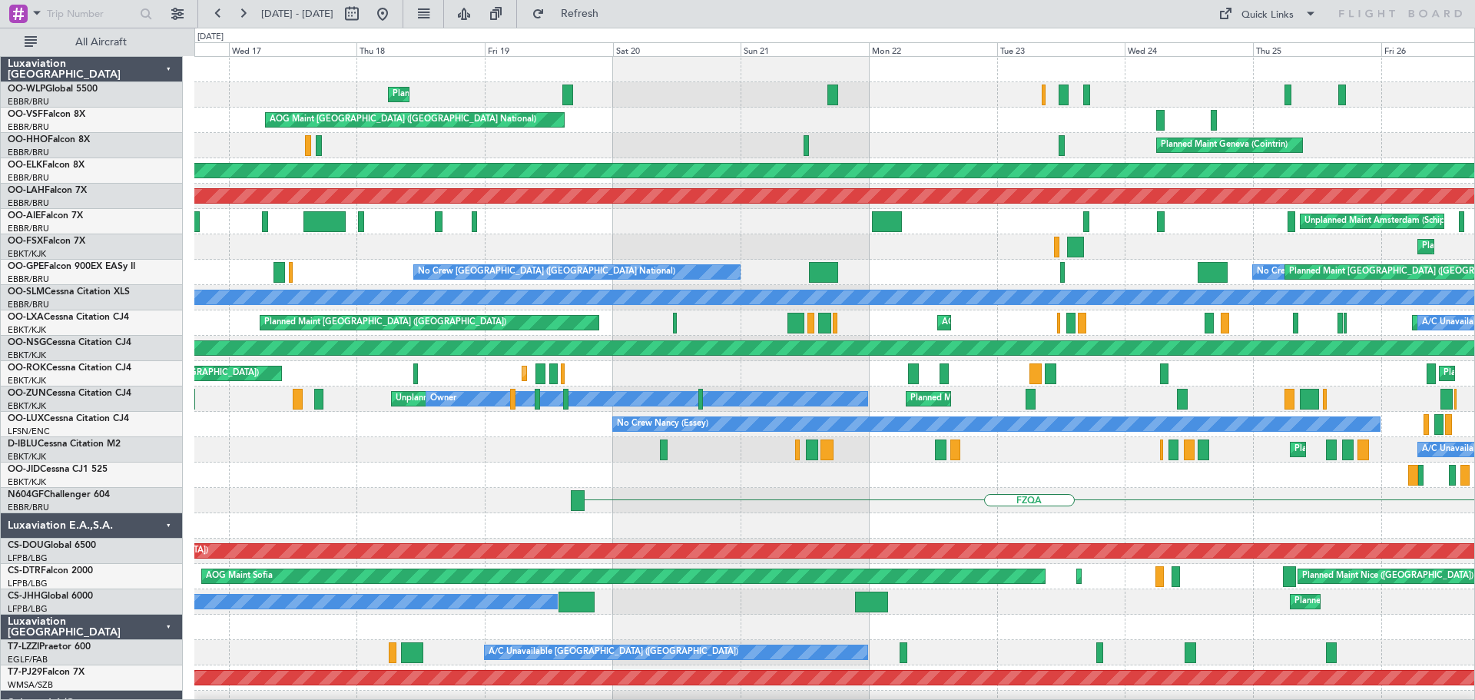
click at [904, 313] on div "Planned Maint Liege AOG Maint [GEOGRAPHIC_DATA] ([GEOGRAPHIC_DATA]) Planned Mai…" at bounding box center [834, 500] width 1280 height 887
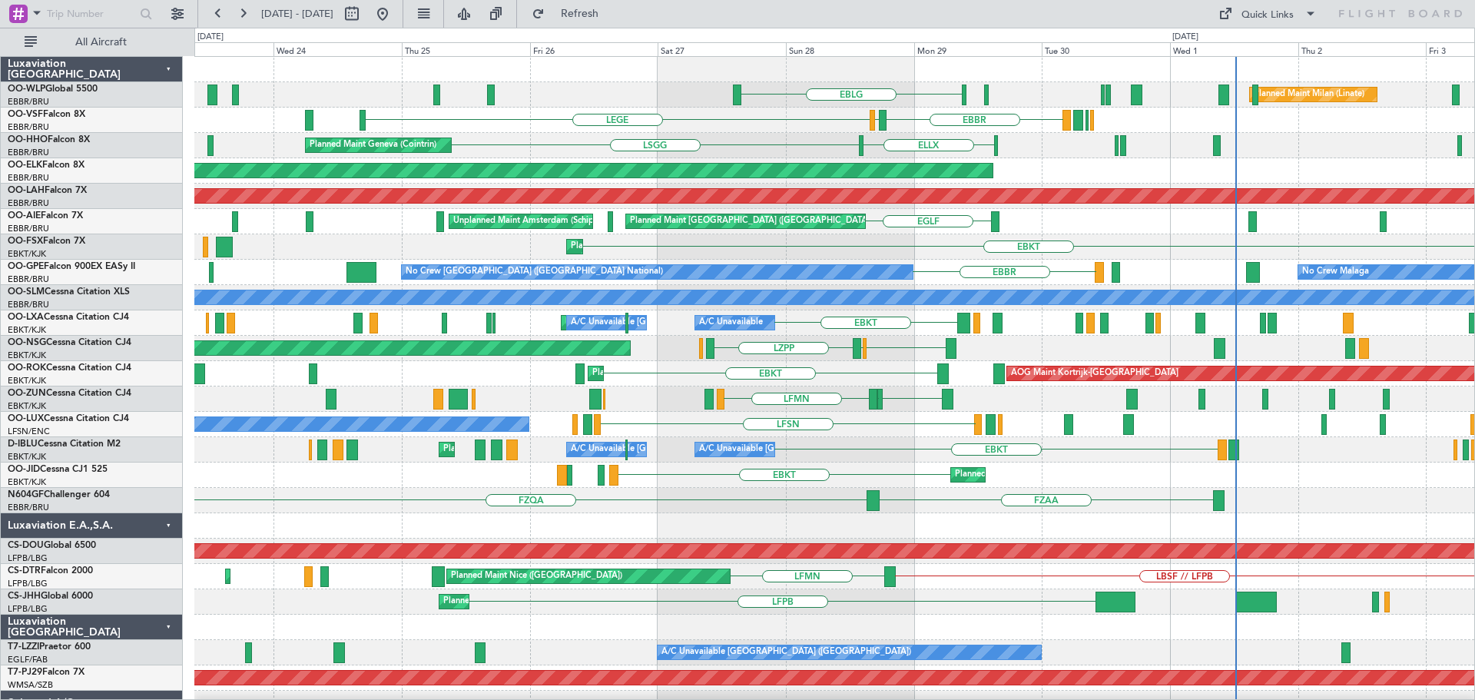
click at [733, 371] on div "EBLG Planned Maint Milan ([GEOGRAPHIC_DATA]) LEGE [GEOGRAPHIC_DATA] LFMD [GEOGR…" at bounding box center [834, 526] width 1280 height 938
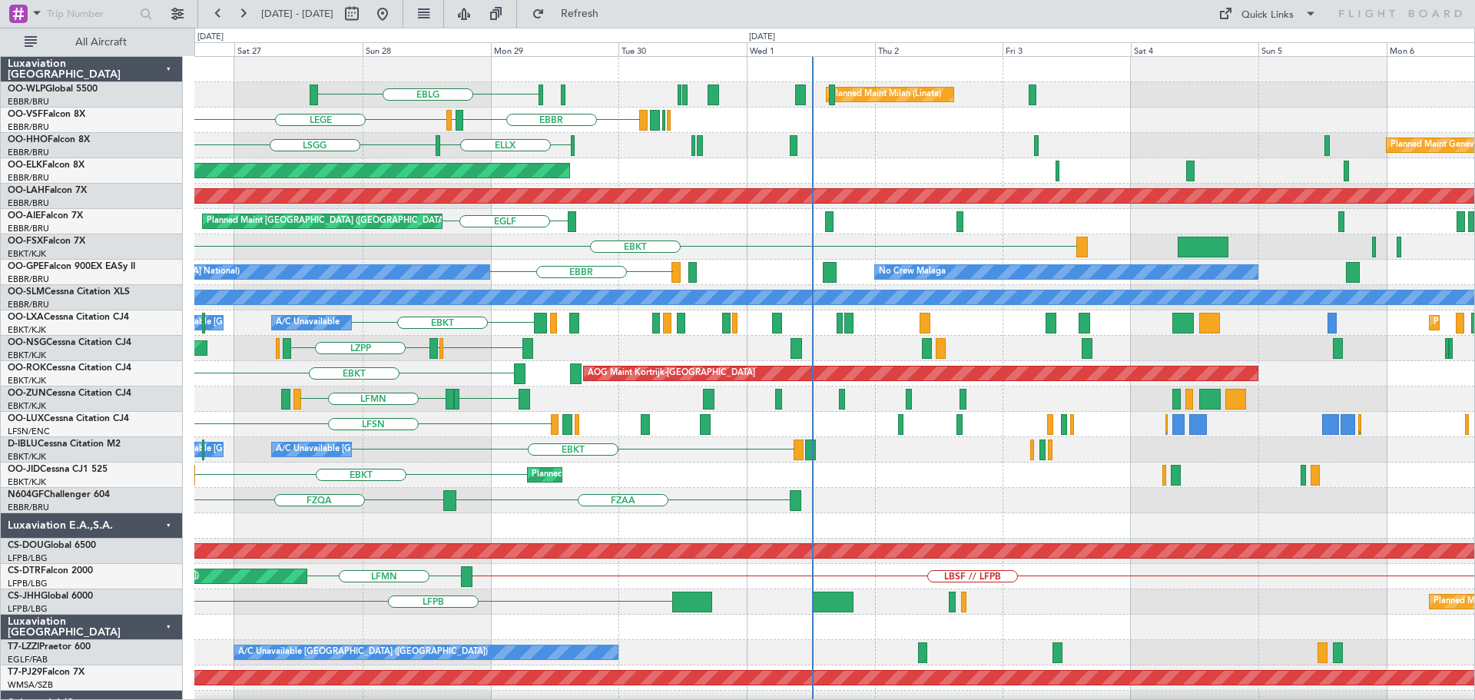
click at [491, 422] on div "EBLG Planned Maint Milan ([GEOGRAPHIC_DATA]) LEGE [GEOGRAPHIC_DATA] LFMD [GEOGR…" at bounding box center [834, 526] width 1280 height 938
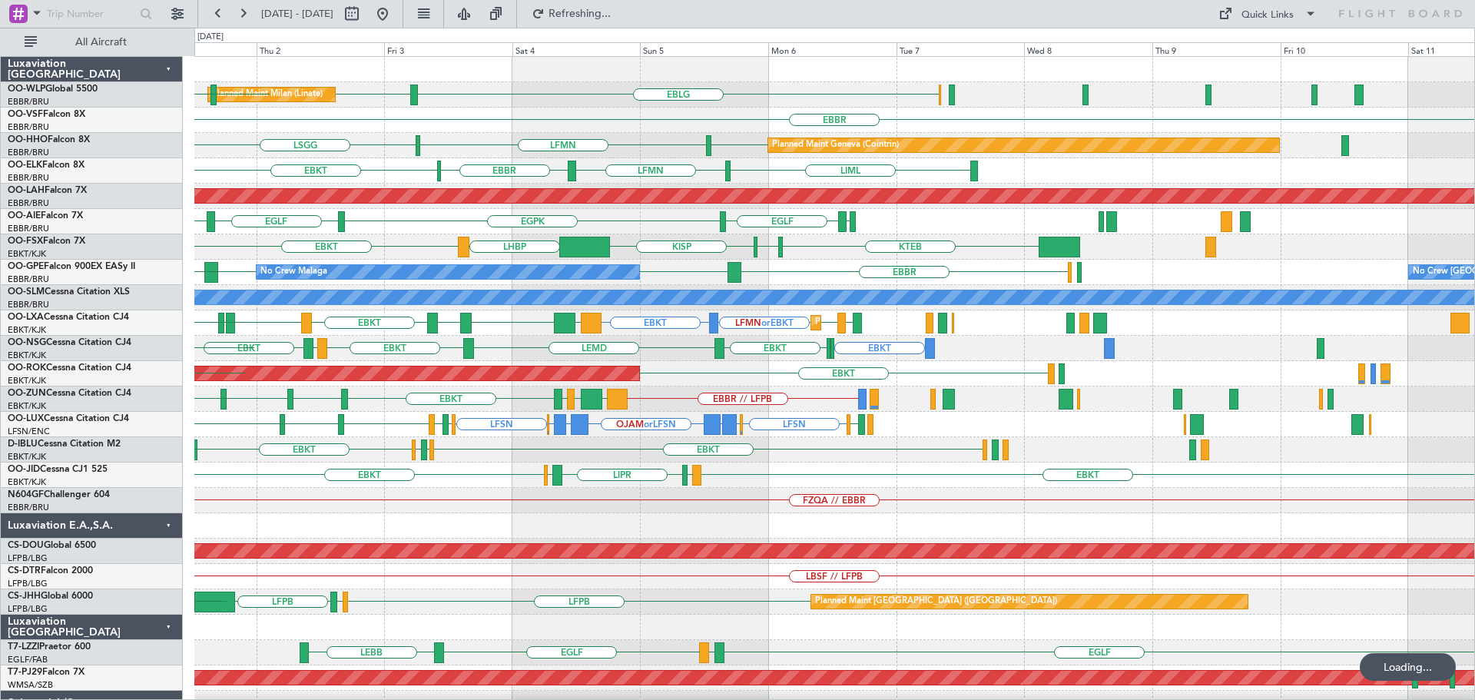
click at [681, 482] on div "EBLG LIML EBLG // LIML EBLG // LIML Planned Maint Milan ([GEOGRAPHIC_DATA]) ELL…" at bounding box center [834, 500] width 1280 height 887
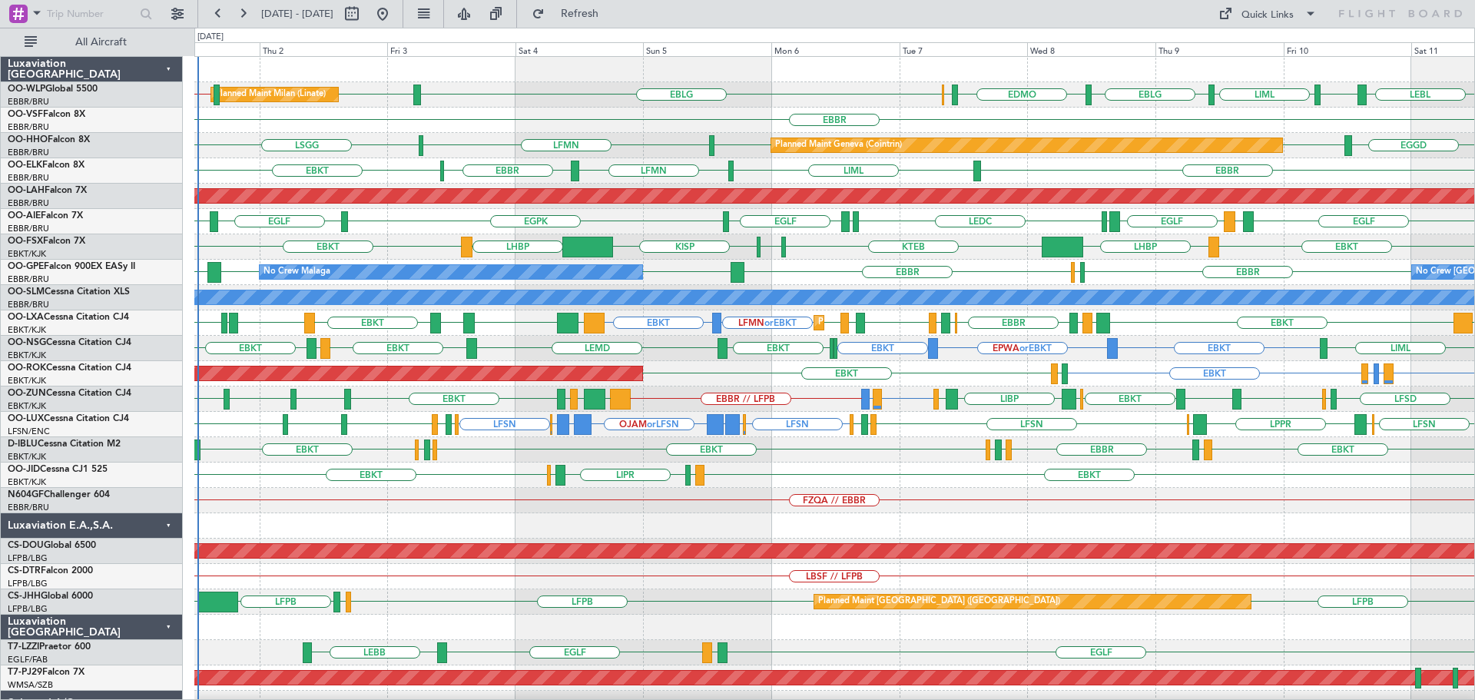
click at [1261, 365] on div "EDMO ELLX EBLG LEBL EBLG LIML EBLG LIML EBLG // LIML EBLG // LIML Planned Maint…" at bounding box center [834, 475] width 1280 height 836
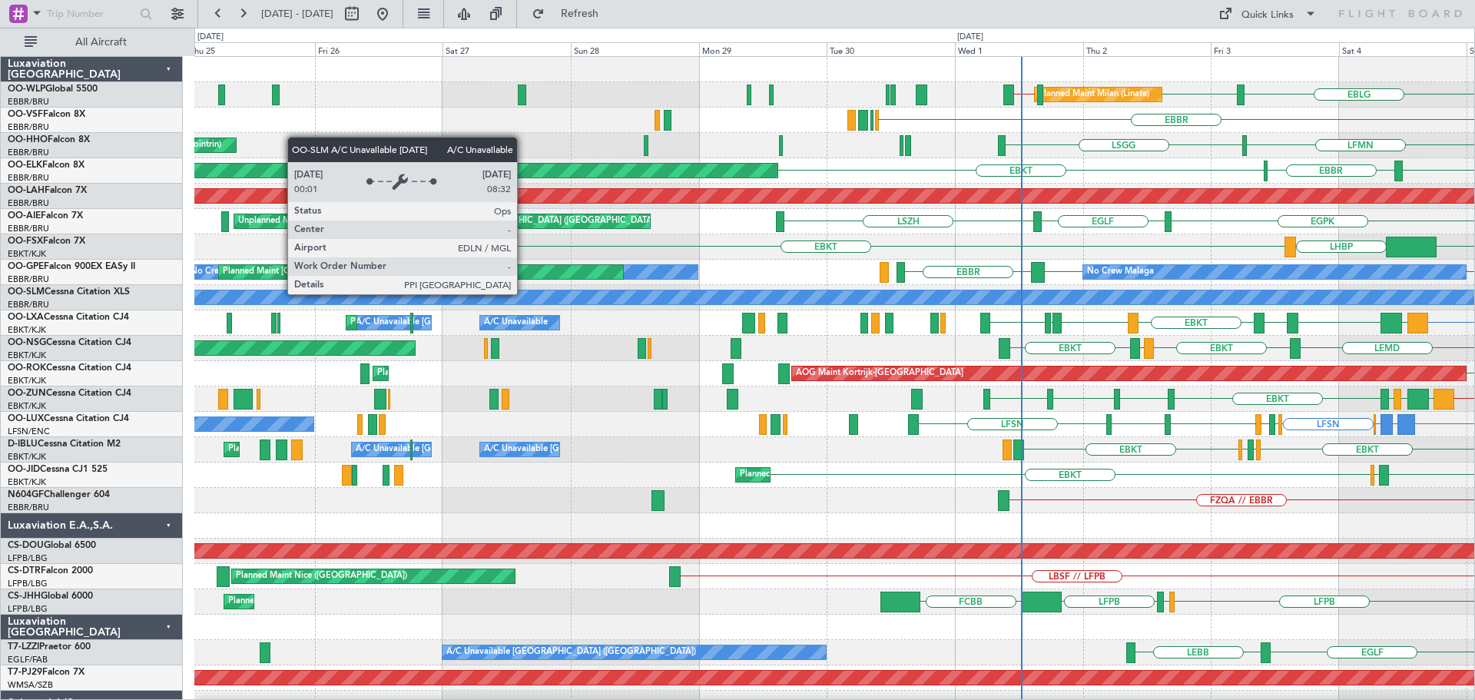
click at [1095, 369] on div "EBLG LIML EBLG // LIML EBLG // LIML Planned Maint Milan ([GEOGRAPHIC_DATA]) ELL…" at bounding box center [834, 475] width 1280 height 836
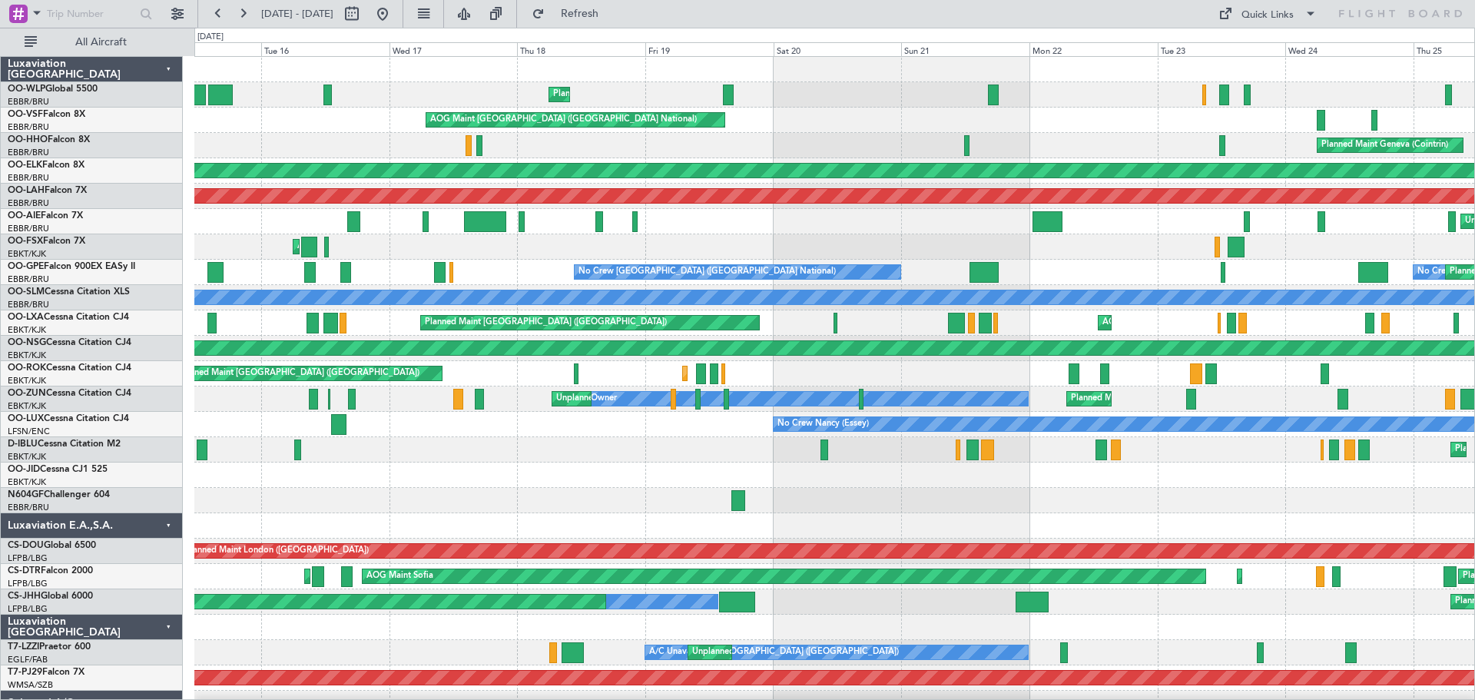
click at [1080, 386] on div "Planned Maint Liege AOG Maint [GEOGRAPHIC_DATA] ([GEOGRAPHIC_DATA]) Planned Mai…" at bounding box center [834, 475] width 1280 height 836
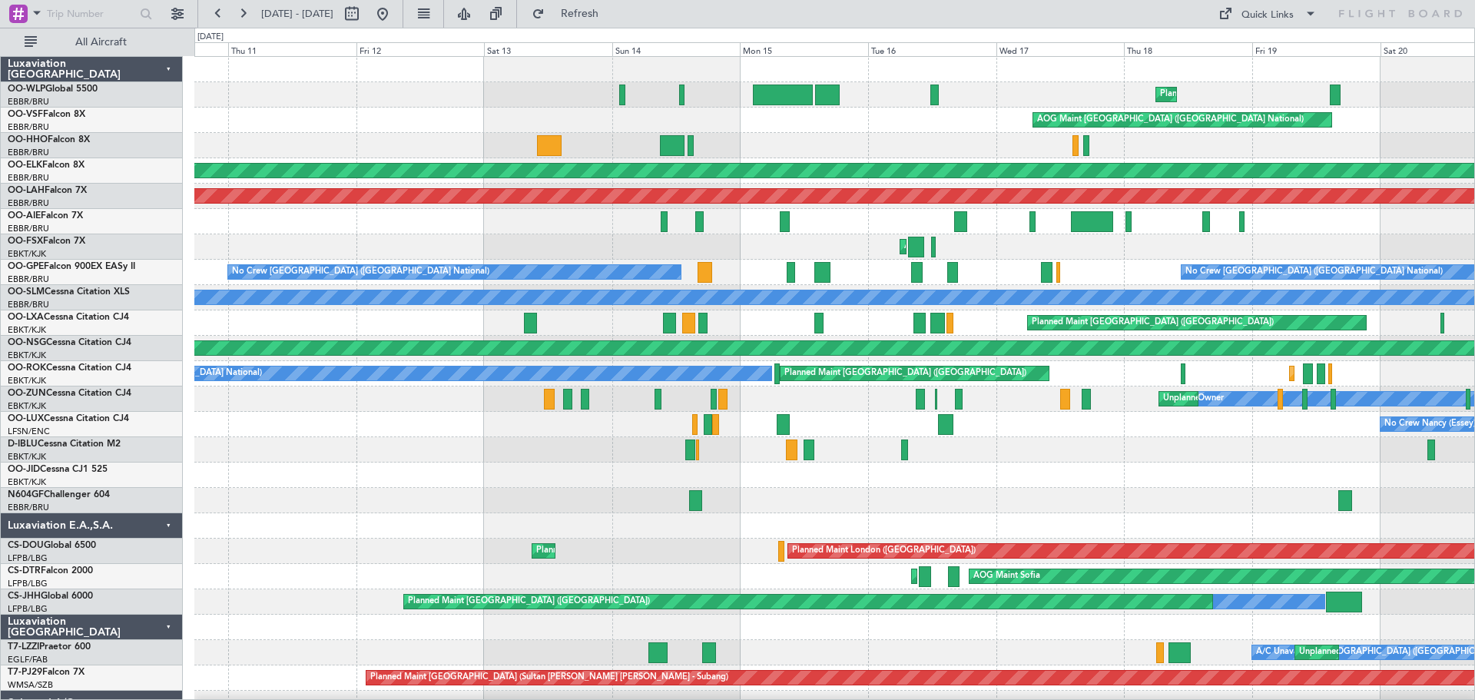
click at [1042, 379] on div "Planned Maint [GEOGRAPHIC_DATA] ([GEOGRAPHIC_DATA])" at bounding box center [914, 373] width 268 height 14
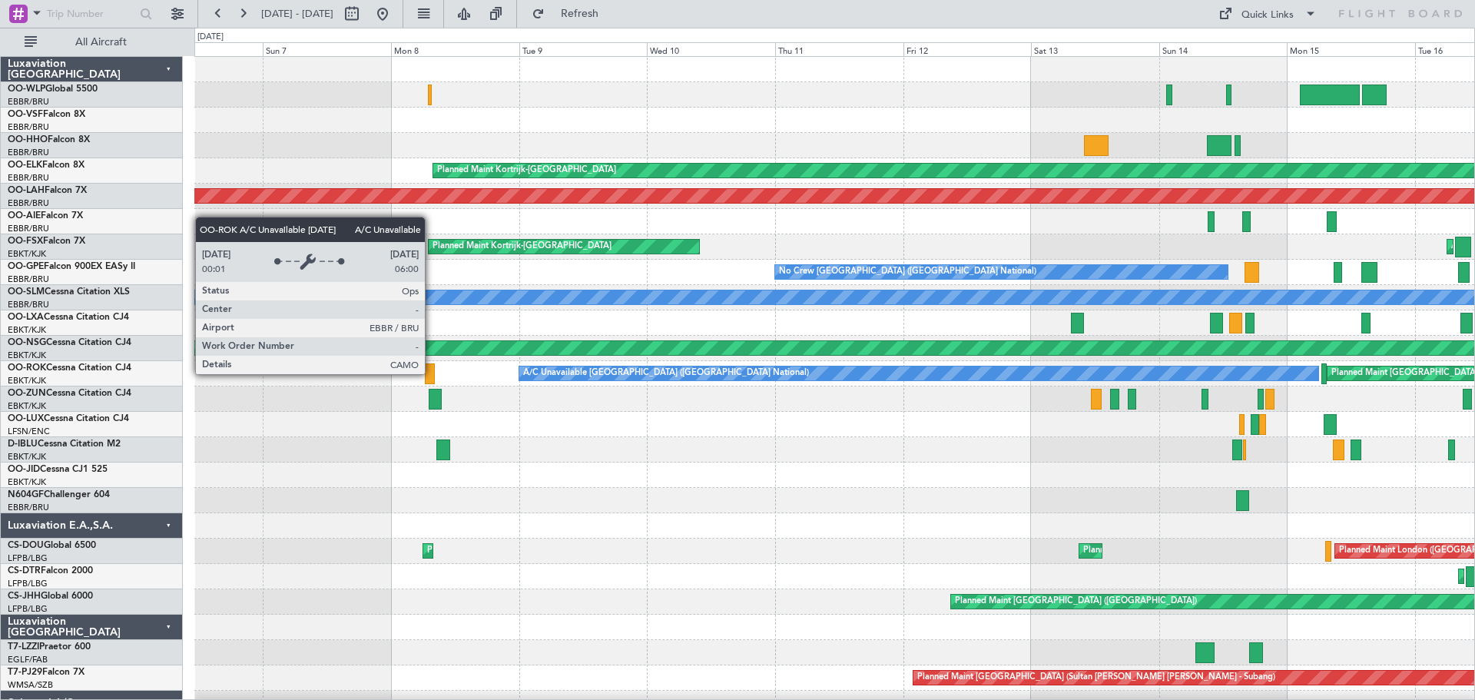
click at [969, 373] on div "A/C Unavailable [GEOGRAPHIC_DATA] ([GEOGRAPHIC_DATA] National)" at bounding box center [918, 373] width 799 height 14
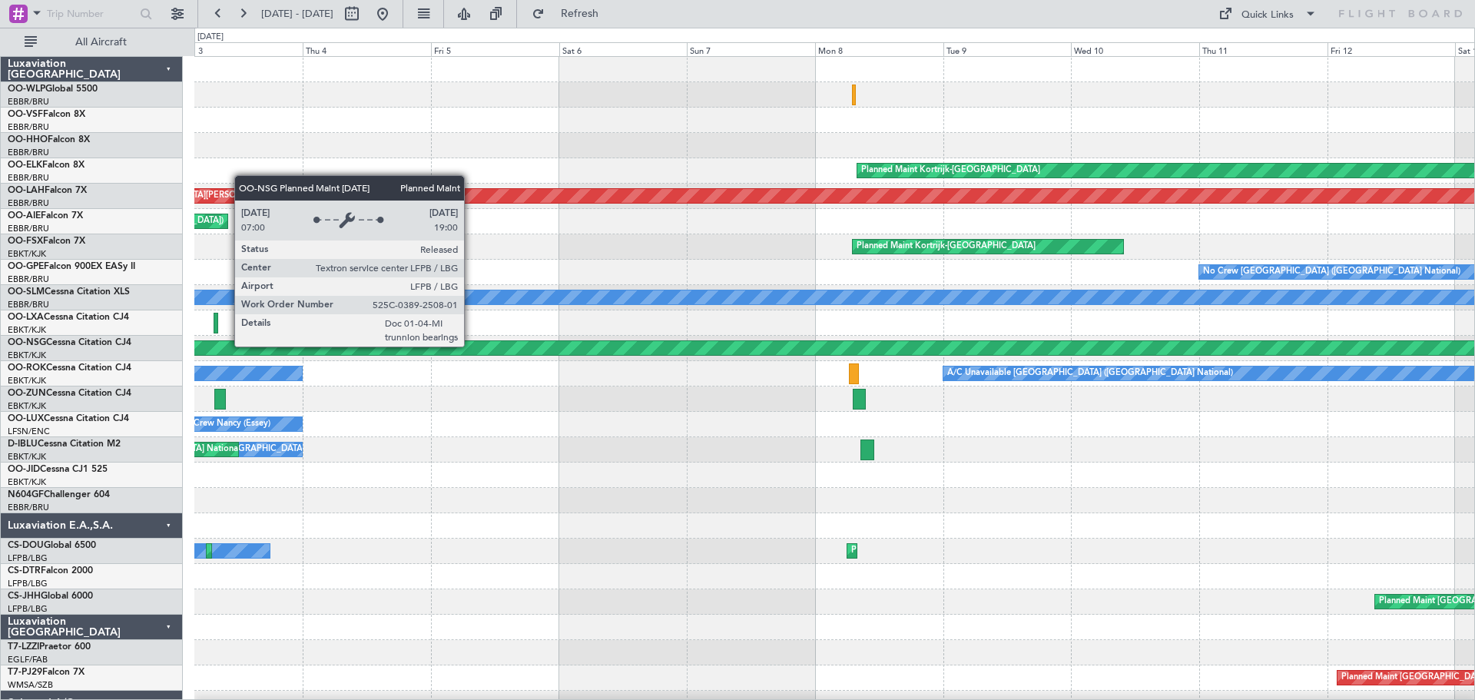
click at [892, 346] on div "Planned Maint [GEOGRAPHIC_DATA] ([GEOGRAPHIC_DATA])" at bounding box center [834, 348] width 3838 height 14
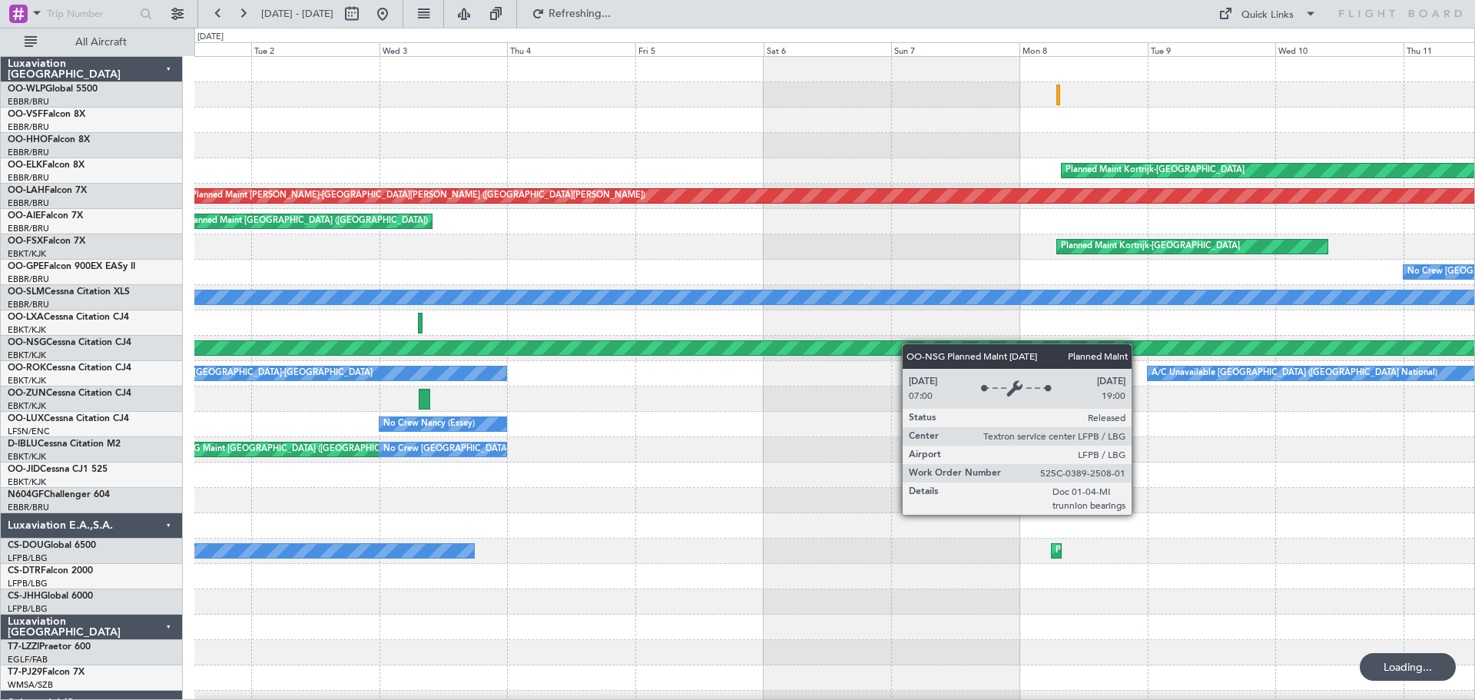
click at [943, 349] on div "Planned Maint Kortrijk-[GEOGRAPHIC_DATA] Planned [GEOGRAPHIC_DATA][PERSON_NAME]…" at bounding box center [834, 475] width 1280 height 836
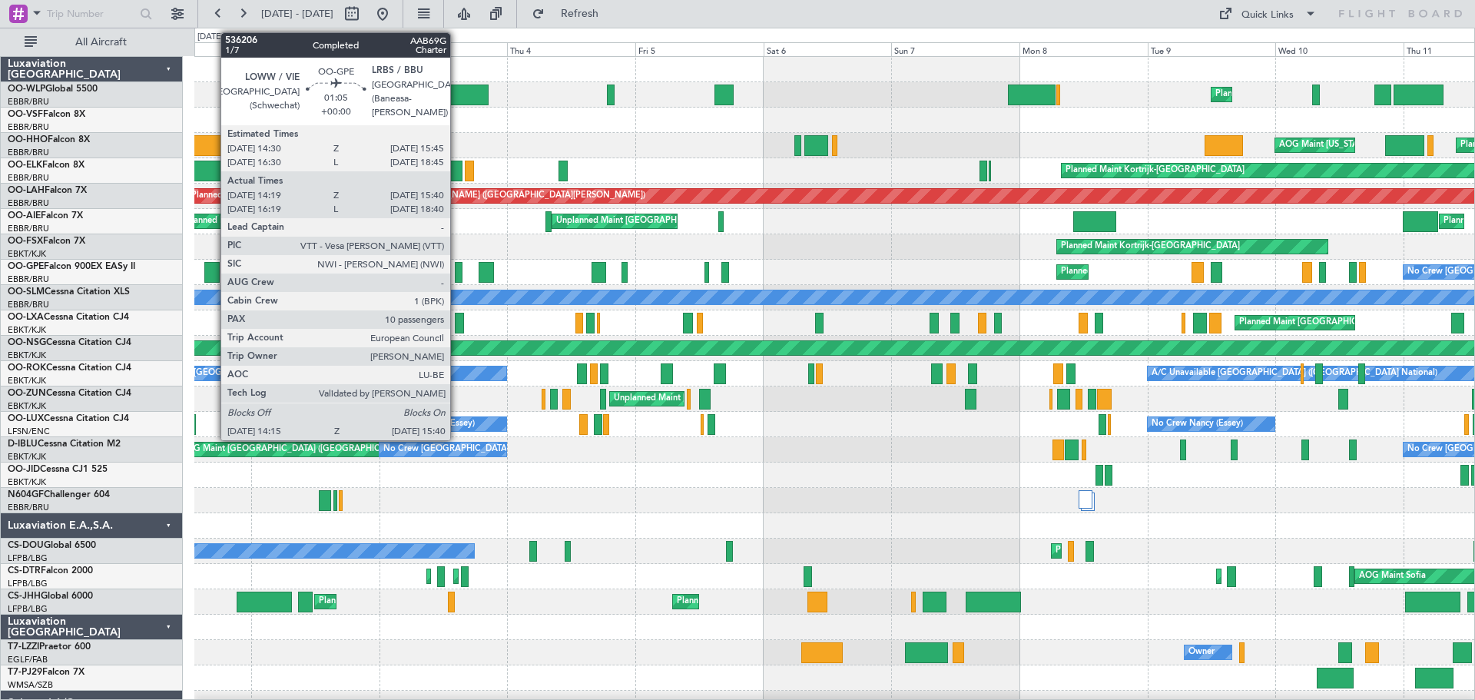
click at [457, 267] on div at bounding box center [459, 272] width 8 height 21
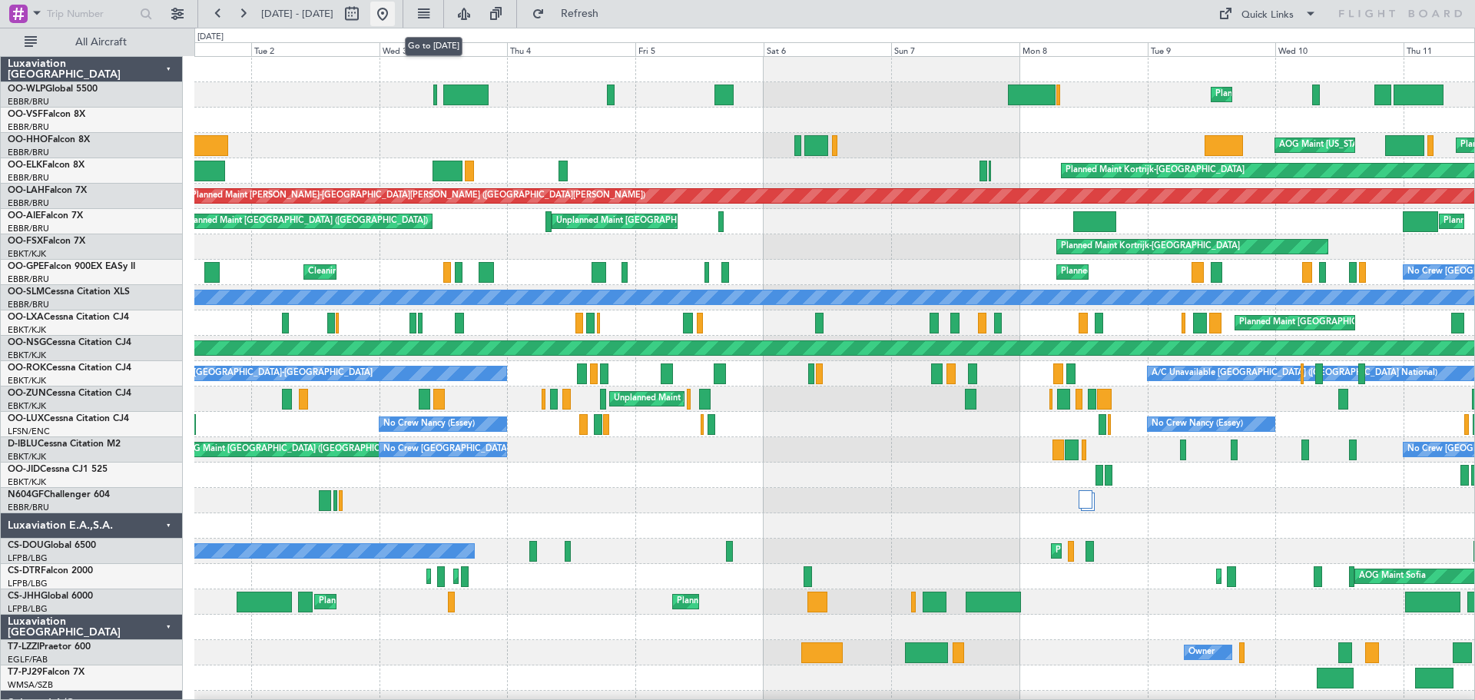
click at [395, 11] on button at bounding box center [382, 14] width 25 height 25
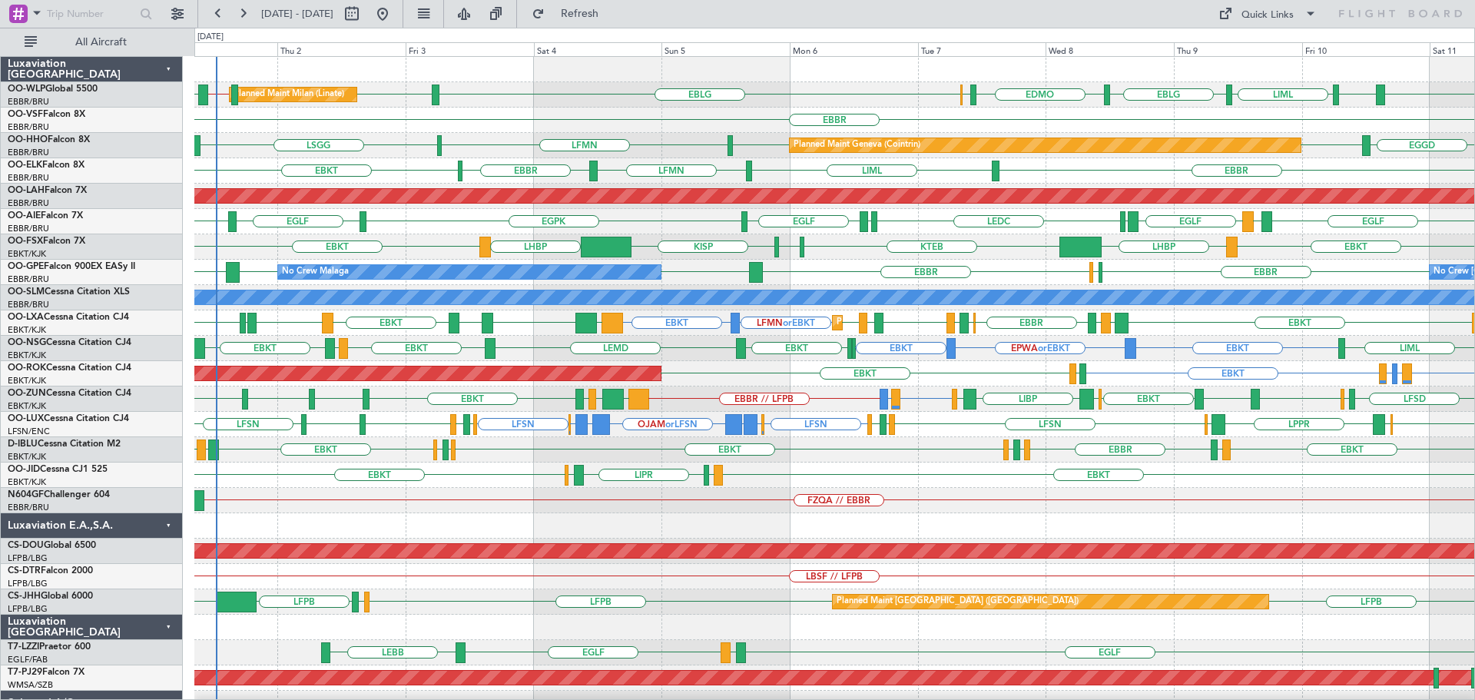
click at [687, 227] on div "EBLG LIML EBLG // LIML EBLG // LIML LHDC LEBL EBLG LIML EBLG EDMO ELLX Planned …" at bounding box center [834, 475] width 1280 height 836
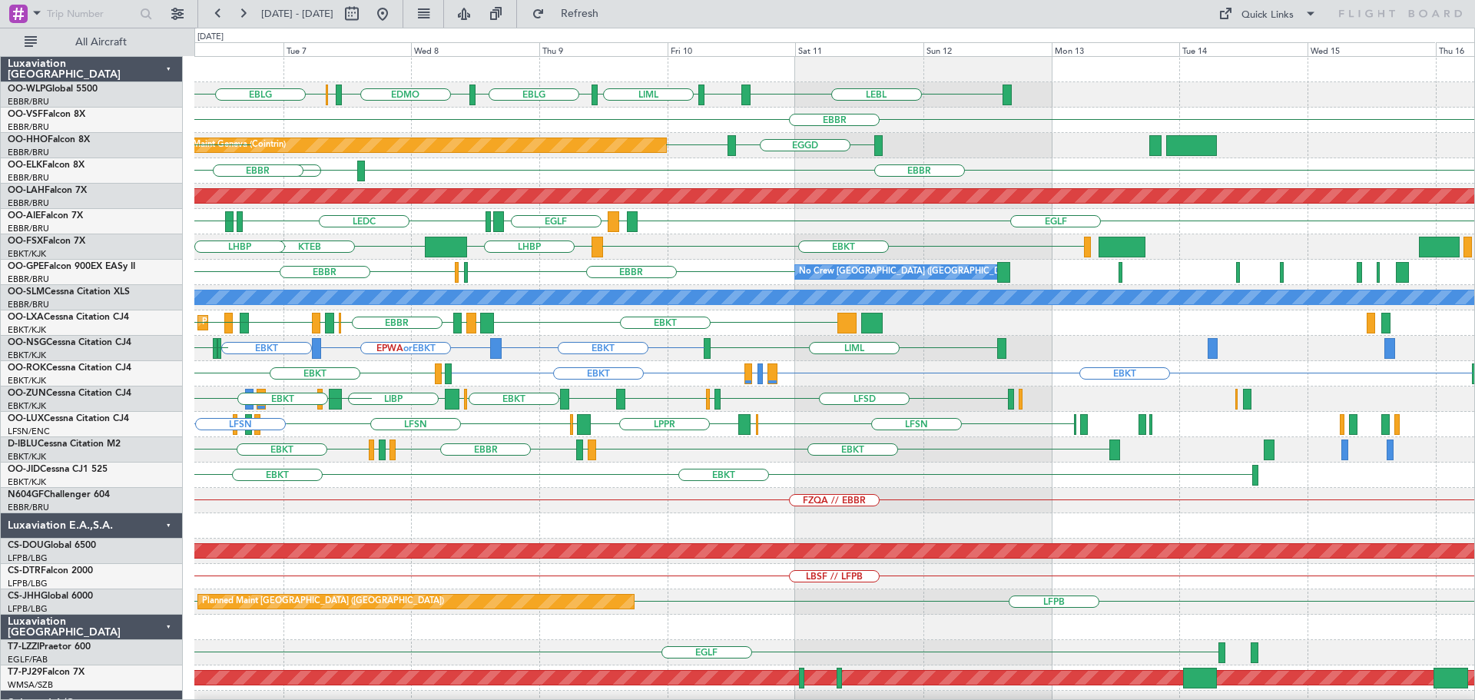
click at [565, 275] on div "EBLG LEBL EBLG LIML EBLG EDMO ELLX [GEOGRAPHIC_DATA] EGGD [GEOGRAPHIC_DATA] Pla…" at bounding box center [834, 475] width 1280 height 836
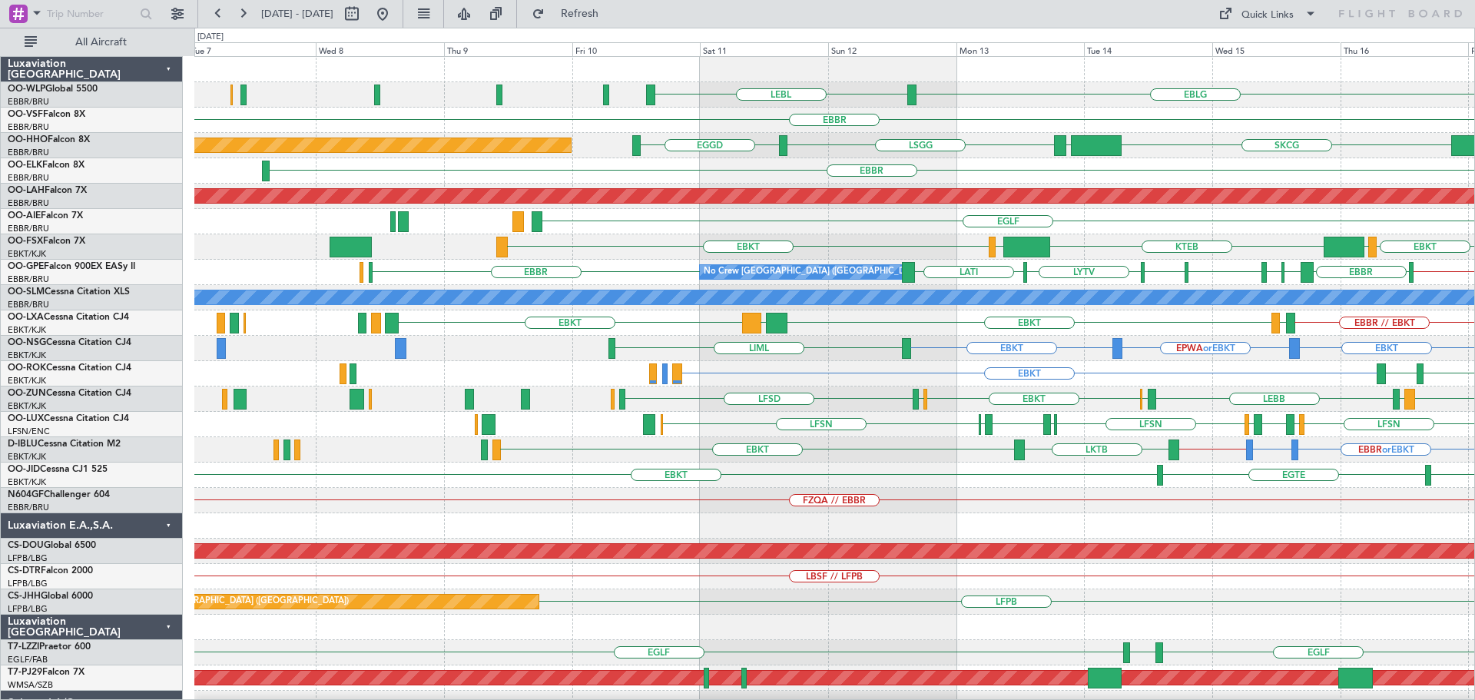
click at [1046, 96] on div "EBLG LEBL" at bounding box center [834, 94] width 1280 height 25
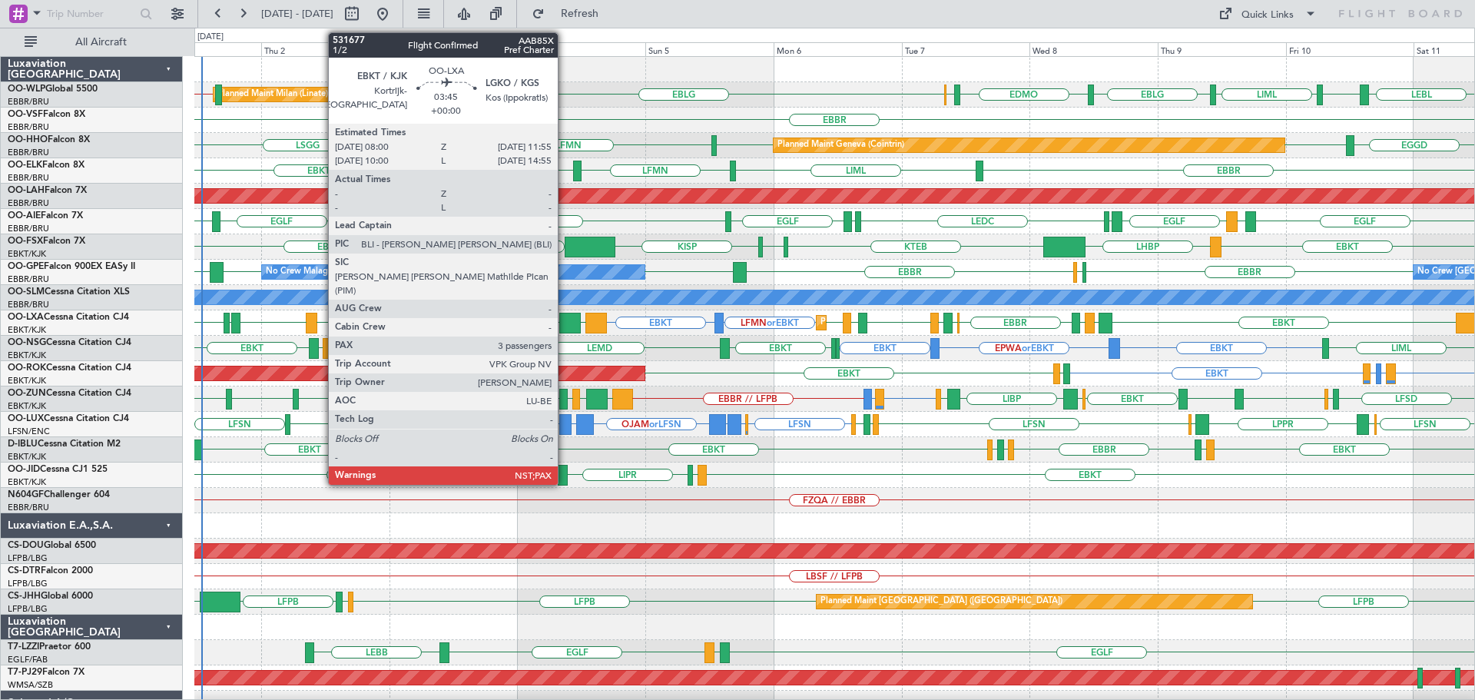
click at [565, 317] on div at bounding box center [570, 323] width 22 height 21
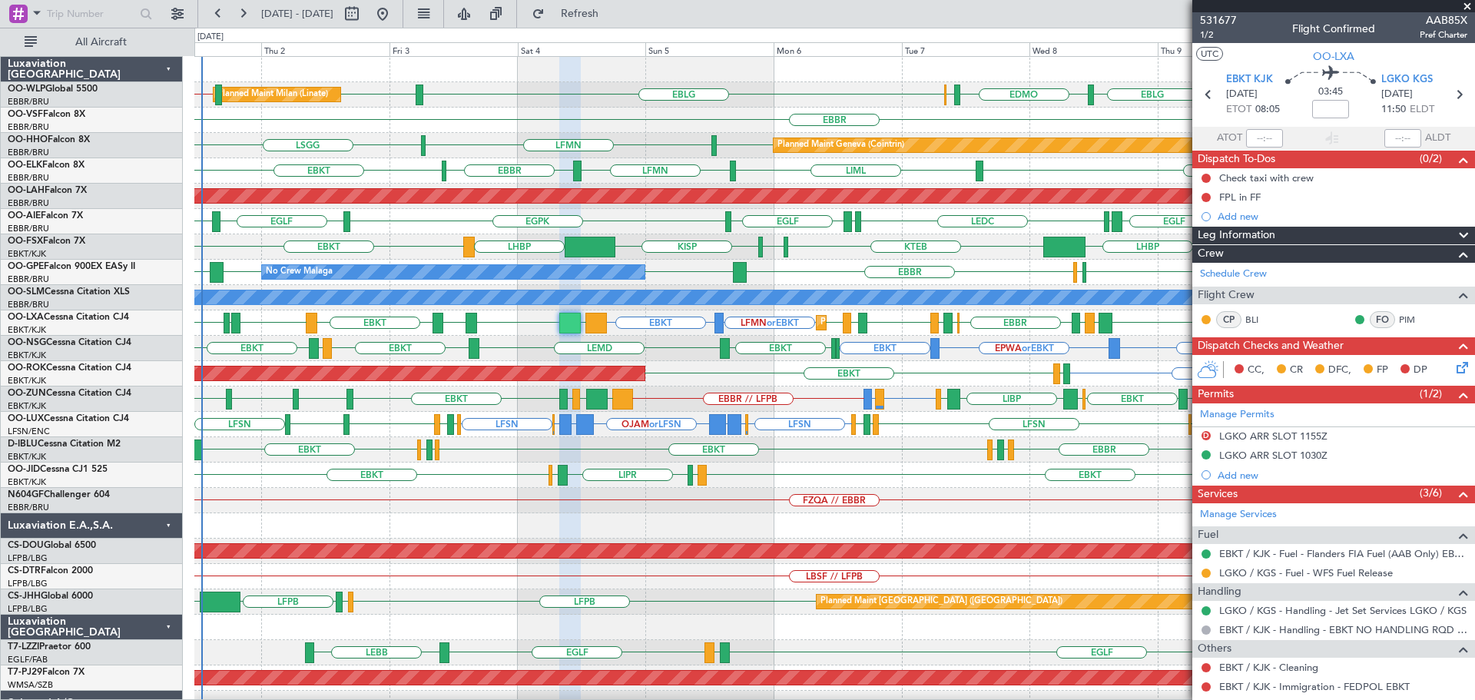
click at [1465, 5] on span at bounding box center [1466, 7] width 15 height 14
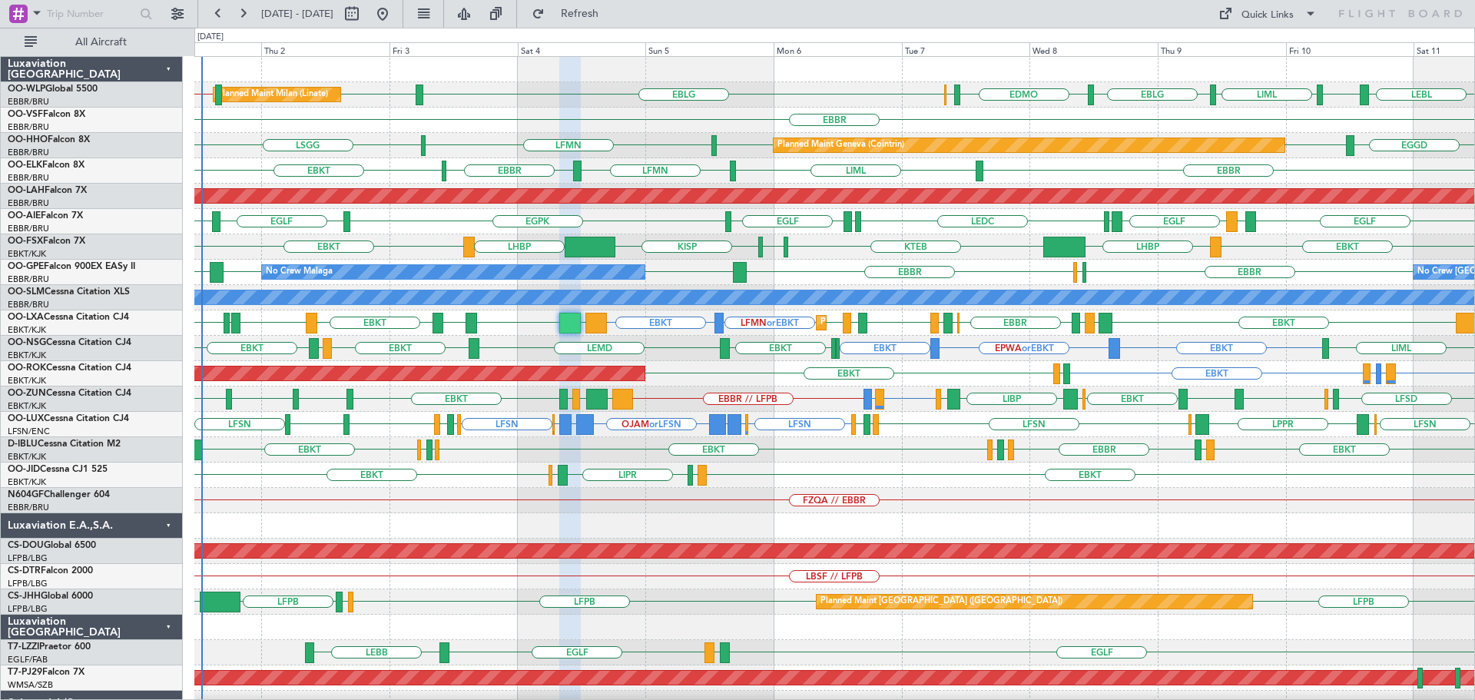
type input "0"
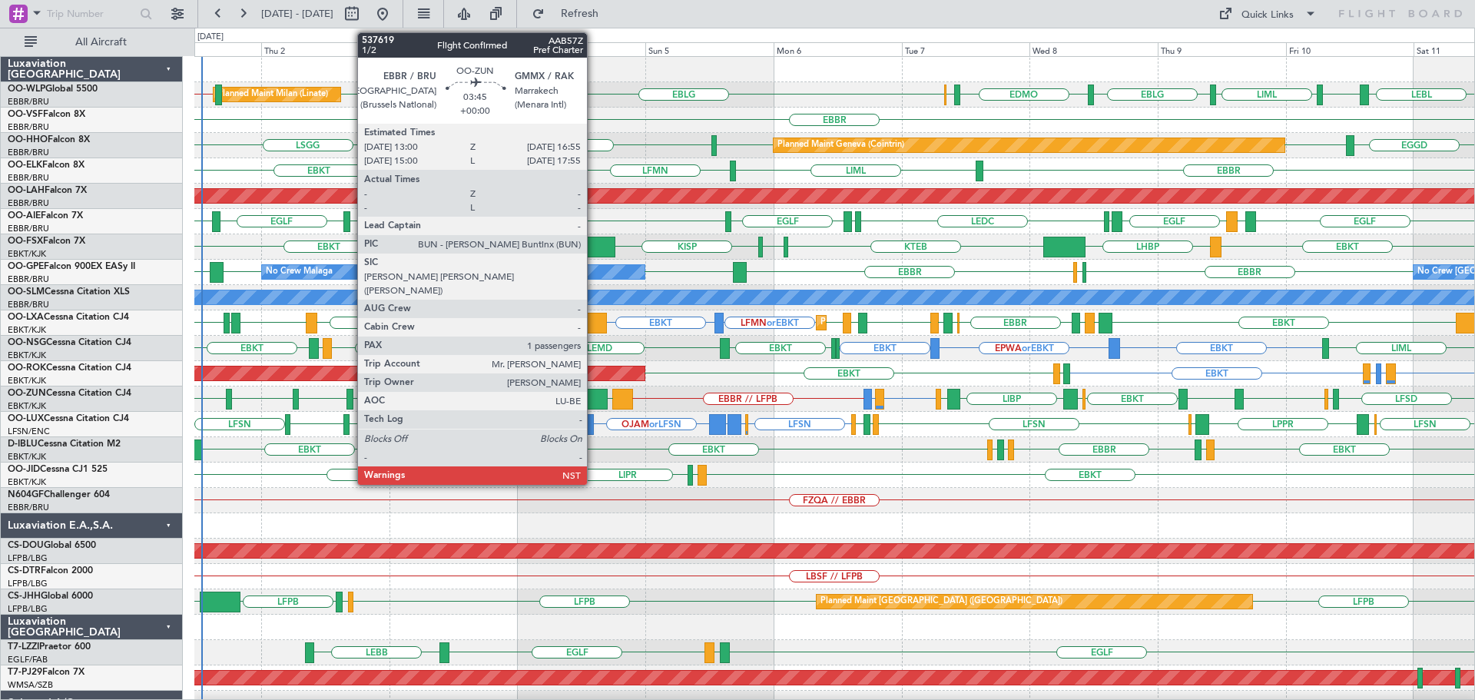
click at [594, 394] on div at bounding box center [597, 399] width 22 height 21
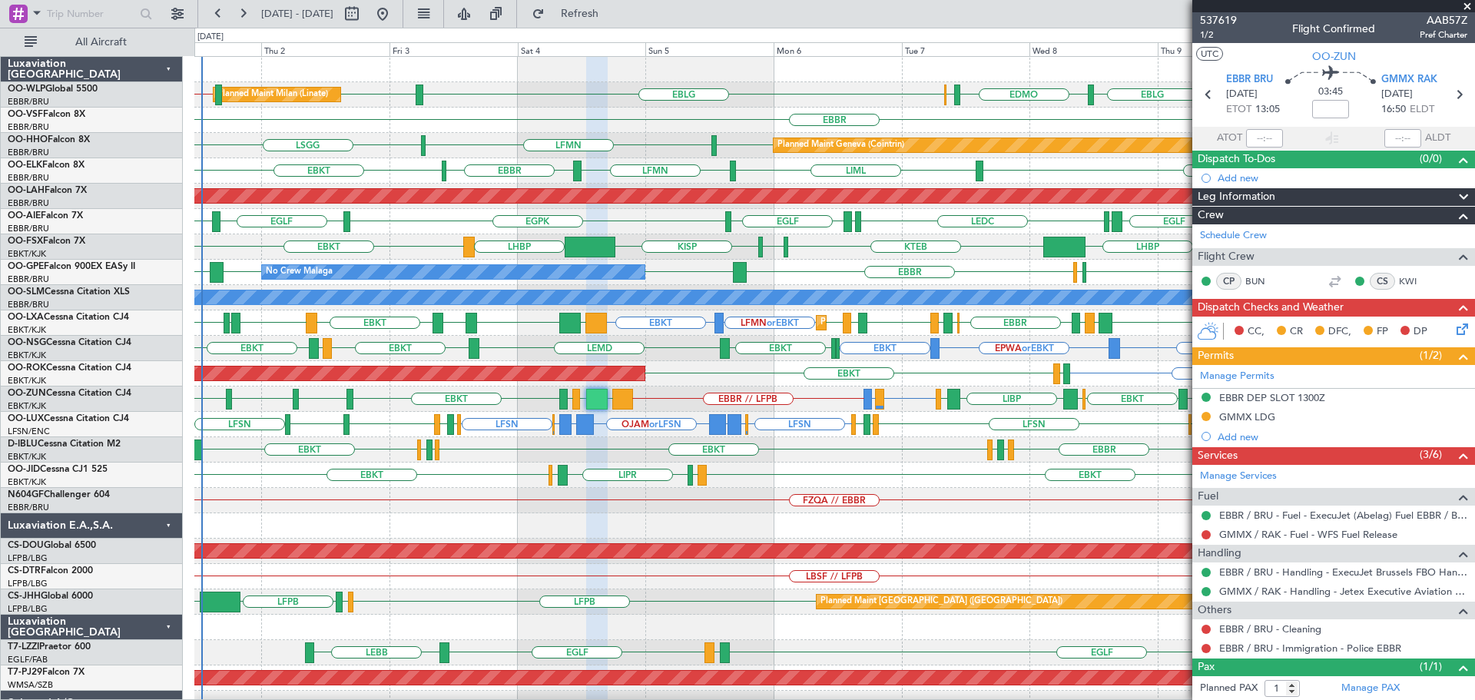
click at [1465, 6] on span at bounding box center [1466, 7] width 15 height 14
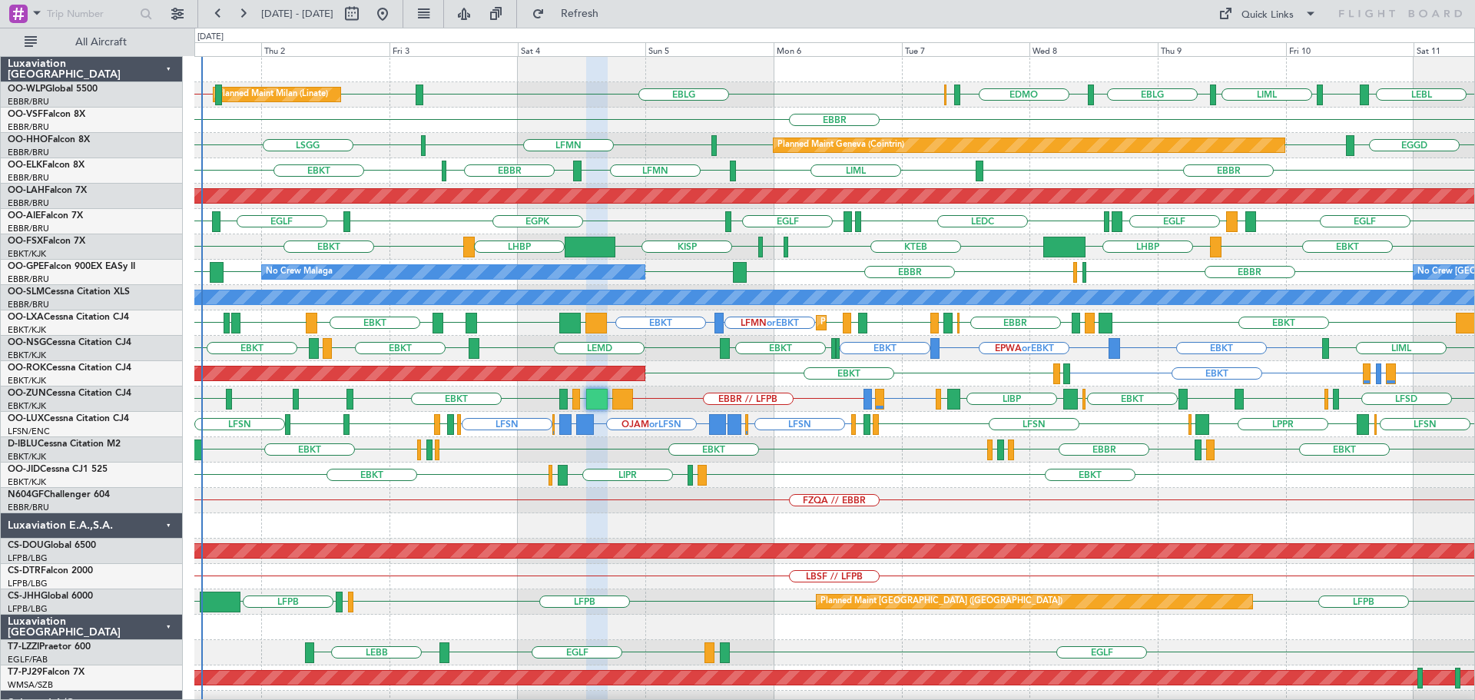
type input "0"
